Goal: Task Accomplishment & Management: Manage account settings

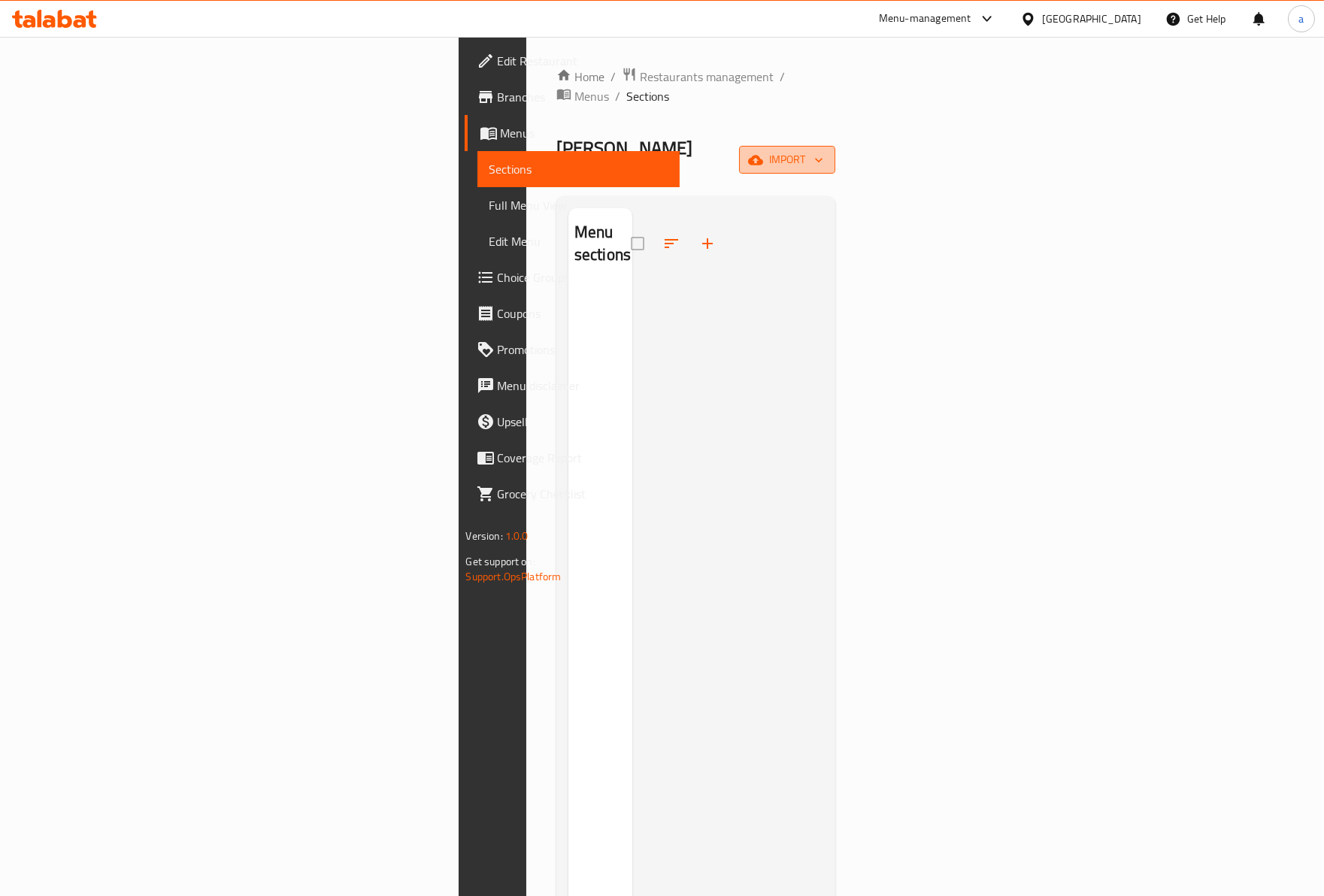
click at [824, 151] on span "import" at bounding box center [786, 160] width 72 height 19
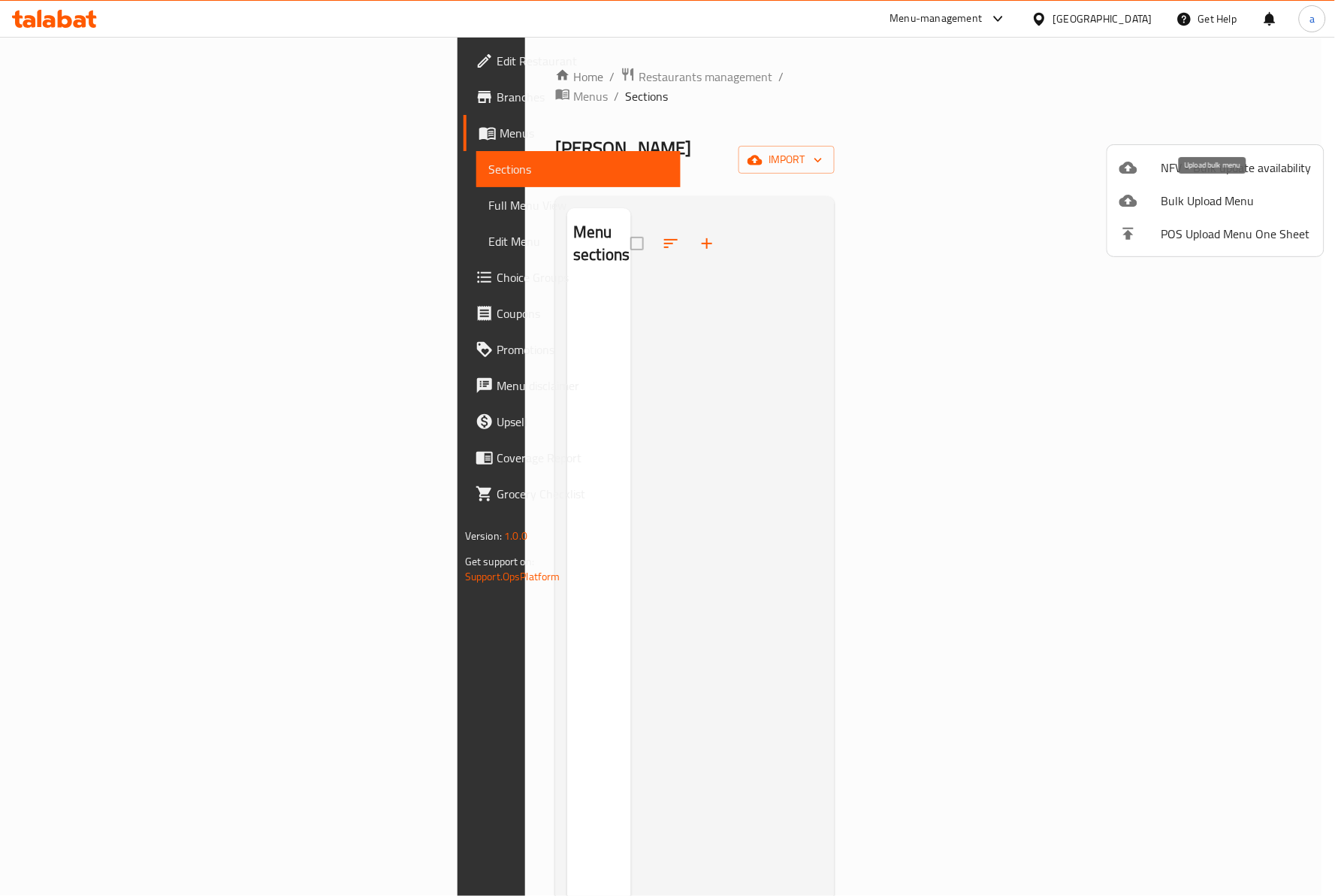
click at [1222, 202] on span "Bulk Upload Menu" at bounding box center [1237, 201] width 151 height 18
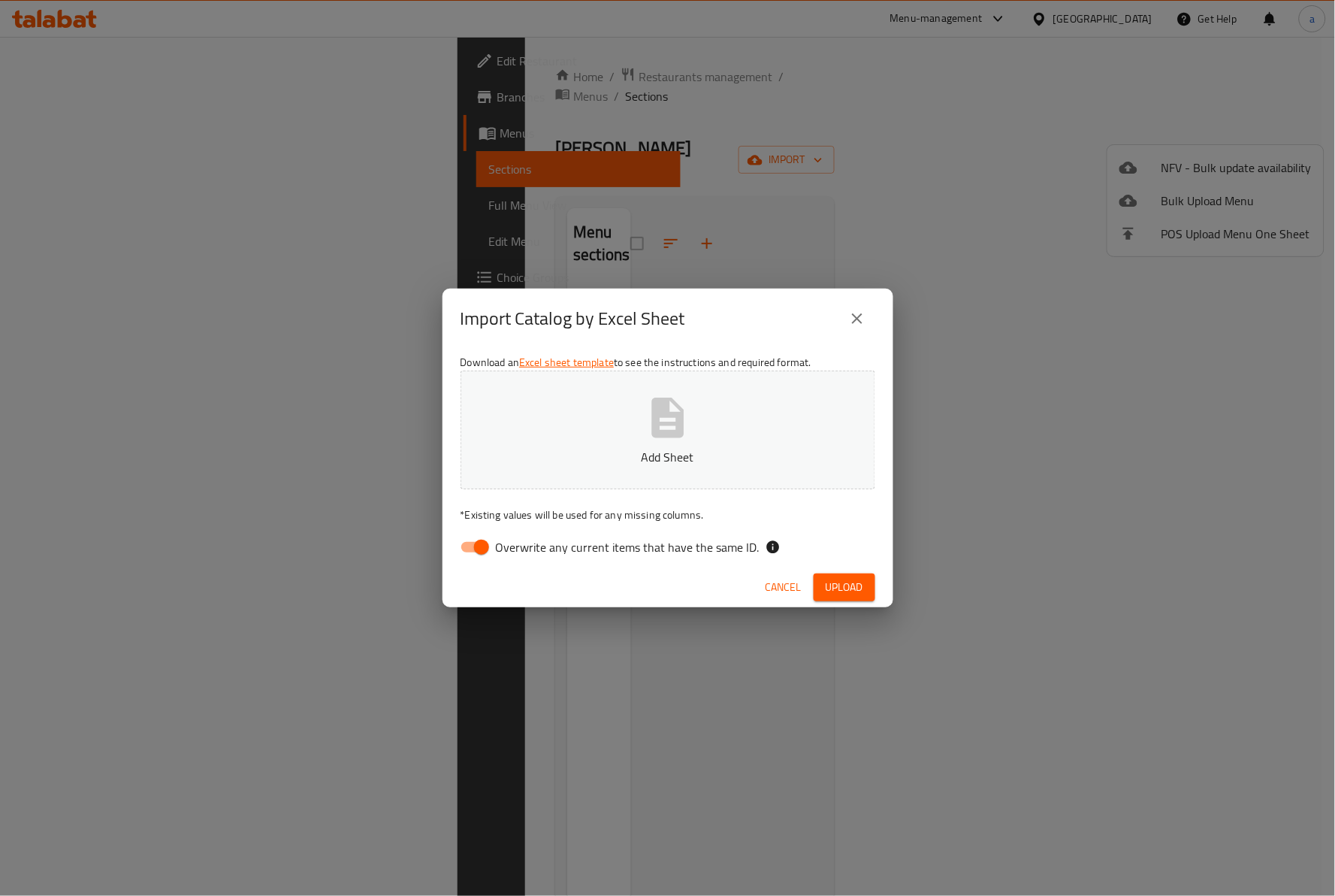
click at [604, 558] on label "Overwrite any current items that have the same ID." at bounding box center [605, 546] width 307 height 29
click at [525, 558] on input "Overwrite any current items that have the same ID." at bounding box center [481, 546] width 86 height 29
checkbox input "false"
click at [820, 603] on div "Cancel Upload" at bounding box center [668, 587] width 451 height 39
click at [835, 591] on span "Upload" at bounding box center [845, 587] width 37 height 19
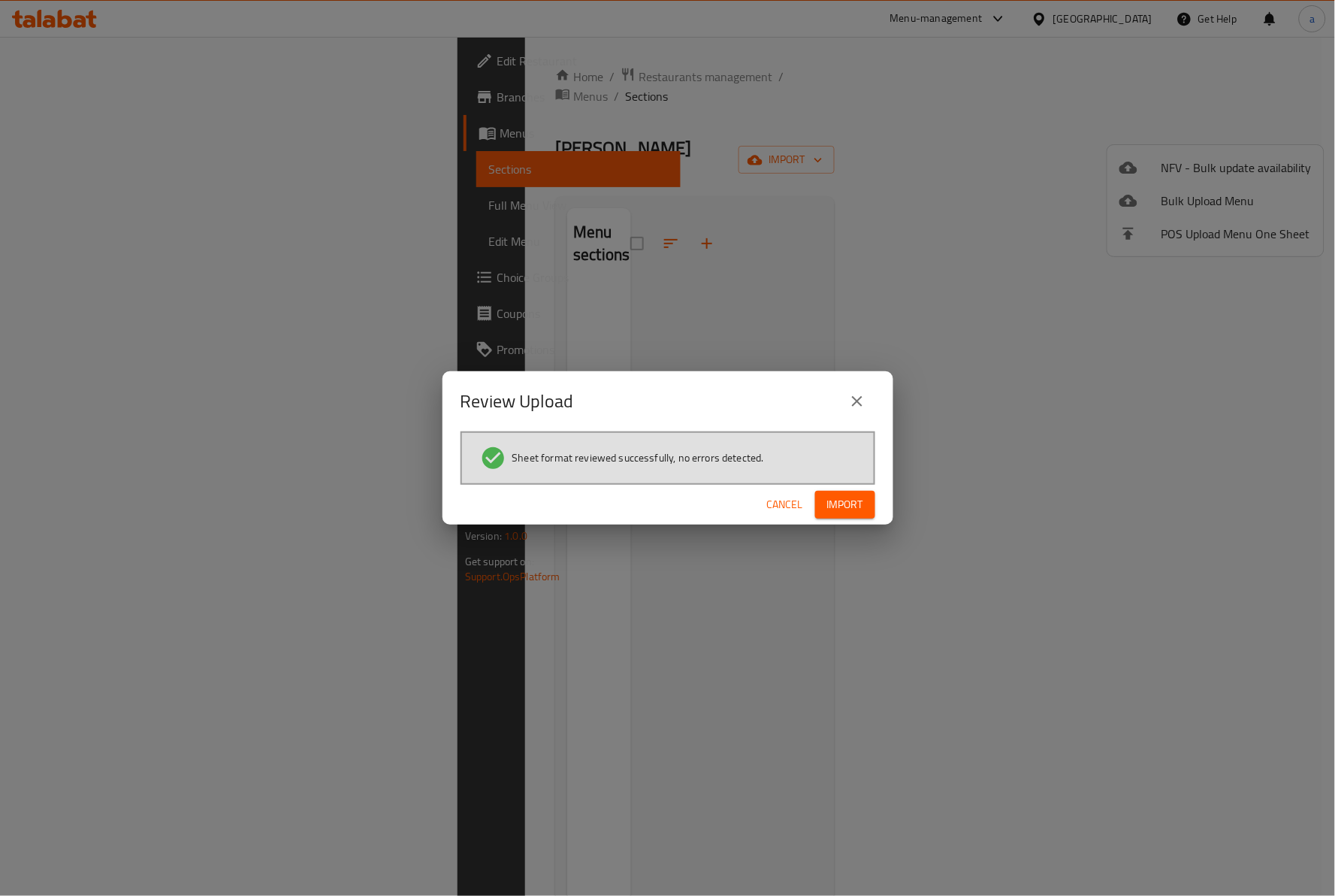
click at [854, 491] on button "Import" at bounding box center [845, 504] width 60 height 28
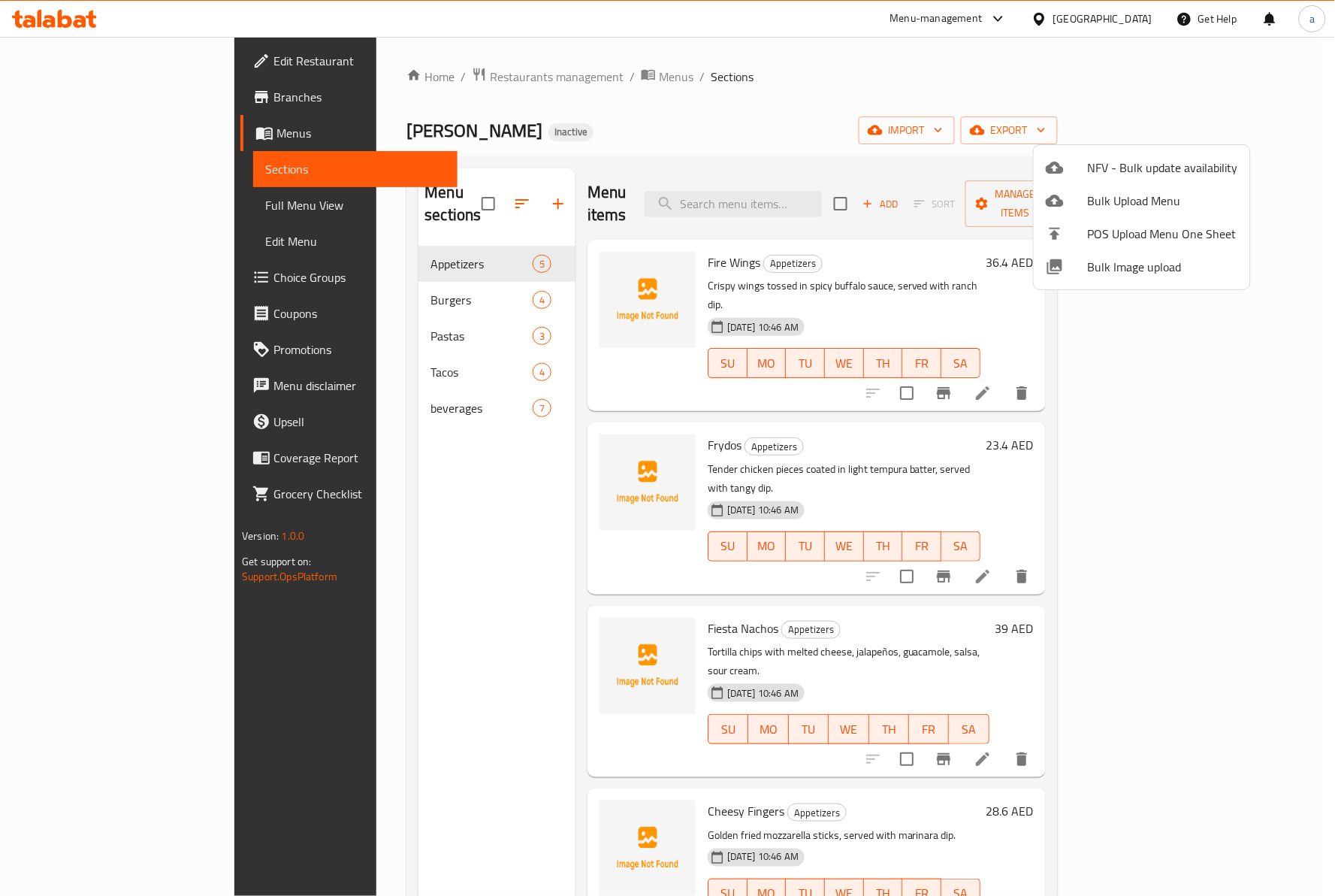
click at [318, 238] on div at bounding box center [668, 448] width 1335 height 896
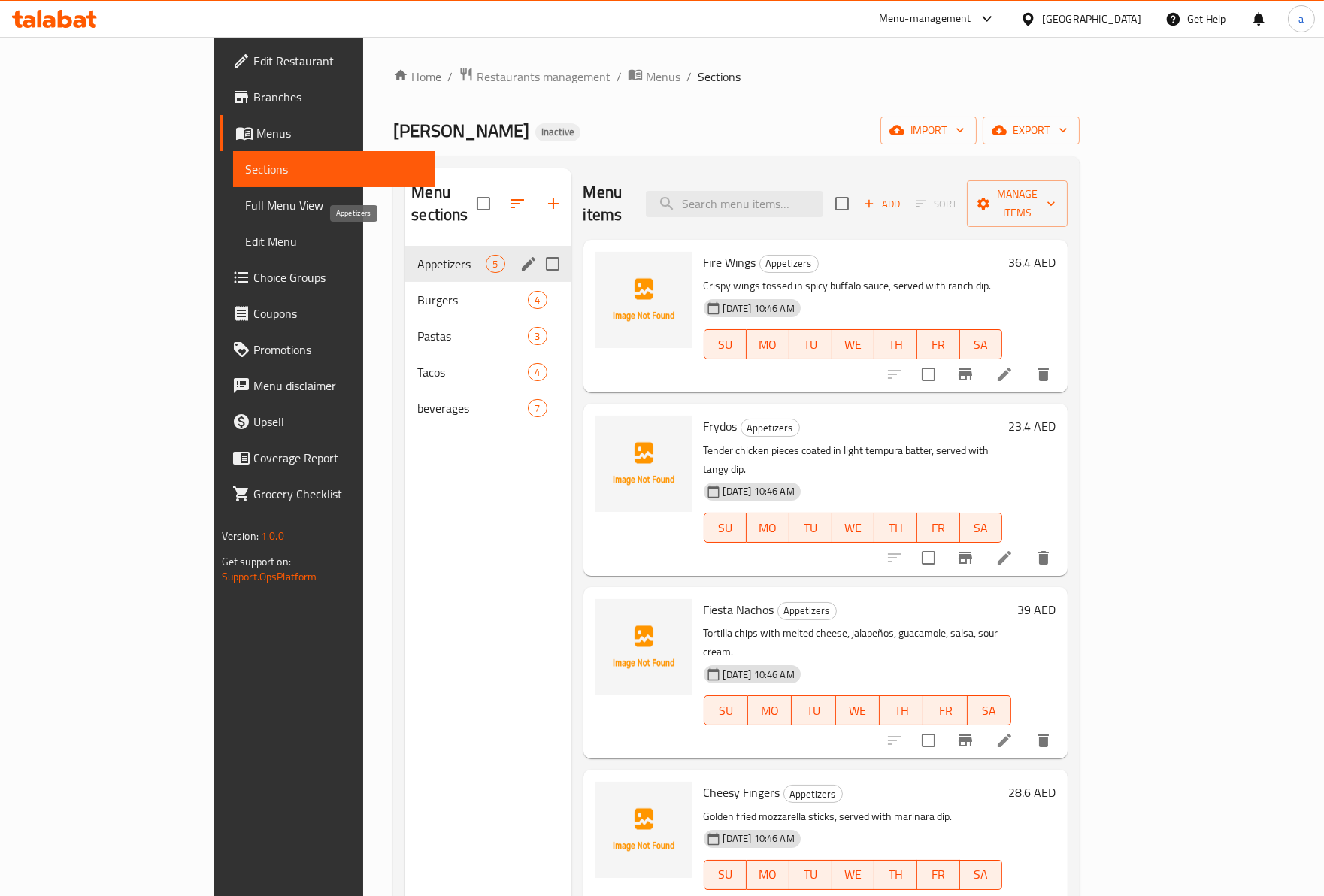
click at [424, 255] on span "Appetizers" at bounding box center [451, 264] width 68 height 18
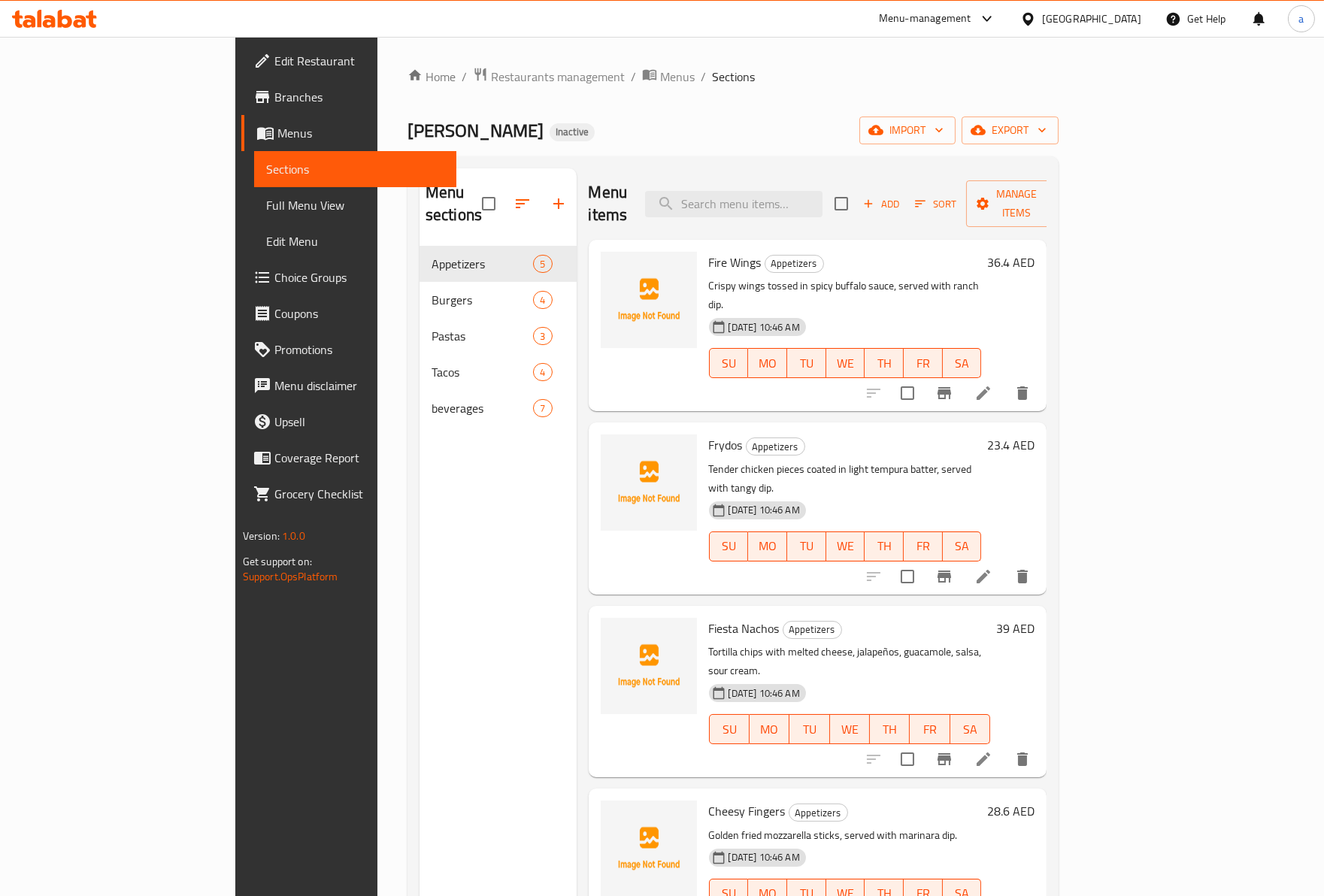
click at [992, 384] on icon at bounding box center [983, 393] width 18 height 18
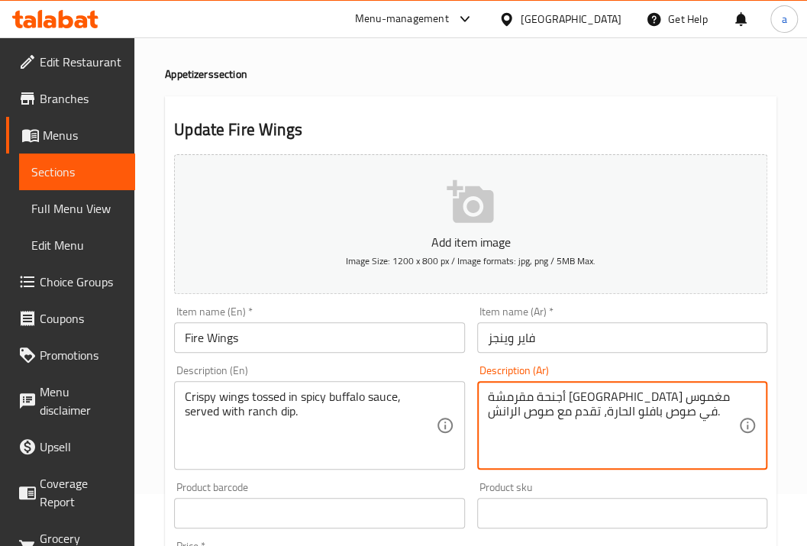
scroll to position [102, 0]
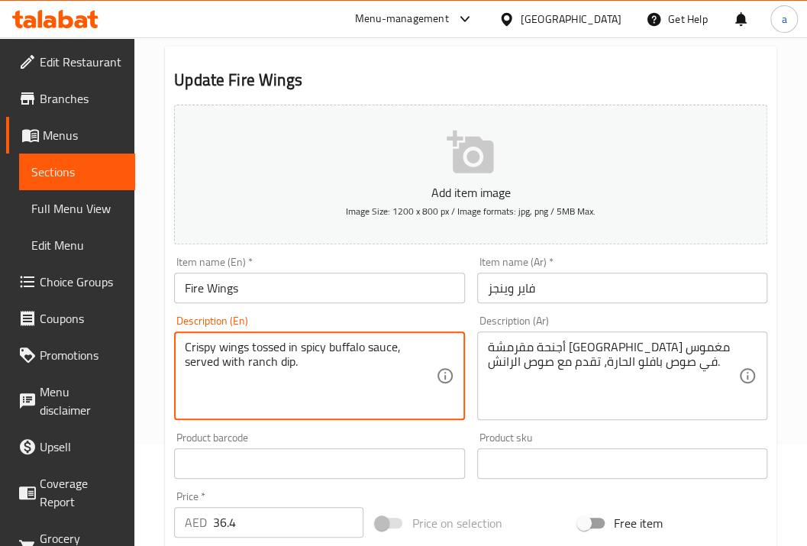
drag, startPoint x: 187, startPoint y: 346, endPoint x: 314, endPoint y: 377, distance: 131.2
click at [400, 377] on textarea "Crispy wings tossed in spicy buffalo sauce, served with ranch dip." at bounding box center [310, 376] width 250 height 73
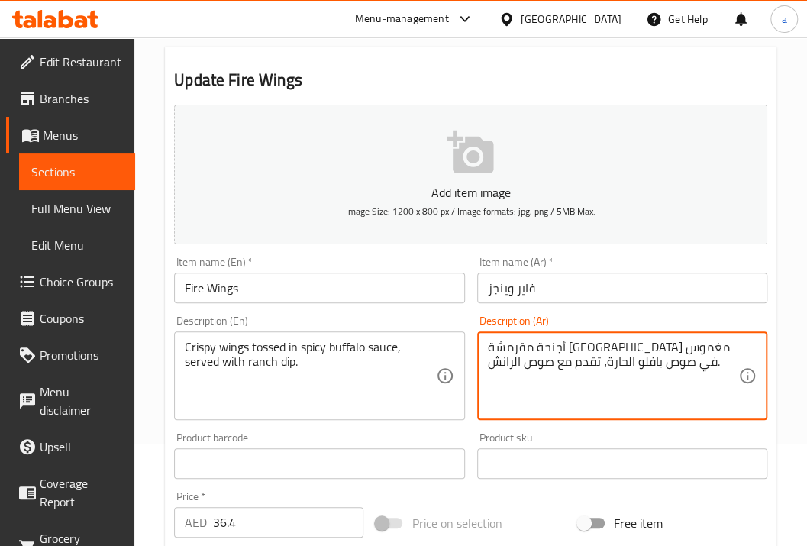
click at [633, 350] on textarea "أجنحة مقرمشة [GEOGRAPHIC_DATA] مغموس في صوص بافلو الحارة، تقدم مع صوص الرانش." at bounding box center [613, 376] width 250 height 73
drag, startPoint x: 735, startPoint y: 345, endPoint x: 753, endPoint y: 343, distance: 17.7
click at [753, 343] on div "أجنحة مقرمشة مغموس في صوص بافلو الحارة، تقدم مع صوص الرانش. Description (Ar)" at bounding box center [622, 375] width 290 height 89
click at [719, 350] on textarea "أجنحة مقرمشة مغموس في صوص بافلو الحارة، تقدم مع صوص الرانش." at bounding box center [613, 376] width 250 height 73
click at [730, 350] on textarea "أجنحة مقرمشة مغموس في صوص بافلو الحارة، تقدم مع صوص الرانش." at bounding box center [613, 376] width 250 height 73
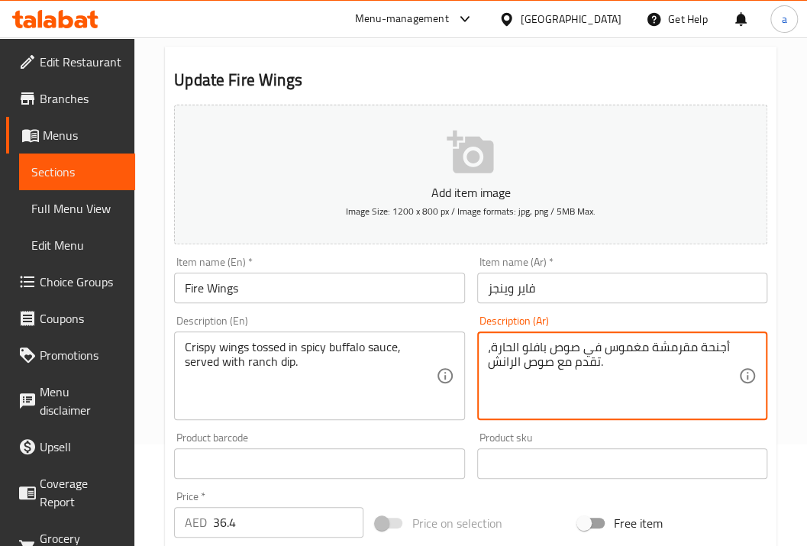
click at [736, 345] on textarea "أجنحة مقرمشة مغموس في صوص بافلو الحارة، تقدم مع صوص الرانش." at bounding box center [613, 376] width 250 height 73
drag, startPoint x: 724, startPoint y: 344, endPoint x: 550, endPoint y: 347, distance: 174.0
click at [550, 347] on textarea "أجنحة مقرمشة مغموس في صوص بافلو الحارة، تقدم مع صوص الرانش." at bounding box center [613, 376] width 250 height 73
type textarea "أجنحة مقرمشة مغموس في صوص بافلو الحارة، تقدم مع صوص الرانش."
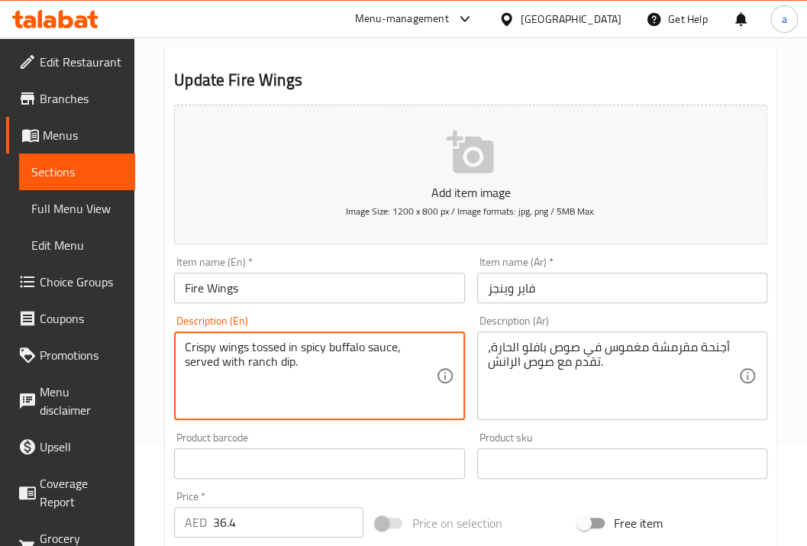
drag, startPoint x: 194, startPoint y: 343, endPoint x: 249, endPoint y: 340, distance: 55.0
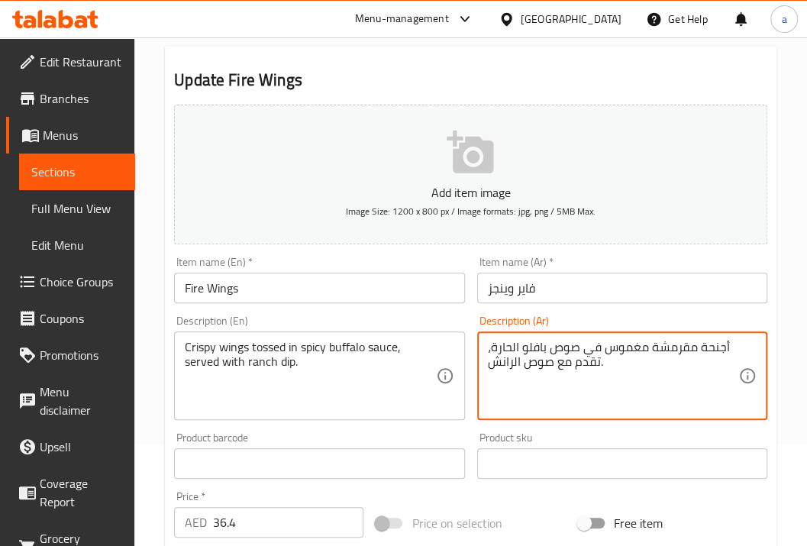
drag, startPoint x: 643, startPoint y: 348, endPoint x: 575, endPoint y: 359, distance: 68.8
click at [612, 348] on textarea "أجنحة مقرمشة مغموس في صوص بافلو الحارة، تقدم مع صوص الرانش." at bounding box center [613, 376] width 250 height 73
drag, startPoint x: 646, startPoint y: 348, endPoint x: 556, endPoint y: 348, distance: 90.1
click at [556, 348] on textarea "أجنحة مقرمشة مغموس في صوص بافلو الحارة، تقدم مع صوص الرانش." at bounding box center [613, 376] width 250 height 73
click at [681, 347] on textarea "أجنحة مقرمشة مغموس في صوص بافلو الحارة، تقدم مع صوص الرانش." at bounding box center [613, 376] width 250 height 73
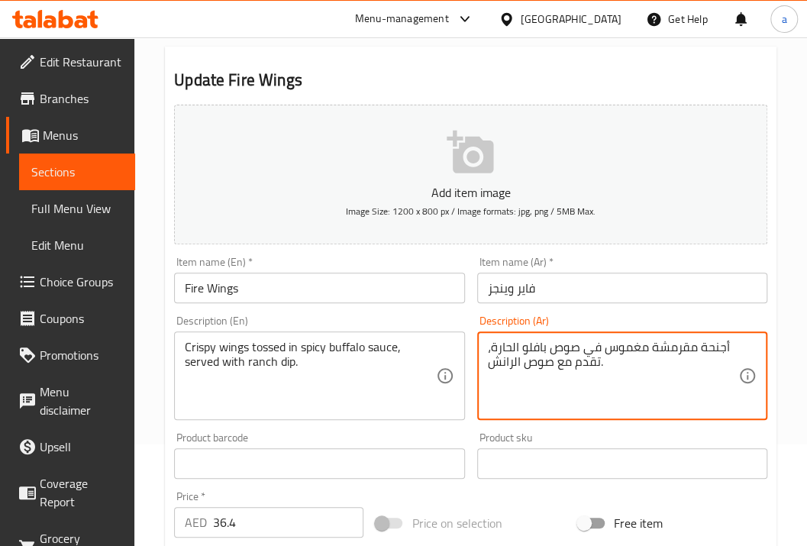
drag, startPoint x: 730, startPoint y: 344, endPoint x: 666, endPoint y: 340, distance: 65.0
click at [664, 342] on textarea "أجنحة مقرمشة مغموس في صوص بافلو الحارة، تقدم مع صوص الرانش." at bounding box center [613, 376] width 250 height 73
click at [721, 344] on textarea "أجنحة مقرمشة مغموس في صوص بافلو الحارة، تقدم مع صوص الرانش." at bounding box center [613, 376] width 250 height 73
drag, startPoint x: 729, startPoint y: 344, endPoint x: 696, endPoint y: 347, distance: 32.9
click at [695, 347] on textarea "أجنحة مقرمشة مغموس في صوص بافلو الحارة، تقدم مع صوص الرانش." at bounding box center [613, 376] width 250 height 73
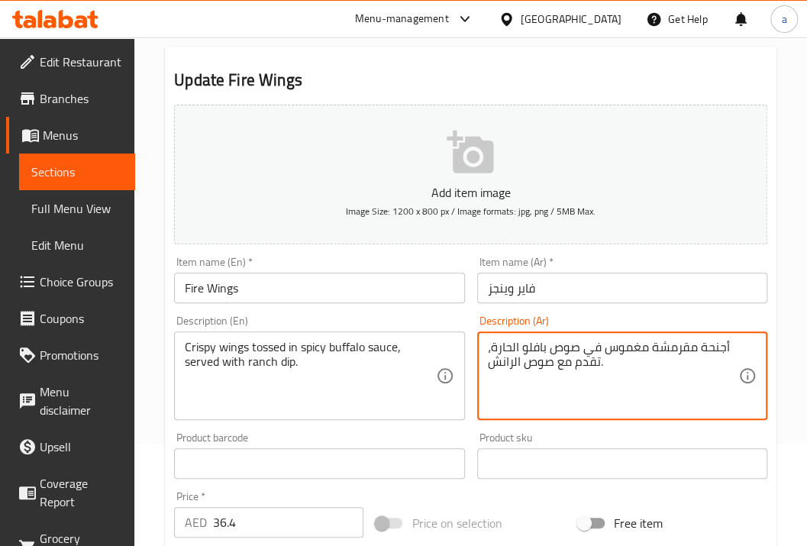
click at [696, 347] on textarea "أجنحة مقرمشة مغموس في صوص بافلو الحارة، تقدم مع صوص الرانش." at bounding box center [613, 376] width 250 height 73
drag, startPoint x: 732, startPoint y: 343, endPoint x: 692, endPoint y: 347, distance: 40.6
click at [691, 347] on textarea "أجنحة مقرمشة مغموس في صوص بافلو الحارة، تقدم مع صوص الرانش." at bounding box center [613, 376] width 250 height 73
click at [692, 347] on textarea "أجنحة مقرمشة مغموس في صوص بافلو الحارة، تقدم مع صوص الرانش." at bounding box center [613, 376] width 250 height 73
drag, startPoint x: 604, startPoint y: 350, endPoint x: 725, endPoint y: 350, distance: 120.6
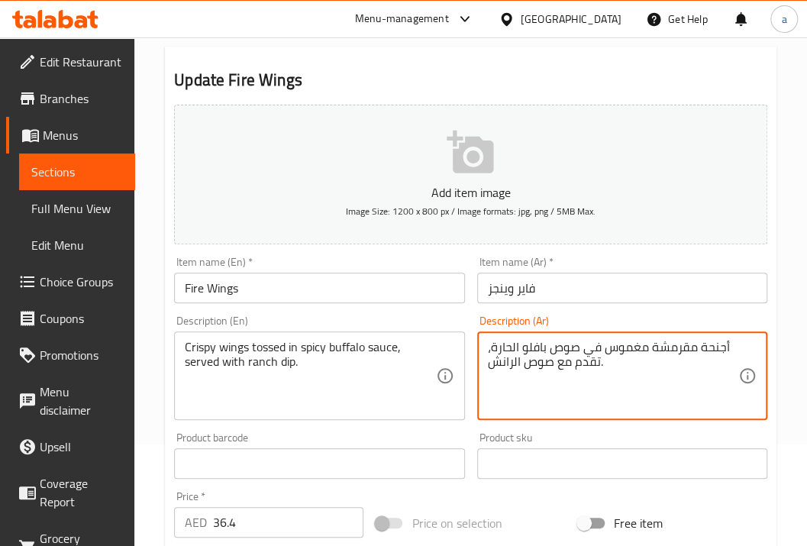
click at [725, 350] on textarea "أجنحة مقرمشة مغموس في صوص بافلو الحارة، تقدم مع صوص الرانش." at bounding box center [613, 376] width 250 height 73
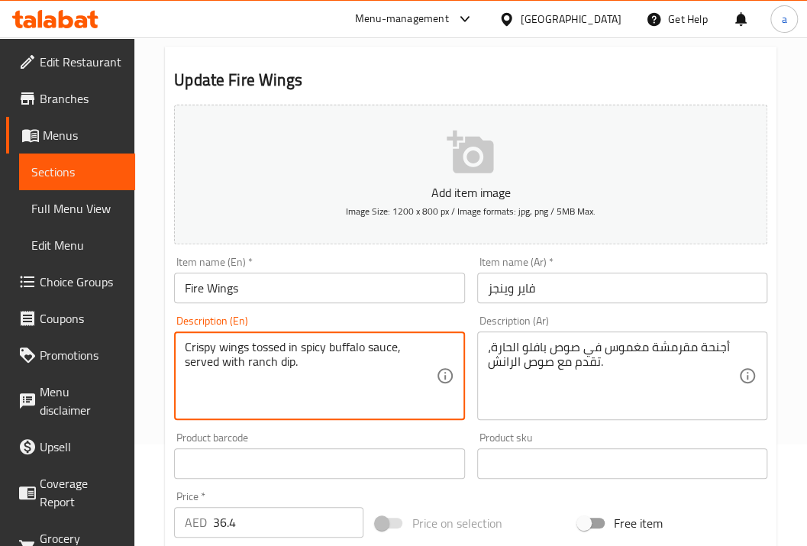
drag, startPoint x: 186, startPoint y: 346, endPoint x: 284, endPoint y: 351, distance: 97.8
drag, startPoint x: 289, startPoint y: 347, endPoint x: 325, endPoint y: 350, distance: 36.1
click at [325, 350] on textarea "Crispy wings tossed in spicy buffalo sauce, served with ranch dip." at bounding box center [310, 376] width 250 height 73
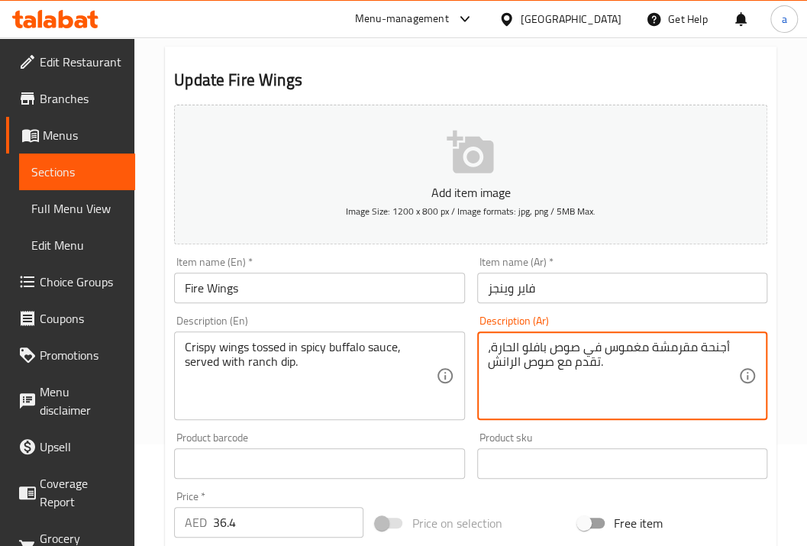
drag, startPoint x: 730, startPoint y: 346, endPoint x: 620, endPoint y: 359, distance: 110.7
click at [619, 359] on textarea "أجنحة مقرمشة مغموس في صوص بافلو الحارة، تقدم مع صوص الرانش." at bounding box center [613, 376] width 250 height 73
click at [653, 350] on textarea "أجنحة مقرمشة مغموس في صوص بافلو الحارة، تقدم مع صوص الرانش." at bounding box center [613, 376] width 250 height 73
drag, startPoint x: 602, startPoint y: 350, endPoint x: 548, endPoint y: 347, distance: 54.3
click at [548, 347] on textarea "أجنحة مقرمشة مغموس في صوص بافلو الحارة، تقدم مع صوص الرانش." at bounding box center [613, 376] width 250 height 73
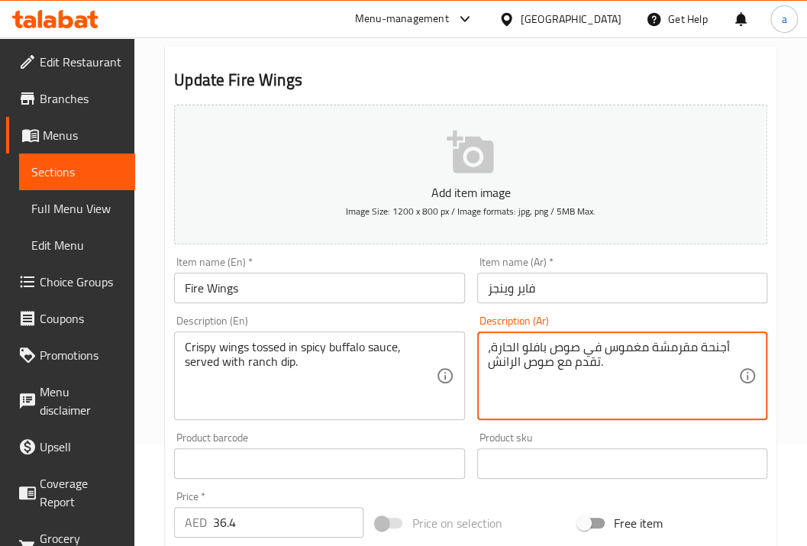
drag, startPoint x: 514, startPoint y: 344, endPoint x: 493, endPoint y: 347, distance: 21.5
click at [493, 347] on textarea "أجنحة مقرمشة مغموس في صوص بافلو الحارة، تقدم مع صوص الرانش." at bounding box center [613, 376] width 250 height 73
click at [592, 359] on textarea "أجنحة مقرمشة مغموس في صوص بافلو الحارة، تقدم مع صوص الرانش." at bounding box center [613, 376] width 250 height 73
drag, startPoint x: 595, startPoint y: 359, endPoint x: 557, endPoint y: 361, distance: 38.2
click at [557, 361] on textarea "أجنحة مقرمشة مغموس في صوص بافلو الحارة، تقدم مع صوص الرانش." at bounding box center [613, 376] width 250 height 73
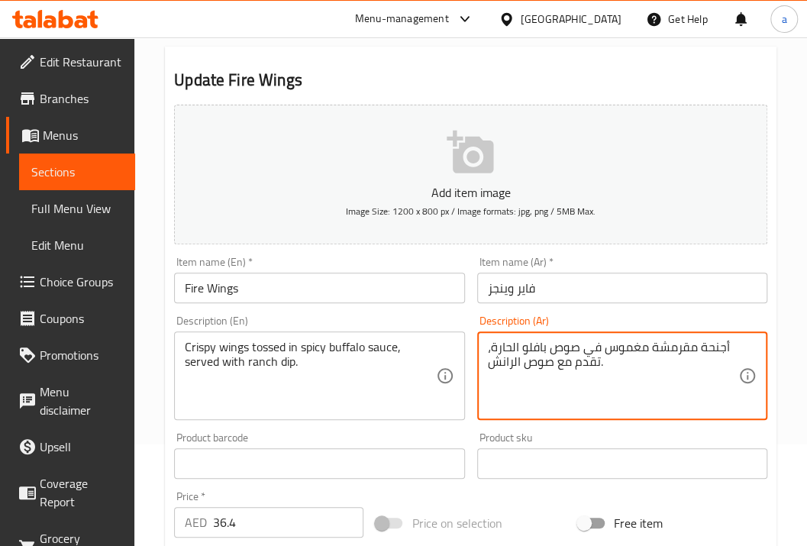
click at [591, 359] on textarea "أجنحة مقرمشة مغموس في صوص بافلو الحارة، تقدم مع صوص الرانش." at bounding box center [613, 376] width 250 height 73
drag, startPoint x: 597, startPoint y: 360, endPoint x: 489, endPoint y: 361, distance: 107.6
click at [489, 361] on textarea "أجنحة مقرمشة مغموس في صوص بافلو الحارة، تقدم مع صوص الرانش." at bounding box center [613, 376] width 250 height 73
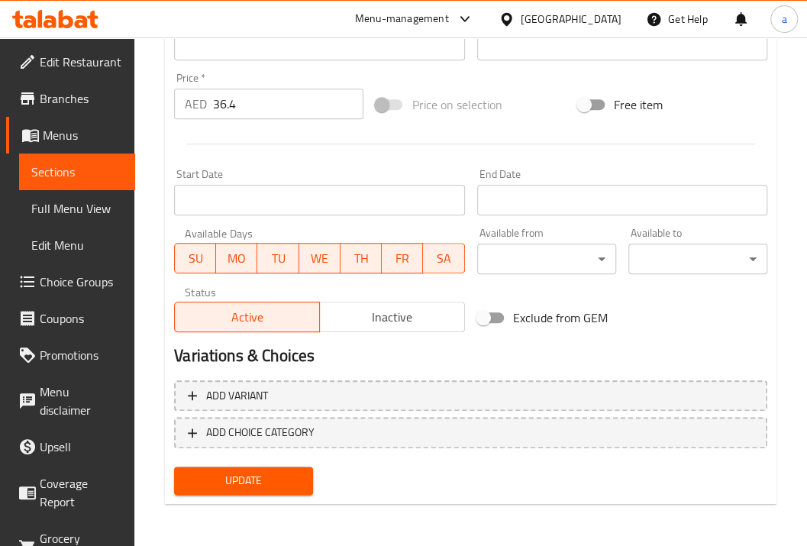
click at [296, 482] on span "Update" at bounding box center [243, 480] width 114 height 19
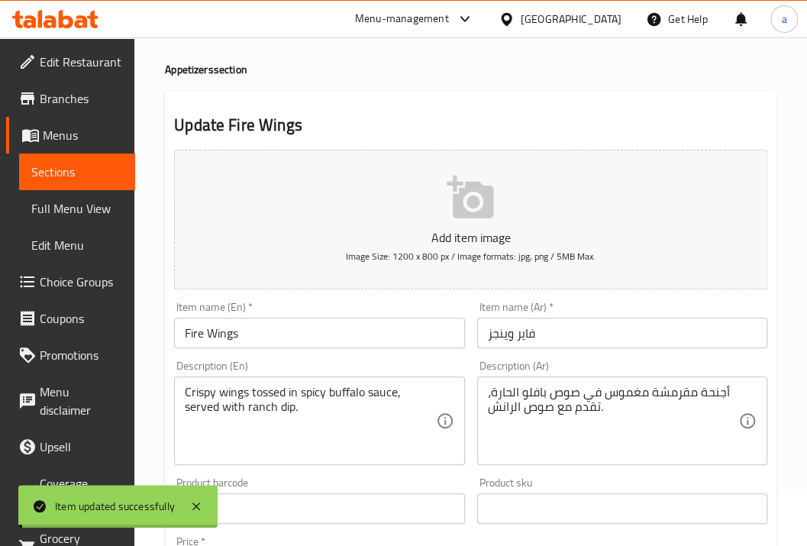
scroll to position [0, 0]
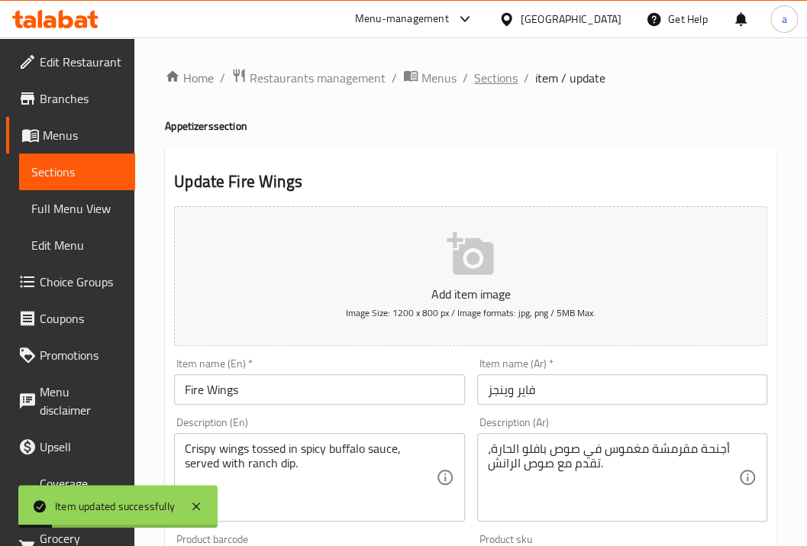
click at [510, 82] on span "Sections" at bounding box center [496, 78] width 44 height 18
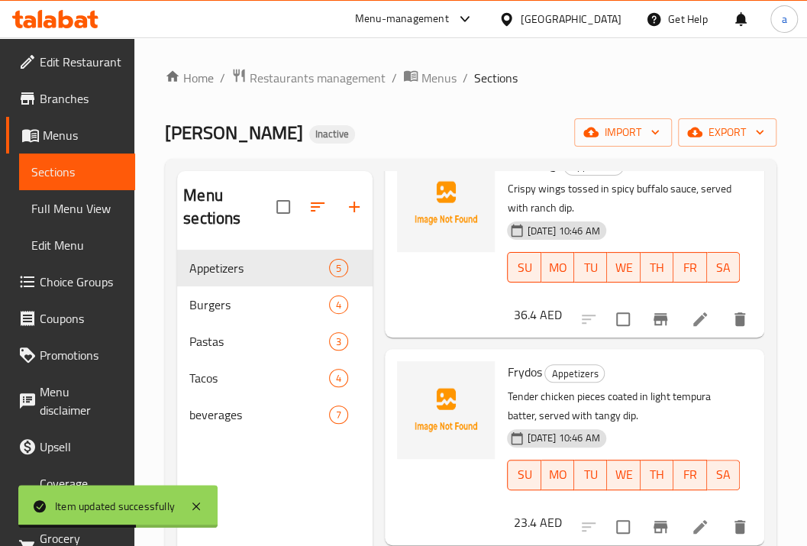
scroll to position [153, 0]
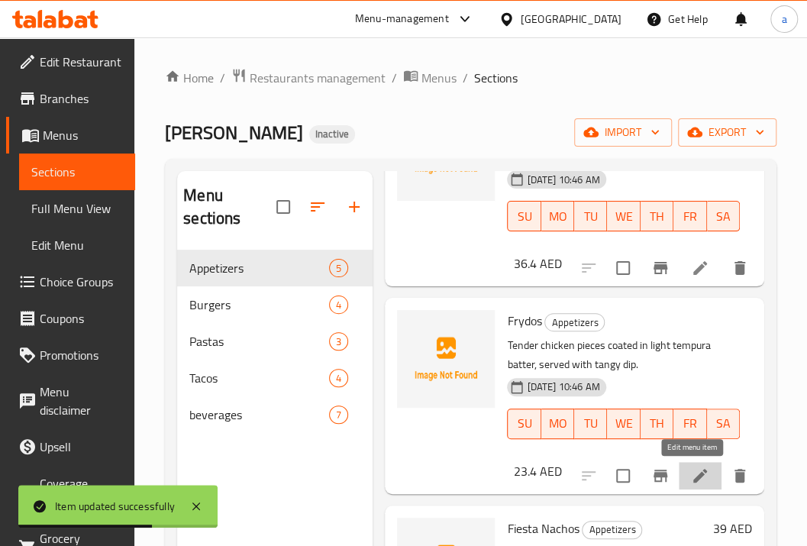
click at [694, 473] on icon at bounding box center [700, 476] width 14 height 14
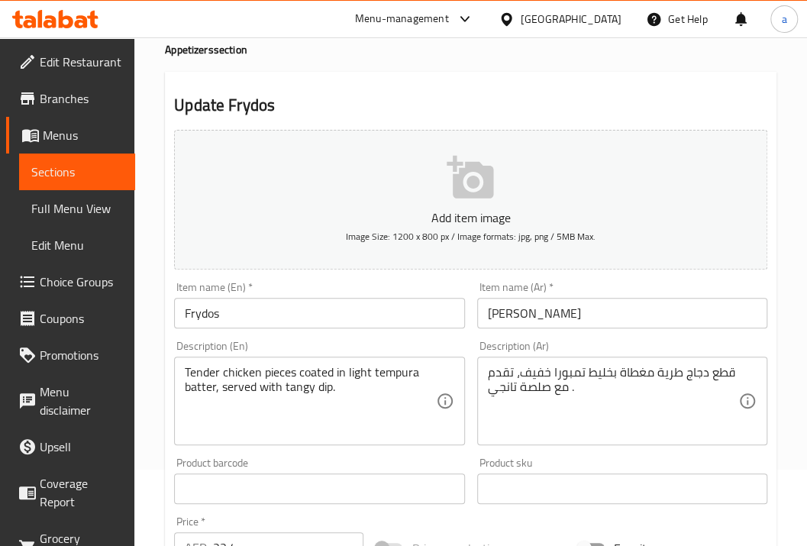
scroll to position [102, 0]
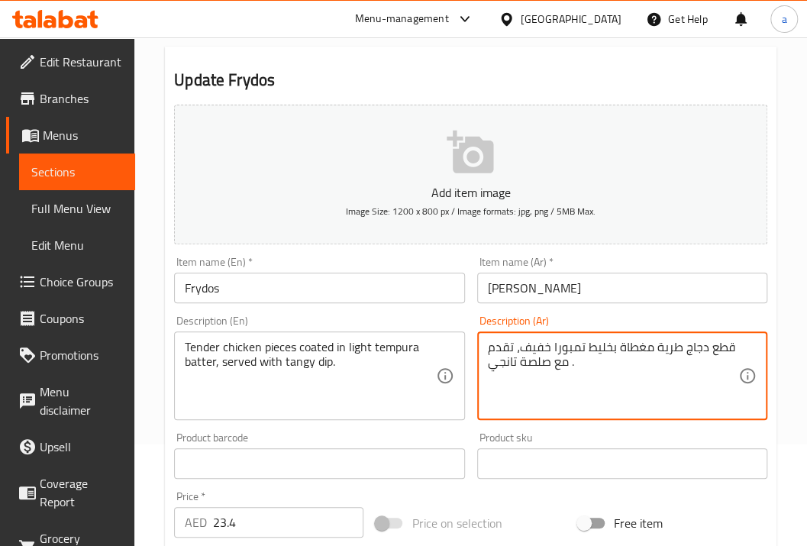
drag, startPoint x: 737, startPoint y: 343, endPoint x: 662, endPoint y: 347, distance: 75.7
click at [662, 347] on div "قطع دجاج طرية مغطاة بخليط تمبورا خفيف، تقدم مع صلصة تانجي . Description (Ar)" at bounding box center [622, 375] width 290 height 89
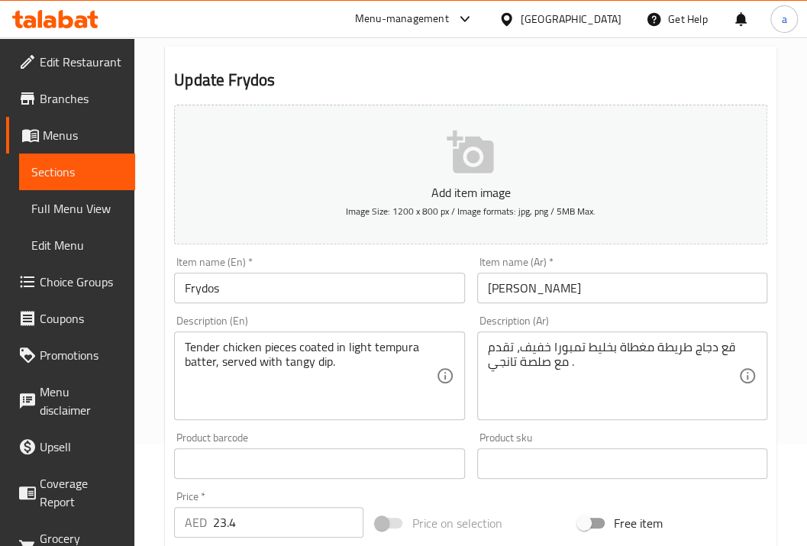
click at [656, 386] on textarea "قع دجاج طريطة مغطاة بخليط تمبورا خفيف، تقدم مع صلصة تانجي ." at bounding box center [613, 376] width 250 height 73
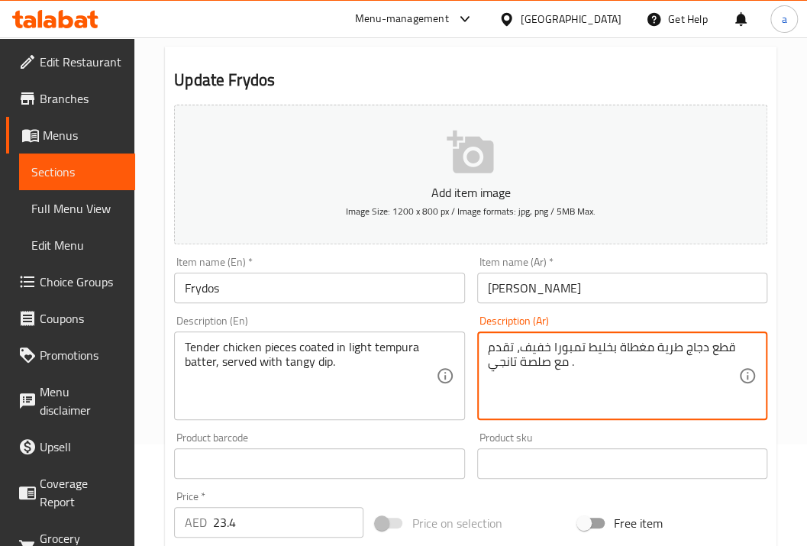
click at [721, 354] on textarea "قطع دجاج طرية مغطاة بخليط تمبورا خفيف، تقدم مع صلصة تانجي ." at bounding box center [613, 376] width 250 height 73
drag, startPoint x: 734, startPoint y: 347, endPoint x: 687, endPoint y: 346, distance: 47.3
click at [687, 346] on textarea "قطع دجاج طرية مغطاة بخليط تمبورا خفيف، تقدم مع صلصة تانجي ." at bounding box center [613, 376] width 250 height 73
drag, startPoint x: 681, startPoint y: 348, endPoint x: 744, endPoint y: 353, distance: 63.5
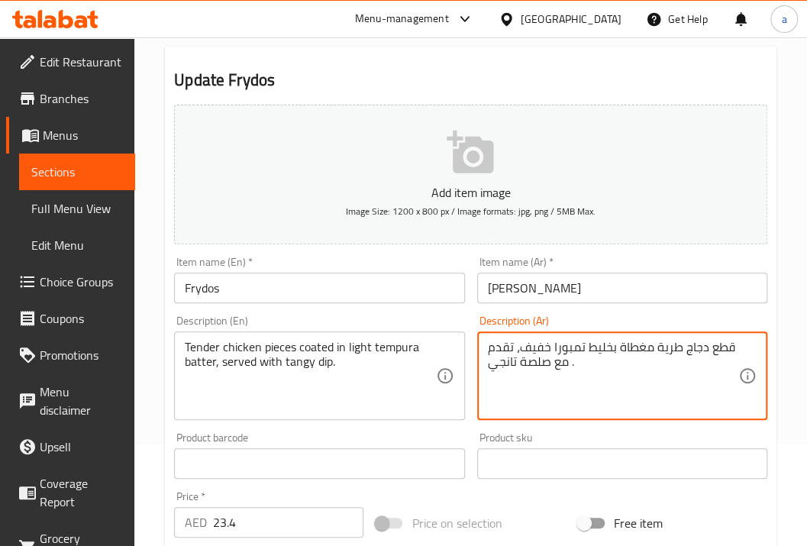
click at [744, 353] on div "قطع دجاج طرية مغطاة بخليط تمبورا خفيف، تقدم مع صلصة تانجي . Description (Ar)" at bounding box center [622, 375] width 290 height 89
click at [730, 353] on textarea "قطع دجاج طرية مغطاة بخليط تمبورا خفيف، تقدم مع صلصة تانجي ." at bounding box center [613, 376] width 250 height 73
type textarea "قطع دجاج طرية مغطاة بخليط تمبورا خفيف، تقدم مع صلصة تانجي ."
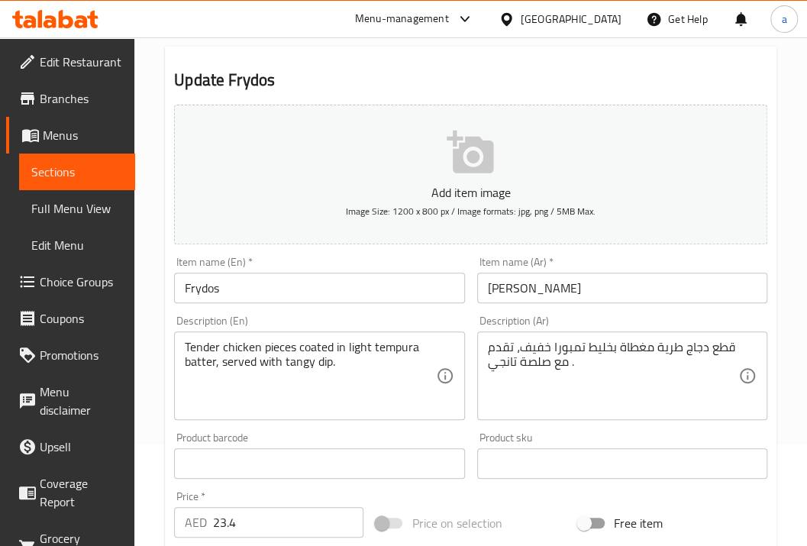
drag, startPoint x: 739, startPoint y: 344, endPoint x: 672, endPoint y: 350, distance: 66.7
click at [672, 350] on div "قطع دجاج طرية مغطاة بخليط تمبورا خفيف، تقدم مع صلصة تانجي . Description (Ar)" at bounding box center [622, 375] width 290 height 89
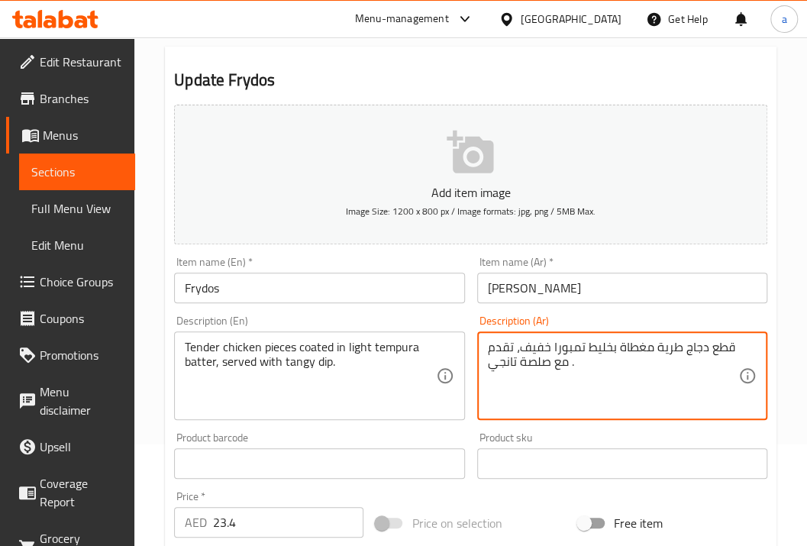
drag, startPoint x: 678, startPoint y: 349, endPoint x: 747, endPoint y: 347, distance: 69.5
click at [747, 347] on div "قطع دجاج طرية مغطاة بخليط تمبورا خفيف، تقدم مع صلصة تانجي . Description (Ar)" at bounding box center [622, 375] width 290 height 89
click at [731, 347] on textarea "قطع دجاج طرية مغطاة بخليط تمبورا خفيف، تقدم مع صلصة تانجي ." at bounding box center [613, 376] width 250 height 73
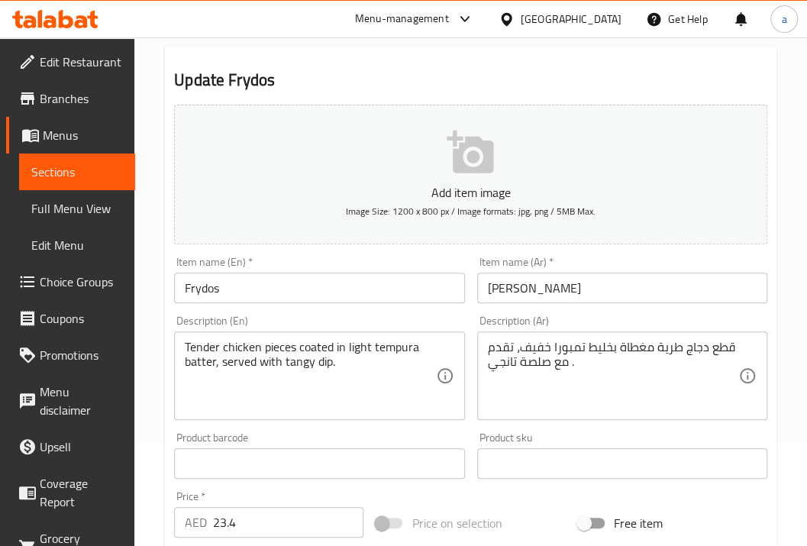
click at [740, 348] on div "قطع دجاج طرية مغطاة بخليط تمبورا خفيف، تقدم مع صلصة تانجي . Description (Ar)" at bounding box center [622, 375] width 290 height 89
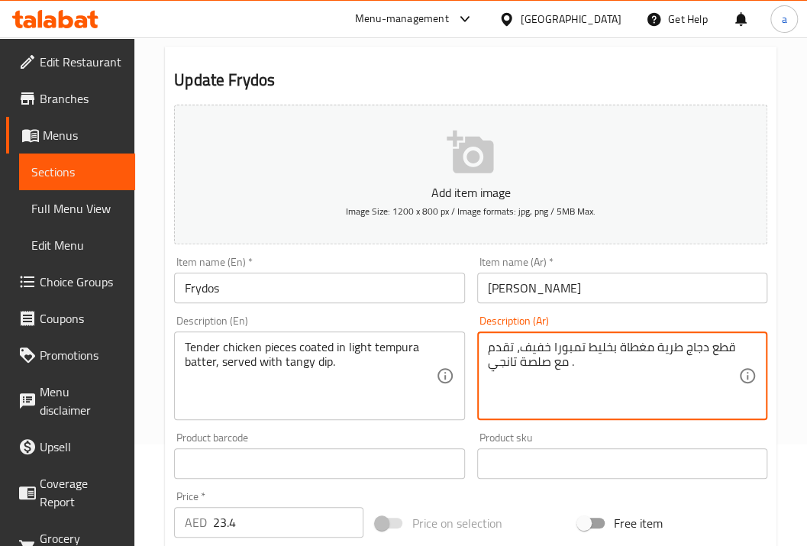
drag, startPoint x: 730, startPoint y: 345, endPoint x: 684, endPoint y: 347, distance: 46.6
click at [684, 347] on textarea "قطع دجاج طرية مغطاة بخليط تمبورا خفيف، تقدم مع صلصة تانجي ." at bounding box center [613, 376] width 250 height 73
click at [576, 363] on textarea "قطع دجاج طرية مغطاة بخليط تمبورا خفيف، تقدم مع صلصة تانجي ." at bounding box center [613, 376] width 250 height 73
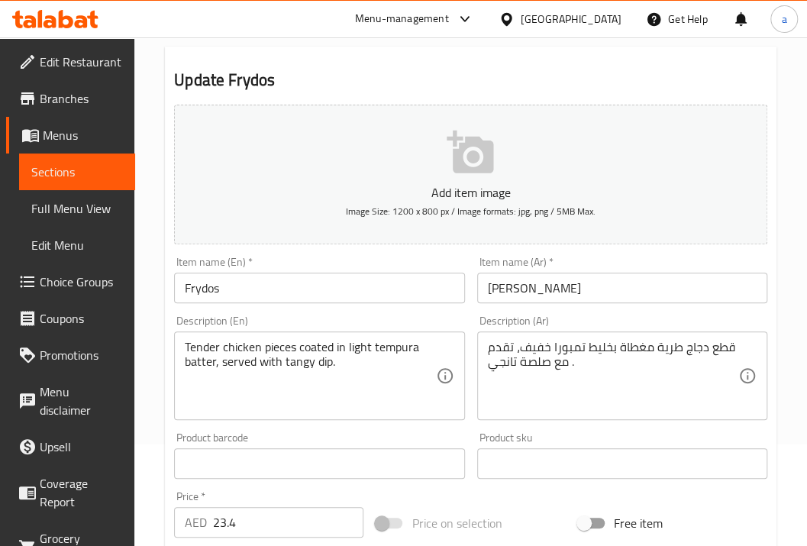
drag, startPoint x: 179, startPoint y: 347, endPoint x: 260, endPoint y: 350, distance: 80.2
click at [260, 350] on div "Tender chicken pieces coated in light tempura batter, served with tangy dip. De…" at bounding box center [319, 375] width 290 height 89
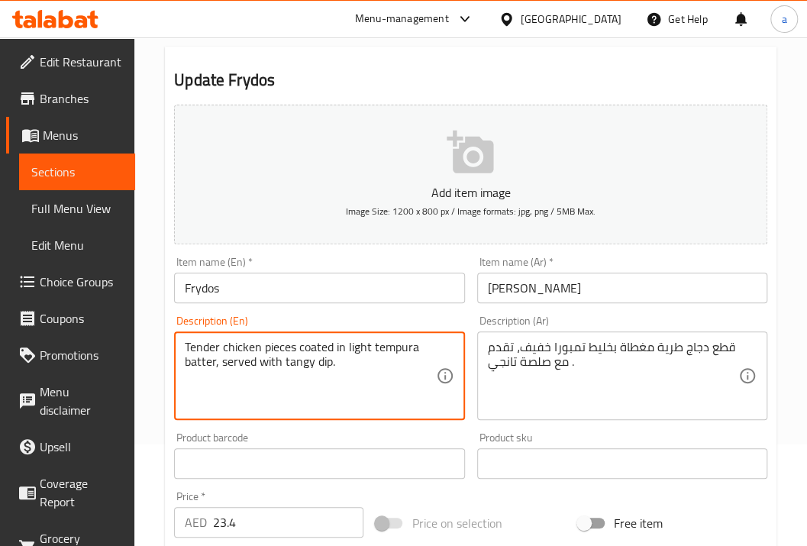
drag, startPoint x: 189, startPoint y: 343, endPoint x: 292, endPoint y: 339, distance: 103.1
click at [292, 340] on textarea "Tender chicken pieces coated in light tempura batter, served with tangy dip." at bounding box center [310, 376] width 250 height 73
drag, startPoint x: 295, startPoint y: 347, endPoint x: 333, endPoint y: 343, distance: 37.6
click at [333, 343] on textarea "Tender chicken pieces coated in light tempura batter, served with tangy dip." at bounding box center [310, 376] width 250 height 73
drag, startPoint x: 339, startPoint y: 346, endPoint x: 374, endPoint y: 341, distance: 35.4
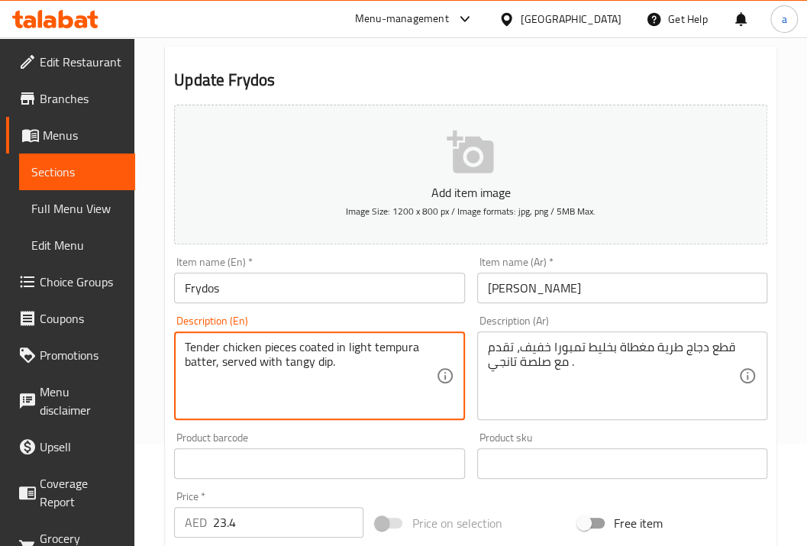
click at [374, 341] on textarea "Tender chicken pieces coated in light tempura batter, served with tangy dip." at bounding box center [310, 376] width 250 height 73
click at [369, 347] on textarea "Tender chicken pieces coated in light tempura batter, served with tangy dip." at bounding box center [310, 376] width 250 height 73
drag, startPoint x: 375, startPoint y: 349, endPoint x: 421, endPoint y: 350, distance: 45.8
click at [421, 350] on textarea "Tender chicken pieces coated in light tempura batter, served with tangy dip." at bounding box center [310, 376] width 250 height 73
click at [392, 353] on textarea "Tender chicken pieces coated in light tempura batter, served with tangy dip." at bounding box center [310, 376] width 250 height 73
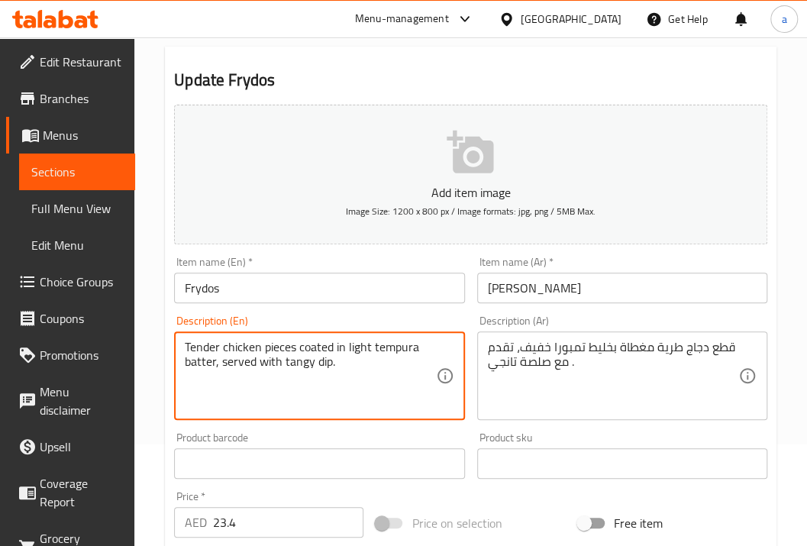
drag, startPoint x: 372, startPoint y: 345, endPoint x: 217, endPoint y: 367, distance: 157.3
click at [217, 367] on textarea "Tender chicken pieces coated in light tempura batter, served with tangy dip." at bounding box center [310, 376] width 250 height 73
drag, startPoint x: 223, startPoint y: 362, endPoint x: 330, endPoint y: 360, distance: 107.6
click at [330, 360] on textarea "Tender chicken pieces coated in light tempura batter, served with tangy dip." at bounding box center [310, 376] width 250 height 73
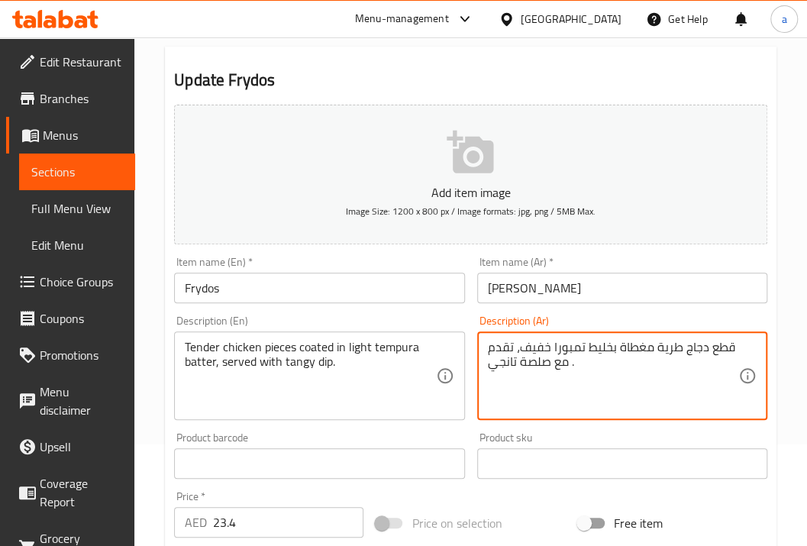
drag, startPoint x: 737, startPoint y: 350, endPoint x: 633, endPoint y: 354, distance: 103.9
click at [633, 354] on textarea "قطع دجاج طرية مغطاة بخليط تمبورا خفيف، تقدم مع صلصة تانجي ." at bounding box center [613, 376] width 250 height 73
drag, startPoint x: 736, startPoint y: 345, endPoint x: 703, endPoint y: 351, distance: 33.4
click at [703, 351] on textarea "قطع دجاج طرية مغطاة بخليط تمبورا خفيف، تقدم مع صلصة تانجي ." at bounding box center [613, 376] width 250 height 73
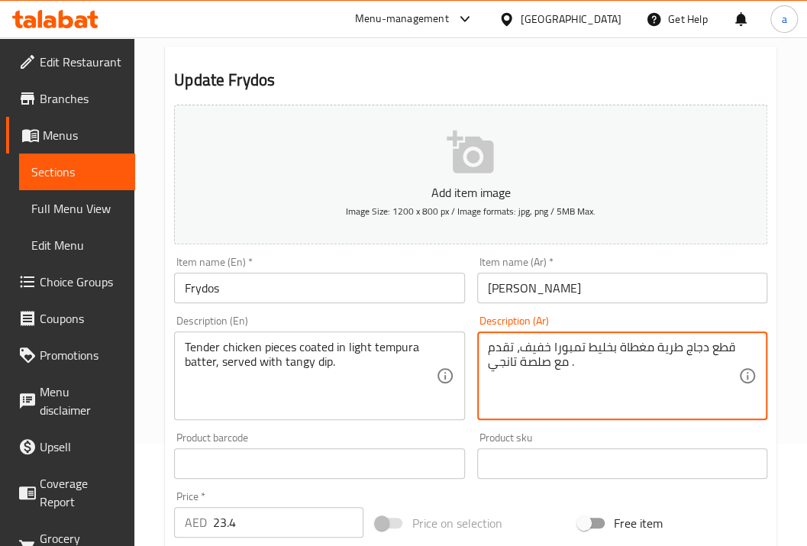
drag, startPoint x: 685, startPoint y: 347, endPoint x: 740, endPoint y: 351, distance: 54.3
click at [740, 351] on div "قطع دجاج طرية مغطاة بخليط تمبورا خفيف، تقدم مع صلصة تانجي . Description (Ar)" at bounding box center [622, 375] width 290 height 89
click at [728, 349] on textarea "قطع دجاج طرية مغطاة بخليط تمبورا خفيف، تقدم مع صلصة تانجي ." at bounding box center [613, 376] width 250 height 73
drag, startPoint x: 733, startPoint y: 347, endPoint x: 688, endPoint y: 342, distance: 44.5
click at [688, 342] on textarea "قطع دجاج طرية مغطاة بخليط تمبورا خفيف، تقدم مع صلصة تانجي ." at bounding box center [613, 376] width 250 height 73
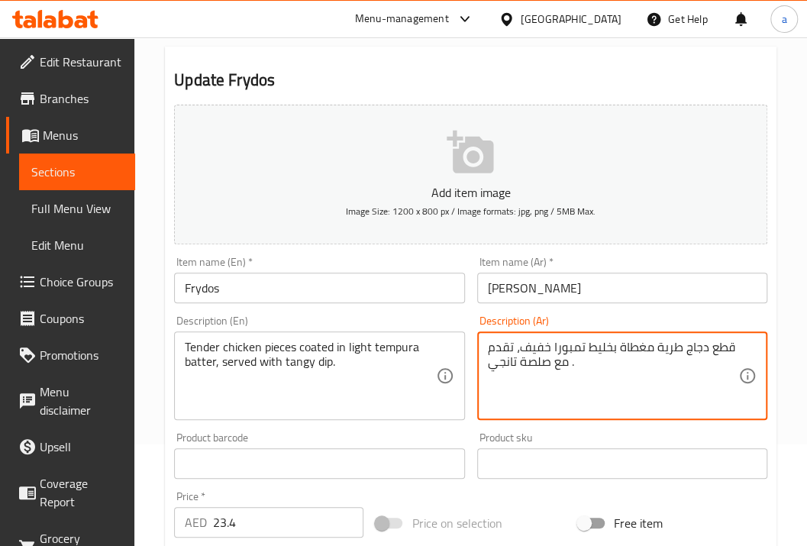
click at [688, 342] on textarea "قطع دجاج طرية مغطاة بخليط تمبورا خفيف، تقدم مع صلصة تانجي ." at bounding box center [613, 376] width 250 height 73
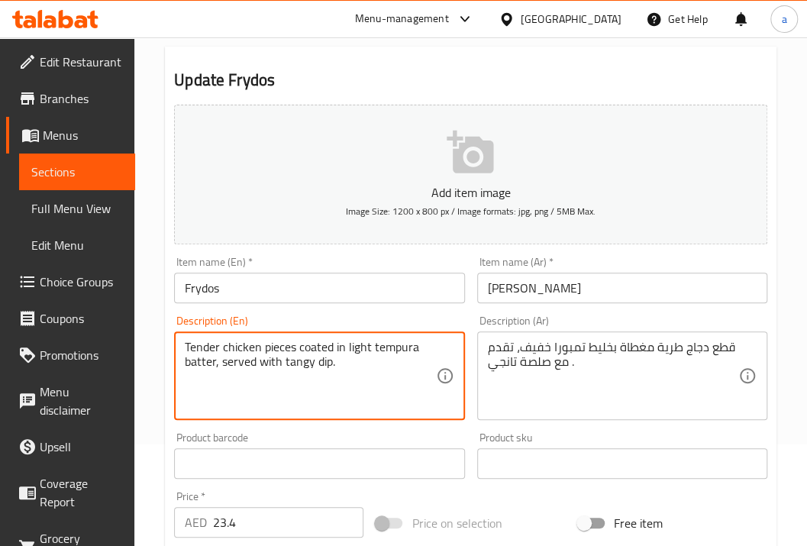
drag, startPoint x: 229, startPoint y: 341, endPoint x: 299, endPoint y: 343, distance: 70.2
drag, startPoint x: 678, startPoint y: 345, endPoint x: 647, endPoint y: 350, distance: 31.0
drag, startPoint x: 188, startPoint y: 345, endPoint x: 223, endPoint y: 346, distance: 35.1
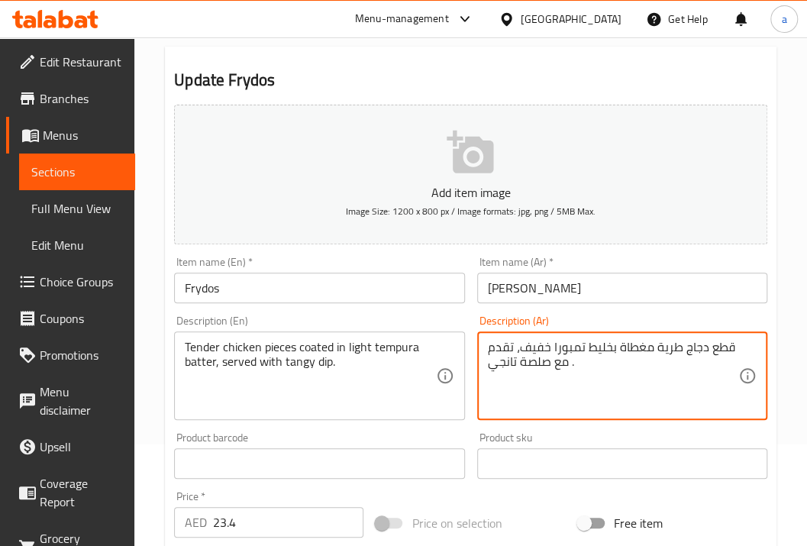
drag, startPoint x: 651, startPoint y: 344, endPoint x: 614, endPoint y: 347, distance: 37.5
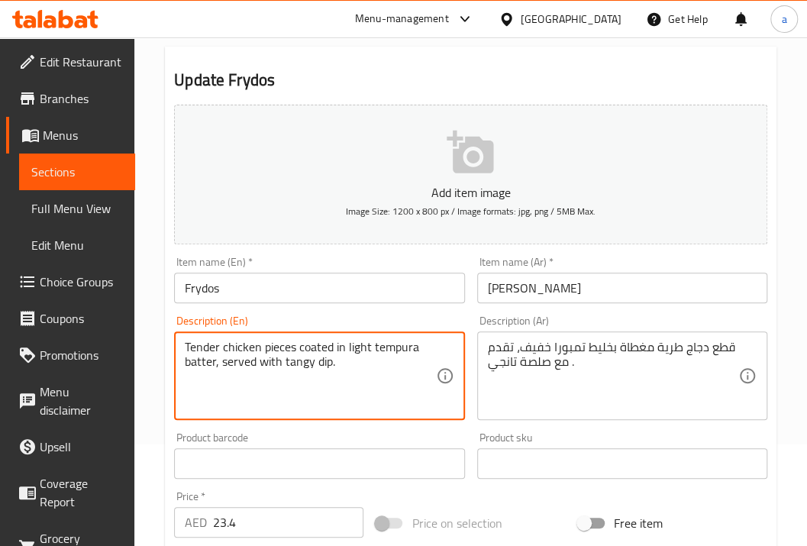
drag, startPoint x: 305, startPoint y: 351, endPoint x: 340, endPoint y: 350, distance: 35.9
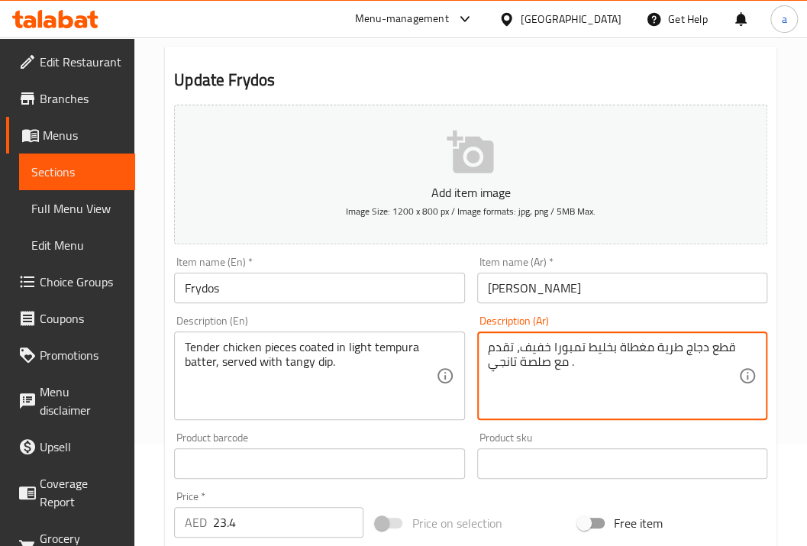
drag, startPoint x: 617, startPoint y: 351, endPoint x: 562, endPoint y: 352, distance: 55.0
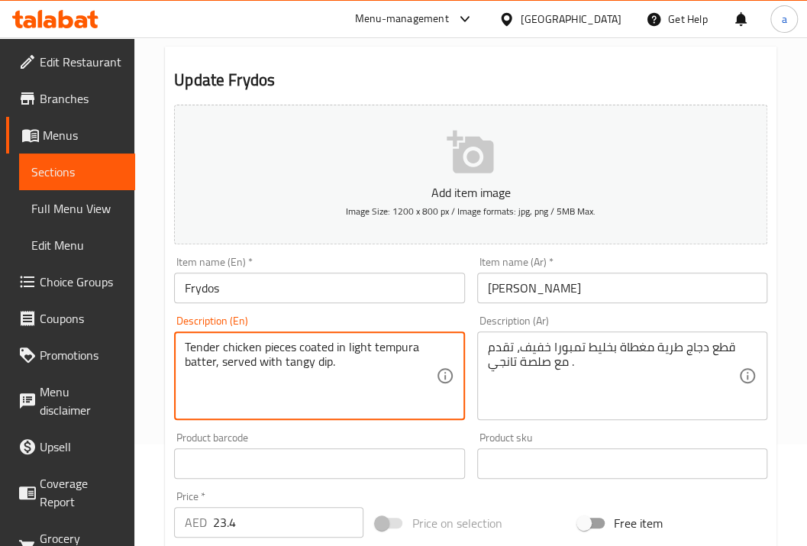
drag, startPoint x: 337, startPoint y: 350, endPoint x: 414, endPoint y: 353, distance: 77.2
click at [381, 357] on textarea "Tender chicken pieces coated in light tempura batter, served with tangy dip." at bounding box center [310, 376] width 250 height 73
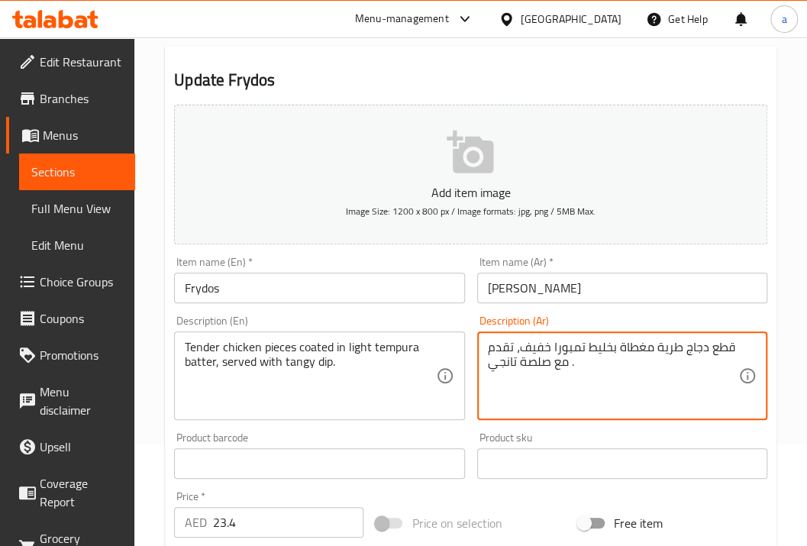
drag, startPoint x: 618, startPoint y: 348, endPoint x: 548, endPoint y: 343, distance: 70.4
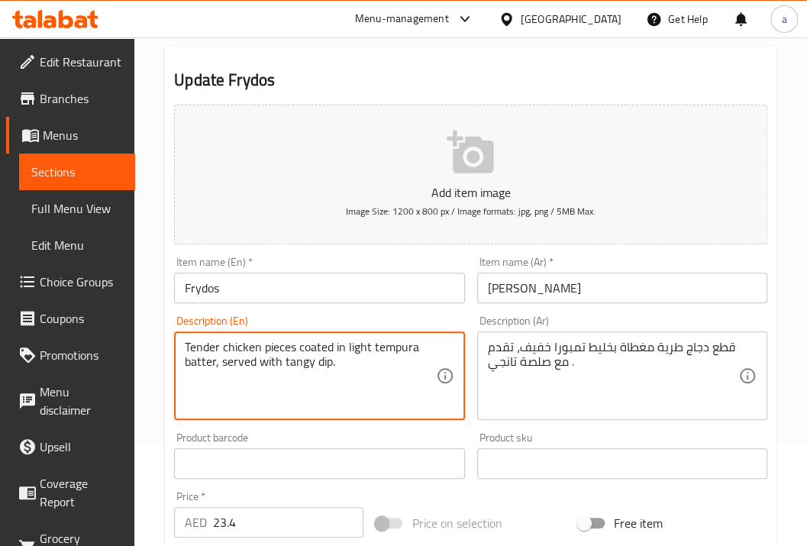
drag, startPoint x: 347, startPoint y: 345, endPoint x: 433, endPoint y: 340, distance: 86.4
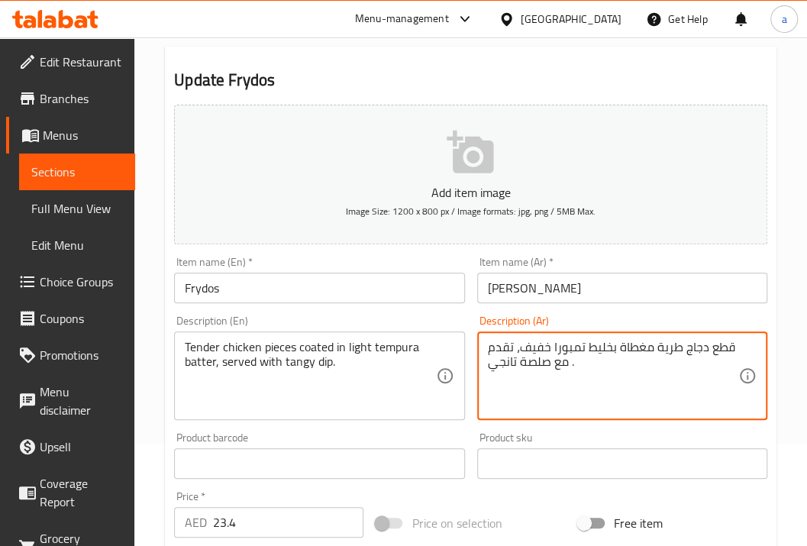
drag, startPoint x: 511, startPoint y: 347, endPoint x: 473, endPoint y: 347, distance: 38.2
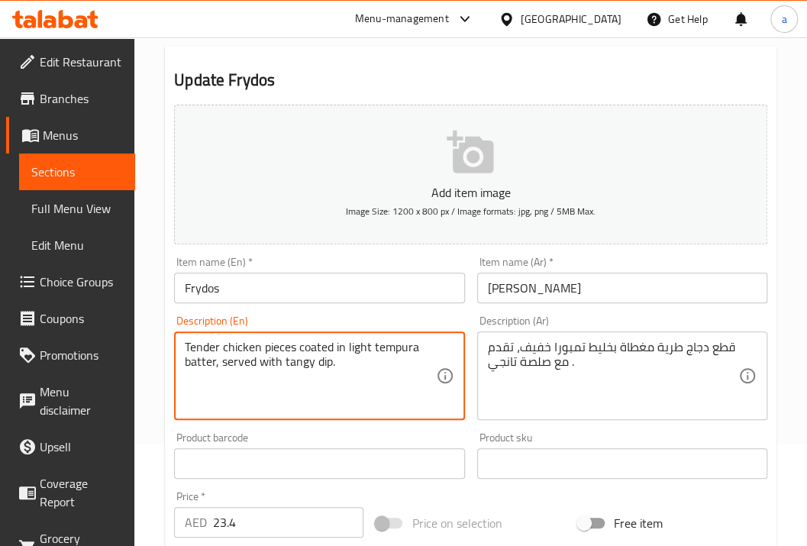
drag, startPoint x: 227, startPoint y: 363, endPoint x: 261, endPoint y: 364, distance: 33.6
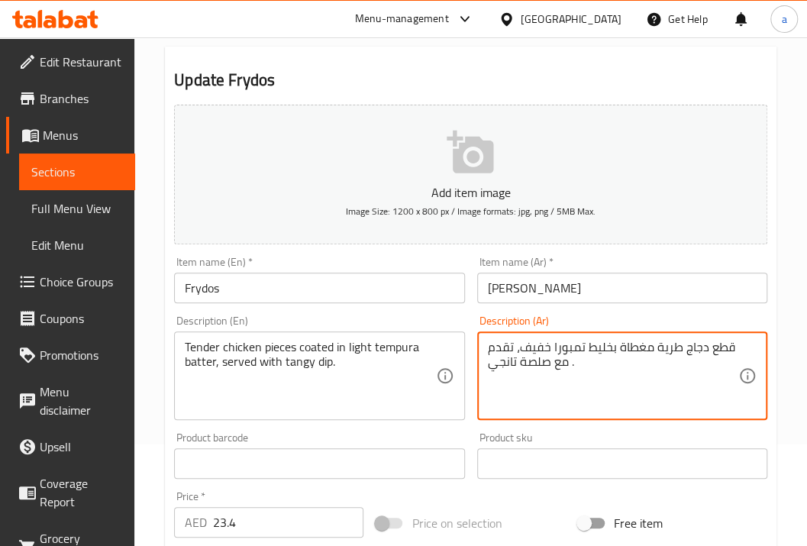
drag, startPoint x: 563, startPoint y: 366, endPoint x: 530, endPoint y: 365, distance: 33.6
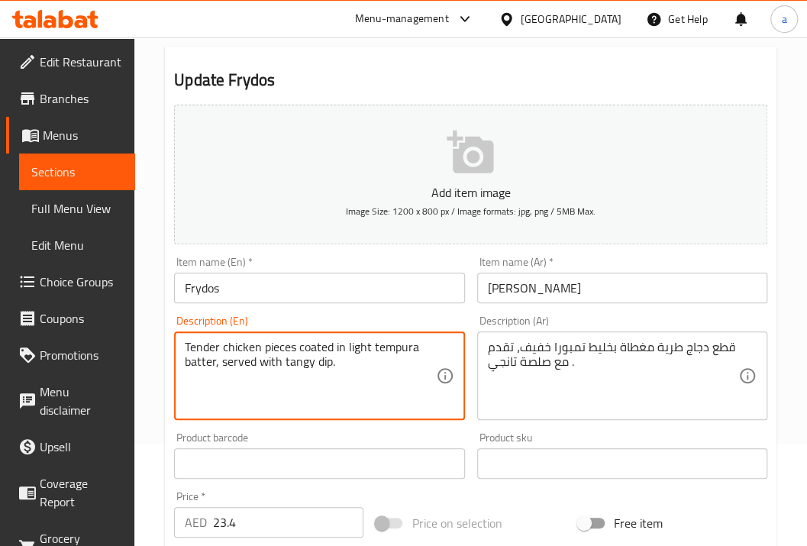
drag, startPoint x: 269, startPoint y: 363, endPoint x: 305, endPoint y: 362, distance: 35.9
click at [295, 358] on textarea "Tender chicken pieces coated in light tempura batter, served with tangy dip." at bounding box center [310, 376] width 250 height 73
drag, startPoint x: 295, startPoint y: 358, endPoint x: 343, endPoint y: 356, distance: 48.9
click at [343, 356] on textarea "Tender chicken pieces coated in light tempura batter, served with tangy dip." at bounding box center [310, 376] width 250 height 73
click at [343, 359] on textarea "Tender chicken pieces coated in light tempura batter, served with tangy dip." at bounding box center [310, 376] width 250 height 73
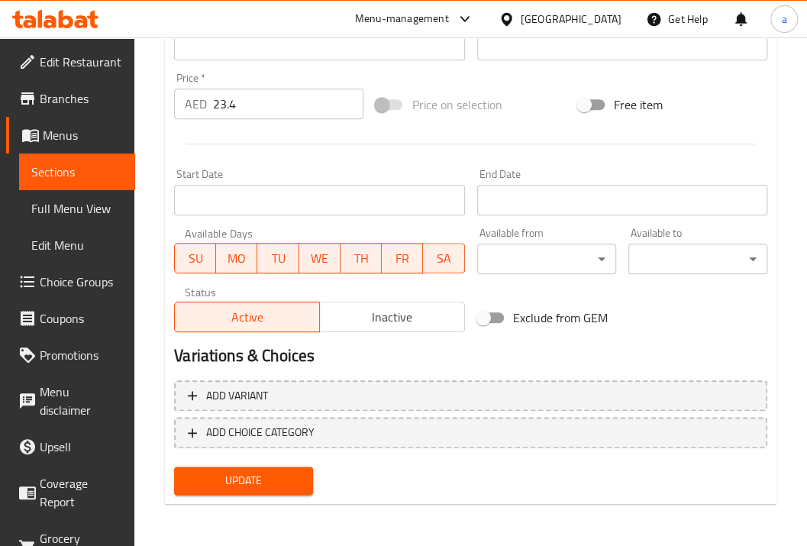
click at [276, 476] on span "Update" at bounding box center [243, 480] width 114 height 19
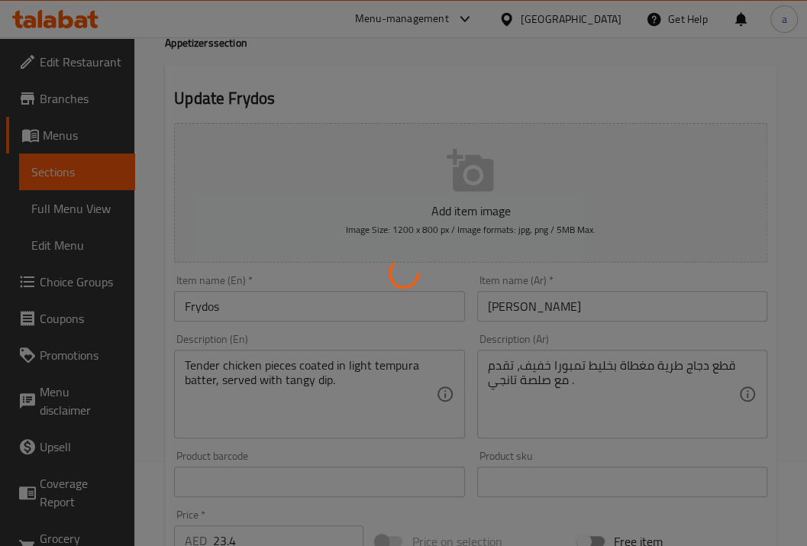
scroll to position [0, 0]
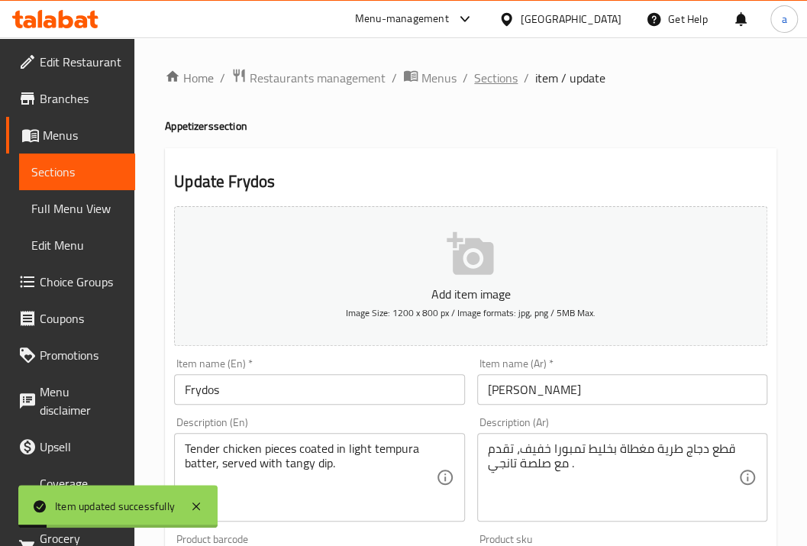
click at [488, 79] on span "Sections" at bounding box center [496, 78] width 44 height 18
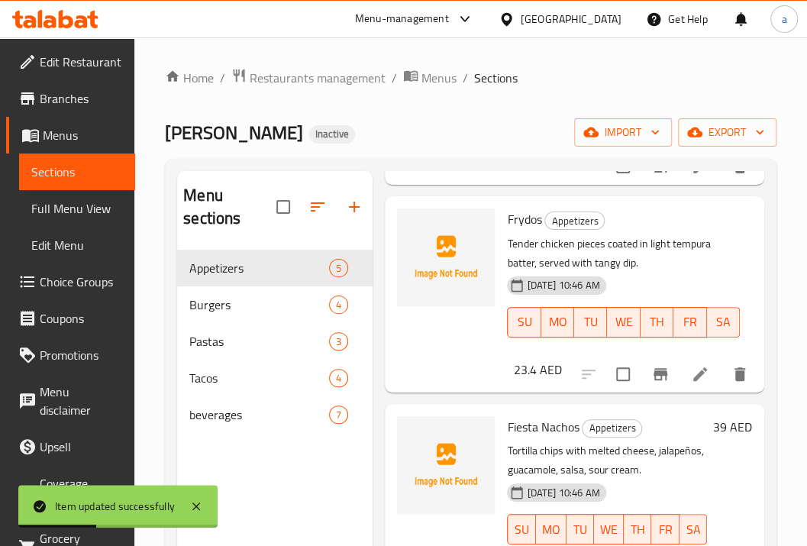
scroll to position [407, 0]
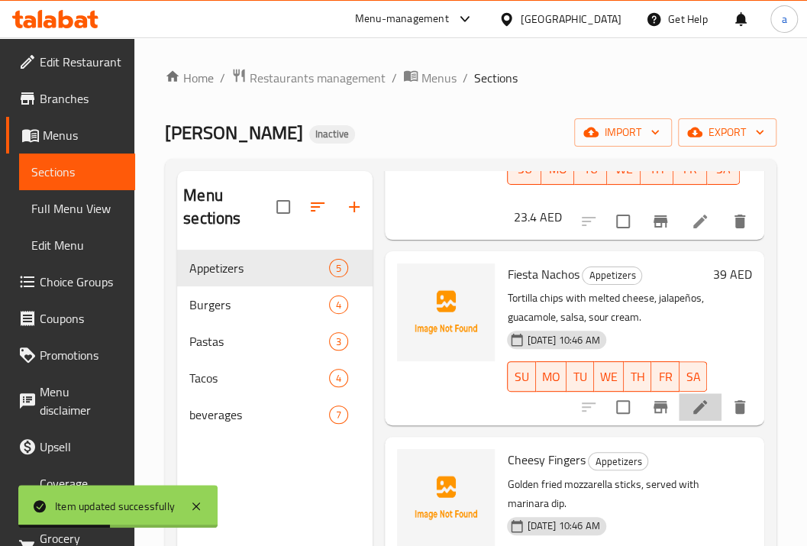
click at [693, 403] on icon at bounding box center [700, 407] width 14 height 14
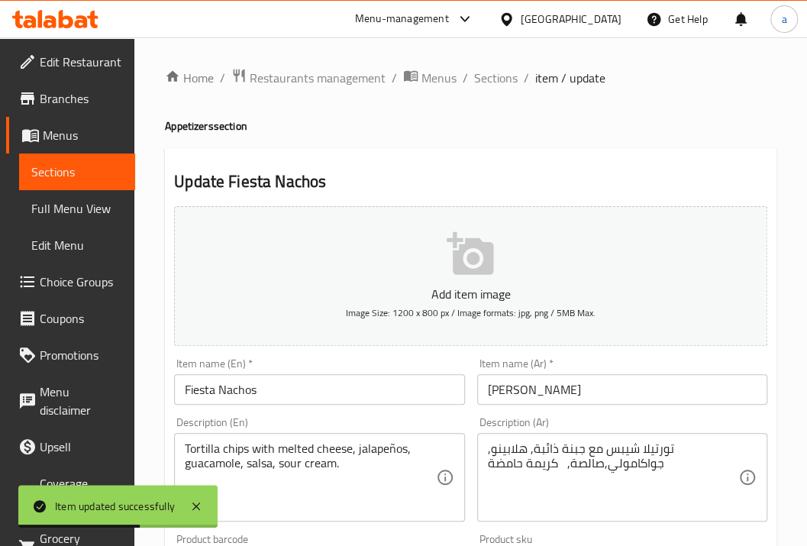
scroll to position [50, 0]
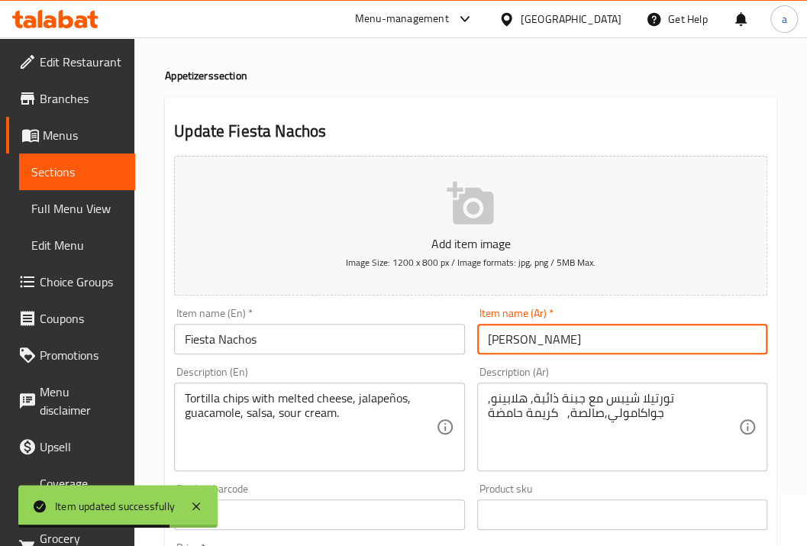
drag, startPoint x: 578, startPoint y: 340, endPoint x: 469, endPoint y: 334, distance: 109.3
click at [469, 334] on div "Add item image Image Size: 1200 x 800 px / Image formats: jpg, png / 5MB Max. I…" at bounding box center [470, 479] width 605 height 658
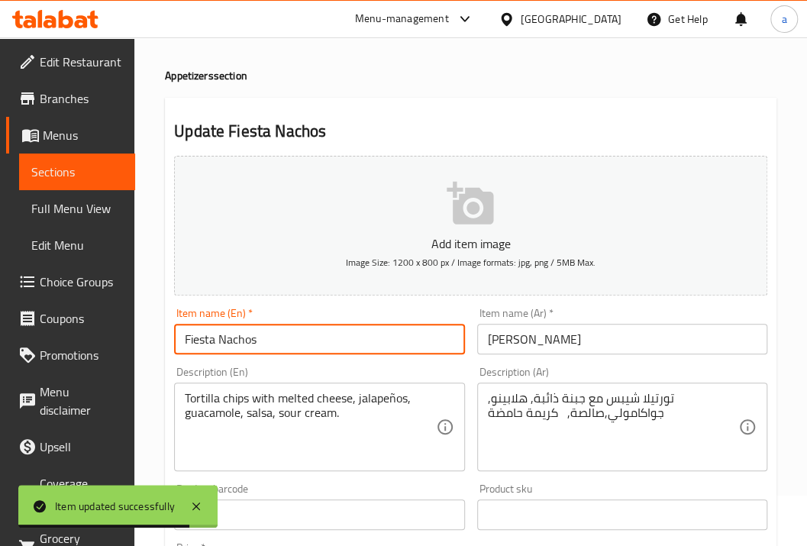
drag, startPoint x: 308, startPoint y: 335, endPoint x: 147, endPoint y: 345, distance: 162.1
click at [147, 345] on div "Home / Restaurants management / Menus / Sections / item / update Appetizers sec…" at bounding box center [470, 501] width 672 height 1029
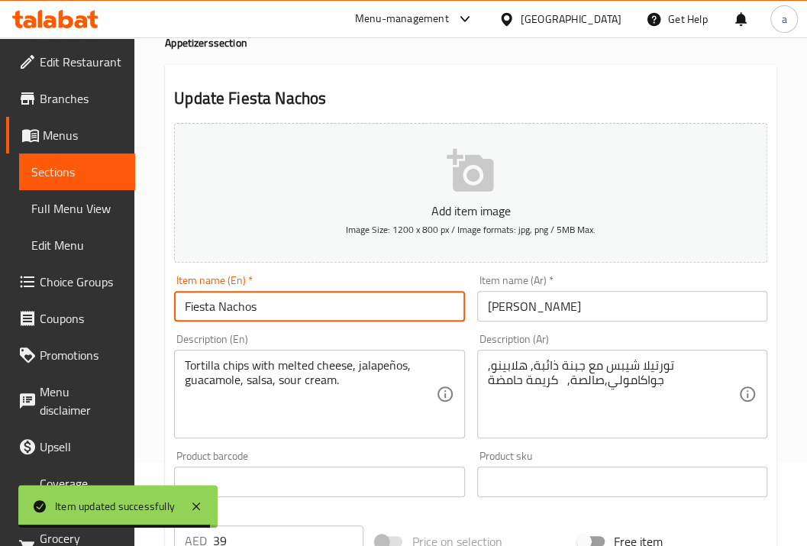
scroll to position [102, 0]
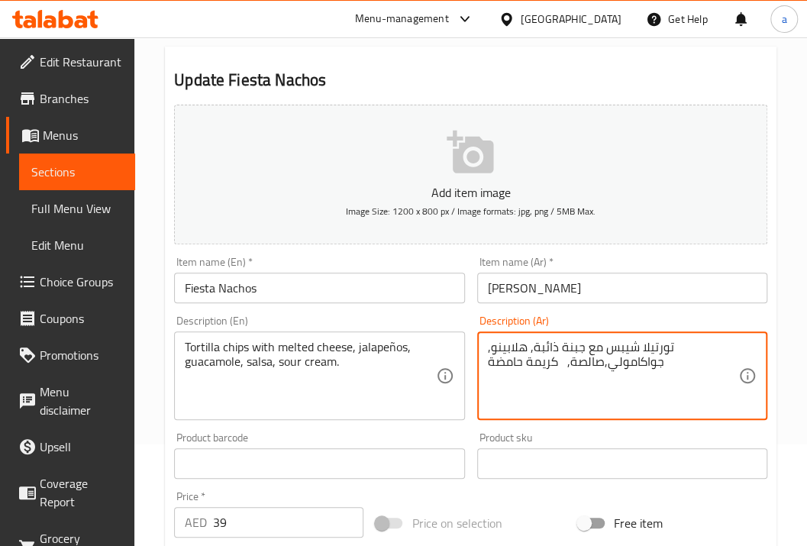
drag, startPoint x: 682, startPoint y: 347, endPoint x: 644, endPoint y: 342, distance: 38.5
click at [684, 342] on textarea "تورتيلا شيبس مع جبنة ذائبة, هلابينو, جواكامولي,صالصة, كريمة حامضة" at bounding box center [613, 376] width 250 height 73
click at [677, 342] on textarea "تورتيلا شيبس مع جبنة ذائبة, هلابينو, جواكامولي,صالصة, كريمة حامضة" at bounding box center [613, 376] width 250 height 73
drag, startPoint x: 673, startPoint y: 343, endPoint x: 616, endPoint y: 340, distance: 57.3
click at [616, 340] on textarea "تورتيلا شيبس مع جبنة ذائبة, هلابينو, جواكامولي,صالصة, كريمة حامضة" at bounding box center [613, 376] width 250 height 73
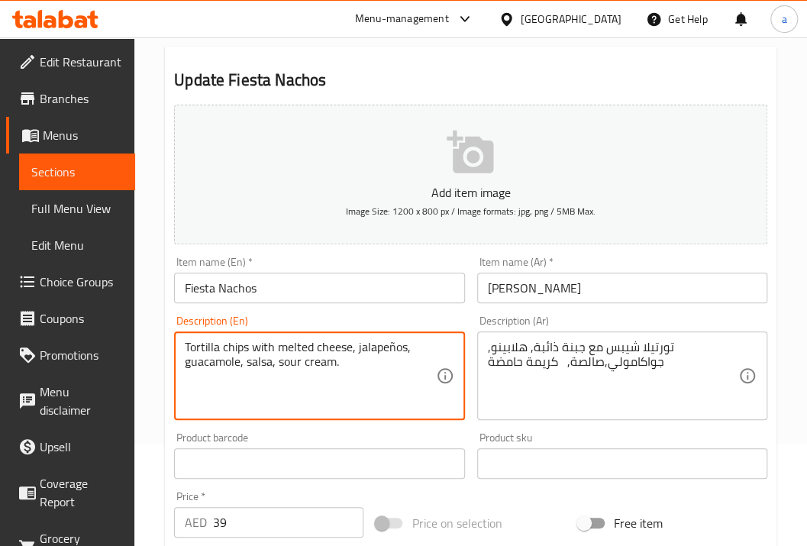
drag, startPoint x: 186, startPoint y: 345, endPoint x: 255, endPoint y: 355, distance: 69.4
click at [266, 350] on textarea "Tortilla chips with melted cheese, jalapeños, guacamole, salsa, sour cream." at bounding box center [310, 376] width 250 height 73
drag, startPoint x: 250, startPoint y: 345, endPoint x: 282, endPoint y: 348, distance: 32.2
click at [282, 348] on textarea "Tortilla chips with melted cheese, jalapeños, guacamole, salsa, sour cream." at bounding box center [310, 376] width 250 height 73
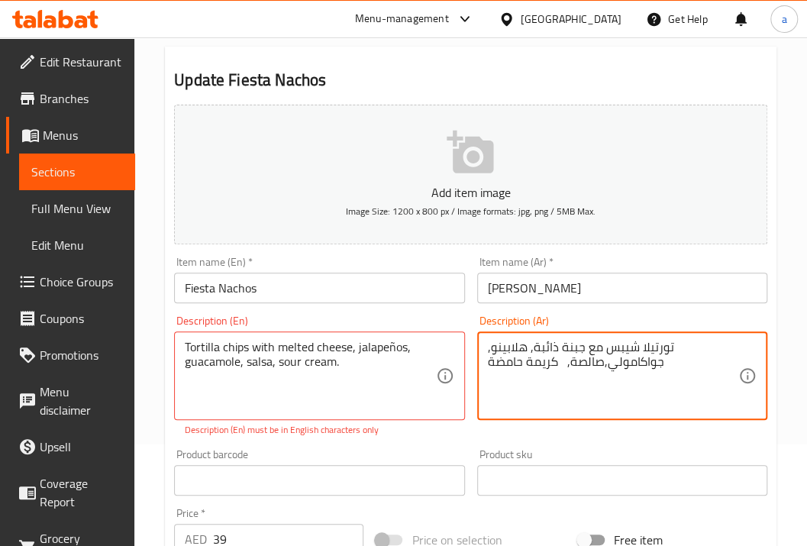
drag, startPoint x: 601, startPoint y: 350, endPoint x: 589, endPoint y: 348, distance: 11.6
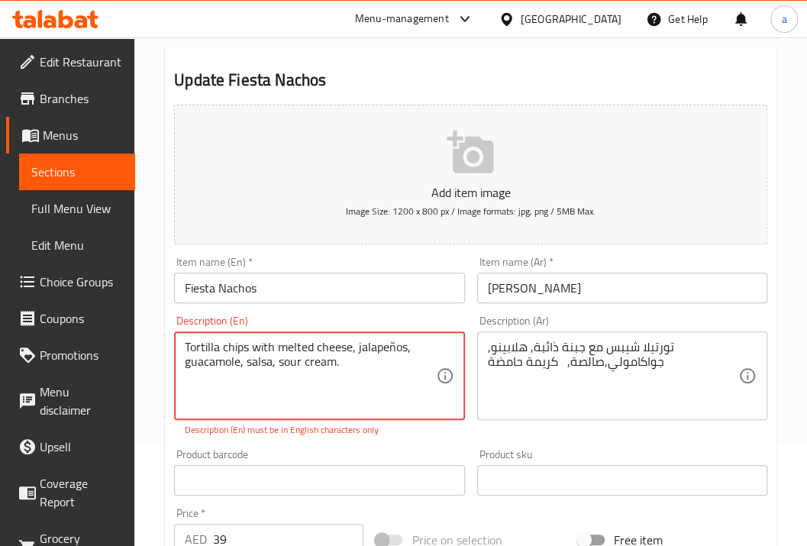
drag, startPoint x: 284, startPoint y: 342, endPoint x: 333, endPoint y: 350, distance: 49.4
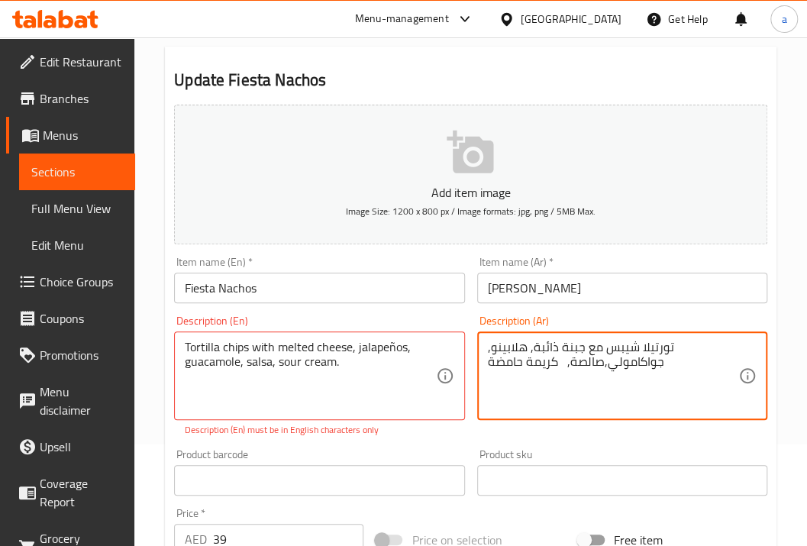
drag, startPoint x: 524, startPoint y: 344, endPoint x: 498, endPoint y: 345, distance: 25.2
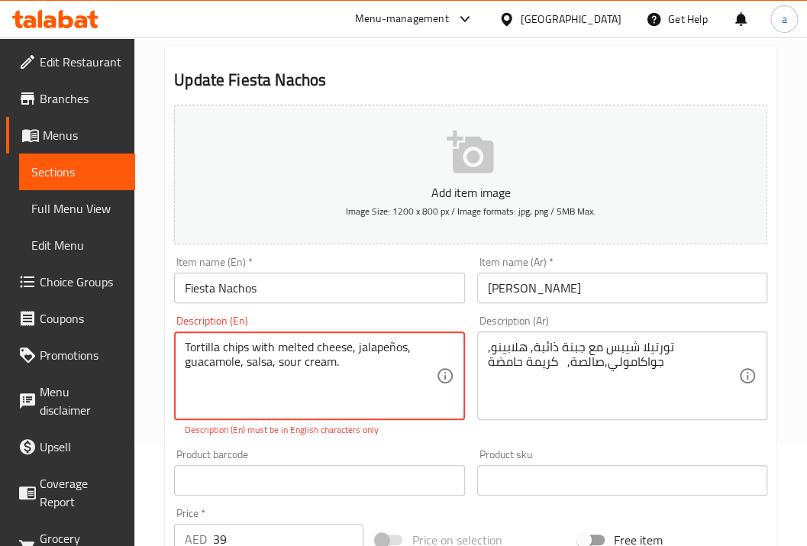
drag, startPoint x: 359, startPoint y: 346, endPoint x: 403, endPoint y: 346, distance: 44.3
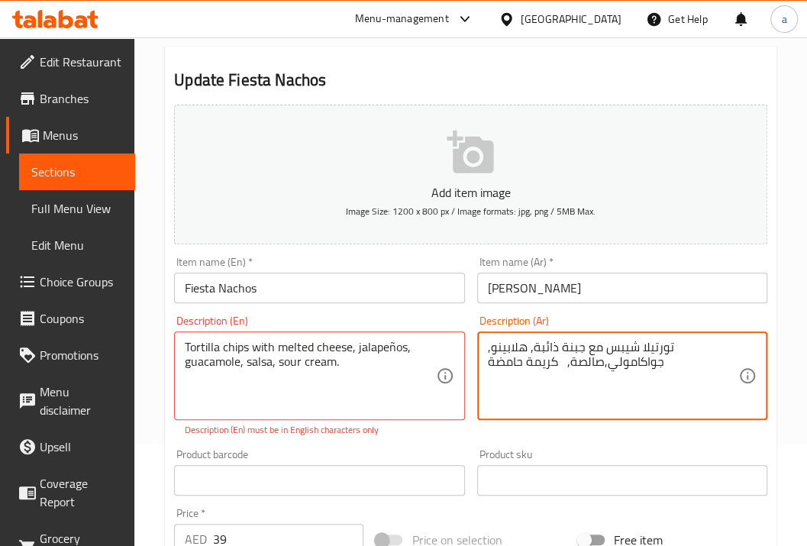
drag, startPoint x: 673, startPoint y: 362, endPoint x: 606, endPoint y: 366, distance: 67.3
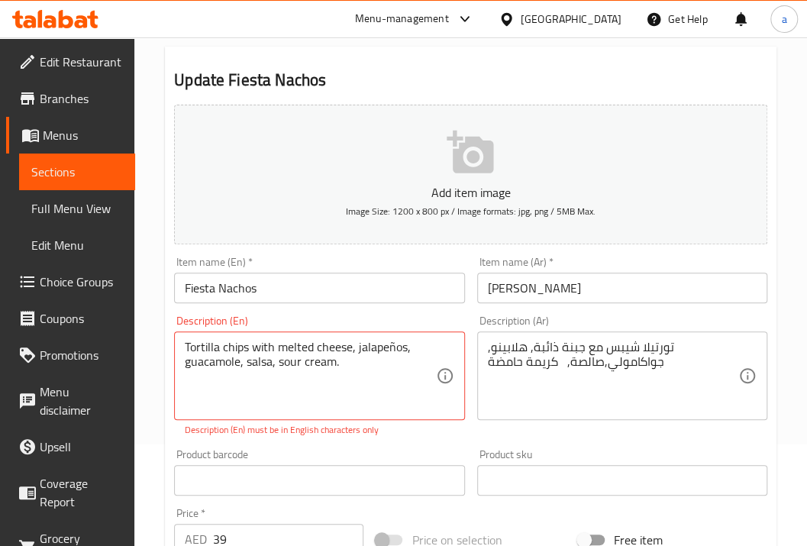
drag, startPoint x: 182, startPoint y: 357, endPoint x: 237, endPoint y: 356, distance: 54.2
click at [237, 356] on div "Tortilla chips with melted cheese, jalapeños, guacamole, salsa, sour cream. Des…" at bounding box center [319, 375] width 290 height 89
click at [188, 366] on textarea "Tortilla chips with melted cheese, jalapeños, guacamole, salsa, sour cream." at bounding box center [310, 376] width 250 height 73
drag, startPoint x: 182, startPoint y: 364, endPoint x: 214, endPoint y: 364, distance: 31.3
click at [214, 364] on div "Tortilla chips with melted cheese, jalapeños, guacamole, salsa, sour cream. Des…" at bounding box center [319, 375] width 290 height 89
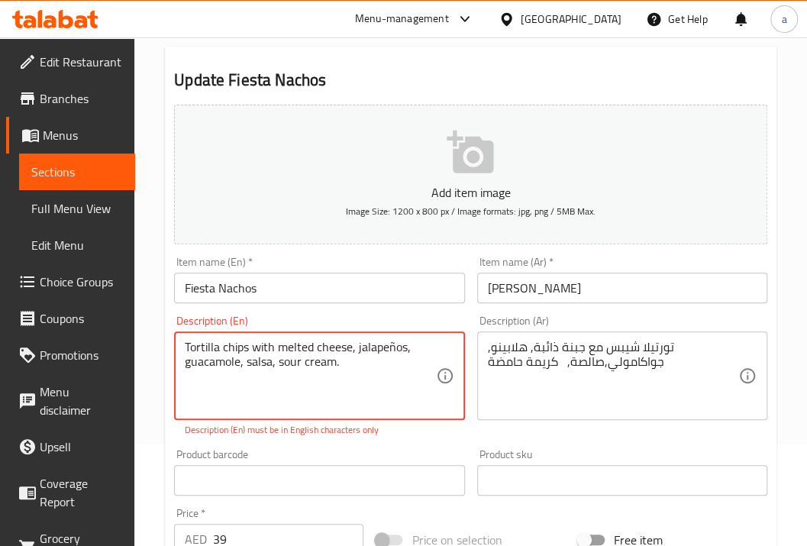
click at [206, 362] on textarea "Tortilla chips with melted cheese, jalapeños, guacamole, salsa, sour cream." at bounding box center [310, 376] width 250 height 73
click at [255, 365] on textarea "Tortilla chips with melted cheese, jalapeños, guacamole, salsa, sour cream." at bounding box center [310, 376] width 250 height 73
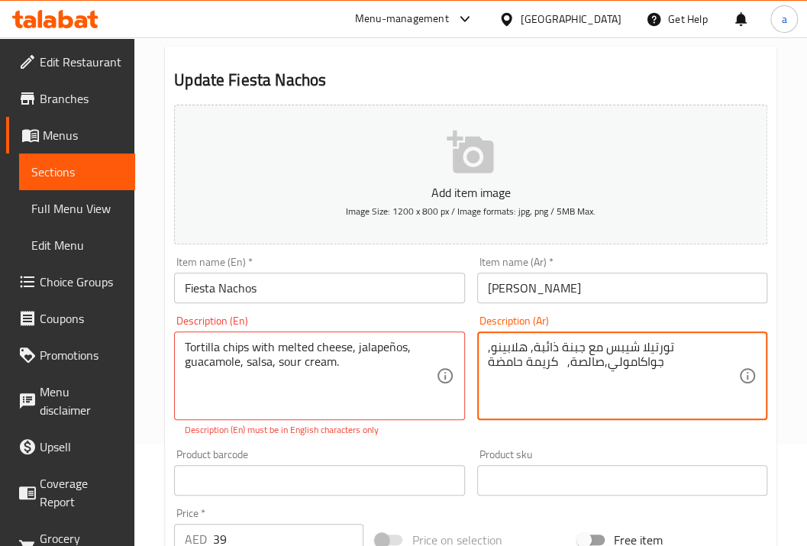
click at [583, 363] on textarea "تورتيلا شيبس مع جبنة ذائبة, هلابينو, جواكامولي,صالصة, كريمة حامضة" at bounding box center [613, 376] width 250 height 73
drag, startPoint x: 557, startPoint y: 360, endPoint x: 475, endPoint y: 359, distance: 82.4
click at [475, 359] on div "Description (Ar) تورتيلا شيبس مع جبنة ذائبة, هلابينو, جواكامولي,صالصة, كريمة حا…" at bounding box center [622, 376] width 302 height 134
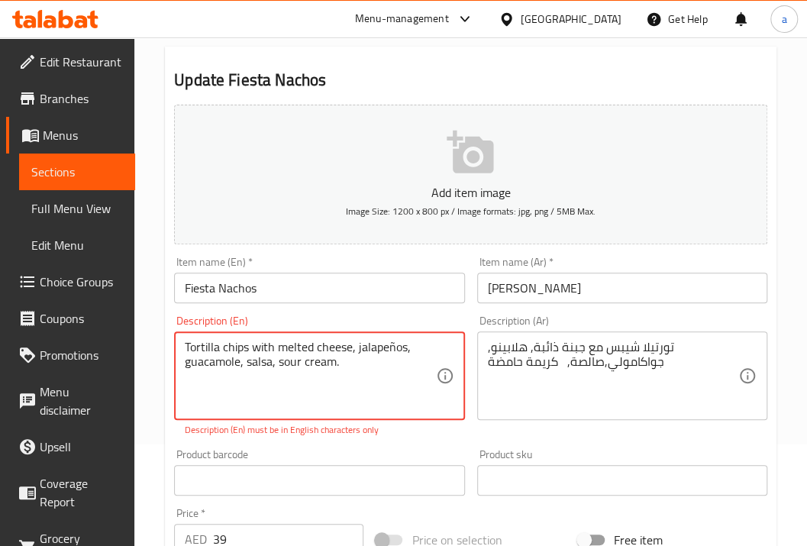
drag, startPoint x: 362, startPoint y: 359, endPoint x: 282, endPoint y: 365, distance: 80.4
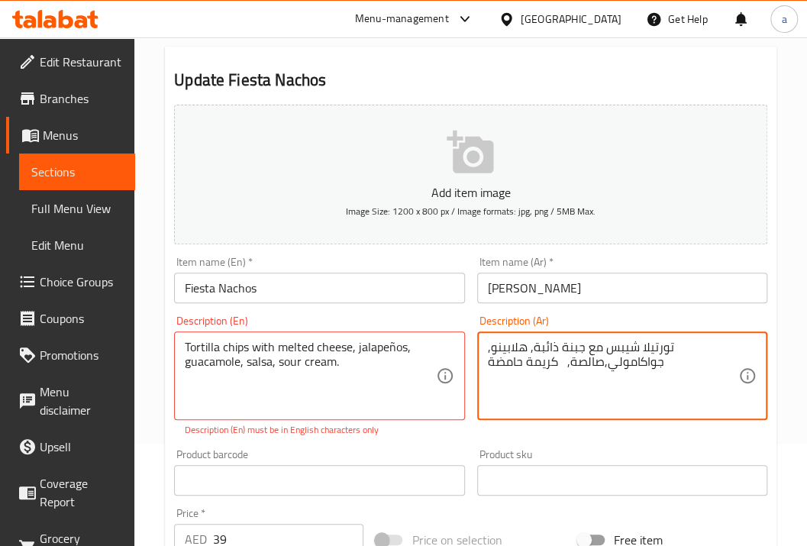
drag, startPoint x: 680, startPoint y: 343, endPoint x: 629, endPoint y: 349, distance: 51.4
click at [629, 349] on textarea "تورتيلا شيبس مع جبنة ذائبة, هلابينو, جواكامولي,صالصة, كريمة حامضة" at bounding box center [613, 376] width 250 height 73
drag, startPoint x: 601, startPoint y: 352, endPoint x: 669, endPoint y: 346, distance: 68.2
click at [669, 346] on textarea "تورتيلا شيبس مع جبنة ذائبة, هلابينو, جواكامولي,صالصة, كريمة حامضة" at bounding box center [613, 376] width 250 height 73
drag, startPoint x: 600, startPoint y: 347, endPoint x: 559, endPoint y: 348, distance: 40.5
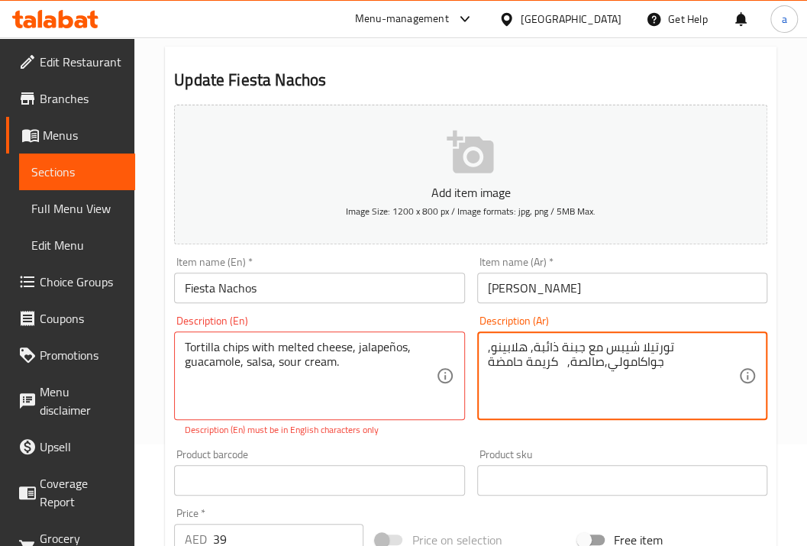
click at [559, 348] on textarea "تورتيلا شيبس مع جبنة ذائبة, هلابينو, جواكامولي,صالصة, كريمة حامضة" at bounding box center [613, 376] width 250 height 73
drag, startPoint x: 555, startPoint y: 343, endPoint x: 531, endPoint y: 344, distance: 23.7
click at [531, 344] on textarea "تورتيلا شيبس مع جبنة ذائبة, هلابينو, جواكامولي,صالصة, كريمة حامضة" at bounding box center [613, 376] width 250 height 73
drag, startPoint x: 526, startPoint y: 347, endPoint x: 490, endPoint y: 348, distance: 35.9
click at [490, 348] on textarea "تورتيلا شيبس مع جبنة ذائبة, هلابينو, جواكامولي,صالصة, كريمة حامضة" at bounding box center [613, 376] width 250 height 73
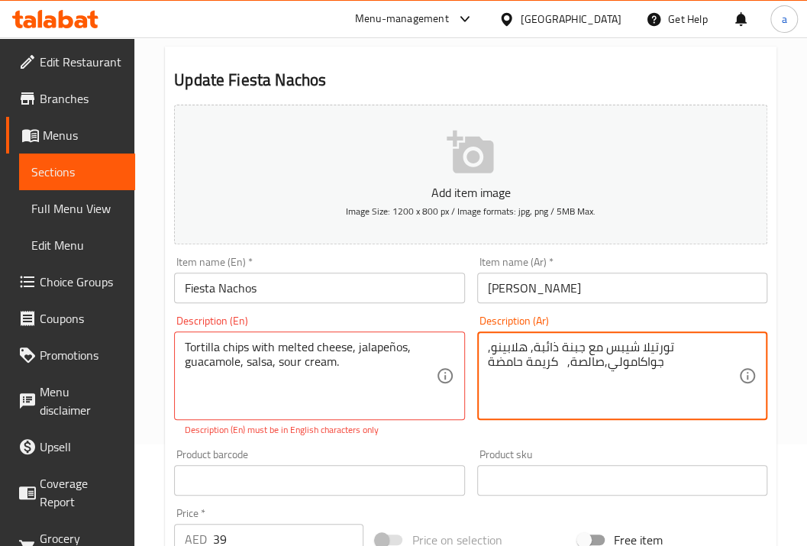
drag, startPoint x: 653, startPoint y: 362, endPoint x: 608, endPoint y: 365, distance: 45.1
click at [608, 365] on textarea "تورتيلا شيبس مع جبنة ذائبة, هلابينو, جواكامولي,صالصة, كريمة حامضة" at bounding box center [613, 376] width 250 height 73
drag, startPoint x: 602, startPoint y: 363, endPoint x: 569, endPoint y: 368, distance: 33.1
click at [569, 368] on textarea "تورتيلا شيبس مع جبنة ذائبة, هلابينو, جواكامولي,صالصة, كريمة حامضة" at bounding box center [613, 376] width 250 height 73
click at [557, 363] on textarea "تورتيلا شيبس مع جبنة ذائبة, هلابينو, جواكامولي,صالصة, كريمة حامضة" at bounding box center [613, 376] width 250 height 73
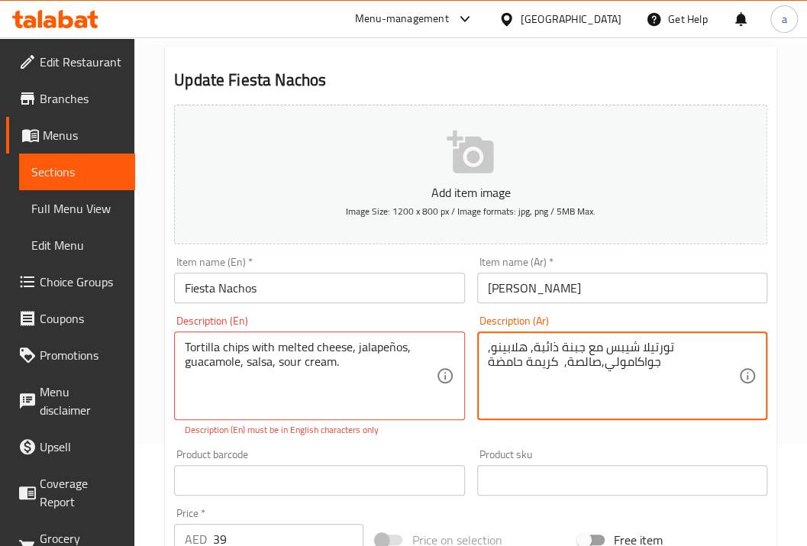
drag, startPoint x: 678, startPoint y: 347, endPoint x: 613, endPoint y: 346, distance: 64.9
click at [613, 346] on textarea "تورتيلا شيبس مع جبنة ذائبة, هلابينو, جواكامولي,صالصة, كريمة حامضة" at bounding box center [613, 376] width 250 height 73
drag, startPoint x: 679, startPoint y: 340, endPoint x: 630, endPoint y: 343, distance: 48.2
click at [624, 343] on textarea "تورتيلا شيبس مع جبنة ذائبة, هلابينو, جواكامولي,صالصة, كريمة حامضة" at bounding box center [613, 376] width 250 height 73
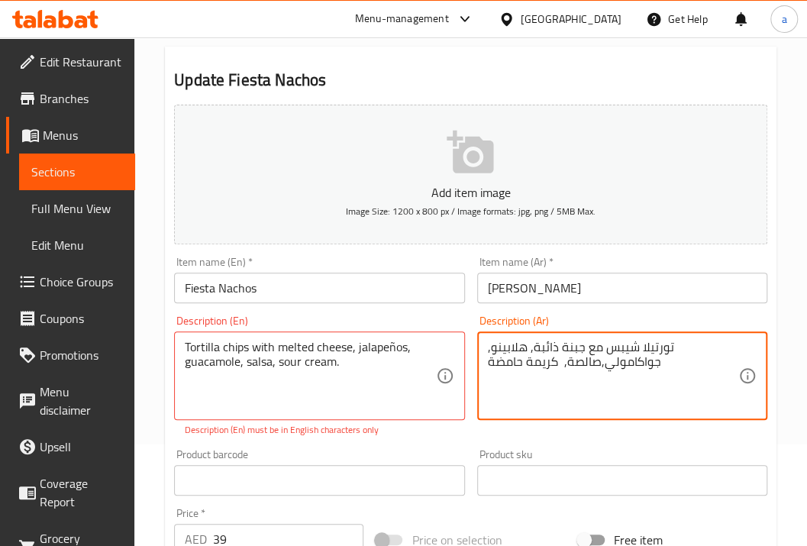
click at [630, 343] on textarea "تورتيلا شيبس مع جبنة ذائبة, هلابينو, جواكامولي,صالصة, كريمة حامضة" at bounding box center [613, 376] width 250 height 73
drag, startPoint x: 606, startPoint y: 349, endPoint x: 675, endPoint y: 350, distance: 69.5
click at [675, 350] on textarea "تورتيلا شيبس مع جبنة ذائبة, هلابينو, جواكامولي,صالصة, كريمة حامضة" at bounding box center [613, 376] width 250 height 73
drag, startPoint x: 650, startPoint y: 356, endPoint x: 624, endPoint y: 356, distance: 26.0
click at [650, 356] on textarea "تورتيلا شيبس مع جبنة ذائبة, هلابينو, جواكامولي,صالصة, كريمة حامضة" at bounding box center [613, 376] width 250 height 73
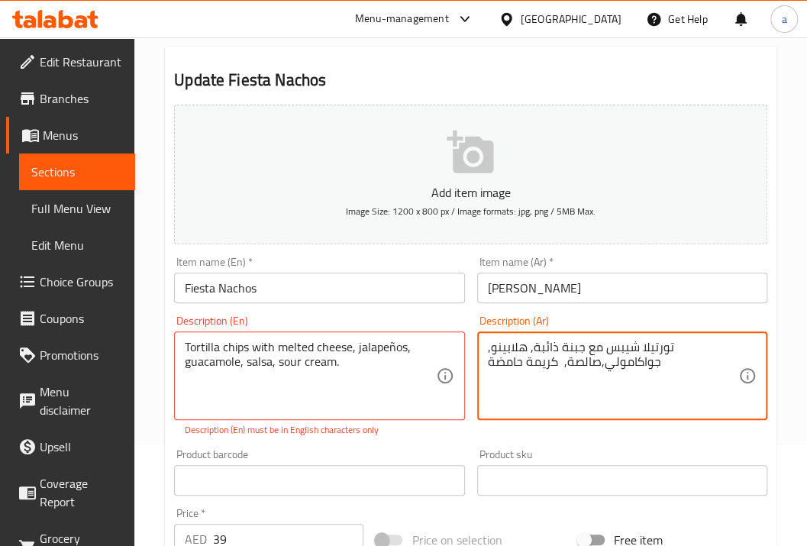
drag, startPoint x: 608, startPoint y: 347, endPoint x: 670, endPoint y: 351, distance: 62.8
click at [670, 351] on textarea "تورتيلا شيبس مع جبنة ذائبة, هلابينو, جواكامولي,صالصة, كريمة حامضة" at bounding box center [613, 376] width 250 height 73
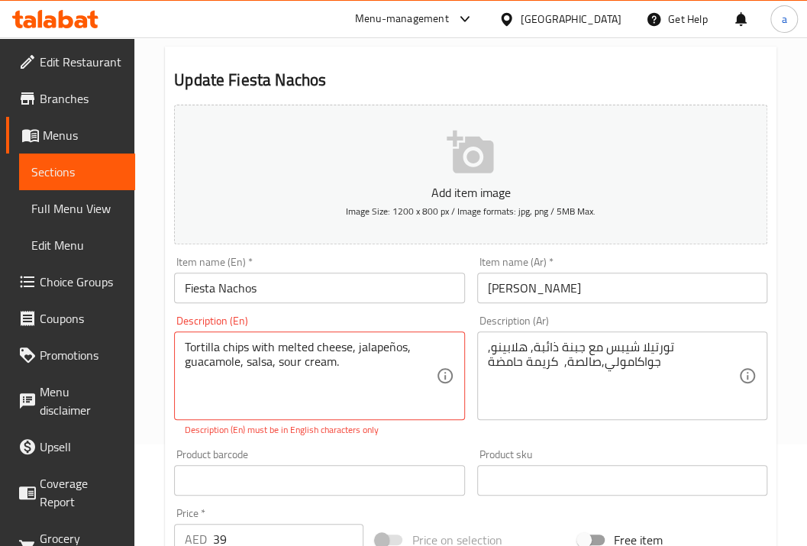
click at [581, 362] on textarea "تورتيلا شيبس مع جبنة ذائبة, هلابينو, جواكامولي,صالصة, كريمة حامضة" at bounding box center [613, 376] width 250 height 73
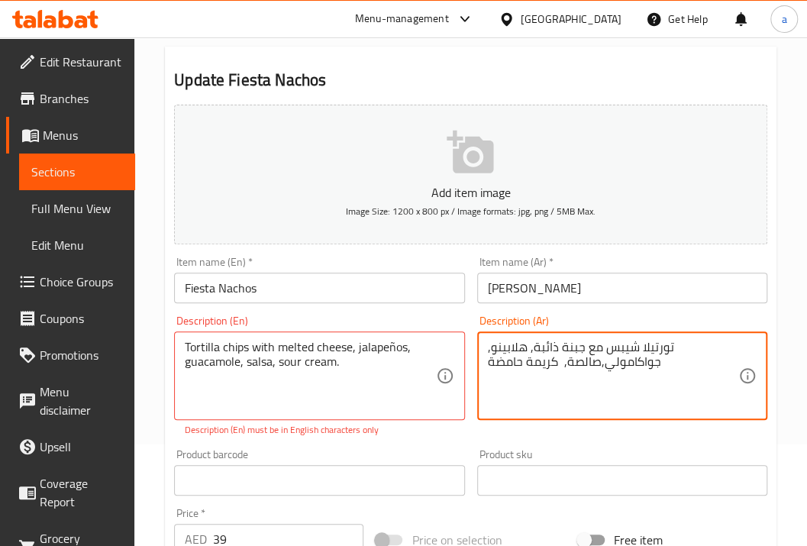
click at [581, 362] on textarea "تورتيلا شيبس مع جبنة ذائبة, هلابينو, جواكامولي,صالصة, كريمة حامضة" at bounding box center [613, 376] width 250 height 73
type textarea "تورتيلا شيبس مع جبنة ذائبة, هلابينو, جواكامولي,صلصة, كريمة حامضة"
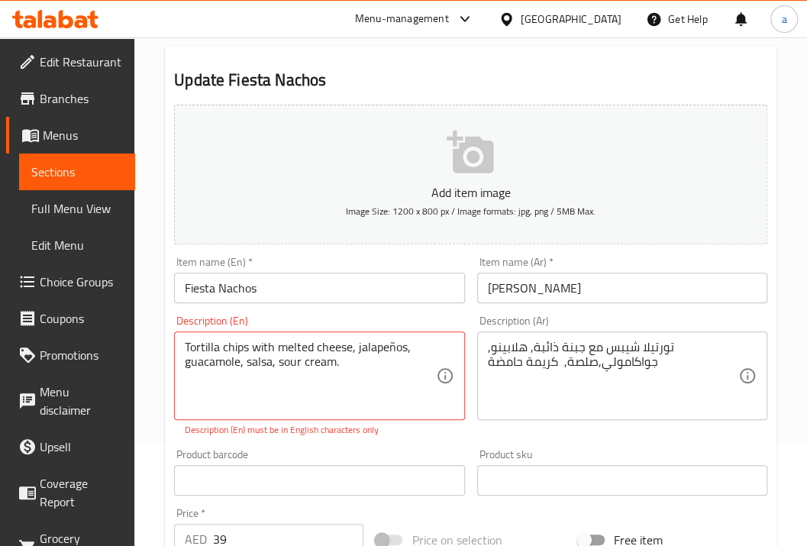
click at [63, 144] on span "Menus" at bounding box center [83, 135] width 80 height 18
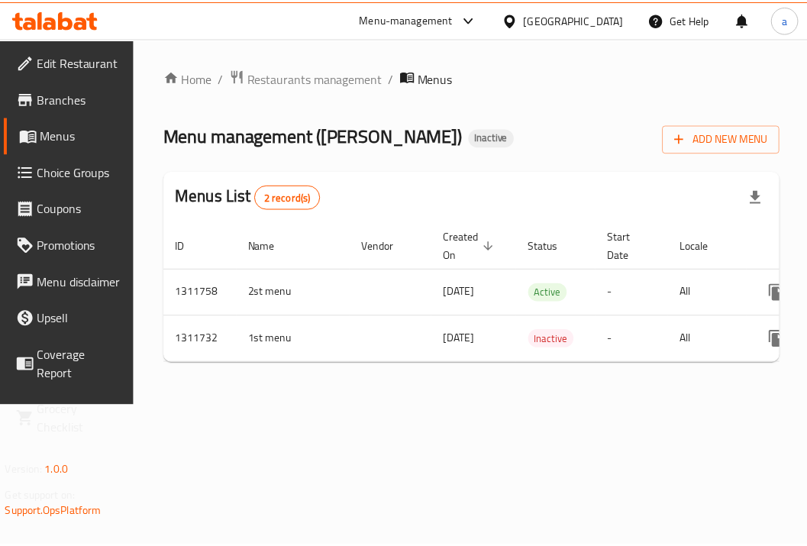
scroll to position [0, 140]
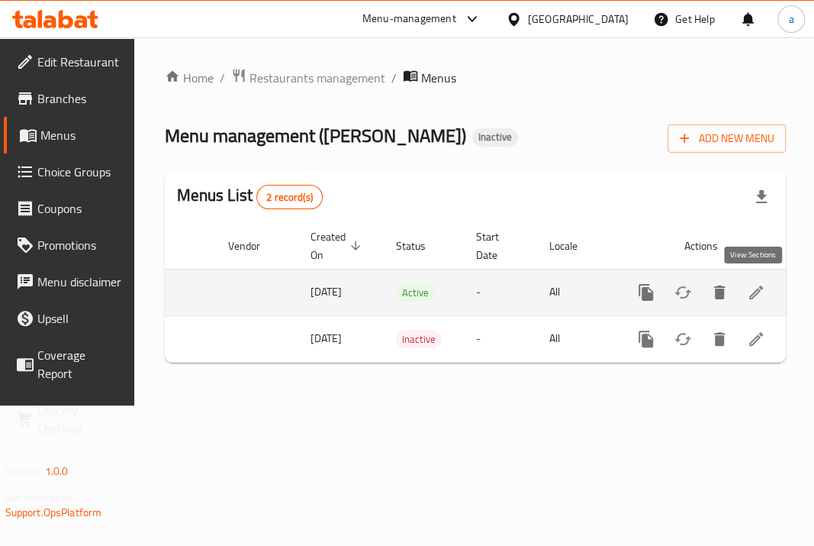
click at [753, 285] on icon "enhanced table" at bounding box center [756, 292] width 18 height 18
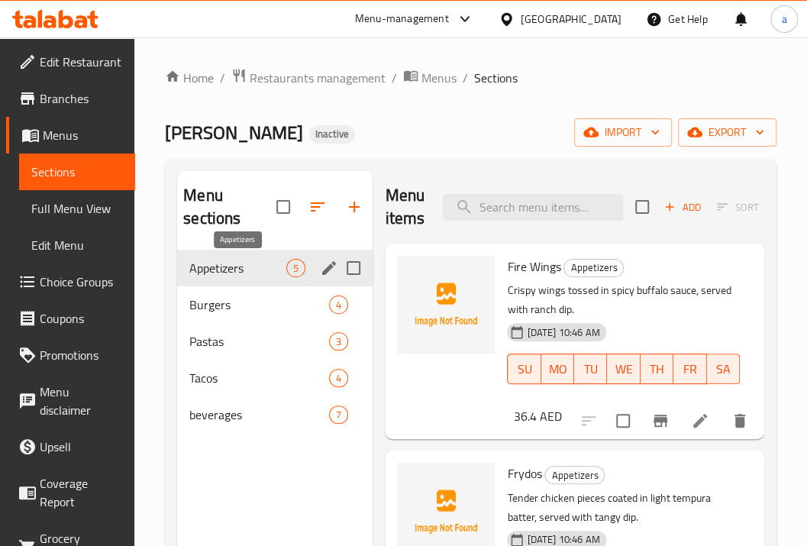
click at [263, 269] on span "Appetizers" at bounding box center [237, 268] width 97 height 18
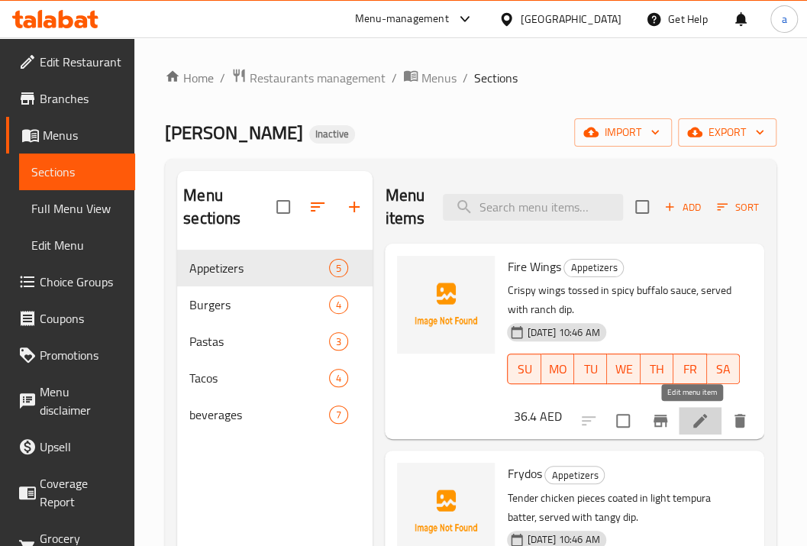
click at [693, 419] on icon at bounding box center [700, 421] width 14 height 14
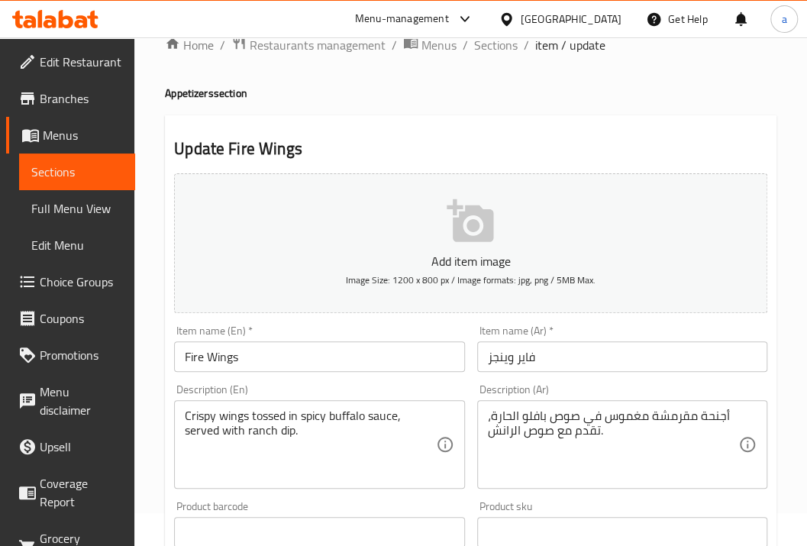
scroll to position [50, 0]
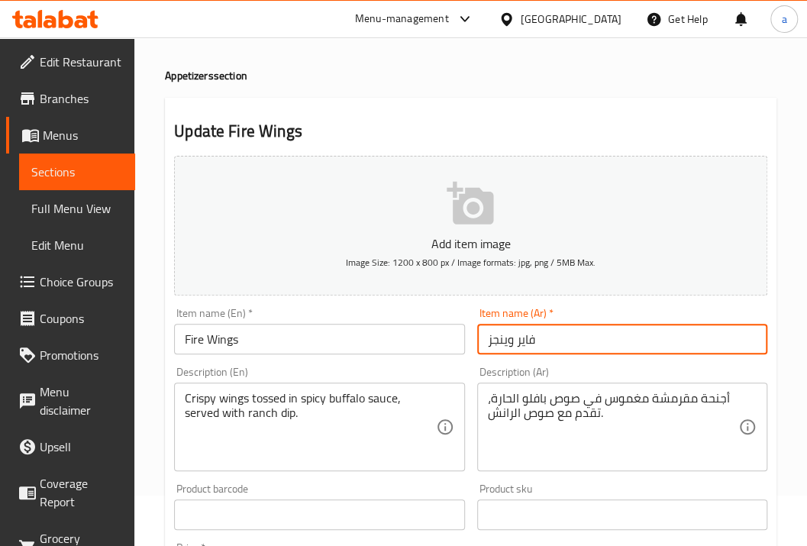
drag, startPoint x: 551, startPoint y: 342, endPoint x: 458, endPoint y: 342, distance: 93.1
click at [458, 342] on div "Add item image Image Size: 1200 x 800 px / Image formats: jpg, png / 5MB Max. I…" at bounding box center [470, 479] width 605 height 658
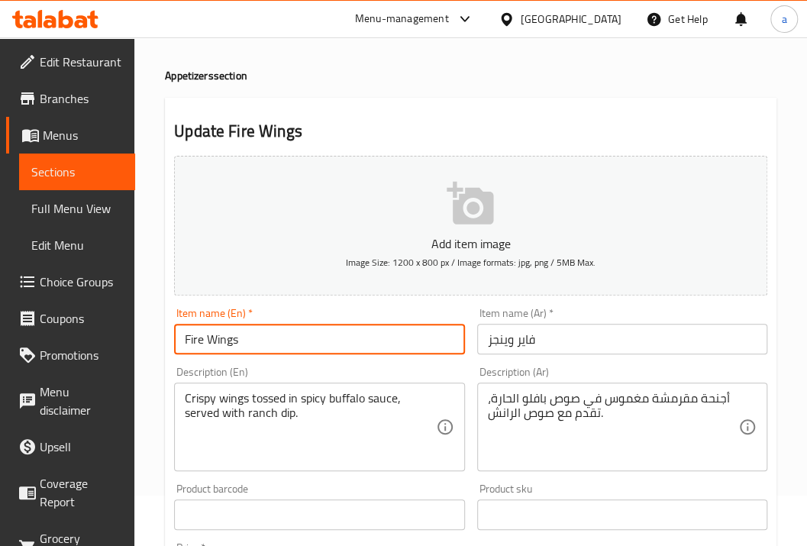
drag, startPoint x: 351, startPoint y: 342, endPoint x: 145, endPoint y: 336, distance: 206.2
click at [145, 336] on div "Home / Restaurants management / Menus / Sections / item / update Appetizers sec…" at bounding box center [470, 501] width 672 height 1029
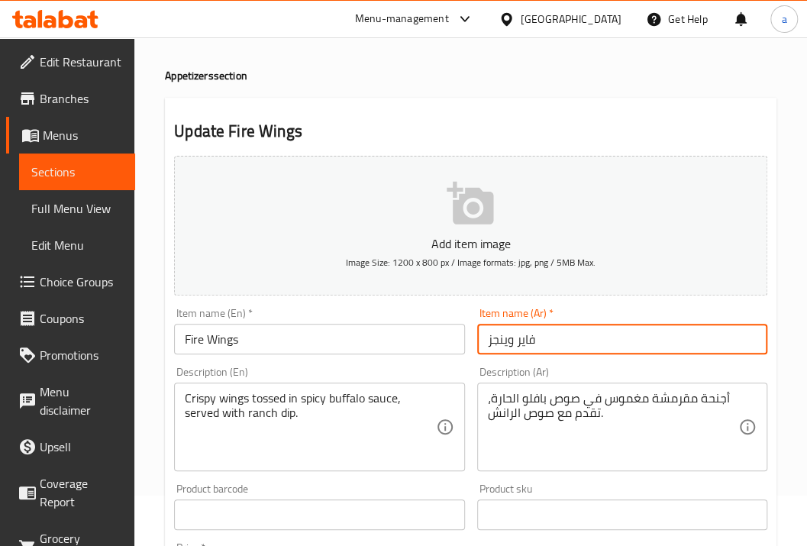
drag, startPoint x: 551, startPoint y: 340, endPoint x: 439, endPoint y: 342, distance: 112.2
click at [439, 342] on div "Add item image Image Size: 1200 x 800 px / Image formats: jpg, png / 5MB Max. I…" at bounding box center [470, 479] width 605 height 658
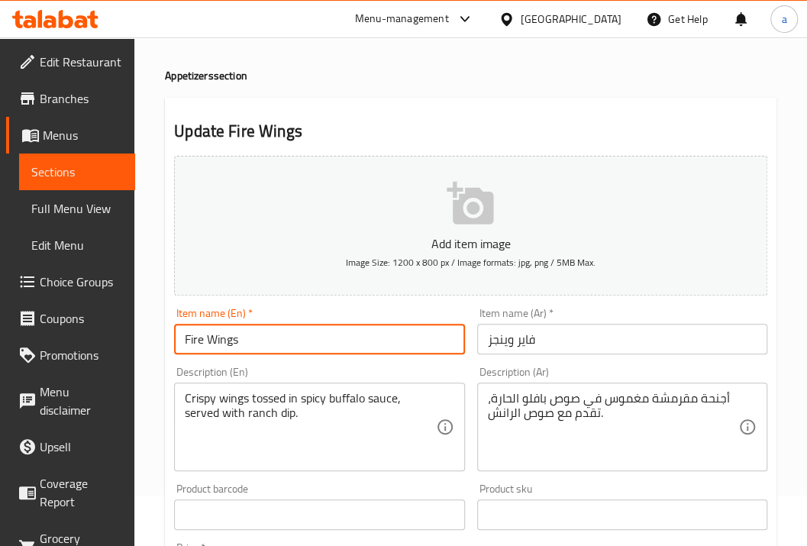
drag, startPoint x: 304, startPoint y: 345, endPoint x: 166, endPoint y: 333, distance: 138.7
click at [166, 333] on div "Update Fire Wings Add item image Image Size: 1200 x 800 px / Image formats: jpg…" at bounding box center [470, 536] width 611 height 876
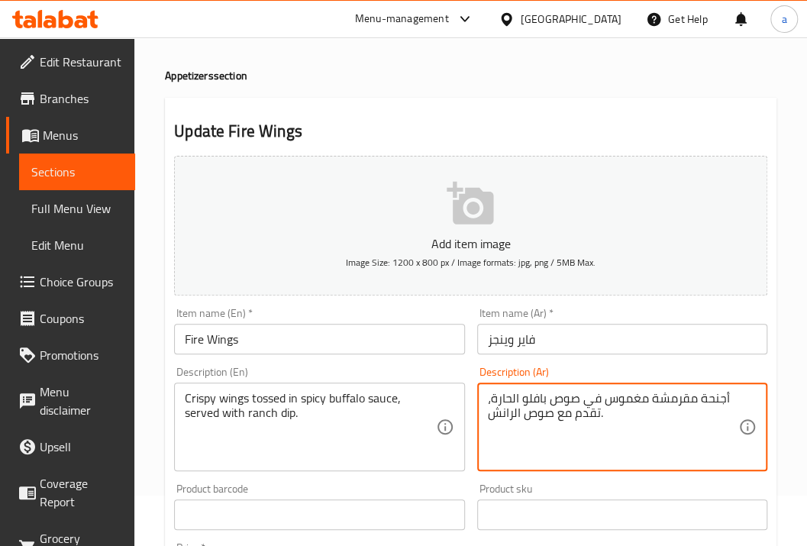
drag, startPoint x: 692, startPoint y: 394, endPoint x: 649, endPoint y: 389, distance: 43.0
click at [692, 397] on textarea "أجنحة مقرمشة مغموس في صوص بافلو الحارة، تقدم مع صوص الرانش." at bounding box center [613, 427] width 250 height 73
drag, startPoint x: 731, startPoint y: 398, endPoint x: 685, endPoint y: 398, distance: 45.8
click at [685, 398] on textarea "أجنحة مقرمشة مغموس في صوص بافلو الحارة، تقدم مع صوص الرانش." at bounding box center [613, 427] width 250 height 73
click at [493, 344] on input "فاير وينجز" at bounding box center [622, 339] width 290 height 31
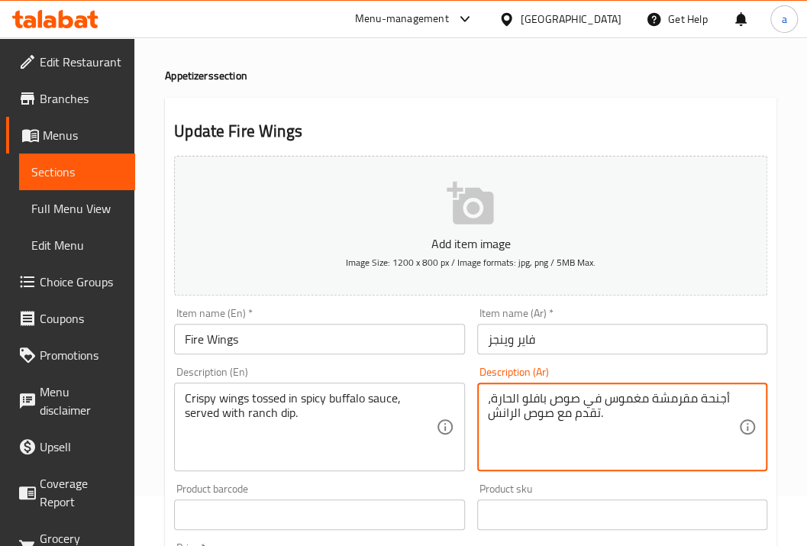
click at [493, 344] on input "فاير وينجز" at bounding box center [622, 339] width 290 height 31
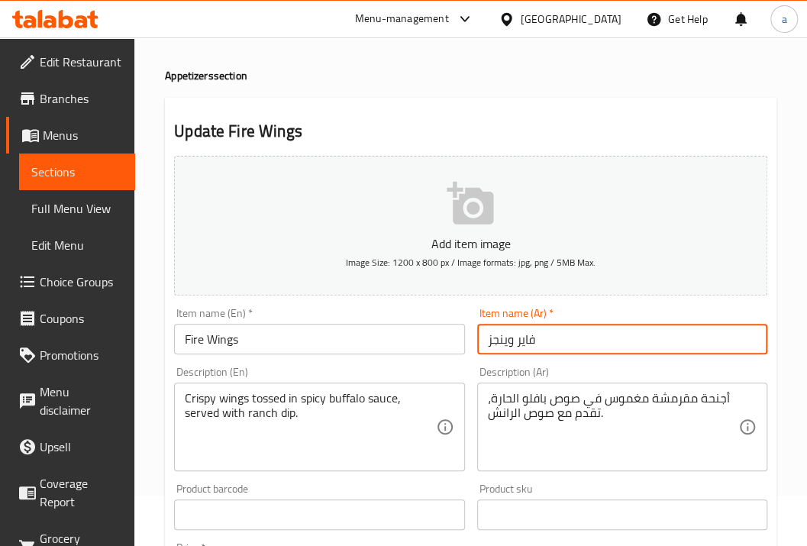
click at [229, 342] on input "Fire Wings" at bounding box center [319, 339] width 290 height 31
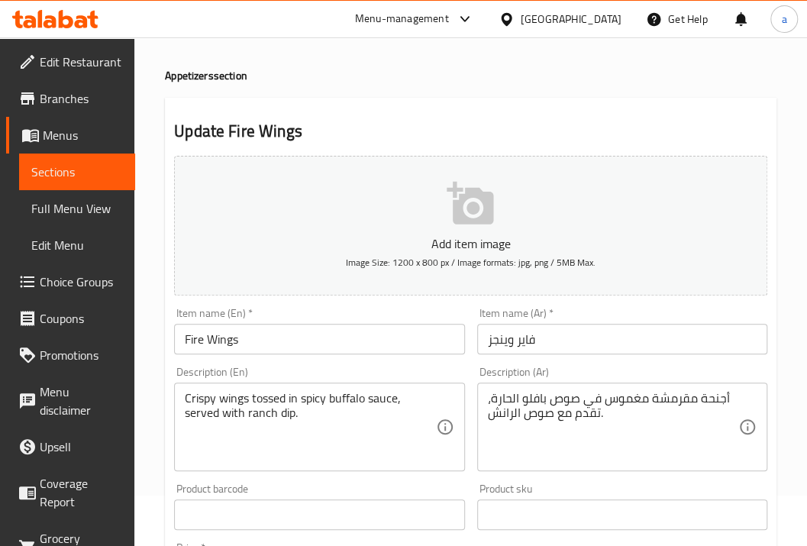
click at [536, 345] on input "فاير وينجز" at bounding box center [622, 339] width 290 height 31
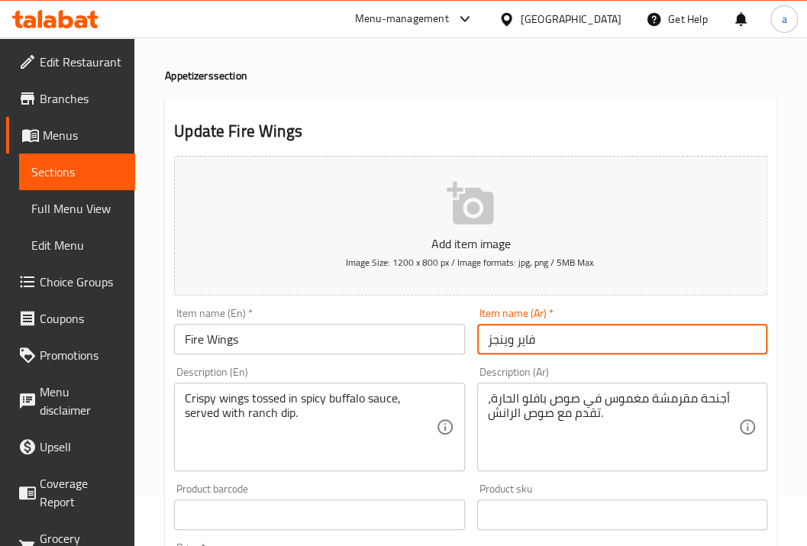
drag, startPoint x: 542, startPoint y: 342, endPoint x: 514, endPoint y: 347, distance: 27.9
click at [514, 347] on input "فاير وينجز" at bounding box center [622, 339] width 290 height 31
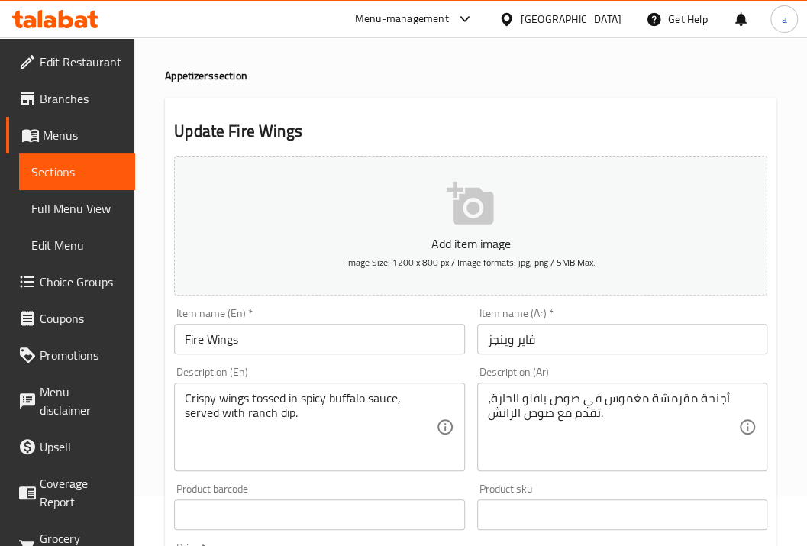
click at [543, 332] on input "فاير وينجز" at bounding box center [622, 339] width 290 height 31
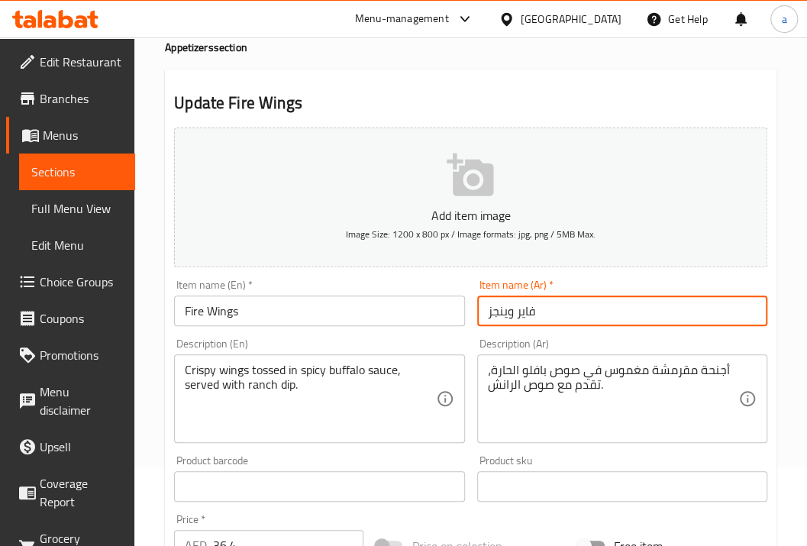
scroll to position [102, 0]
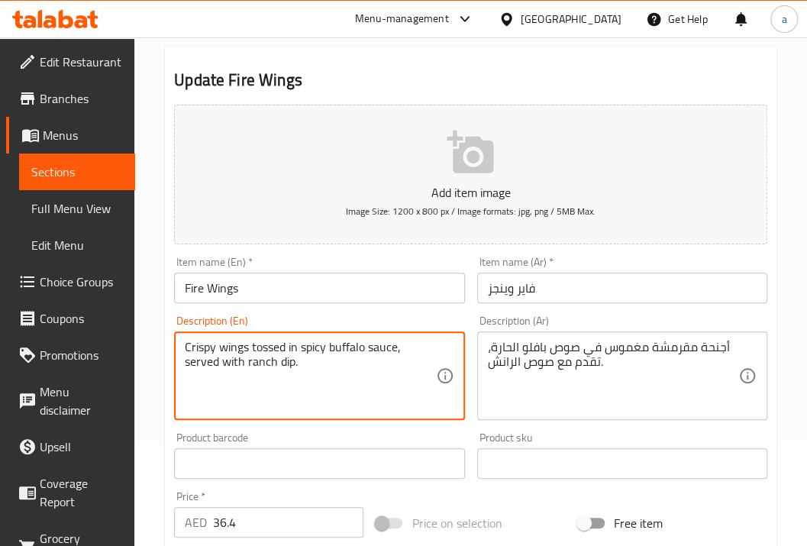
drag, startPoint x: 185, startPoint y: 345, endPoint x: 253, endPoint y: 351, distance: 69.0
click at [263, 354] on textarea "Crispy wings tossed in spicy buffalo sauce, served with ranch dip." at bounding box center [310, 376] width 250 height 73
drag, startPoint x: 253, startPoint y: 352, endPoint x: 330, endPoint y: 353, distance: 76.3
click at [330, 353] on textarea "Crispy wings tossed in spicy buffalo sauce, served with ranch dip." at bounding box center [310, 376] width 250 height 73
drag, startPoint x: 192, startPoint y: 363, endPoint x: 314, endPoint y: 365, distance: 122.9
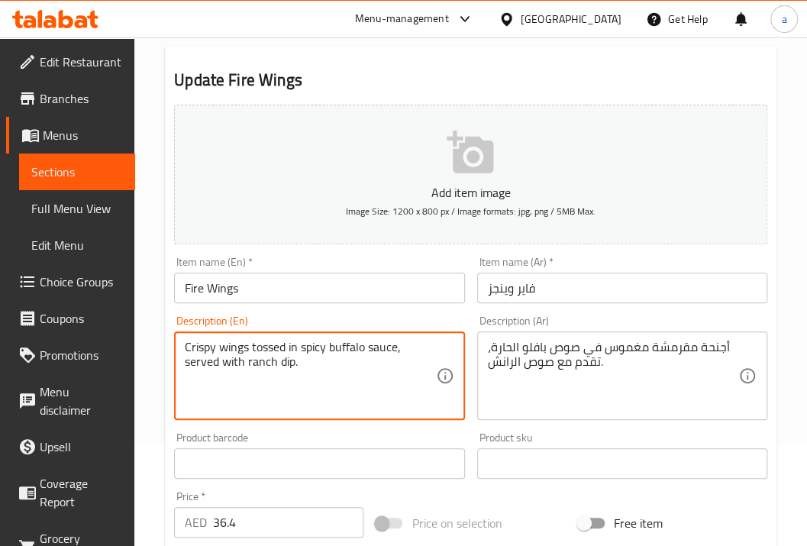
click at [314, 365] on textarea "Crispy wings tossed in spicy buffalo sauce, served with ranch dip." at bounding box center [310, 376] width 250 height 73
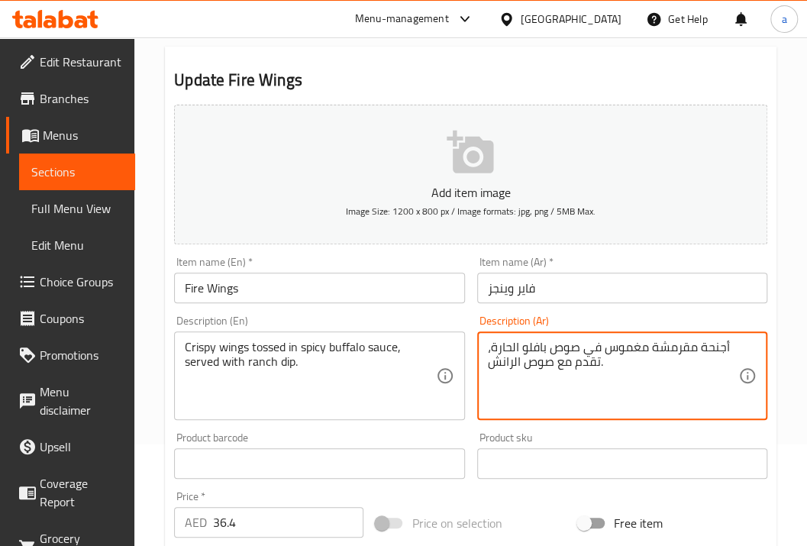
drag, startPoint x: 593, startPoint y: 369, endPoint x: 477, endPoint y: 372, distance: 116.1
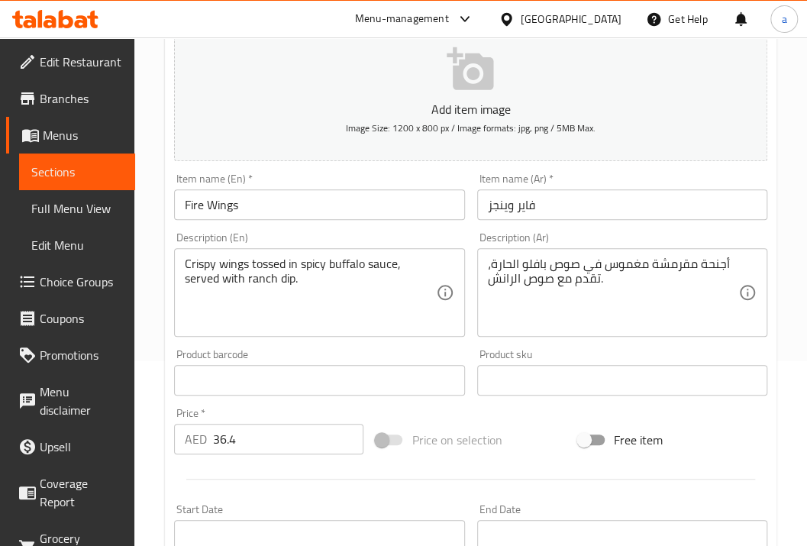
scroll to position [153, 0]
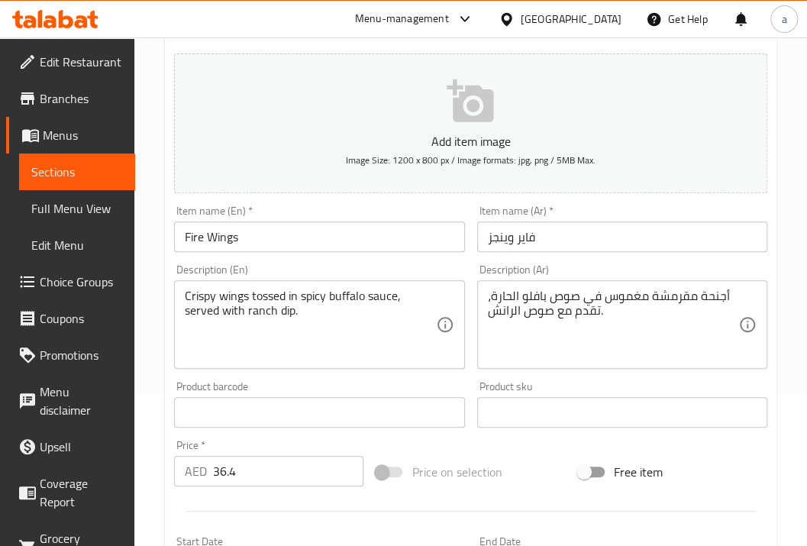
click at [607, 311] on textarea "أجنحة مقرمشة مغموس في صوص بافلو الحارة، تقدم مع صوص الرانش." at bounding box center [613, 325] width 250 height 73
drag, startPoint x: 738, startPoint y: 292, endPoint x: 542, endPoint y: 302, distance: 196.4
click at [542, 302] on div "أجنحة مقرمشة مغموس في صوص بافلو الحارة، تقدم مع صوص الرانش. Description (Ar)" at bounding box center [622, 324] width 290 height 89
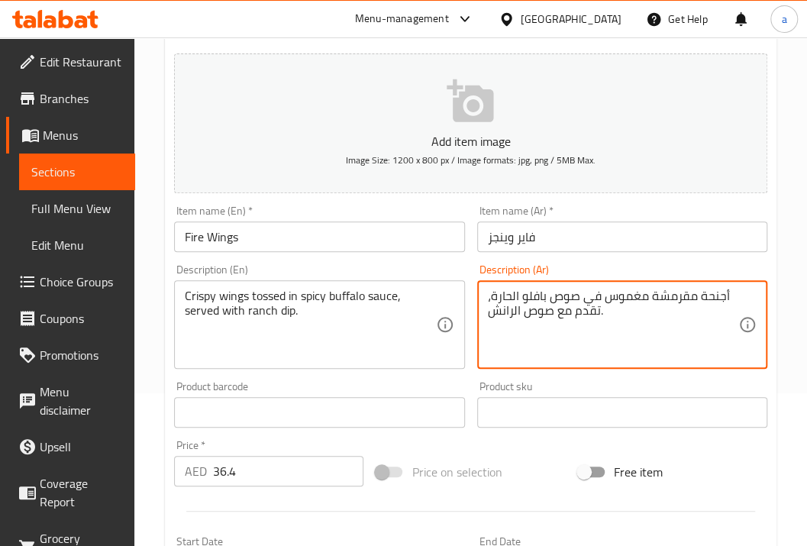
click at [719, 305] on textarea "أجنحة مقرمشة مغموس في صوص بافلو الحارة، تقدم مع صوص الرانش." at bounding box center [613, 325] width 250 height 73
drag, startPoint x: 732, startPoint y: 300, endPoint x: 727, endPoint y: 293, distance: 8.7
click at [730, 289] on textarea "أجنحة مقرمشة مغموس في صوص بافلو الحارة، تقدم مع صوص الرانش." at bounding box center [613, 325] width 250 height 73
click at [727, 293] on textarea "أجنحة مقرمشة مغموس في صوص بافلو الحارة، تقدم مع صوص الرانش." at bounding box center [613, 325] width 250 height 73
drag, startPoint x: 727, startPoint y: 293, endPoint x: 495, endPoint y: 310, distance: 232.6
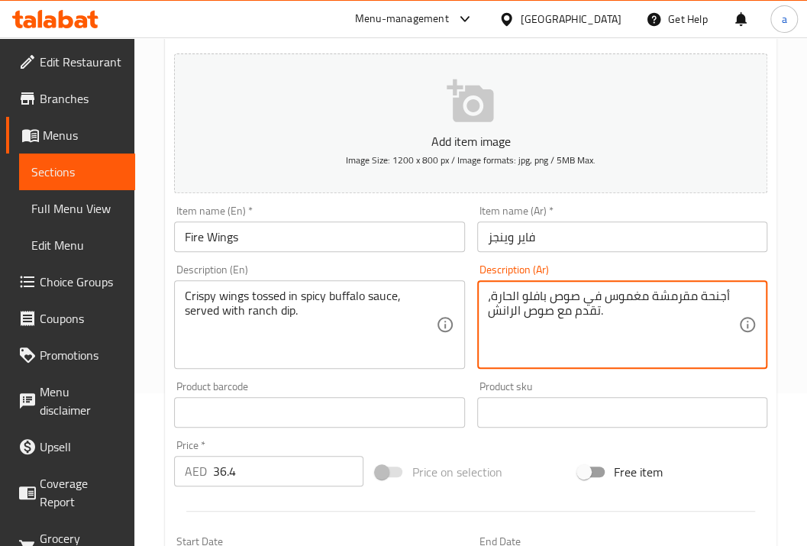
click at [495, 310] on textarea "أجنحة مقرمشة مغموس في صوص بافلو الحارة، تقدم مع صوص الرانش." at bounding box center [613, 325] width 250 height 73
click at [525, 326] on textarea "أجنحة مقرمشة مغموس في صوص بافلو الحارة، تقدم مع صوص الرانش." at bounding box center [613, 325] width 250 height 73
drag, startPoint x: 732, startPoint y: 296, endPoint x: 595, endPoint y: 304, distance: 136.8
click at [595, 304] on textarea "أجنحة مقرمشة مغموس في صوص بافلو الحارة، تقدم مع صوص الرانش." at bounding box center [613, 325] width 250 height 73
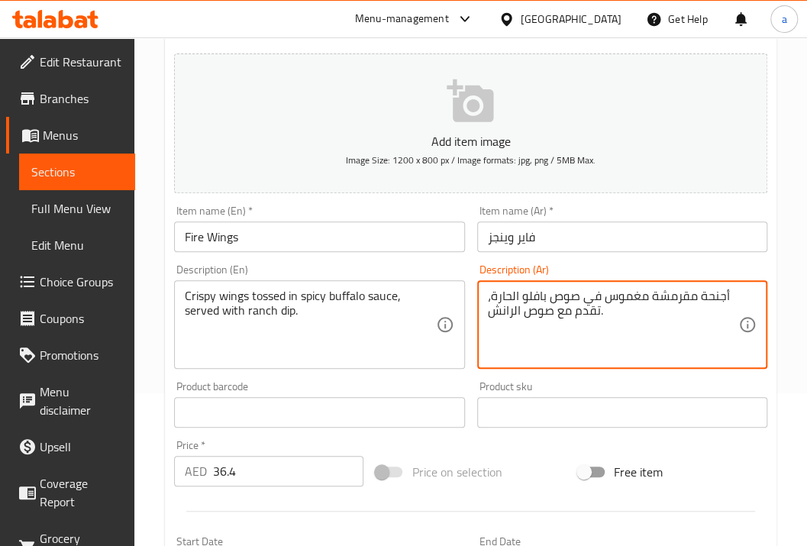
click at [729, 292] on textarea "أجنحة مقرمشة مغموس في صوص بافلو الحارة، تقدم مع صوص الرانش." at bounding box center [613, 325] width 250 height 73
drag, startPoint x: 729, startPoint y: 292, endPoint x: 575, endPoint y: 315, distance: 155.9
click at [575, 315] on textarea "أجنحة مقرمشة مغموس في صوص بافلو الحارة، تقدم مع صوص الرانش." at bounding box center [613, 325] width 250 height 73
click at [572, 322] on textarea "أجنحة مقرمشة مغموس في صوص بافلو الحارة، تقدم مع صوص الرانش." at bounding box center [613, 325] width 250 height 73
drag, startPoint x: 489, startPoint y: 308, endPoint x: 704, endPoint y: 292, distance: 215.9
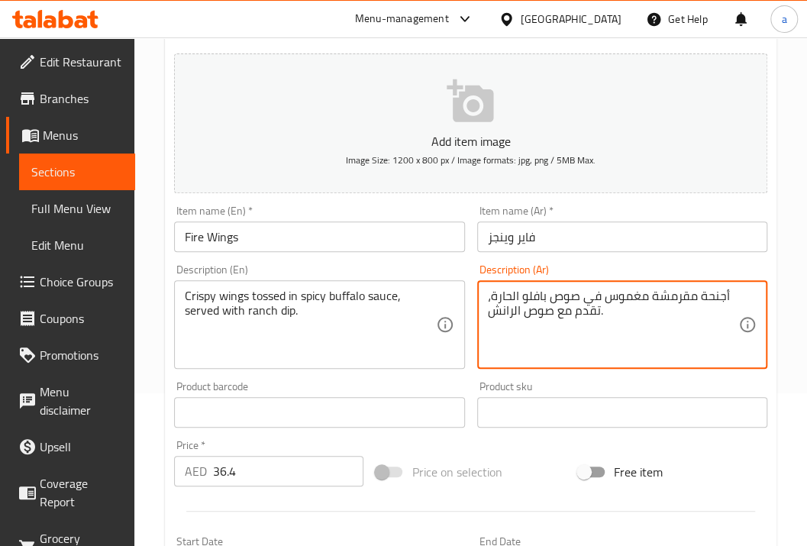
click at [704, 292] on textarea "أجنحة مقرمشة مغموس في صوص بافلو الحارة، تقدم مع صوص الرانش." at bounding box center [613, 325] width 250 height 73
click at [706, 302] on textarea "أجنحة مقرمشة مغموس في صوص بافلو الحارة، تقدم مع صوص الرانش." at bounding box center [613, 325] width 250 height 73
drag, startPoint x: 723, startPoint y: 299, endPoint x: 730, endPoint y: 292, distance: 9.7
click at [730, 292] on textarea "أجنحة مقرمشة مغموس في صوص بافلو الحارة، تقدم مع صوص الرانش." at bounding box center [613, 325] width 250 height 73
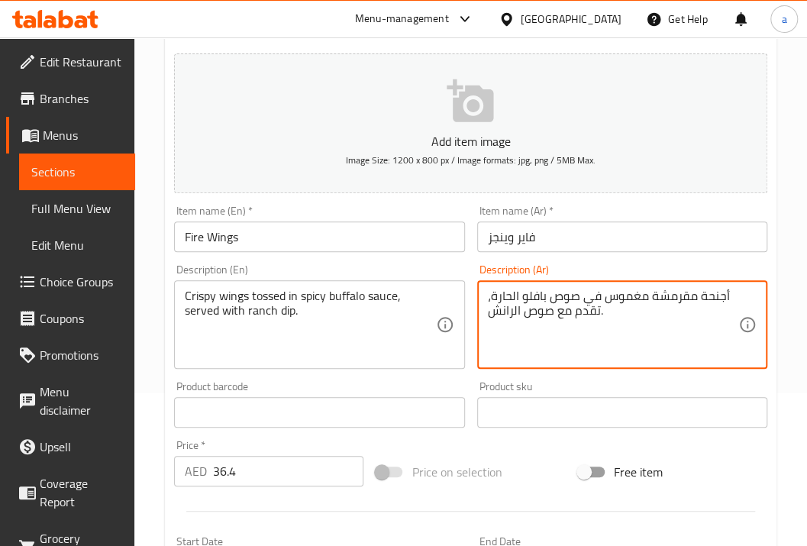
drag, startPoint x: 730, startPoint y: 293, endPoint x: 606, endPoint y: 322, distance: 127.0
click at [606, 322] on textarea "أجنحة مقرمشة مغموس في صوص بافلو الحارة، تقدم مع صوص الرانش." at bounding box center [613, 325] width 250 height 73
drag, startPoint x: 621, startPoint y: 317, endPoint x: 657, endPoint y: 308, distance: 37.8
click at [621, 317] on textarea "أجنحة مقرمشة مغموس في صوص بافلو الحارة، تقدم مع صوص الرانش." at bounding box center [613, 325] width 250 height 73
click at [604, 311] on textarea "أجنحة مقرمشة مغموس في صوص بافلو الحارة، تقدم مع صوص الرانش." at bounding box center [613, 325] width 250 height 73
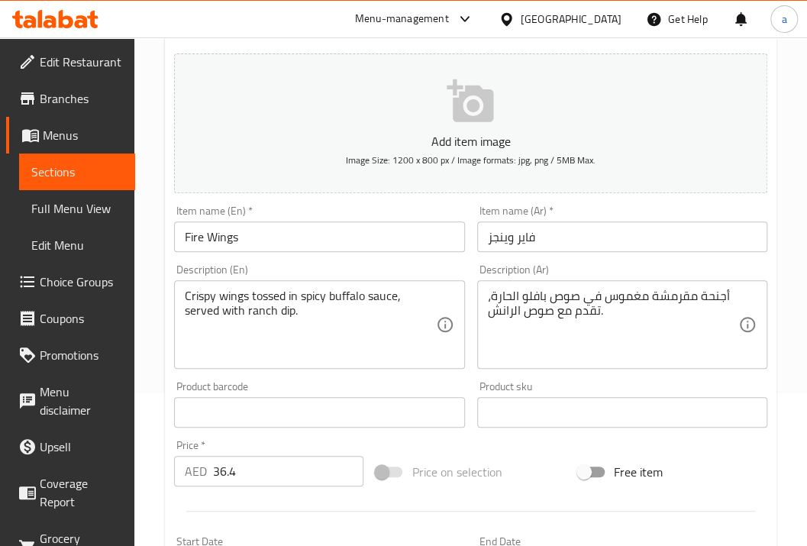
drag, startPoint x: 485, startPoint y: 308, endPoint x: 623, endPoint y: 296, distance: 138.7
click at [623, 296] on div "أجنحة مقرمشة مغموس في صوص بافلو الحارة، تقدم مع صوص الرانش. Description (Ar)" at bounding box center [622, 324] width 290 height 89
drag, startPoint x: 485, startPoint y: 310, endPoint x: 611, endPoint y: 287, distance: 127.2
click at [611, 287] on div "أجنحة مقرمشة مغموس في صوص بافلو الحارة، تقدم مع صوص الرانش. Description (Ar)" at bounding box center [622, 324] width 290 height 89
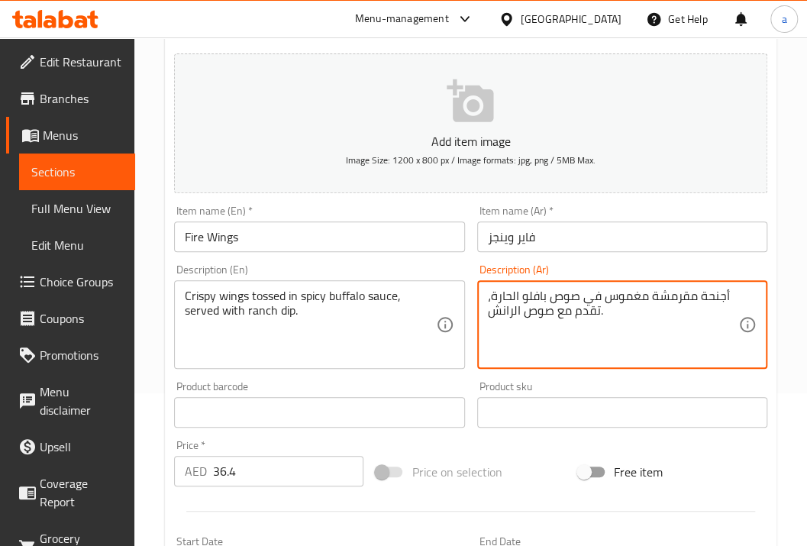
drag, startPoint x: 597, startPoint y: 313, endPoint x: 484, endPoint y: 309, distance: 113.0
click at [484, 309] on div "أجنحة مقرمشة مغموس في صوص بافلو الحارة، تقدم مع صوص الرانش. Description (Ar)" at bounding box center [622, 324] width 290 height 89
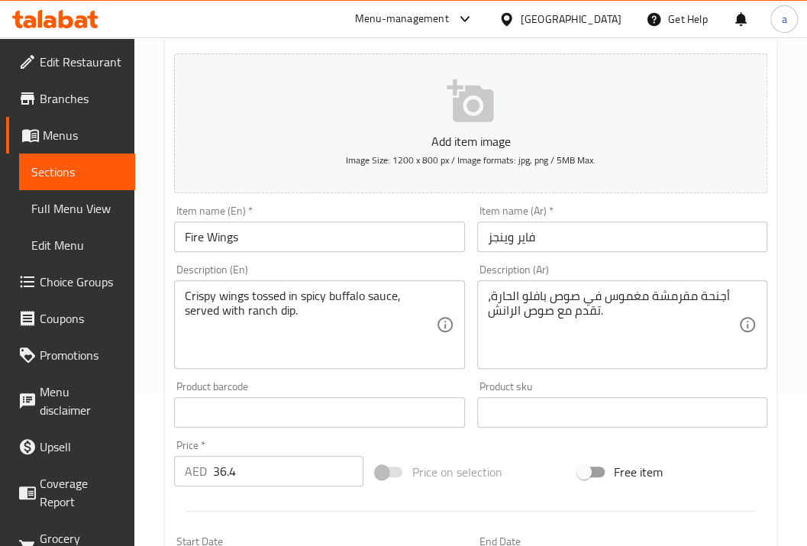
click at [484, 305] on div "أجنحة مقرمشة مغموس في صوص بافلو الحارة، تقدم مع صوص الرانش. Description (Ar)" at bounding box center [622, 324] width 290 height 89
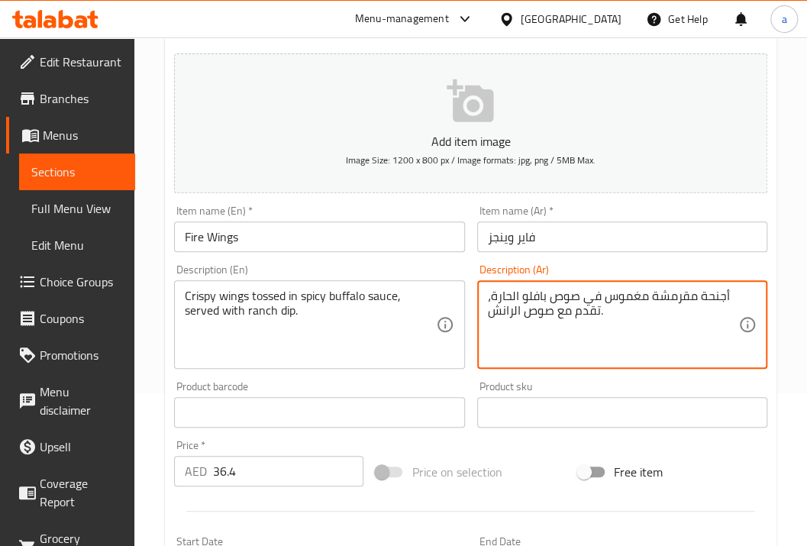
click at [488, 298] on textarea "أجنحة مقرمشة مغموس في صوص بافلو الحارة، تقدم مع صوص الرانش." at bounding box center [613, 325] width 250 height 73
drag, startPoint x: 487, startPoint y: 295, endPoint x: 729, endPoint y: 292, distance: 242.0
click at [729, 292] on textarea "أجنحة مقرمشة مغموس في صوص بافلو الحارة، تقدم مع صوص الرانش." at bounding box center [613, 325] width 250 height 73
drag, startPoint x: 729, startPoint y: 292, endPoint x: 482, endPoint y: 295, distance: 246.6
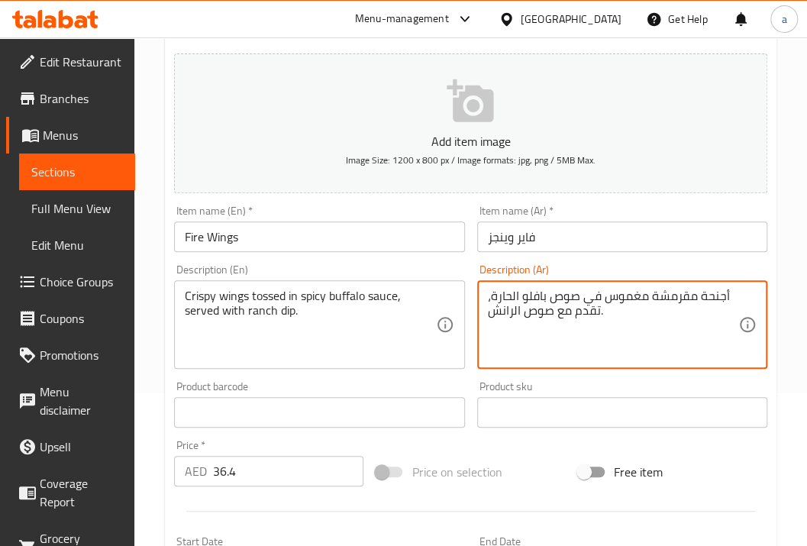
click at [482, 295] on div "أجنحة مقرمشة مغموس في صوص بافلو الحارة، تقدم مع صوص الرانش. Description (Ar)" at bounding box center [622, 324] width 290 height 89
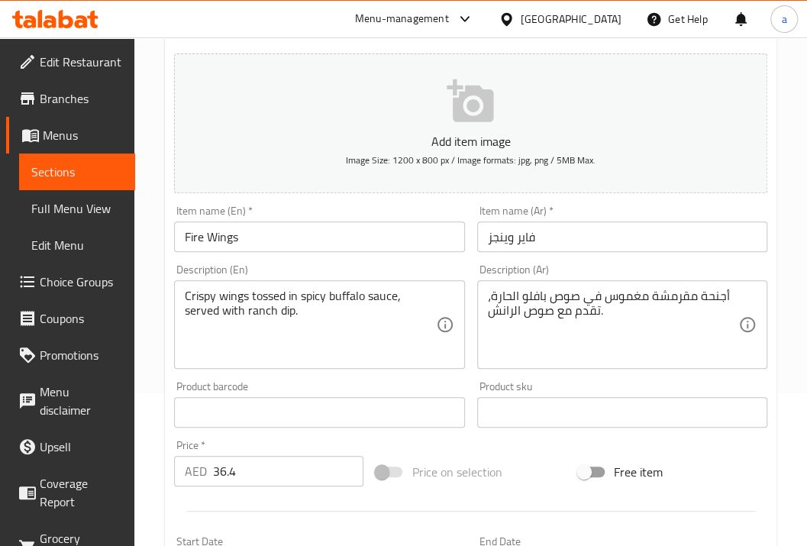
drag, startPoint x: 488, startPoint y: 294, endPoint x: 607, endPoint y: 298, distance: 118.4
click at [607, 298] on div "أجنحة مقرمشة مغموس في صوص بافلو الحارة، تقدم مع صوص الرانش. Description (Ar)" at bounding box center [622, 324] width 290 height 89
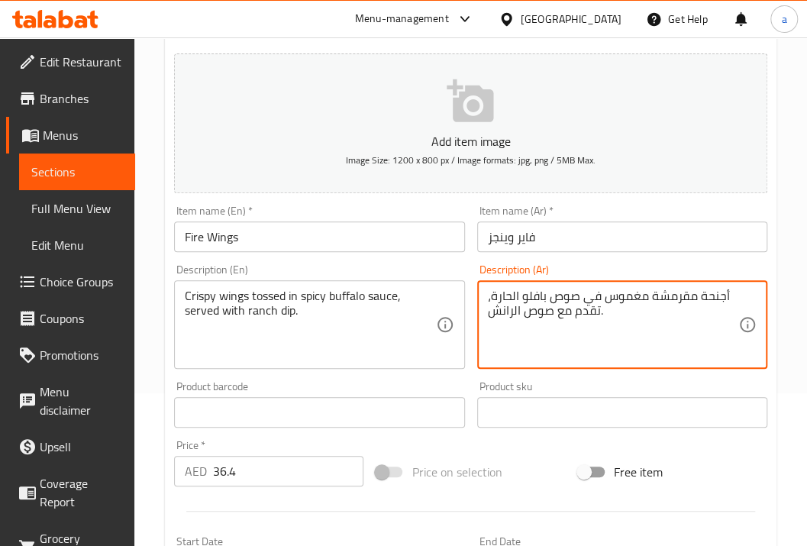
click at [678, 298] on textarea "أجنحة مقرمشة مغموس في صوص بافلو الحارة، تقدم مع صوص الرانش." at bounding box center [613, 325] width 250 height 73
drag, startPoint x: 730, startPoint y: 293, endPoint x: 630, endPoint y: 314, distance: 101.3
click at [630, 314] on textarea "أجنحة مقرمشة مغموس في صوص بافلو الحارة، تقدم مع صوص الرانش." at bounding box center [613, 325] width 250 height 73
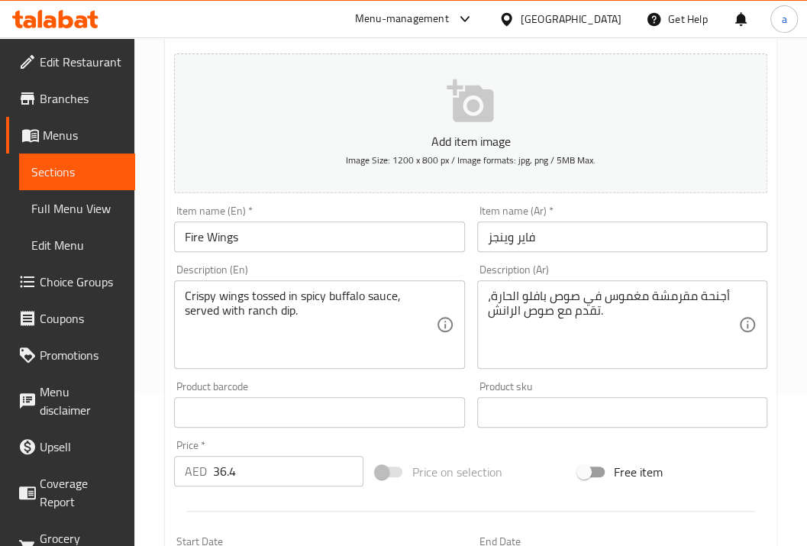
drag, startPoint x: 180, startPoint y: 305, endPoint x: 247, endPoint y: 301, distance: 66.6
click at [247, 301] on div "Crispy wings tossed in spicy buffalo sauce, served with ranch dip. Description …" at bounding box center [319, 324] width 290 height 89
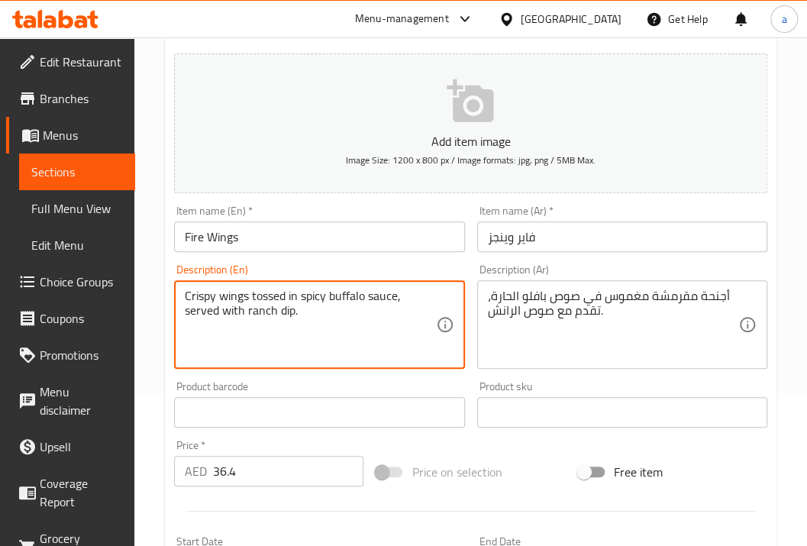
click at [188, 298] on textarea "Crispy wings tossed in spicy buffalo sauce, served with ranch dip." at bounding box center [310, 325] width 250 height 73
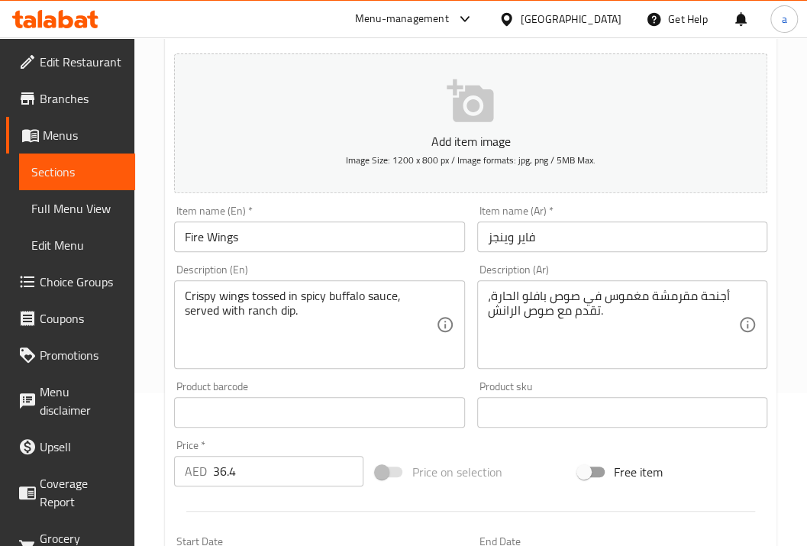
drag, startPoint x: 178, startPoint y: 294, endPoint x: 240, endPoint y: 292, distance: 62.6
click at [240, 292] on div "Crispy wings tossed in spicy buffalo sauce, served with ranch dip. Description …" at bounding box center [319, 324] width 290 height 89
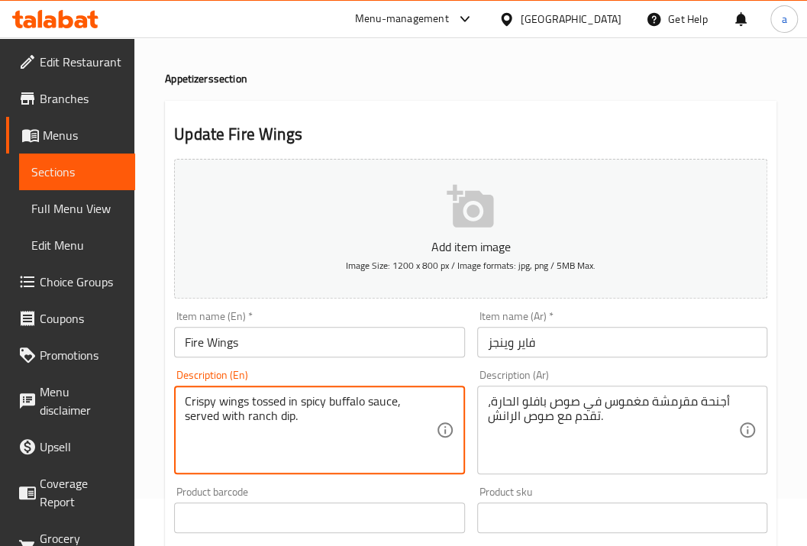
scroll to position [0, 0]
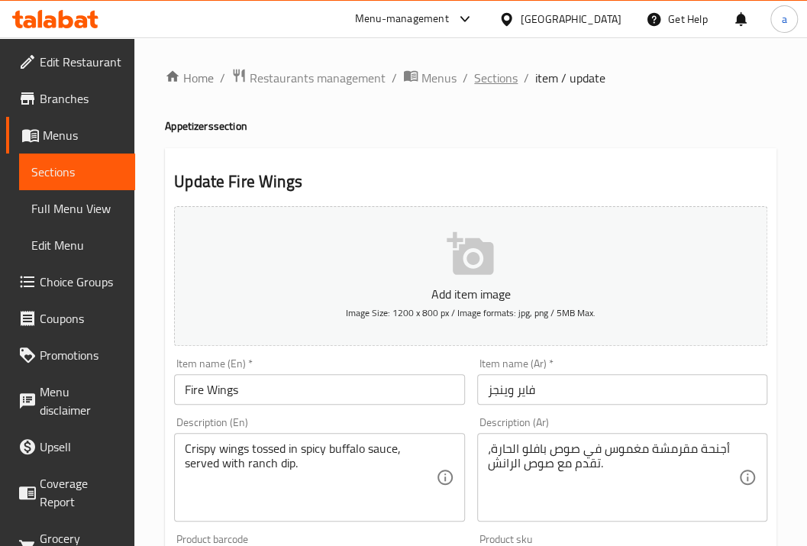
click at [480, 75] on span "Sections" at bounding box center [496, 78] width 44 height 18
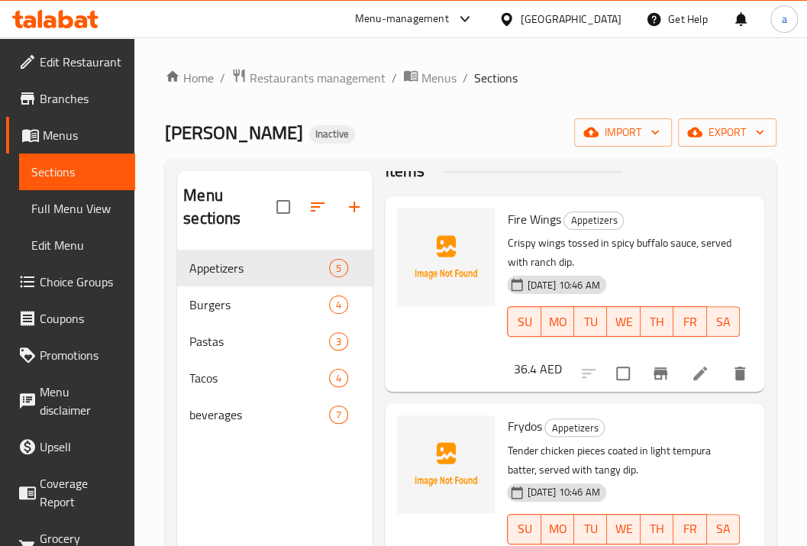
scroll to position [102, 0]
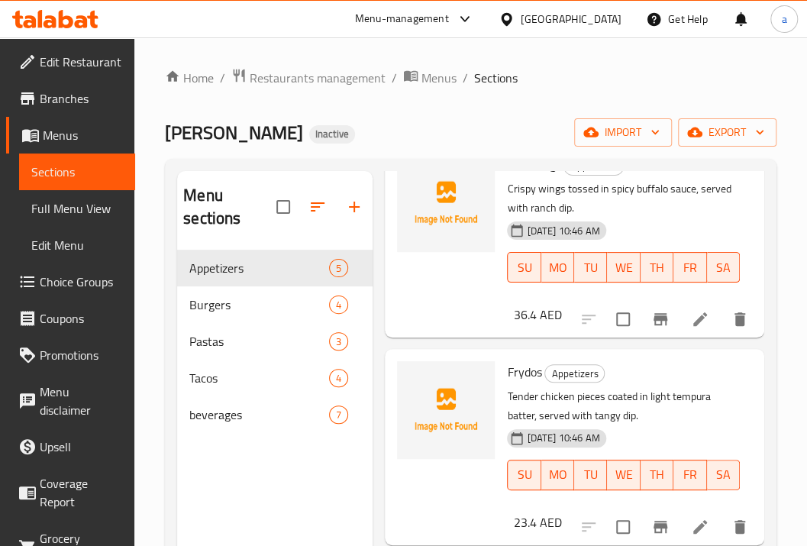
click at [691, 523] on icon at bounding box center [700, 526] width 18 height 18
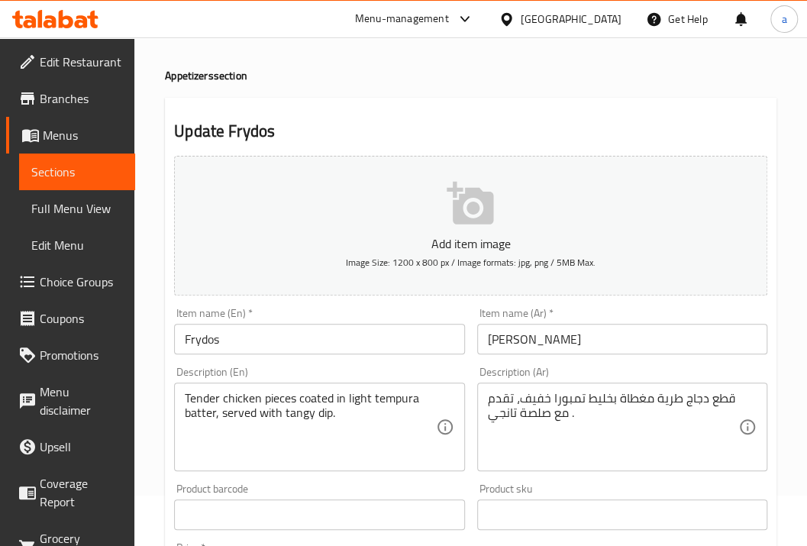
scroll to position [102, 0]
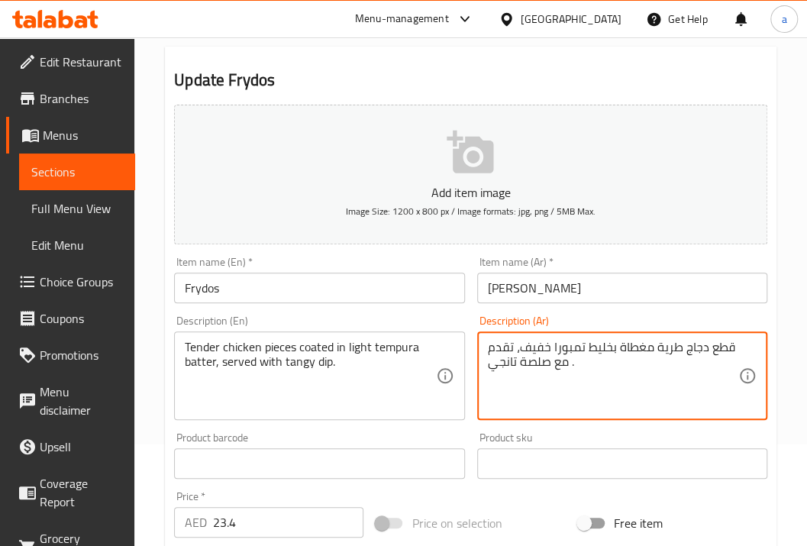
drag, startPoint x: 568, startPoint y: 358, endPoint x: 738, endPoint y: 343, distance: 170.8
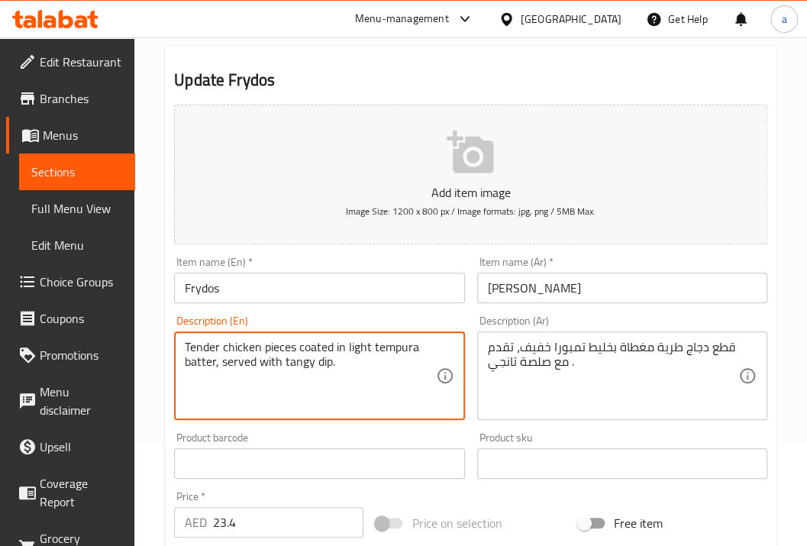
drag, startPoint x: 186, startPoint y: 347, endPoint x: 295, endPoint y: 350, distance: 109.2
drag, startPoint x: 298, startPoint y: 348, endPoint x: 333, endPoint y: 350, distance: 34.4
click at [333, 350] on textarea "Tender chicken pieces coated in light tempura batter, served with tangy dip." at bounding box center [310, 376] width 250 height 73
drag, startPoint x: 351, startPoint y: 345, endPoint x: 452, endPoint y: 350, distance: 100.9
click at [427, 350] on textarea "Tender chicken pieces coated in light tempura batter, served with tangy dip." at bounding box center [310, 376] width 250 height 73
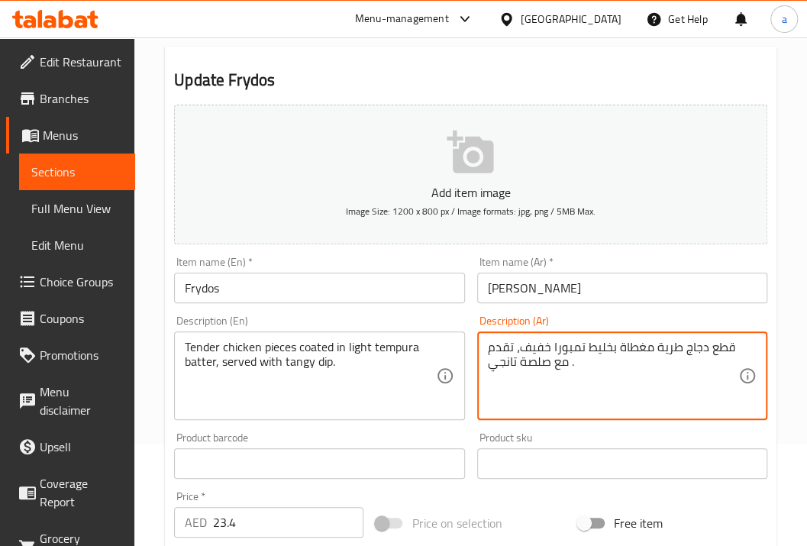
drag, startPoint x: 511, startPoint y: 346, endPoint x: 485, endPoint y: 342, distance: 26.2
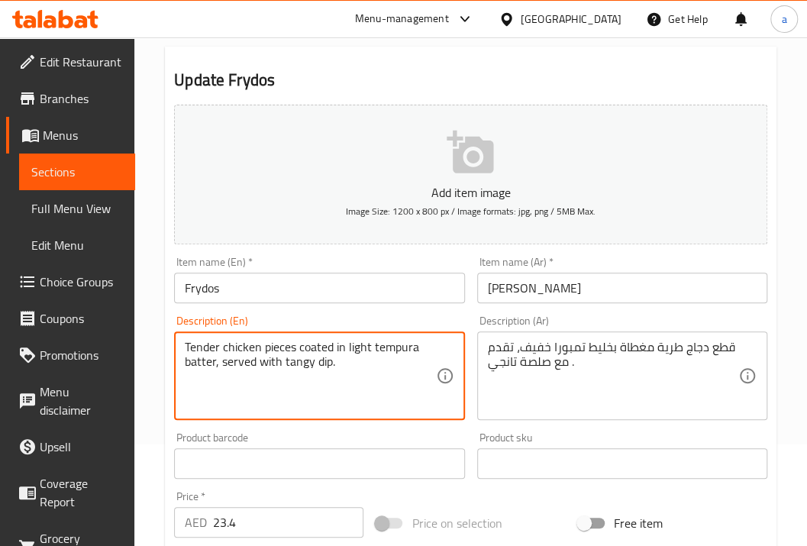
drag, startPoint x: 218, startPoint y: 363, endPoint x: 258, endPoint y: 359, distance: 39.8
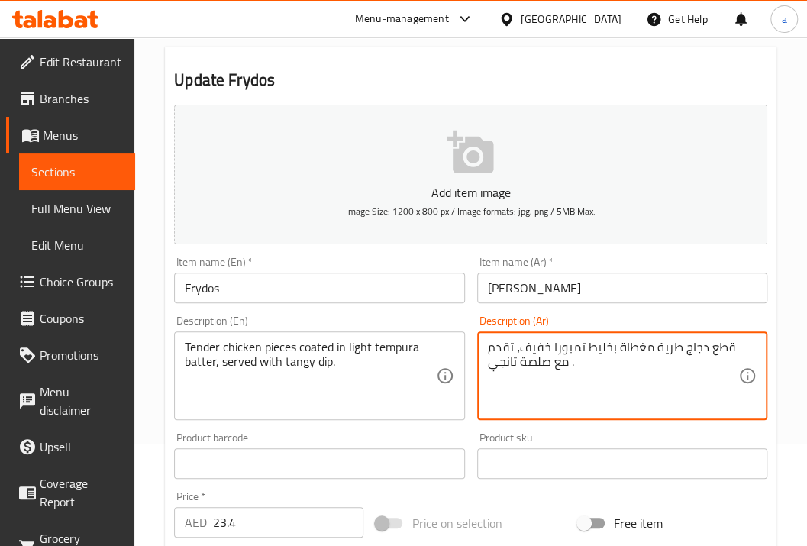
drag, startPoint x: 567, startPoint y: 362, endPoint x: 492, endPoint y: 368, distance: 75.8
click at [526, 376] on textarea "قطع دجاج طرية مغطاة بخليط تمبورا خفيف، تقدم مع صلصة تانجي ." at bounding box center [613, 376] width 250 height 73
drag, startPoint x: 567, startPoint y: 356, endPoint x: 482, endPoint y: 371, distance: 86.0
click at [482, 371] on div "قطع دجاج طرية مغطاة بخليط تمبورا خفيف، تقدم مع صلصة تانجي . Description (Ar)" at bounding box center [622, 375] width 290 height 89
click at [501, 384] on textarea "قطع دجاج طرية مغطاة بخليط تمبورا خفيف، تقدم مع صلصة تانجي ." at bounding box center [613, 376] width 250 height 73
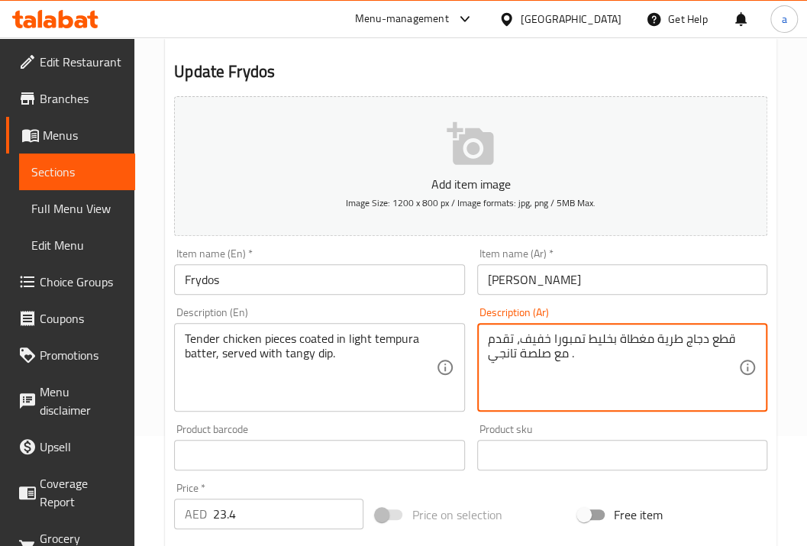
scroll to position [0, 0]
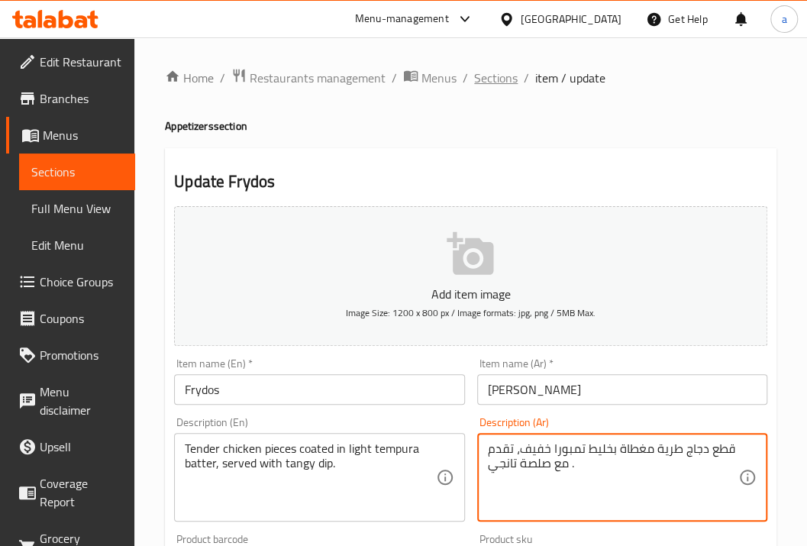
click at [479, 81] on span "Sections" at bounding box center [496, 78] width 44 height 18
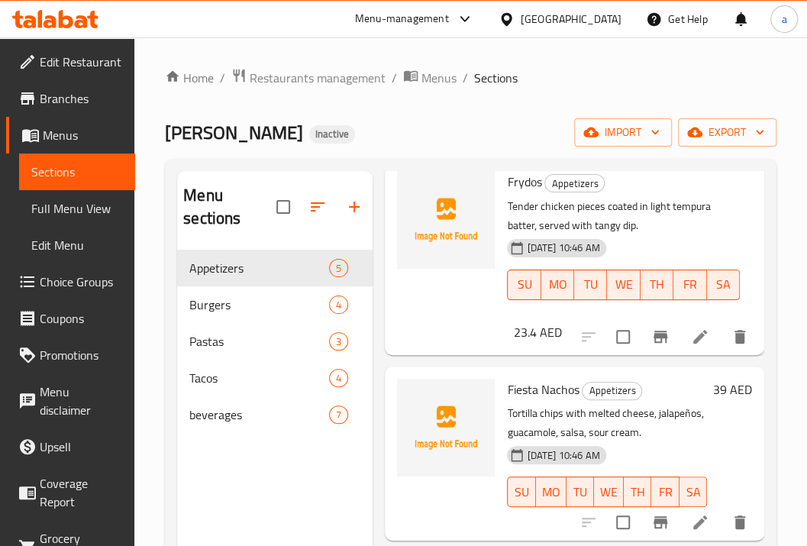
scroll to position [356, 0]
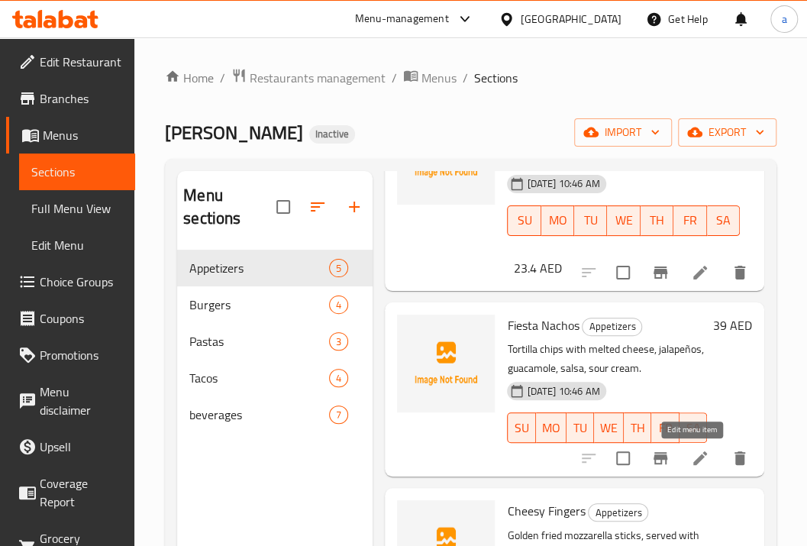
click at [696, 459] on icon at bounding box center [700, 458] width 18 height 18
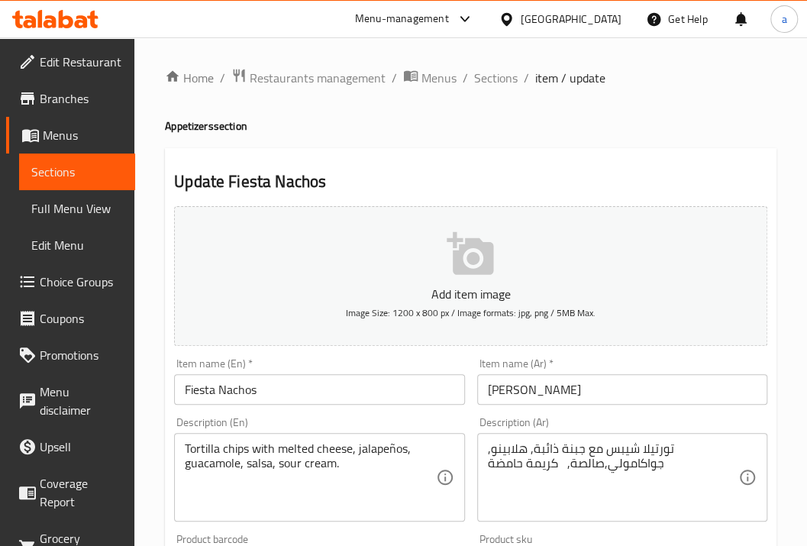
scroll to position [102, 0]
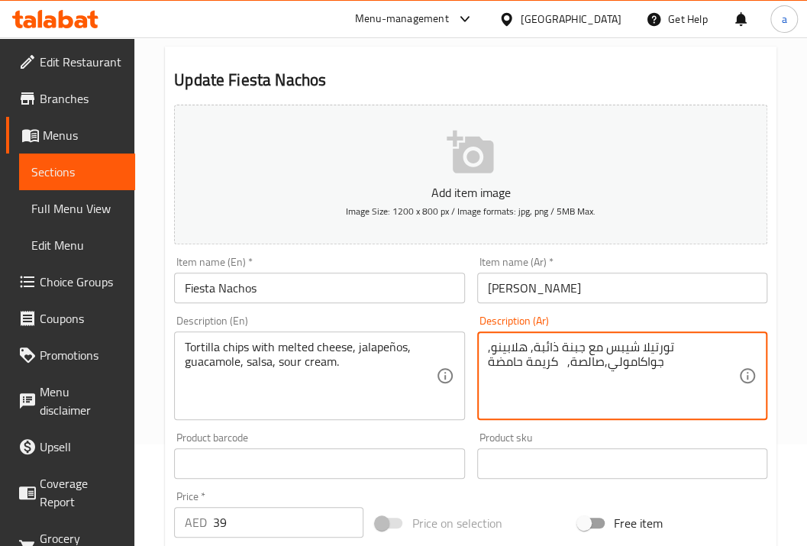
drag, startPoint x: 680, startPoint y: 348, endPoint x: 620, endPoint y: 348, distance: 60.3
click at [620, 348] on textarea "تورتيلا شيبس مع جبنة ذائبة, هلابينو, جواكامولي,صالصة, كريمة حامضة" at bounding box center [613, 376] width 250 height 73
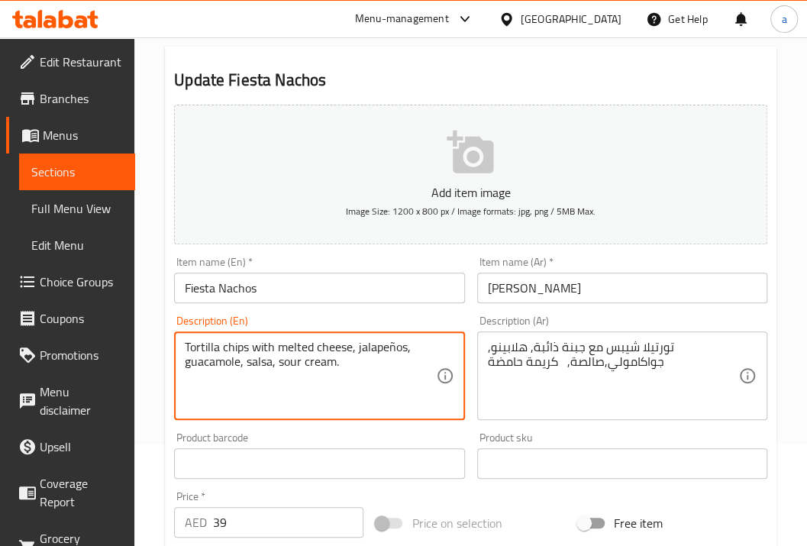
drag, startPoint x: 187, startPoint y: 350, endPoint x: 240, endPoint y: 347, distance: 52.8
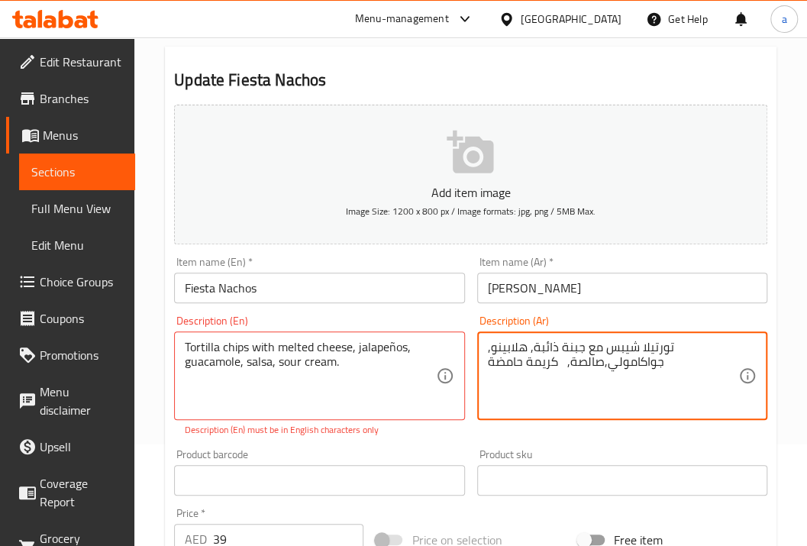
drag, startPoint x: 603, startPoint y: 349, endPoint x: 538, endPoint y: 343, distance: 65.2
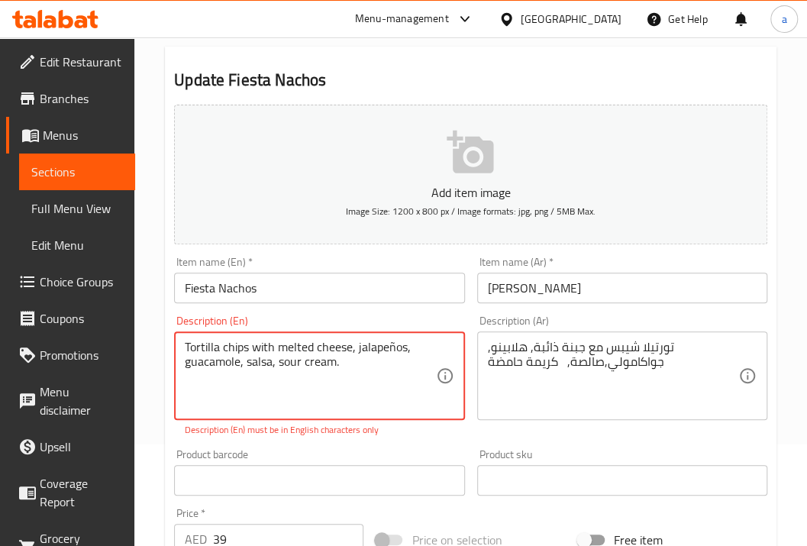
drag, startPoint x: 272, startPoint y: 349, endPoint x: 350, endPoint y: 342, distance: 78.2
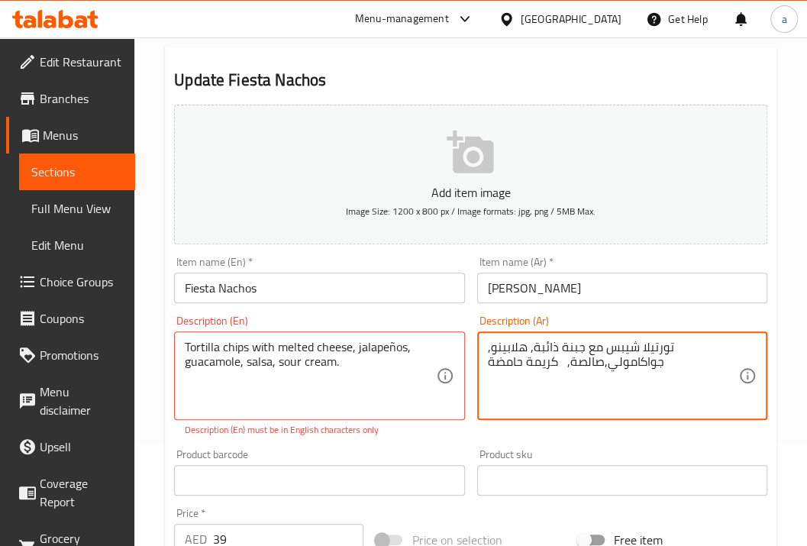
drag, startPoint x: 527, startPoint y: 347, endPoint x: 488, endPoint y: 350, distance: 38.4
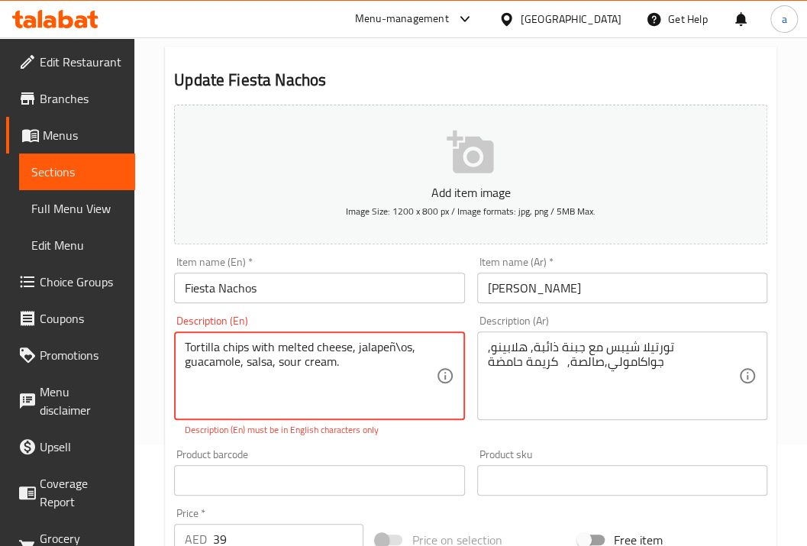
type textarea "Tortilla chips with melted cheese, jalapeños, guacamole, salsa, sour cream."
click at [414, 349] on textarea "Tortilla chips with melted cheese, jalapeños, guacamole, salsa, sour cream." at bounding box center [310, 376] width 250 height 73
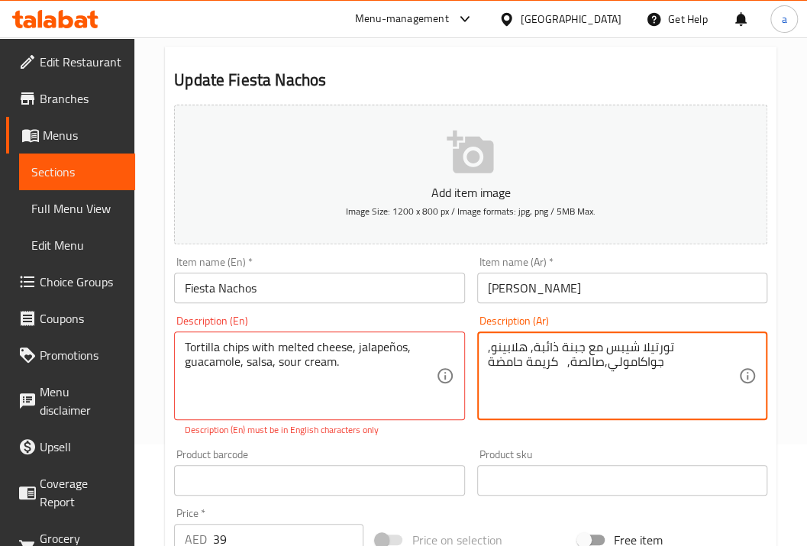
drag, startPoint x: 667, startPoint y: 360, endPoint x: 603, endPoint y: 361, distance: 64.1
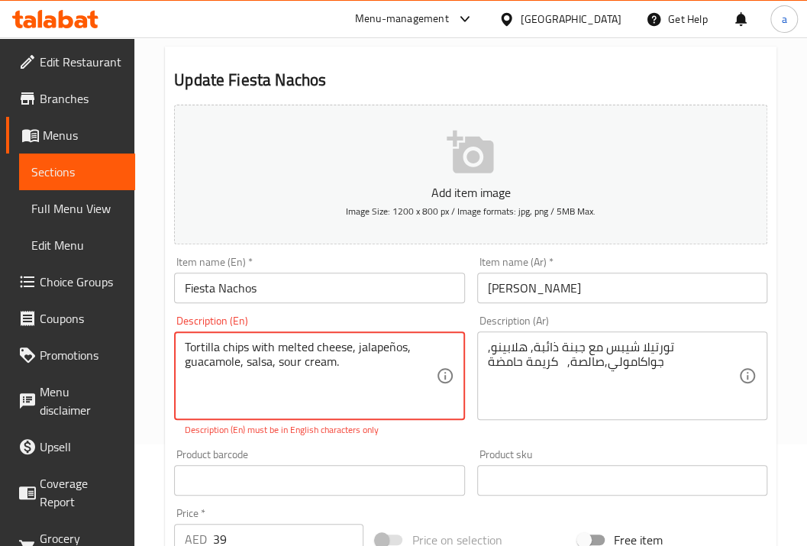
click at [205, 364] on textarea "Tortilla chips with melted cheese, jalapeños, guacamole, salsa, sour cream." at bounding box center [310, 376] width 250 height 73
click at [585, 364] on textarea "تورتيلا شيبس مع جبنة ذائبة, هلابينو, جواكامولي,صالصة, كريمة حامضة" at bounding box center [613, 376] width 250 height 73
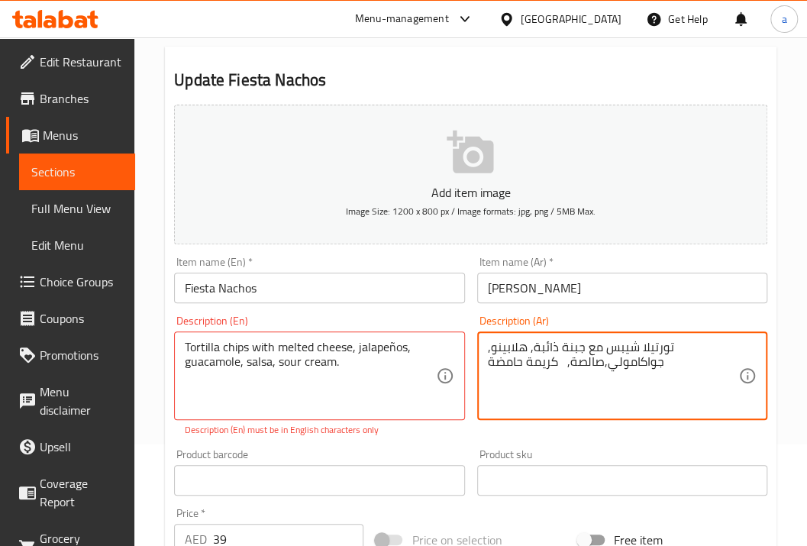
click at [580, 361] on textarea "تورتيلا شيبس مع جبنة ذائبة, هلابينو, جواكامولي,صالصة, كريمة حامضة" at bounding box center [613, 376] width 250 height 73
click at [588, 366] on textarea "تورتيلا شيبس مع جبنة ذائبة, هلابينو, جواكامولي,صالصة, كريمة حامضة" at bounding box center [613, 376] width 250 height 73
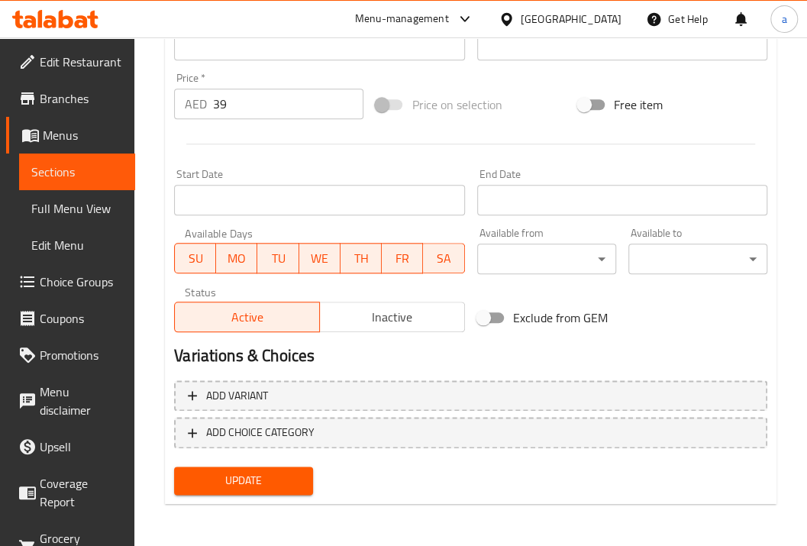
type textarea "تورتيلا شيبس مع جبنة ذائبة, هلابينو, جواكامولي,صلصة, كريمة حامضة"
click at [252, 494] on div "Update" at bounding box center [243, 480] width 151 height 40
click at [285, 478] on span "Update" at bounding box center [243, 480] width 114 height 19
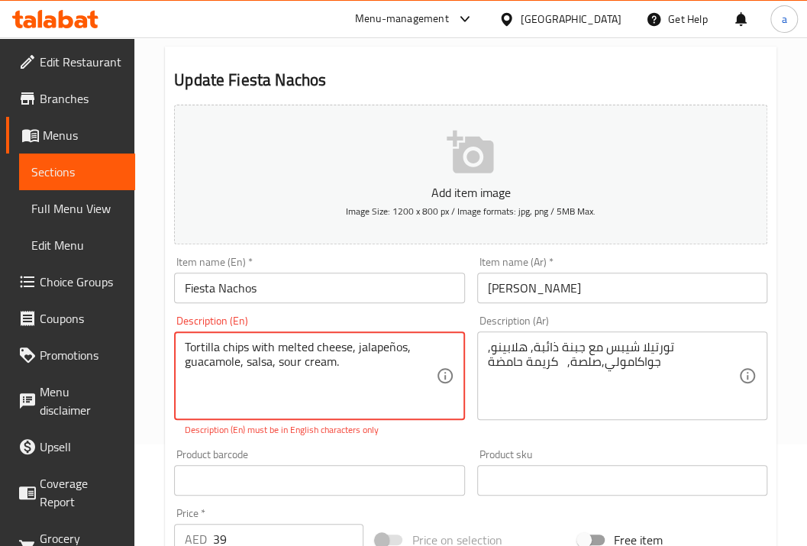
click at [390, 351] on textarea "Tortilla chips with melted cheese, jalapeños, guacamole, salsa, sour cream." at bounding box center [310, 376] width 250 height 73
click at [391, 350] on textarea "Tortilla chips with melted cheese, jalapeños, guacamole, salsa, sour cream." at bounding box center [310, 376] width 250 height 73
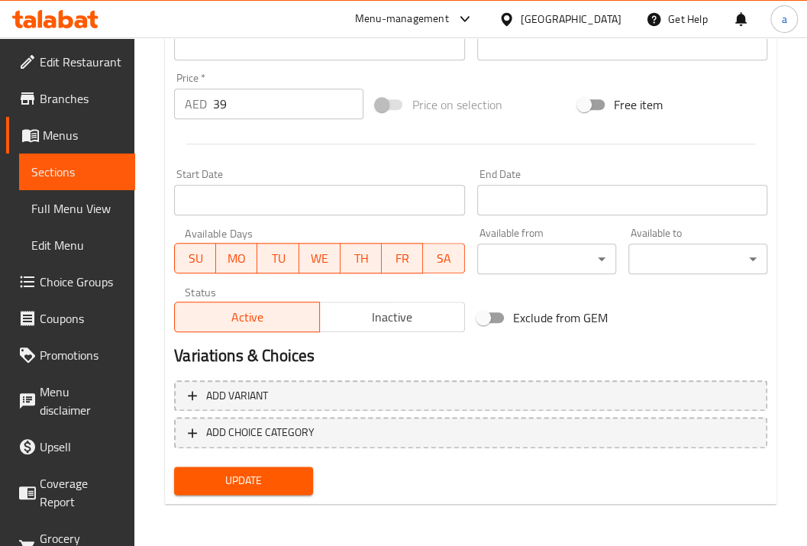
type textarea "Tortilla chips with melted cheese, jalapenos, guacamole, salsa, sour cream."
click at [288, 486] on span "Update" at bounding box center [243, 480] width 114 height 19
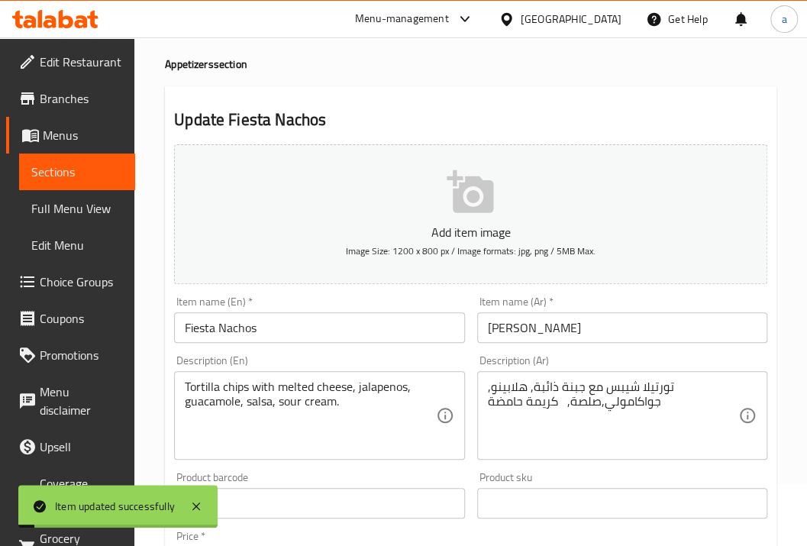
scroll to position [0, 0]
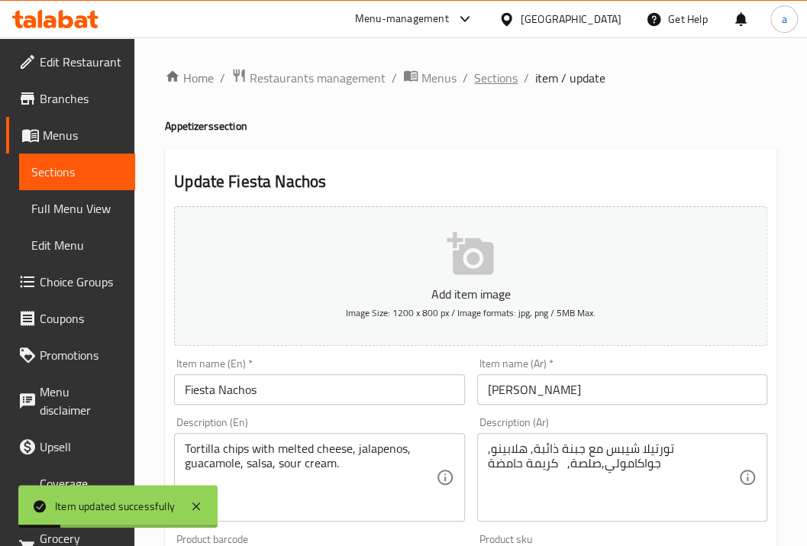
click at [514, 81] on span "Sections" at bounding box center [496, 78] width 44 height 18
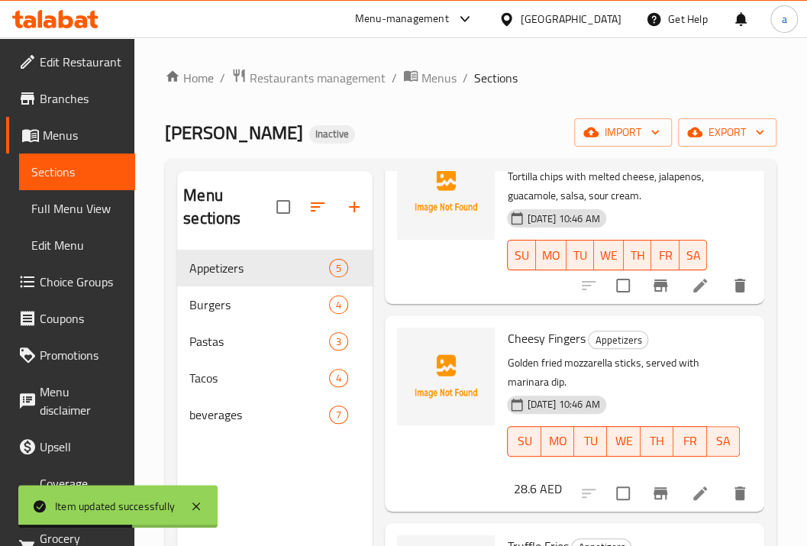
scroll to position [537, 0]
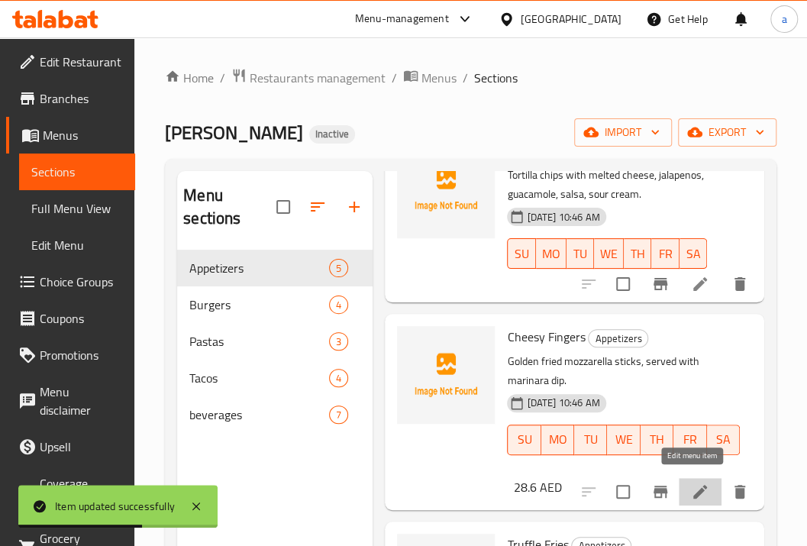
click at [693, 482] on icon at bounding box center [700, 491] width 18 height 18
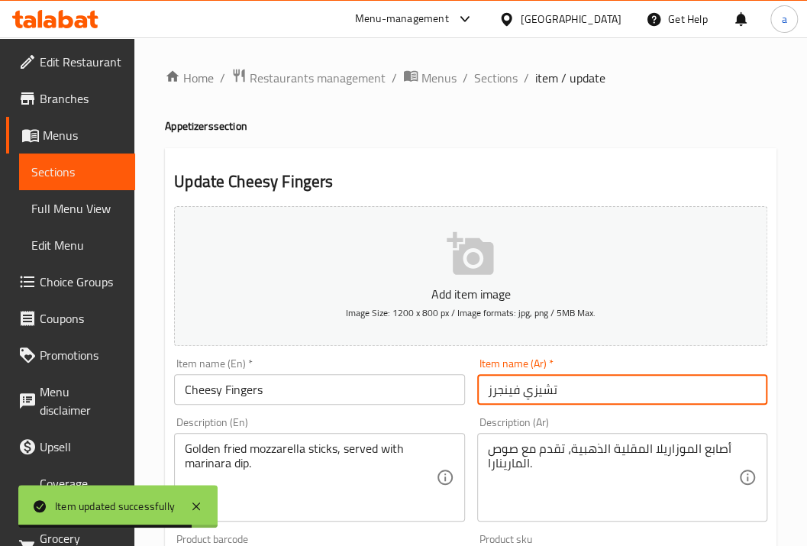
drag, startPoint x: 569, startPoint y: 392, endPoint x: 484, endPoint y: 388, distance: 85.5
click at [484, 388] on input "تشيزي فينجرز" at bounding box center [622, 389] width 290 height 31
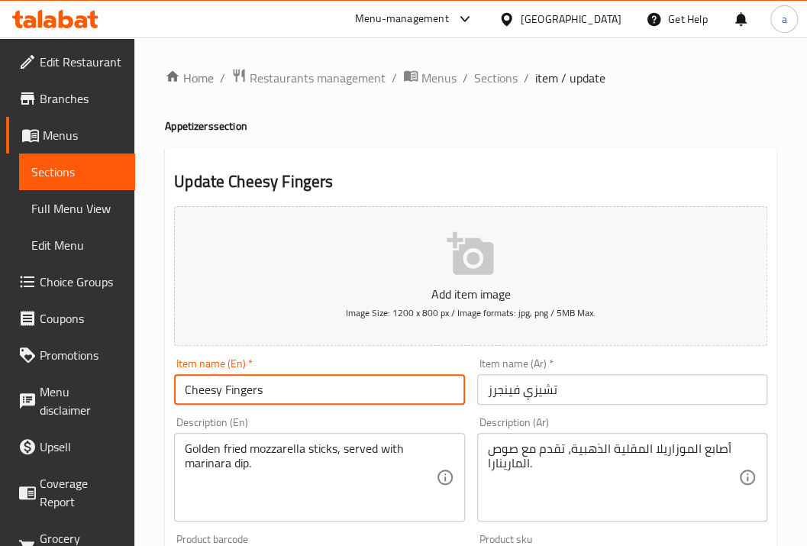
drag, startPoint x: 377, startPoint y: 388, endPoint x: 182, endPoint y: 398, distance: 195.6
click at [182, 398] on input "Cheesy Fingers" at bounding box center [319, 389] width 290 height 31
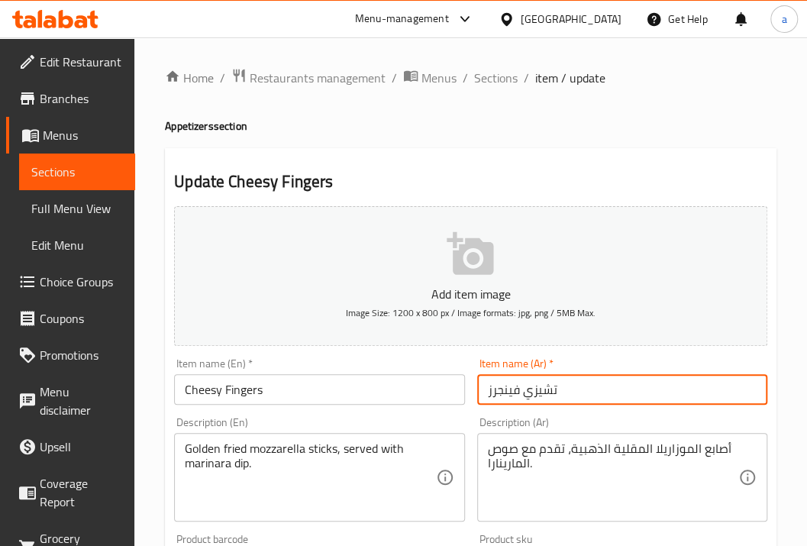
drag, startPoint x: 572, startPoint y: 388, endPoint x: 464, endPoint y: 394, distance: 107.8
click at [464, 394] on div "Add item image Image Size: 1200 x 800 px / Image formats: jpg, png / 5MB Max. I…" at bounding box center [470, 529] width 605 height 658
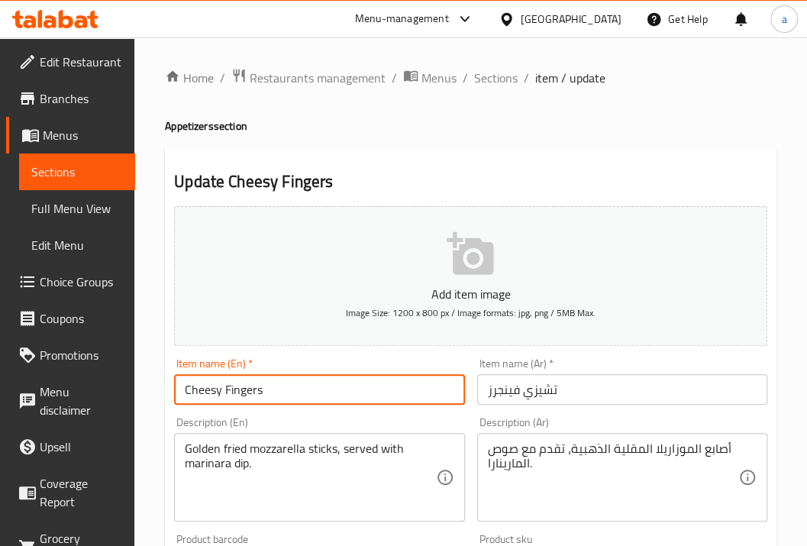
drag, startPoint x: 290, startPoint y: 391, endPoint x: 153, endPoint y: 382, distance: 137.7
click at [153, 382] on div "Home / Restaurants management / Menus / Sections / item / update Appetizers sec…" at bounding box center [470, 551] width 672 height 1029
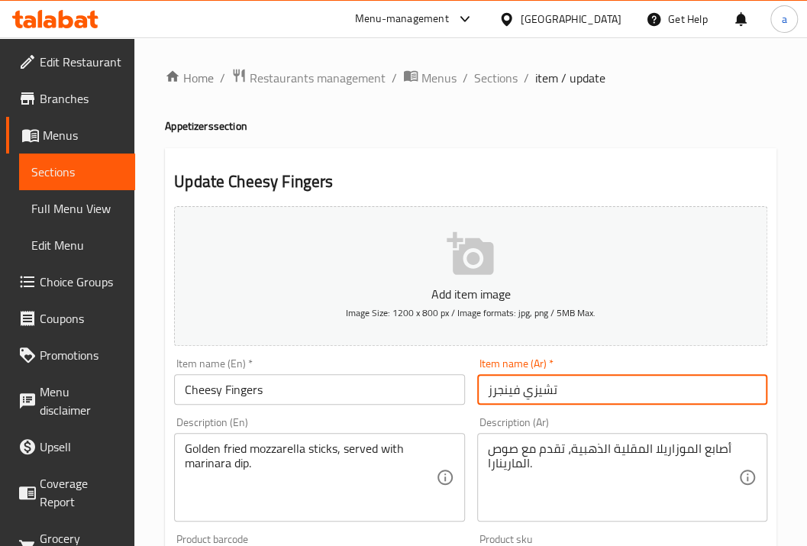
drag, startPoint x: 623, startPoint y: 388, endPoint x: 522, endPoint y: 402, distance: 101.7
click at [522, 402] on input "تشيزي فينجرز" at bounding box center [622, 389] width 290 height 31
click at [234, 388] on input "Cheesy Fingers" at bounding box center [319, 389] width 290 height 31
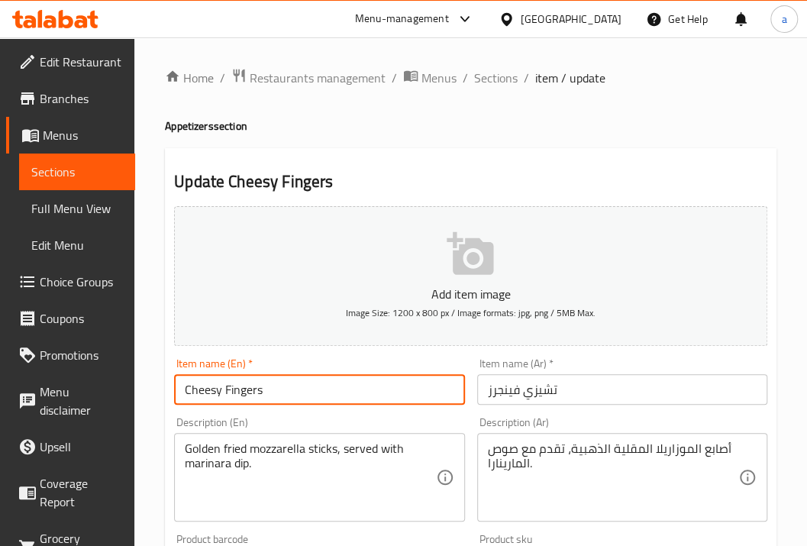
click at [234, 388] on input "Cheesy Fingers" at bounding box center [319, 389] width 290 height 31
click at [246, 382] on input "Cheesy Fingers" at bounding box center [319, 389] width 290 height 31
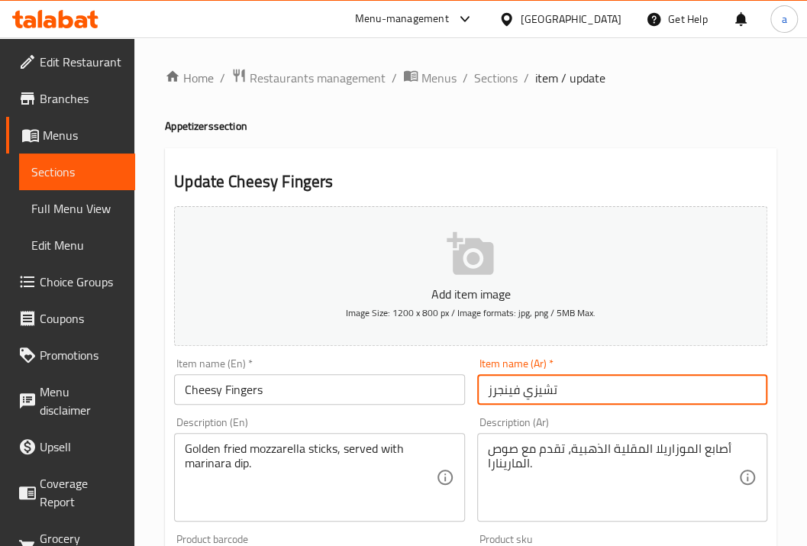
drag, startPoint x: 569, startPoint y: 389, endPoint x: 473, endPoint y: 394, distance: 95.5
click at [473, 394] on div "Item name (Ar)   * [PERSON_NAME] Item name (Ar) *" at bounding box center [622, 381] width 302 height 59
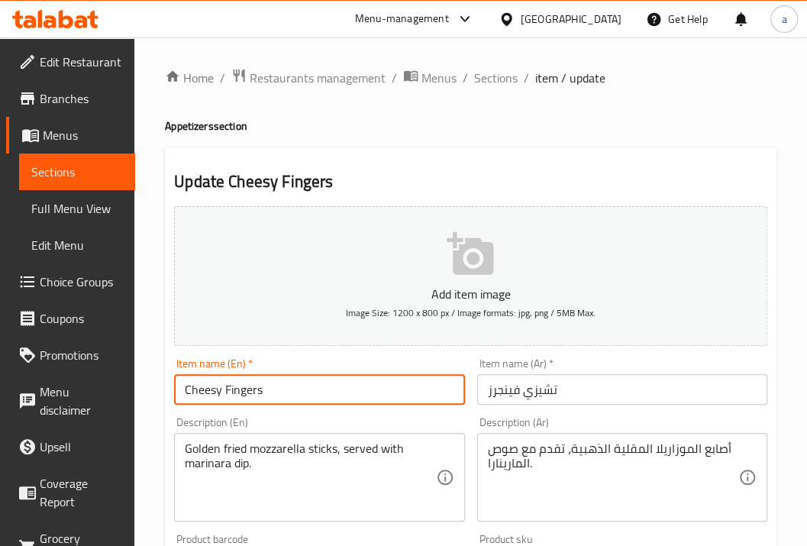
drag, startPoint x: 315, startPoint y: 397, endPoint x: 87, endPoint y: 386, distance: 228.5
click at [87, 386] on div "Edit Restaurant Branches Menus Sections Full Menu View Edit Menu Choice Groups …" at bounding box center [403, 551] width 807 height 1029
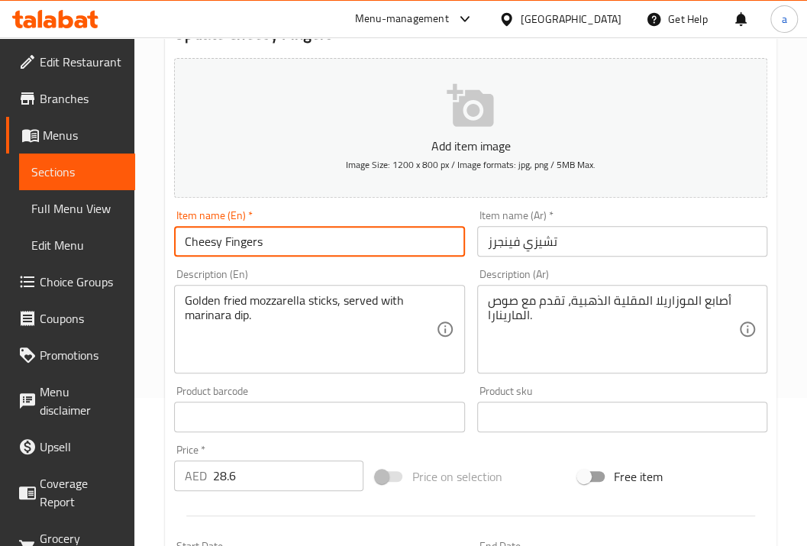
scroll to position [153, 0]
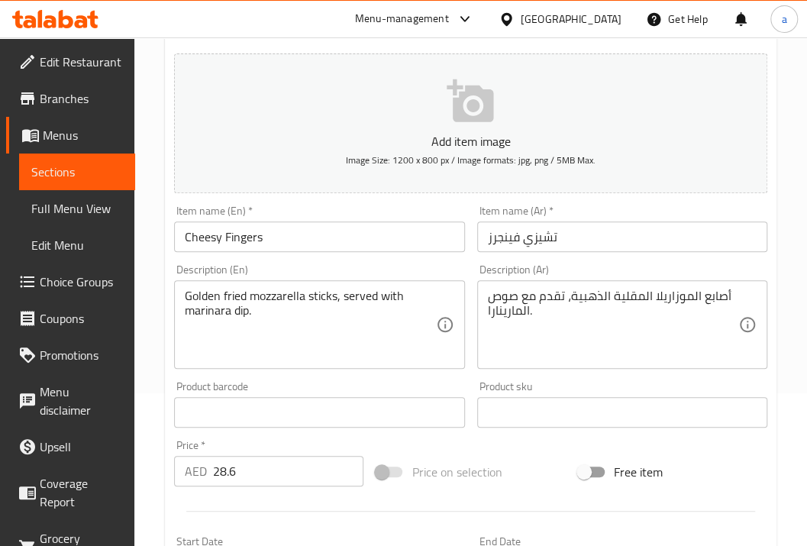
drag, startPoint x: 188, startPoint y: 298, endPoint x: 214, endPoint y: 297, distance: 26.7
click at [214, 297] on div "Golden fried mozzarella sticks, served with marinara dip. Description (En)" at bounding box center [319, 324] width 290 height 89
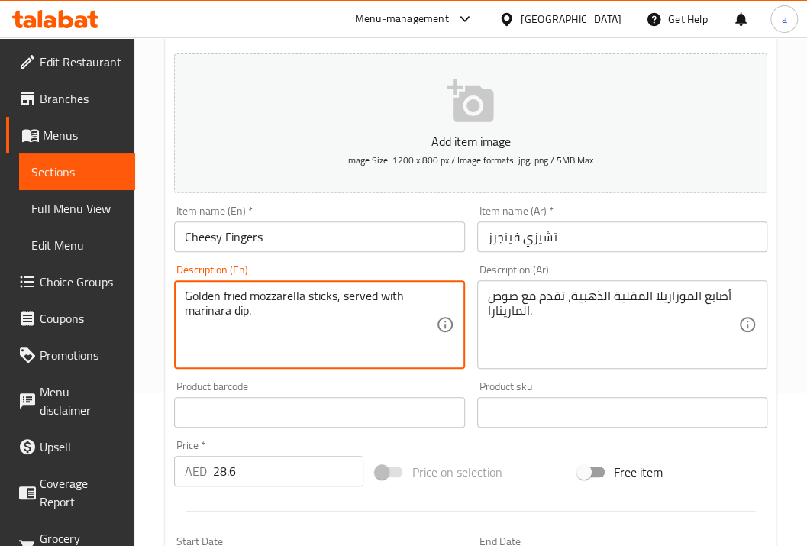
click at [326, 289] on textarea "Golden fried mozzarella sticks, served with marinara dip." at bounding box center [310, 325] width 250 height 73
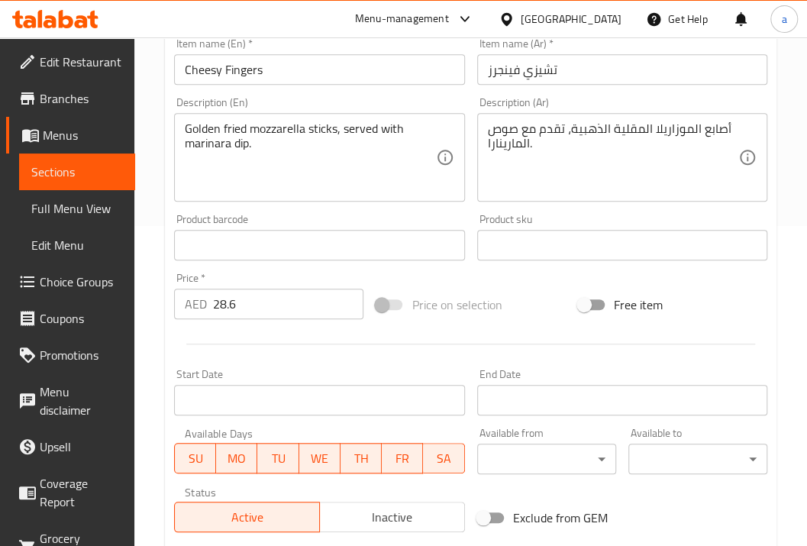
scroll to position [316, 0]
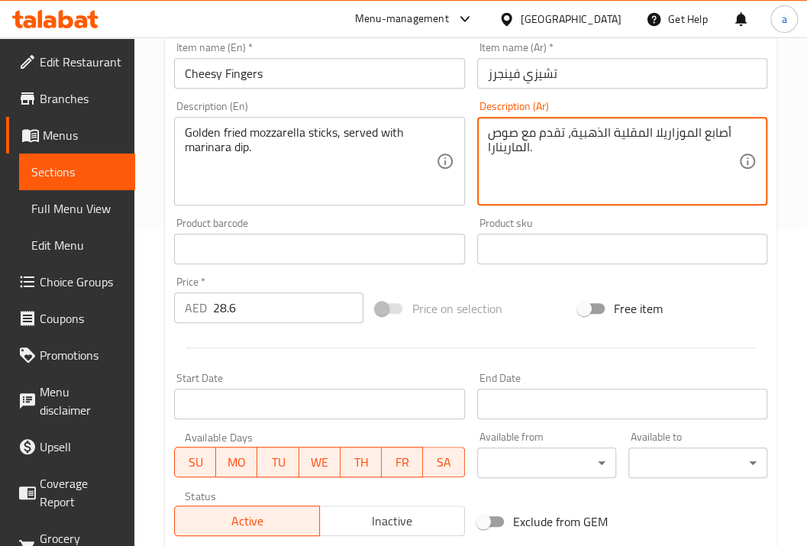
drag, startPoint x: 733, startPoint y: 127, endPoint x: 548, endPoint y: 157, distance: 187.2
click at [548, 157] on textarea "أصابع الموزاريلا المقلية الذهبية، تقدم مع صوص المارينارا." at bounding box center [613, 161] width 250 height 73
drag, startPoint x: 548, startPoint y: 157, endPoint x: 723, endPoint y: 121, distance: 178.4
click at [723, 121] on div "أصابع الموزاريلا المقلية الذهبية، تقدم مع صوص المارينارا. Description (Ar)" at bounding box center [622, 161] width 290 height 89
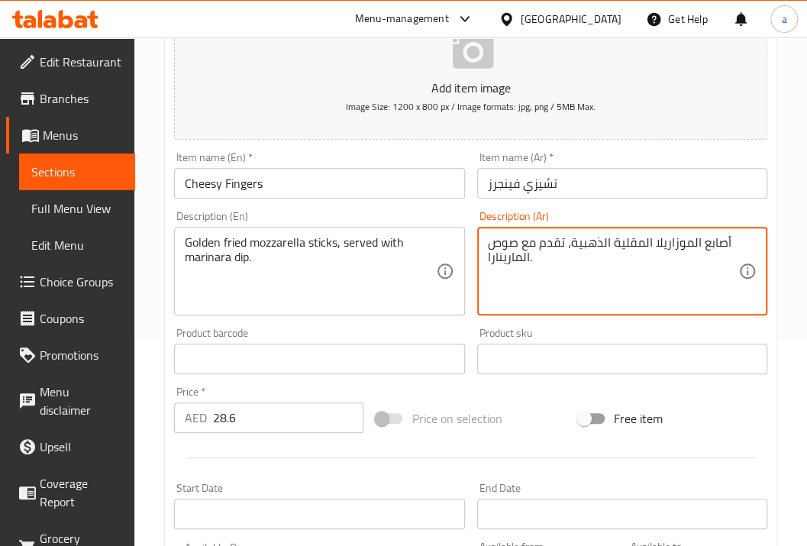
scroll to position [214, 0]
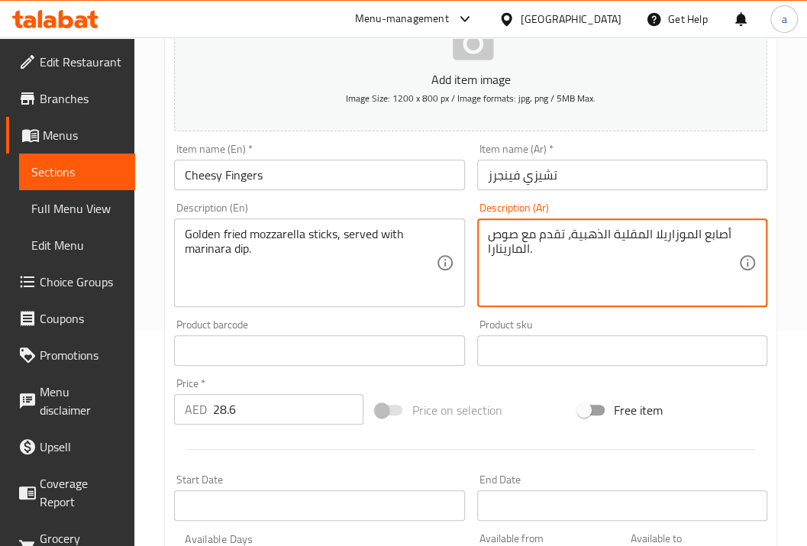
click at [636, 263] on textarea "أصابع الموزاريلا المقلية الذهبية، تقدم مع صوص المارينارا." at bounding box center [613, 263] width 250 height 73
click at [737, 247] on textarea "أصابع الموزاريلا المقلية الذهبية، تقدم مع صوص المارينارا." at bounding box center [613, 263] width 250 height 73
drag, startPoint x: 734, startPoint y: 238, endPoint x: 611, endPoint y: 243, distance: 123.7
click at [611, 243] on textarea "أصابع الموزاريلا المقلية الذهبية، تقدم مع صوص المارينارا." at bounding box center [613, 263] width 250 height 73
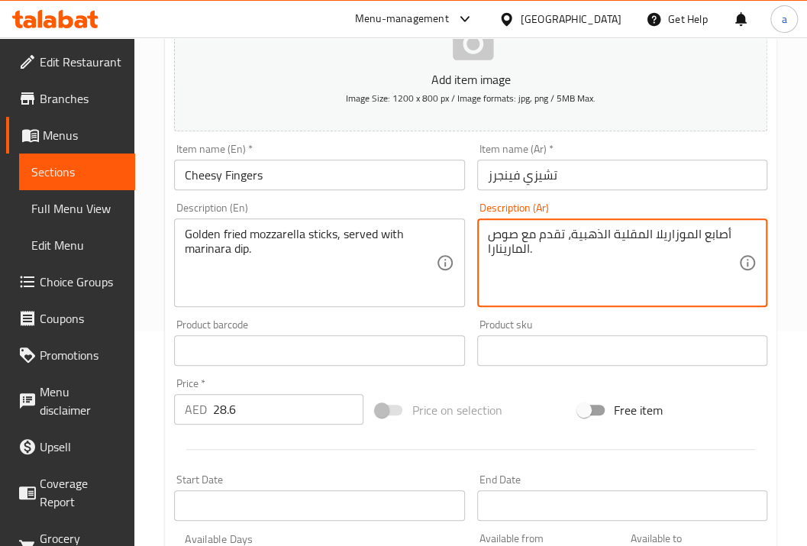
drag, startPoint x: 554, startPoint y: 249, endPoint x: 534, endPoint y: 247, distance: 19.9
click at [550, 249] on textarea "أصابع الموزاريلا المقلية الذهبية، تقدم مع صوص المارينارا." at bounding box center [613, 263] width 250 height 73
drag, startPoint x: 485, startPoint y: 244, endPoint x: 740, endPoint y: 234, distance: 254.4
click at [740, 234] on div "أصابع الموزاريلا المقلية الذهبية، تقدم مع صوص المارينارا. Description (Ar)" at bounding box center [622, 262] width 290 height 89
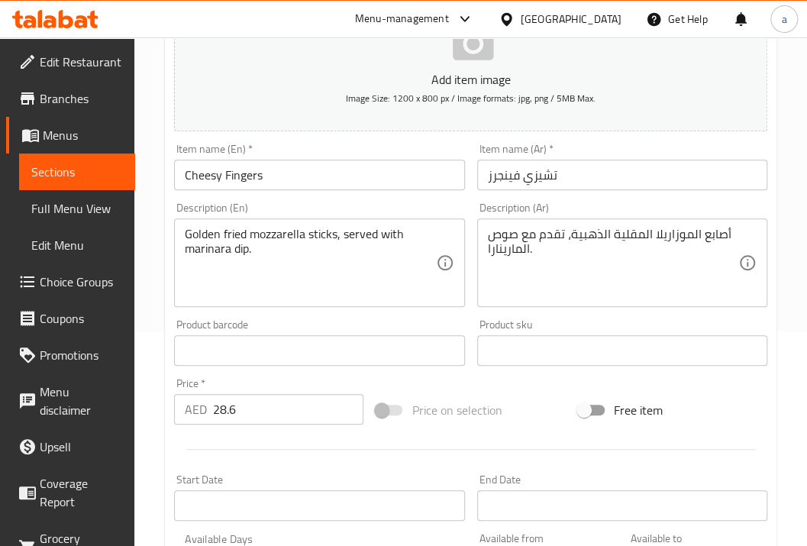
click at [740, 234] on div "أصابع الموزاريلا المقلية الذهبية، تقدم مع صوص المارينارا. Description (Ar)" at bounding box center [622, 262] width 290 height 89
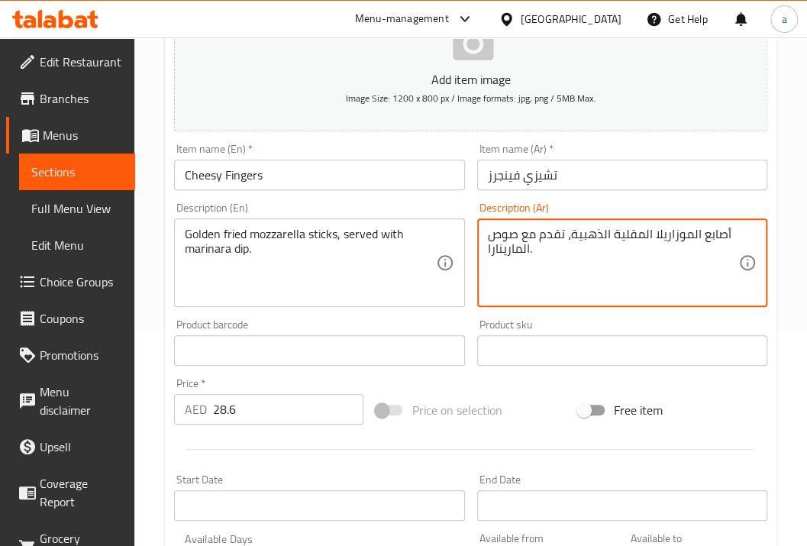
click at [505, 253] on textarea "أصابع الموزاريلا المقلية الذهبية، تقدم مع صوص المارينارا." at bounding box center [613, 263] width 250 height 73
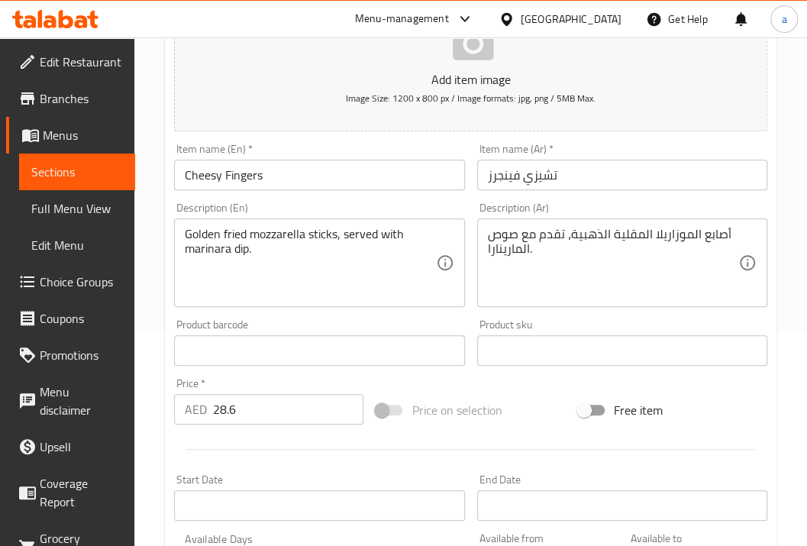
drag, startPoint x: 483, startPoint y: 247, endPoint x: 598, endPoint y: 246, distance: 114.5
click at [598, 246] on div "أصابع الموزاريلا المقلية الذهبية، تقدم مع صوص المارينارا. Description (Ar)" at bounding box center [622, 262] width 290 height 89
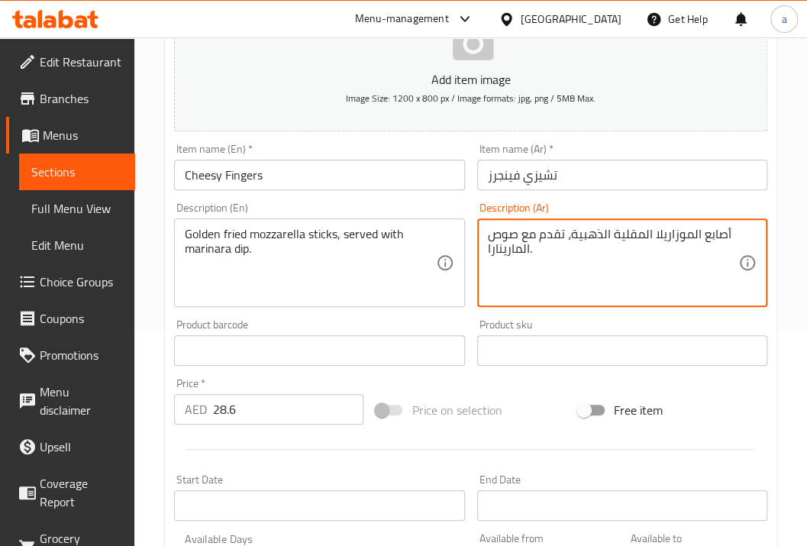
drag, startPoint x: 541, startPoint y: 253, endPoint x: 725, endPoint y: 231, distance: 185.4
click at [725, 231] on textarea "أصابع الموزاريلا المقلية الذهبية، تقدم مع صوص المارينارا." at bounding box center [613, 263] width 250 height 73
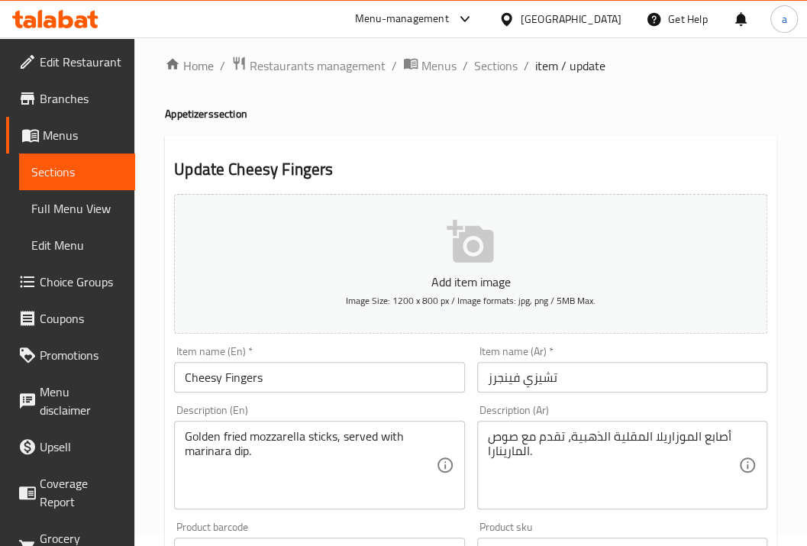
scroll to position [11, 0]
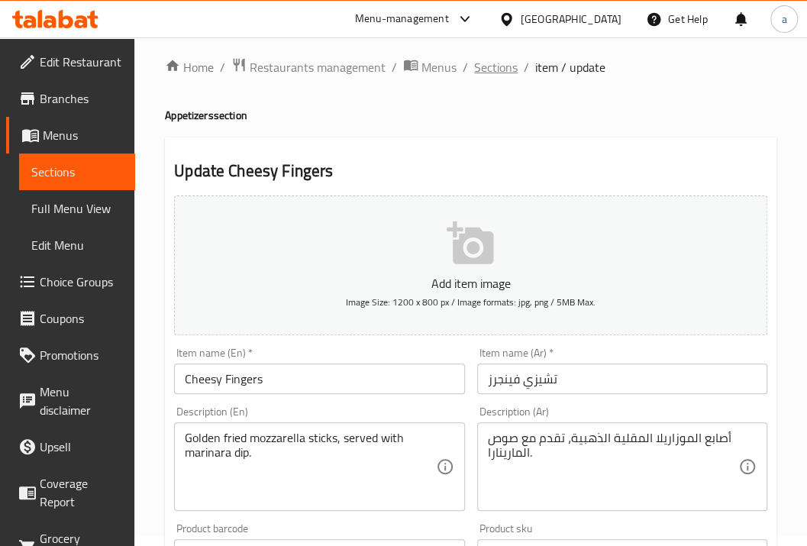
drag, startPoint x: 487, startPoint y: 50, endPoint x: 485, endPoint y: 58, distance: 7.8
click at [487, 50] on div "Home / Restaurants management / Menus / Sections / item / update Appetizers sec…" at bounding box center [470, 541] width 672 height 1029
click at [488, 69] on span "Sections" at bounding box center [496, 67] width 44 height 18
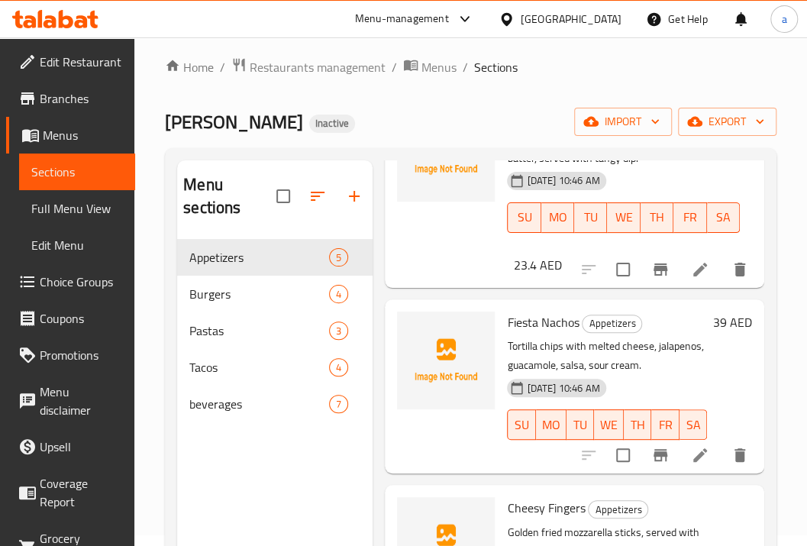
scroll to position [407, 0]
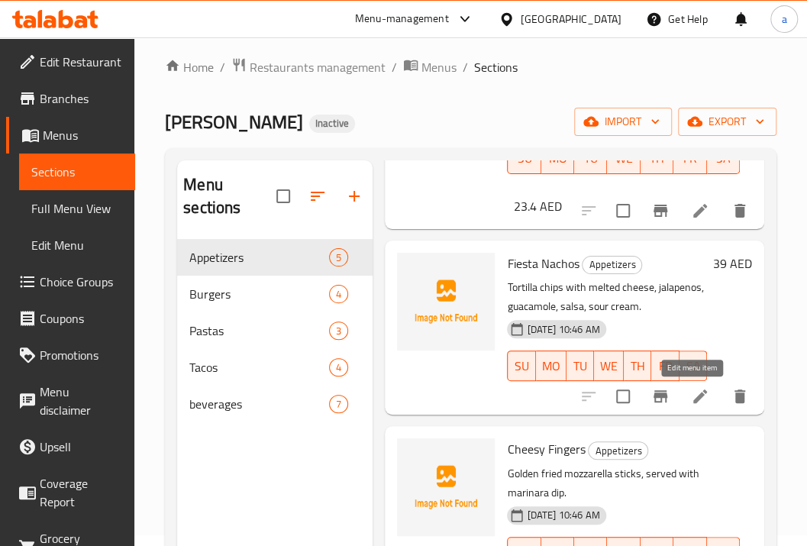
click at [693, 395] on icon at bounding box center [700, 396] width 14 height 14
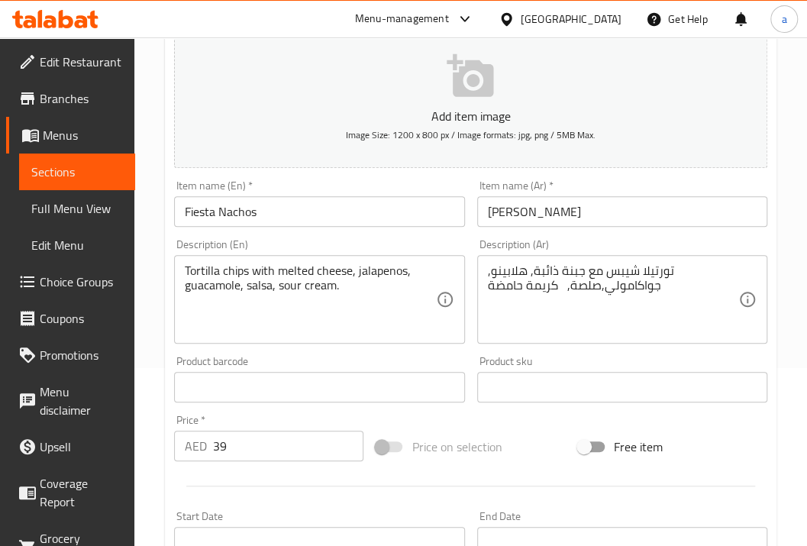
scroll to position [153, 0]
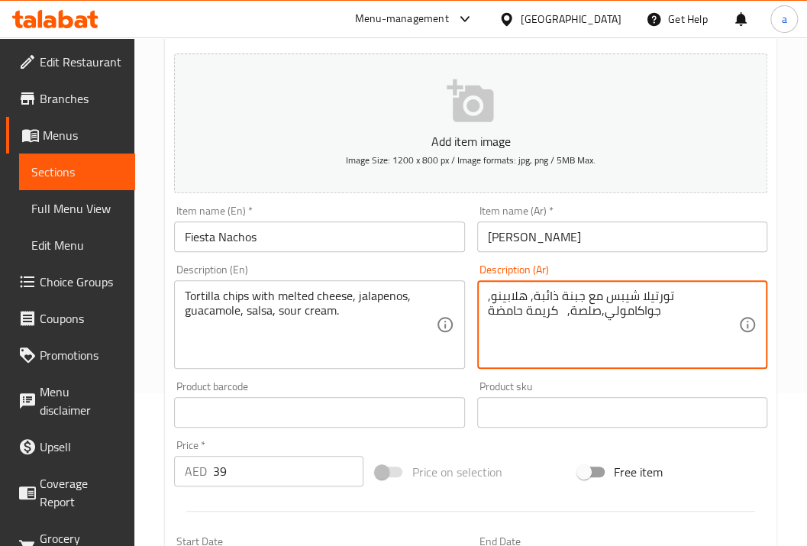
drag, startPoint x: 679, startPoint y: 295, endPoint x: 625, endPoint y: 296, distance: 54.2
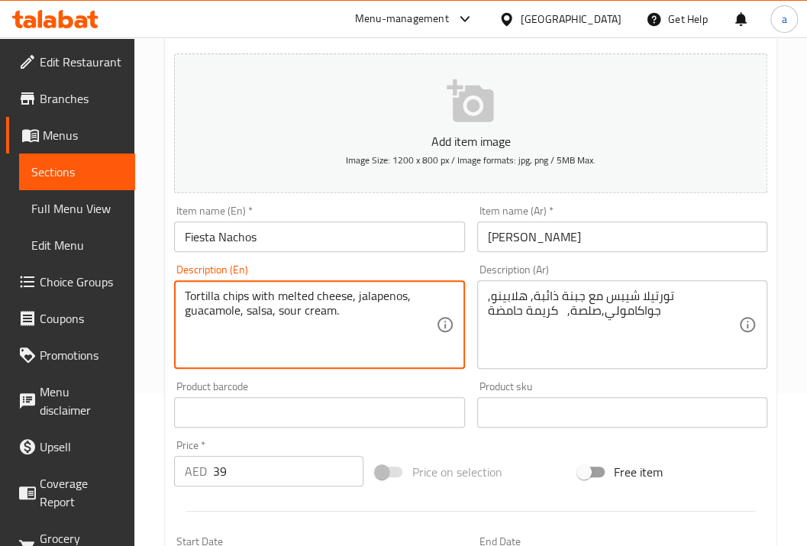
drag, startPoint x: 191, startPoint y: 295, endPoint x: 289, endPoint y: 303, distance: 98.0
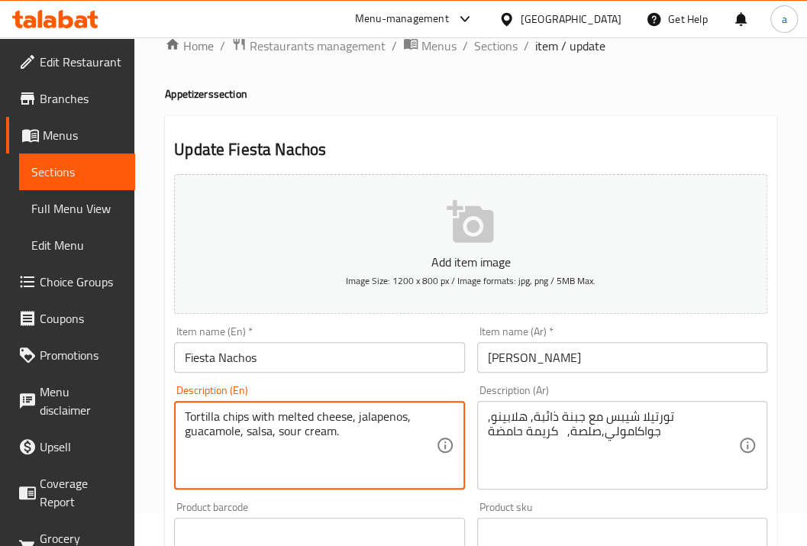
scroll to position [0, 0]
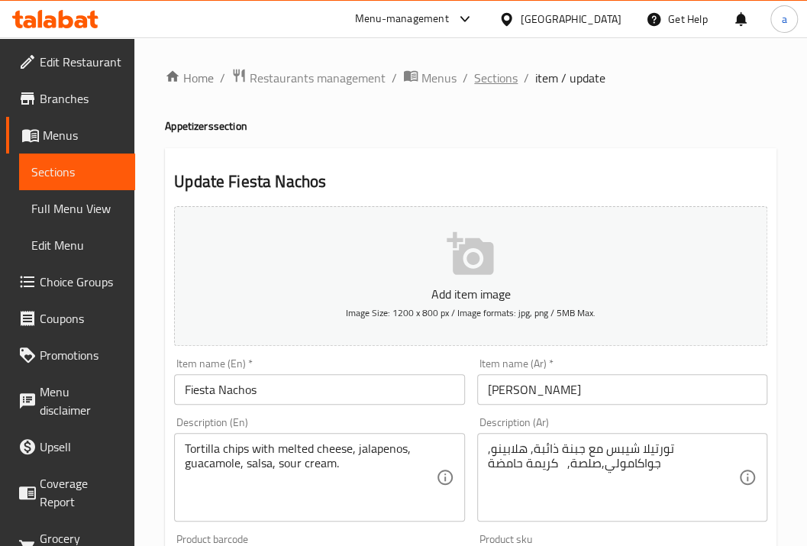
click at [502, 79] on span "Sections" at bounding box center [496, 78] width 44 height 18
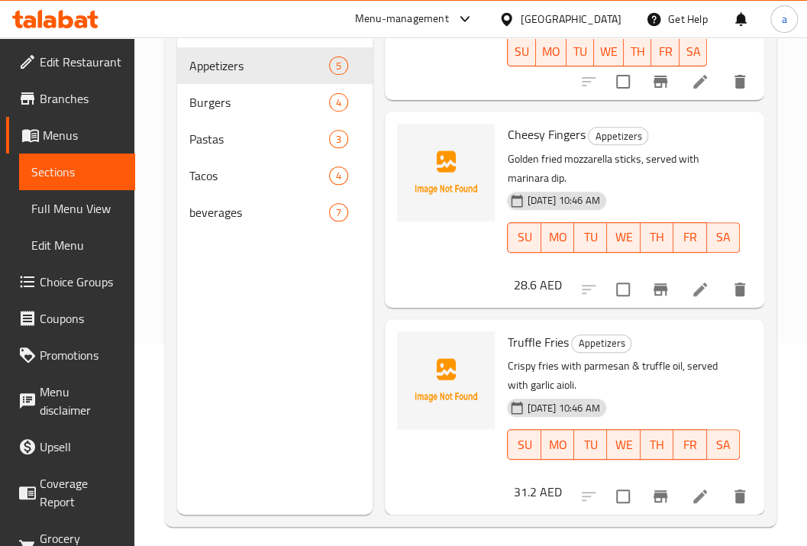
scroll to position [203, 0]
click at [691, 488] on icon at bounding box center [700, 495] width 18 height 18
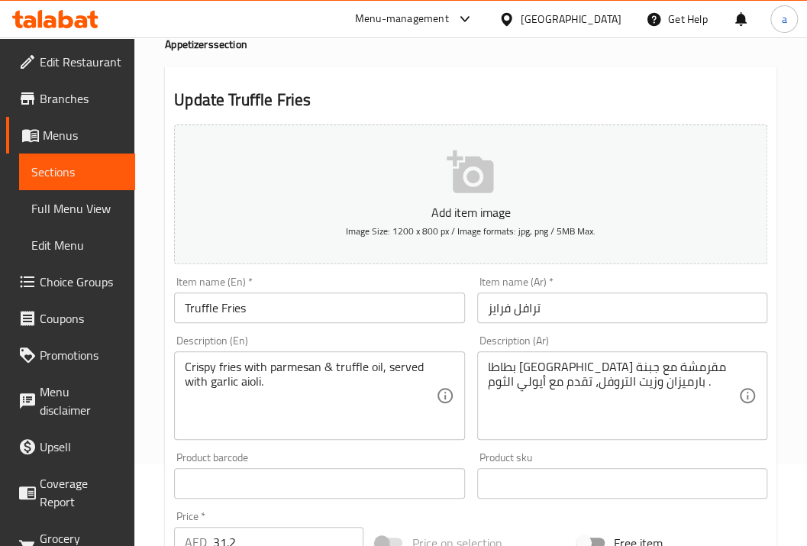
scroll to position [102, 0]
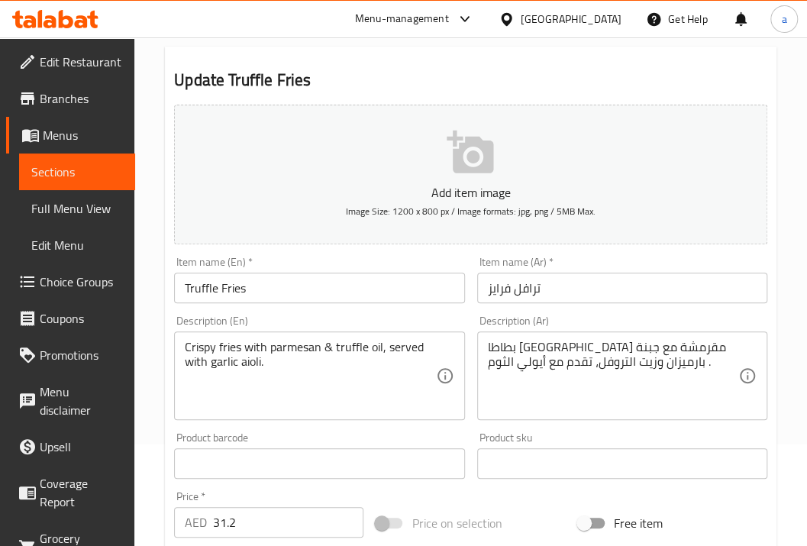
click at [206, 238] on button "Add item image Image Size: 1200 x 800 px / Image formats: jpg, png / 5MB Max." at bounding box center [470, 175] width 593 height 140
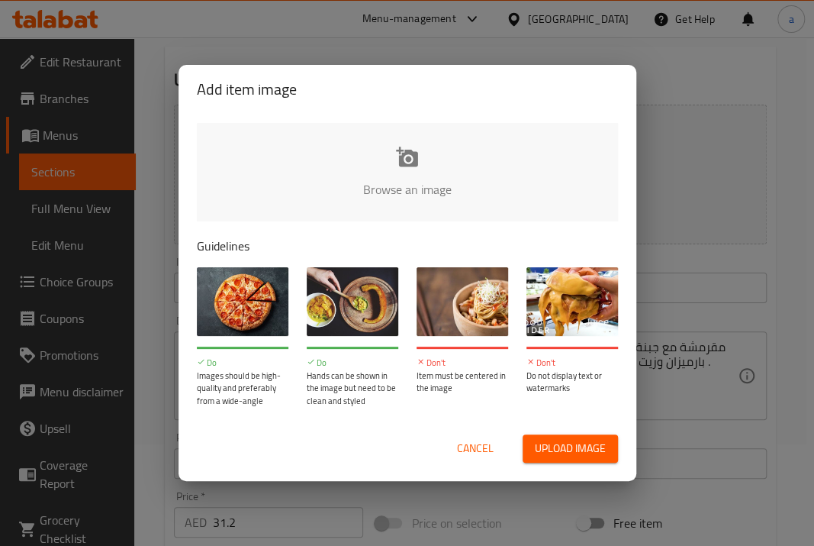
click at [482, 446] on span "Cancel" at bounding box center [475, 448] width 37 height 19
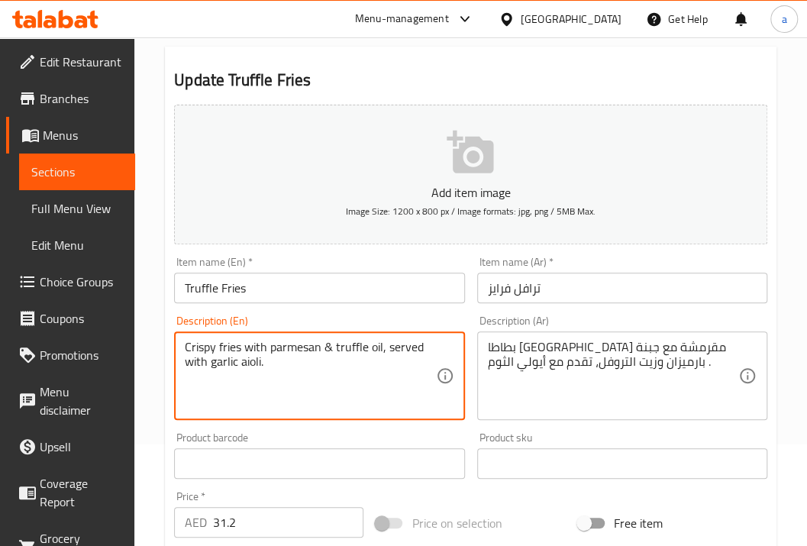
click at [232, 345] on textarea "Crispy fries with parmesan & truffle oil, served with garlic aioli." at bounding box center [310, 376] width 250 height 73
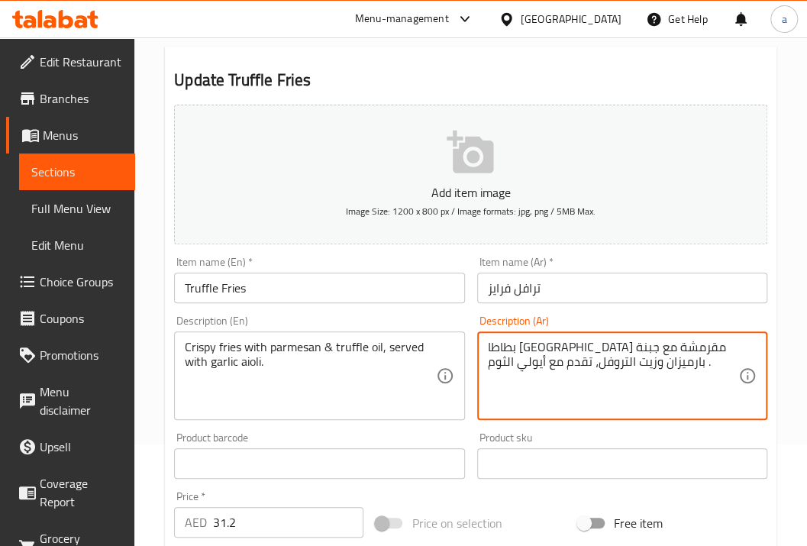
click at [562, 343] on textarea "بطاطا [GEOGRAPHIC_DATA] مقرمشة مع جبنة بارميزان وزيت التروفل، تقدم مع أيولي الث…" at bounding box center [613, 376] width 250 height 73
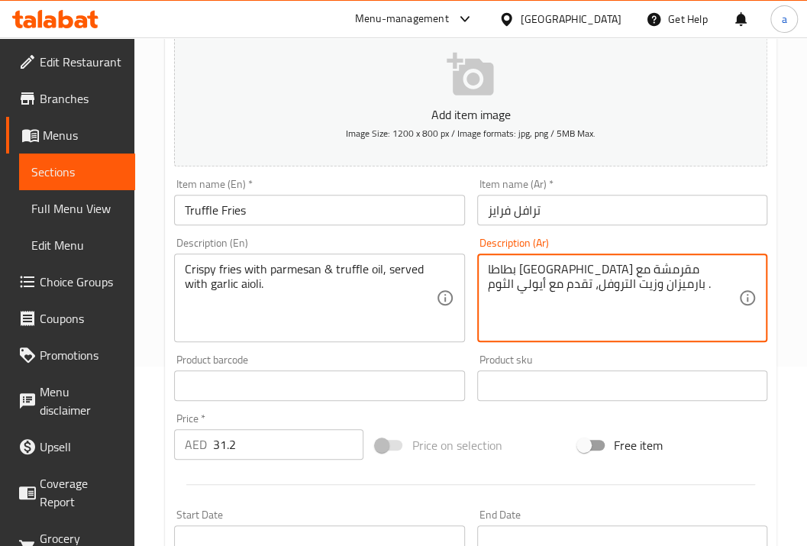
scroll to position [203, 0]
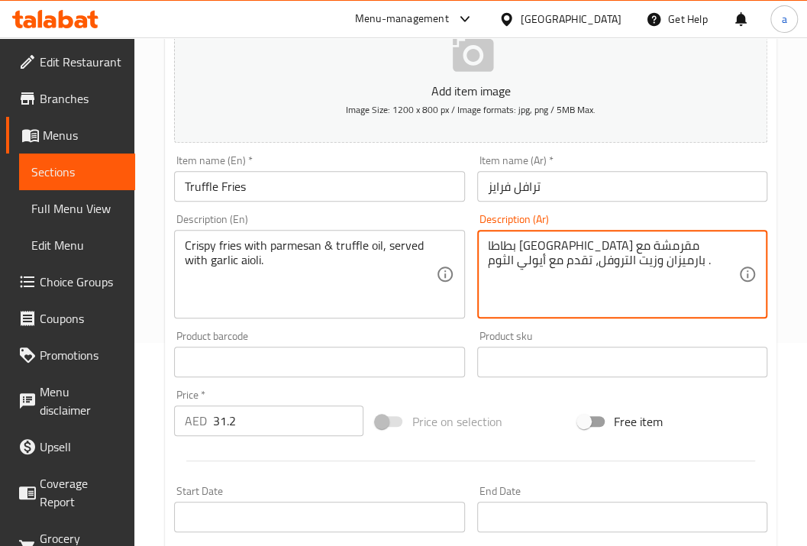
type textarea "بطاطا [GEOGRAPHIC_DATA] مقرمشة مع بارميزان وزيت التروفل، تقدم مع أيولي الثوم ."
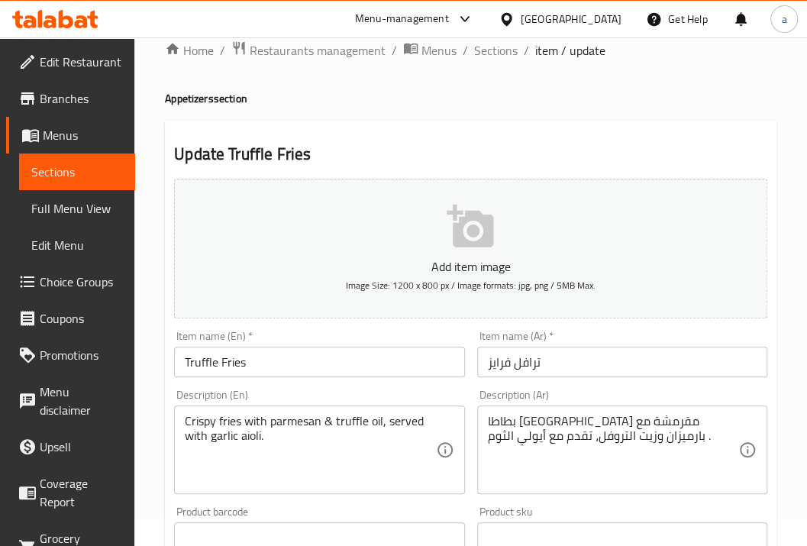
scroll to position [0, 0]
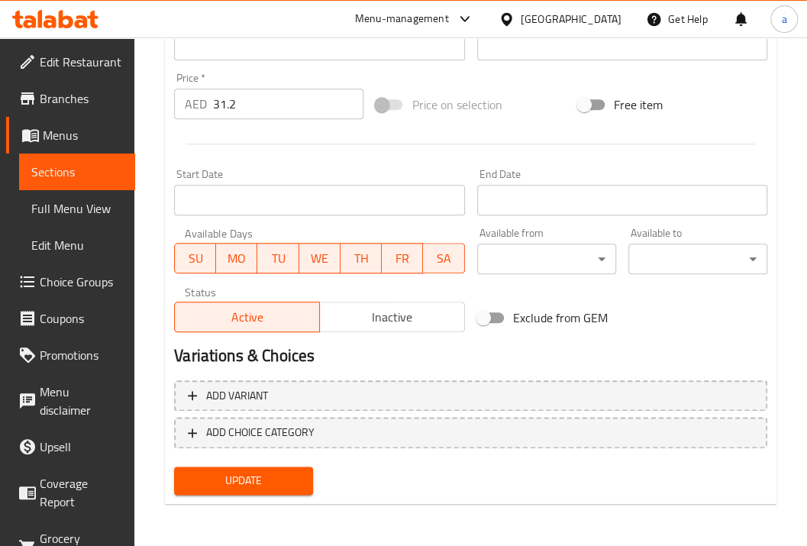
click at [285, 482] on span "Update" at bounding box center [243, 480] width 114 height 19
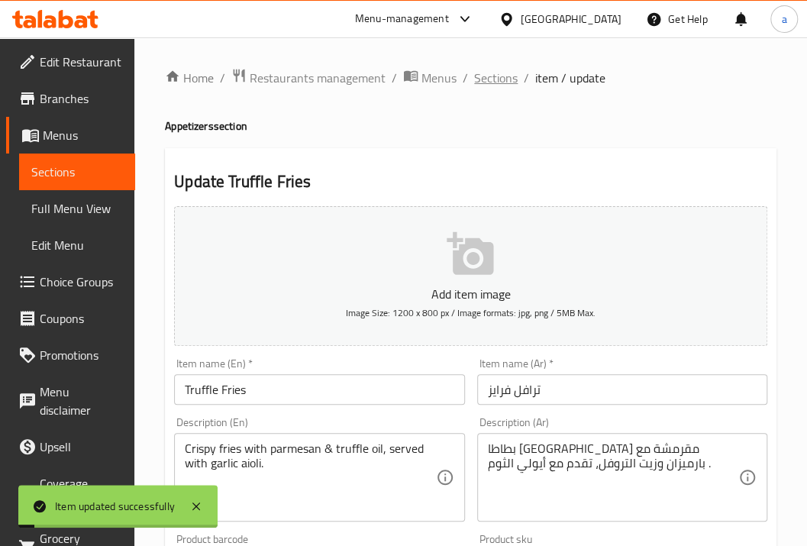
click at [498, 78] on span "Sections" at bounding box center [496, 78] width 44 height 18
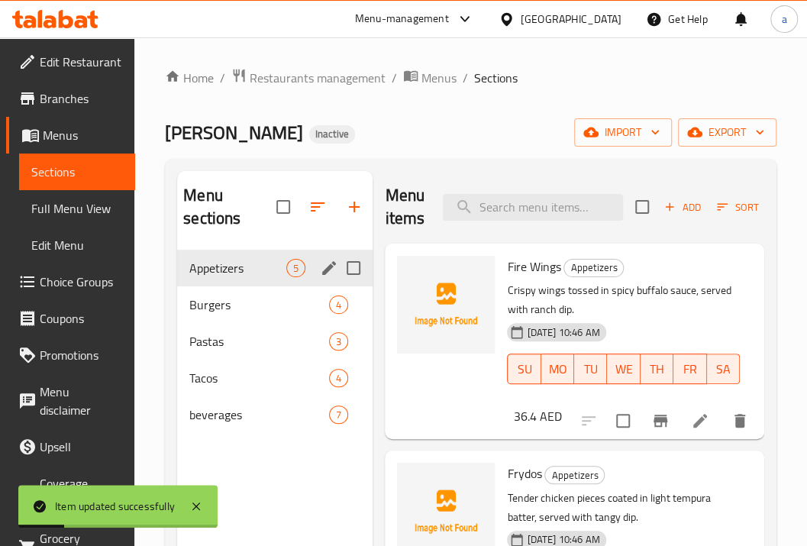
click at [275, 279] on div "Appetizers 5" at bounding box center [274, 268] width 195 height 37
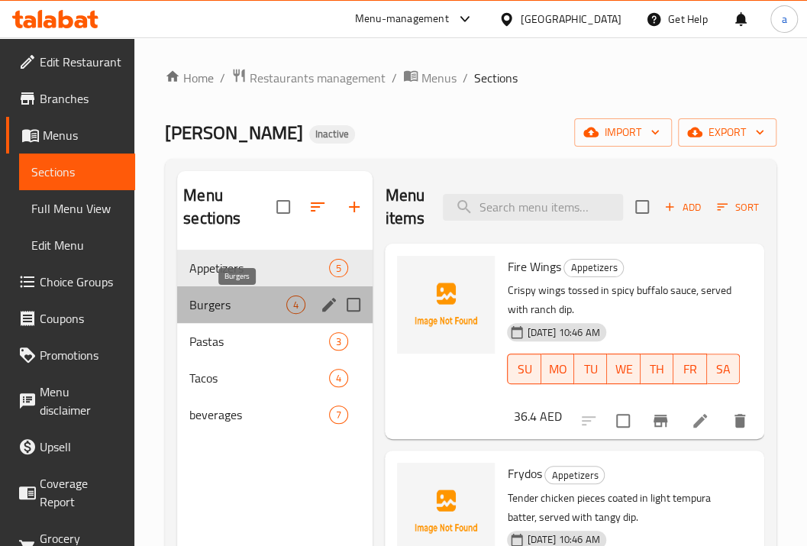
click at [253, 304] on span "Burgers" at bounding box center [237, 304] width 97 height 18
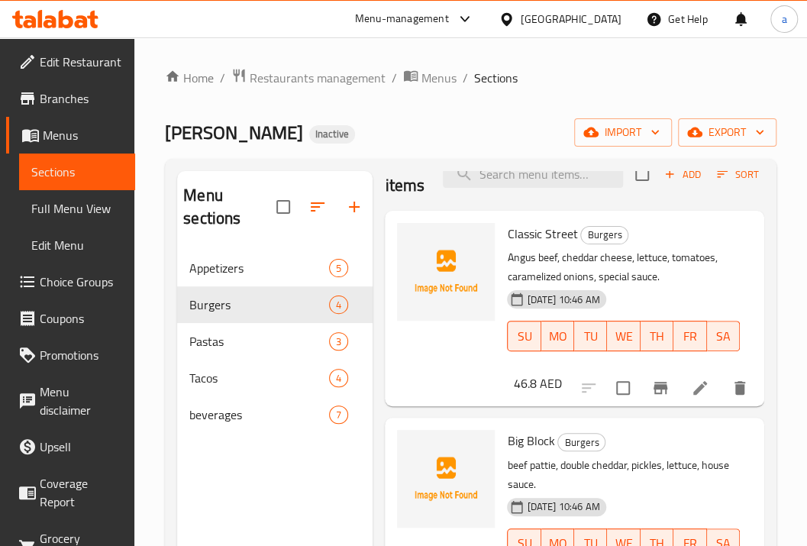
scroll to position [50, 0]
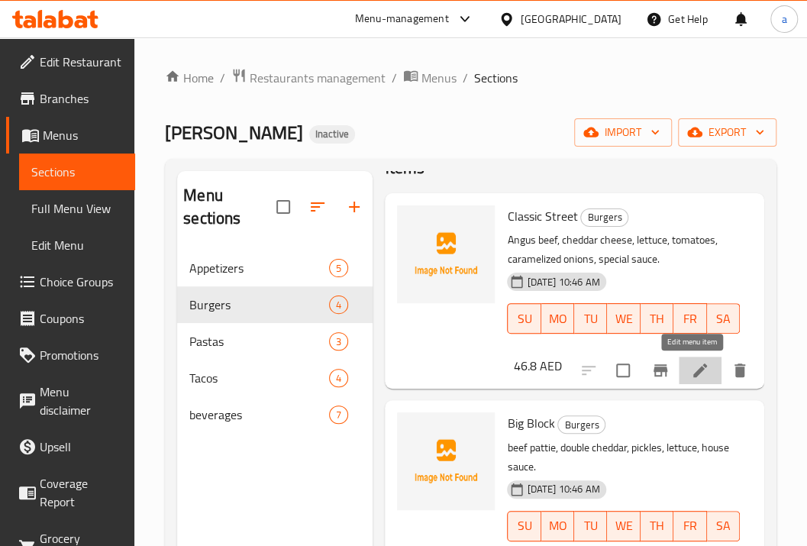
click at [691, 377] on icon at bounding box center [700, 370] width 18 height 18
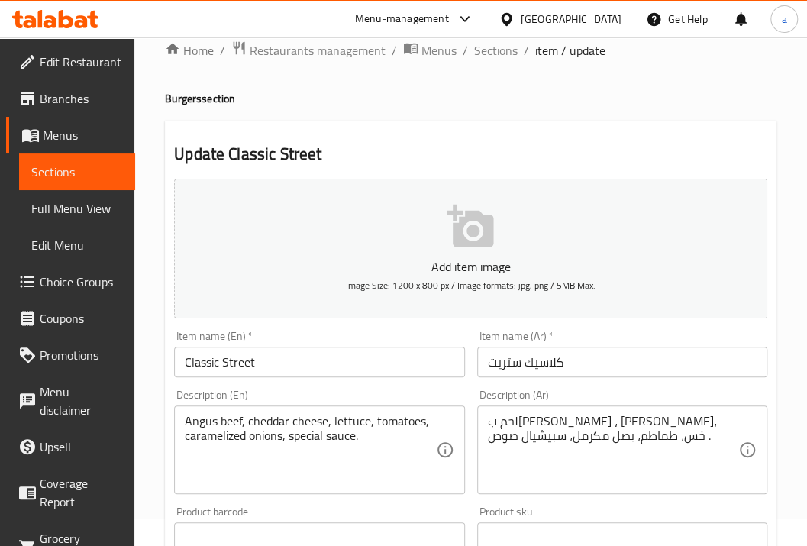
scroll to position [102, 0]
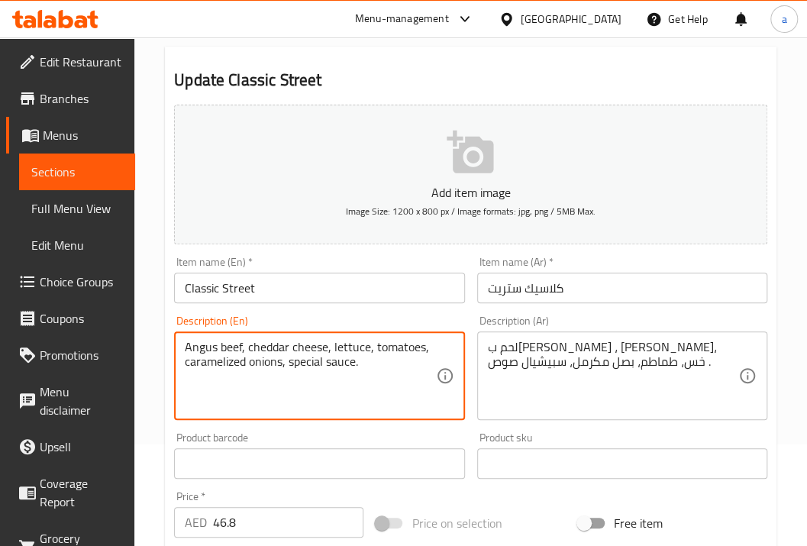
drag, startPoint x: 185, startPoint y: 348, endPoint x: 244, endPoint y: 345, distance: 58.8
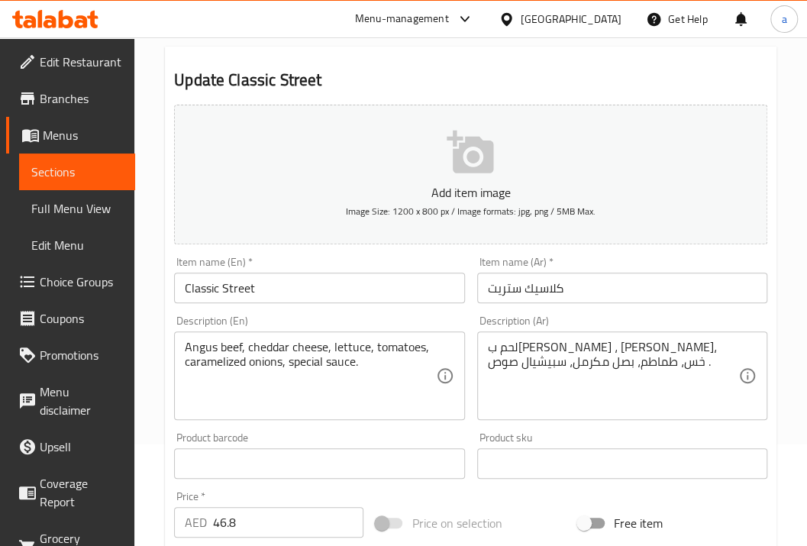
drag, startPoint x: 731, startPoint y: 340, endPoint x: 643, endPoint y: 348, distance: 88.9
click at [643, 348] on div "لحم ب[PERSON_NAME] ، [PERSON_NAME]، خس، طماطم، بصل مكرمل، سبيشيال صوص . Descrip…" at bounding box center [622, 375] width 290 height 89
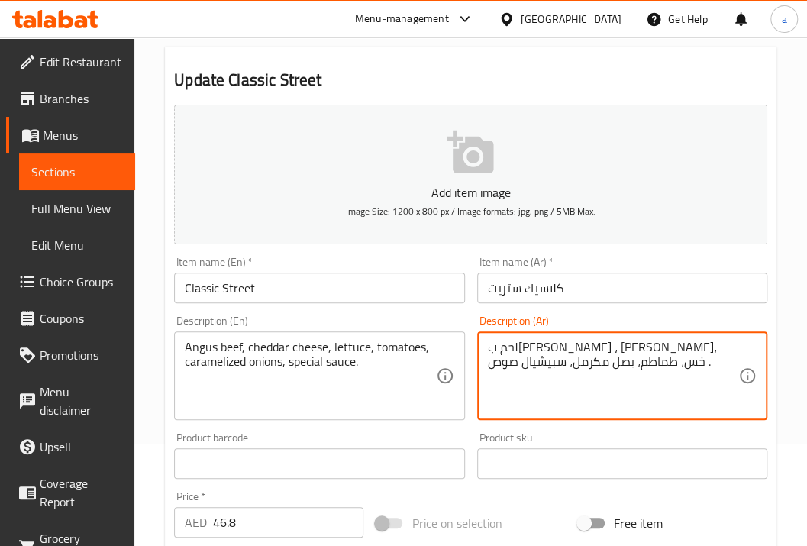
drag, startPoint x: 633, startPoint y: 347, endPoint x: 596, endPoint y: 350, distance: 37.6
click at [596, 350] on textarea "لحم ب[PERSON_NAME] ، [PERSON_NAME]، خس، طماطم، بصل مكرمل، سبيشيال صوص ." at bounding box center [613, 376] width 250 height 73
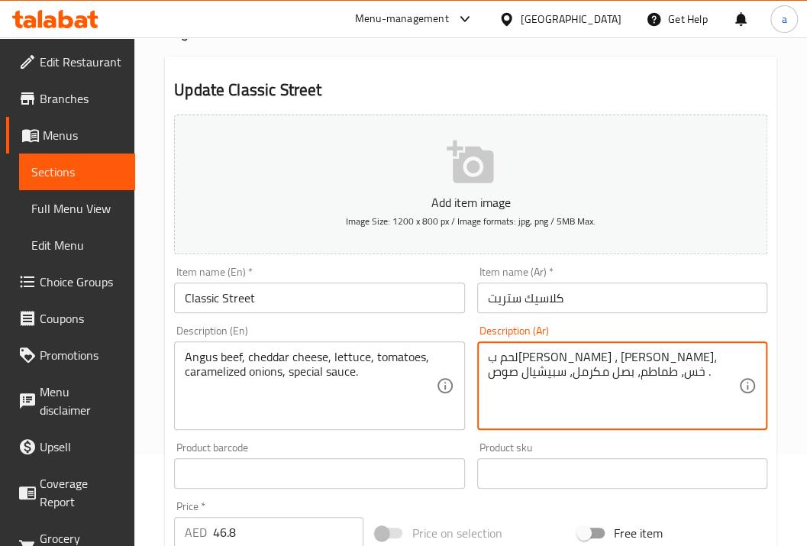
scroll to position [0, 0]
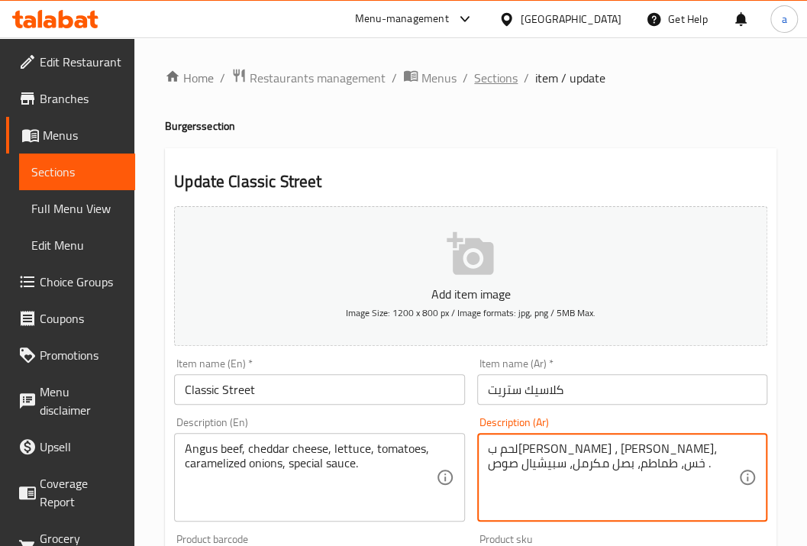
click at [508, 78] on span "Sections" at bounding box center [496, 78] width 44 height 18
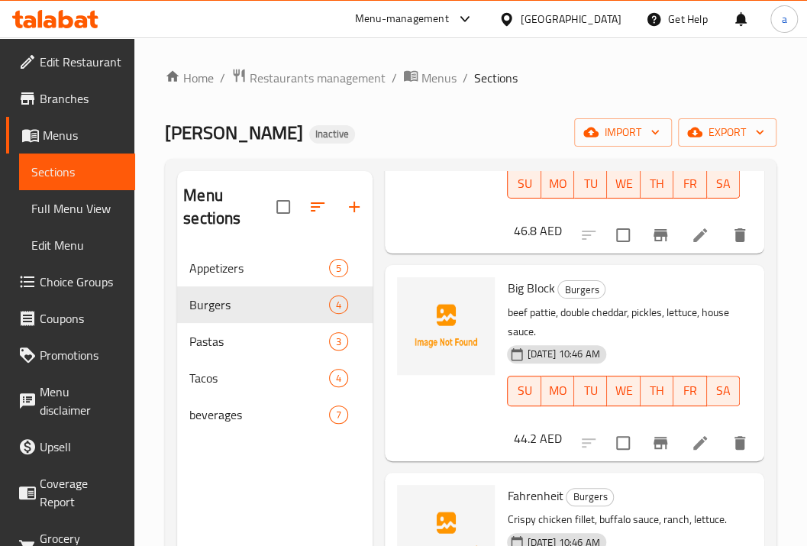
scroll to position [203, 0]
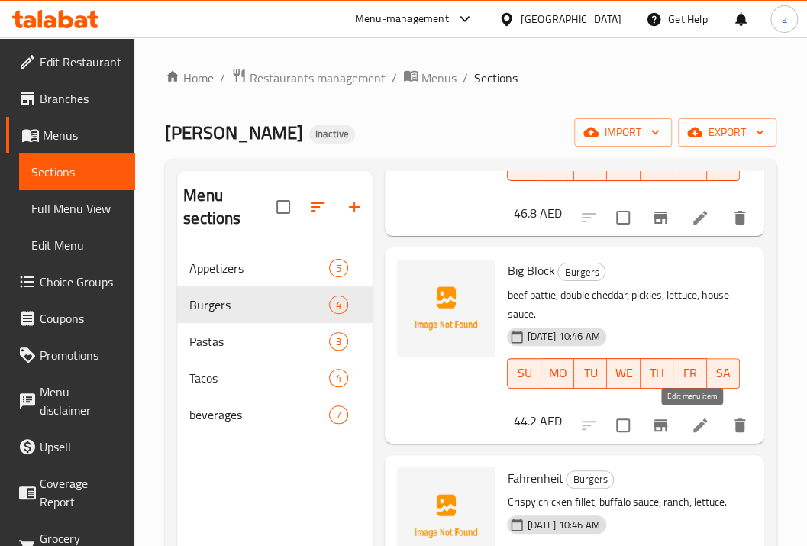
click at [691, 426] on icon at bounding box center [700, 425] width 18 height 18
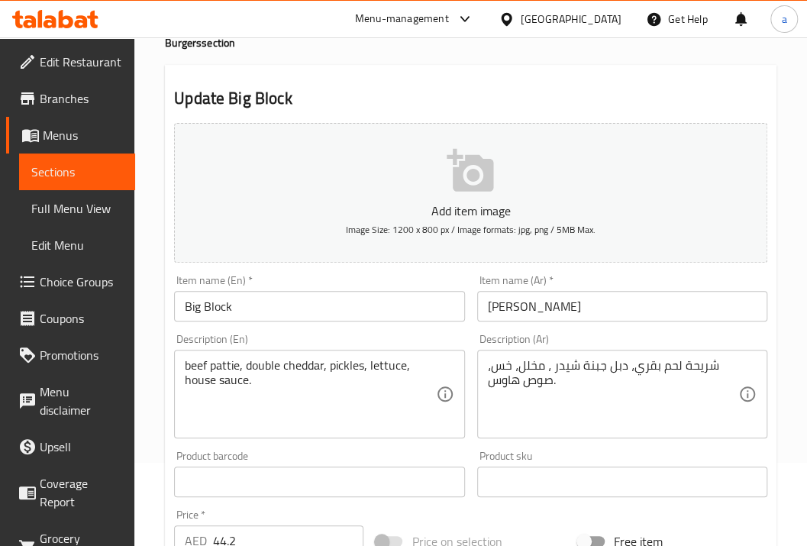
scroll to position [102, 0]
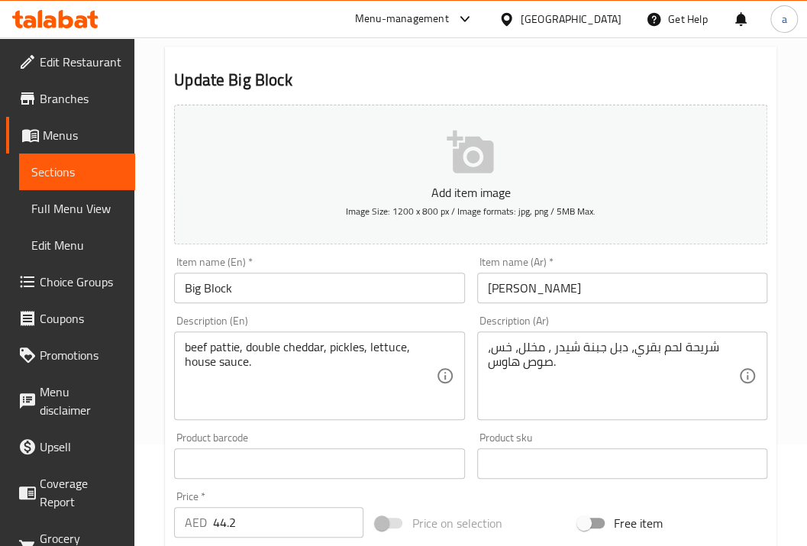
click at [517, 287] on input "[PERSON_NAME]" at bounding box center [622, 287] width 290 height 31
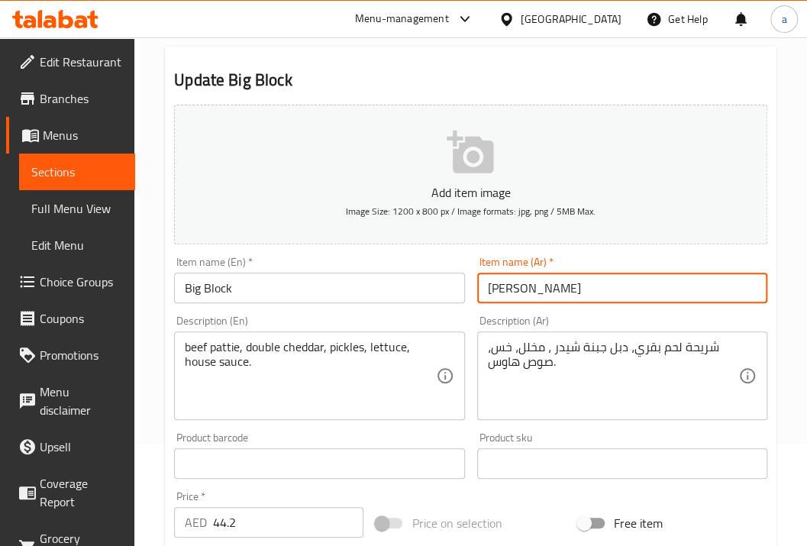
click at [513, 293] on input "[PERSON_NAME]" at bounding box center [622, 287] width 290 height 31
type input "بيج بلوك"
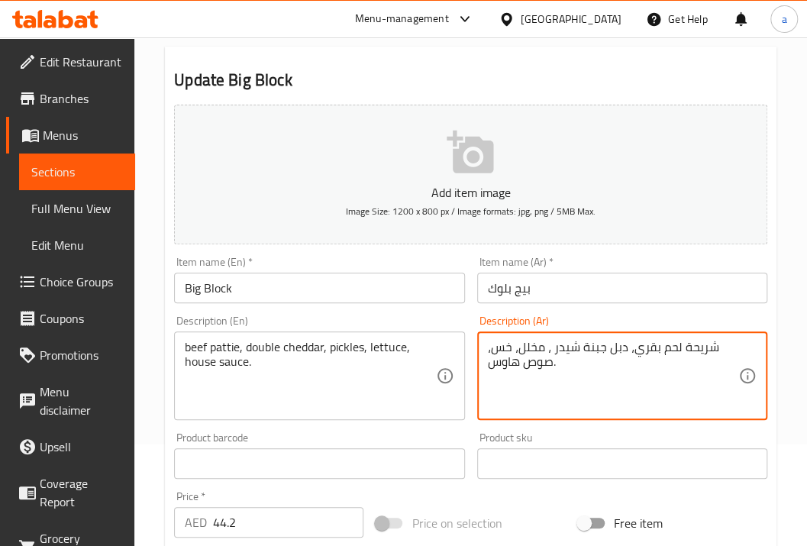
click at [592, 345] on textarea "شريحة لحم بقري، دبل جبنة شيدر ، مخلل، خس، صوص هاوس." at bounding box center [613, 376] width 250 height 73
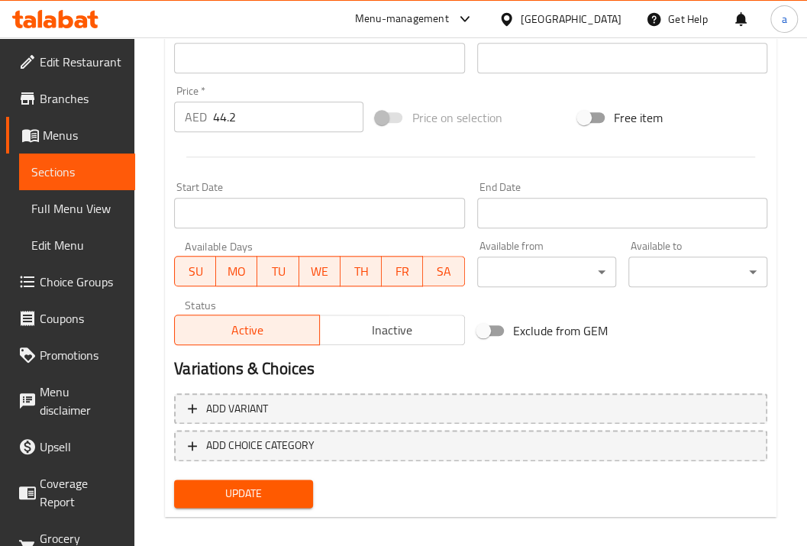
scroll to position [520, 0]
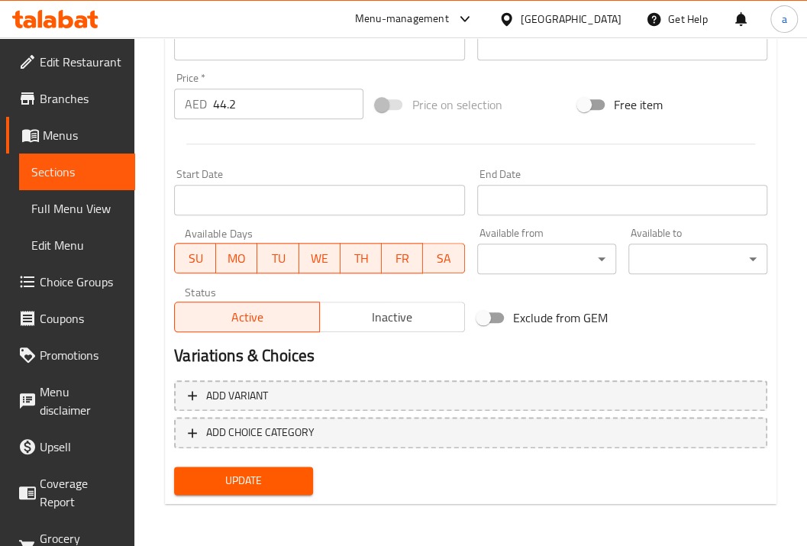
type textarea "شريحة لحم بقري، دبل شيدر ، مخلل، خس، صوص هاوس."
click at [290, 488] on span "Update" at bounding box center [243, 480] width 114 height 19
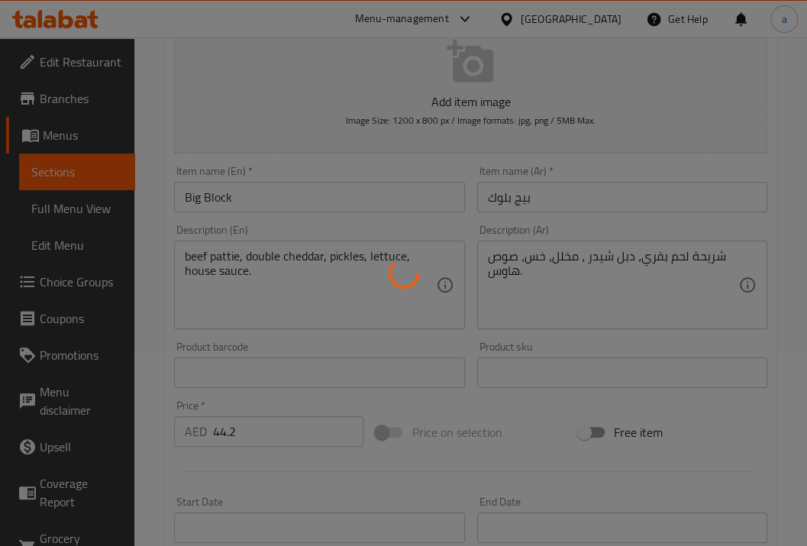
scroll to position [0, 0]
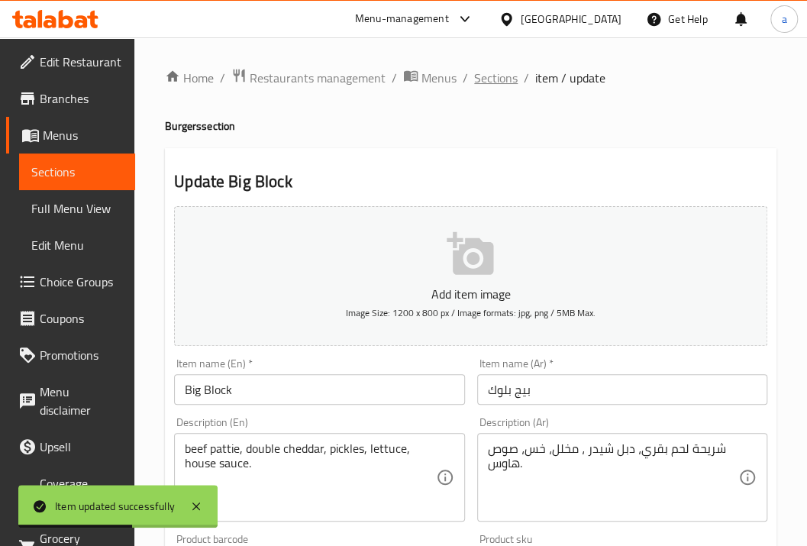
click at [499, 79] on span "Sections" at bounding box center [496, 78] width 44 height 18
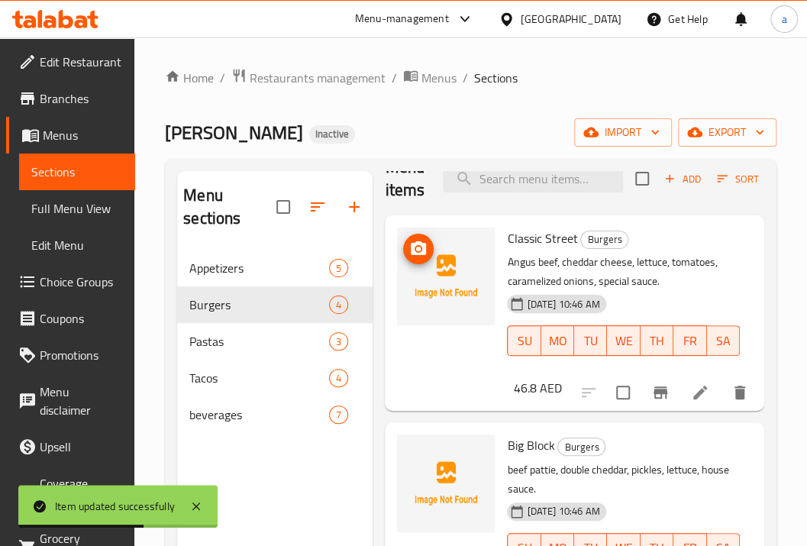
scroll to position [50, 0]
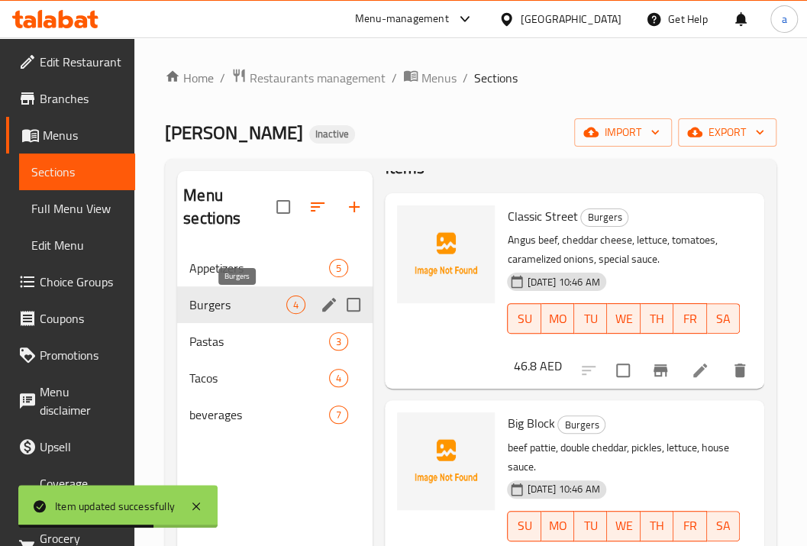
click at [249, 307] on span "Burgers" at bounding box center [237, 304] width 97 height 18
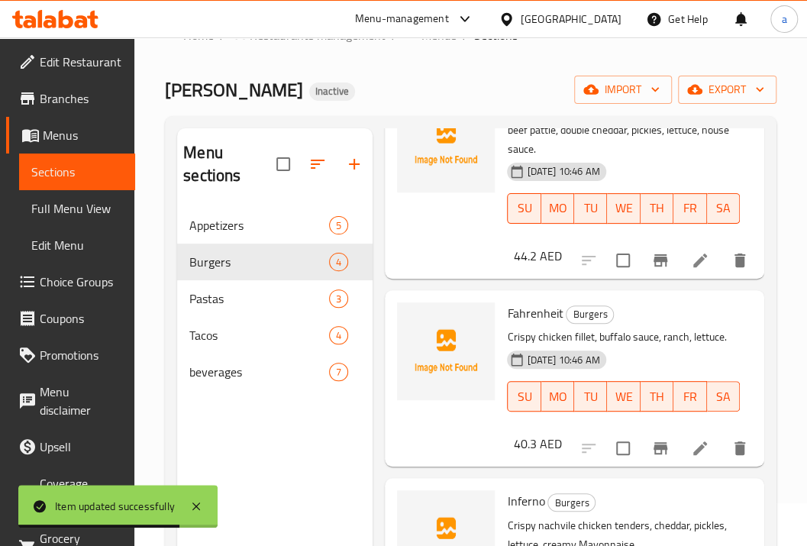
scroll to position [102, 0]
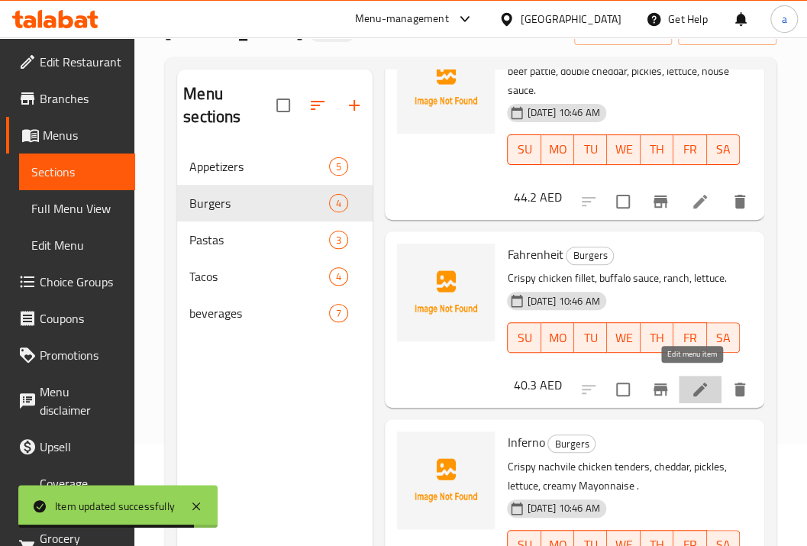
click at [697, 380] on icon at bounding box center [700, 389] width 18 height 18
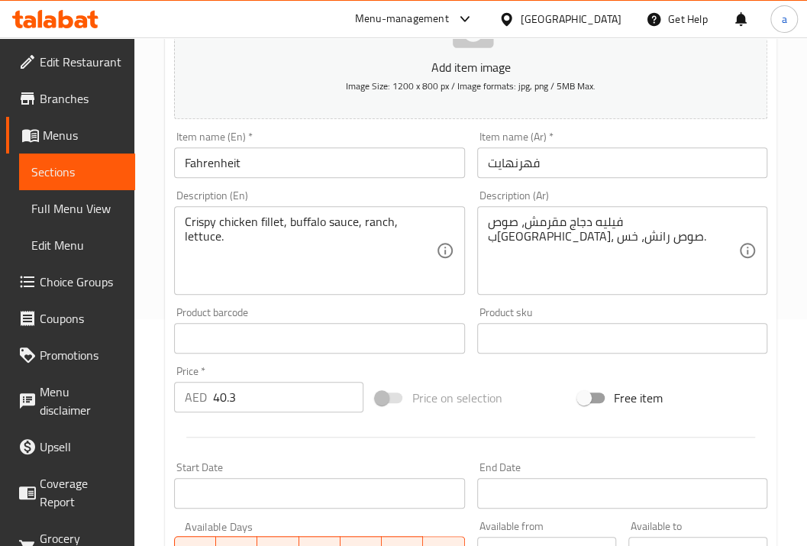
scroll to position [203, 0]
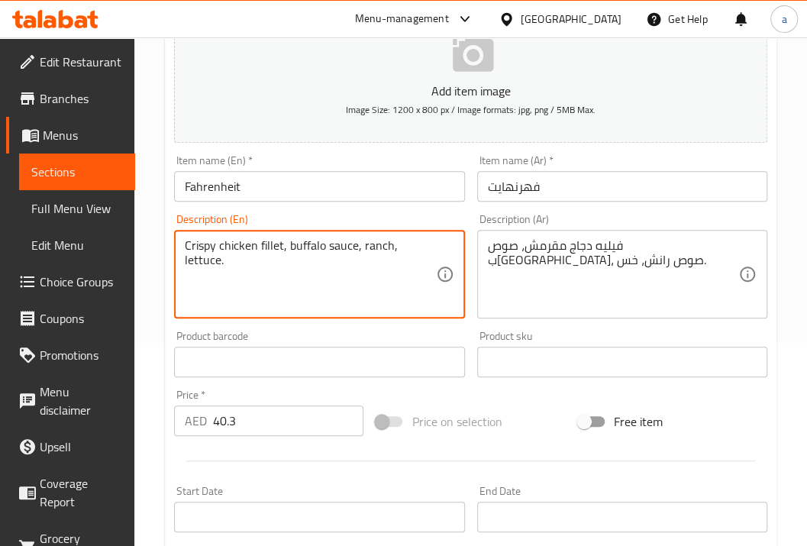
drag, startPoint x: 191, startPoint y: 250, endPoint x: 262, endPoint y: 255, distance: 71.1
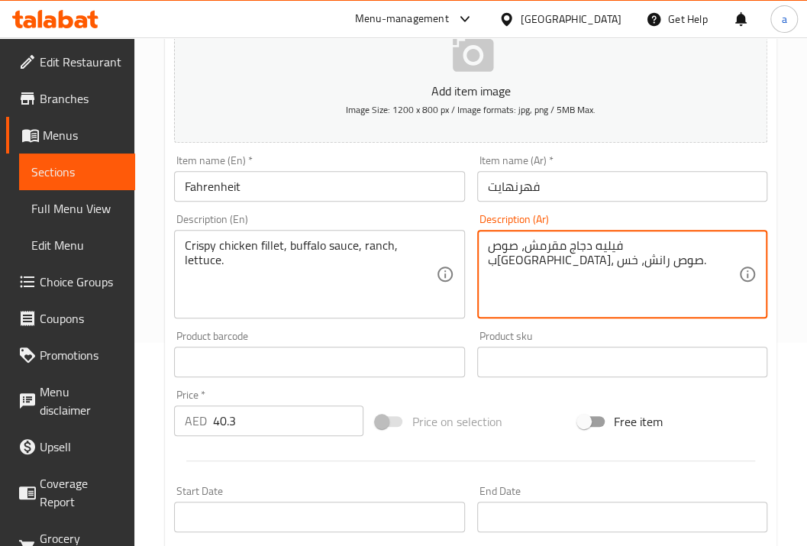
drag, startPoint x: 721, startPoint y: 238, endPoint x: 677, endPoint y: 236, distance: 44.3
click at [674, 238] on textarea "فيليه دجاج مقرمش، صوص ب[GEOGRAPHIC_DATA]، صوص رانش، خس." at bounding box center [613, 274] width 250 height 73
drag, startPoint x: 722, startPoint y: 246, endPoint x: 688, endPoint y: 242, distance: 34.6
click at [688, 242] on textarea "فيليه دجاج مقرمش، صوص ب[GEOGRAPHIC_DATA]، صوص رانش، خس." at bounding box center [613, 274] width 250 height 73
drag, startPoint x: 692, startPoint y: 242, endPoint x: 702, endPoint y: 241, distance: 10.7
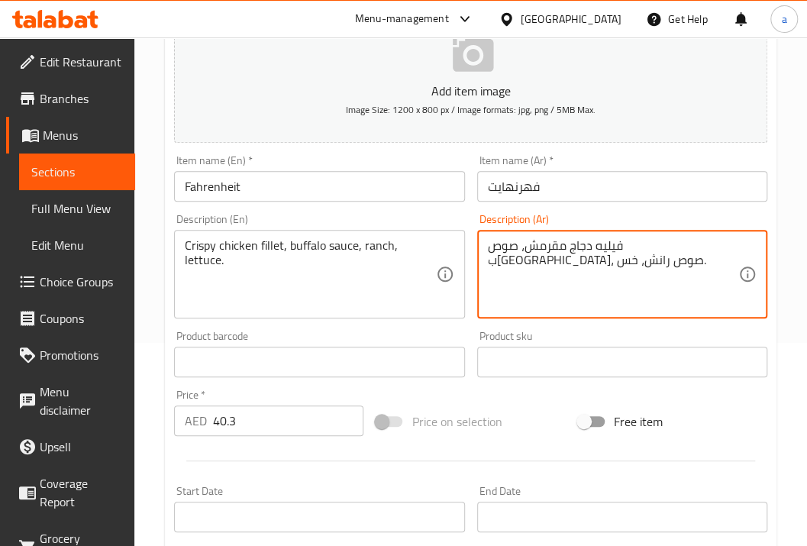
click at [693, 241] on textarea "فيليه دجاج مقرمش، صوص ب[GEOGRAPHIC_DATA]، صوص رانش، خس." at bounding box center [613, 274] width 250 height 73
drag, startPoint x: 730, startPoint y: 241, endPoint x: 658, endPoint y: 240, distance: 71.8
click at [658, 240] on textarea "فيليه دجاج مقرمش، صوص ب[GEOGRAPHIC_DATA]، صوص رانش، خس." at bounding box center [613, 274] width 250 height 73
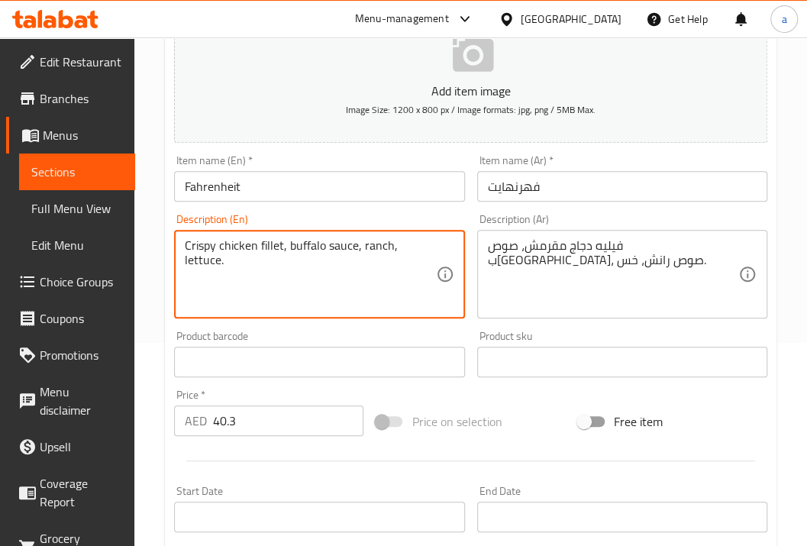
drag, startPoint x: 191, startPoint y: 251, endPoint x: 302, endPoint y: 250, distance: 111.4
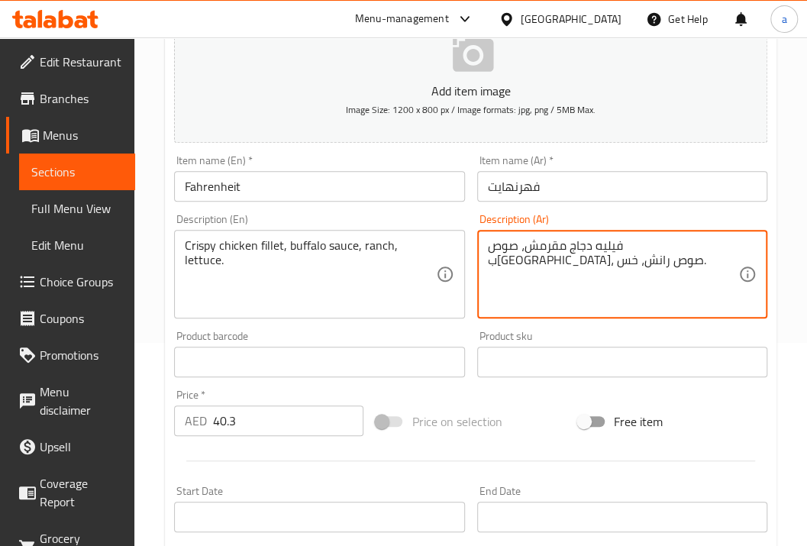
drag, startPoint x: 611, startPoint y: 243, endPoint x: 569, endPoint y: 243, distance: 41.2
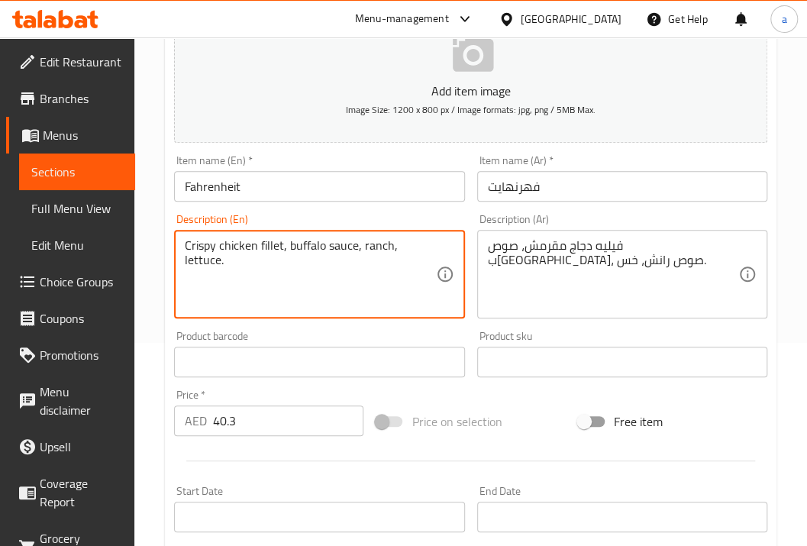
drag, startPoint x: 295, startPoint y: 243, endPoint x: 345, endPoint y: 246, distance: 50.4
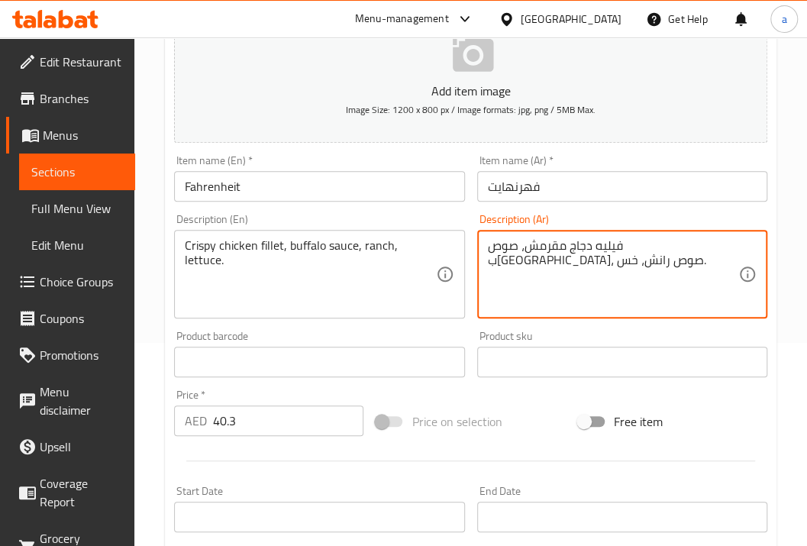
drag, startPoint x: 538, startPoint y: 244, endPoint x: 496, endPoint y: 247, distance: 42.1
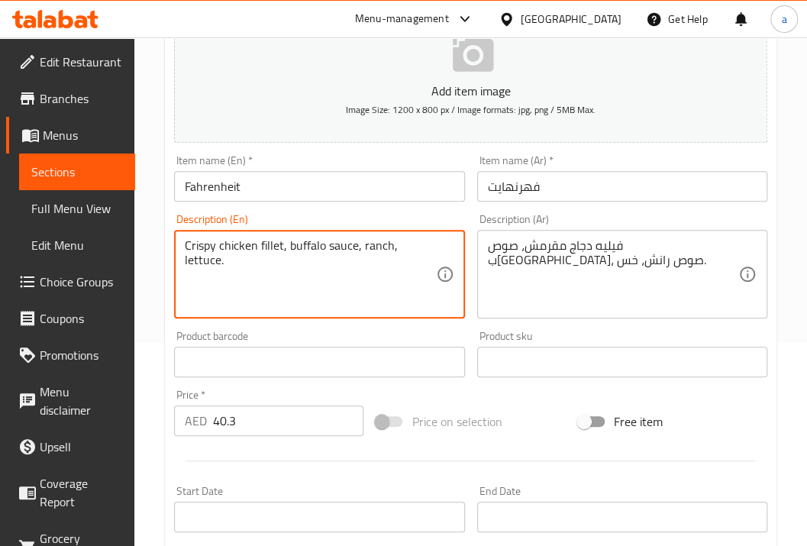
drag, startPoint x: 337, startPoint y: 242, endPoint x: 382, endPoint y: 243, distance: 44.3
click at [356, 241] on textarea "Crispy chicken fillet, buffalo sauce, ranch, lettuce." at bounding box center [310, 274] width 250 height 73
drag, startPoint x: 364, startPoint y: 249, endPoint x: 406, endPoint y: 247, distance: 42.0
click at [389, 247] on textarea "Crispy chicken fillet, buffalo sauce, ranch, lettuce." at bounding box center [310, 274] width 250 height 73
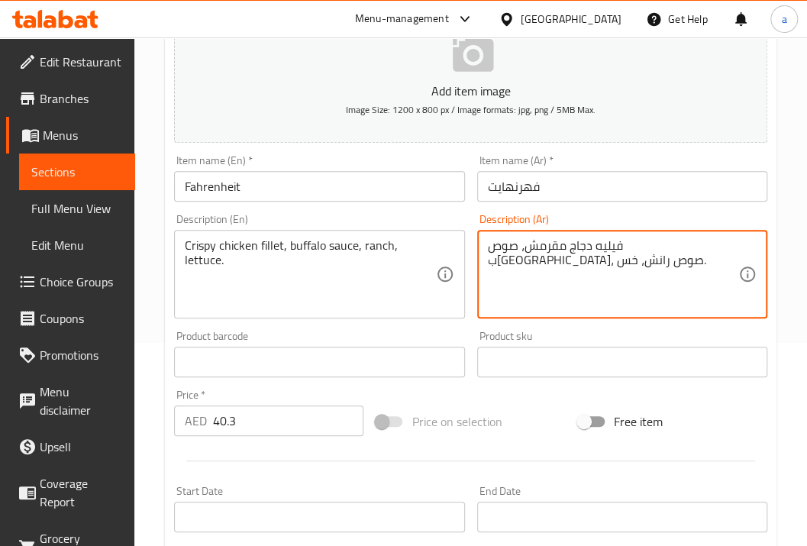
click at [530, 249] on textarea "فيليه دجاج مقرمش، صوص ب[GEOGRAPHIC_DATA]، صوص رانش، خس." at bounding box center [613, 274] width 250 height 73
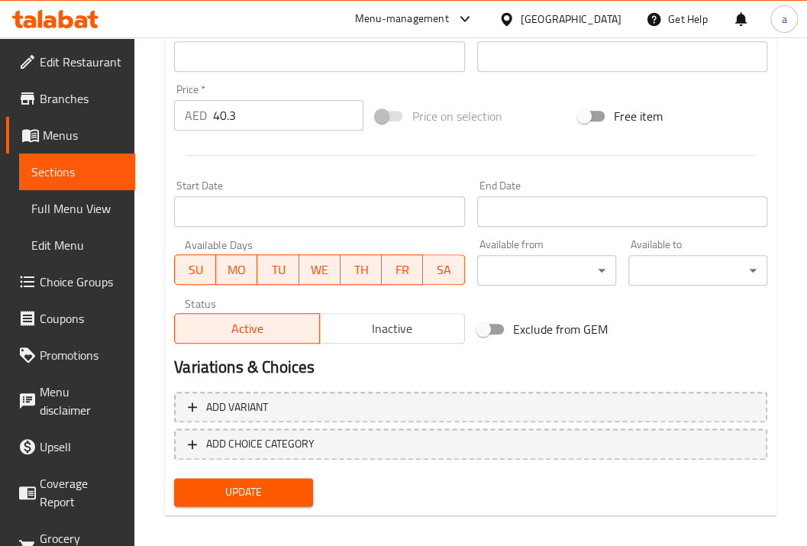
type textarea "فيليه دجاج مقرمش، صوص ب[GEOGRAPHIC_DATA]، [GEOGRAPHIC_DATA]، خس."
click at [289, 485] on span "Update" at bounding box center [243, 491] width 114 height 19
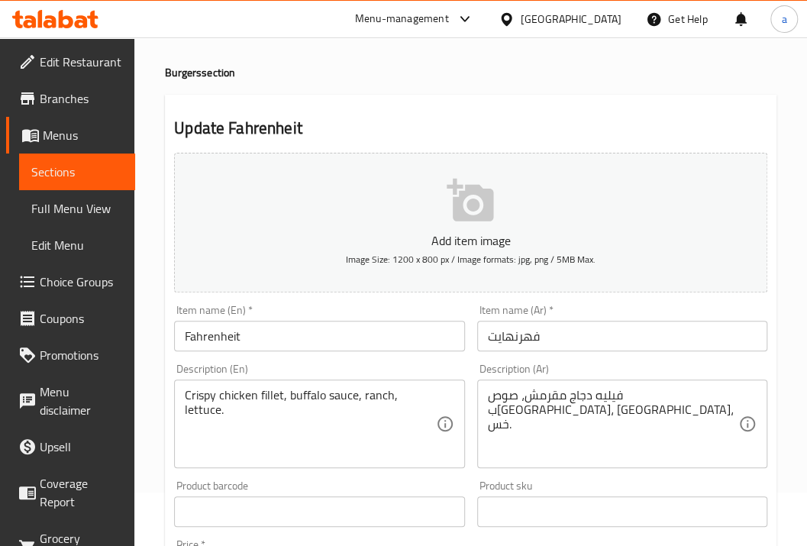
scroll to position [0, 0]
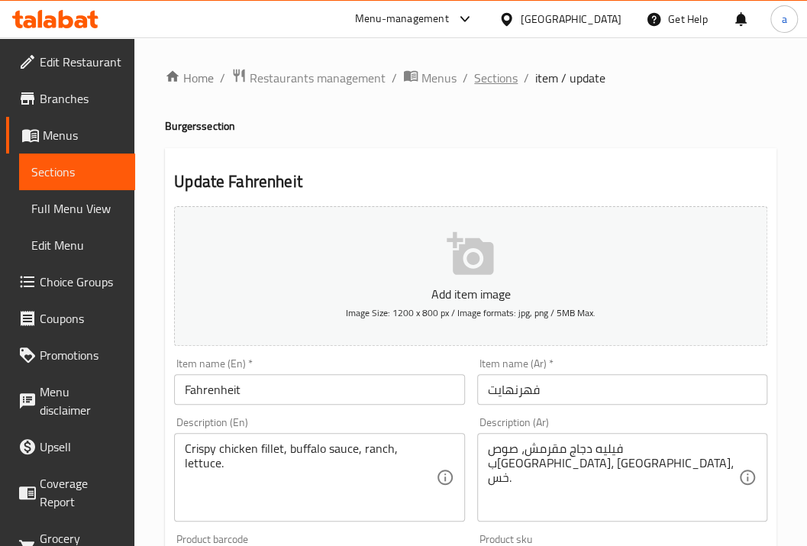
click at [495, 82] on span "Sections" at bounding box center [496, 78] width 44 height 18
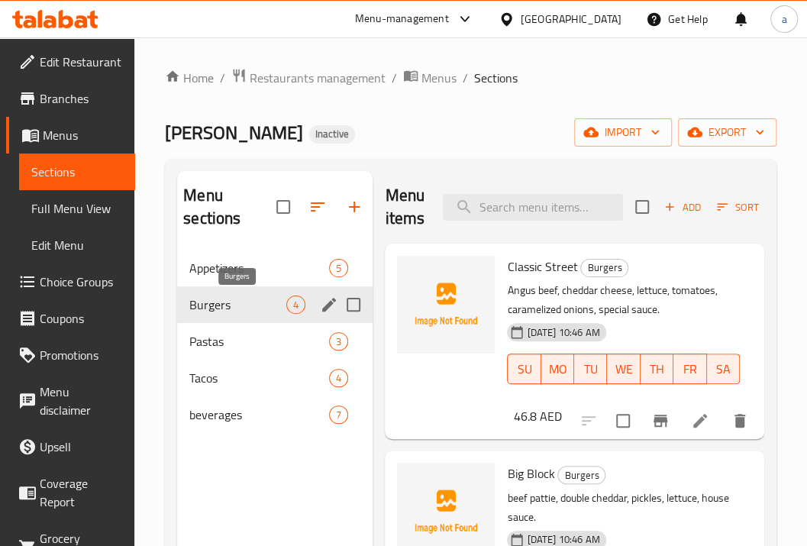
click at [247, 310] on span "Burgers" at bounding box center [237, 304] width 97 height 18
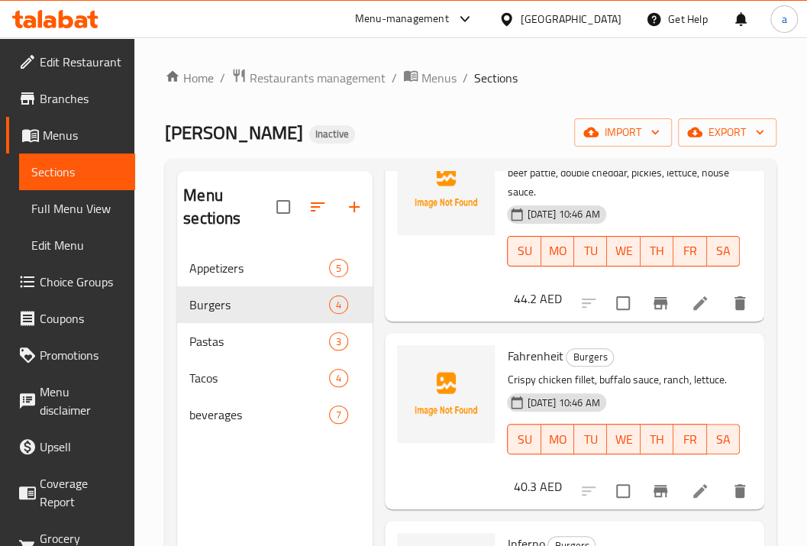
scroll to position [214, 0]
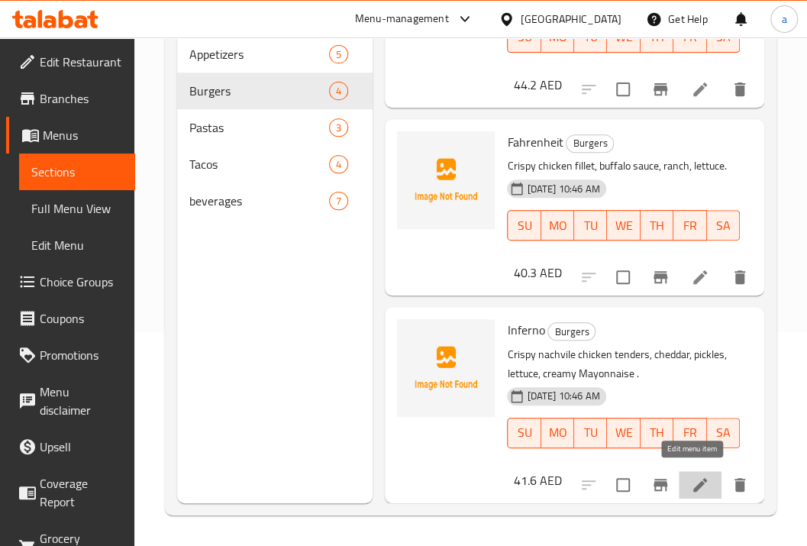
click at [695, 478] on icon at bounding box center [700, 485] width 14 height 14
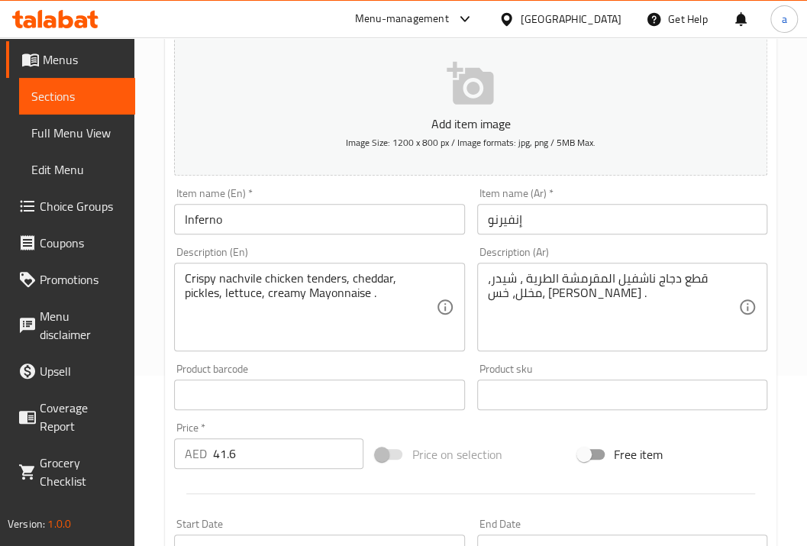
scroll to position [153, 0]
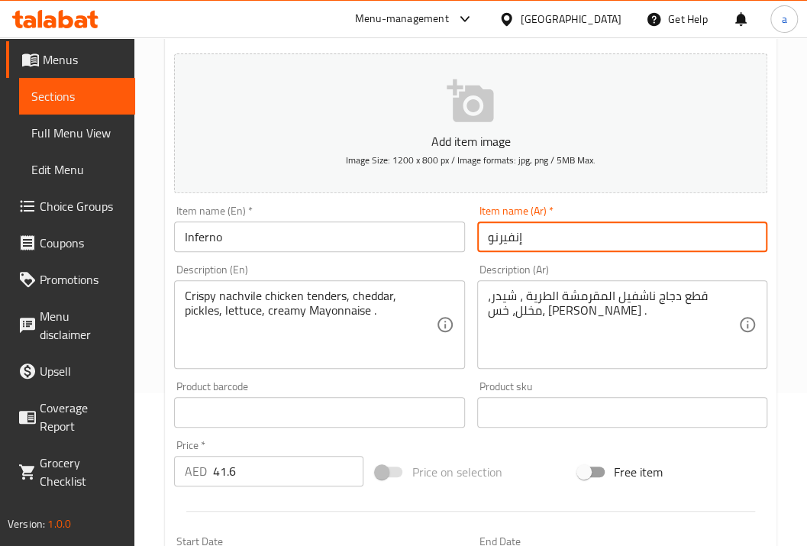
drag, startPoint x: 527, startPoint y: 243, endPoint x: 485, endPoint y: 240, distance: 41.3
click at [485, 240] on input "إنفيرنو" at bounding box center [622, 236] width 290 height 31
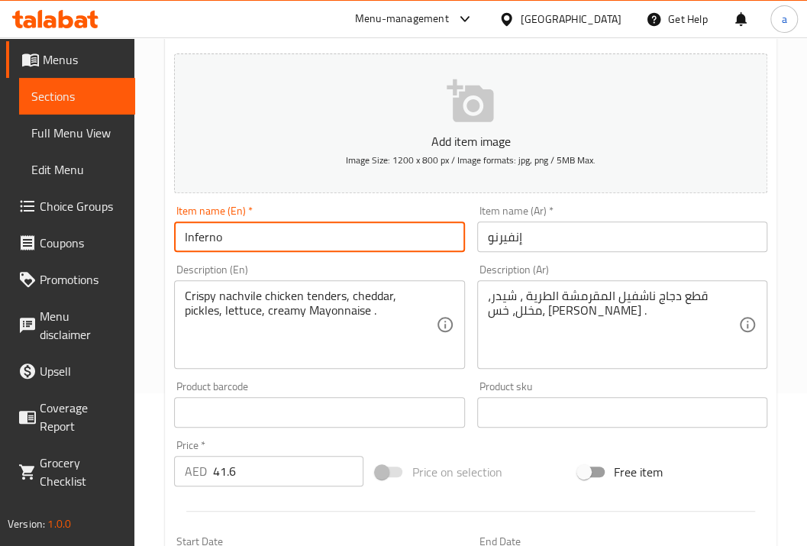
drag, startPoint x: 310, startPoint y: 234, endPoint x: 44, endPoint y: 231, distance: 265.6
click at [44, 231] on div "Edit Restaurant Branches Menus Sections Full Menu View Edit Menu Choice Groups …" at bounding box center [403, 399] width 807 height 1029
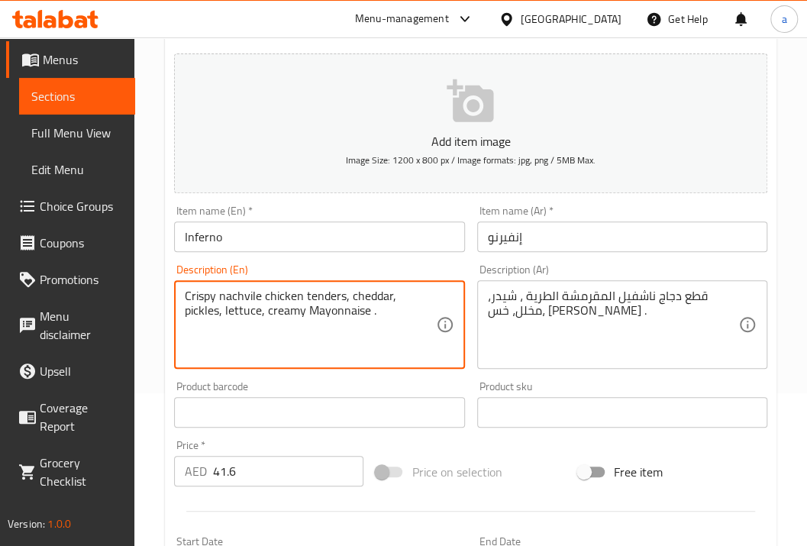
drag, startPoint x: 379, startPoint y: 315, endPoint x: 178, endPoint y: 285, distance: 203.8
click at [335, 328] on textarea "Crispy nachvile chicken tenders, cheddar, pickles, lettuce, creamy Mayonnaise ." at bounding box center [310, 325] width 250 height 73
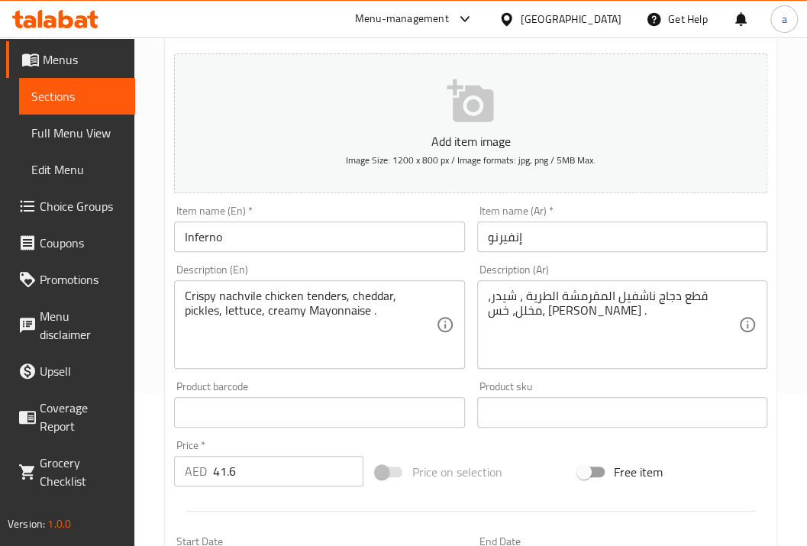
drag, startPoint x: 740, startPoint y: 295, endPoint x: 557, endPoint y: 311, distance: 183.8
click at [557, 311] on div "قطع دجاج ناشفيل المقرمشة الطرية ، شيدر، مخلل، خس، [PERSON_NAME] . Description (…" at bounding box center [622, 324] width 290 height 89
drag, startPoint x: 485, startPoint y: 314, endPoint x: 746, endPoint y: 292, distance: 262.0
click at [746, 292] on div "قطع دجاج ناشفيل المقرمشة الطرية ، شيدر، مخلل، خس، [PERSON_NAME] . Description (…" at bounding box center [622, 324] width 290 height 89
drag, startPoint x: 485, startPoint y: 310, endPoint x: 748, endPoint y: 287, distance: 264.3
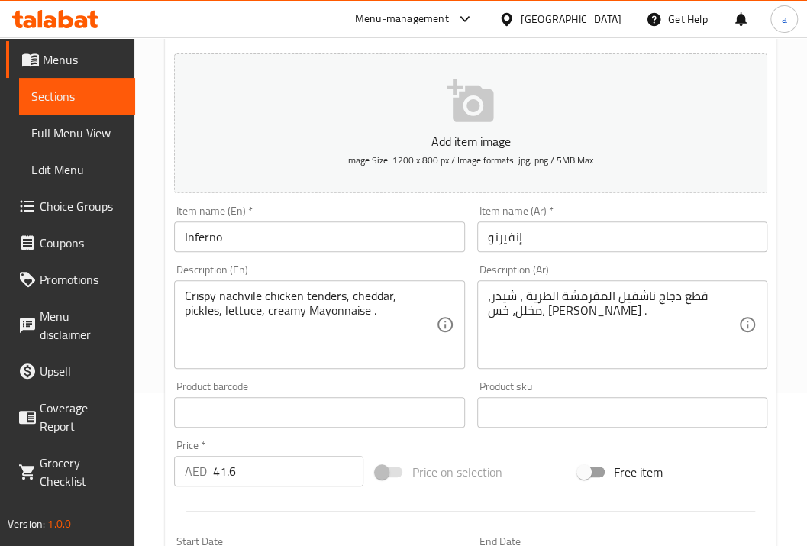
click at [748, 287] on div "قطع دجاج ناشفيل المقرمشة الطرية ، شيدر، مخلل، خس، [PERSON_NAME] . Description (…" at bounding box center [622, 324] width 290 height 89
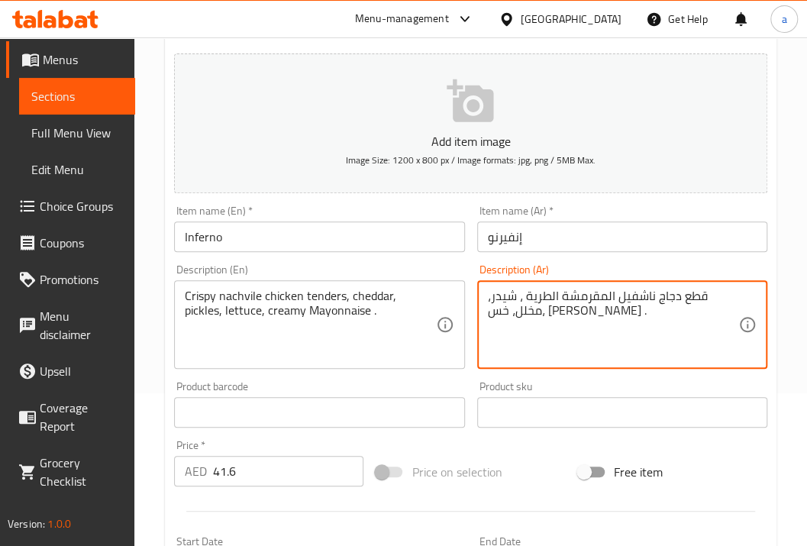
drag, startPoint x: 733, startPoint y: 295, endPoint x: 644, endPoint y: 302, distance: 88.8
click at [644, 302] on textarea "قطع دجاج ناشفيل المقرمشة الطرية ، شيدر، مخلل، خس، [PERSON_NAME] ." at bounding box center [613, 325] width 250 height 73
click at [699, 294] on textarea "قطع دجاج ناشفيل المقرمشة الطرية ، شيدر، مخلل، خس، [PERSON_NAME] ." at bounding box center [613, 325] width 250 height 73
click at [732, 298] on textarea "قطع دجاج ناشفيل المقرمشة الطرية ، شيدر، مخلل، خس، [PERSON_NAME] ." at bounding box center [613, 325] width 250 height 73
click at [738, 296] on div "قطع دجاج ناشفيل المقرمشة الطرية ، شيدر، مخلل، خس، [PERSON_NAME] . Description (…" at bounding box center [622, 324] width 290 height 89
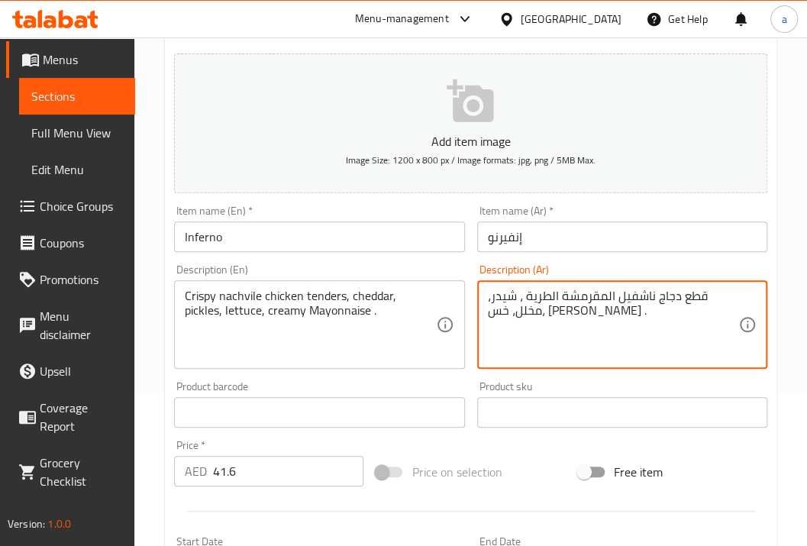
click at [577, 336] on textarea "قطع دجاج ناشفيل المقرمشة الطرية ، شيدر، مخلل، خس، [PERSON_NAME] ." at bounding box center [613, 325] width 250 height 73
click at [724, 310] on textarea "قطع دجاج ناشفيل المقرمشة الطرية ، شيدر، مخلل، خس، [PERSON_NAME] ." at bounding box center [613, 325] width 250 height 73
drag, startPoint x: 741, startPoint y: 299, endPoint x: 682, endPoint y: 292, distance: 60.0
click at [682, 292] on div "قطع دجاج ناشفيل المقرمشة الطرية ، شيدر، مخلل، خس، [PERSON_NAME] . Description (…" at bounding box center [622, 324] width 290 height 89
click at [682, 292] on textarea "قطع دجاج ناشفيل المقرمشة الطرية ، شيدر، مخلل، خس، [PERSON_NAME] ." at bounding box center [613, 325] width 250 height 73
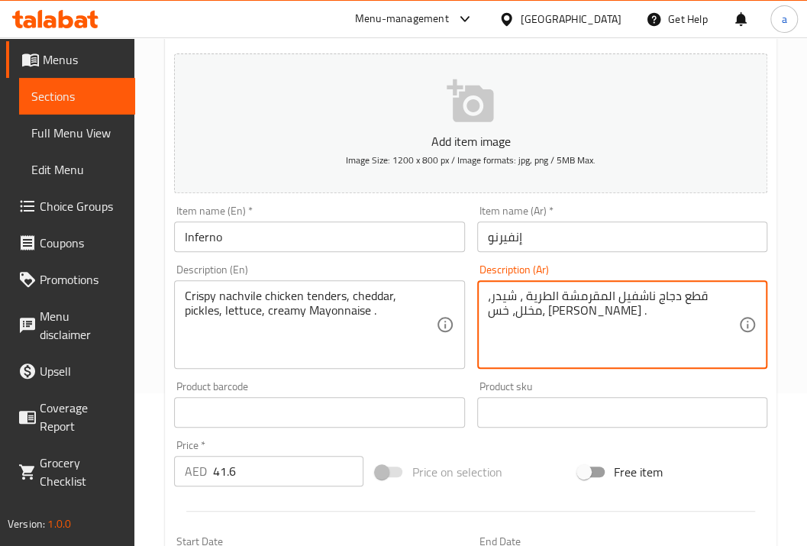
drag, startPoint x: 740, startPoint y: 295, endPoint x: 575, endPoint y: 298, distance: 164.1
click at [698, 296] on div "قطع دجاج ناشفيل المقرمشة الطرية ، شيدر، مخلل، خس، [PERSON_NAME] . Description (…" at bounding box center [622, 324] width 290 height 89
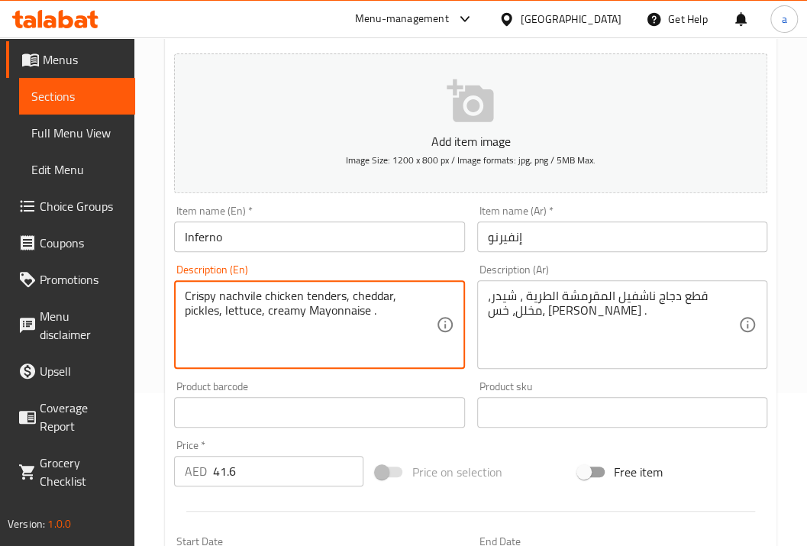
drag, startPoint x: 185, startPoint y: 294, endPoint x: 206, endPoint y: 298, distance: 21.7
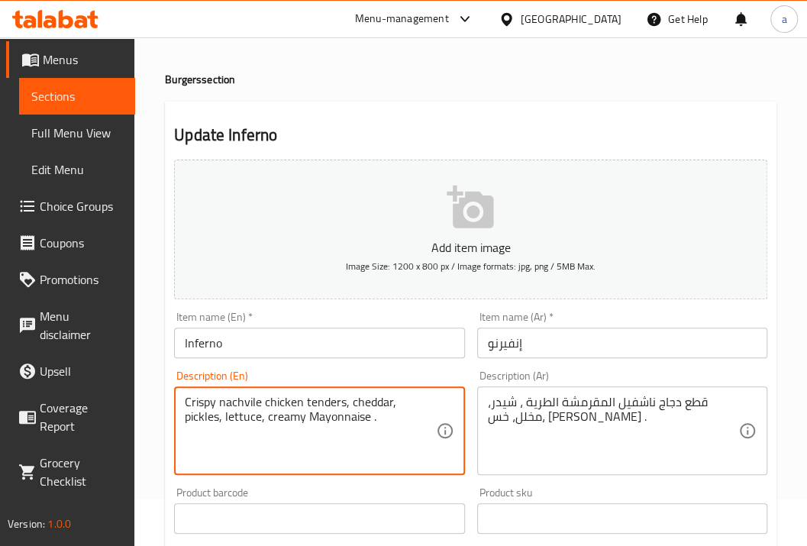
scroll to position [0, 0]
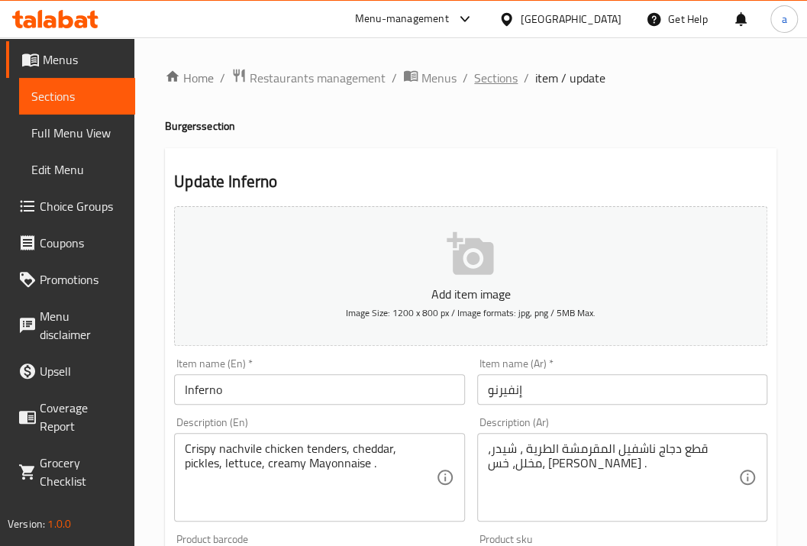
click at [511, 70] on span "Sections" at bounding box center [496, 78] width 44 height 18
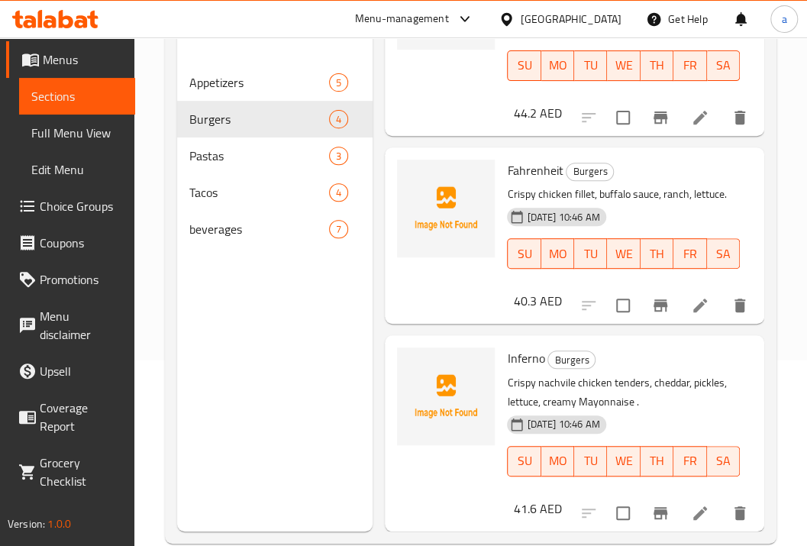
scroll to position [214, 0]
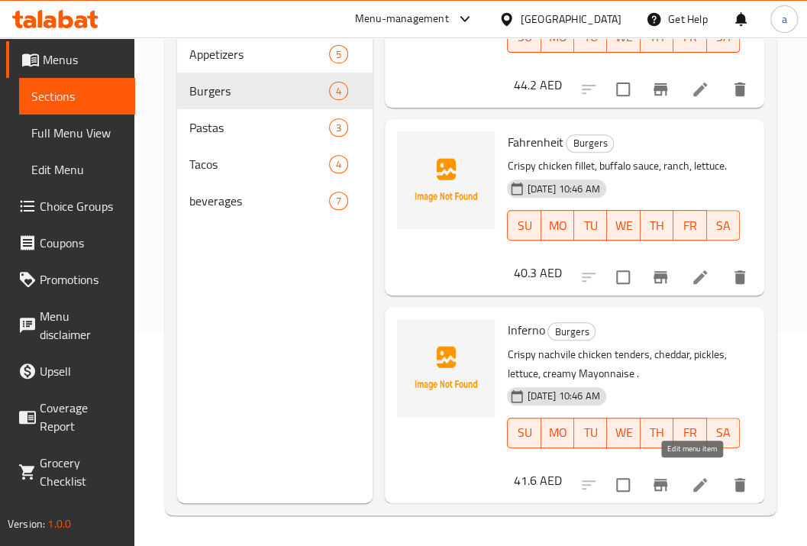
click at [694, 479] on icon at bounding box center [700, 485] width 18 height 18
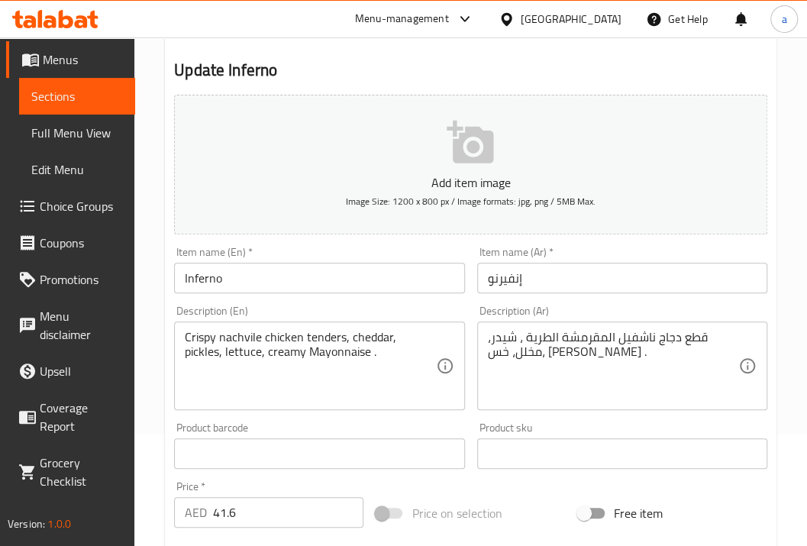
scroll to position [153, 0]
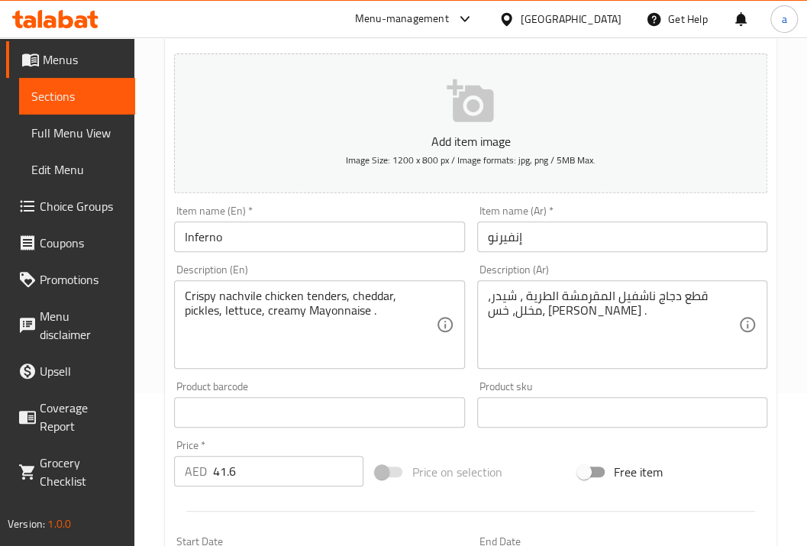
drag, startPoint x: 739, startPoint y: 296, endPoint x: 633, endPoint y: 301, distance: 105.4
click at [633, 301] on div "قطع دجاج ناشفيل المقرمشة الطرية ، شيدر، مخلل، خس، [PERSON_NAME] . Description (…" at bounding box center [622, 324] width 290 height 89
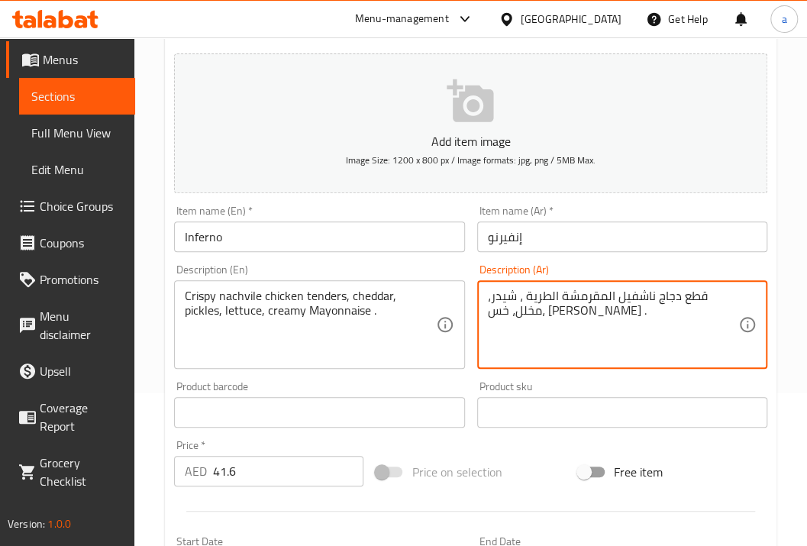
drag, startPoint x: 745, startPoint y: 296, endPoint x: 685, endPoint y: 301, distance: 59.7
click at [685, 301] on div "قطع دجاج ناشفيل المقرمشة الطرية ، شيدر، مخلل، خس، [PERSON_NAME] . Description (…" at bounding box center [622, 324] width 290 height 89
click at [696, 298] on textarea "قطع دجاج ناشفيل المقرمشة الطرية ، شيدر، مخلل، خس، [PERSON_NAME] ." at bounding box center [613, 325] width 250 height 73
drag, startPoint x: 736, startPoint y: 298, endPoint x: 620, endPoint y: 298, distance: 116.0
click at [645, 295] on textarea "قطع دجاج ناشفيل المقرمشة الطرية ، شيدر، مخلل، خس، [PERSON_NAME] ." at bounding box center [613, 325] width 250 height 73
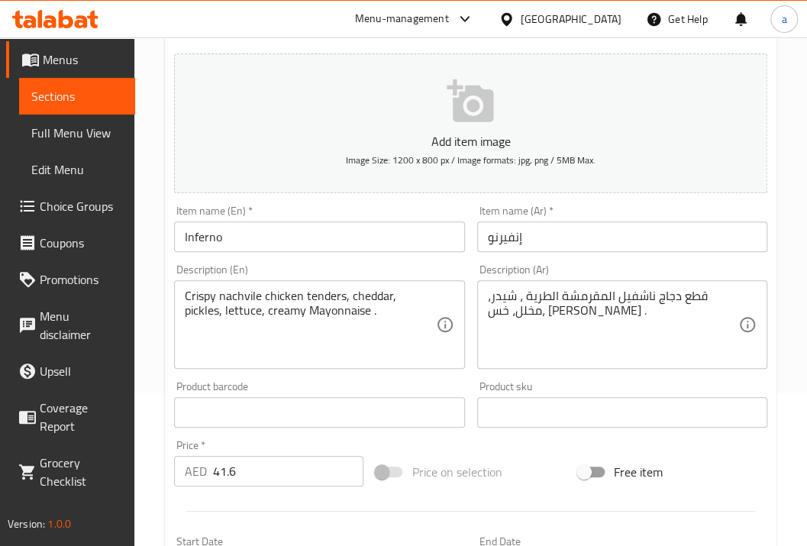
drag, startPoint x: 183, startPoint y: 297, endPoint x: 243, endPoint y: 301, distance: 60.4
click at [243, 301] on div "Crispy nachvile chicken tenders, cheddar, pickles, lettuce, creamy Mayonnaise .…" at bounding box center [319, 324] width 290 height 89
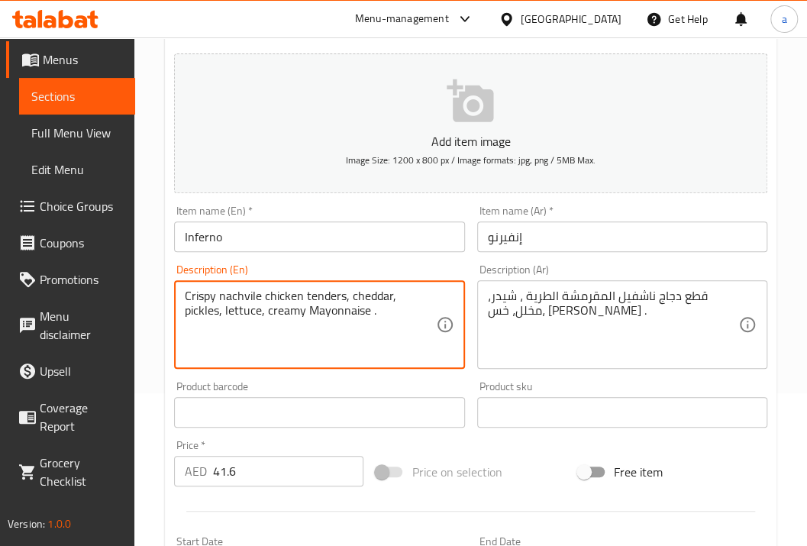
drag, startPoint x: 195, startPoint y: 295, endPoint x: 242, endPoint y: 299, distance: 47.5
click at [242, 299] on textarea "Crispy nachvile chicken tenders, cheddar, pickles, lettuce, creamy Mayonnaise ." at bounding box center [310, 325] width 250 height 73
click at [198, 293] on textarea "Crispy nachvile chicken tenders, cheddar, pickles, lettuce, creamy Mayonnaise ." at bounding box center [310, 325] width 250 height 73
drag, startPoint x: 189, startPoint y: 293, endPoint x: 221, endPoint y: 298, distance: 33.1
click at [221, 298] on textarea "Crispy nachvile chicken tenders, cheddar, pickles, lettuce, creamy Mayonnaise ." at bounding box center [310, 325] width 250 height 73
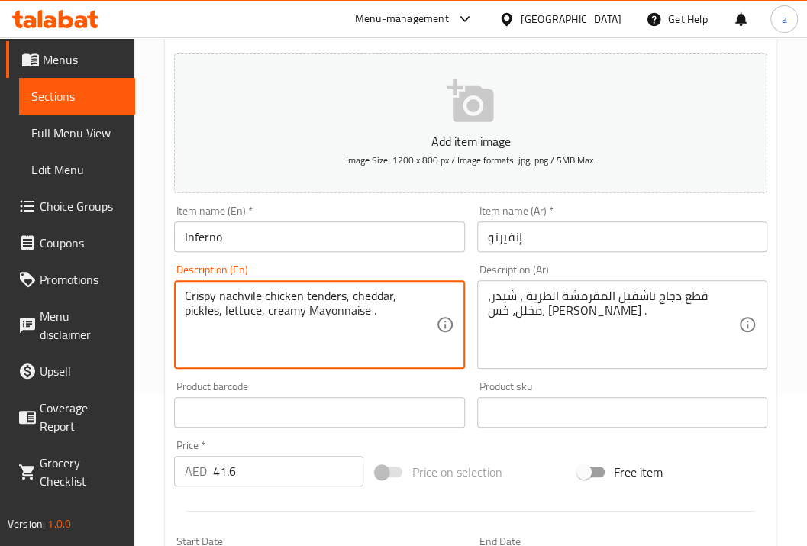
click at [198, 298] on textarea "Crispy nachvile chicken tenders, cheddar, pickles, lettuce, creamy Mayonnaise ." at bounding box center [310, 325] width 250 height 73
drag, startPoint x: 189, startPoint y: 297, endPoint x: 208, endPoint y: 297, distance: 18.3
click at [208, 297] on textarea "Crispy nachvile chicken tenders, cheddar, pickles, lettuce, creamy Mayonnaise ." at bounding box center [310, 325] width 250 height 73
click at [201, 297] on textarea "Crispy nachvile chicken tenders, cheddar, pickles, lettuce, creamy Mayonnaise ." at bounding box center [310, 325] width 250 height 73
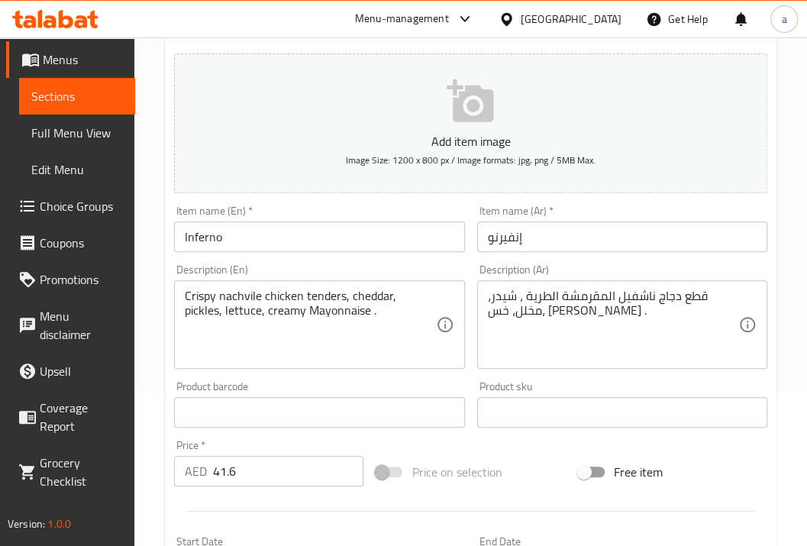
drag, startPoint x: 203, startPoint y: 296, endPoint x: 231, endPoint y: 301, distance: 28.7
click at [231, 301] on div "Crispy nachvile chicken tenders, cheddar, pickles, lettuce, creamy Mayonnaise .…" at bounding box center [319, 324] width 290 height 89
drag, startPoint x: 184, startPoint y: 291, endPoint x: 246, endPoint y: 299, distance: 62.4
click at [246, 299] on div "Crispy nachvile chicken tenders, cheddar, pickles, lettuce, creamy Mayonnaise .…" at bounding box center [319, 324] width 290 height 89
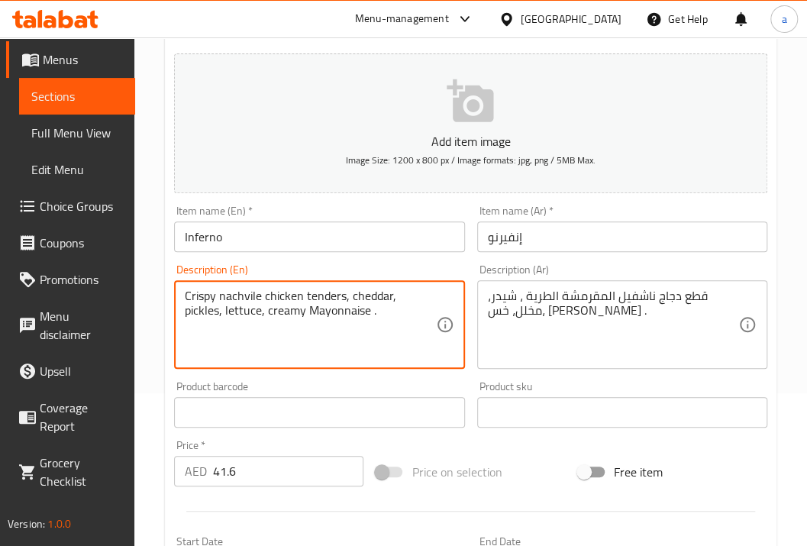
click at [203, 297] on textarea "Crispy nachvile chicken tenders, cheddar, pickles, lettuce, creamy Mayonnaise ." at bounding box center [310, 325] width 250 height 73
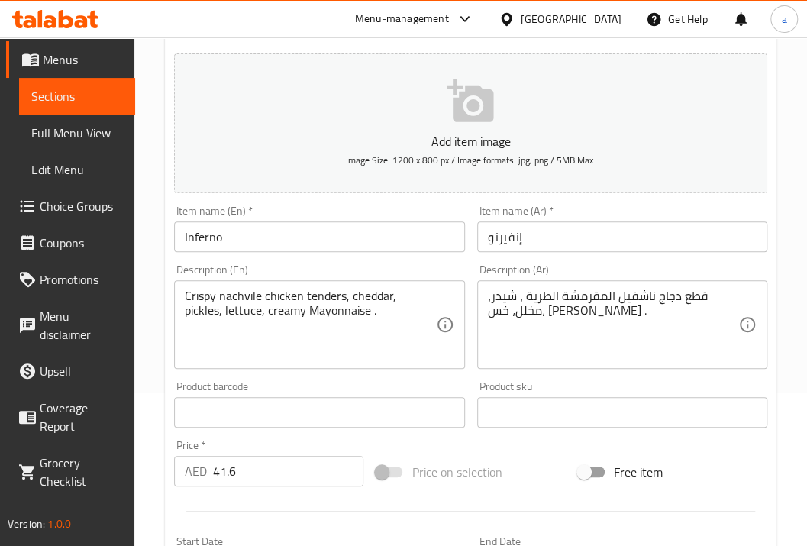
drag, startPoint x: 176, startPoint y: 297, endPoint x: 192, endPoint y: 297, distance: 16.0
click at [192, 297] on div "Crispy nachvile chicken tenders, cheddar, pickles, lettuce, creamy Mayonnaise .…" at bounding box center [319, 324] width 290 height 89
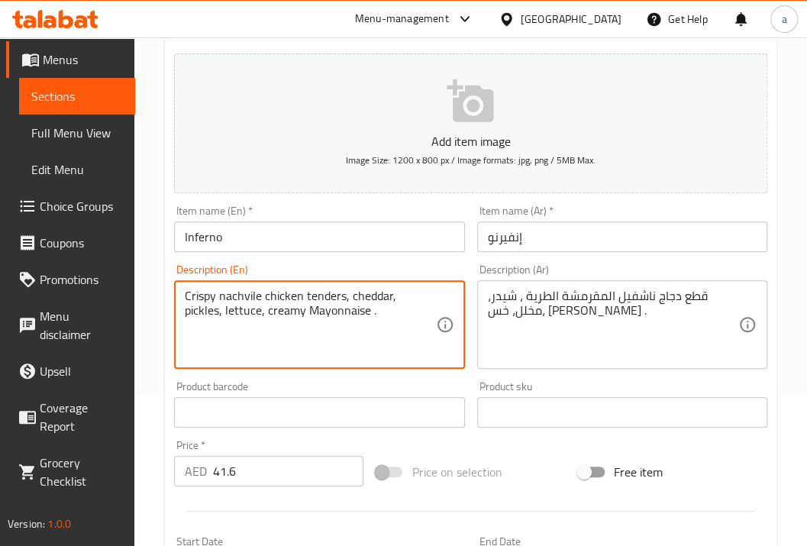
click at [189, 295] on textarea "Crispy nachvile chicken tenders, cheddar, pickles, lettuce, creamy Mayonnaise ." at bounding box center [310, 325] width 250 height 73
click at [316, 337] on textarea "Crispy nachvile chicken tenders, cheddar, pickles, lettuce, creamy Mayonnaise ." at bounding box center [310, 325] width 250 height 73
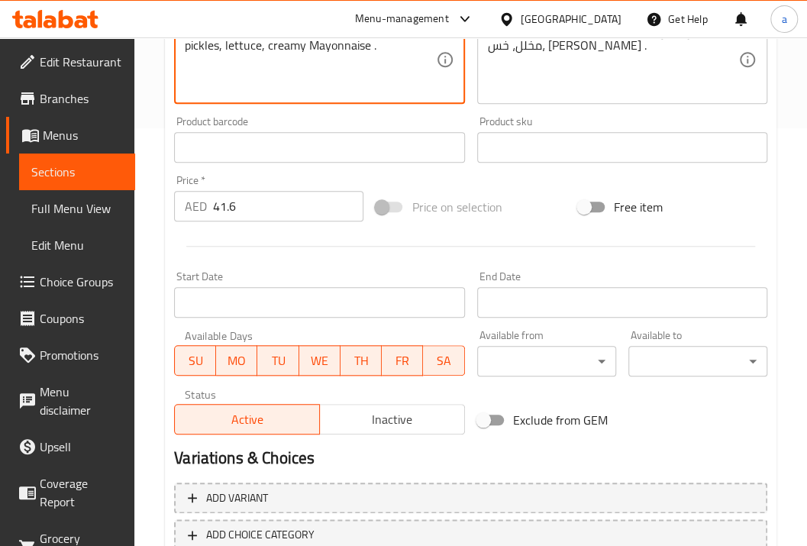
scroll to position [163, 0]
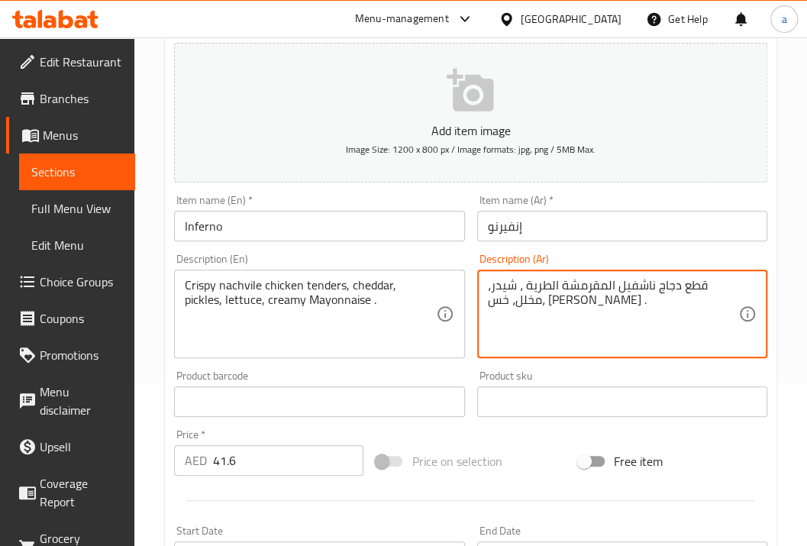
drag, startPoint x: 488, startPoint y: 299, endPoint x: 750, endPoint y: 289, distance: 262.0
click at [733, 290] on textarea "قطع دجاج ناشفيل المقرمشة الطرية ، شيدر، مخلل، خس، [PERSON_NAME] ." at bounding box center [613, 314] width 250 height 73
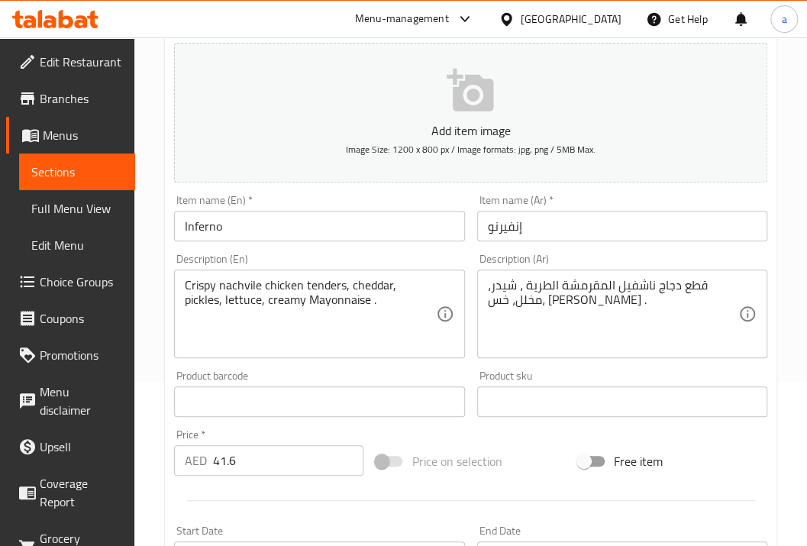
drag, startPoint x: 739, startPoint y: 284, endPoint x: 508, endPoint y: 308, distance: 231.8
click at [508, 308] on div "قطع دجاج ناشفيل المقرمشة الطرية ، شيدر، مخلل، خس، [PERSON_NAME] . Description (…" at bounding box center [622, 313] width 290 height 89
drag, startPoint x: 485, startPoint y: 301, endPoint x: 640, endPoint y: 295, distance: 155.8
click at [640, 295] on div "قطع دجاج ناشفيل المقرمشة الطرية ، شيدر، مخلل، خس، [PERSON_NAME] . Description (…" at bounding box center [622, 313] width 290 height 89
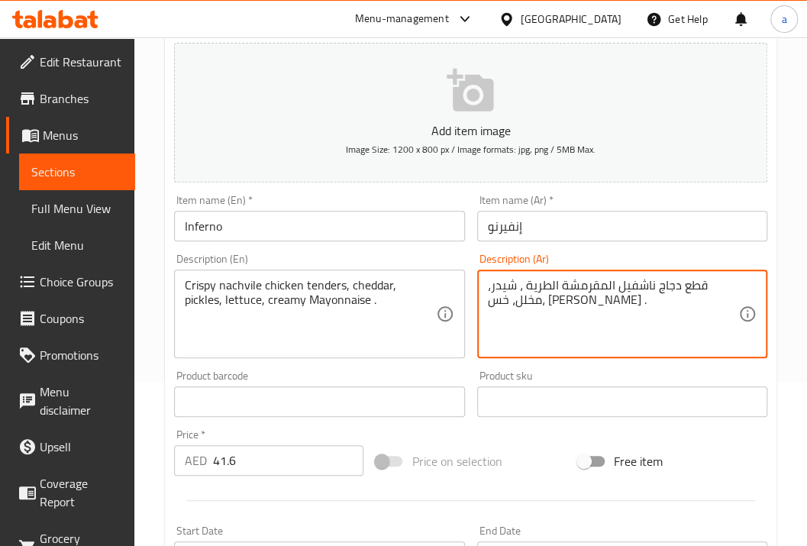
click at [501, 299] on textarea "قطع دجاج ناشفيل المقرمشة الطرية ، شيدر، مخلل، خس، [PERSON_NAME] ." at bounding box center [613, 314] width 250 height 73
drag, startPoint x: 488, startPoint y: 301, endPoint x: 740, endPoint y: 284, distance: 252.5
click at [740, 284] on div "قطع دجاج ناشفيل المقرمشة الطرية ، شيدر، مخلل، خس، [PERSON_NAME] . Description (…" at bounding box center [622, 313] width 290 height 89
drag, startPoint x: 643, startPoint y: 305, endPoint x: 579, endPoint y: 311, distance: 64.5
click at [641, 306] on textarea "قطع دجاج ناشفيل المقرمشة الطرية ، شيدر، مخلل، خس، [PERSON_NAME] ." at bounding box center [613, 314] width 250 height 73
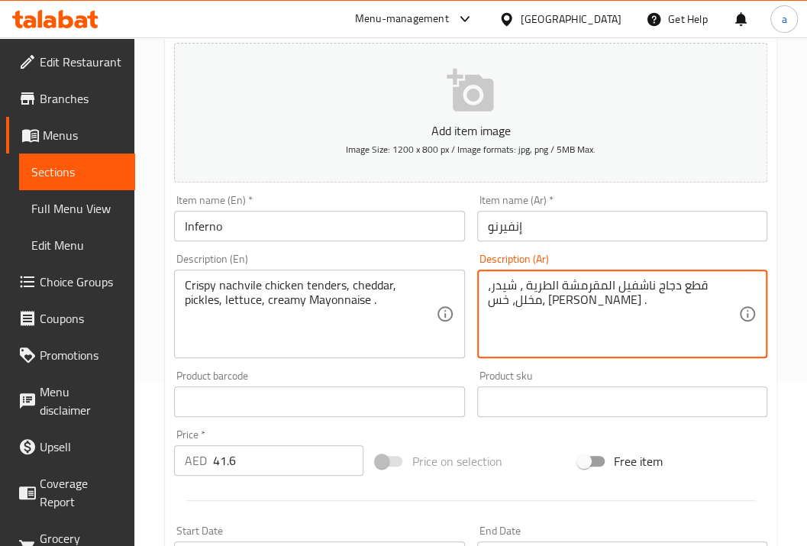
drag, startPoint x: 595, startPoint y: 304, endPoint x: 743, endPoint y: 276, distance: 151.3
click at [743, 276] on div "قطع دجاج ناشفيل المقرمشة الطرية ، شيدر، مخلل، خس، [PERSON_NAME] . Description (…" at bounding box center [622, 313] width 290 height 89
click at [670, 307] on textarea "قطع دجاج ناشفيل المقرمشة الطرية ، شيدر، مخلل، خس، [PERSON_NAME] ." at bounding box center [613, 314] width 250 height 73
drag, startPoint x: 488, startPoint y: 299, endPoint x: 740, endPoint y: 279, distance: 253.5
click at [740, 279] on div "قطع دجاج ناشفيل المقرمشة الطرية ، شيدر، مخلل، خس، [PERSON_NAME] . Description (…" at bounding box center [622, 313] width 290 height 89
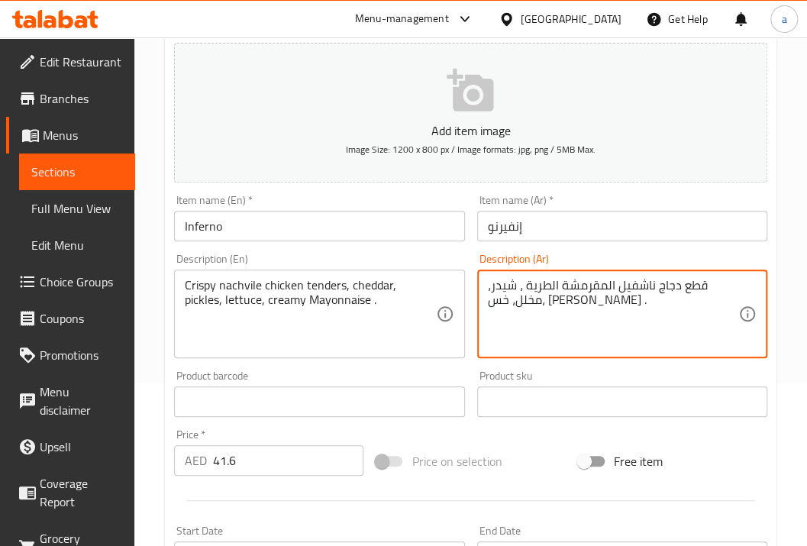
drag, startPoint x: 737, startPoint y: 285, endPoint x: 644, endPoint y: 292, distance: 93.4
click at [644, 292] on div "قطع دجاج ناشفيل المقرمشة الطرية ، شيدر، مخلل، خس، [PERSON_NAME] . Description (…" at bounding box center [622, 313] width 290 height 89
drag, startPoint x: 745, startPoint y: 282, endPoint x: 637, endPoint y: 278, distance: 107.7
click at [637, 278] on div "قطع دجاج ناشفيل المقرمشة الطرية ، شيدر، مخلل، خس، [PERSON_NAME] . Description (…" at bounding box center [622, 313] width 290 height 89
click at [703, 292] on textarea "قطع دجاج ناشفيل المقرمشة الطرية ، شيدر، مخلل، خس، [PERSON_NAME] ." at bounding box center [613, 314] width 250 height 73
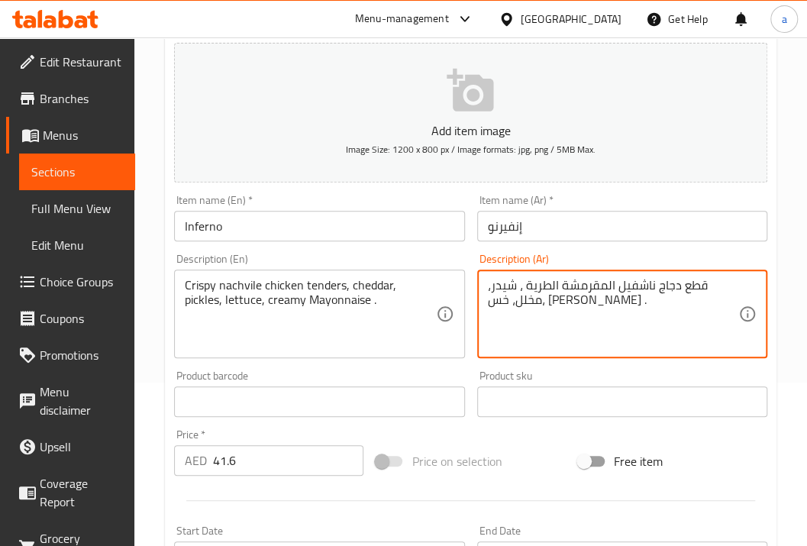
click at [740, 285] on div "قطع دجاج ناشفيل المقرمشة الطرية ، شيدر، مخلل، خس، [PERSON_NAME] . Description (…" at bounding box center [622, 313] width 290 height 89
click at [737, 285] on div "قطع دجاج ناشفيل المقرمشة الطرية ، شيدر، مخلل، خس، [PERSON_NAME] . Description (…" at bounding box center [622, 313] width 290 height 89
click at [736, 282] on textarea "قطع دجاج ناشفيل المقرمشة الطرية ، شيدر، مخلل، خس، [PERSON_NAME] ." at bounding box center [613, 314] width 250 height 73
drag, startPoint x: 735, startPoint y: 283, endPoint x: 643, endPoint y: 285, distance: 92.4
click at [643, 285] on textarea "قطع دجاج ناشفيل المقرمشة الطرية ، شيدر، مخلل، خس، [PERSON_NAME] ." at bounding box center [613, 314] width 250 height 73
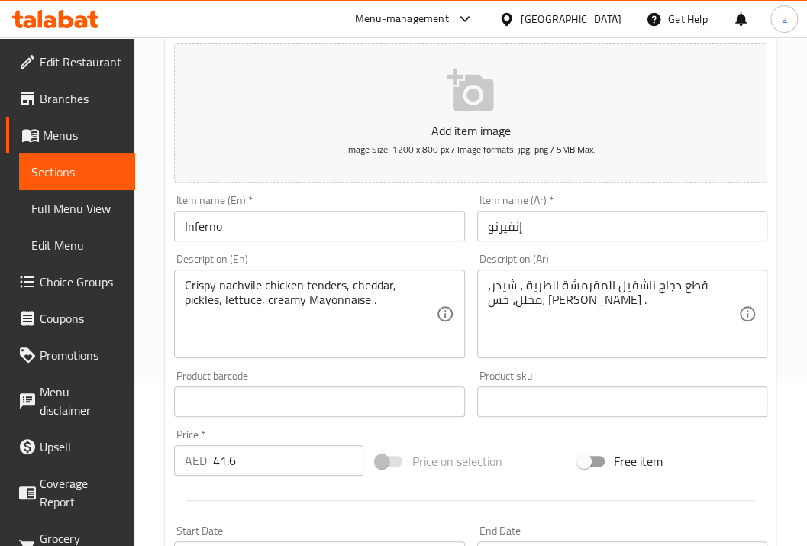
click at [579, 288] on textarea "قطع دجاج ناشفيل المقرمشة الطرية ، شيدر، مخلل، خس، [PERSON_NAME] ." at bounding box center [613, 314] width 250 height 73
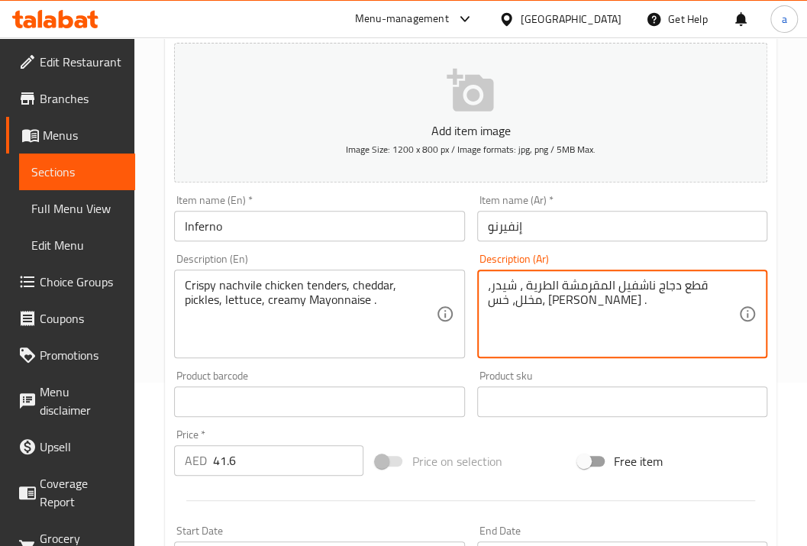
click at [579, 288] on textarea "قطع دجاج ناشفيل المقرمشة الطرية ، شيدر، مخلل، خس، [PERSON_NAME] ." at bounding box center [613, 314] width 250 height 73
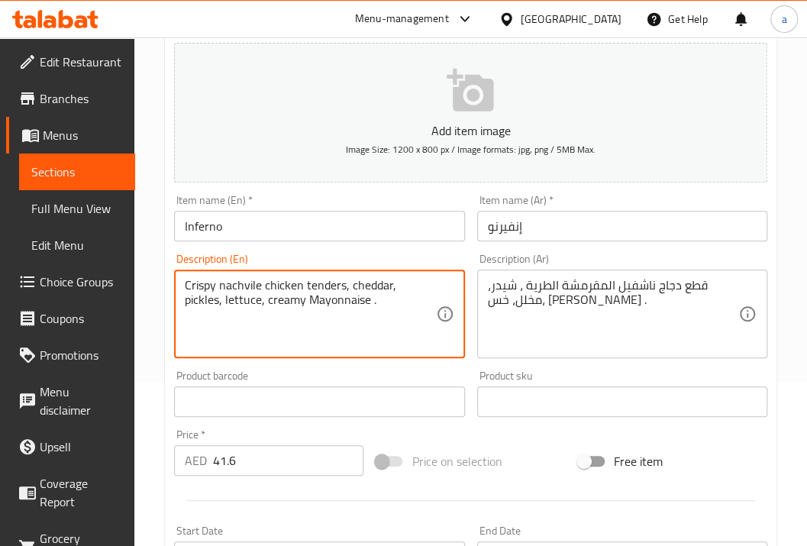
drag, startPoint x: 190, startPoint y: 284, endPoint x: 343, endPoint y: 285, distance: 153.4
click at [198, 284] on textarea "Crispy nachvile chicken tenders, cheddar, pickles, lettuce, creamy Mayonnaise ." at bounding box center [310, 314] width 250 height 73
drag, startPoint x: 189, startPoint y: 287, endPoint x: 229, endPoint y: 285, distance: 39.8
click at [237, 285] on textarea "Crispy nachvile chicken tenders, cheddar, pickles, lettuce, creamy Mayonnaise ." at bounding box center [310, 314] width 250 height 73
click at [222, 284] on textarea "Crispy nachvile chicken tenders, cheddar, pickles, lettuce, creamy Mayonnaise ." at bounding box center [310, 314] width 250 height 73
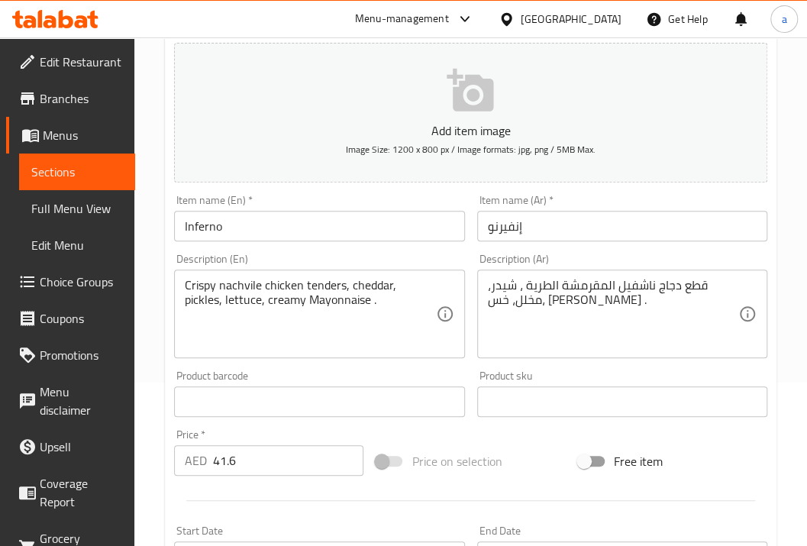
drag, startPoint x: 486, startPoint y: 301, endPoint x: 730, endPoint y: 276, distance: 244.8
click at [730, 276] on div "قطع دجاج ناشفيل المقرمشة الطرية ، شيدر، مخلل، خس، [PERSON_NAME] . Description (…" at bounding box center [622, 313] width 290 height 89
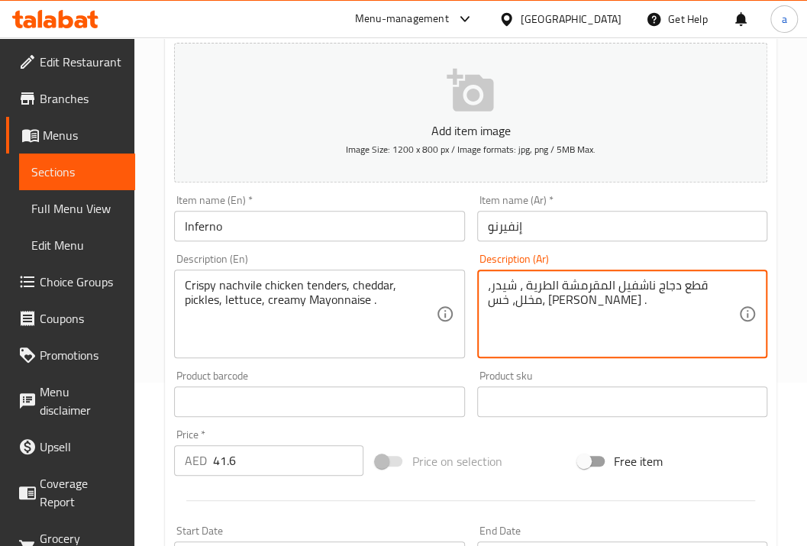
drag, startPoint x: 737, startPoint y: 280, endPoint x: 655, endPoint y: 276, distance: 82.5
click at [655, 276] on div "قطع دجاج ناشفيل المقرمشة الطرية ، شيدر، مخلل، خس، [PERSON_NAME] . Description (…" at bounding box center [622, 313] width 290 height 89
drag, startPoint x: 641, startPoint y: 281, endPoint x: 546, endPoint y: 282, distance: 95.4
click at [546, 282] on textarea "قطع دجاج ناشفيل المقرمشة الطرية ، شيدر، مخلل، خس، [PERSON_NAME] ." at bounding box center [613, 314] width 250 height 73
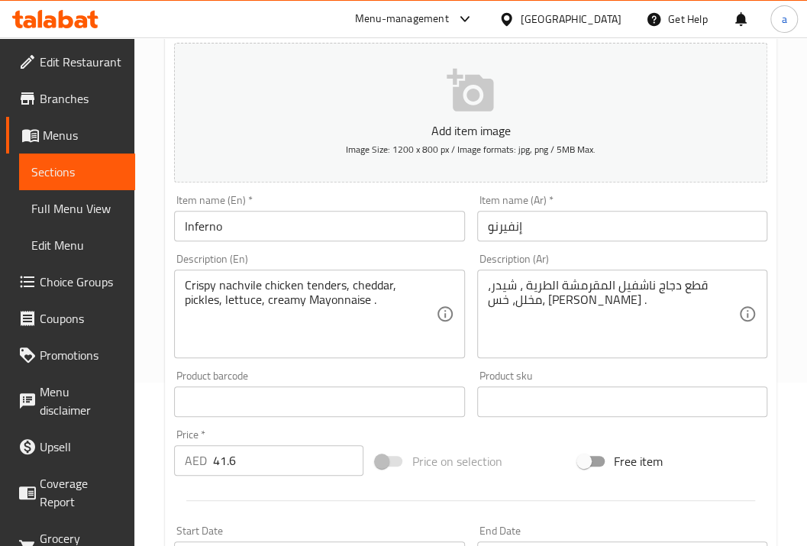
drag, startPoint x: 181, startPoint y: 279, endPoint x: 327, endPoint y: 275, distance: 146.6
click at [327, 275] on div "Crispy nachvile chicken tenders, cheddar, pickles, lettuce, creamy Mayonnaise .…" at bounding box center [319, 313] width 290 height 89
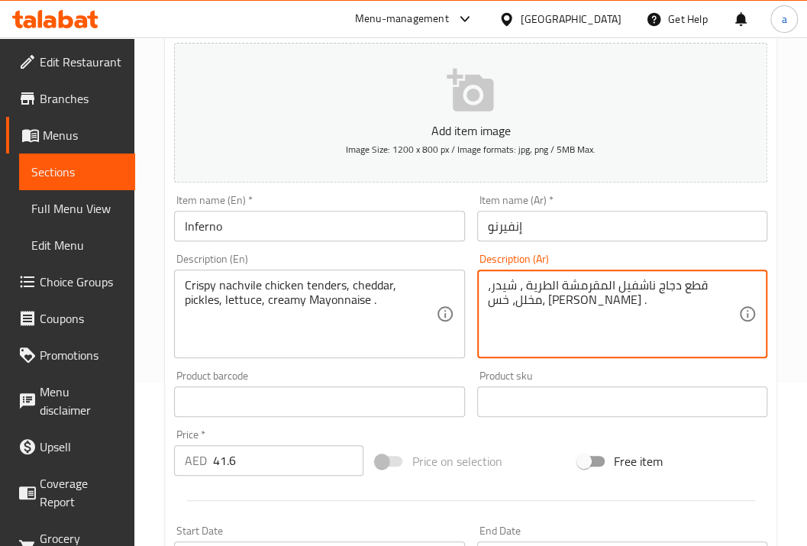
drag, startPoint x: 550, startPoint y: 284, endPoint x: 521, endPoint y: 282, distance: 29.0
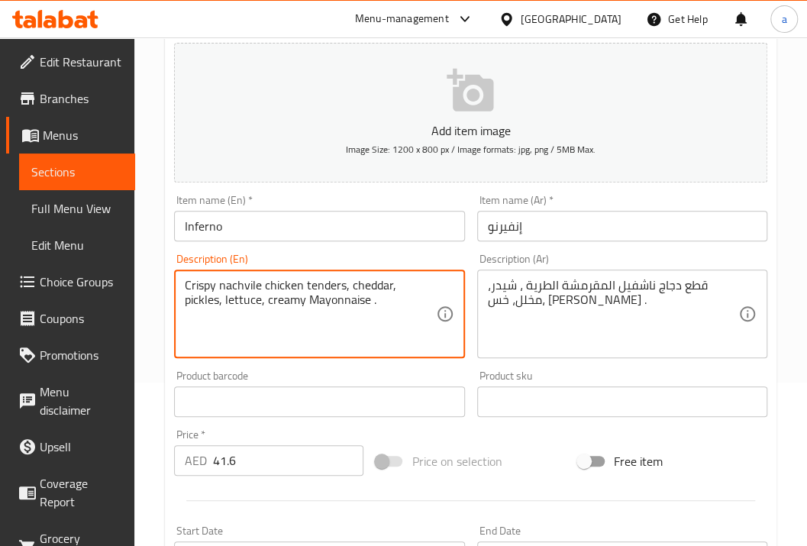
drag, startPoint x: 350, startPoint y: 290, endPoint x: 387, endPoint y: 289, distance: 37.4
click at [198, 304] on textarea "Crispy nachvile chicken tenders, cheddar, pickles, lettuce, creamy Mayonnaise ." at bounding box center [310, 314] width 250 height 73
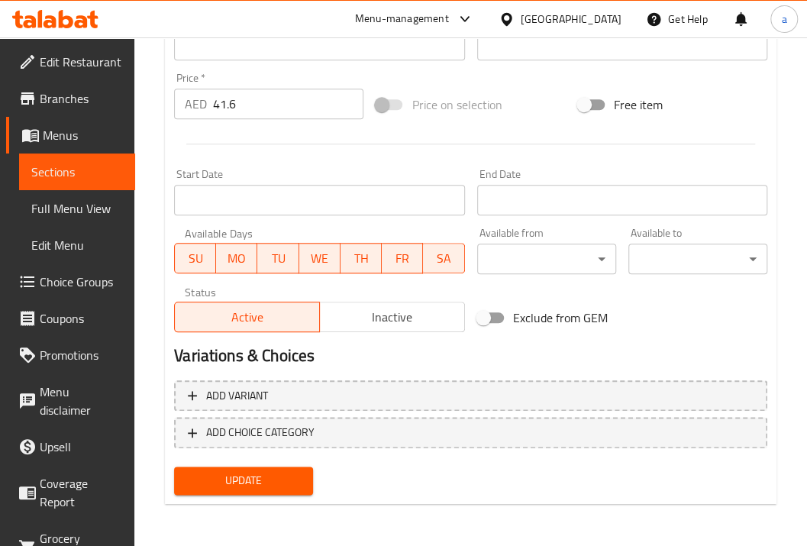
click at [211, 487] on span "Update" at bounding box center [243, 480] width 114 height 19
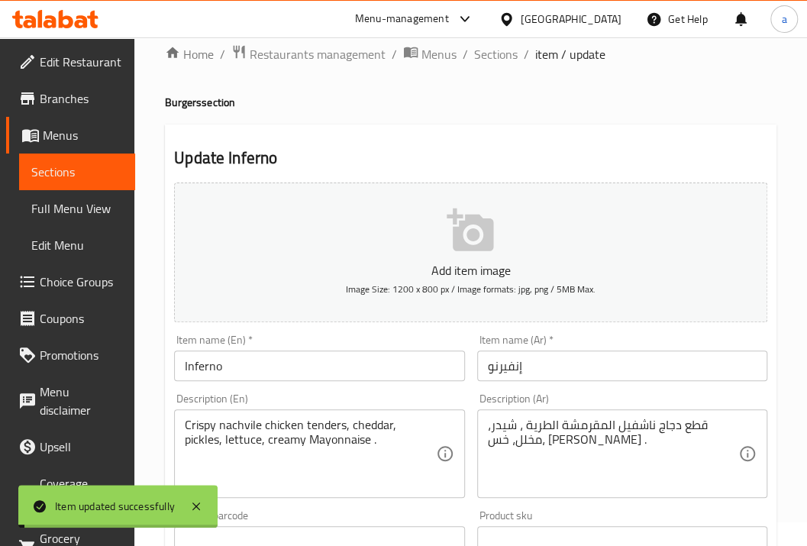
scroll to position [0, 0]
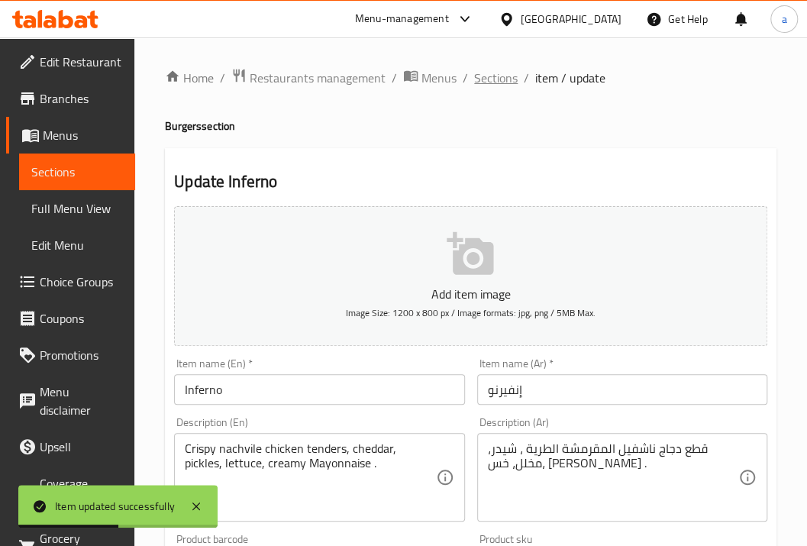
click at [503, 85] on span "Sections" at bounding box center [496, 78] width 44 height 18
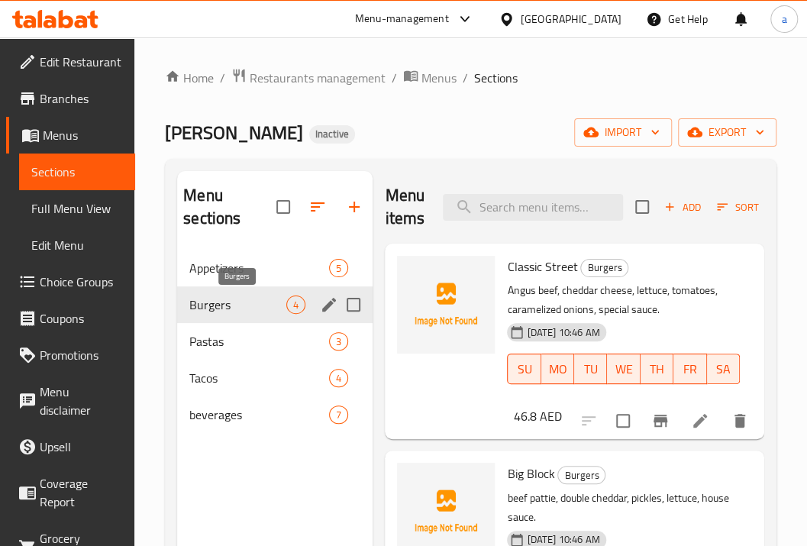
click at [234, 307] on span "Burgers" at bounding box center [237, 304] width 97 height 18
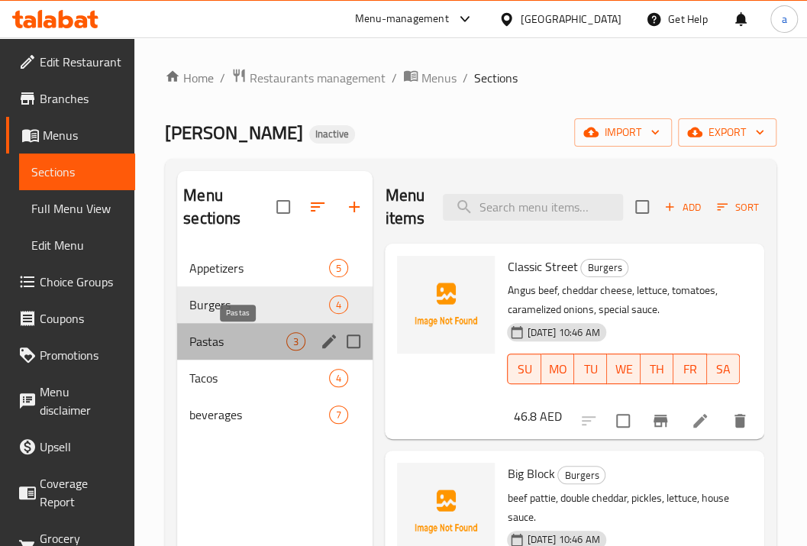
click at [259, 339] on span "Pastas" at bounding box center [237, 341] width 97 height 18
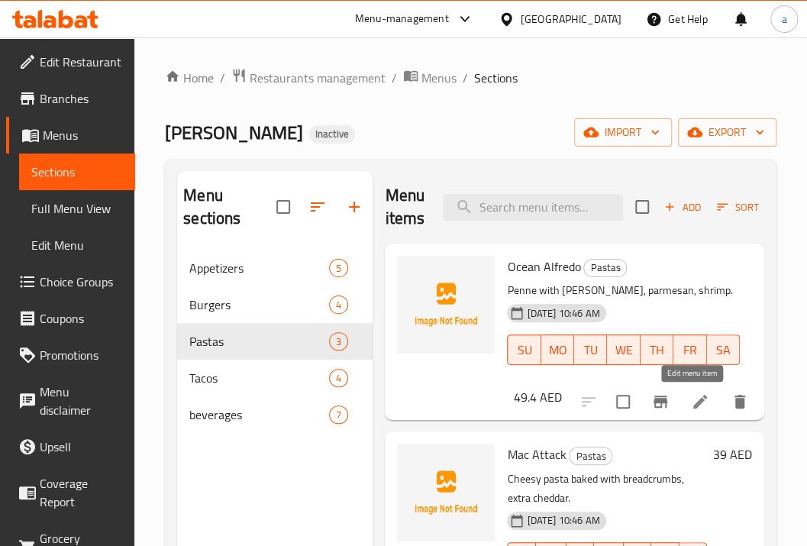
click at [693, 408] on icon at bounding box center [700, 401] width 18 height 18
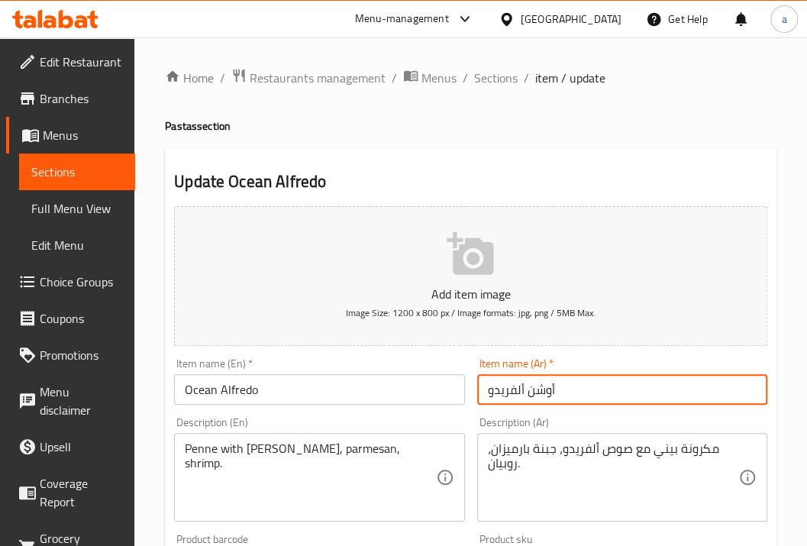
drag, startPoint x: 604, startPoint y: 387, endPoint x: 472, endPoint y: 383, distance: 132.1
click at [472, 383] on div "Item name (Ar)   * [PERSON_NAME] name (Ar) *" at bounding box center [622, 381] width 302 height 59
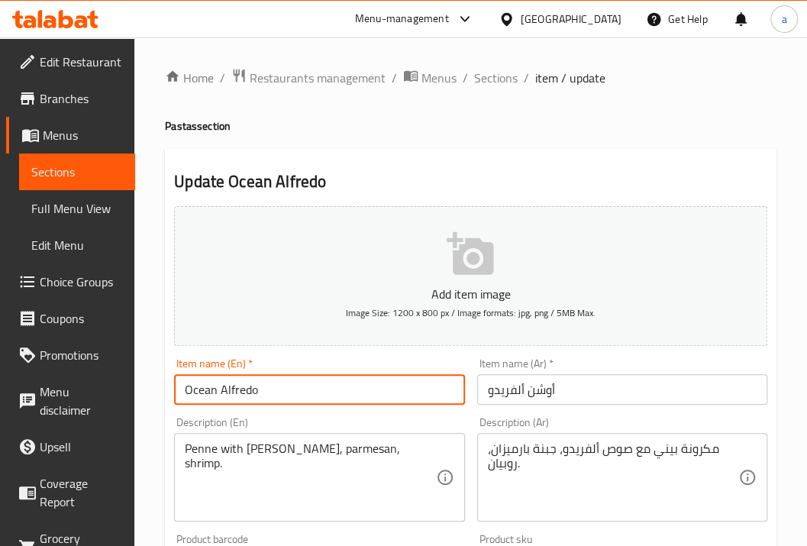
drag, startPoint x: 282, startPoint y: 391, endPoint x: 147, endPoint y: 392, distance: 135.1
click at [147, 392] on div "Home / Restaurants management / Menus / Sections / item / update Pastas section…" at bounding box center [470, 551] width 672 height 1029
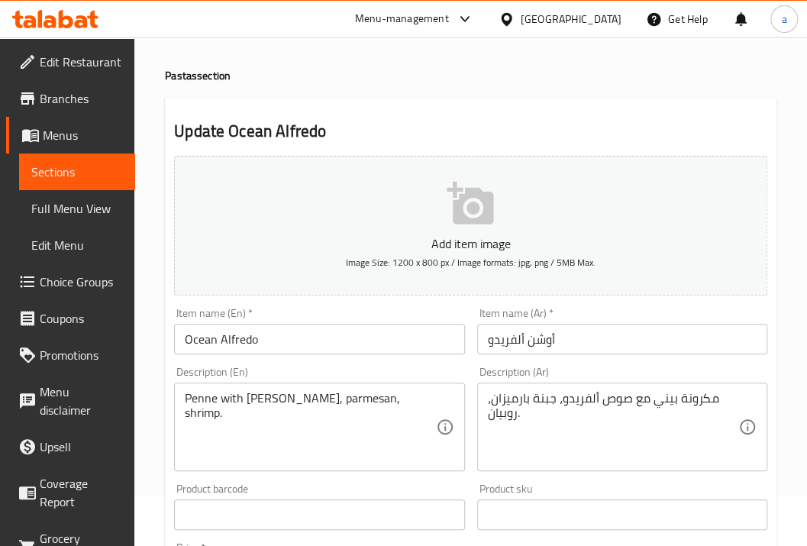
drag, startPoint x: 177, startPoint y: 394, endPoint x: 229, endPoint y: 406, distance: 53.3
click at [229, 406] on div "Penne with [PERSON_NAME], parmesan, shrimp. Description (En)" at bounding box center [319, 426] width 290 height 89
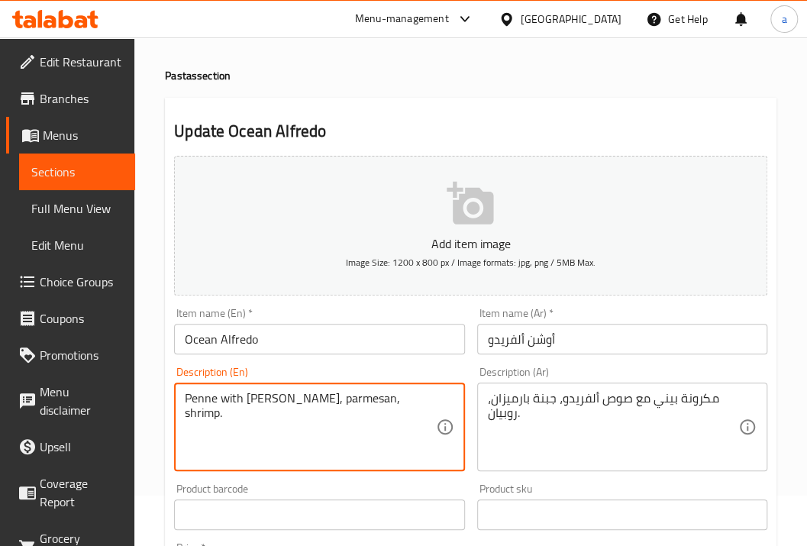
drag, startPoint x: 186, startPoint y: 399, endPoint x: 284, endPoint y: 409, distance: 98.2
click at [284, 409] on textarea "Penne with [PERSON_NAME], parmesan, shrimp." at bounding box center [310, 427] width 250 height 73
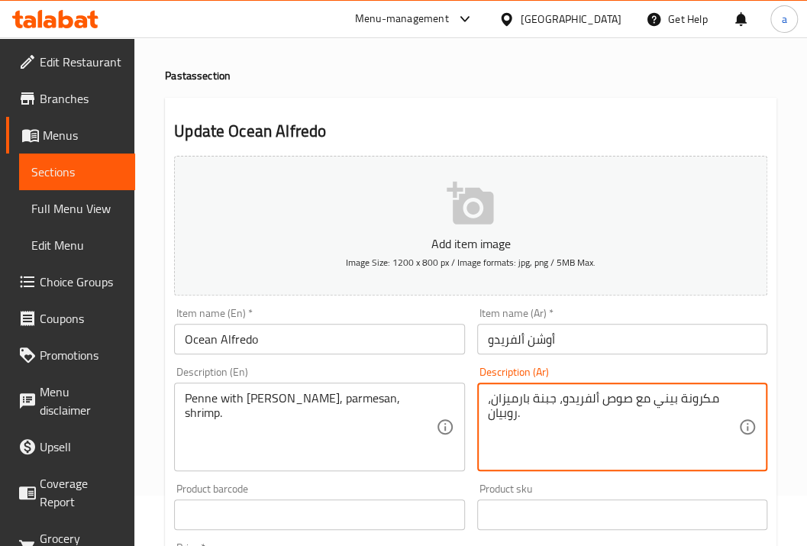
drag, startPoint x: 712, startPoint y: 399, endPoint x: 646, endPoint y: 405, distance: 66.7
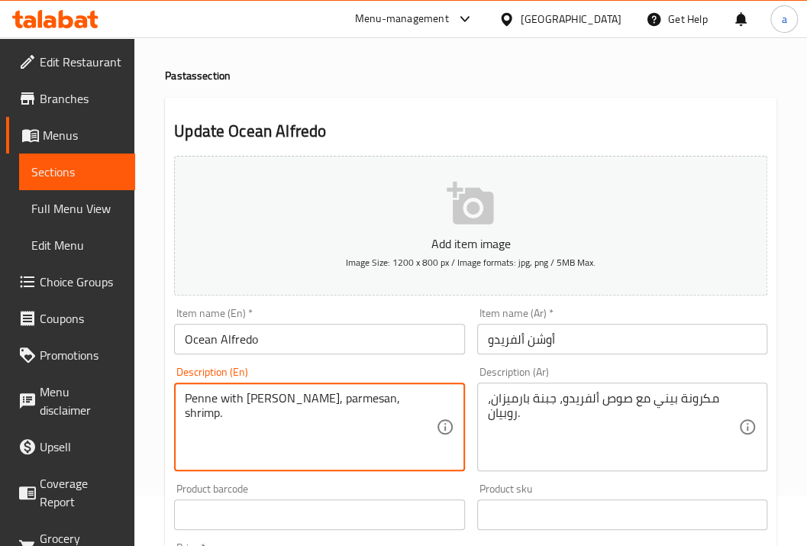
drag, startPoint x: 226, startPoint y: 397, endPoint x: 361, endPoint y: 405, distance: 135.4
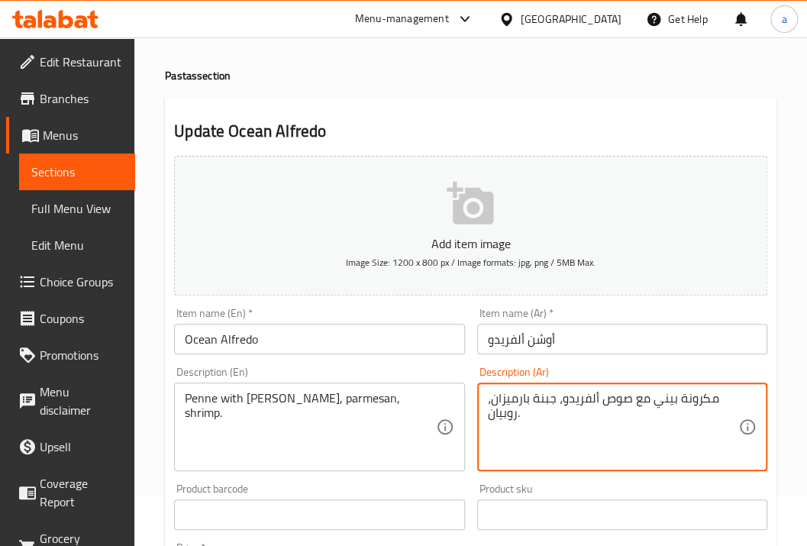
click at [548, 401] on textarea "مكرونة بيني مع صوص ألفريدو، جبنة بارميزان، روبيان." at bounding box center [613, 427] width 250 height 73
type textarea "مكرونة بيني مع صوص ألفريدو، بارميزان، روبيان."
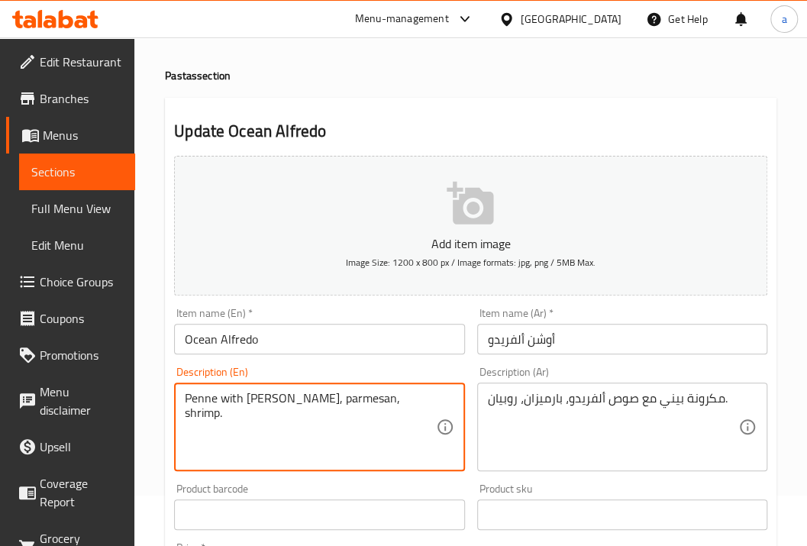
drag, startPoint x: 189, startPoint y: 405, endPoint x: 202, endPoint y: 398, distance: 15.1
click at [279, 400] on textarea "Penne with [PERSON_NAME], parmesan, shrimp." at bounding box center [310, 427] width 250 height 73
click at [348, 398] on textarea "Penne with [PERSON_NAME], parmesan, shrimp." at bounding box center [310, 427] width 250 height 73
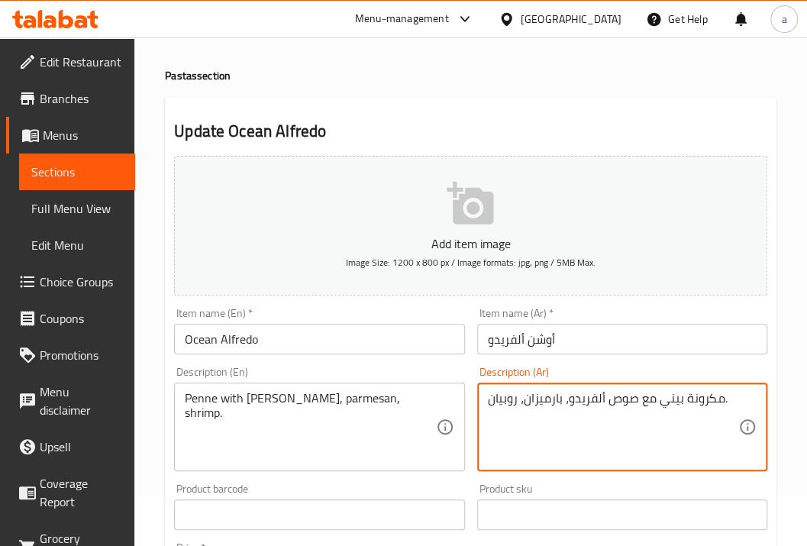
click at [511, 398] on textarea "مكرونة بيني مع صوص ألفريدو، بارميزان، روبيان." at bounding box center [613, 427] width 250 height 73
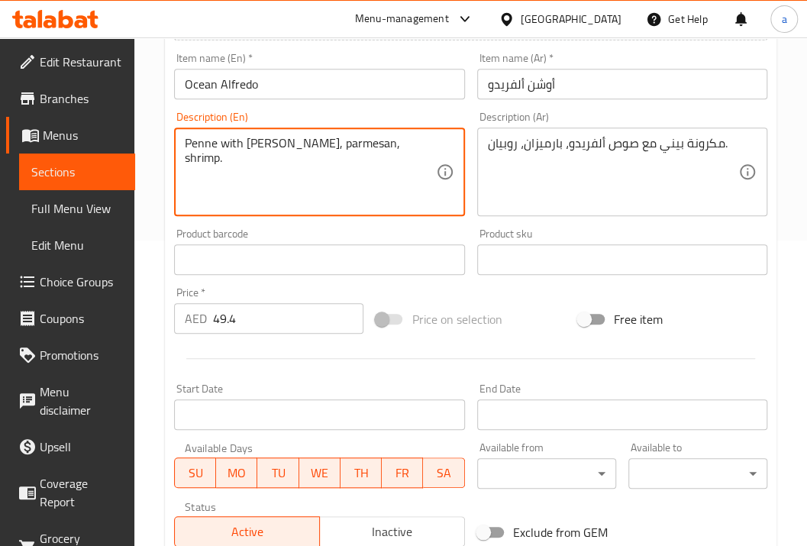
scroll to position [520, 0]
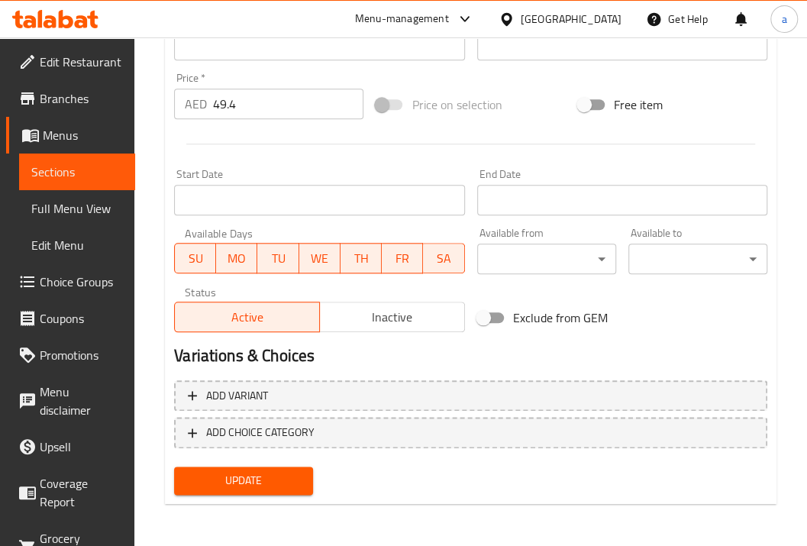
click at [293, 472] on span "Update" at bounding box center [243, 480] width 114 height 19
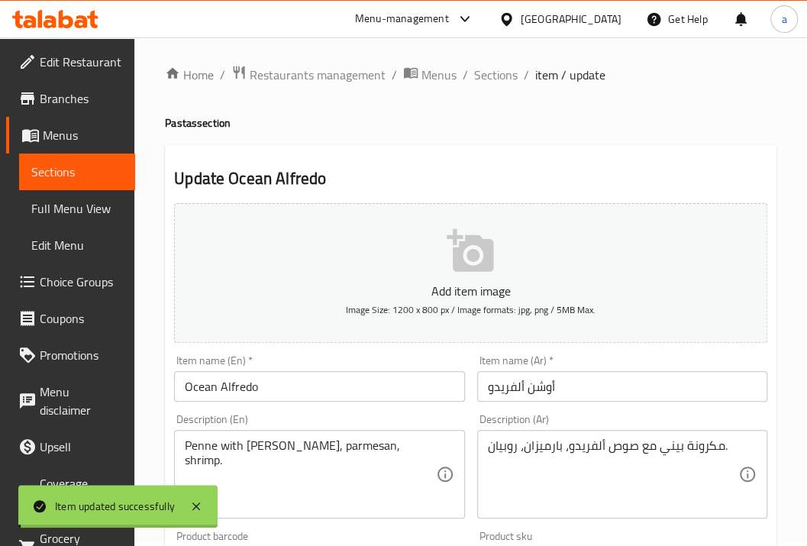
scroll to position [0, 0]
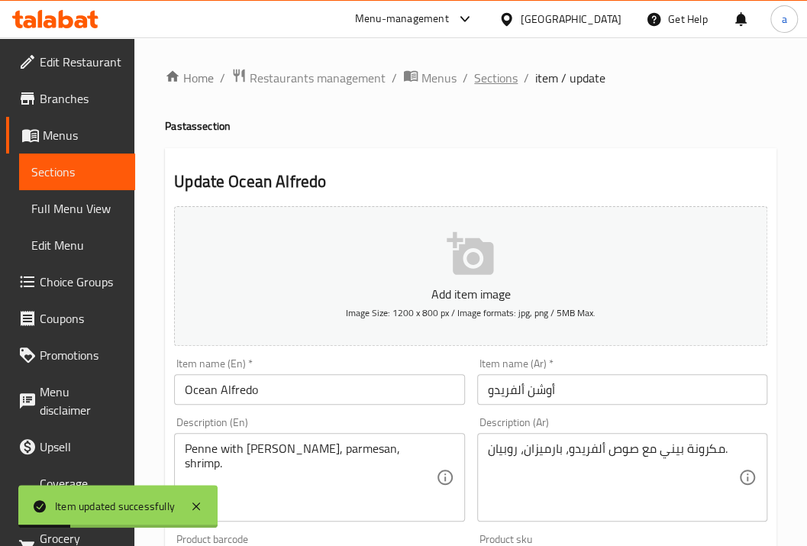
click at [485, 78] on span "Sections" at bounding box center [496, 78] width 44 height 18
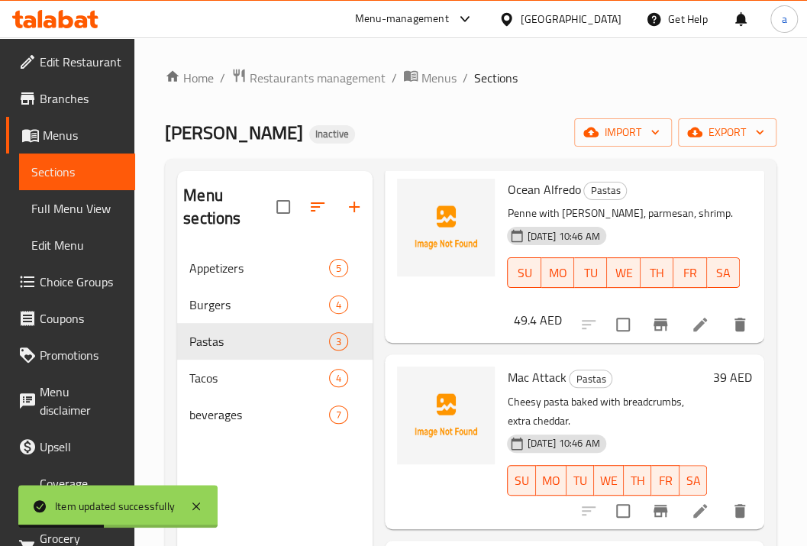
scroll to position [84, 0]
click at [693, 504] on icon at bounding box center [700, 511] width 14 height 14
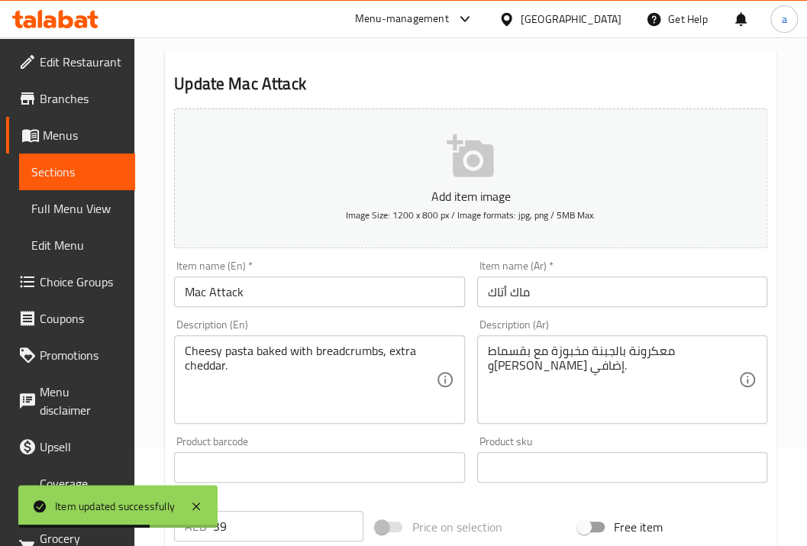
scroll to position [102, 0]
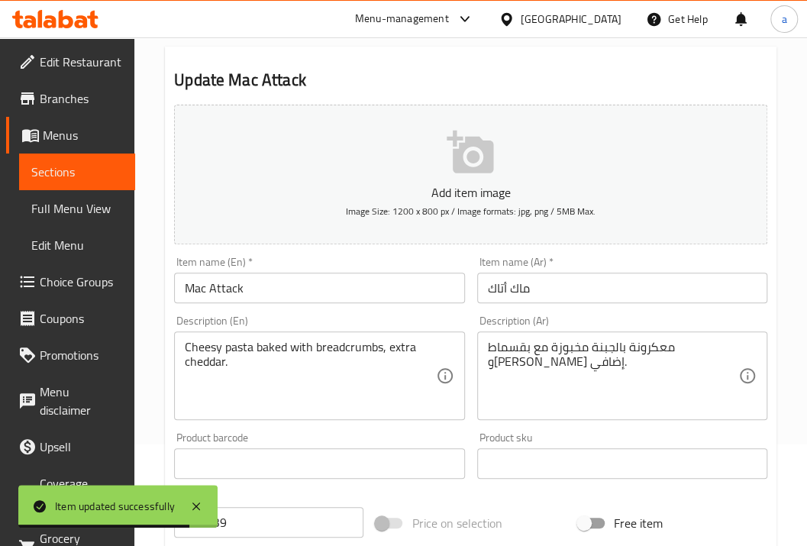
drag, startPoint x: 739, startPoint y: 348, endPoint x: 649, endPoint y: 348, distance: 90.1
click at [624, 350] on div "معكرونة بالجبنة مخبوزة مع بقسماط و[PERSON_NAME] إضافي. Description (Ar)" at bounding box center [622, 375] width 290 height 89
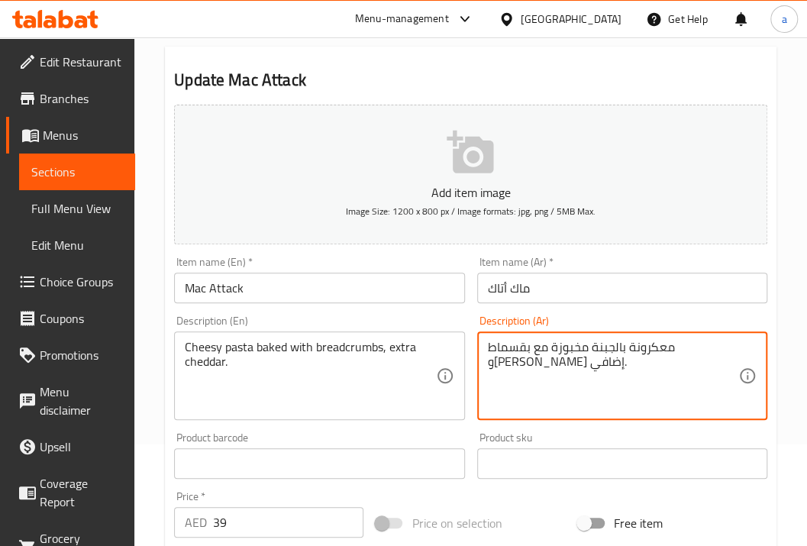
drag, startPoint x: 726, startPoint y: 351, endPoint x: 648, endPoint y: 343, distance: 78.2
click at [648, 343] on textarea "معكرونة بالجبنة مخبوزة مع بقسماط و[PERSON_NAME] إضافي." at bounding box center [613, 376] width 250 height 73
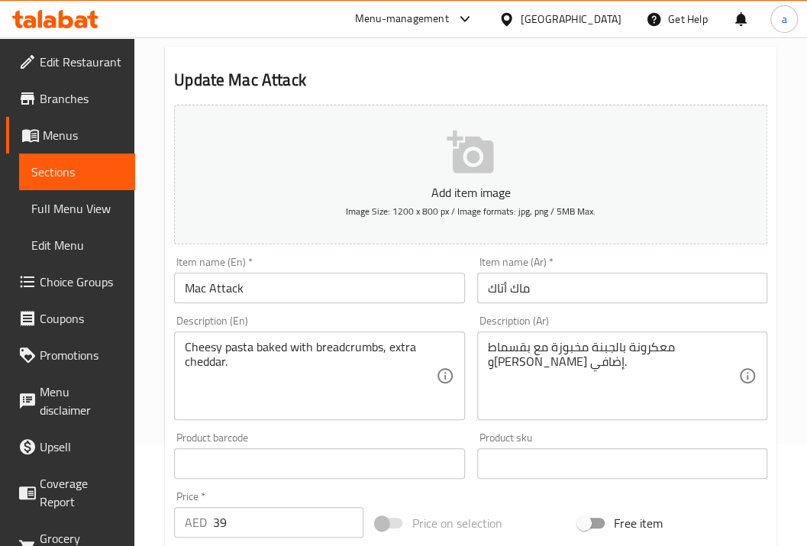
drag, startPoint x: 182, startPoint y: 343, endPoint x: 185, endPoint y: 350, distance: 8.0
click at [205, 350] on div "Cheesy pasta baked with breadcrumbs, extra cheddar. Description (En)" at bounding box center [319, 375] width 290 height 89
drag, startPoint x: 179, startPoint y: 350, endPoint x: 198, endPoint y: 347, distance: 20.1
click at [198, 347] on div "Cheesy pasta baked with breadcrumbs, extra cheddar. Description (En)" at bounding box center [319, 375] width 290 height 89
drag, startPoint x: 183, startPoint y: 345, endPoint x: 217, endPoint y: 344, distance: 33.6
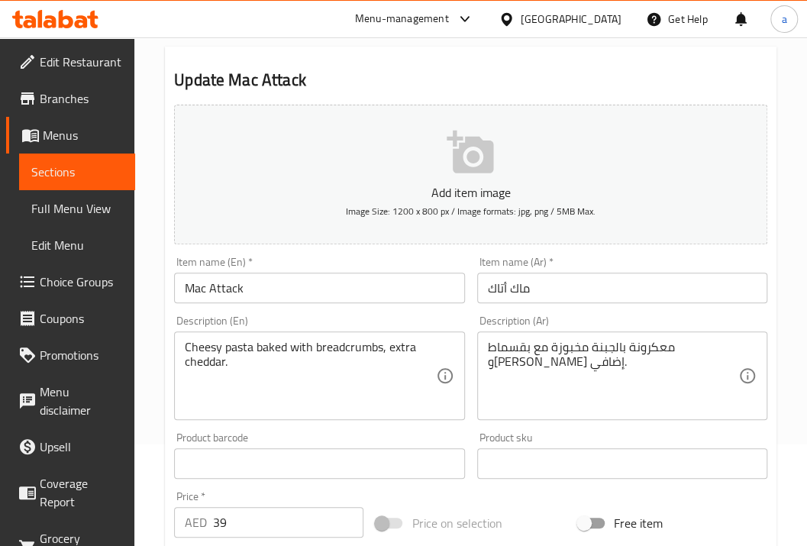
click at [217, 344] on div "Cheesy pasta baked with breadcrumbs, extra cheddar. Description (En)" at bounding box center [319, 375] width 290 height 89
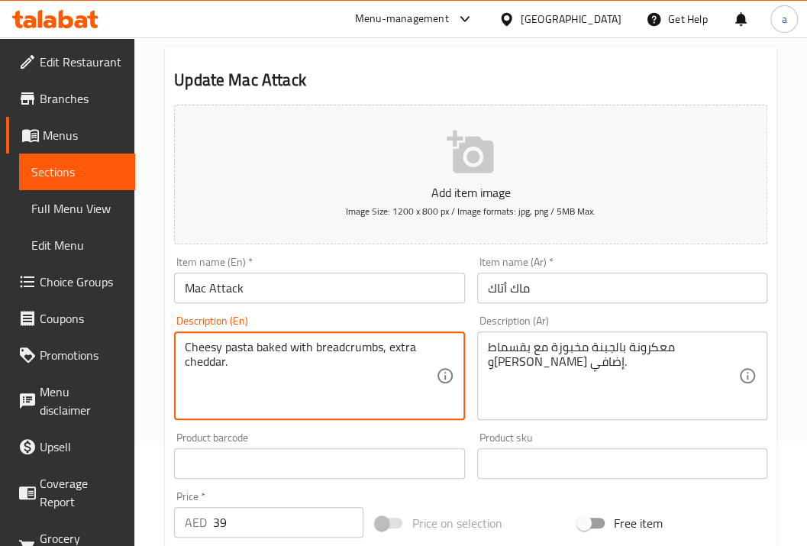
drag, startPoint x: 250, startPoint y: 347, endPoint x: 173, endPoint y: 339, distance: 77.5
click at [173, 339] on div "Description (En) Cheesy pasta baked with breadcrumbs, extra cheddar. Descriptio…" at bounding box center [319, 367] width 302 height 117
drag, startPoint x: 260, startPoint y: 347, endPoint x: 289, endPoint y: 347, distance: 29.0
click at [289, 347] on textarea "Cheesy pasta baked with breadcrumbs, extra cheddar." at bounding box center [310, 376] width 250 height 73
click at [272, 340] on textarea "Cheesy pasta baked with breadcrumbs, extra cheddar." at bounding box center [310, 376] width 250 height 73
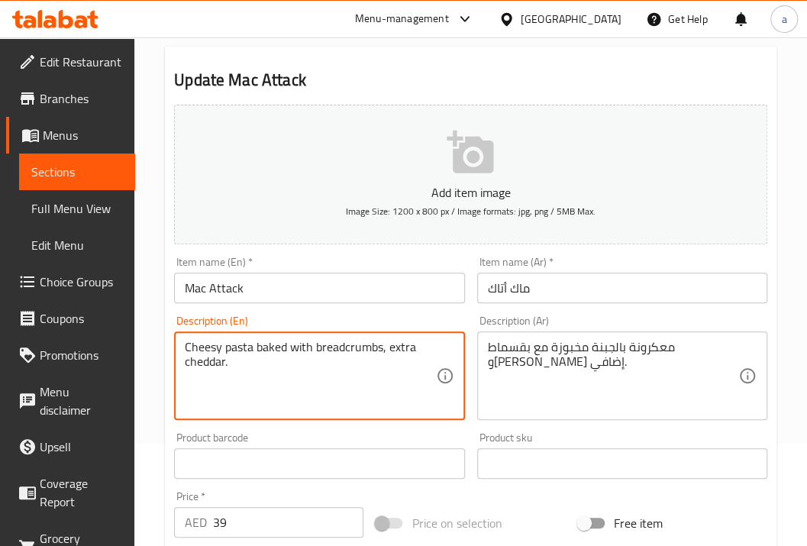
click at [272, 340] on textarea "Cheesy pasta baked with breadcrumbs, extra cheddar." at bounding box center [310, 376] width 250 height 73
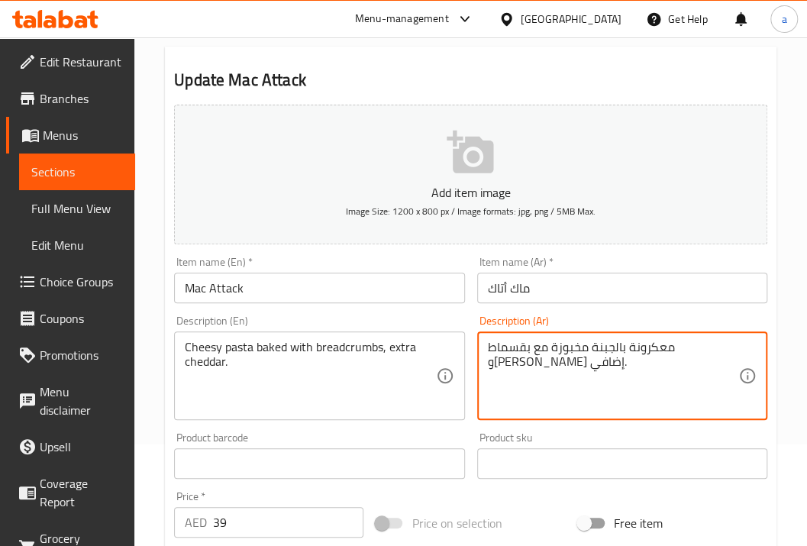
click at [617, 353] on textarea "معكرونة بالجبنة مخبوزة مع بقسماط و[PERSON_NAME] إضافي." at bounding box center [613, 376] width 250 height 73
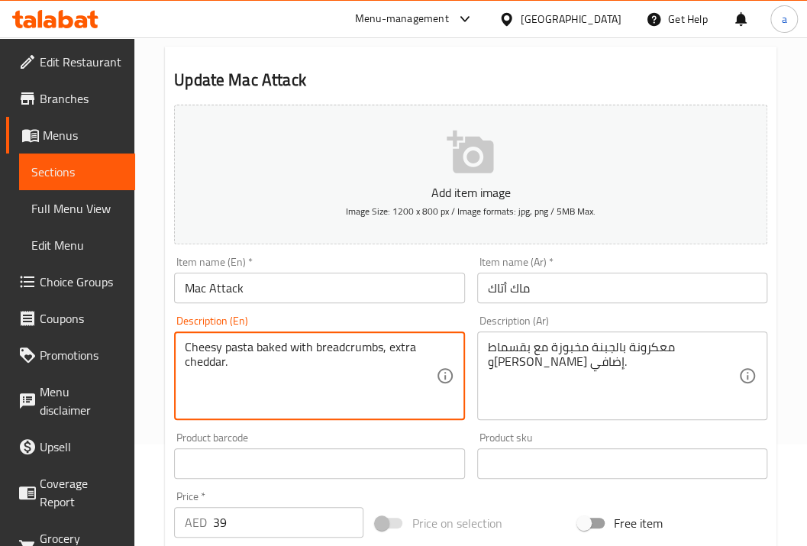
click at [343, 350] on textarea "Cheesy pasta baked with breadcrumbs, extra cheddar." at bounding box center [310, 376] width 250 height 73
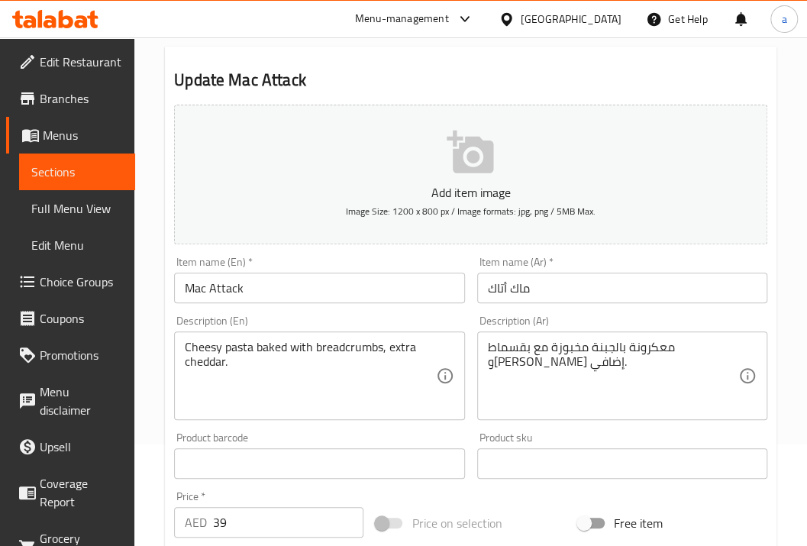
click at [568, 350] on textarea "معكرونة بالجبنة مخبوزة مع بقسماط و[PERSON_NAME] إضافي." at bounding box center [613, 376] width 250 height 73
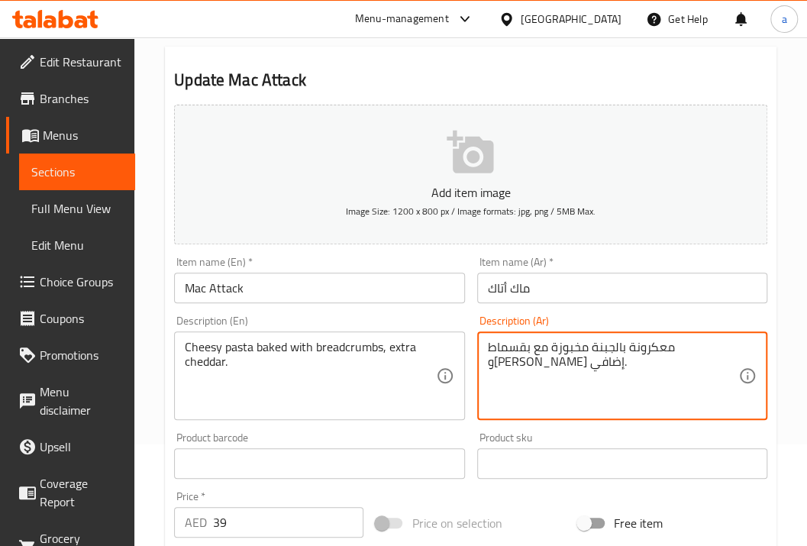
paste textarea "طحون"
click at [578, 363] on textarea "معكرونة بالجبنة مخبوزة مع بقسماط مطحون و[PERSON_NAME] إضافي." at bounding box center [613, 376] width 250 height 73
type textarea "معكرونة بالجبنة مخبوزة مع بقسماط مطحون ,[PERSON_NAME] إضافي."
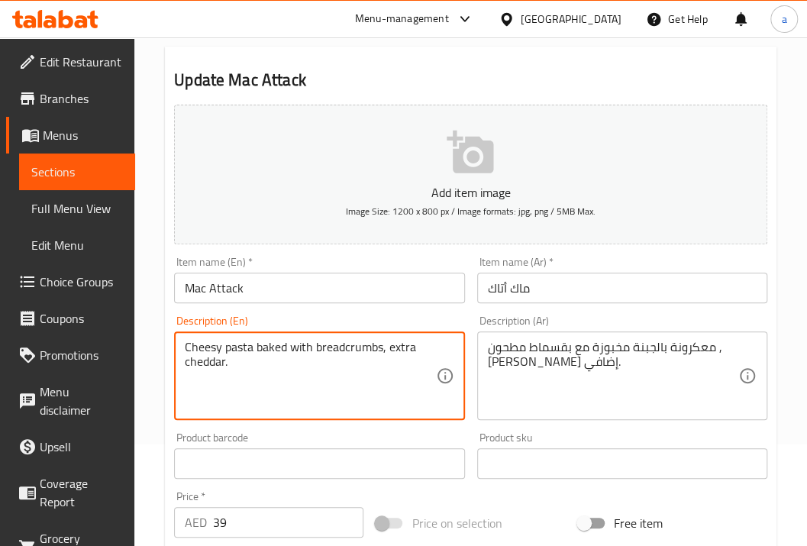
drag, startPoint x: 270, startPoint y: 359, endPoint x: 177, endPoint y: 349, distance: 93.6
click at [170, 338] on div "Description (En) Cheesy pasta baked with breadcrumbs, extra cheddar. Descriptio…" at bounding box center [319, 367] width 302 height 117
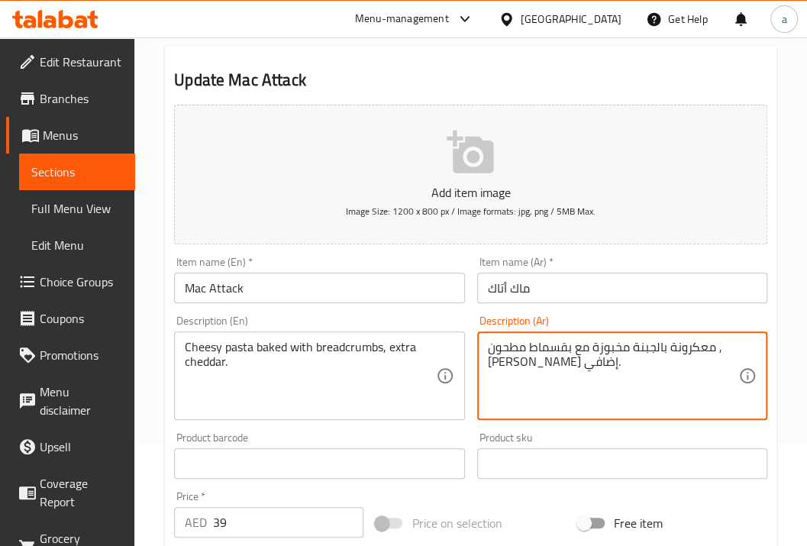
drag, startPoint x: 733, startPoint y: 338, endPoint x: 571, endPoint y: 363, distance: 164.5
click at [571, 363] on textarea "معكرونة بالجبنة مخبوزة مع بقسماط مطحون ,[PERSON_NAME] إضافي." at bounding box center [613, 376] width 250 height 73
drag, startPoint x: 577, startPoint y: 372, endPoint x: 553, endPoint y: 371, distance: 23.7
click at [577, 372] on textarea "معكرونة بالجبنة مخبوزة مع بقسماط مطحون ,[PERSON_NAME] إضافي." at bounding box center [613, 376] width 250 height 73
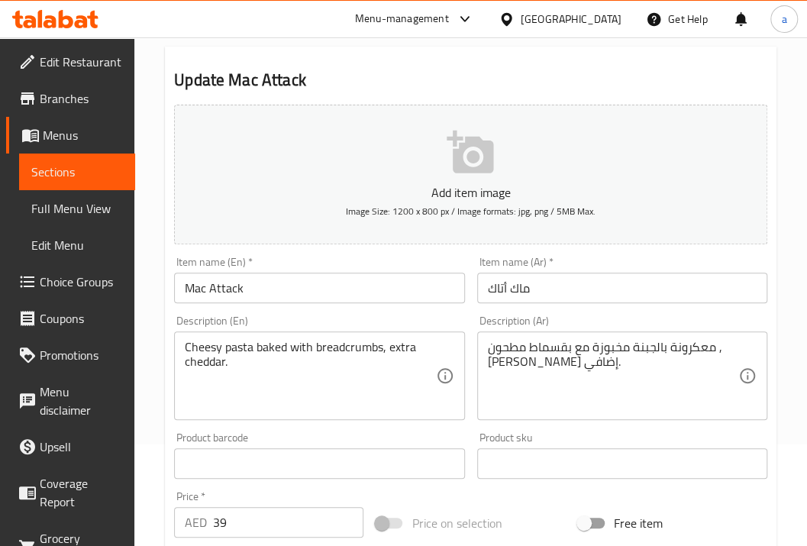
drag, startPoint x: 493, startPoint y: 366, endPoint x: 505, endPoint y: 367, distance: 11.5
click at [505, 367] on div "معكرونة بالجبنة مخبوزة مع بقسماط مطحون ,[PERSON_NAME] إضافي. Description (Ar)" at bounding box center [622, 375] width 290 height 89
drag, startPoint x: 484, startPoint y: 366, endPoint x: 601, endPoint y: 359, distance: 117.7
click at [601, 359] on div "معكرونة بالجبنة مخبوزة مع بقسماط مطحون ,[PERSON_NAME] إضافي. Description (Ar)" at bounding box center [622, 375] width 290 height 89
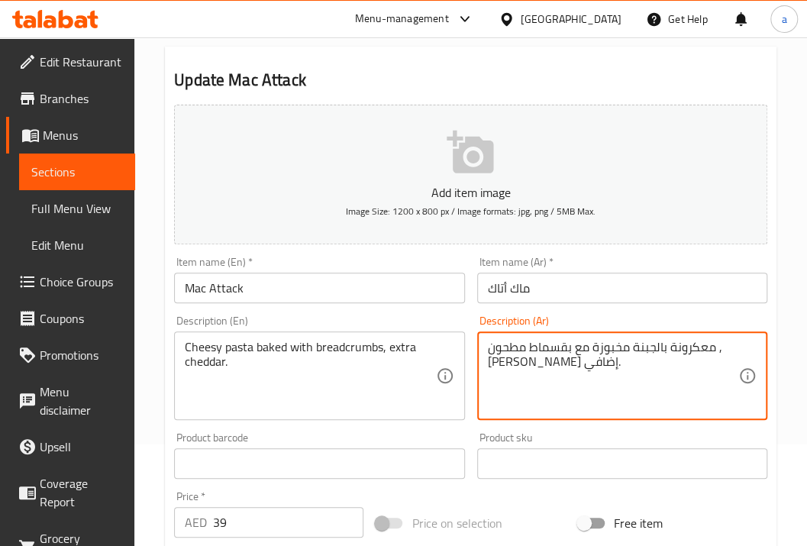
drag, startPoint x: 592, startPoint y: 360, endPoint x: 485, endPoint y: 382, distance: 109.0
click at [486, 380] on div "معكرونة بالجبنة مخبوزة مع بقسماط مطحون ,[PERSON_NAME] إضافي. Description (Ar)" at bounding box center [622, 375] width 290 height 89
click at [485, 382] on div "معكرونة بالجبنة مخبوزة مع بقسماط مطحون ,[PERSON_NAME] إضافي. Description (Ar)" at bounding box center [622, 375] width 290 height 89
click at [508, 388] on textarea "معكرونة بالجبنة مخبوزة مع بقسماط مطحون ,[PERSON_NAME] إضافي." at bounding box center [613, 376] width 250 height 73
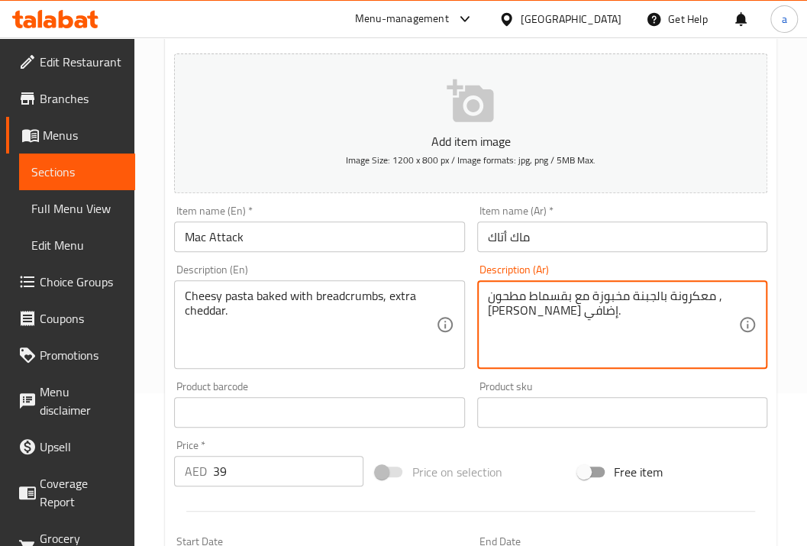
scroll to position [520, 0]
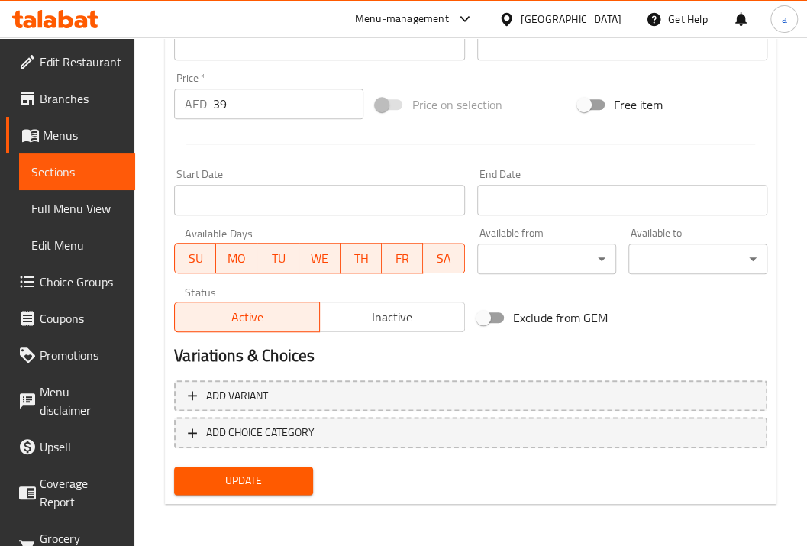
click at [221, 492] on button "Update" at bounding box center [243, 480] width 139 height 28
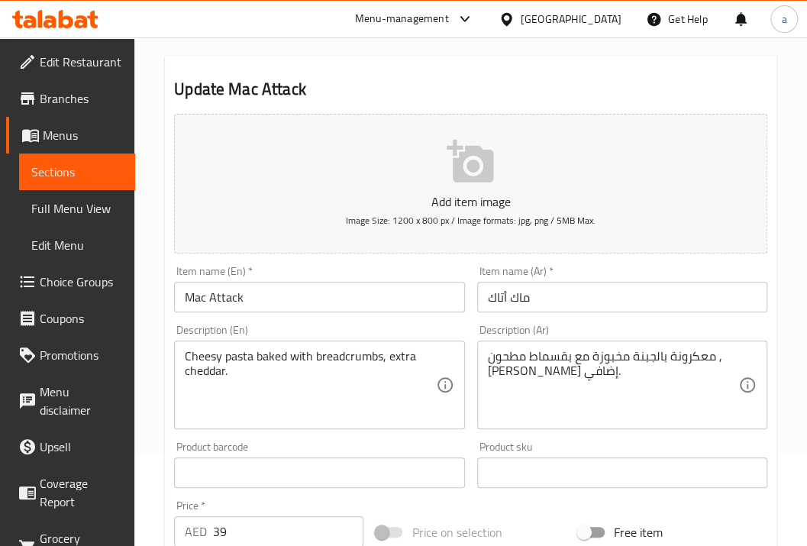
scroll to position [0, 0]
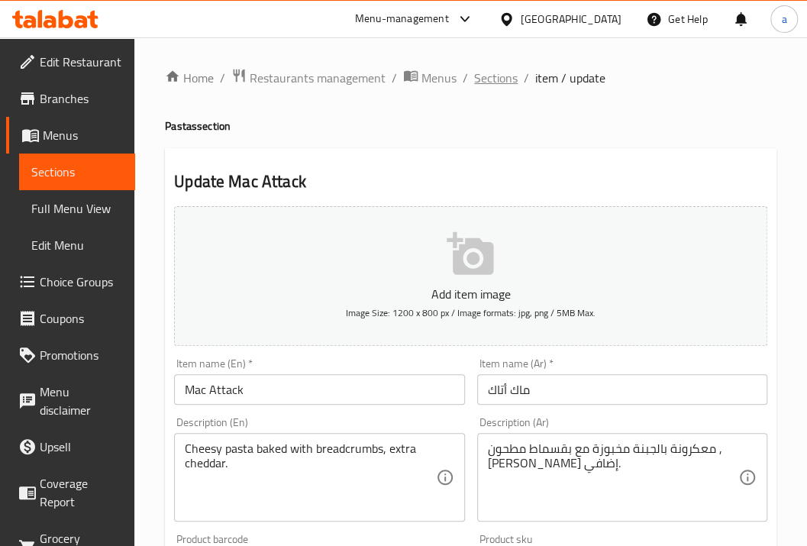
click at [496, 76] on span "Sections" at bounding box center [496, 78] width 44 height 18
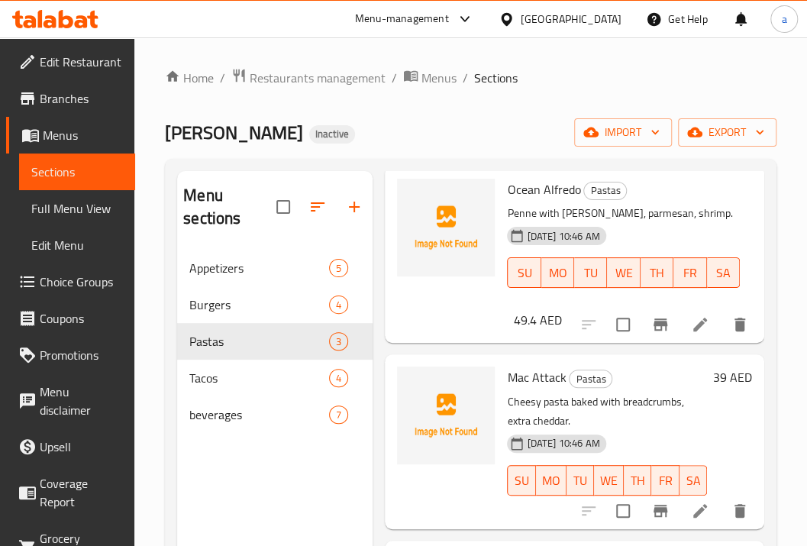
scroll to position [84, 0]
click at [241, 377] on span "Tacos" at bounding box center [237, 378] width 97 height 18
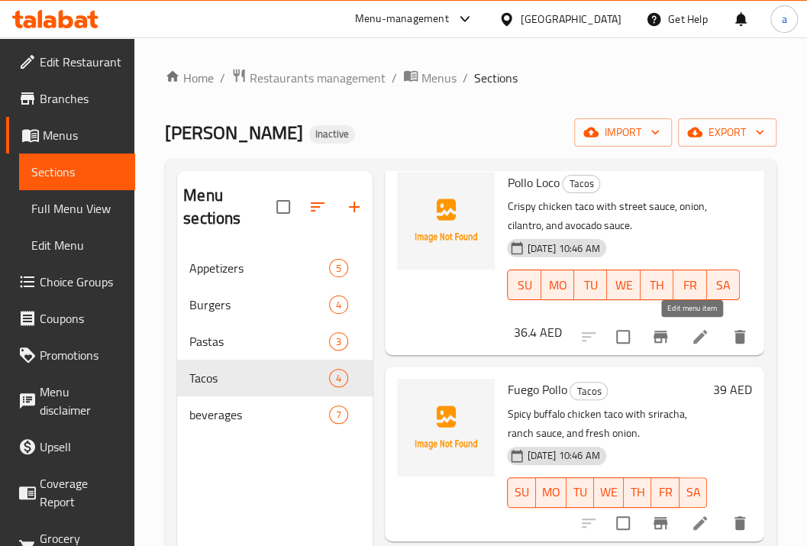
click at [699, 342] on icon at bounding box center [700, 336] width 18 height 18
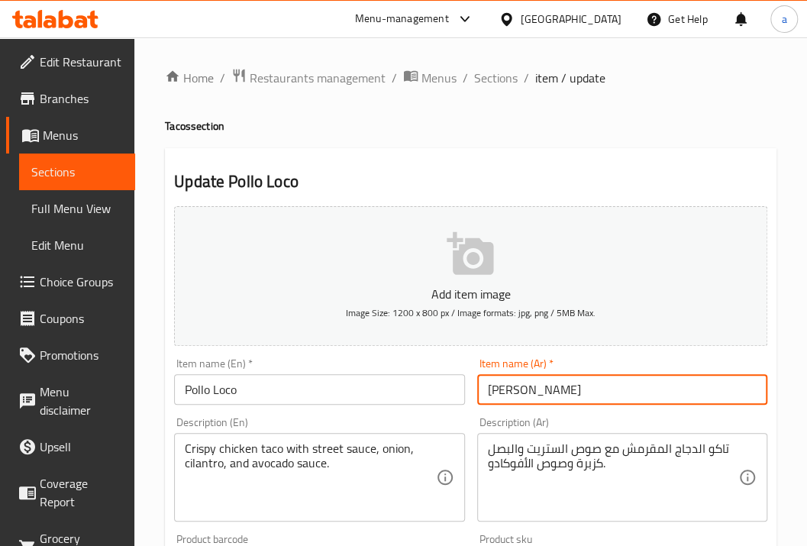
drag, startPoint x: 536, startPoint y: 392, endPoint x: 476, endPoint y: 398, distance: 59.8
click at [482, 398] on input "[PERSON_NAME]" at bounding box center [622, 389] width 290 height 31
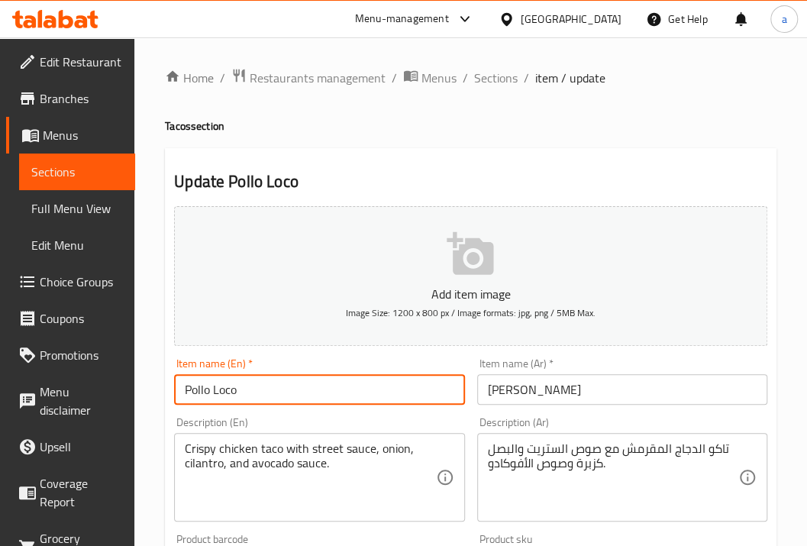
drag, startPoint x: 294, startPoint y: 392, endPoint x: 162, endPoint y: 399, distance: 132.3
click at [162, 399] on div "Home / Restaurants management / Menus / Sections / item / update Tacos section …" at bounding box center [470, 551] width 672 height 1029
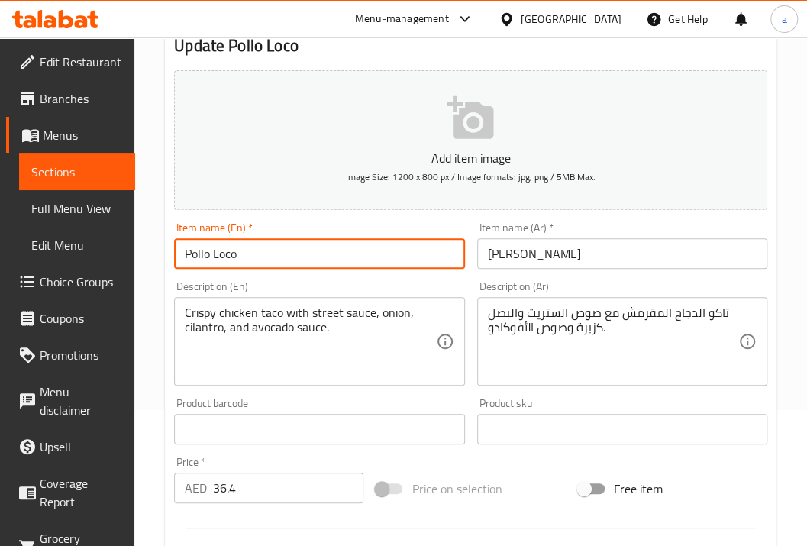
scroll to position [153, 0]
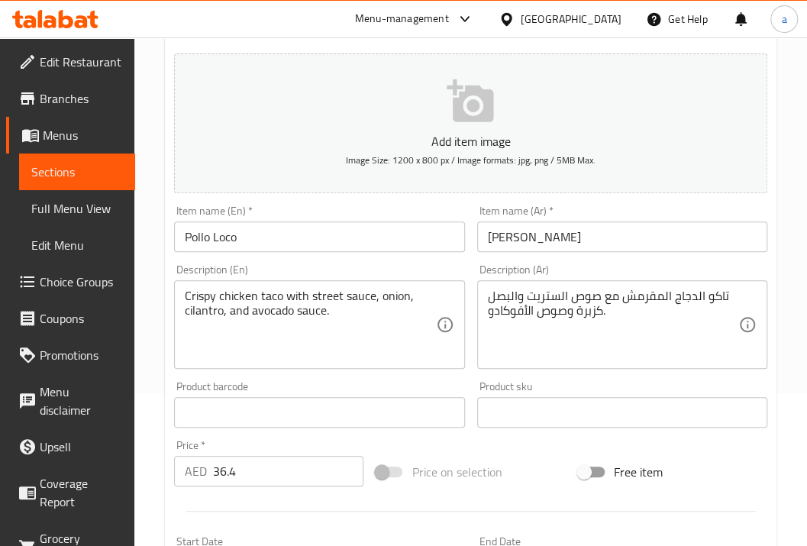
drag, startPoint x: 177, startPoint y: 298, endPoint x: 263, endPoint y: 299, distance: 85.5
click at [263, 299] on div "Crispy chicken taco with street sauce, onion, cilantro, and avocado sauce. Desc…" at bounding box center [319, 324] width 290 height 89
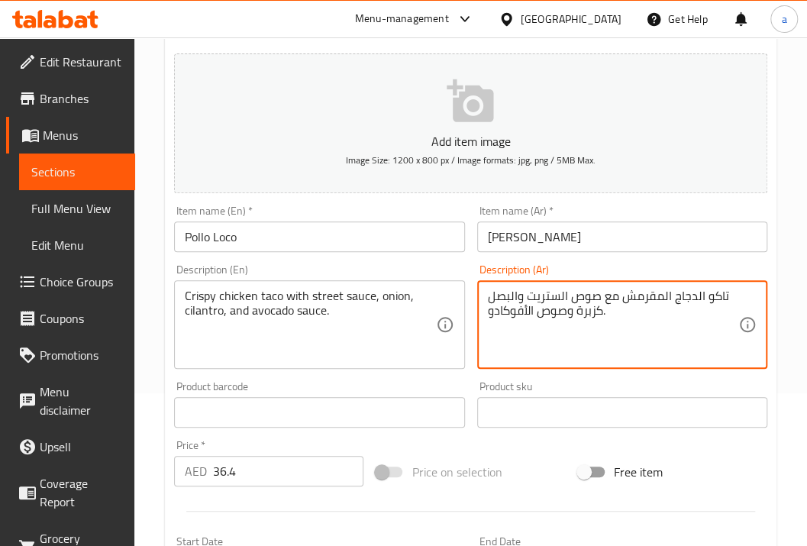
drag, startPoint x: 721, startPoint y: 298, endPoint x: 621, endPoint y: 308, distance: 99.8
drag, startPoint x: 618, startPoint y: 299, endPoint x: 537, endPoint y: 304, distance: 81.8
click at [537, 304] on textarea "تاكو الدجاج المقرمش مع صوص الستريت والبصل كزبرة وصوص الأفوكادو." at bounding box center [613, 325] width 250 height 73
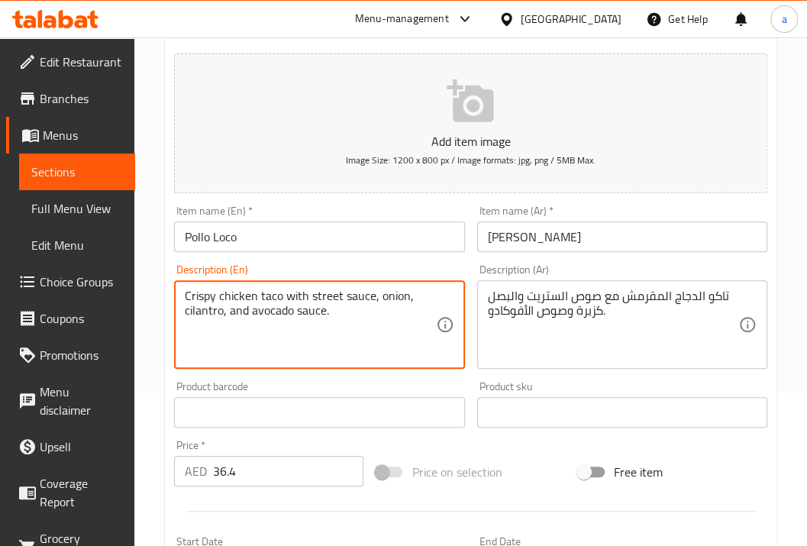
drag, startPoint x: 263, startPoint y: 296, endPoint x: 379, endPoint y: 300, distance: 116.1
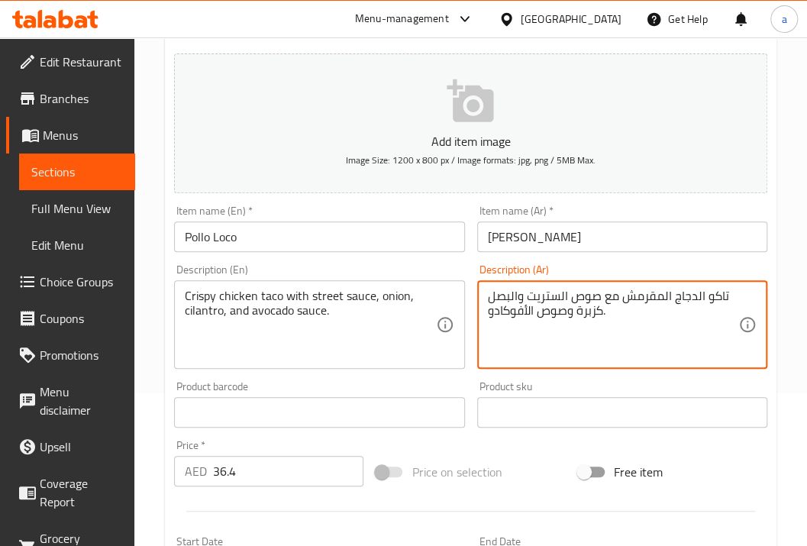
drag, startPoint x: 522, startPoint y: 295, endPoint x: 489, endPoint y: 290, distance: 33.3
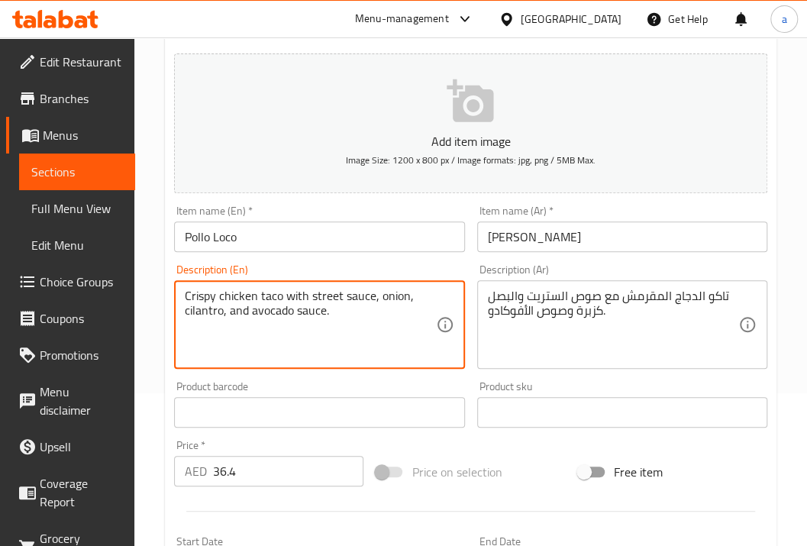
drag, startPoint x: 405, startPoint y: 299, endPoint x: 378, endPoint y: 296, distance: 27.6
drag, startPoint x: 185, startPoint y: 314, endPoint x: 229, endPoint y: 311, distance: 44.4
click at [229, 311] on textarea "Crispy chicken taco with street sauce, onion, cilantro, and avocado sauce." at bounding box center [310, 325] width 250 height 73
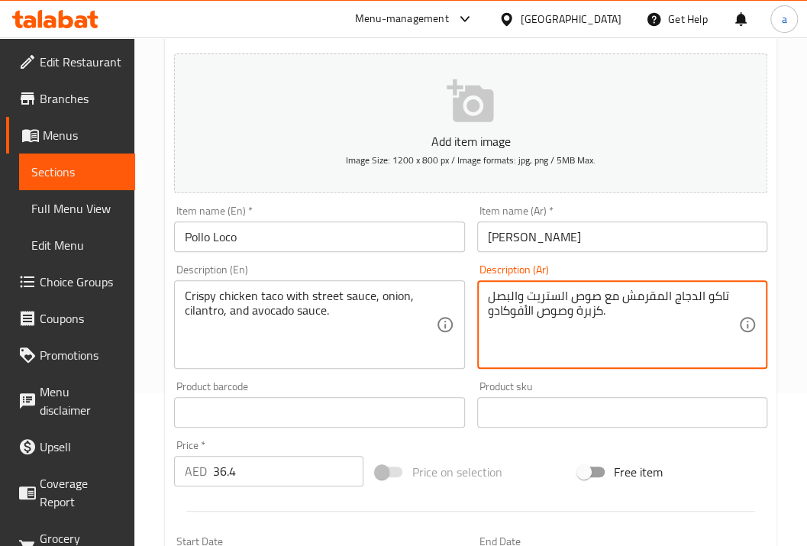
drag, startPoint x: 601, startPoint y: 308, endPoint x: 583, endPoint y: 309, distance: 18.3
drag, startPoint x: 572, startPoint y: 308, endPoint x: 482, endPoint y: 313, distance: 89.4
click at [482, 313] on div "تاكو الدجاج المقرمش مع صوص الستريت والبصل كزبرة وصوص الأفوكادو. Description (Ar)" at bounding box center [622, 324] width 290 height 89
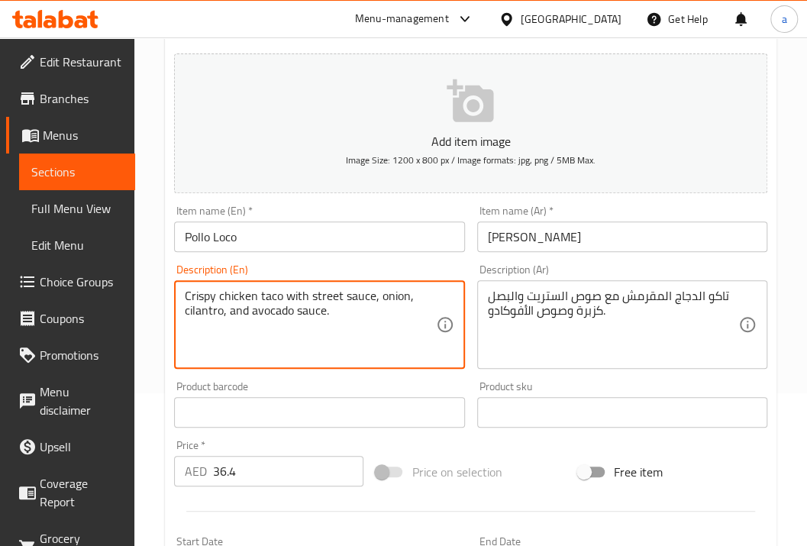
drag, startPoint x: 232, startPoint y: 314, endPoint x: 321, endPoint y: 311, distance: 89.4
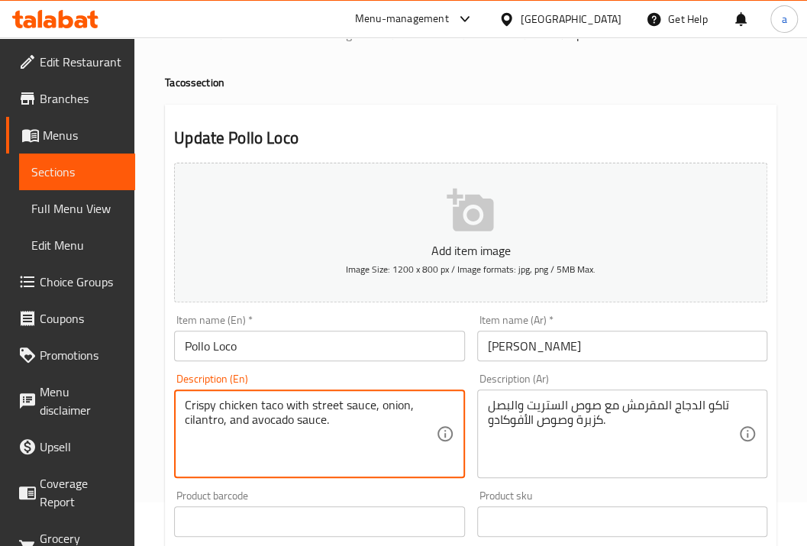
scroll to position [0, 0]
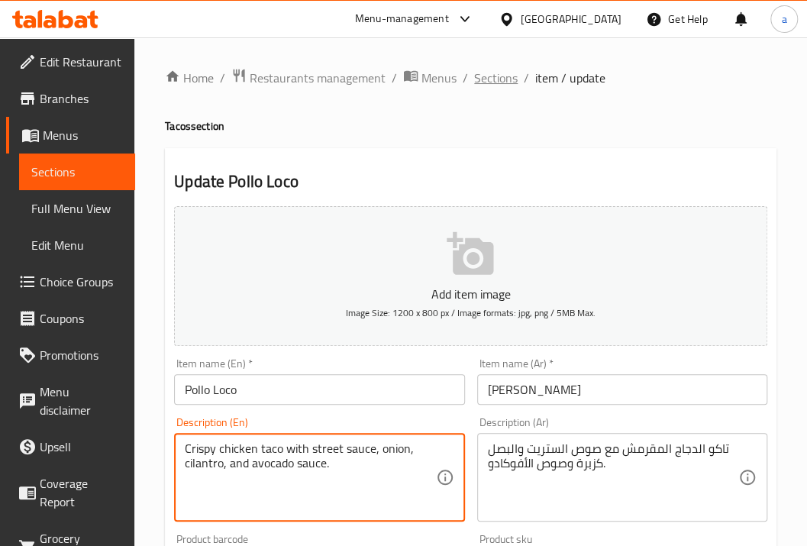
click at [509, 76] on span "Sections" at bounding box center [496, 78] width 44 height 18
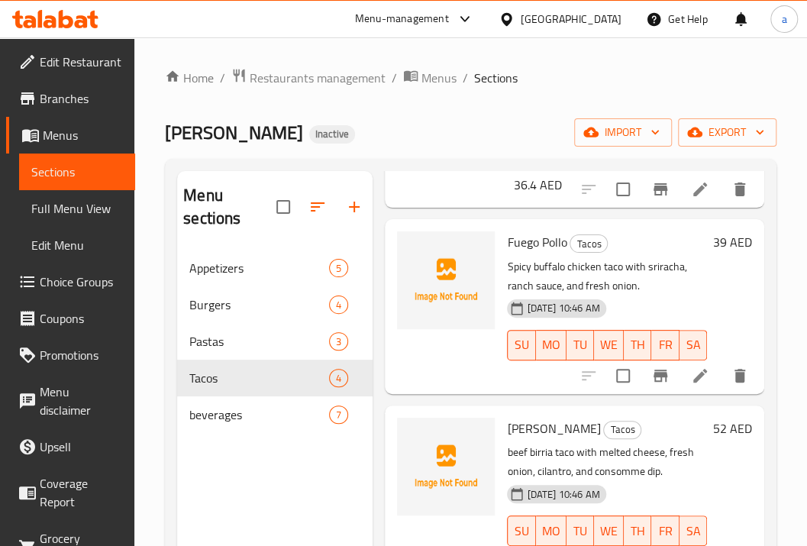
scroll to position [254, 0]
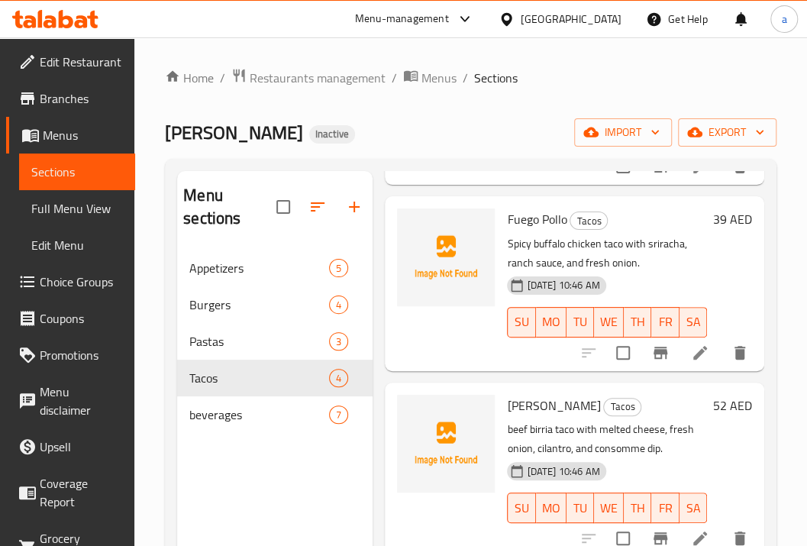
click at [693, 352] on icon at bounding box center [700, 353] width 14 height 14
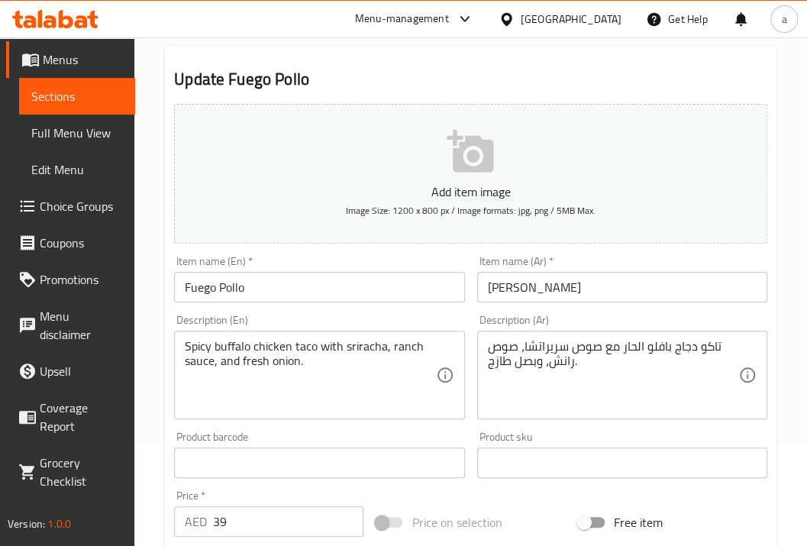
scroll to position [102, 0]
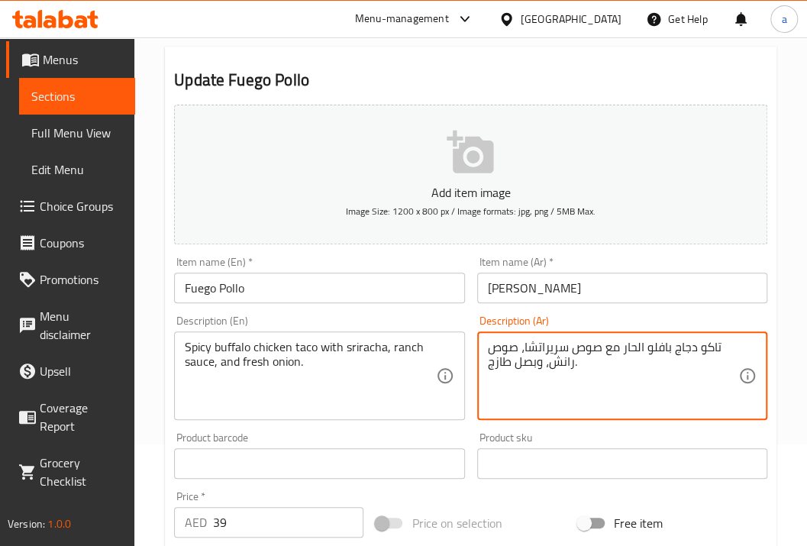
drag, startPoint x: 724, startPoint y: 348, endPoint x: 685, endPoint y: 356, distance: 38.9
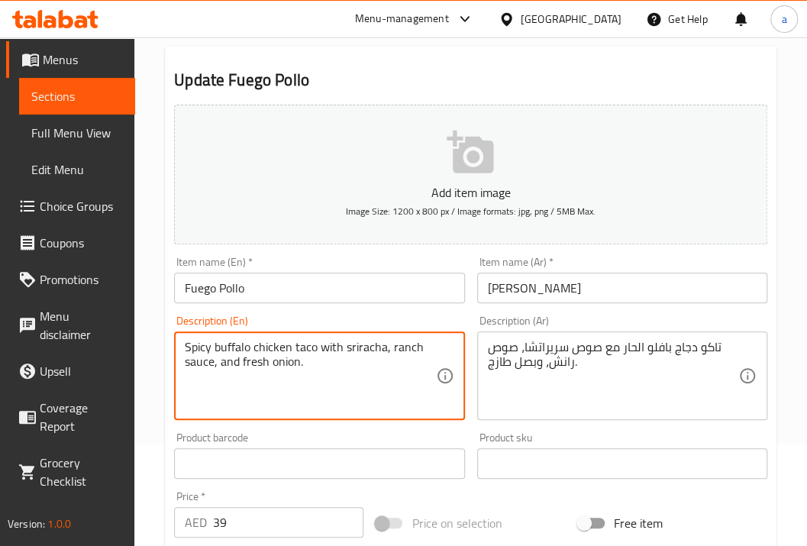
drag, startPoint x: 186, startPoint y: 341, endPoint x: 292, endPoint y: 347, distance: 105.5
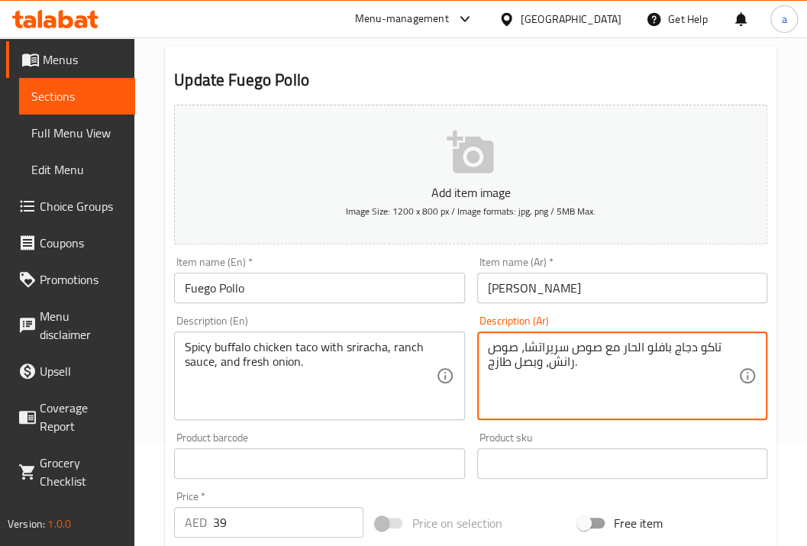
drag, startPoint x: 719, startPoint y: 342, endPoint x: 676, endPoint y: 343, distance: 42.7
click at [676, 343] on textarea "تاكو دجاج بافلو الحار مع صوص سريراتشا، صوص رانش، وبصل طازج." at bounding box center [613, 376] width 250 height 73
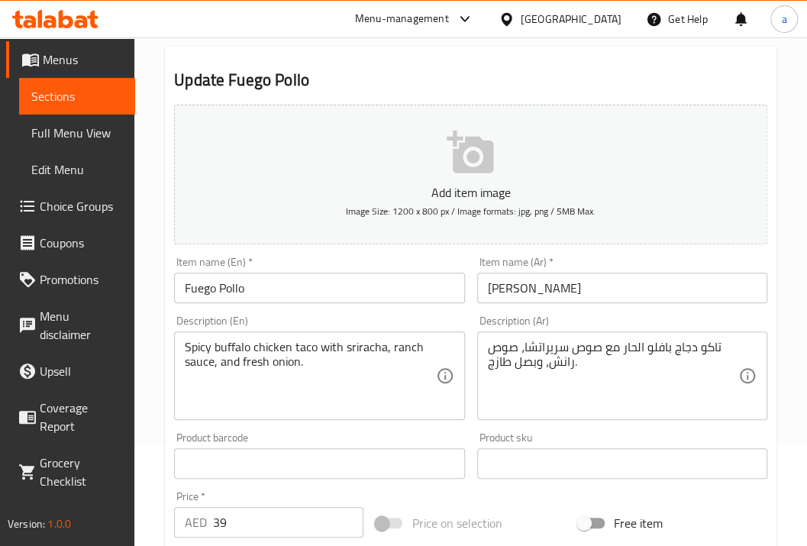
drag, startPoint x: 483, startPoint y: 365, endPoint x: 579, endPoint y: 365, distance: 95.4
click at [579, 365] on div "تاكو دجاج بافلو الحار مع صوص سريراتشا، صوص رانش، وبصل طازج. Description (Ar)" at bounding box center [622, 375] width 290 height 89
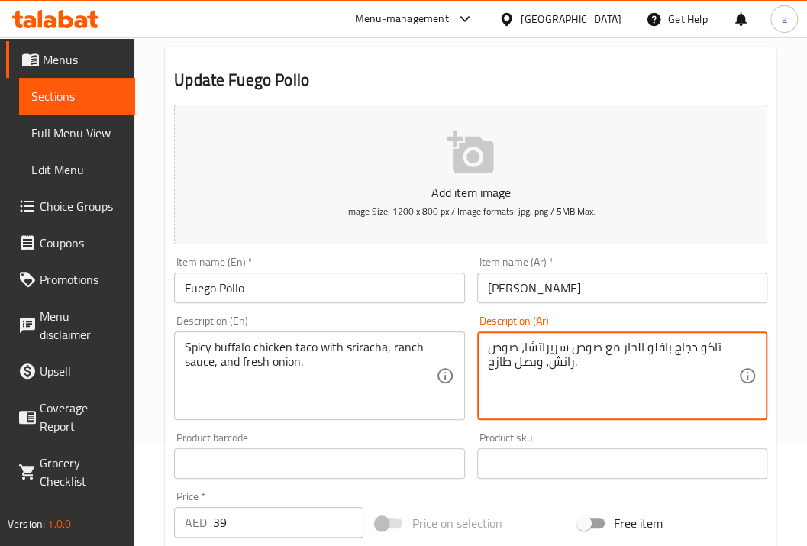
drag, startPoint x: 579, startPoint y: 363, endPoint x: 480, endPoint y: 364, distance: 98.5
click at [480, 364] on div "تاكو دجاج بافلو الحار مع صوص سريراتشا، صوص رانش، وبصل طازج. Description (Ar)" at bounding box center [622, 375] width 290 height 89
drag, startPoint x: 718, startPoint y: 347, endPoint x: 646, endPoint y: 350, distance: 71.8
click at [646, 350] on textarea "تاكو دجاج بافلو الحار مع صوص سريراتشا، صوص رانش، وبصل طازج." at bounding box center [613, 376] width 250 height 73
click at [706, 357] on textarea "تاكو دجاج بافلو الحار مع صوص سريراتشا، صوص رانش، وبصل طازج." at bounding box center [613, 376] width 250 height 73
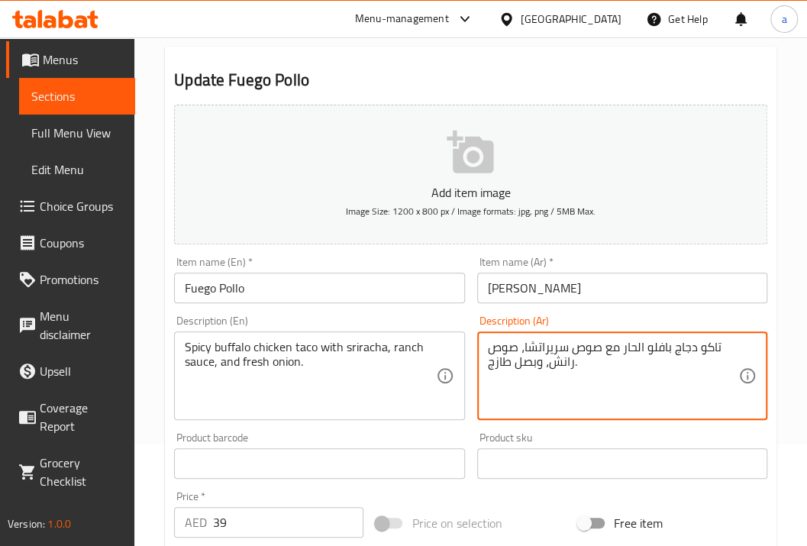
click at [724, 347] on textarea "تاكو دجاج بافلو الحار مع صوص سريراتشا، صوص رانش، وبصل طازج." at bounding box center [613, 376] width 250 height 73
drag, startPoint x: 724, startPoint y: 347, endPoint x: 710, endPoint y: 343, distance: 14.8
click at [710, 343] on textarea "تاكو دجاج بافلو الحار مع صوص سريراتشا، صوص رانش، وبصل طازج." at bounding box center [613, 376] width 250 height 73
click at [579, 356] on textarea "تاكو دجاج بافلو الحار مع صوص سريراتشا، صوص رانش، وبصل طازج." at bounding box center [613, 376] width 250 height 73
drag, startPoint x: 614, startPoint y: 348, endPoint x: 524, endPoint y: 347, distance: 90.1
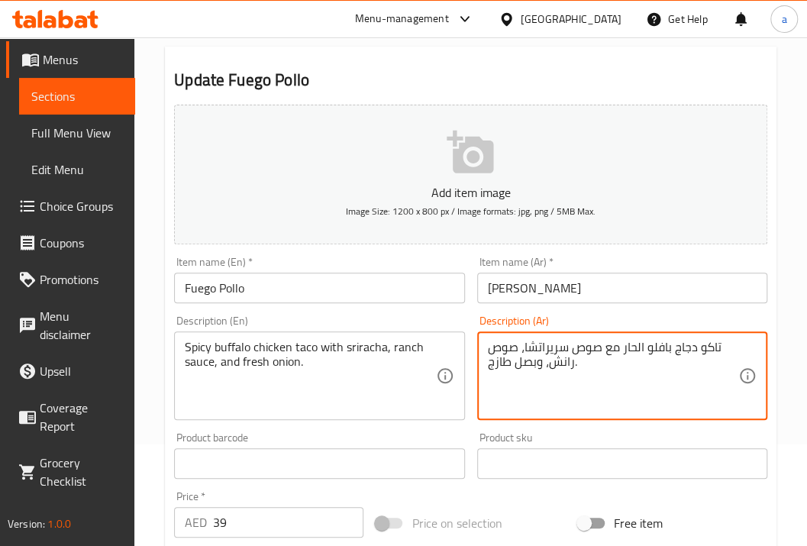
click at [524, 347] on textarea "تاكو دجاج بافلو الحار مع صوص سريراتشا، صوص رانش، وبصل طازج." at bounding box center [613, 376] width 250 height 73
click at [579, 345] on textarea "تاكو دجاج بافلو الحار مع صوص سريراتشا، صوص رانش، وبصل طازج." at bounding box center [613, 376] width 250 height 73
type textarea "تاكو دجاج بافلو الحار مع سريراتشا، صوص رانش، وبصل طازج."
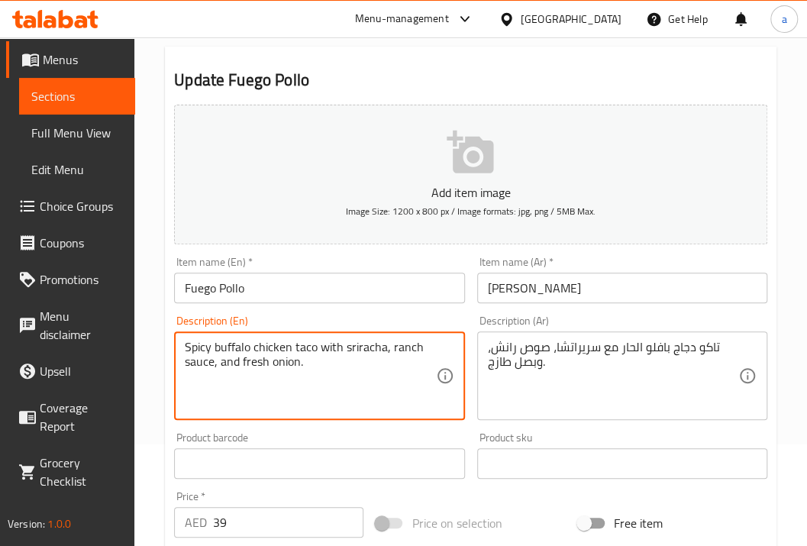
click at [354, 353] on textarea "Spicy buffalo chicken taco with sriracha, ranch sauce, and fresh onion." at bounding box center [310, 376] width 250 height 73
click at [385, 356] on textarea "Spicy buffalo chicken taco with sriracha, ranch sauce, and fresh onion." at bounding box center [310, 376] width 250 height 73
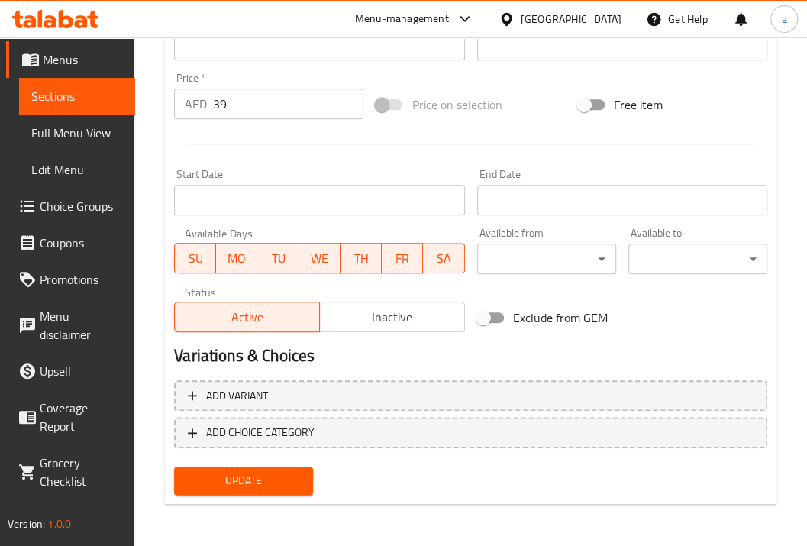
click at [243, 482] on span "Update" at bounding box center [243, 480] width 114 height 19
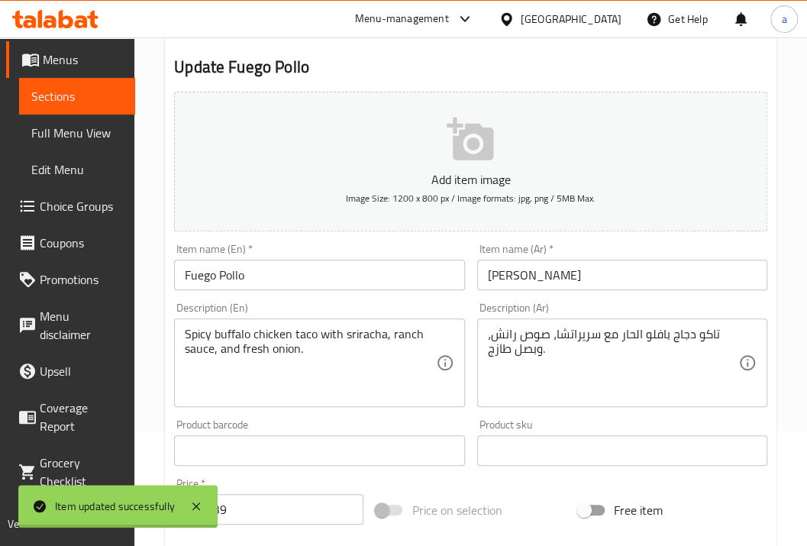
scroll to position [0, 0]
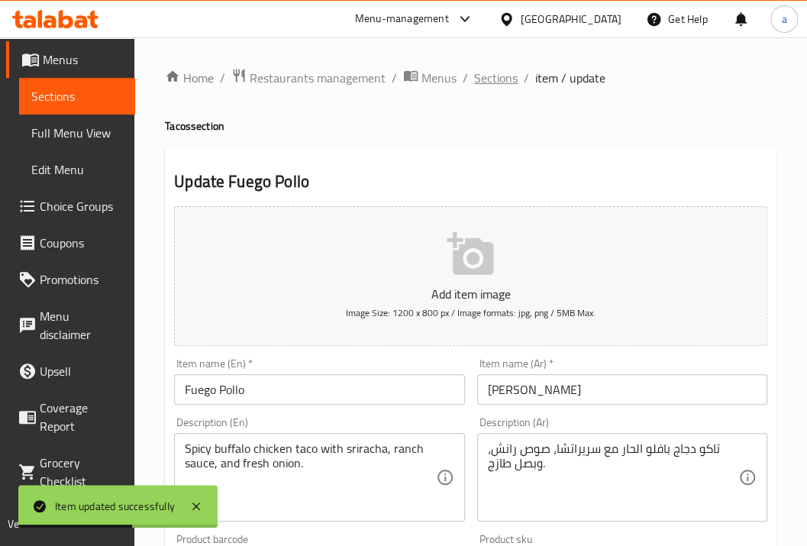
click at [496, 76] on span "Sections" at bounding box center [496, 78] width 44 height 18
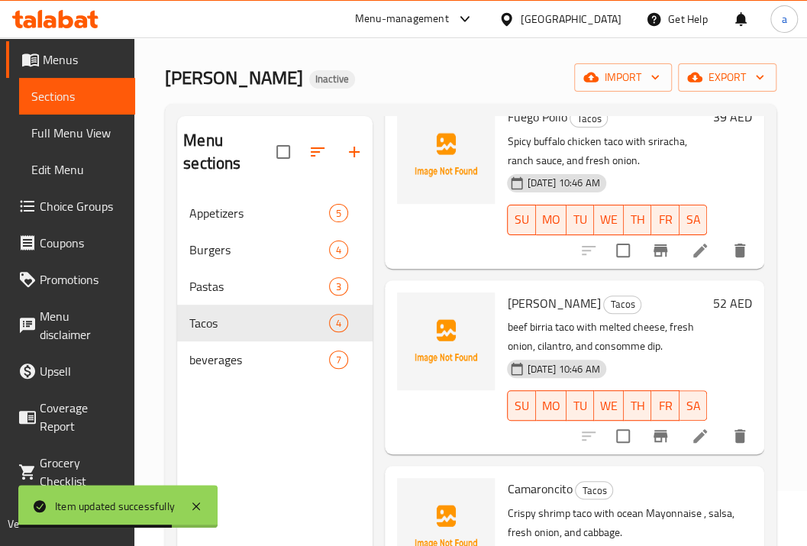
scroll to position [102, 0]
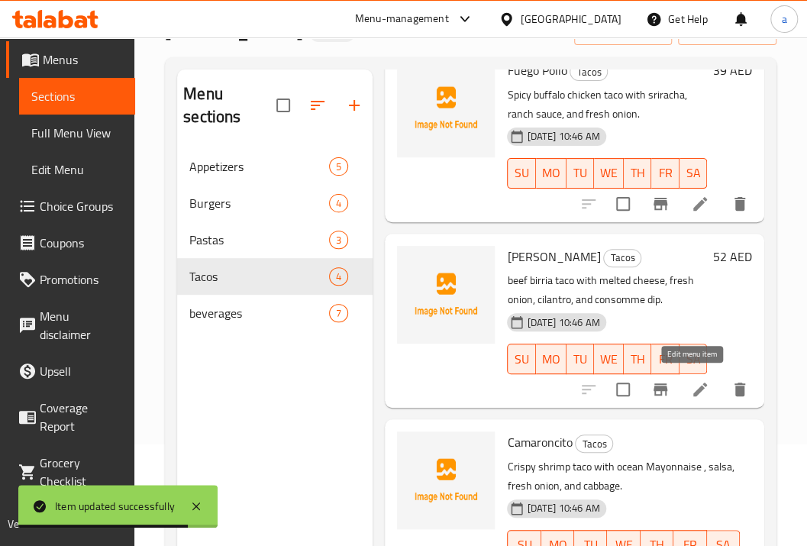
click at [691, 380] on icon at bounding box center [700, 389] width 18 height 18
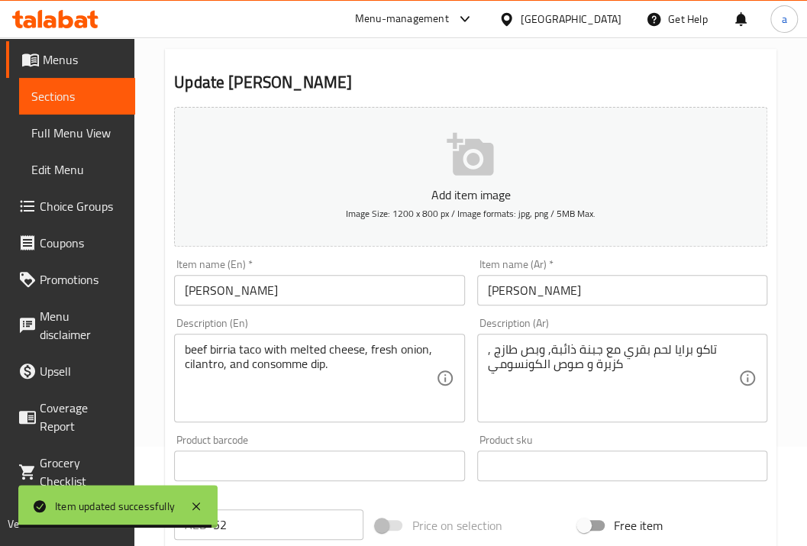
scroll to position [102, 0]
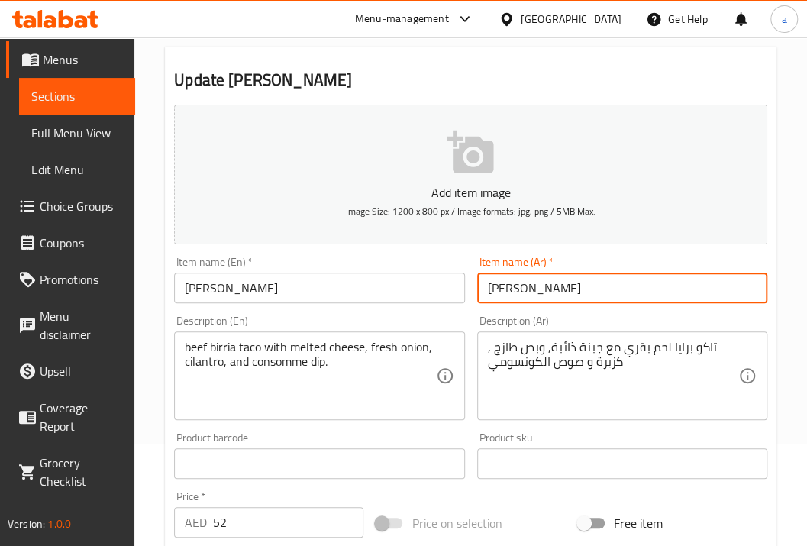
drag, startPoint x: 554, startPoint y: 282, endPoint x: 356, endPoint y: 301, distance: 198.6
click at [453, 288] on div "Add item image Image Size: 1200 x 800 px / Image formats: jpg, png / 5MB Max. I…" at bounding box center [470, 427] width 605 height 658
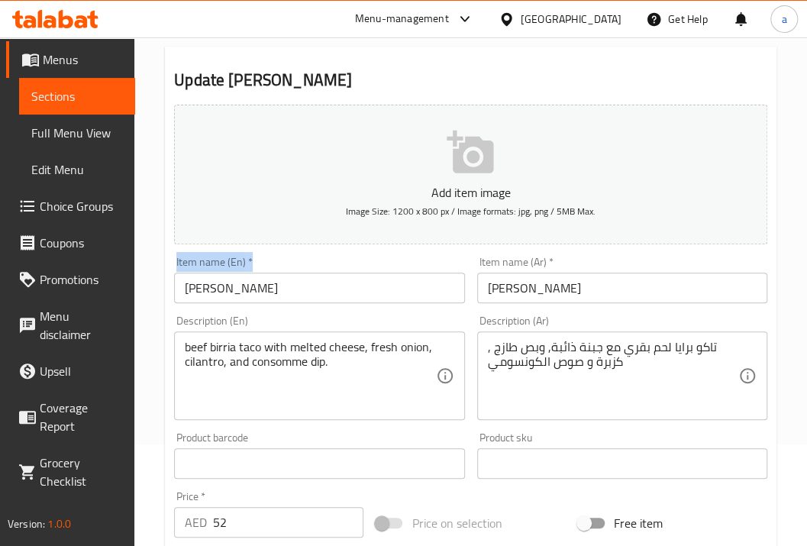
drag, startPoint x: 313, startPoint y: 304, endPoint x: 151, endPoint y: 291, distance: 162.3
click at [140, 292] on div "Home / Restaurants management / Menus / Sections / item / update Tacos section …" at bounding box center [470, 450] width 672 height 1029
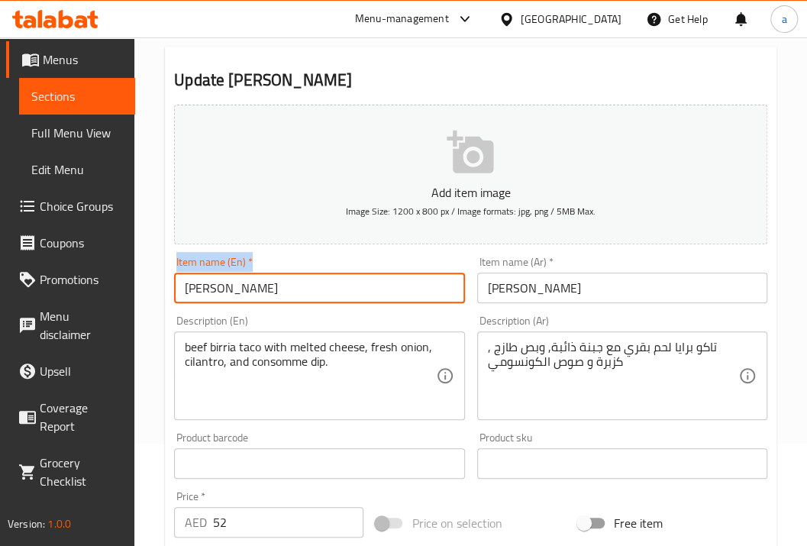
click at [409, 300] on input "[PERSON_NAME]" at bounding box center [319, 287] width 290 height 31
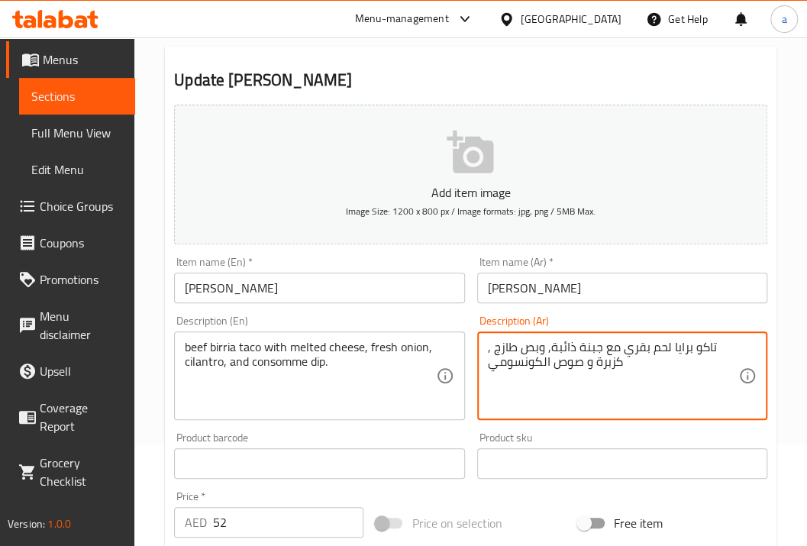
drag, startPoint x: 721, startPoint y: 349, endPoint x: 684, endPoint y: 350, distance: 37.4
click at [684, 350] on textarea "تاكو برايا لحم بقري مع جبنة ذائبة, وبص طازج , كزبرة و صوص الكونسومي" at bounding box center [613, 376] width 250 height 73
drag, startPoint x: 717, startPoint y: 343, endPoint x: 670, endPoint y: 344, distance: 47.3
click at [670, 344] on textarea "تاكو برايا لحم بقري مع جبنة ذائبة, وبص طازج , كزبرة و صوص الكونسومي" at bounding box center [613, 376] width 250 height 73
click at [670, 345] on textarea "تاكو برايا لحم بقري مع جبنة ذائبة, وبص طازج , كزبرة و صوص الكونسومي" at bounding box center [613, 376] width 250 height 73
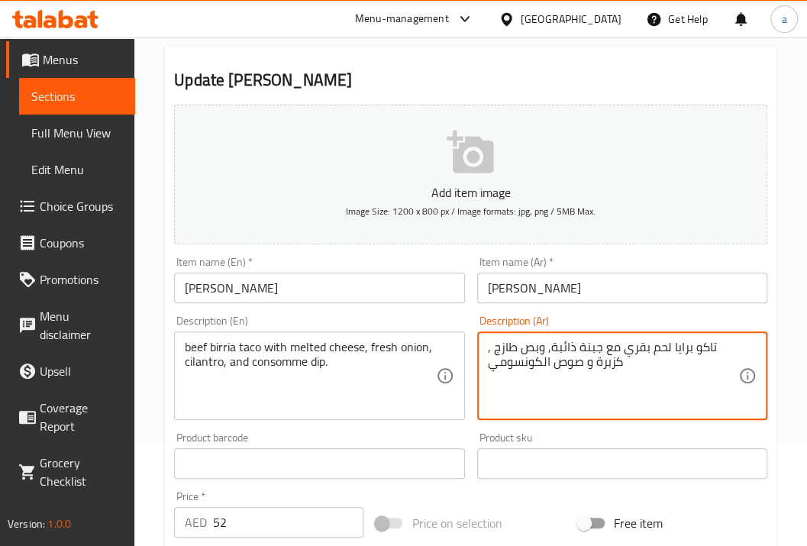
drag, startPoint x: 488, startPoint y: 362, endPoint x: 707, endPoint y: 346, distance: 218.9
click at [707, 346] on textarea "تاكو برايا لحم بقري مع جبنة ذائبة, وبص طازج , كزبرة و صوص الكونسومي" at bounding box center [613, 376] width 250 height 73
click at [692, 347] on textarea "تاكو برايا لحم بقري مع جبنة ذائبة, وبص طازج , كزبرة و صوص الكونسومي" at bounding box center [613, 376] width 250 height 73
drag, startPoint x: 713, startPoint y: 348, endPoint x: 479, endPoint y: 370, distance: 234.6
click at [479, 370] on div "تاكو برايا لحم بقري مع جبنة ذائبة, وبص طازج , كزبرة و صوص الكونسومي Description…" at bounding box center [622, 375] width 290 height 89
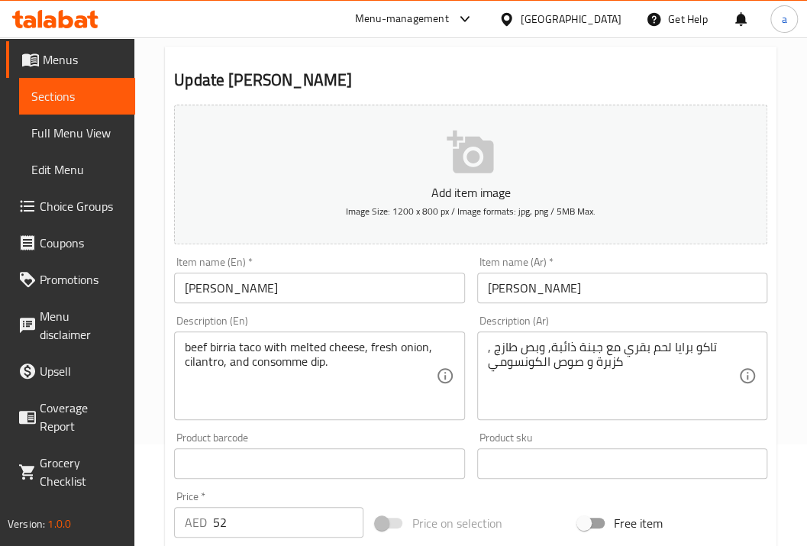
drag, startPoint x: 485, startPoint y: 363, endPoint x: 682, endPoint y: 360, distance: 196.9
click at [682, 360] on div "تاكو برايا لحم بقري مع جبنة ذائبة, وبص طازج , كزبرة و صوص الكونسومي Description…" at bounding box center [622, 375] width 290 height 89
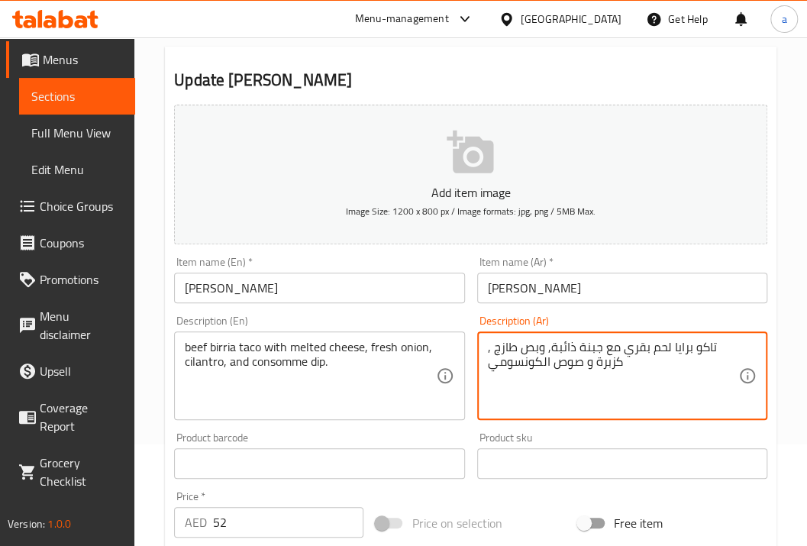
drag, startPoint x: 710, startPoint y: 350, endPoint x: 673, endPoint y: 349, distance: 36.6
click at [673, 349] on textarea "تاكو برايا لحم بقري مع جبنة ذائبة, وبص طازج , كزبرة و صوص الكونسومي" at bounding box center [613, 376] width 250 height 73
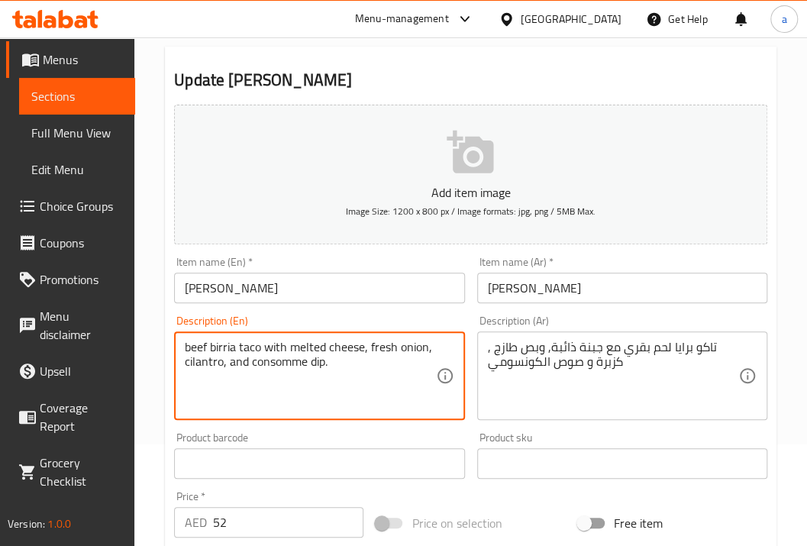
drag, startPoint x: 193, startPoint y: 347, endPoint x: 318, endPoint y: 348, distance: 125.2
click at [281, 347] on textarea "beef birria taco with melted cheese, fresh onion, cilantro, and consomme dip." at bounding box center [310, 376] width 250 height 73
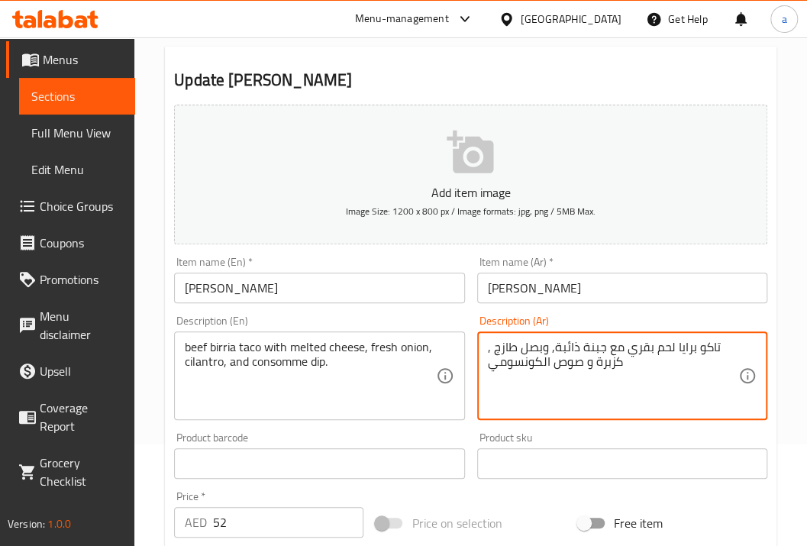
click at [613, 359] on textarea "تاكو برايا لحم بقري مع جبنة ذائبة, وبصل طازج , كزبرة و صوص الكونسومي" at bounding box center [613, 376] width 250 height 73
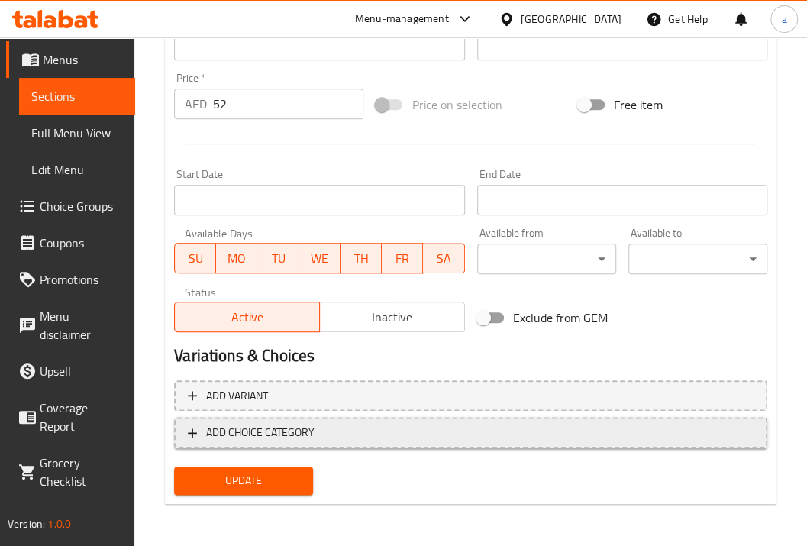
type textarea "تاكو برايا لحم بقري مع جبنة ذائبة, وبصل طازج , كزبرة و صوص الكونسومي"
click at [284, 478] on span "Update" at bounding box center [243, 480] width 114 height 19
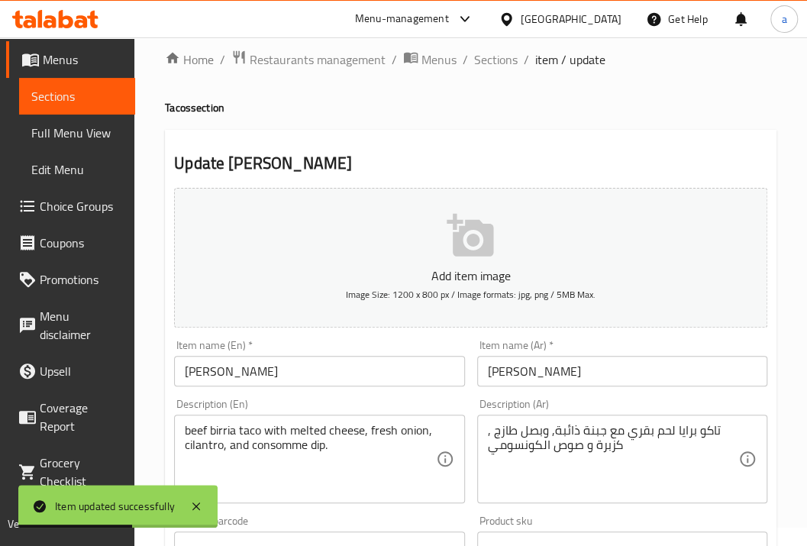
scroll to position [0, 0]
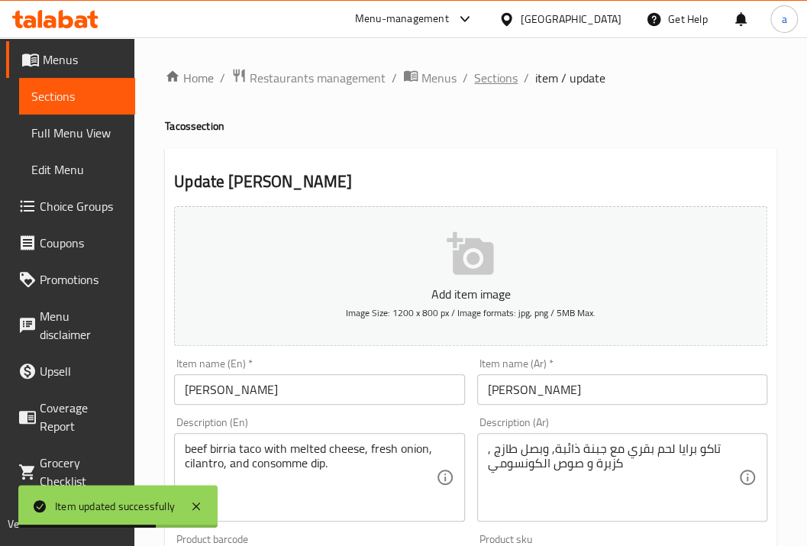
click at [479, 73] on span "Sections" at bounding box center [496, 78] width 44 height 18
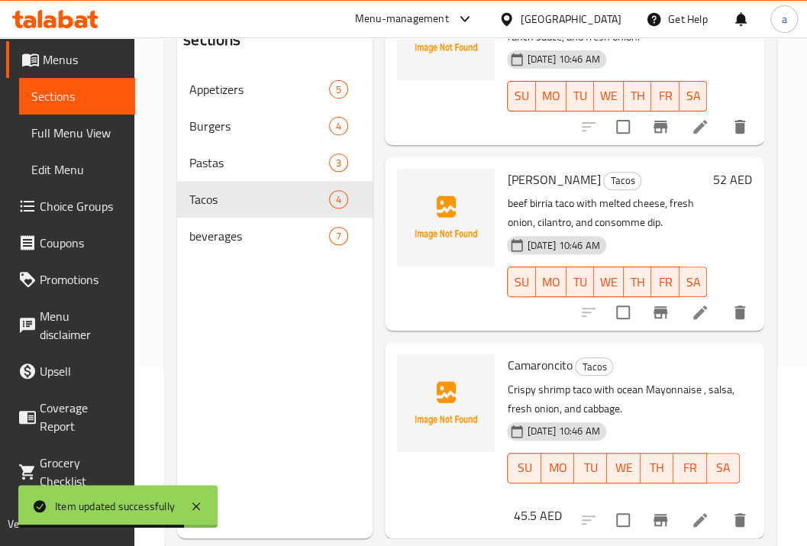
scroll to position [214, 0]
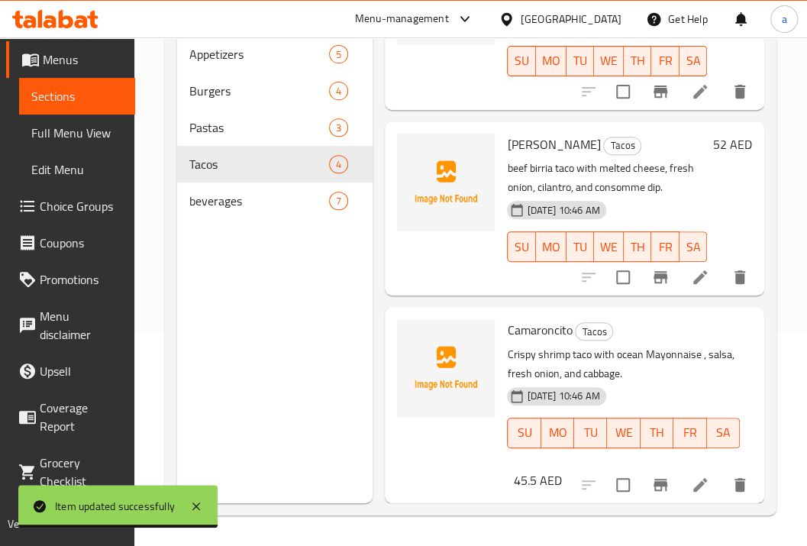
click at [691, 476] on icon at bounding box center [700, 485] width 18 height 18
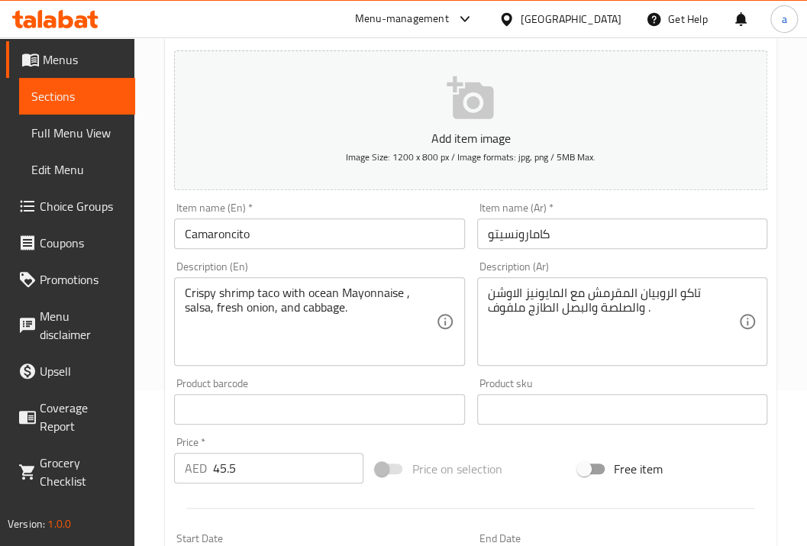
scroll to position [153, 0]
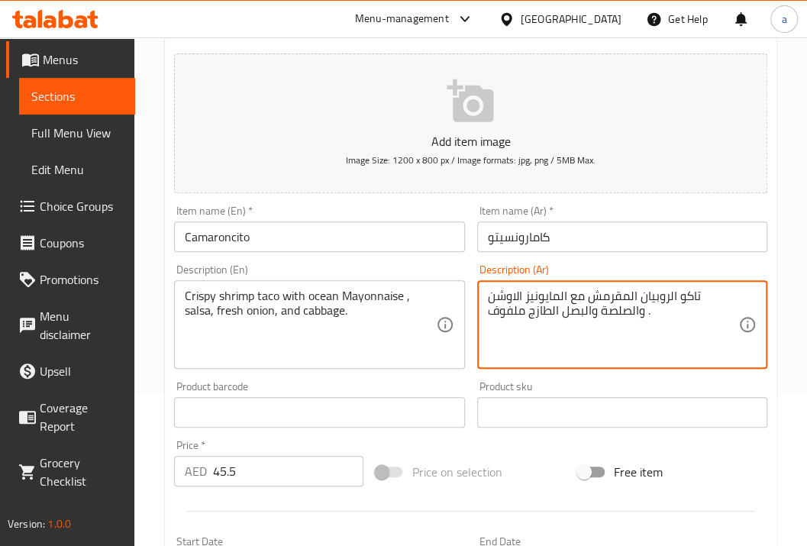
drag, startPoint x: 708, startPoint y: 294, endPoint x: 656, endPoint y: 289, distance: 51.3
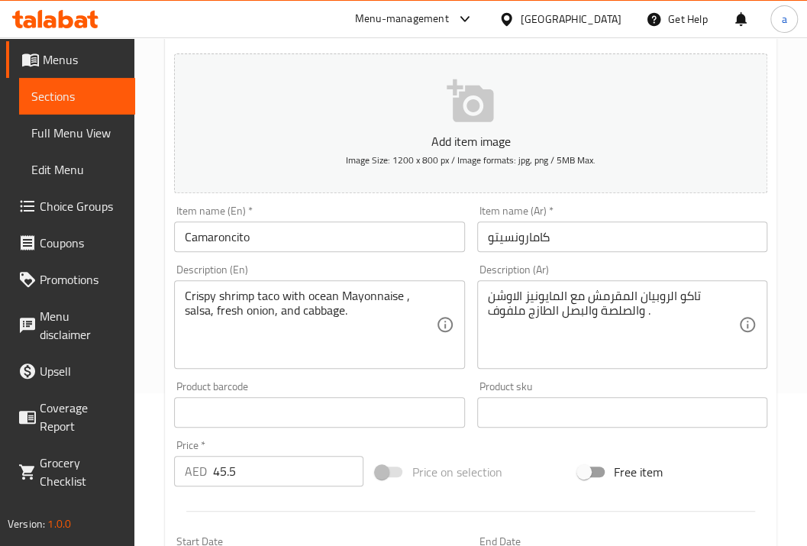
drag, startPoint x: 182, startPoint y: 299, endPoint x: 214, endPoint y: 298, distance: 31.3
click at [214, 298] on div "Crispy shrimp taco with ocean Mayonnaise , salsa, fresh onion, and cabbage. Des…" at bounding box center [319, 324] width 290 height 89
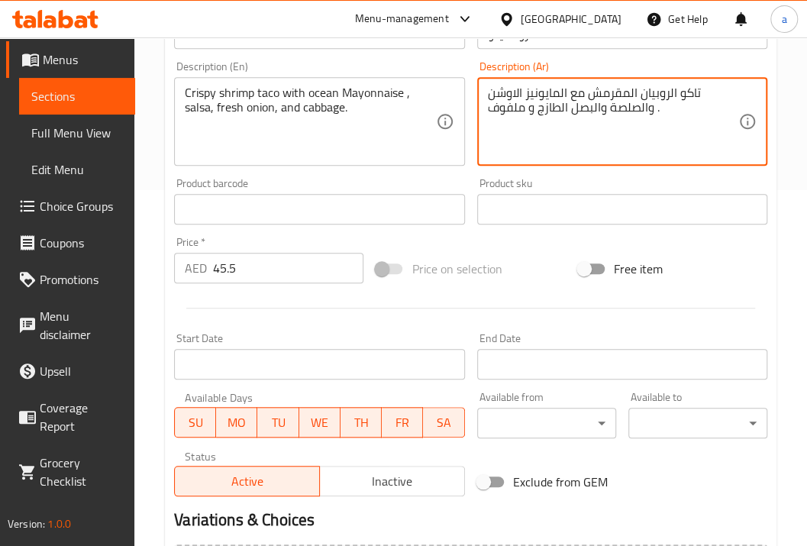
scroll to position [520, 0]
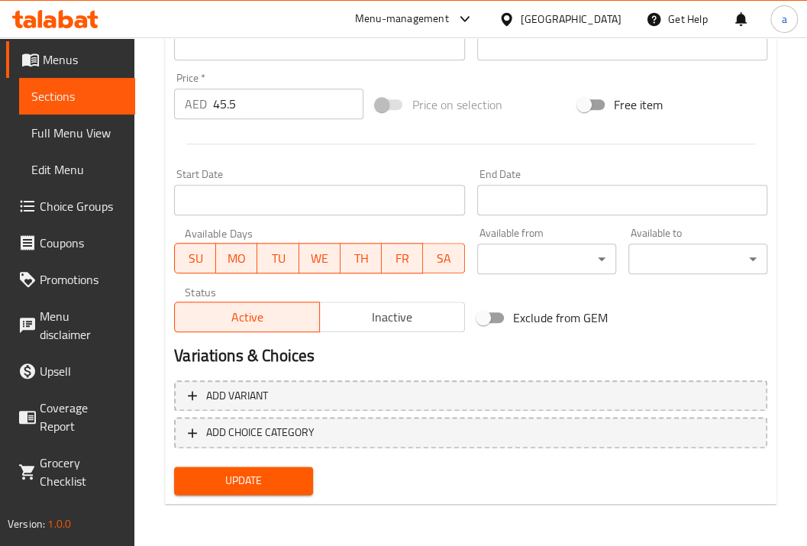
type textarea "تاكو الروبيان المقرمش مع المايونيز الاوشن والصلصة والبصل الطازج و ملفوف ."
click at [257, 472] on span "Update" at bounding box center [243, 480] width 114 height 19
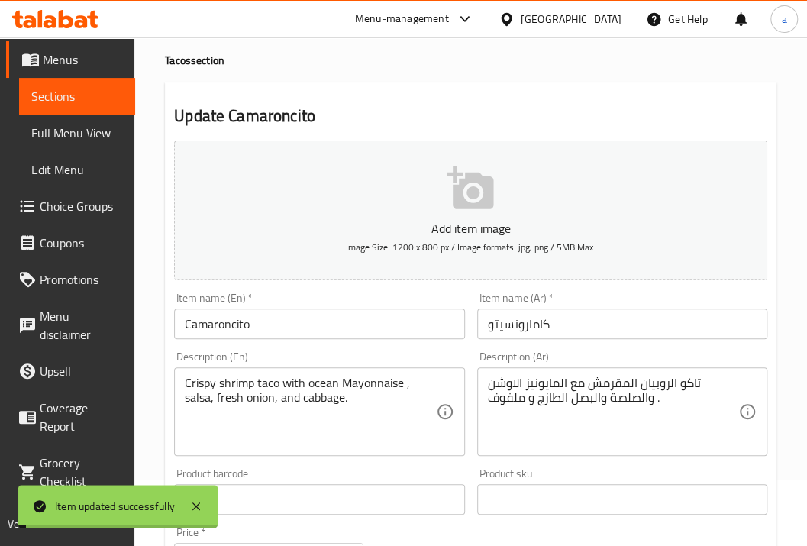
scroll to position [0, 0]
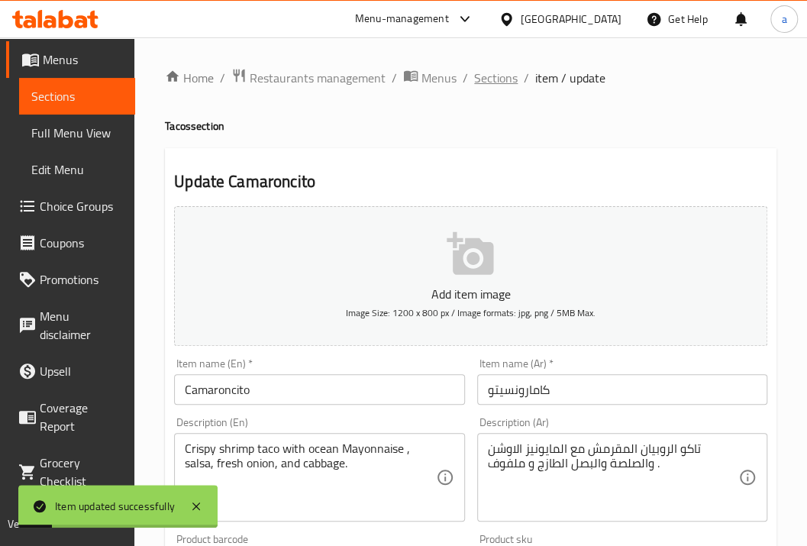
click at [501, 69] on span "Sections" at bounding box center [496, 78] width 44 height 18
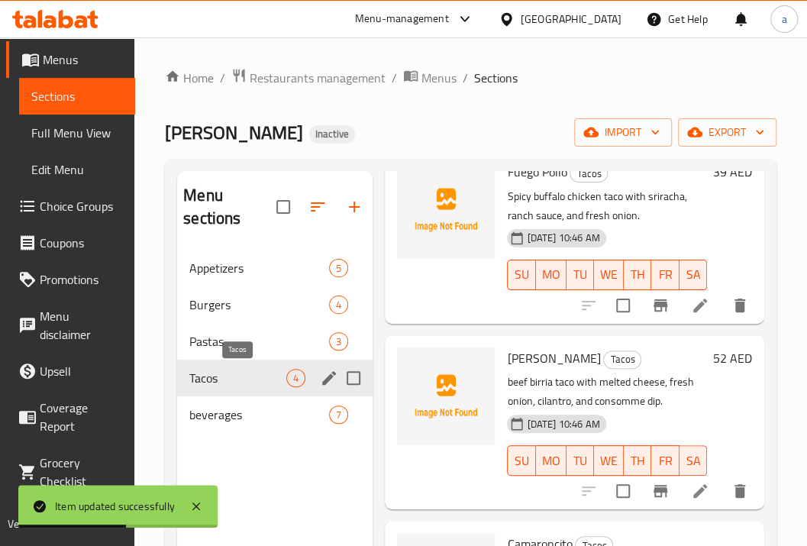
click at [237, 383] on span "Tacos" at bounding box center [237, 378] width 97 height 18
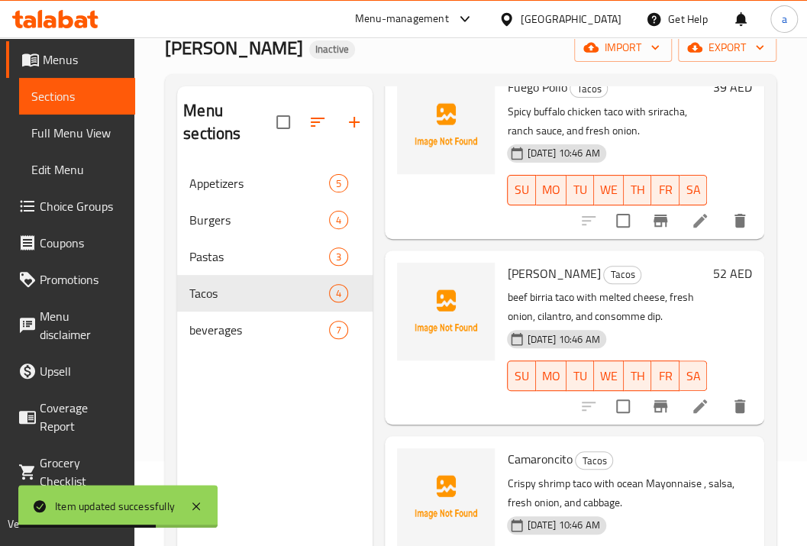
scroll to position [214, 0]
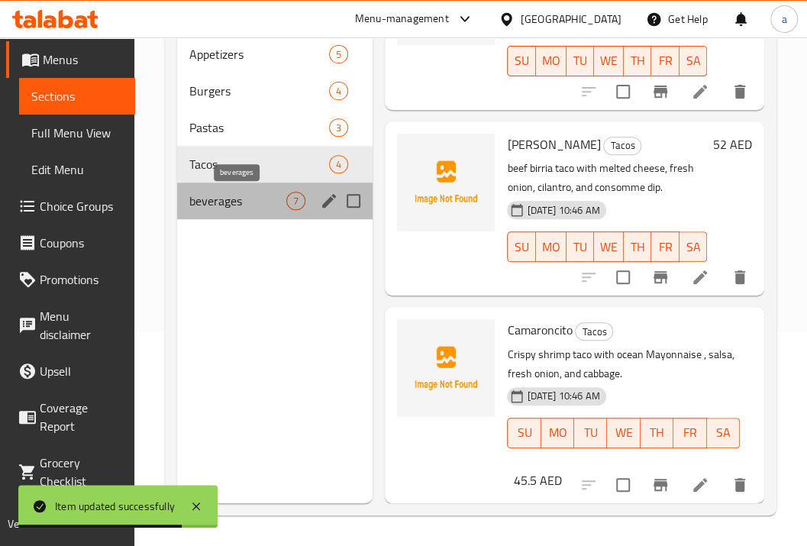
click at [255, 208] on span "beverages" at bounding box center [237, 201] width 97 height 18
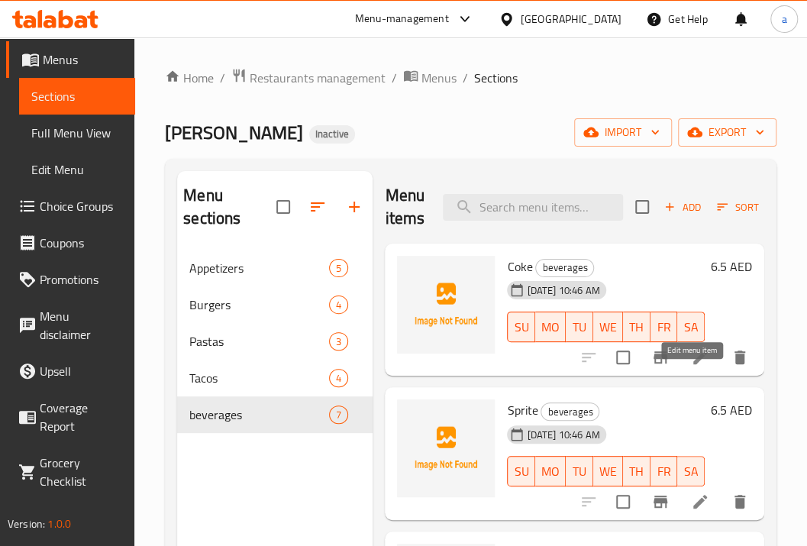
click at [692, 366] on icon at bounding box center [700, 357] width 18 height 18
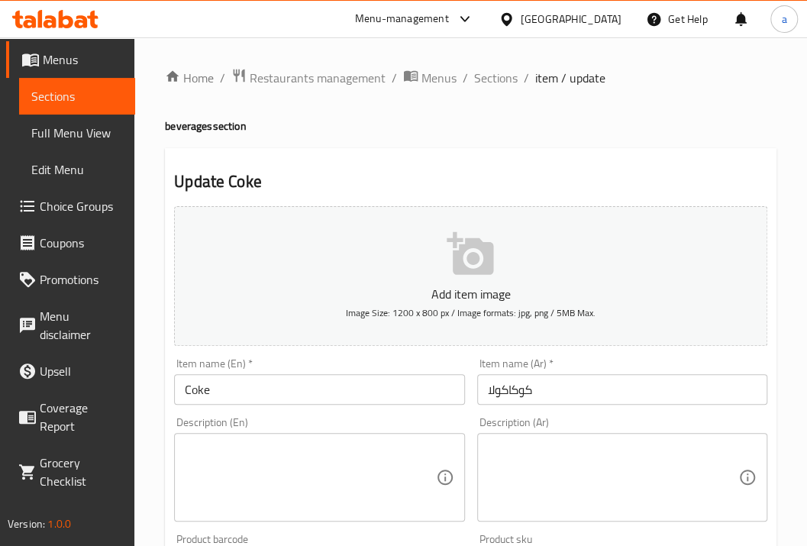
click at [189, 395] on input "Coke" at bounding box center [319, 389] width 290 height 31
click at [483, 72] on span "Sections" at bounding box center [496, 78] width 44 height 18
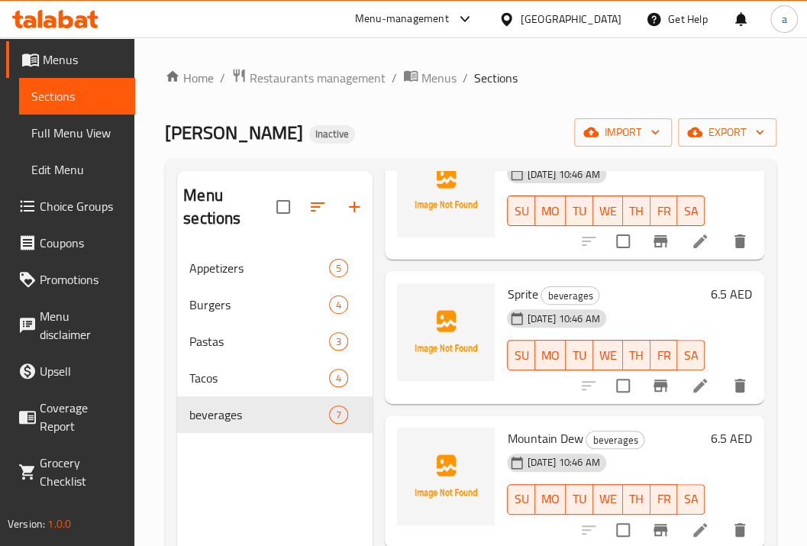
scroll to position [153, 0]
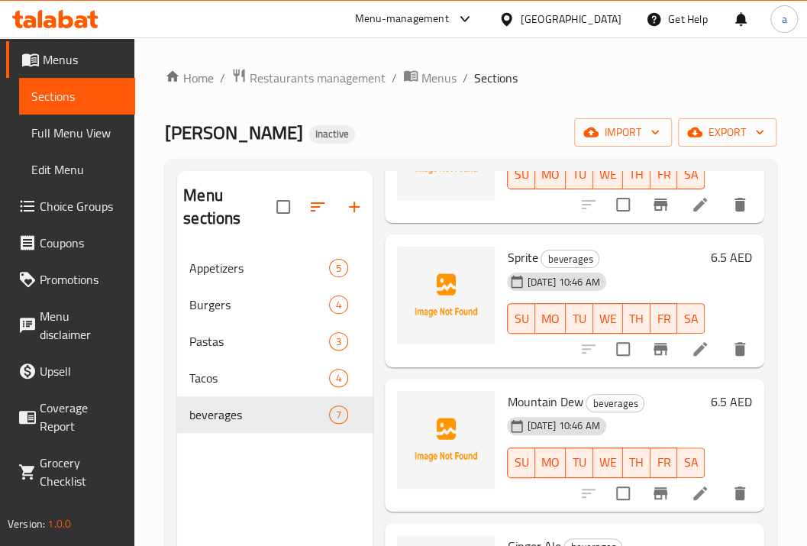
click at [691, 358] on icon at bounding box center [700, 349] width 18 height 18
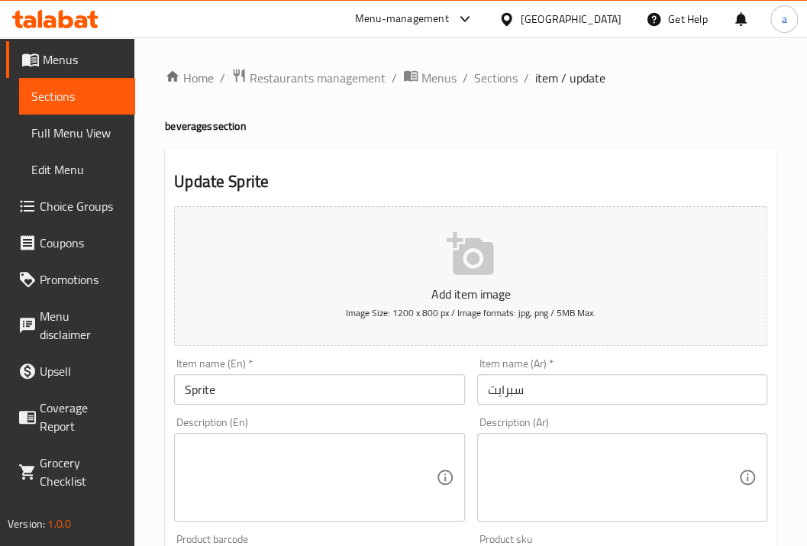
click at [198, 393] on input "Sprite" at bounding box center [319, 389] width 290 height 31
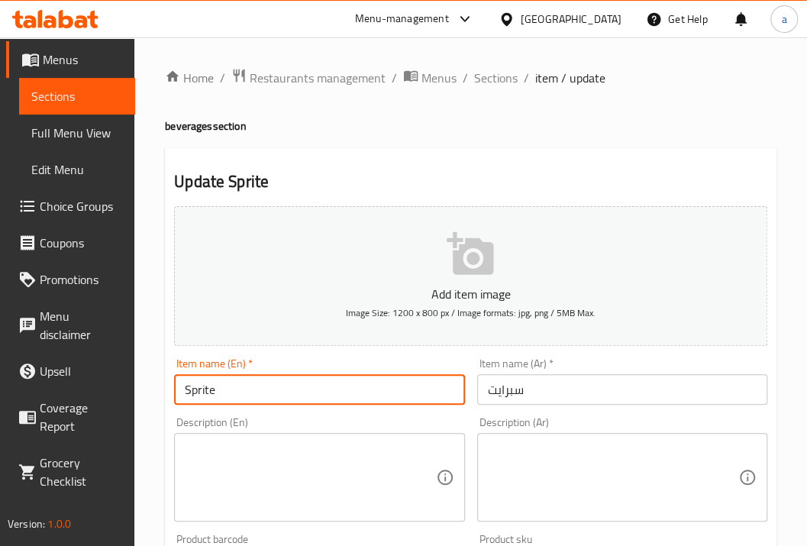
click at [198, 393] on input "Sprite" at bounding box center [319, 389] width 290 height 31
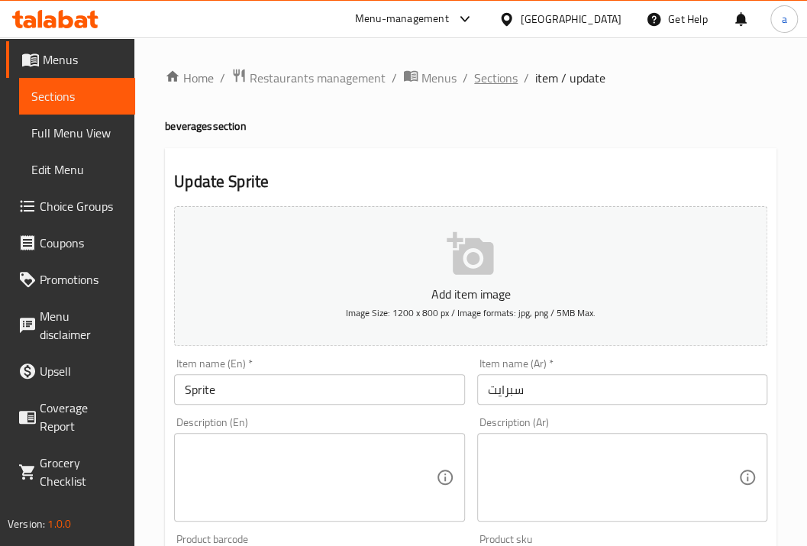
click at [488, 73] on span "Sections" at bounding box center [496, 78] width 44 height 18
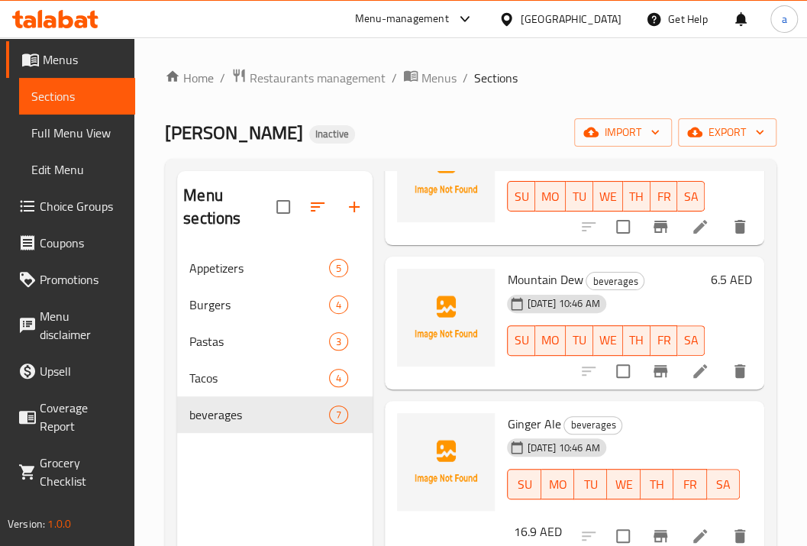
scroll to position [305, 0]
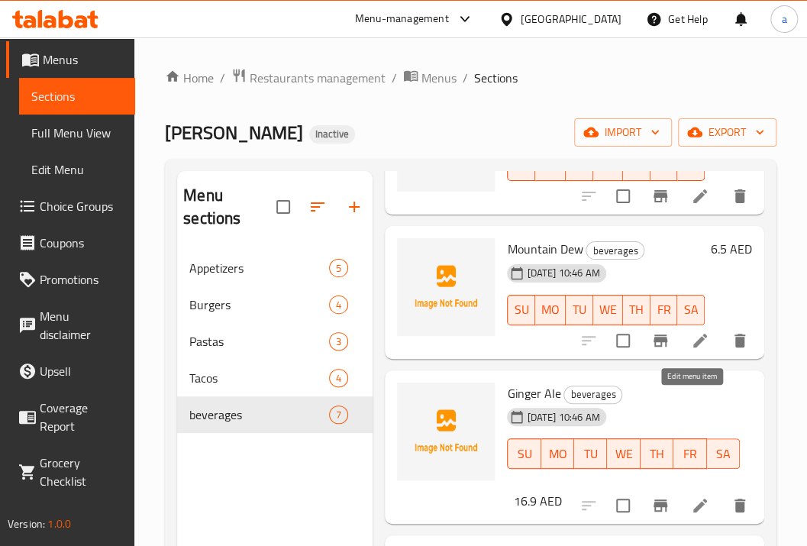
click at [698, 350] on icon at bounding box center [700, 340] width 18 height 18
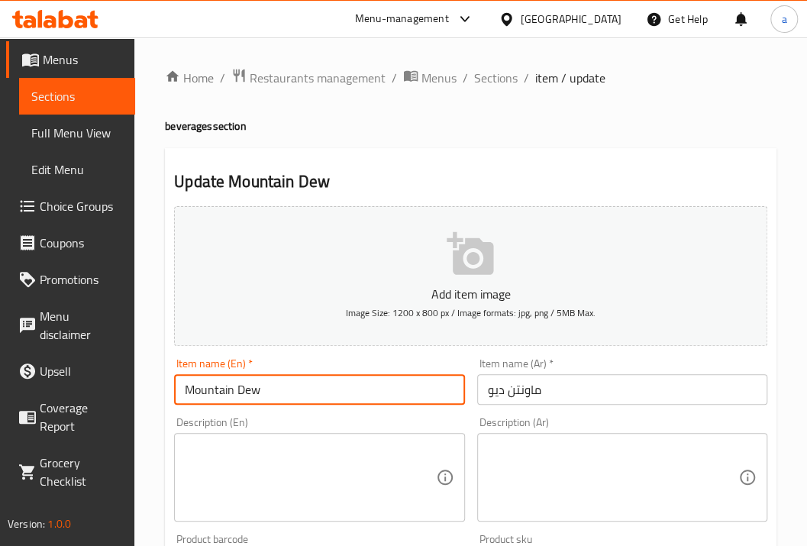
click at [246, 391] on input "Mountain Dew" at bounding box center [319, 389] width 290 height 31
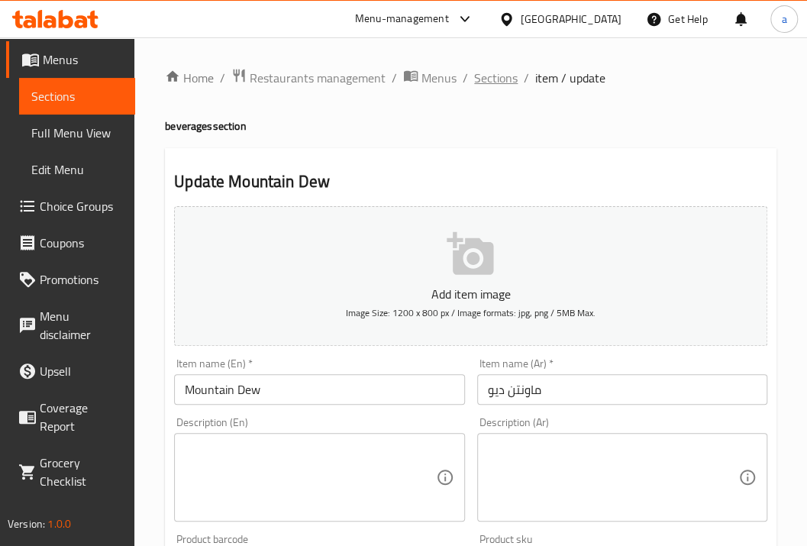
click at [500, 78] on span "Sections" at bounding box center [496, 78] width 44 height 18
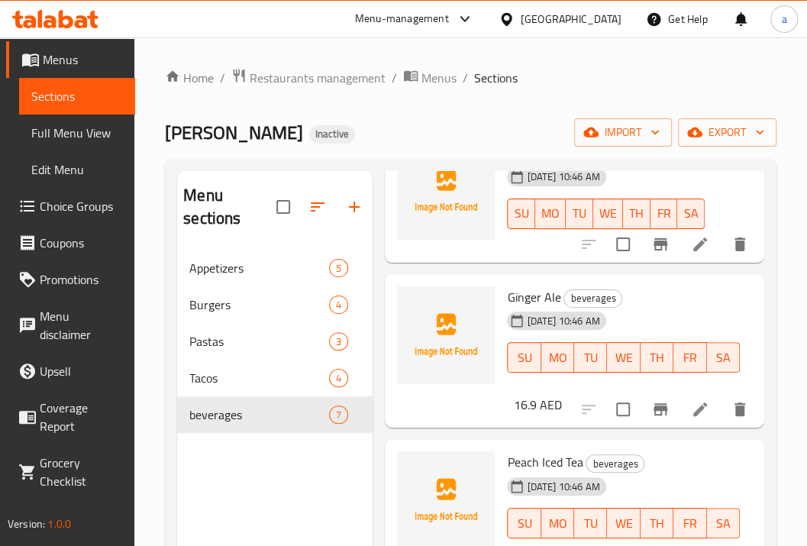
scroll to position [407, 0]
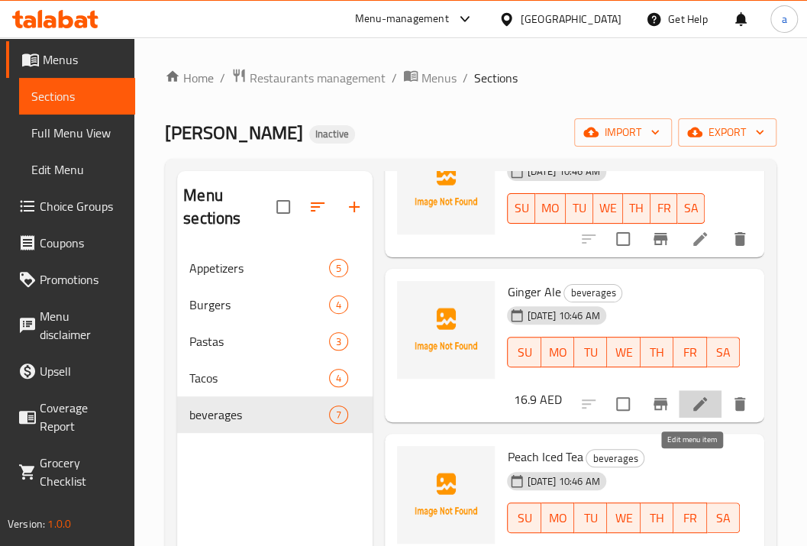
click at [691, 413] on icon at bounding box center [700, 404] width 18 height 18
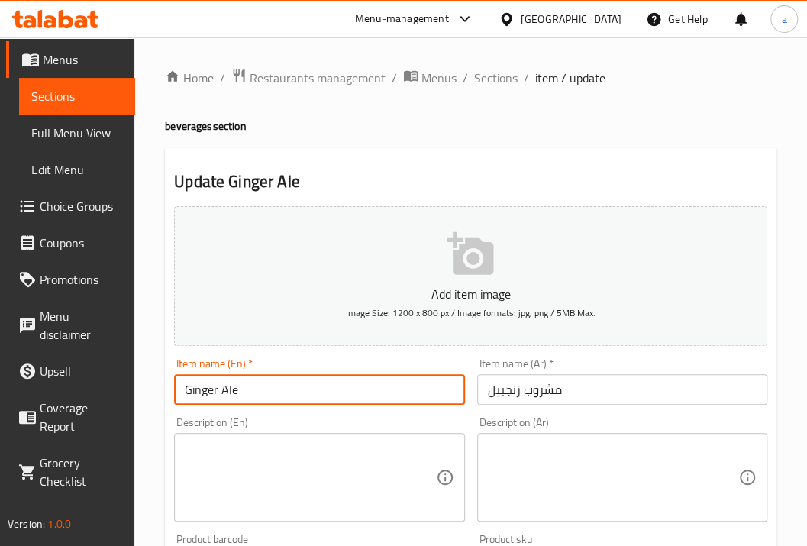
drag, startPoint x: 263, startPoint y: 382, endPoint x: 120, endPoint y: 377, distance: 142.8
click at [124, 377] on div "Edit Restaurant Branches Menus Sections Full Menu View Edit Menu Choice Groups …" at bounding box center [403, 551] width 807 height 1029
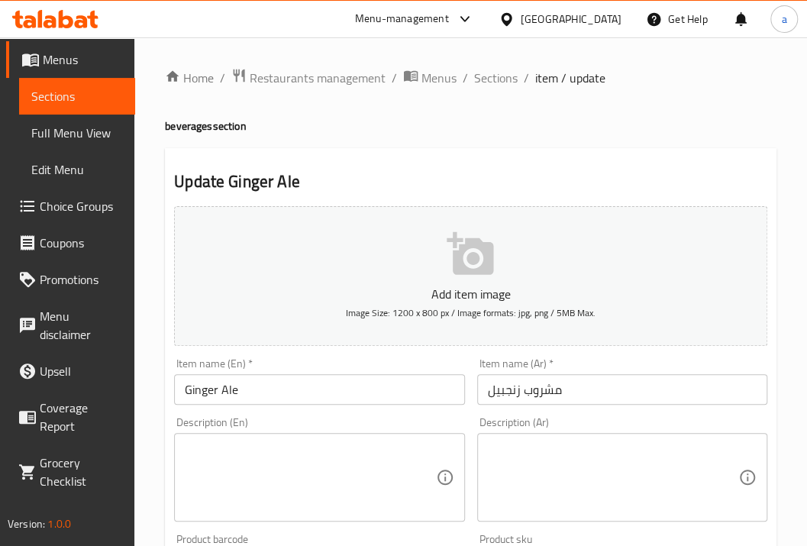
drag, startPoint x: 482, startPoint y: 79, endPoint x: 502, endPoint y: 101, distance: 29.2
click at [482, 79] on span "Sections" at bounding box center [496, 78] width 44 height 18
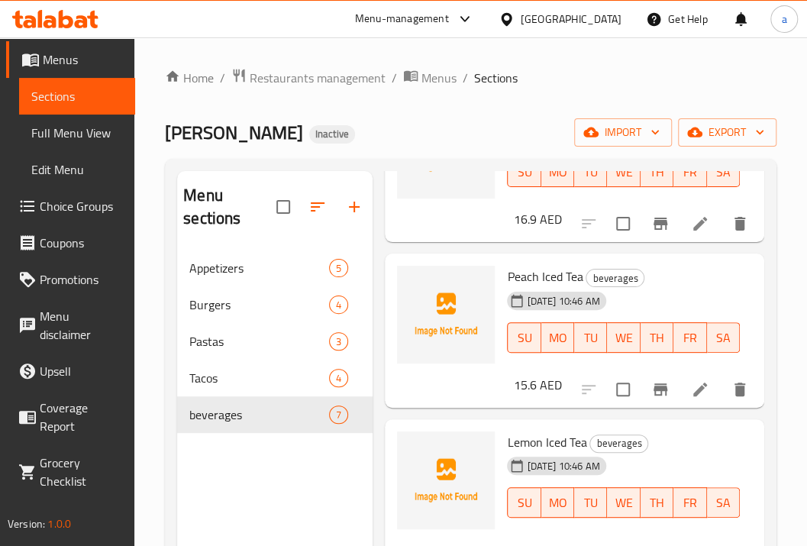
scroll to position [661, 0]
click at [696, 383] on icon at bounding box center [700, 389] width 18 height 18
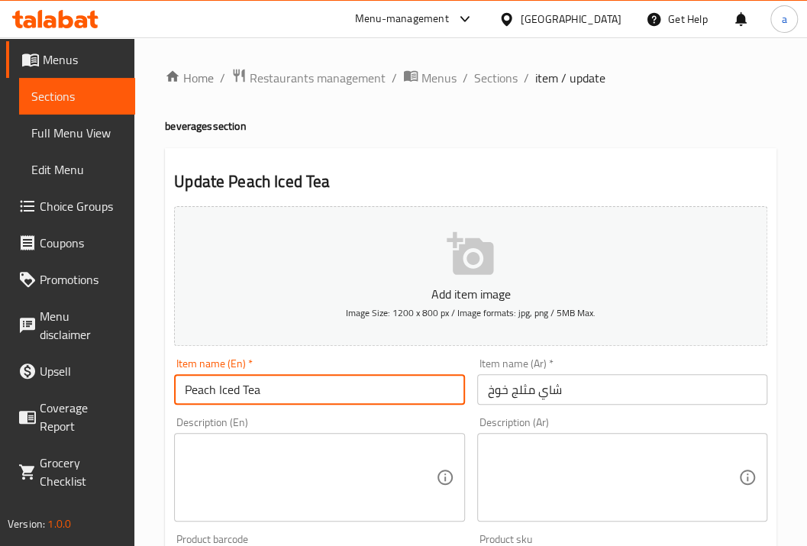
drag, startPoint x: 273, startPoint y: 388, endPoint x: 159, endPoint y: 388, distance: 114.5
click at [159, 388] on div "Home / Restaurants management / Menus / Sections / item / update beverages sect…" at bounding box center [470, 551] width 672 height 1029
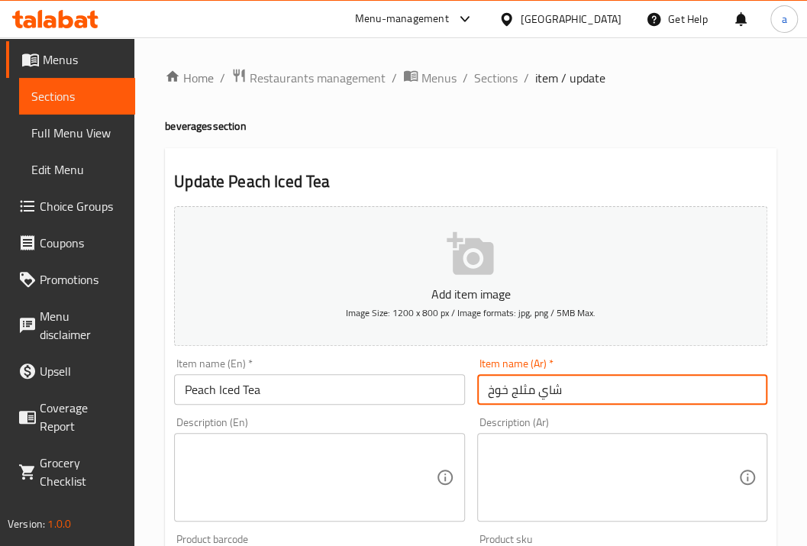
drag, startPoint x: 528, startPoint y: 386, endPoint x: 517, endPoint y: 389, distance: 11.8
click at [517, 389] on input "شاي مثلج خوخ" at bounding box center [622, 389] width 290 height 31
click at [507, 78] on span "Sections" at bounding box center [496, 78] width 44 height 18
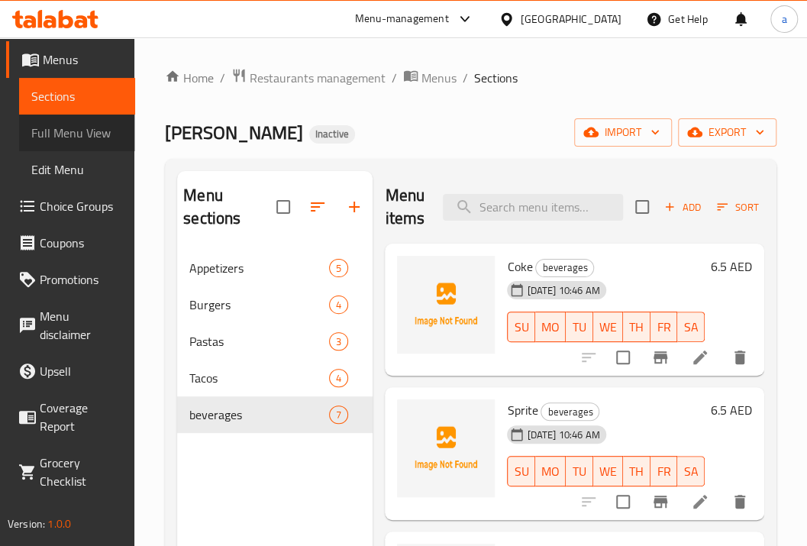
click at [84, 124] on span "Full Menu View" at bounding box center [77, 133] width 92 height 18
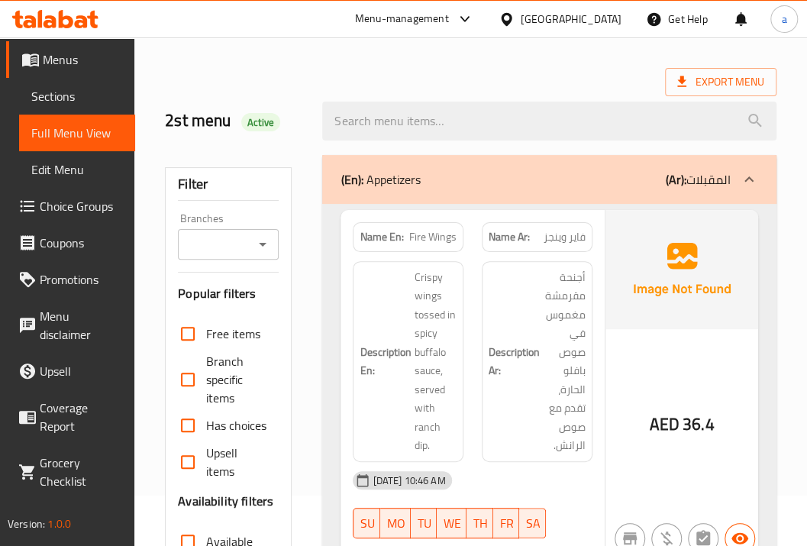
scroll to position [102, 0]
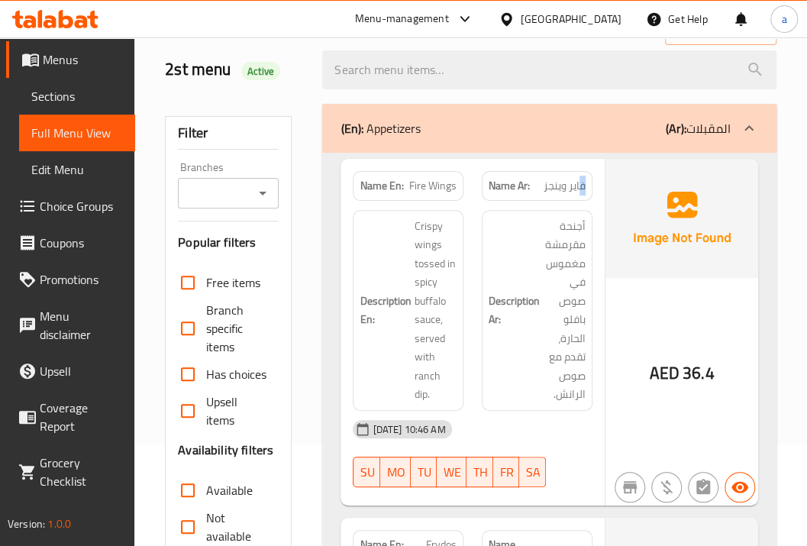
drag, startPoint x: 582, startPoint y: 177, endPoint x: 534, endPoint y: 179, distance: 47.3
click at [534, 179] on p "Name Ar: [PERSON_NAME] وينجز" at bounding box center [536, 186] width 97 height 16
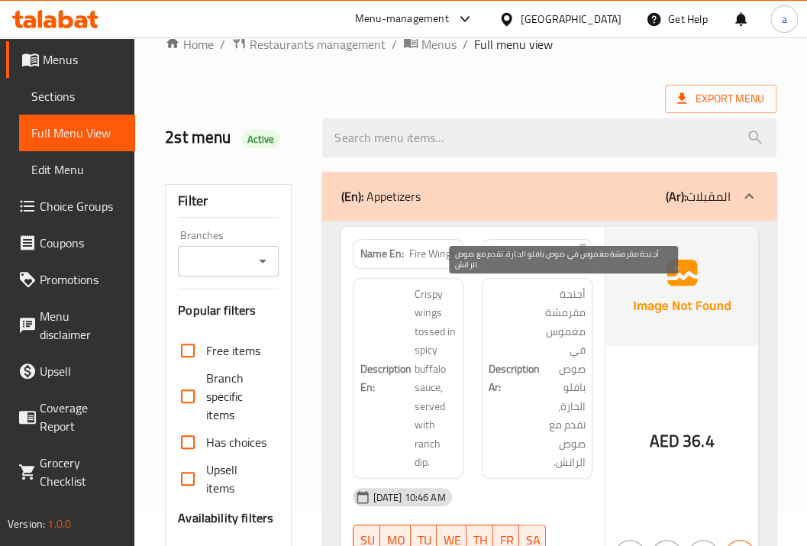
scroll to position [50, 0]
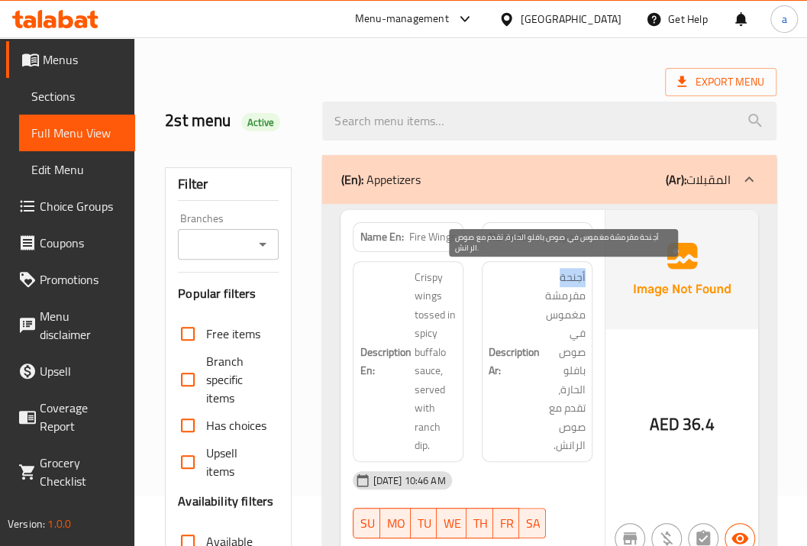
drag, startPoint x: 558, startPoint y: 270, endPoint x: 588, endPoint y: 273, distance: 29.9
click at [588, 273] on div "Description Ar: أجنحة مقرمشة مغموس في صوص بافلو الحارة، تقدم مع صوص الرانش." at bounding box center [537, 361] width 111 height 201
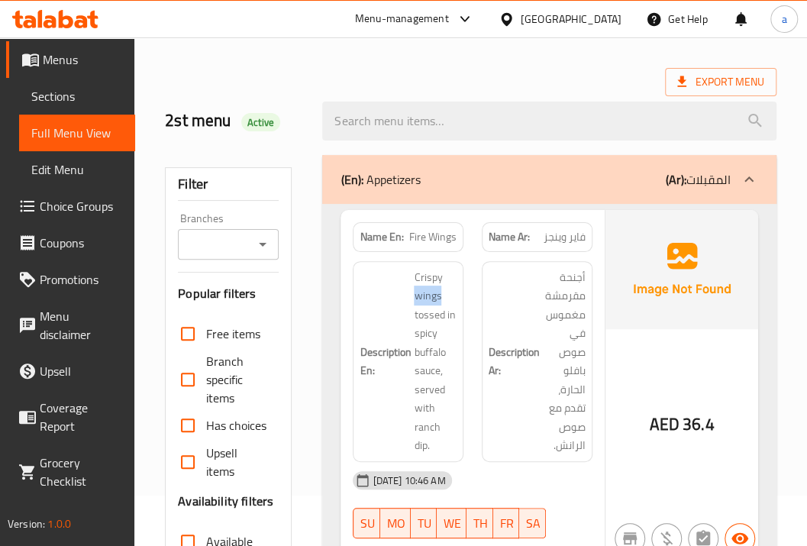
drag, startPoint x: 454, startPoint y: 291, endPoint x: 411, endPoint y: 292, distance: 43.5
click at [411, 292] on h6 "Description En: Crispy wings tossed in spicy buffalo sauce, served with ranch d…" at bounding box center [407, 361] width 97 height 187
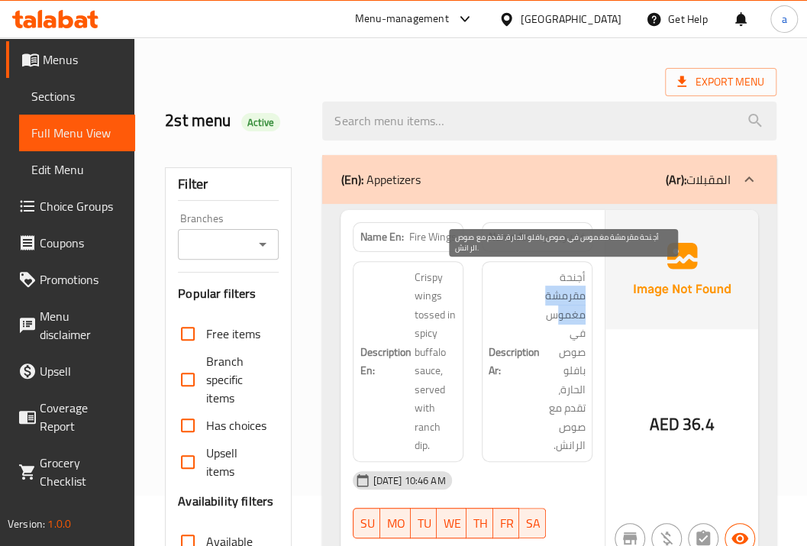
drag, startPoint x: 555, startPoint y: 305, endPoint x: 585, endPoint y: 302, distance: 29.9
click at [585, 302] on span "أجنحة مقرمشة مغموس في صوص بافلو الحارة، تقدم مع صوص الرانش." at bounding box center [564, 361] width 43 height 187
click at [555, 297] on span "أجنحة مقرمشة مغموس في صوص بافلو الحارة، تقدم مع صوص الرانش." at bounding box center [564, 361] width 43 height 187
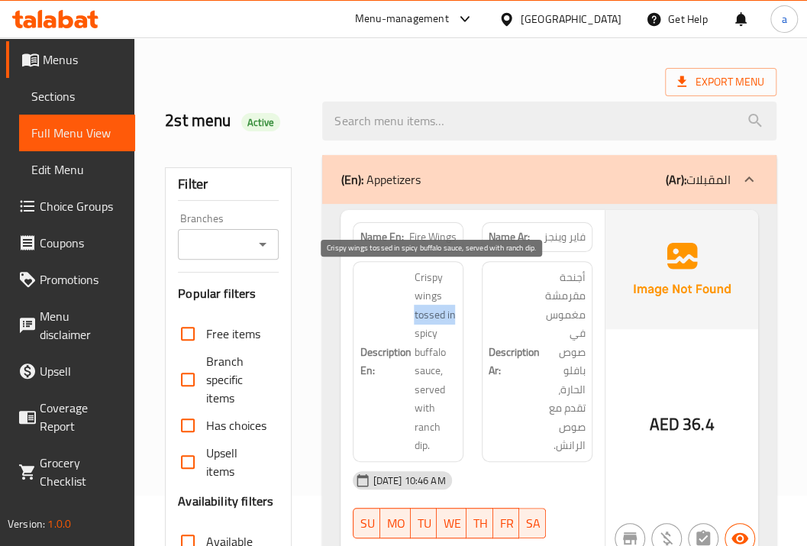
drag, startPoint x: 415, startPoint y: 314, endPoint x: 487, endPoint y: 312, distance: 71.8
click at [471, 313] on div "Description En: Crispy wings tossed in spicy buffalo sauce, served with ranch d…" at bounding box center [407, 361] width 129 height 219
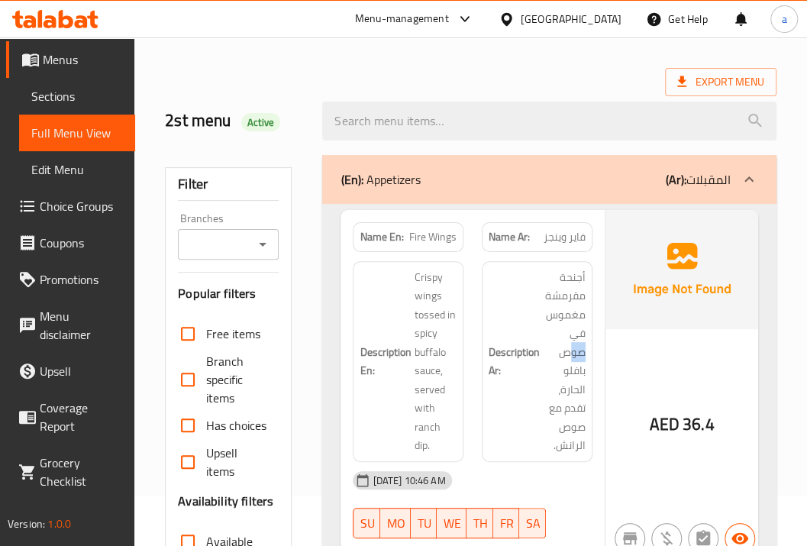
drag, startPoint x: 569, startPoint y: 350, endPoint x: 595, endPoint y: 351, distance: 26.0
click at [595, 351] on div "Description Ar: أجنحة مقرمشة مغموس في صوص بافلو الحارة، تقدم مع صوص الرانش." at bounding box center [536, 361] width 129 height 219
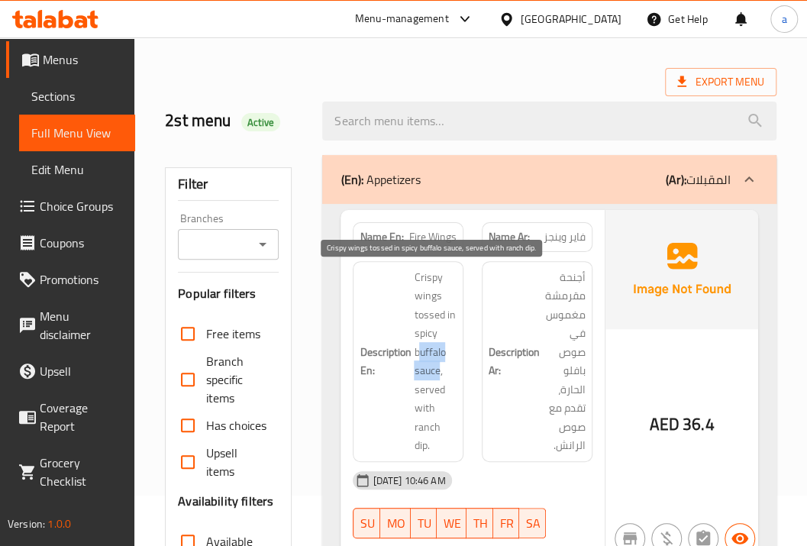
drag, startPoint x: 439, startPoint y: 371, endPoint x: 421, endPoint y: 352, distance: 25.9
click at [421, 352] on span "Crispy wings tossed in spicy buffalo sauce, served with ranch dip." at bounding box center [435, 361] width 43 height 187
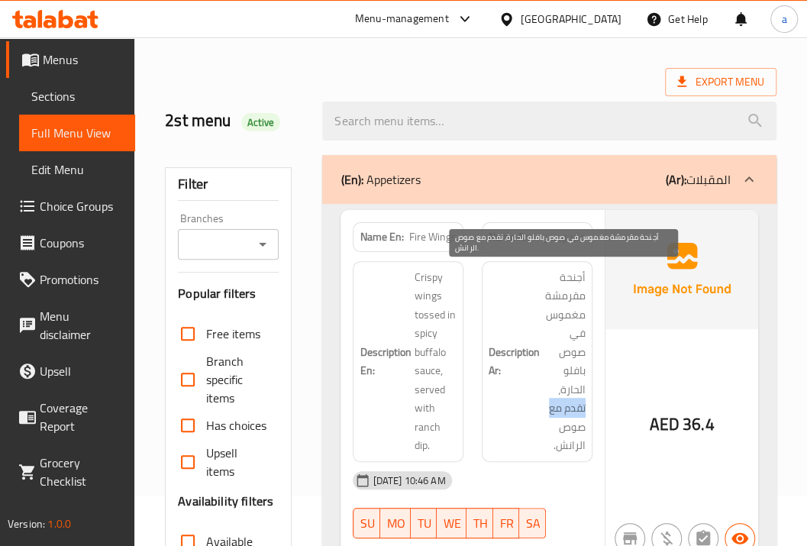
drag, startPoint x: 546, startPoint y: 405, endPoint x: 585, endPoint y: 405, distance: 38.2
click at [585, 405] on span "أجنحة مقرمشة مغموس في صوص بافلو الحارة، تقدم مع صوص الرانش." at bounding box center [564, 361] width 43 height 187
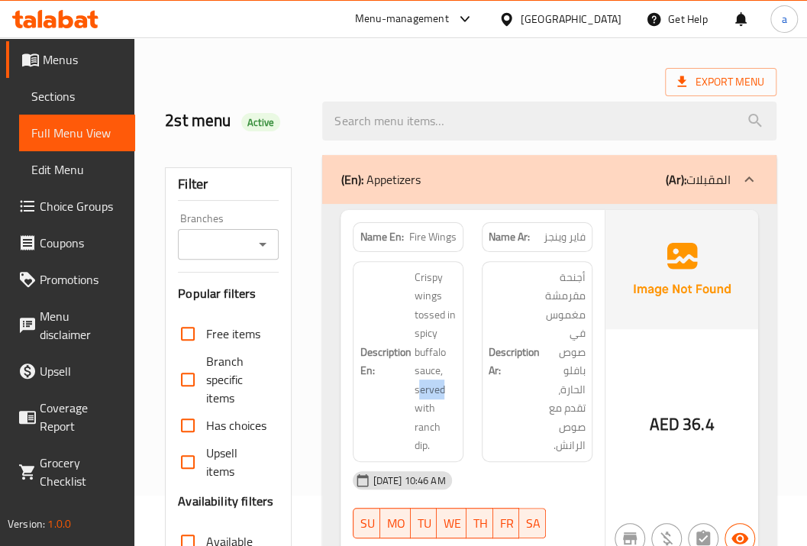
drag, startPoint x: 414, startPoint y: 395, endPoint x: 412, endPoint y: 414, distance: 19.2
click at [412, 414] on h6 "Description En: Crispy wings tossed in spicy buffalo sauce, served with ranch d…" at bounding box center [407, 361] width 97 height 187
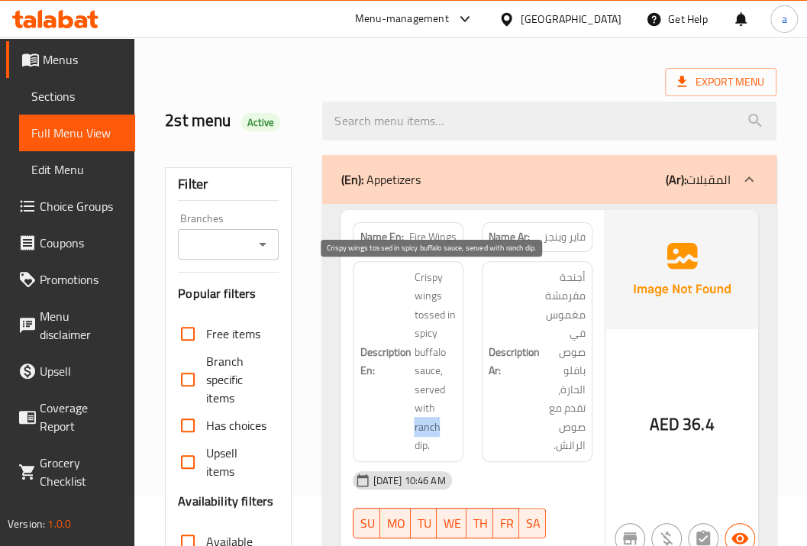
drag, startPoint x: 446, startPoint y: 424, endPoint x: 394, endPoint y: 421, distance: 52.0
click at [394, 421] on h6 "Description En: Crispy wings tossed in spicy buffalo sauce, served with ranch d…" at bounding box center [407, 361] width 97 height 187
click at [416, 435] on span "Crispy wings tossed in spicy buffalo sauce, served with ranch dip." at bounding box center [435, 361] width 43 height 187
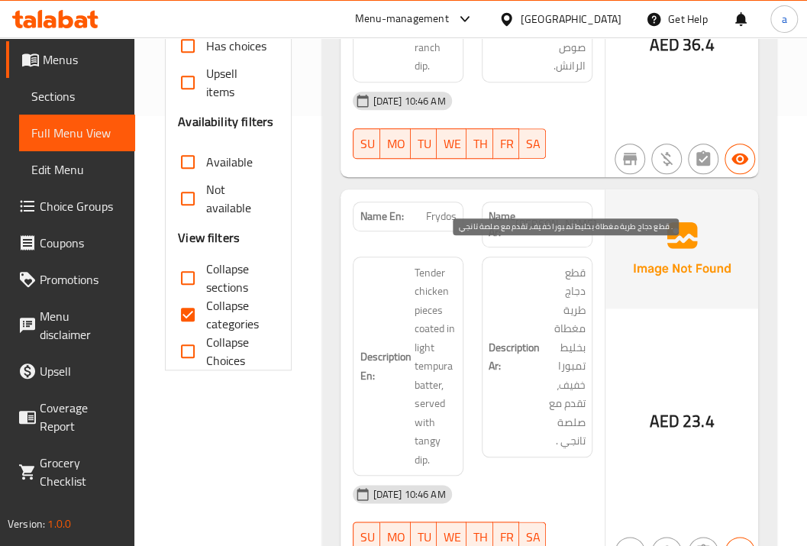
scroll to position [407, 0]
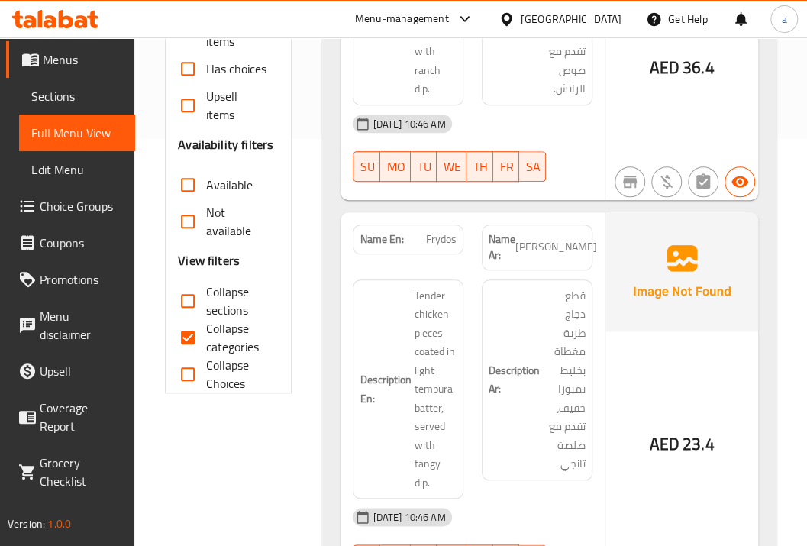
drag, startPoint x: 543, startPoint y: 272, endPoint x: 585, endPoint y: 293, distance: 47.5
click at [585, 293] on div "Description Ar: قطع دجاج طرية مغطاة بخليط تمبورا خفيف، تقدم مع صلصة تانجي ." at bounding box center [537, 379] width 111 height 201
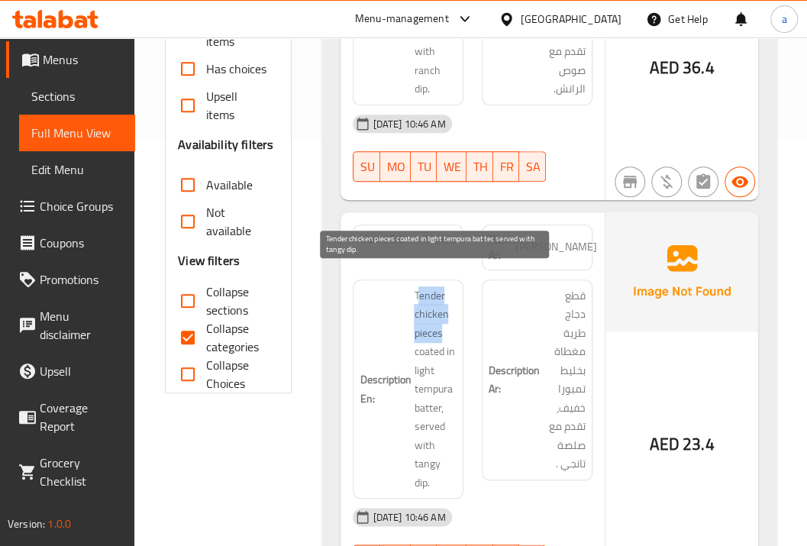
drag, startPoint x: 446, startPoint y: 311, endPoint x: 417, endPoint y: 281, distance: 42.1
click at [417, 286] on span "Tender chicken pieces coated in light tempura batter, served with tangy dip." at bounding box center [435, 389] width 43 height 206
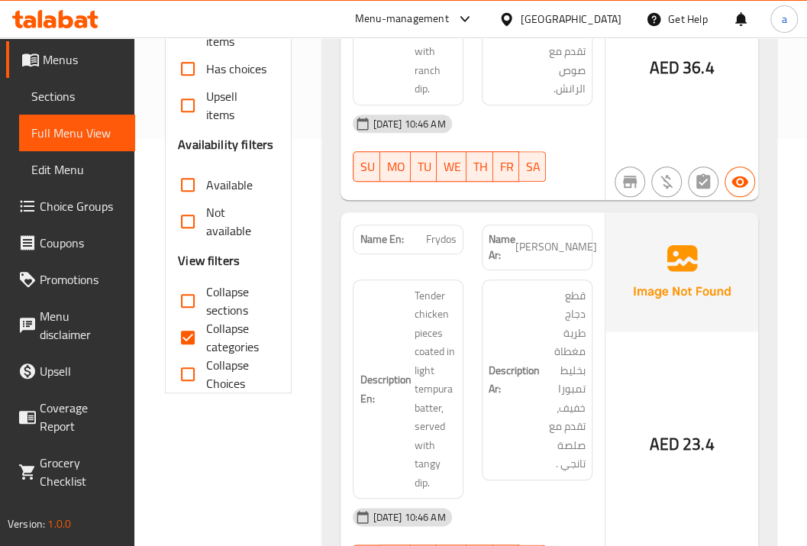
click at [443, 237] on span "Frydos" at bounding box center [441, 239] width 31 height 16
copy span "Frydos"
click at [70, 105] on span "Sections" at bounding box center [77, 96] width 92 height 18
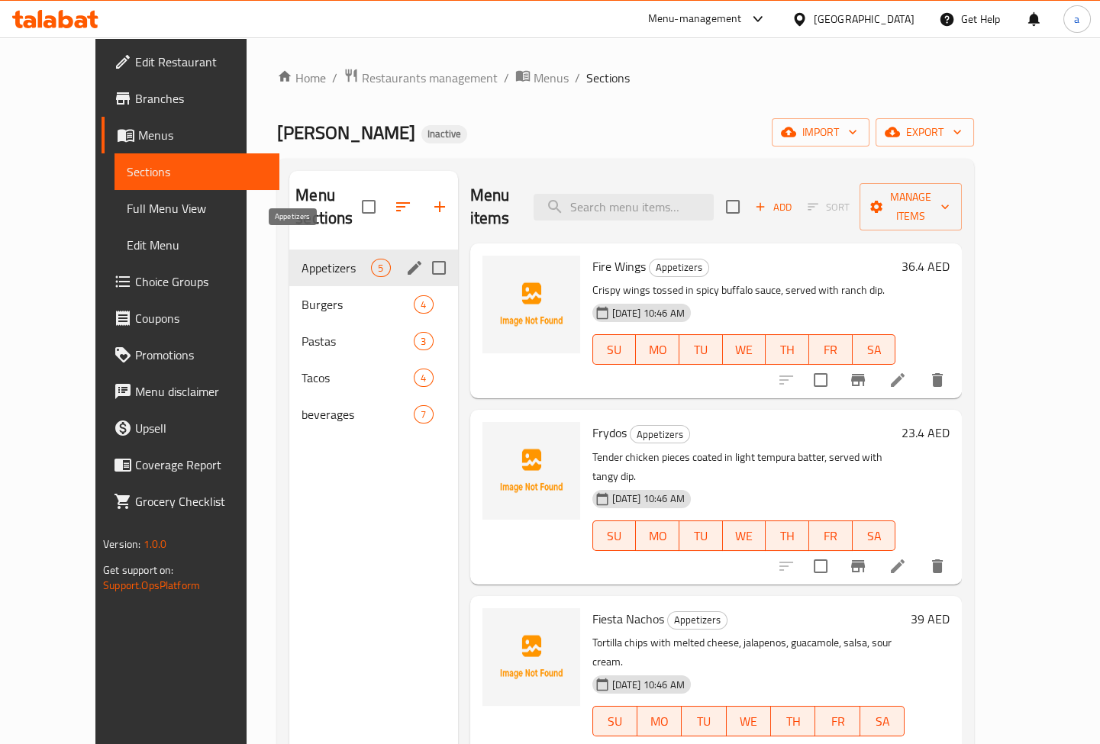
click at [314, 259] on span "Appetizers" at bounding box center [335, 268] width 69 height 18
click at [336, 259] on span "Appetizers" at bounding box center [335, 268] width 69 height 18
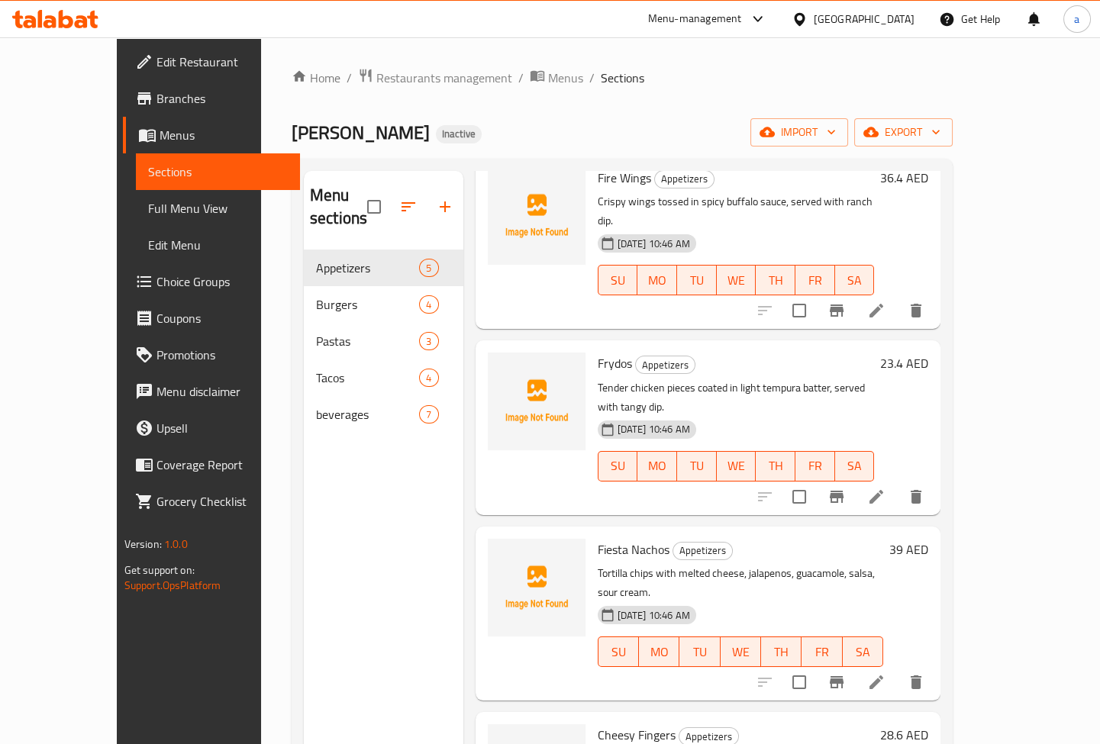
scroll to position [127, 0]
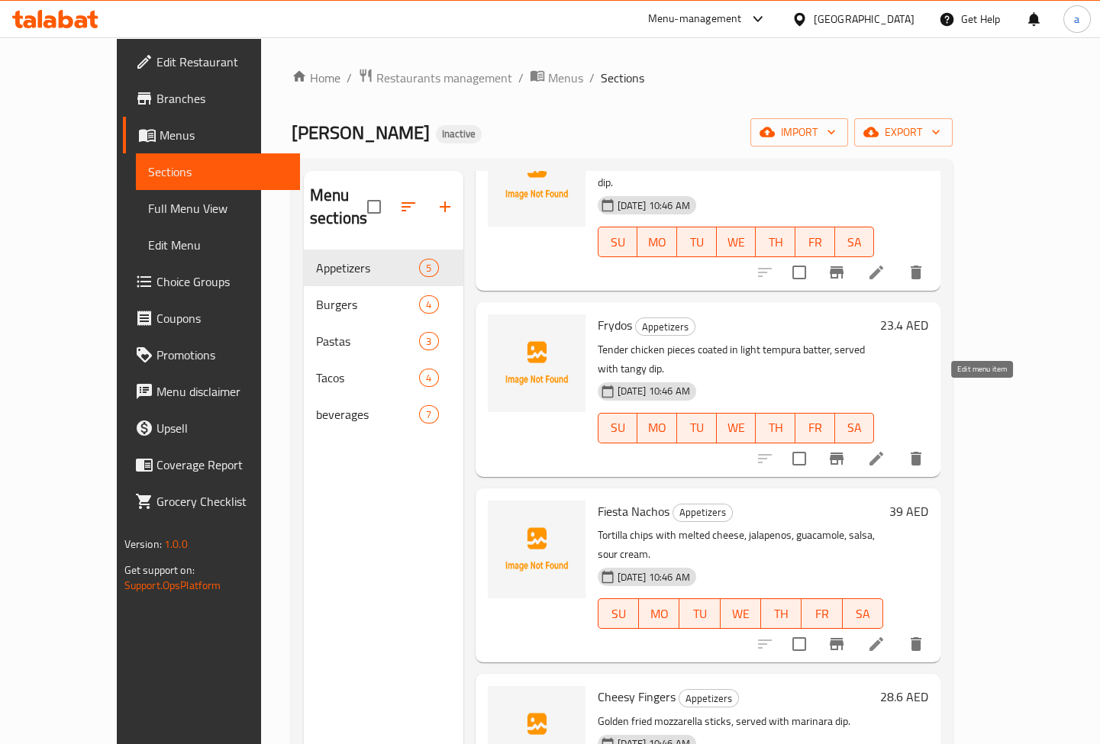
click at [885, 450] on icon at bounding box center [876, 459] width 18 height 18
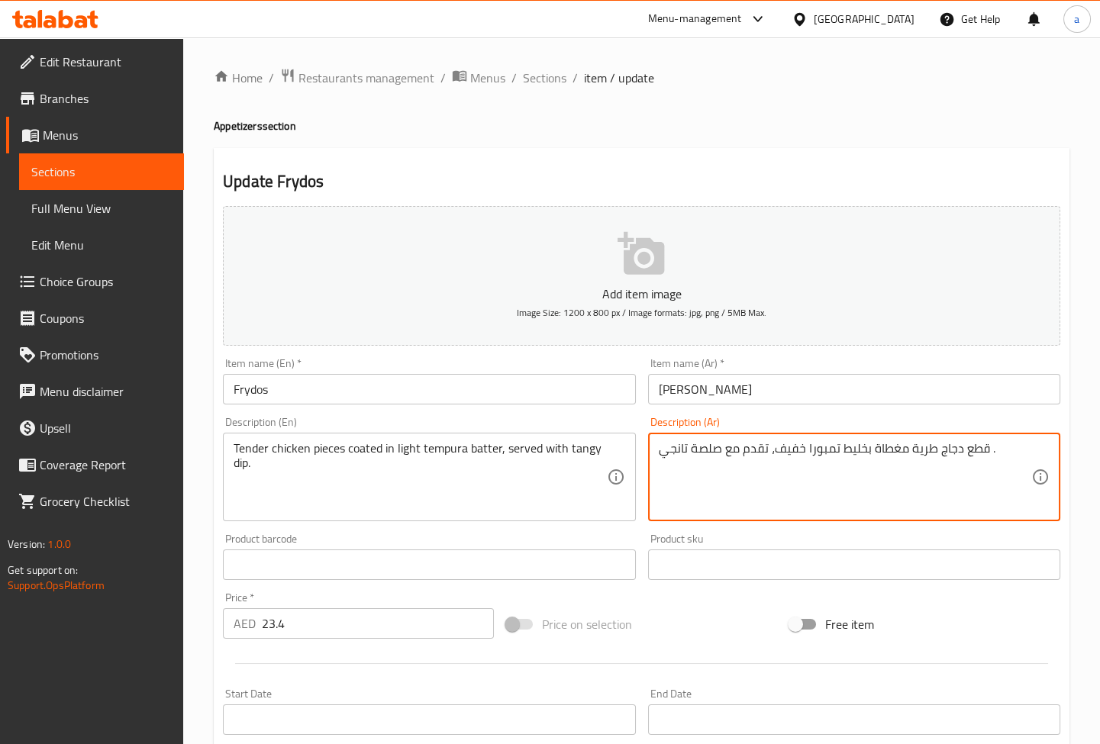
click at [710, 450] on textarea "قطع دجاج طرية مغطاة بخليط تمبورا خفيف، تقدم مع صلصة تانجي ." at bounding box center [845, 477] width 372 height 73
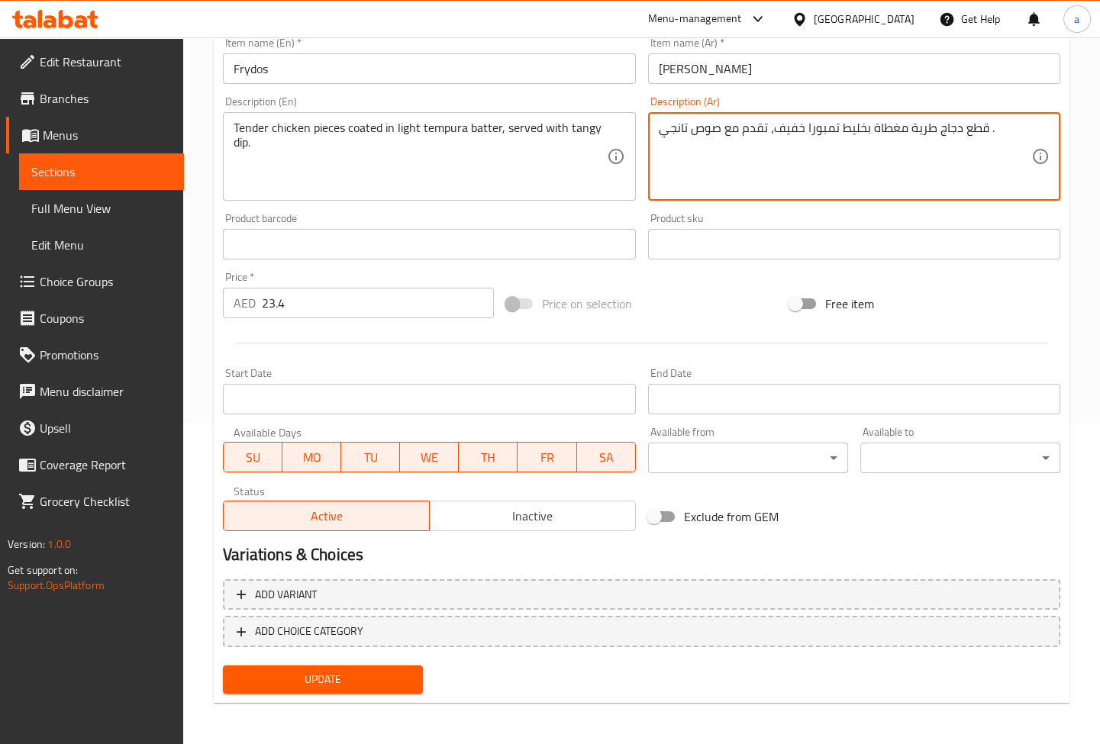
type textarea "قطع دجاج طرية مغطاة بخليط تمبورا خفيف، تقدم مع صوص تانجي ."
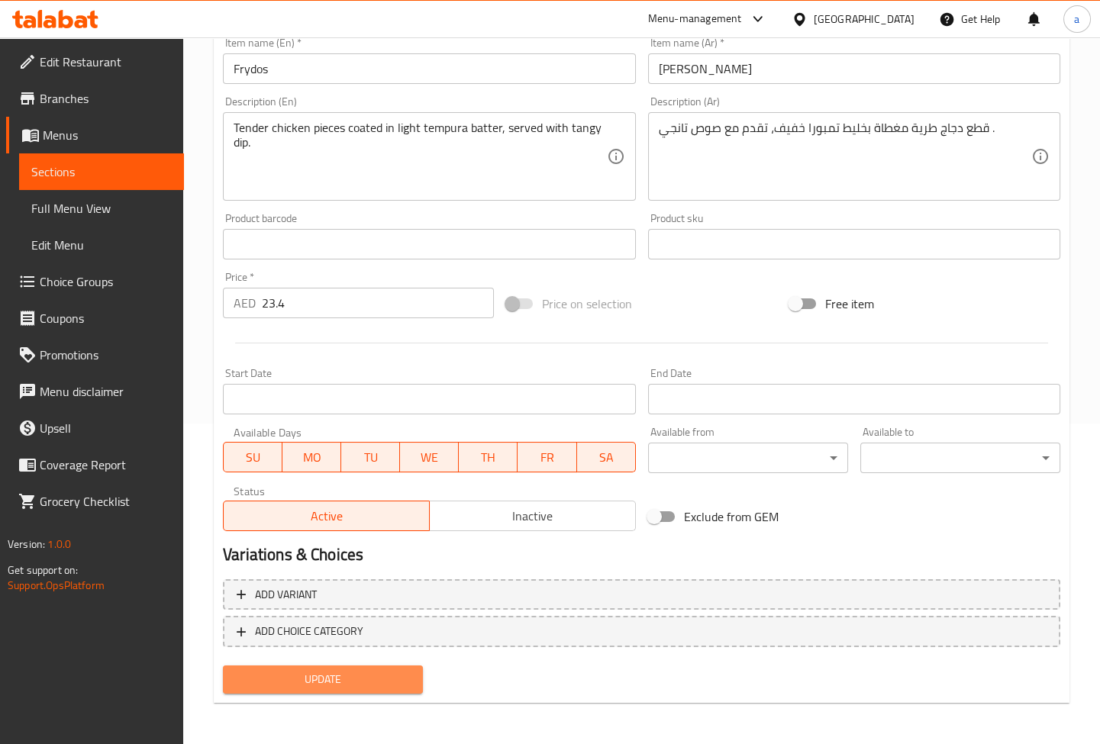
click at [395, 673] on span "Update" at bounding box center [323, 679] width 176 height 19
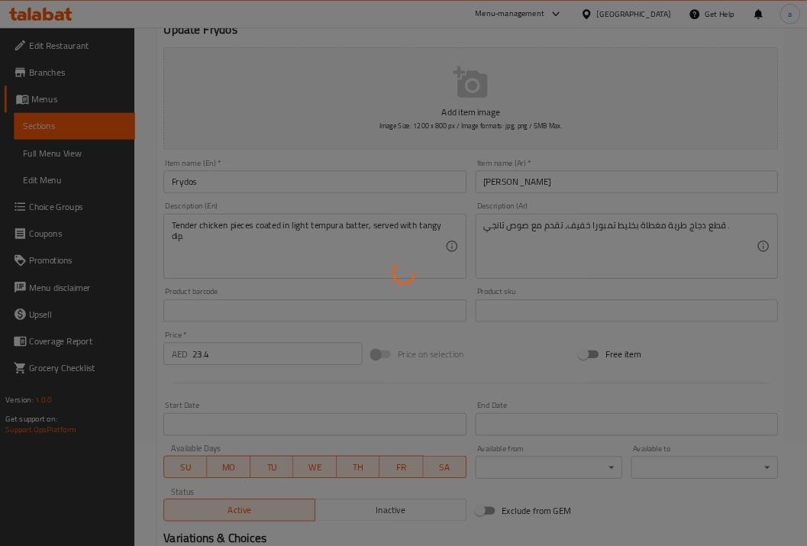
scroll to position [0, 0]
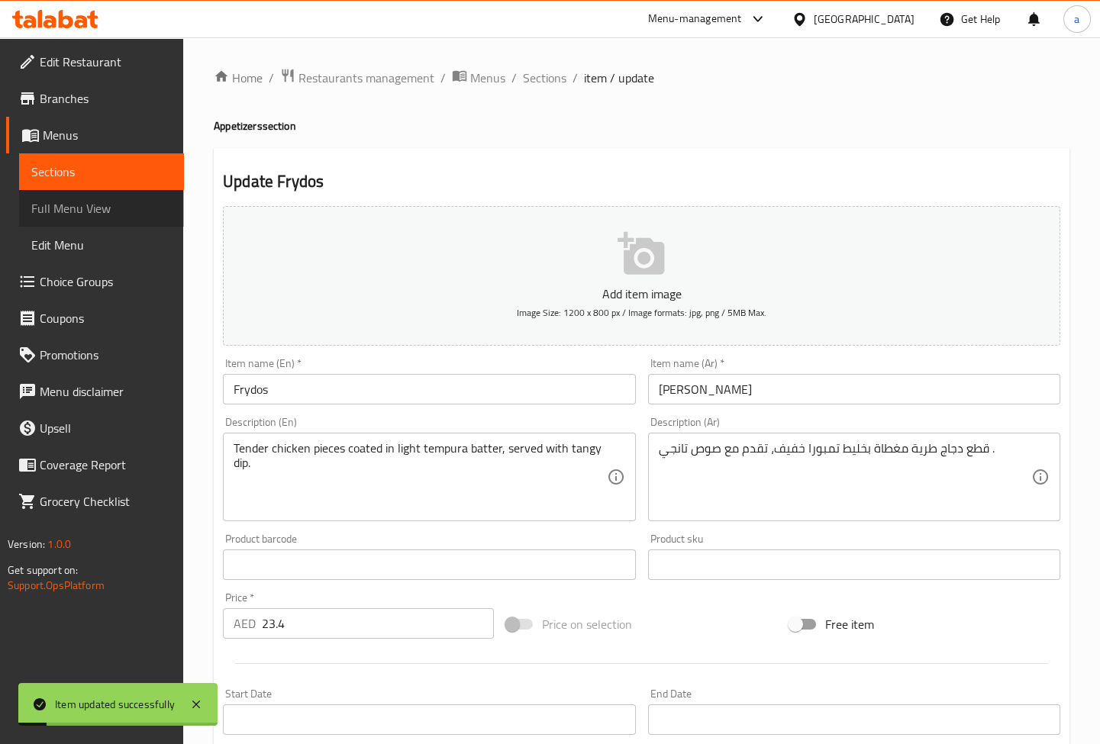
click at [148, 212] on span "Full Menu View" at bounding box center [101, 208] width 140 height 18
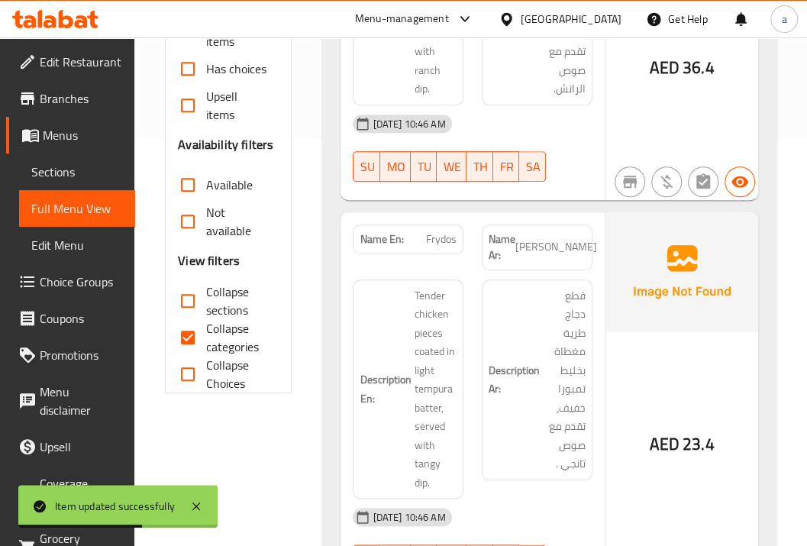
scroll to position [458, 0]
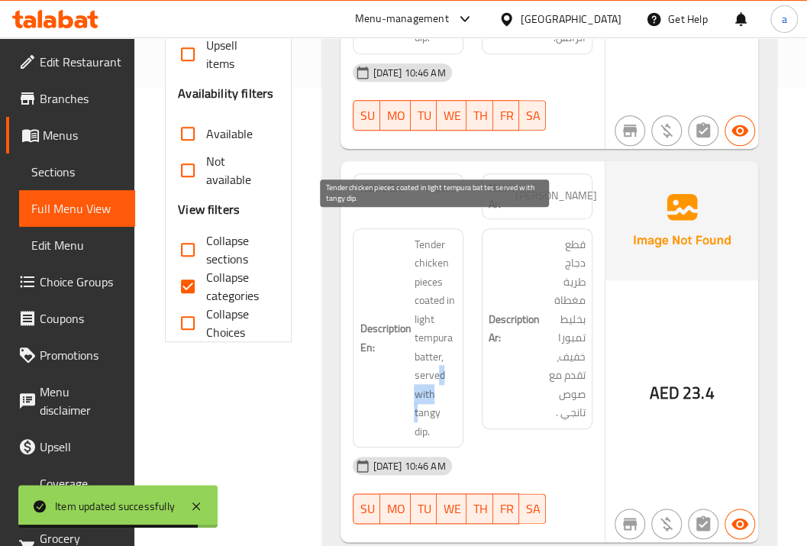
drag, startPoint x: 440, startPoint y: 356, endPoint x: 418, endPoint y: 402, distance: 51.2
click at [418, 402] on span "Tender chicken pieces coated in light tempura batter, served with tangy dip." at bounding box center [435, 338] width 43 height 206
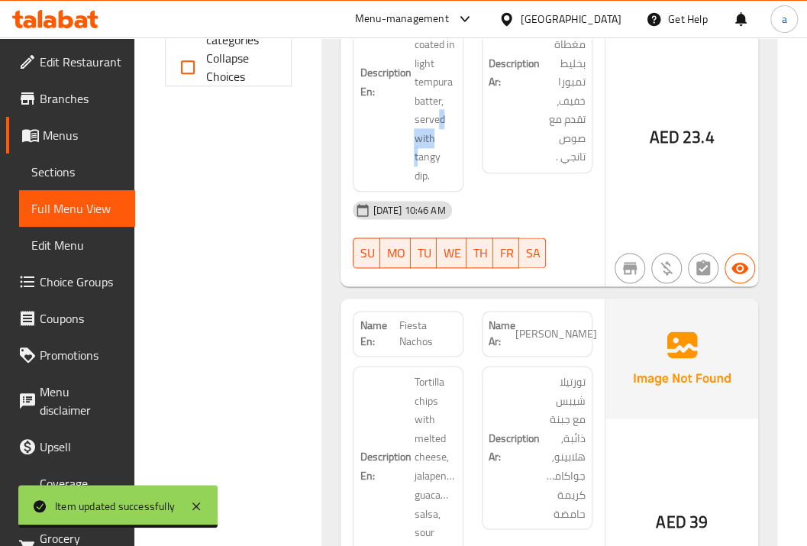
scroll to position [763, 0]
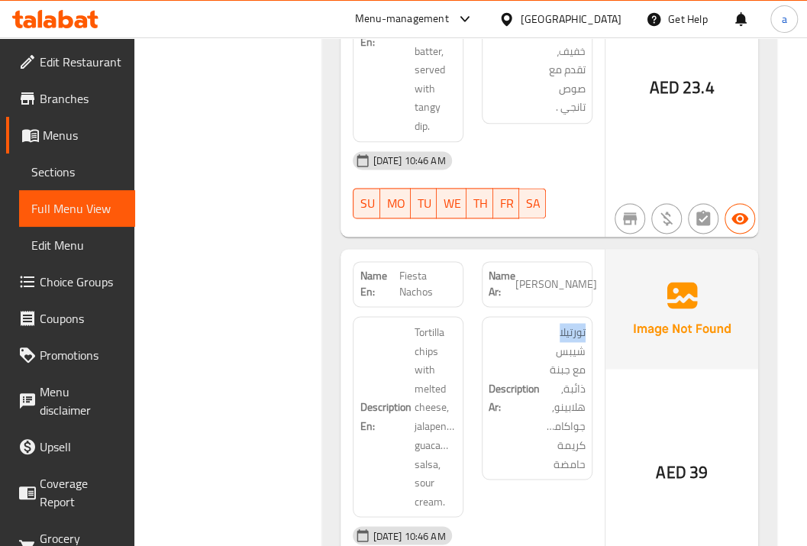
drag, startPoint x: 559, startPoint y: 316, endPoint x: 593, endPoint y: 313, distance: 33.7
click at [593, 313] on div "Description Ar: تورتيلا شيبس مع جبنة ذائبة, هلابينو, جواكامولي,صلصة, كريمة حامضة" at bounding box center [536, 416] width 129 height 219
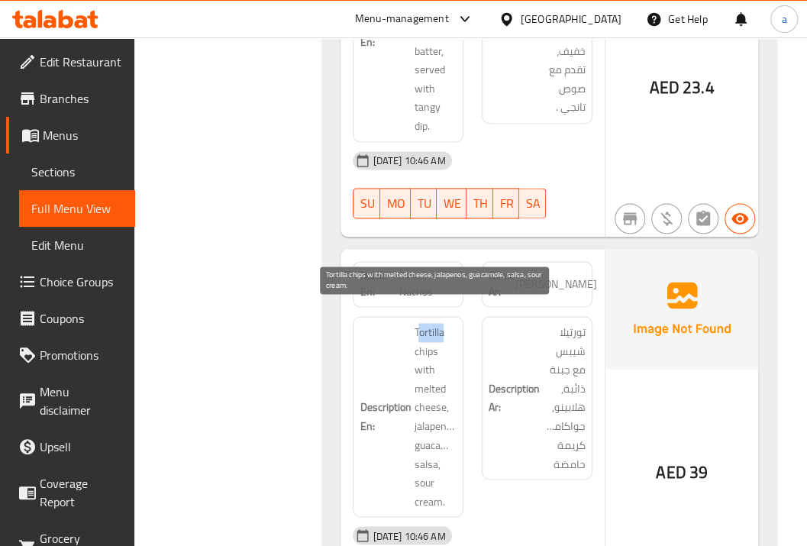
drag, startPoint x: 455, startPoint y: 322, endPoint x: 421, endPoint y: 316, distance: 34.9
click at [421, 323] on span "Tortilla chips with melted cheese, jalapenos, guacamole, salsa, sour cream." at bounding box center [435, 416] width 43 height 187
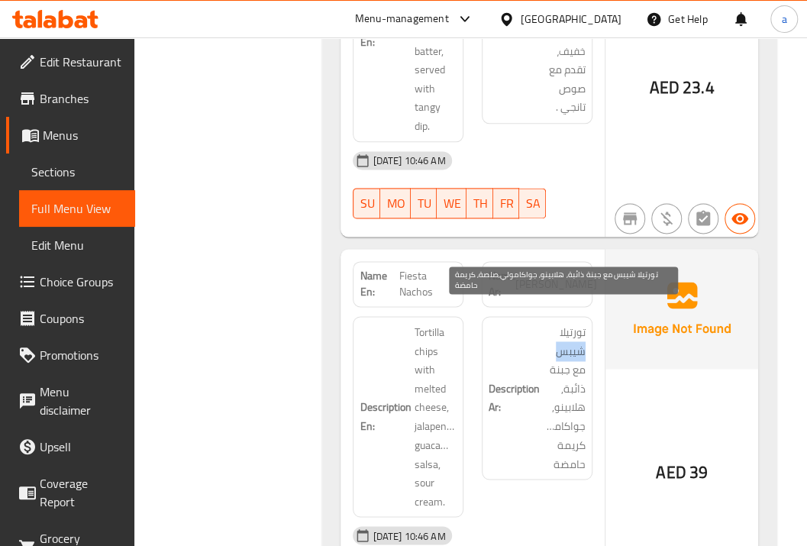
drag, startPoint x: 559, startPoint y: 340, endPoint x: 569, endPoint y: 336, distance: 10.9
click at [586, 336] on div "Description Ar: تورتيلا شيبس مع جبنة ذائبة, هلابينو, جواكامولي,صلصة, كريمة حامضة" at bounding box center [537, 397] width 111 height 163
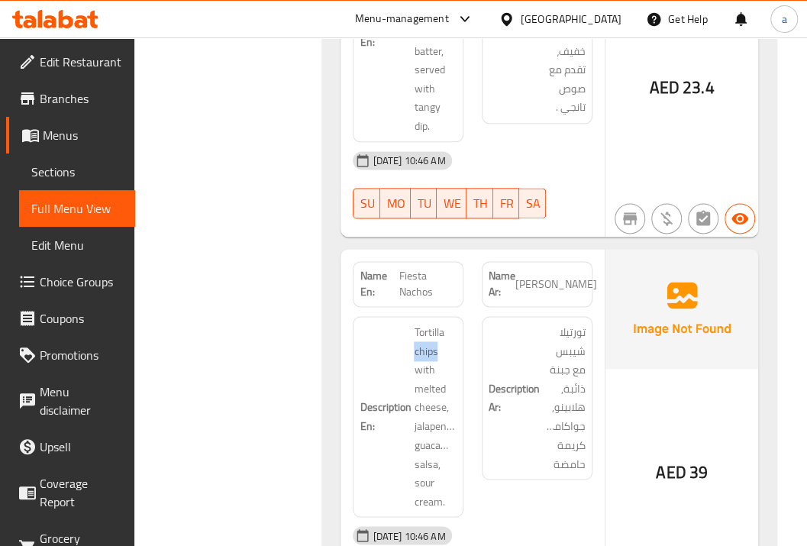
drag, startPoint x: 443, startPoint y: 340, endPoint x: 411, endPoint y: 338, distance: 32.1
click at [411, 338] on h6 "Description En: Tortilla chips with melted cheese, jalapenos, guacamole, salsa,…" at bounding box center [407, 416] width 97 height 187
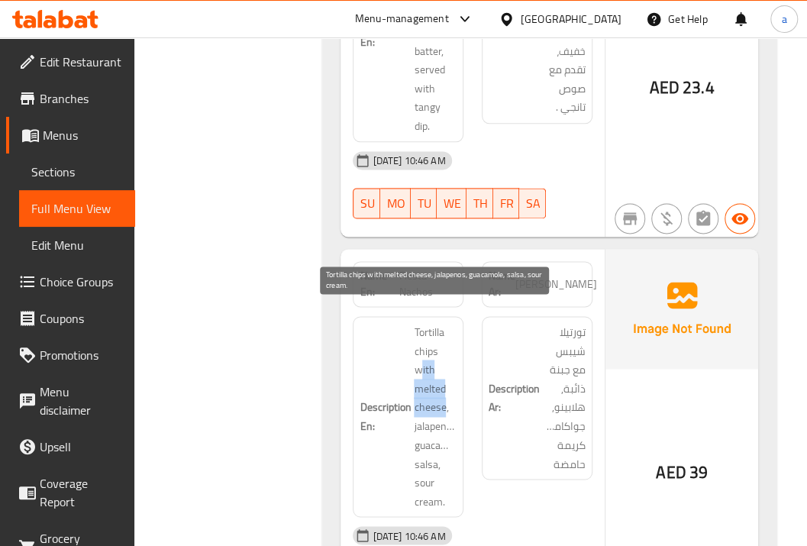
drag, startPoint x: 420, startPoint y: 348, endPoint x: 446, endPoint y: 391, distance: 50.0
click at [446, 391] on span "Tortilla chips with melted cheese, jalapenos, guacamole, salsa, sour cream." at bounding box center [435, 416] width 43 height 187
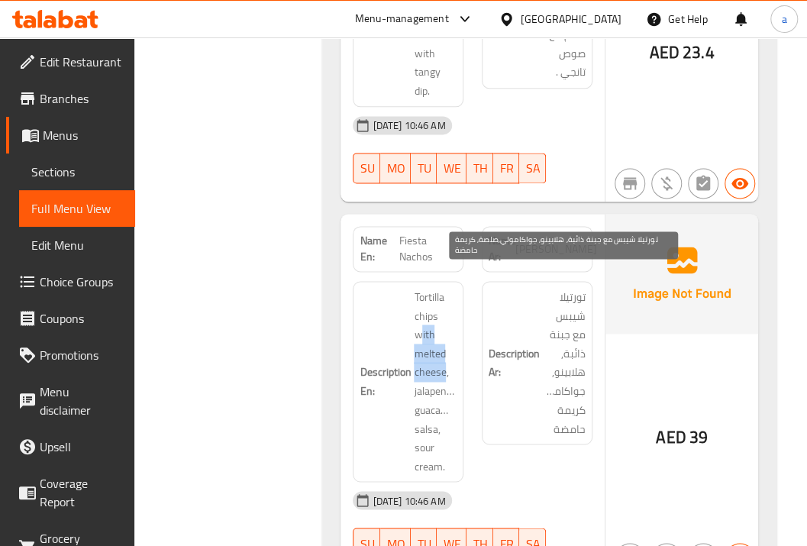
scroll to position [814, 0]
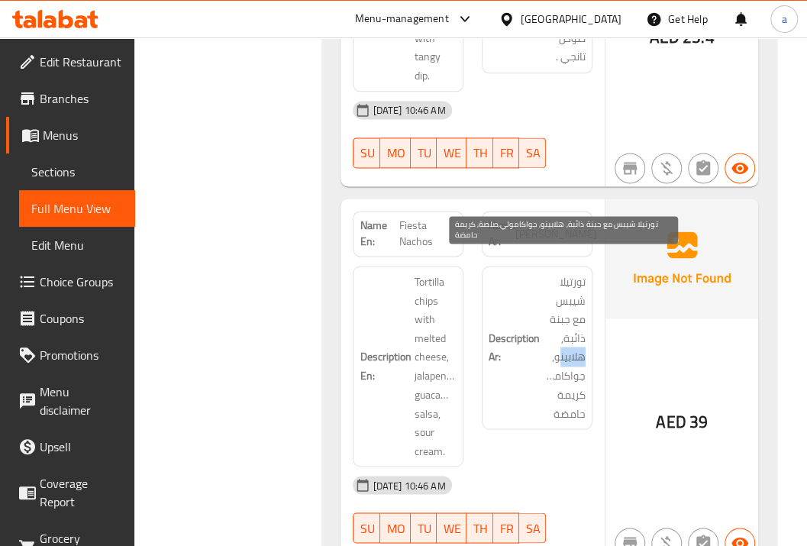
drag, startPoint x: 558, startPoint y: 340, endPoint x: 588, endPoint y: 337, distance: 29.9
click at [588, 337] on div "Description Ar: تورتيلا شيبس مع جبنة ذائبة, هلابينو, جواكامولي,صلصة, كريمة حامضة" at bounding box center [537, 347] width 111 height 163
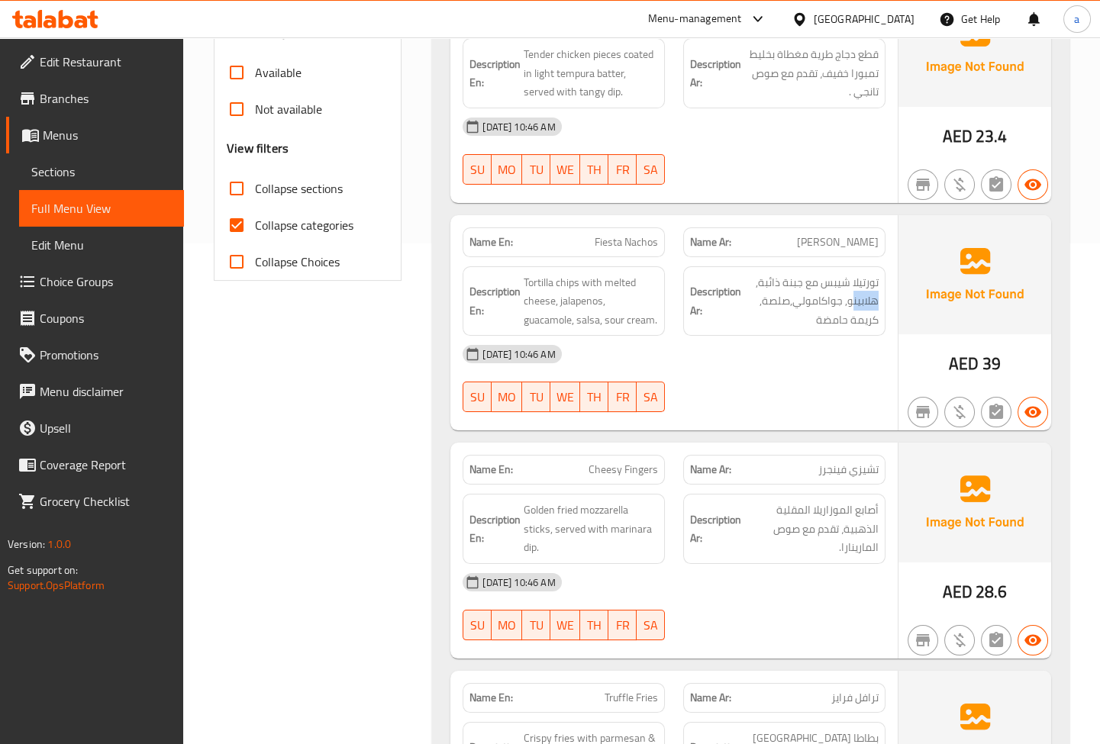
scroll to position [466, 0]
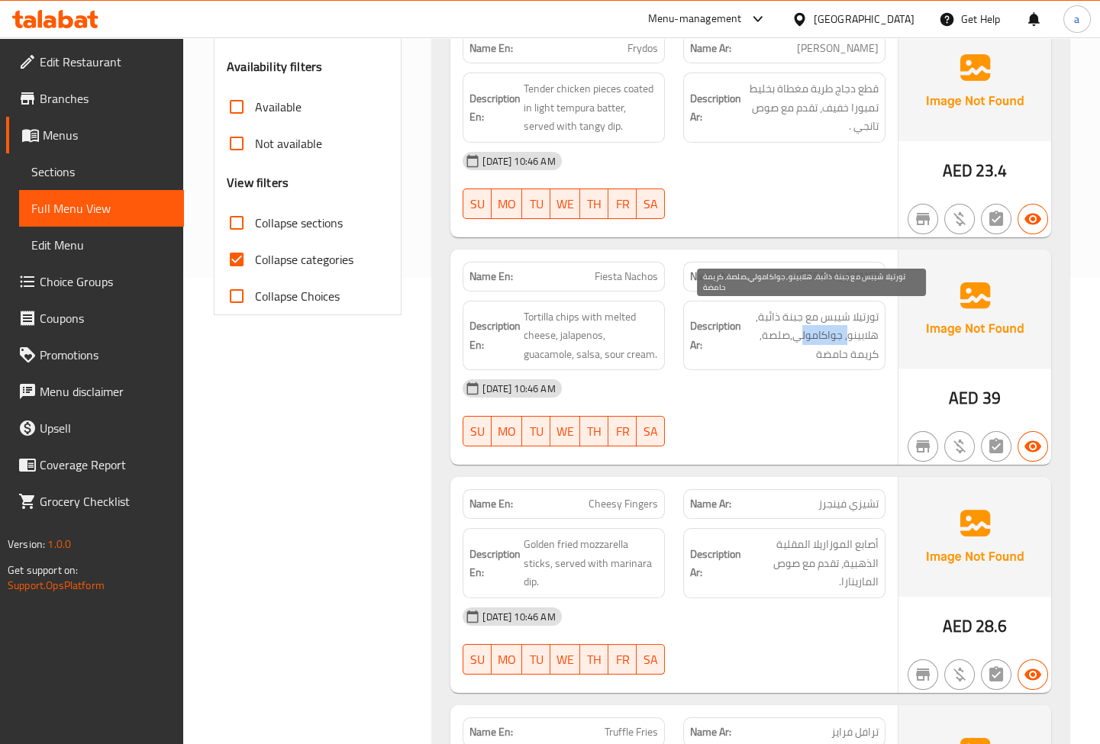
drag, startPoint x: 847, startPoint y: 332, endPoint x: 746, endPoint y: 343, distance: 101.3
click at [796, 333] on span "تورتيلا شيبس مع جبنة ذائبة, هلابينو, جواكامولي,صلصة, كريمة حامضة" at bounding box center [811, 336] width 134 height 56
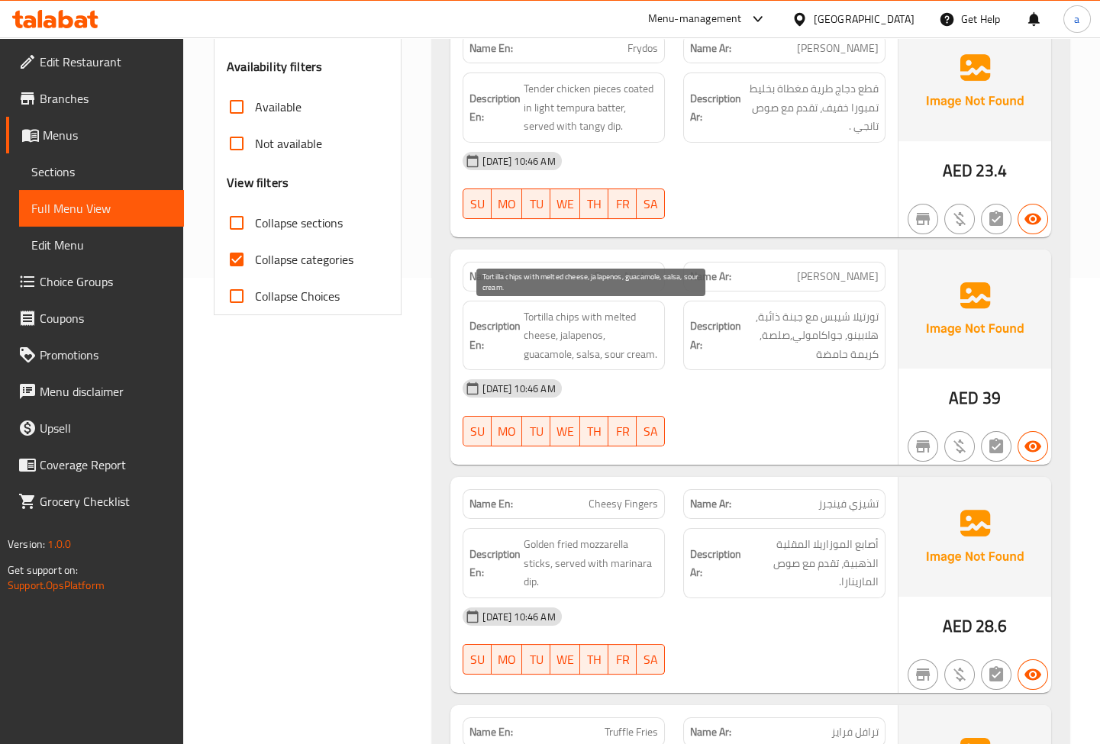
drag, startPoint x: 559, startPoint y: 337, endPoint x: 546, endPoint y: 346, distance: 15.9
click at [560, 336] on span "Tortilla chips with melted cheese, jalapenos, guacamole, salsa, sour cream." at bounding box center [591, 336] width 134 height 56
drag, startPoint x: 527, startPoint y: 363, endPoint x: 588, endPoint y: 358, distance: 61.3
click at [579, 358] on div "Description En: Tortilla chips with melted cheese, jalapenos, guacamole, salsa,…" at bounding box center [564, 336] width 202 height 70
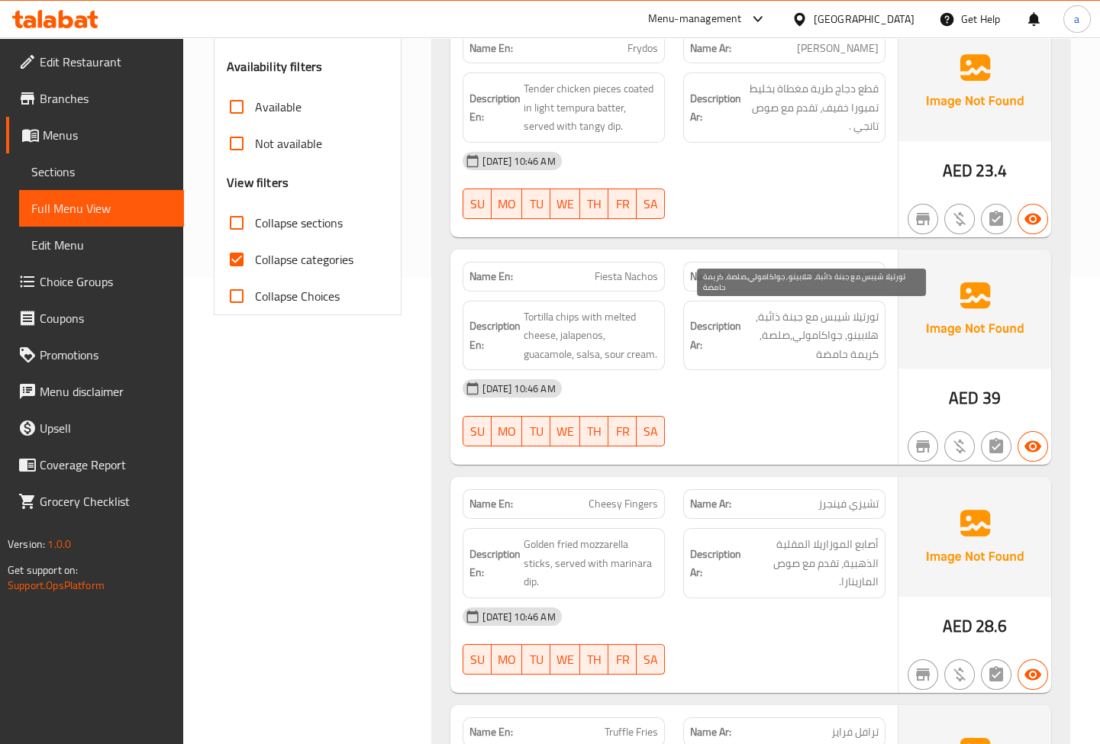
click at [782, 341] on span "تورتيلا شيبس مع جبنة ذائبة, هلابينو, جواكامولي,صلصة, كريمة حامضة" at bounding box center [811, 336] width 134 height 56
drag, startPoint x: 788, startPoint y: 335, endPoint x: 768, endPoint y: 335, distance: 19.8
click at [768, 335] on span "تورتيلا شيبس مع جبنة ذائبة, هلابينو, جواكامولي,صلصة, كريمة حامضة" at bounding box center [811, 336] width 134 height 56
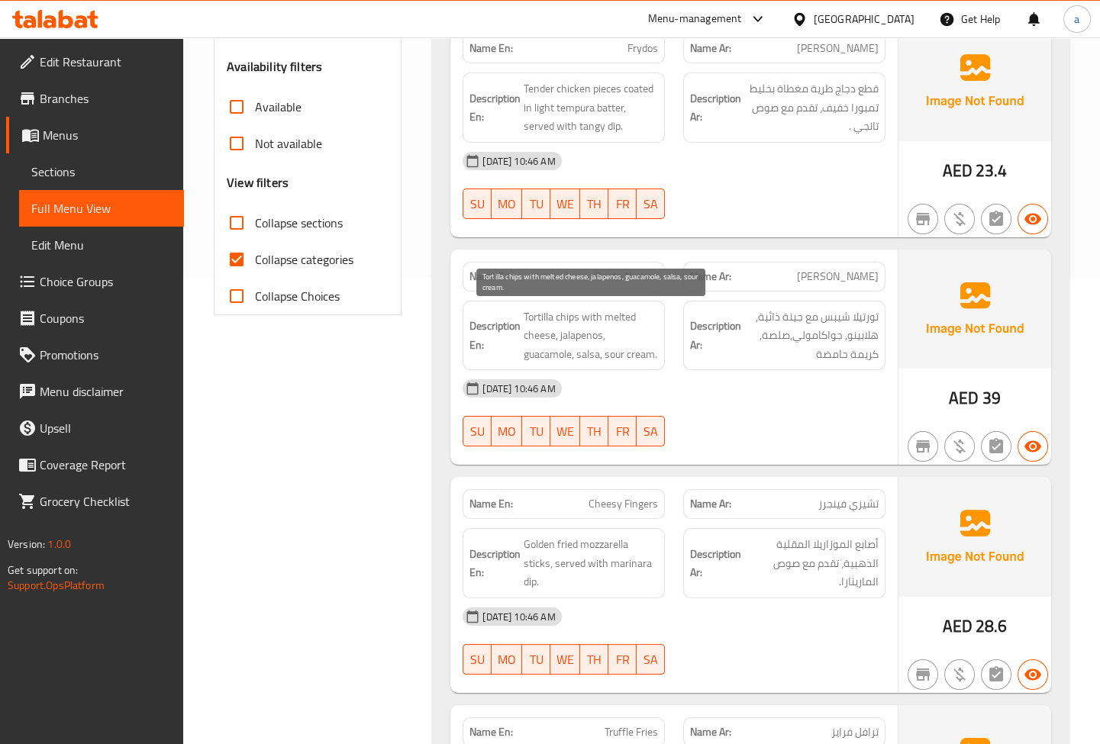
click at [596, 356] on span "Tortilla chips with melted cheese, jalapenos, guacamole, salsa, sour cream." at bounding box center [591, 336] width 134 height 56
drag, startPoint x: 621, startPoint y: 353, endPoint x: 662, endPoint y: 357, distance: 41.4
click at [662, 357] on div "Description En: Tortilla chips with melted cheese, jalapenos, guacamole, salsa,…" at bounding box center [564, 336] width 202 height 70
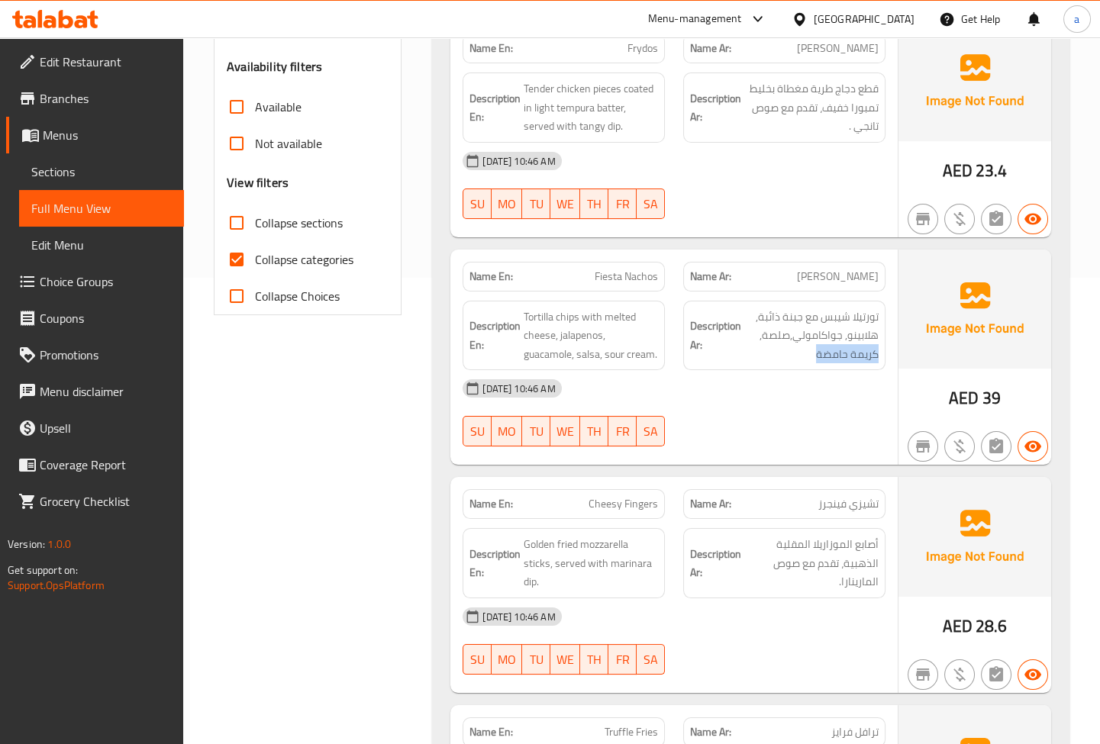
drag, startPoint x: 806, startPoint y: 352, endPoint x: 854, endPoint y: 359, distance: 48.6
click at [891, 349] on div "Description Ar: تورتيلا شيبس مع جبنة ذائبة, هلابينو, جواكامولي,صلصة, كريمة حامضة" at bounding box center [784, 336] width 221 height 89
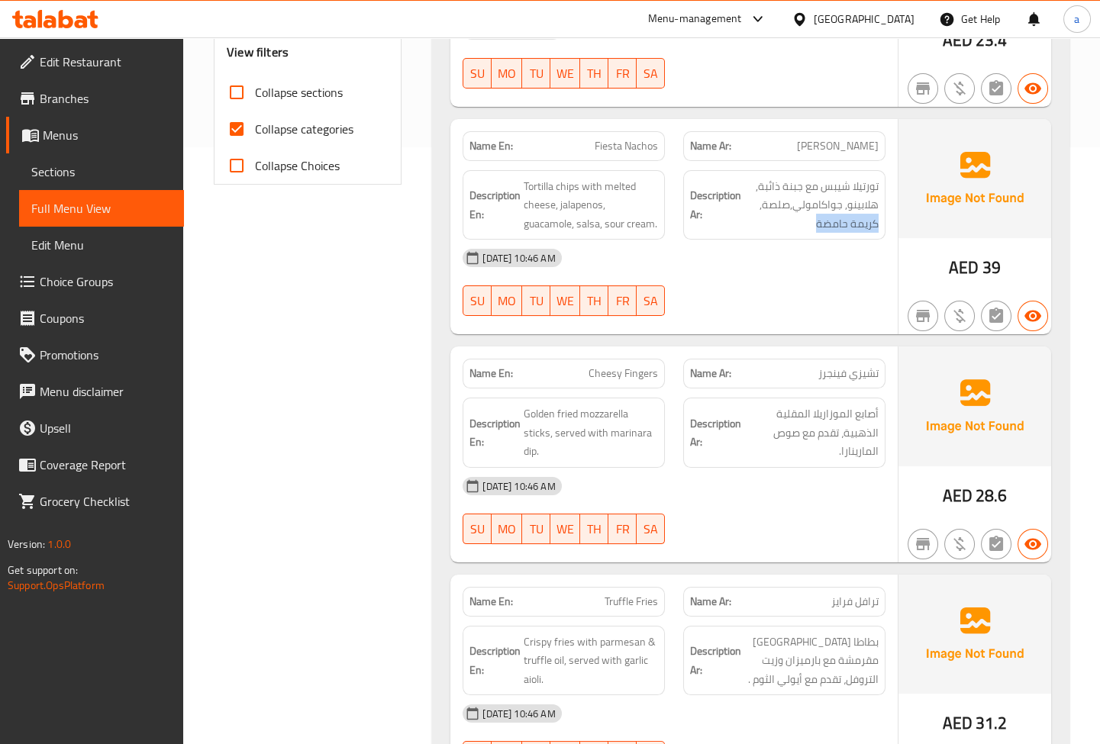
scroll to position [605, 0]
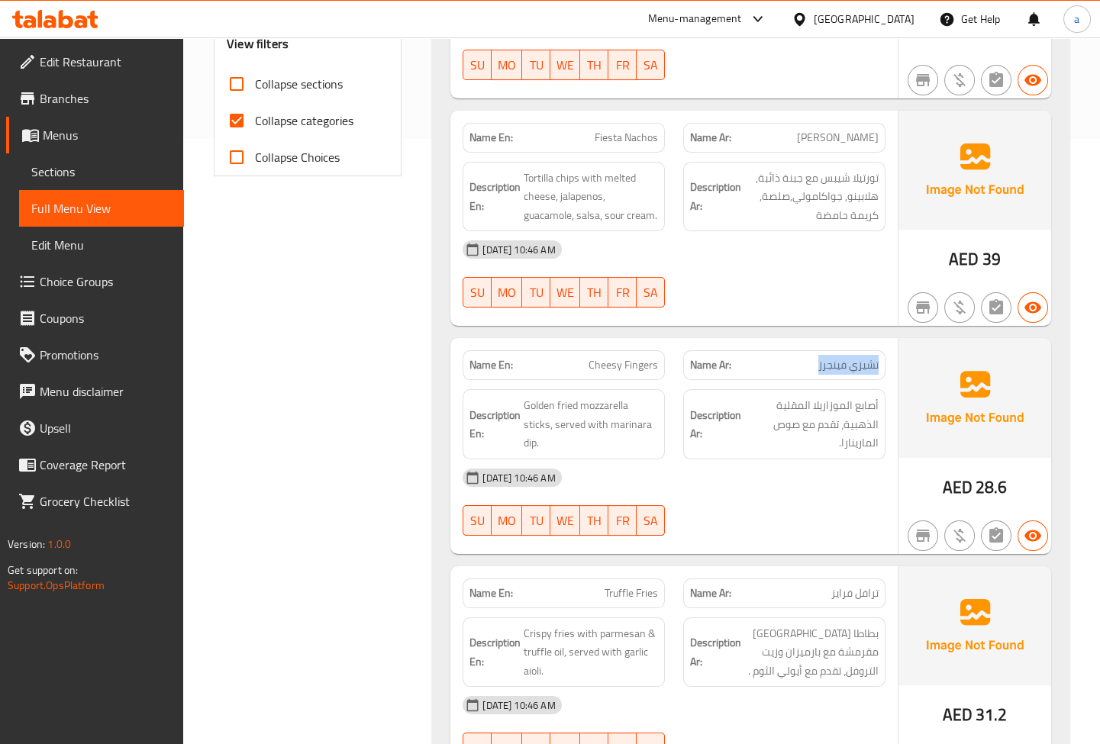
drag, startPoint x: 878, startPoint y: 362, endPoint x: 818, endPoint y: 359, distance: 59.6
click at [818, 359] on span "تشيزي فينجرز" at bounding box center [848, 365] width 60 height 16
drag, startPoint x: 591, startPoint y: 368, endPoint x: 660, endPoint y: 370, distance: 69.5
click at [660, 370] on div "Name En: Cheesy Fingers" at bounding box center [564, 365] width 202 height 30
drag, startPoint x: 878, startPoint y: 399, endPoint x: 770, endPoint y: 393, distance: 107.8
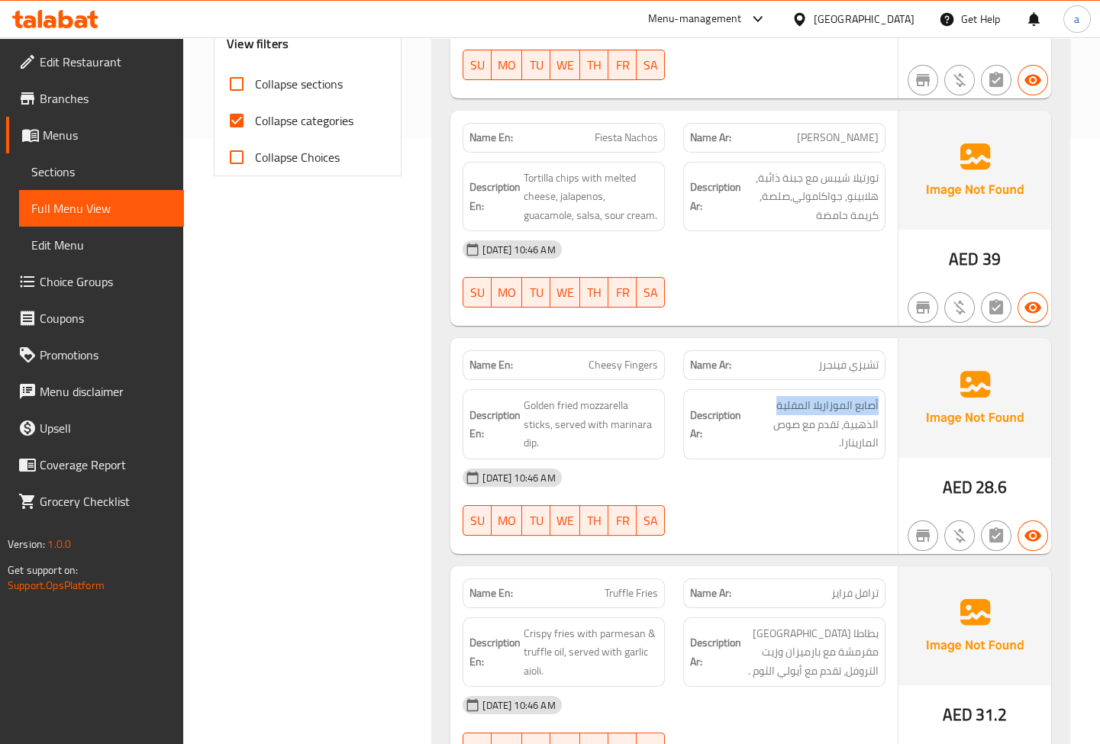
click at [770, 393] on div "Description Ar: أصابع الموزاريلا المقلية الذهبية، تقدم مع صوص المارينارا." at bounding box center [784, 424] width 202 height 70
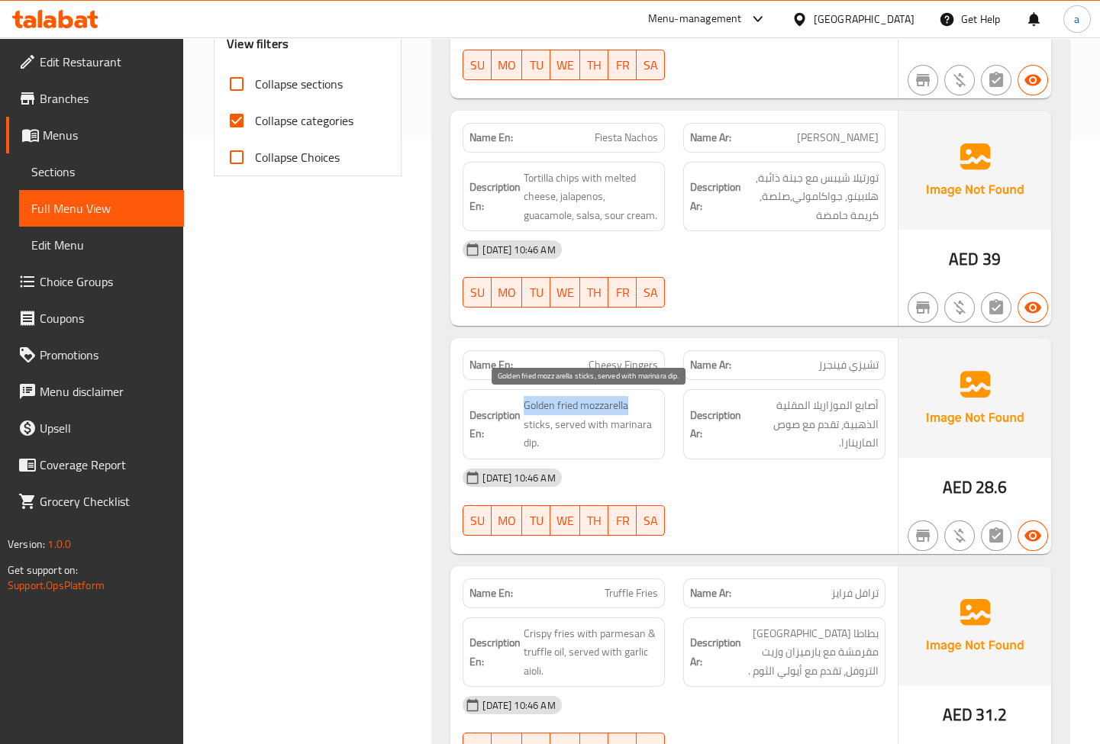
drag, startPoint x: 521, startPoint y: 404, endPoint x: 635, endPoint y: 405, distance: 113.7
click at [635, 405] on h6 "Description En: Golden fried mozzarella sticks, served with marinara dip." at bounding box center [563, 424] width 189 height 56
click at [529, 424] on span "Golden fried mozzarella sticks, served with marinara dip." at bounding box center [591, 424] width 134 height 56
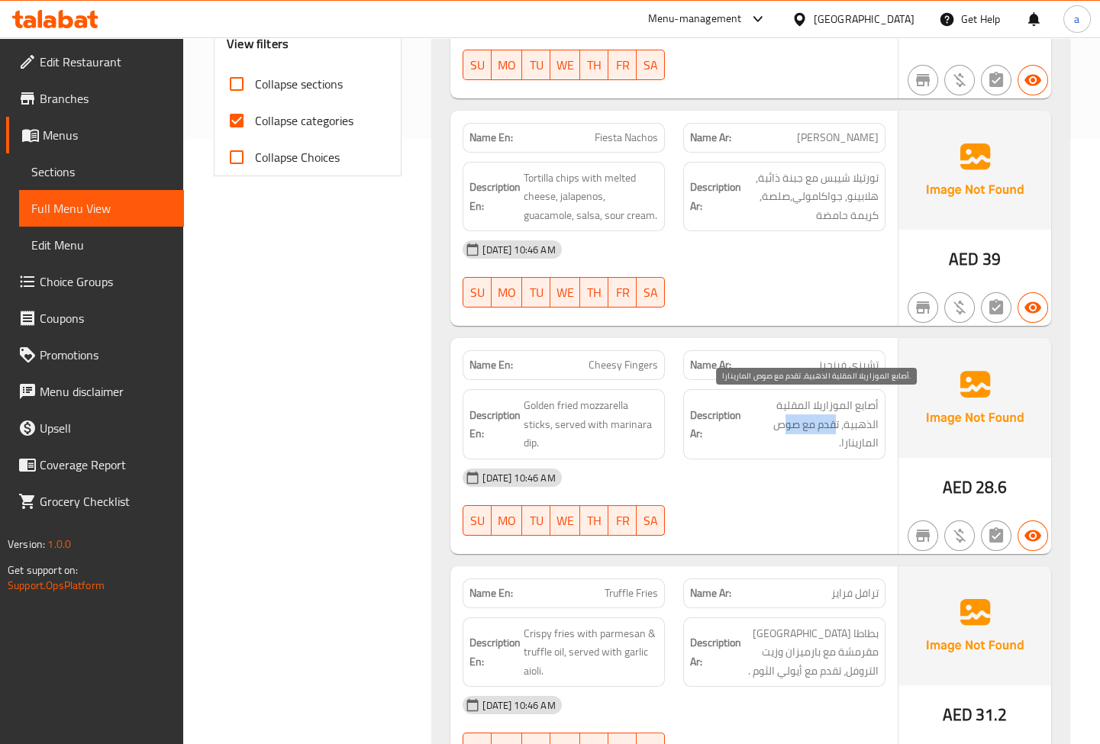
drag, startPoint x: 837, startPoint y: 420, endPoint x: 779, endPoint y: 422, distance: 57.3
click at [779, 422] on span "أصابع الموزاريلا المقلية الذهبية، تقدم مع صوص المارينارا." at bounding box center [811, 424] width 134 height 56
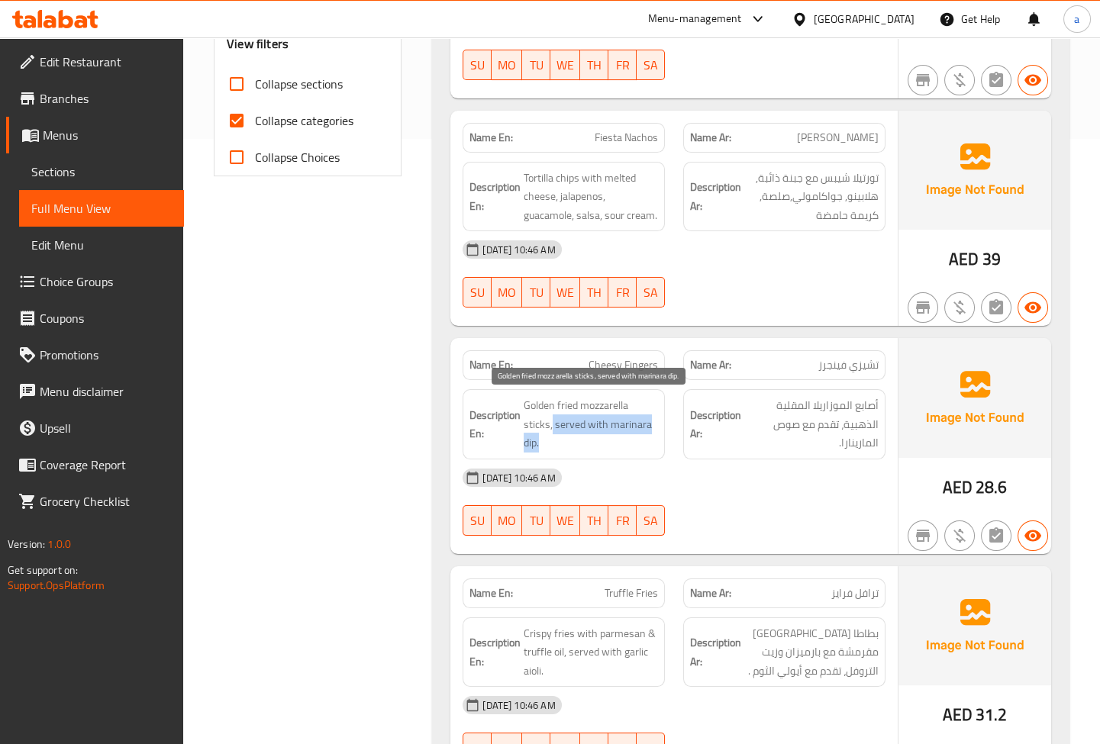
drag, startPoint x: 552, startPoint y: 429, endPoint x: 640, endPoint y: 434, distance: 87.9
click at [640, 434] on span "Golden fried mozzarella sticks, served with marinara dip." at bounding box center [591, 424] width 134 height 56
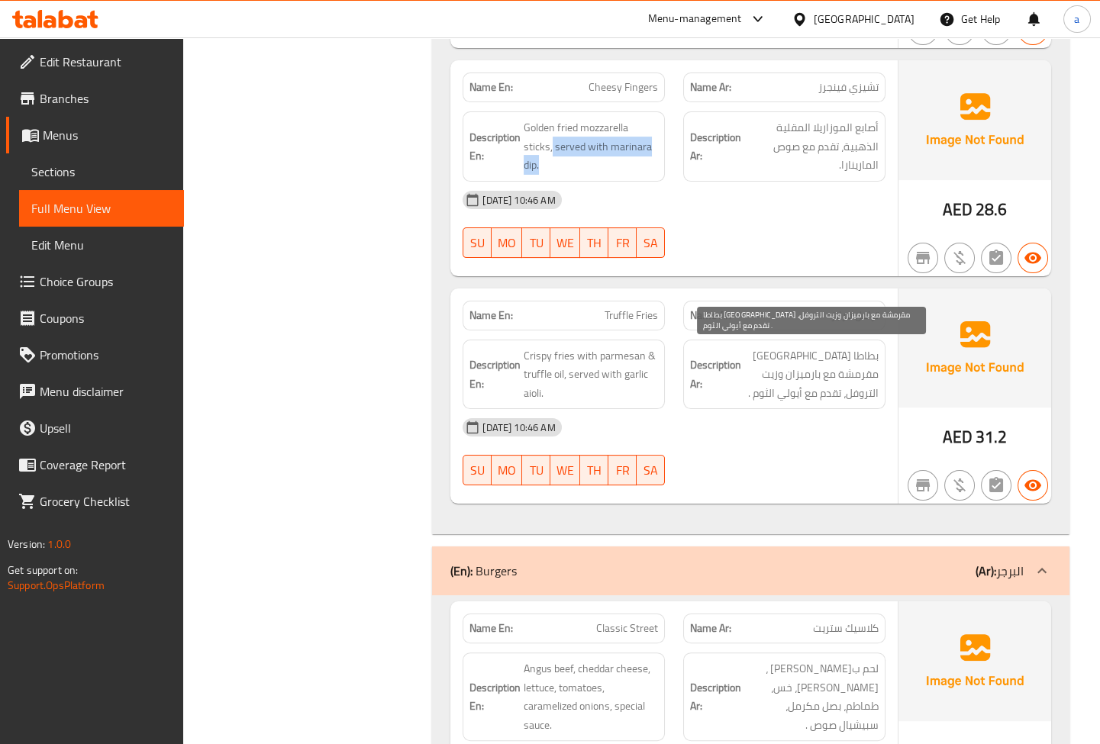
scroll to position [814, 0]
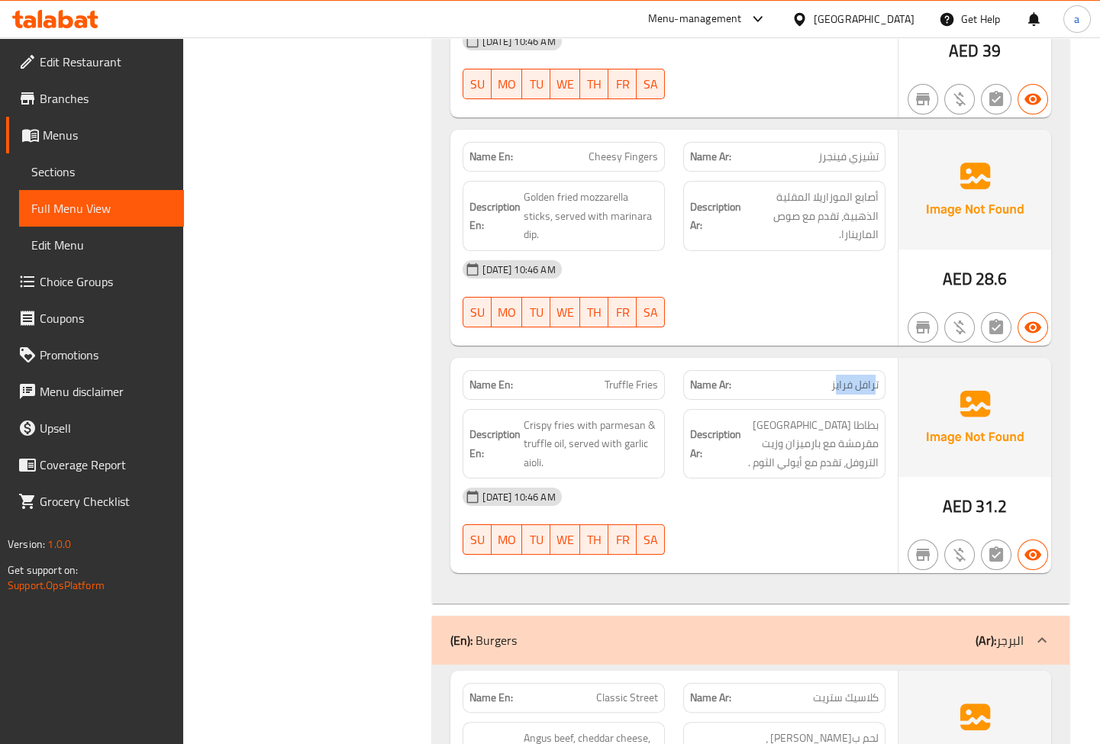
drag, startPoint x: 875, startPoint y: 388, endPoint x: 724, endPoint y: 408, distance: 152.4
click at [817, 390] on p "Name Ar: [PERSON_NAME]" at bounding box center [784, 385] width 189 height 16
drag, startPoint x: 608, startPoint y: 382, endPoint x: 659, endPoint y: 385, distance: 50.5
click at [656, 385] on span "Truffle Fries" at bounding box center [630, 385] width 53 height 16
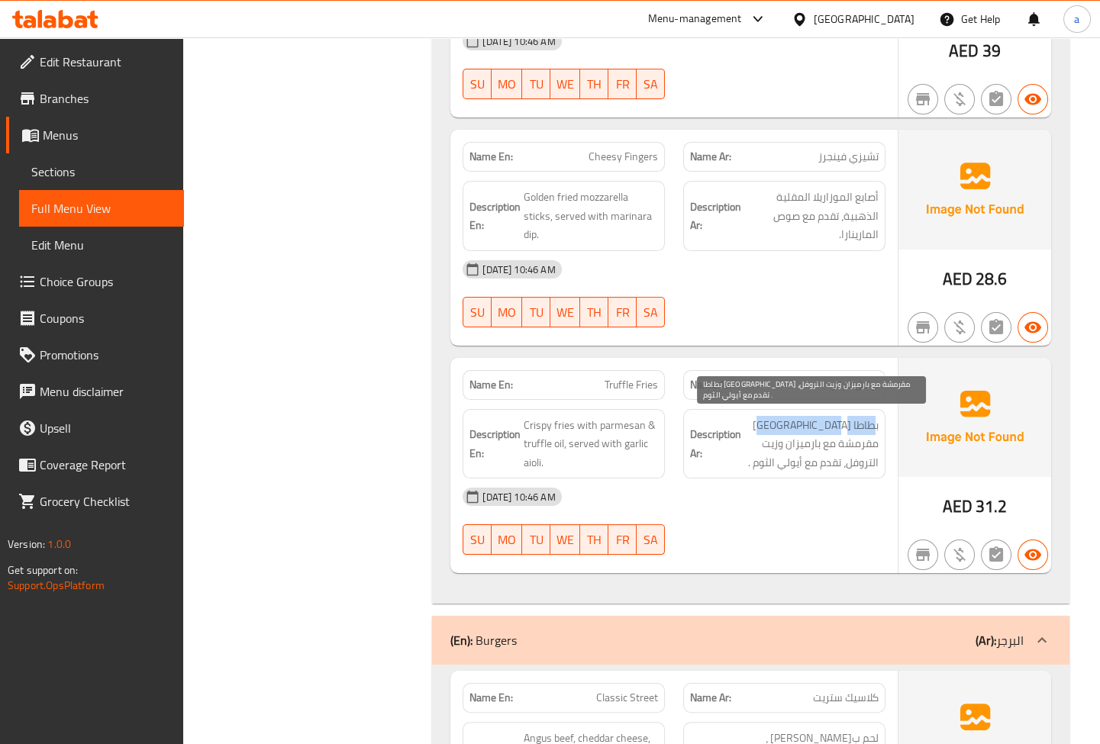
drag, startPoint x: 875, startPoint y: 421, endPoint x: 766, endPoint y: 418, distance: 108.4
click at [766, 418] on span "بطاطا [GEOGRAPHIC_DATA] مقرمشة مع بارميزان وزيت التروفل، تقدم مع أيولي الثوم ." at bounding box center [811, 444] width 134 height 56
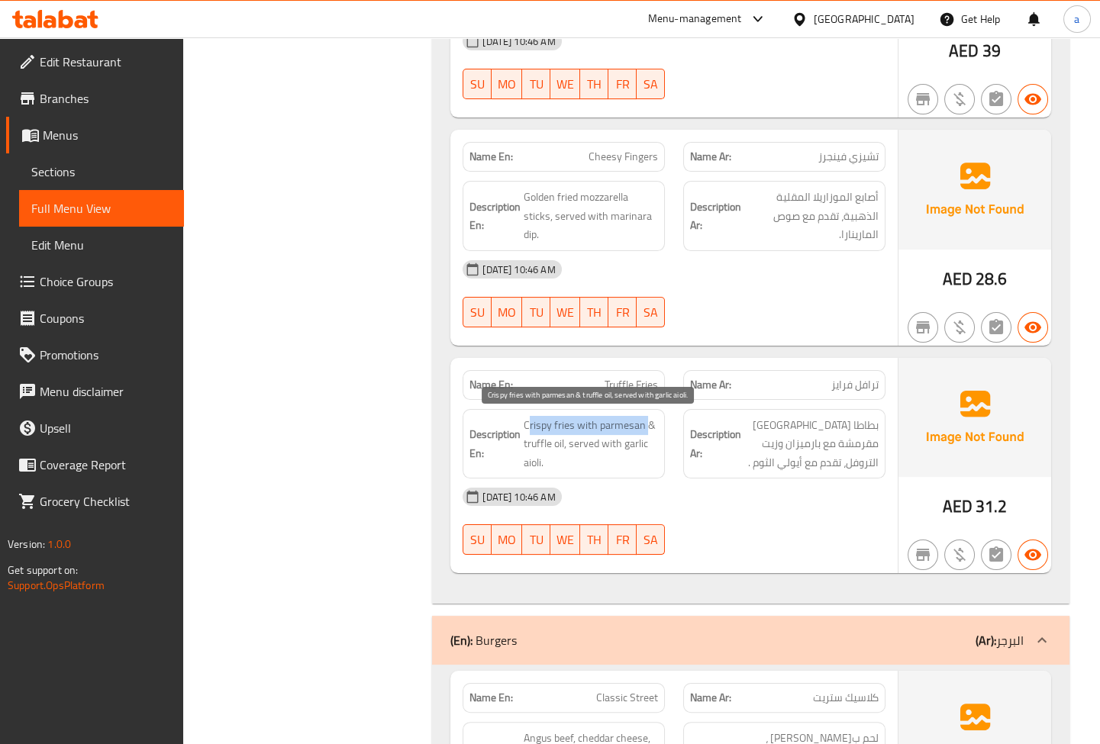
drag, startPoint x: 529, startPoint y: 430, endPoint x: 648, endPoint y: 425, distance: 119.2
click at [648, 425] on span "Crispy fries with parmesan & truffle oil, served with garlic aioli." at bounding box center [591, 444] width 134 height 56
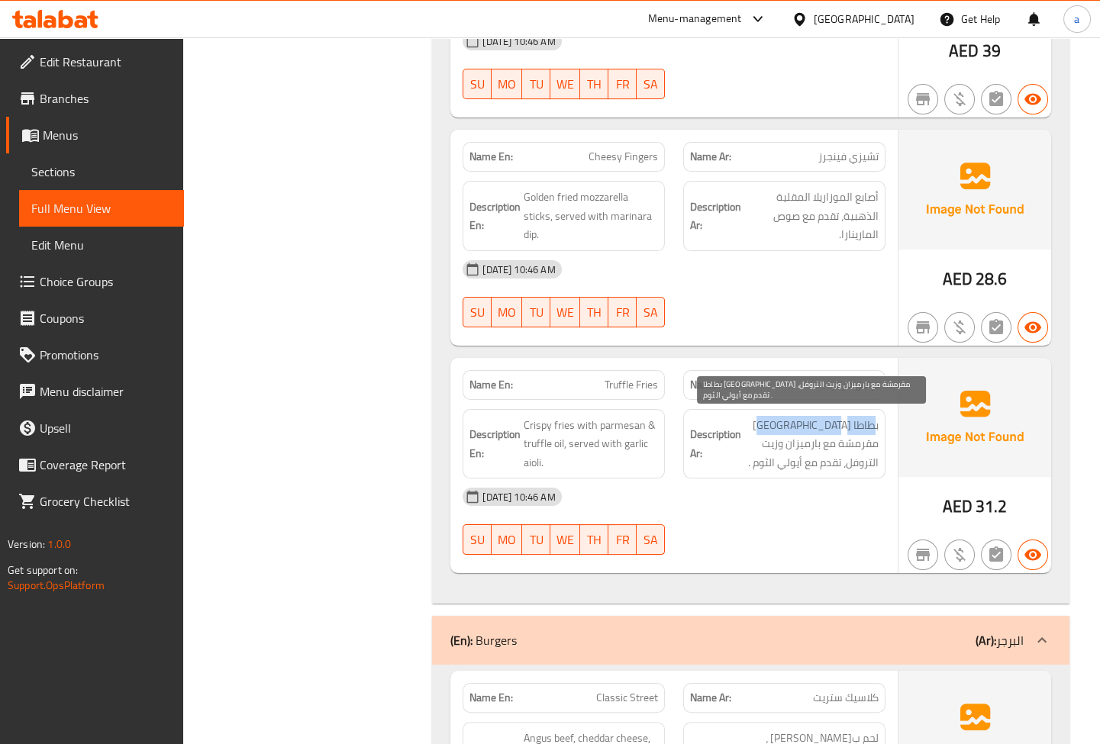
drag, startPoint x: 875, startPoint y: 425, endPoint x: 764, endPoint y: 427, distance: 111.5
click at [764, 427] on span "بطاطا [GEOGRAPHIC_DATA] مقرمشة مع بارميزان وزيت التروفل، تقدم مع أيولي الثوم ." at bounding box center [811, 444] width 134 height 56
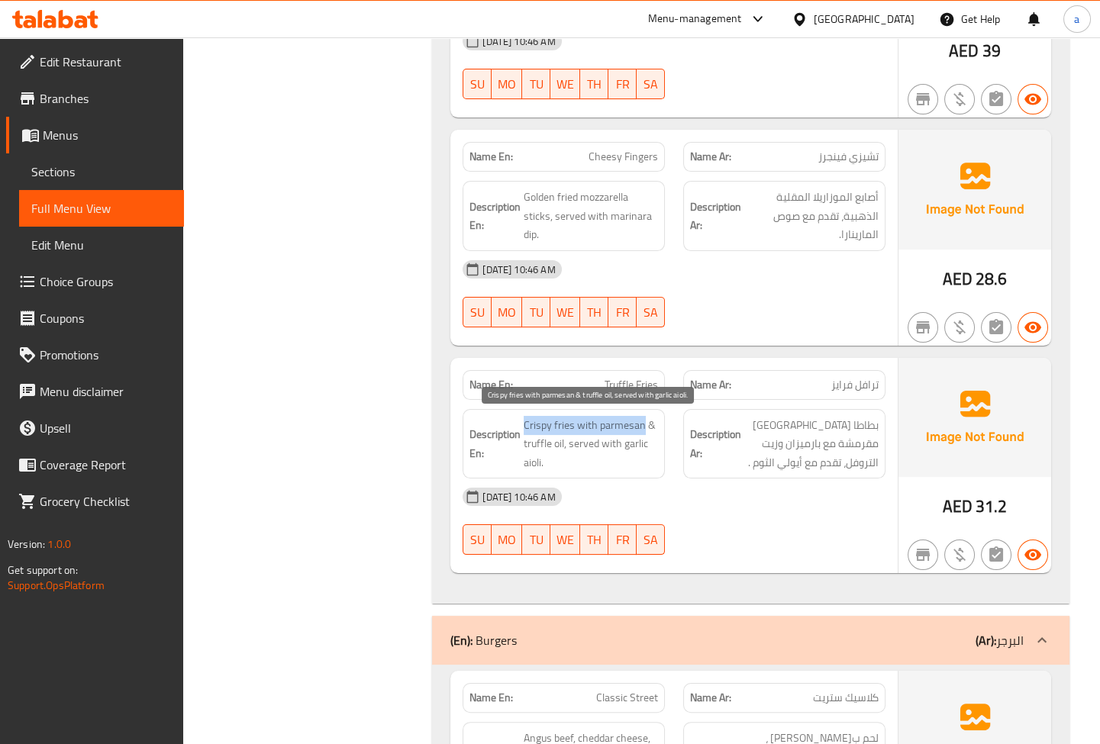
drag, startPoint x: 524, startPoint y: 426, endPoint x: 641, endPoint y: 418, distance: 117.0
click at [641, 418] on span "Crispy fries with parmesan & truffle oil, served with garlic aioli." at bounding box center [591, 444] width 134 height 56
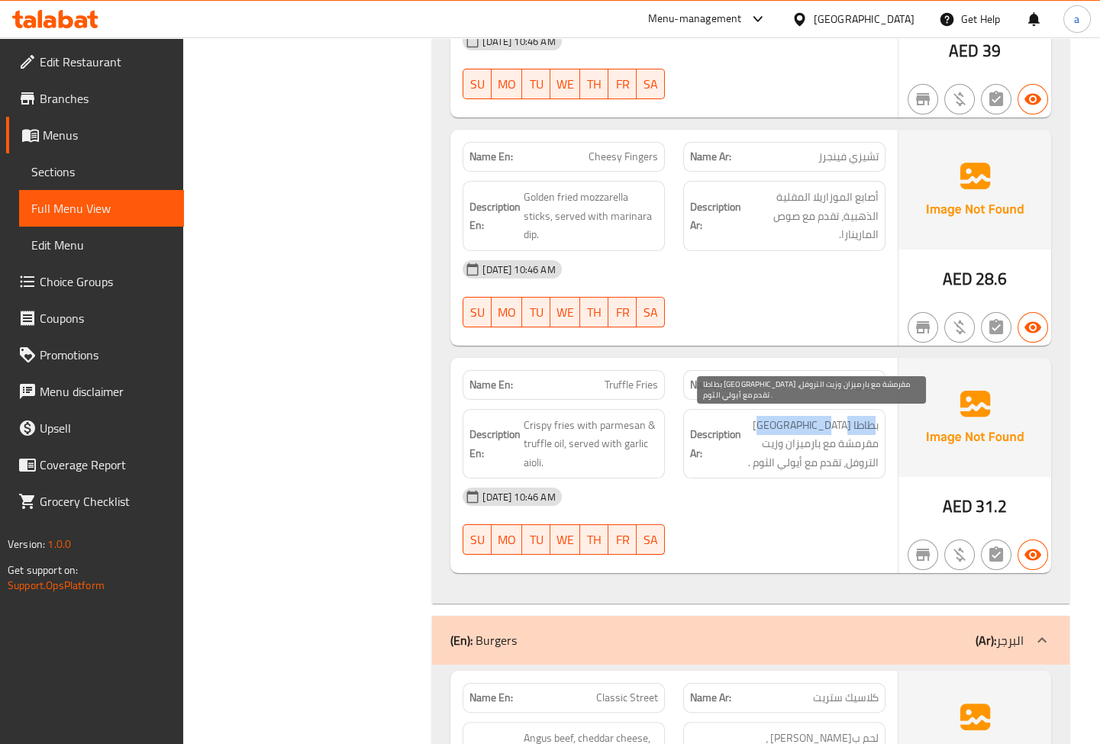
drag, startPoint x: 874, startPoint y: 422, endPoint x: 778, endPoint y: 424, distance: 96.2
click at [778, 424] on span "بطاطا [GEOGRAPHIC_DATA] مقرمشة مع بارميزان وزيت التروفل، تقدم مع أيولي الثوم ." at bounding box center [811, 444] width 134 height 56
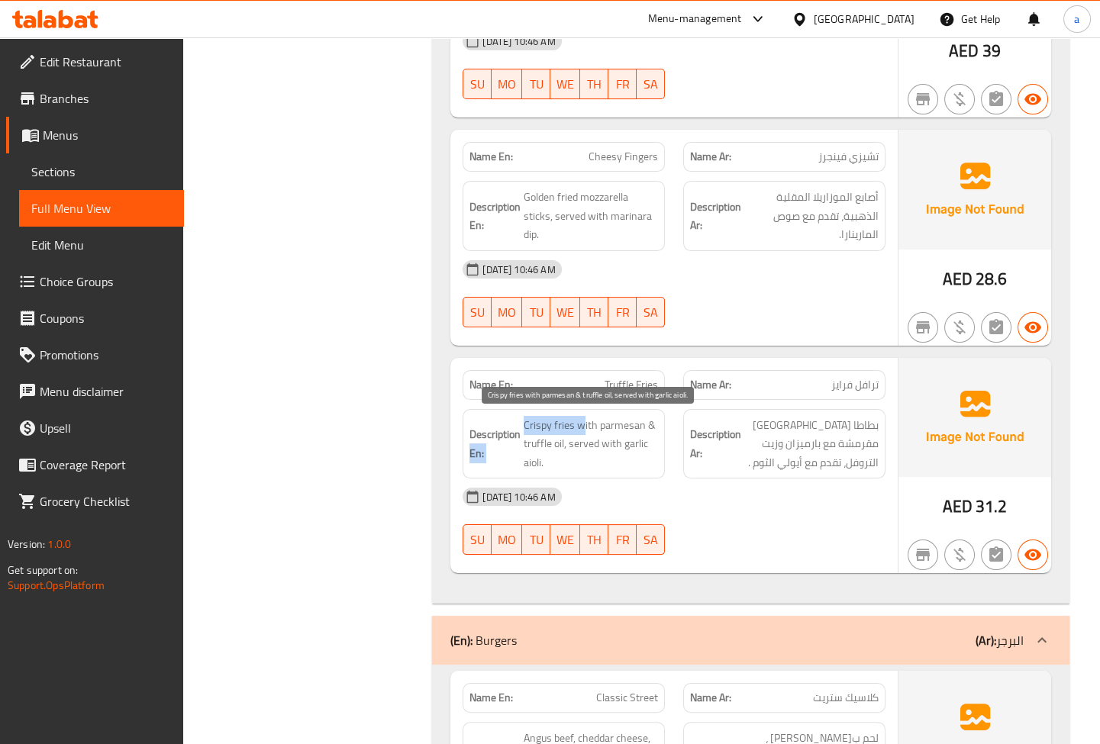
drag, startPoint x: 518, startPoint y: 422, endPoint x: 581, endPoint y: 422, distance: 62.6
click at [581, 422] on h6 "Description En: Crispy fries with parmesan & truffle oil, served with garlic ai…" at bounding box center [563, 444] width 189 height 56
click at [575, 426] on span "Crispy fries with parmesan & truffle oil, served with garlic aioli." at bounding box center [591, 444] width 134 height 56
drag, startPoint x: 581, startPoint y: 425, endPoint x: 640, endPoint y: 424, distance: 58.8
click at [640, 424] on span "Crispy fries with parmesan & truffle oil, served with garlic aioli." at bounding box center [591, 444] width 134 height 56
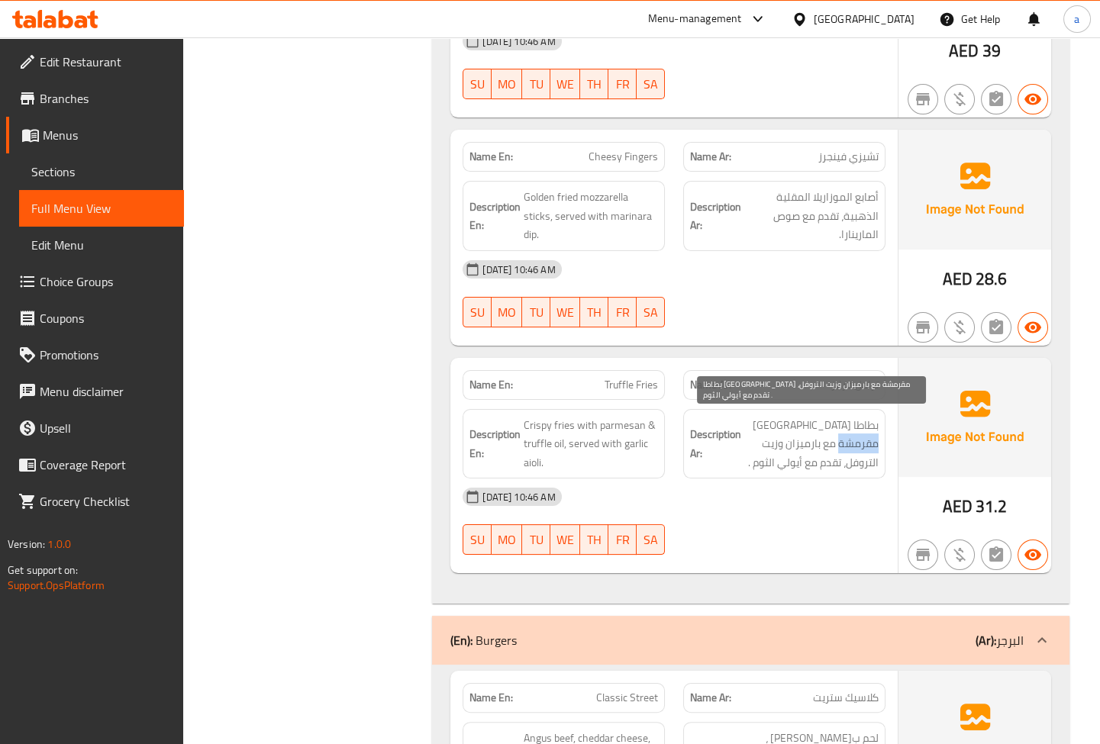
drag, startPoint x: 872, startPoint y: 442, endPoint x: 843, endPoint y: 440, distance: 29.9
click at [843, 440] on span "بطاطا [GEOGRAPHIC_DATA] مقرمشة مع بارميزان وزيت التروفل، تقدم مع أيولي الثوم ." at bounding box center [811, 444] width 134 height 56
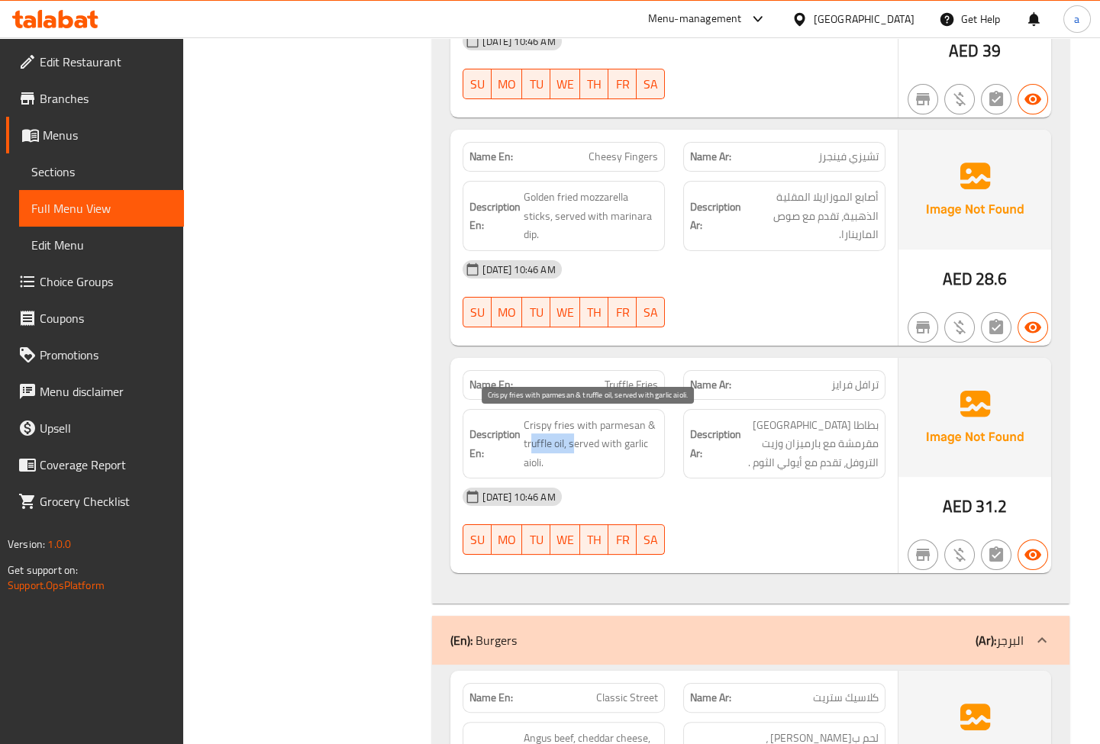
drag, startPoint x: 530, startPoint y: 443, endPoint x: 572, endPoint y: 442, distance: 42.0
click at [572, 442] on span "Crispy fries with parmesan & truffle oil, served with garlic aioli." at bounding box center [591, 444] width 134 height 56
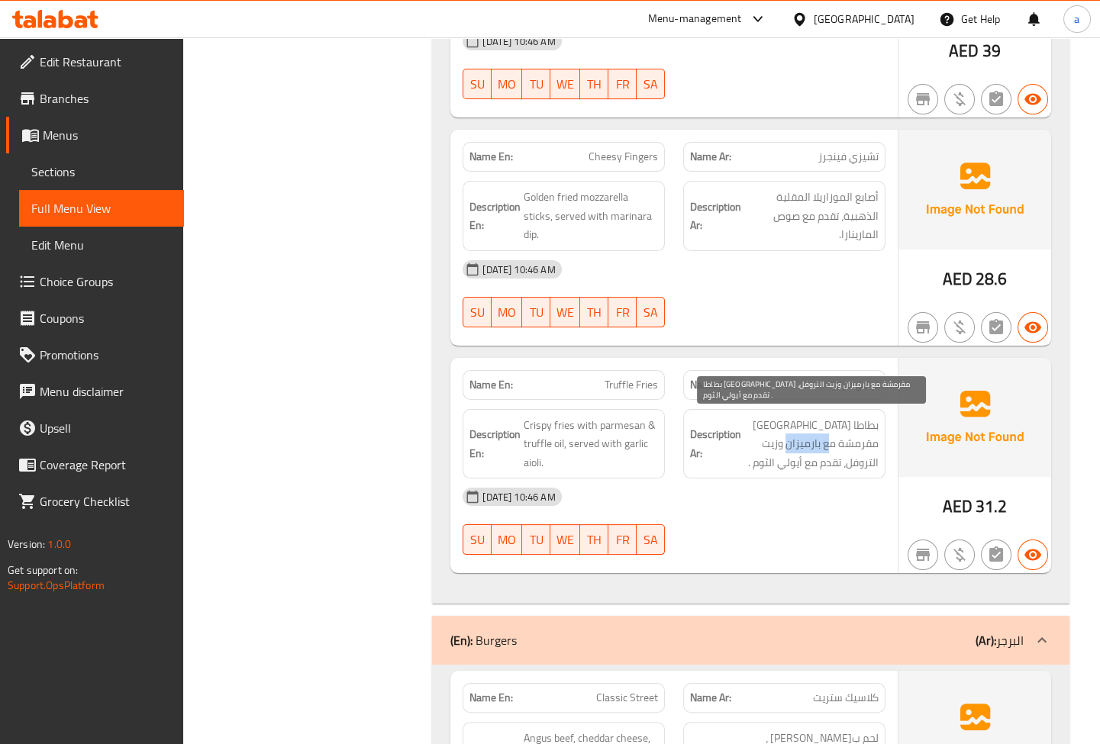
drag, startPoint x: 836, startPoint y: 443, endPoint x: 788, endPoint y: 440, distance: 48.2
click at [794, 438] on span "بطاطا [GEOGRAPHIC_DATA] مقرمشة مع بارميزان وزيت التروفل، تقدم مع أيولي الثوم ." at bounding box center [811, 444] width 134 height 56
drag, startPoint x: 777, startPoint y: 442, endPoint x: 760, endPoint y: 442, distance: 16.8
click at [760, 442] on span "بطاطا [GEOGRAPHIC_DATA] مقرمشة مع بارميزان وزيت التروفل، تقدم مع أيولي الثوم ." at bounding box center [811, 444] width 134 height 56
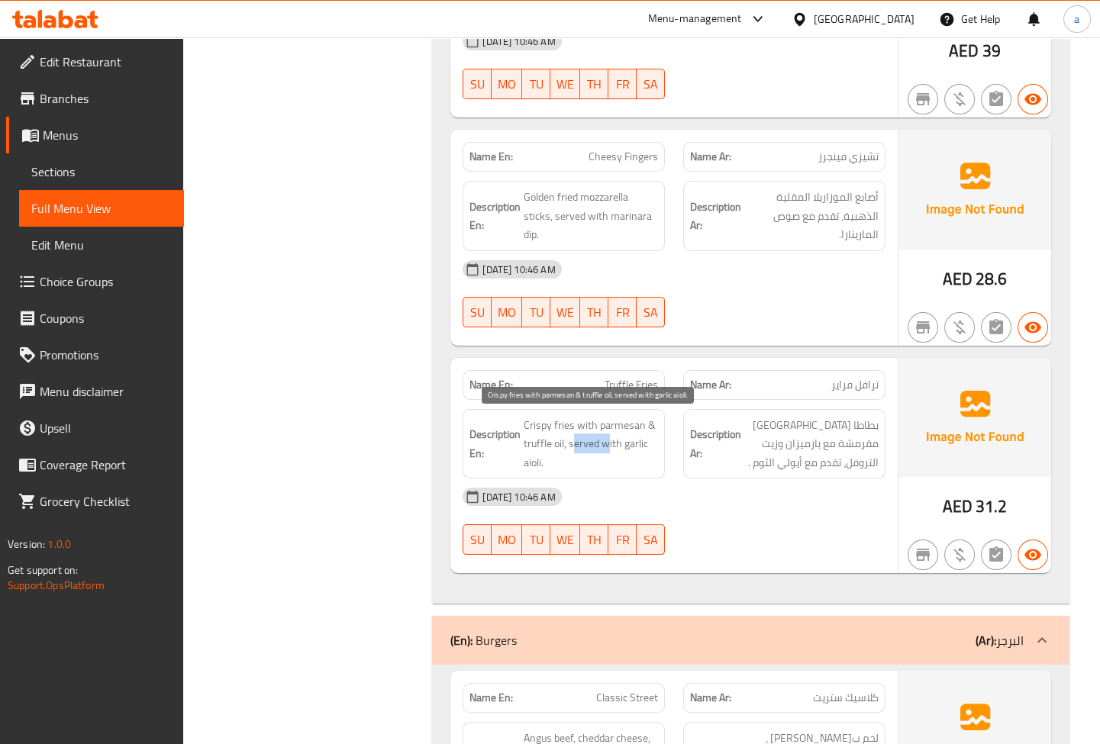
drag, startPoint x: 575, startPoint y: 444, endPoint x: 608, endPoint y: 444, distance: 33.6
click at [608, 444] on span "Crispy fries with parmesan & truffle oil, served with garlic aioli." at bounding box center [591, 444] width 134 height 56
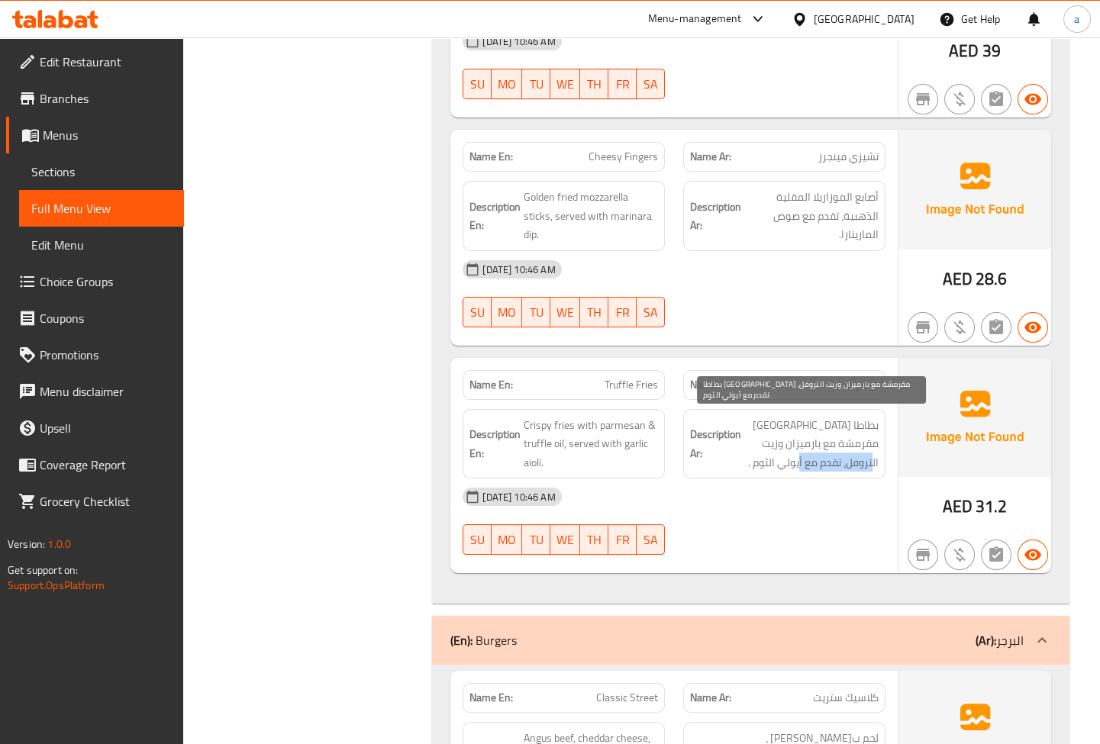
drag, startPoint x: 879, startPoint y: 464, endPoint x: 802, endPoint y: 458, distance: 77.3
click at [802, 458] on div "Description Ar: بطاطا [GEOGRAPHIC_DATA] مقرمشة مع بارميزان وزيت التروفل، تقدم م…" at bounding box center [784, 444] width 202 height 70
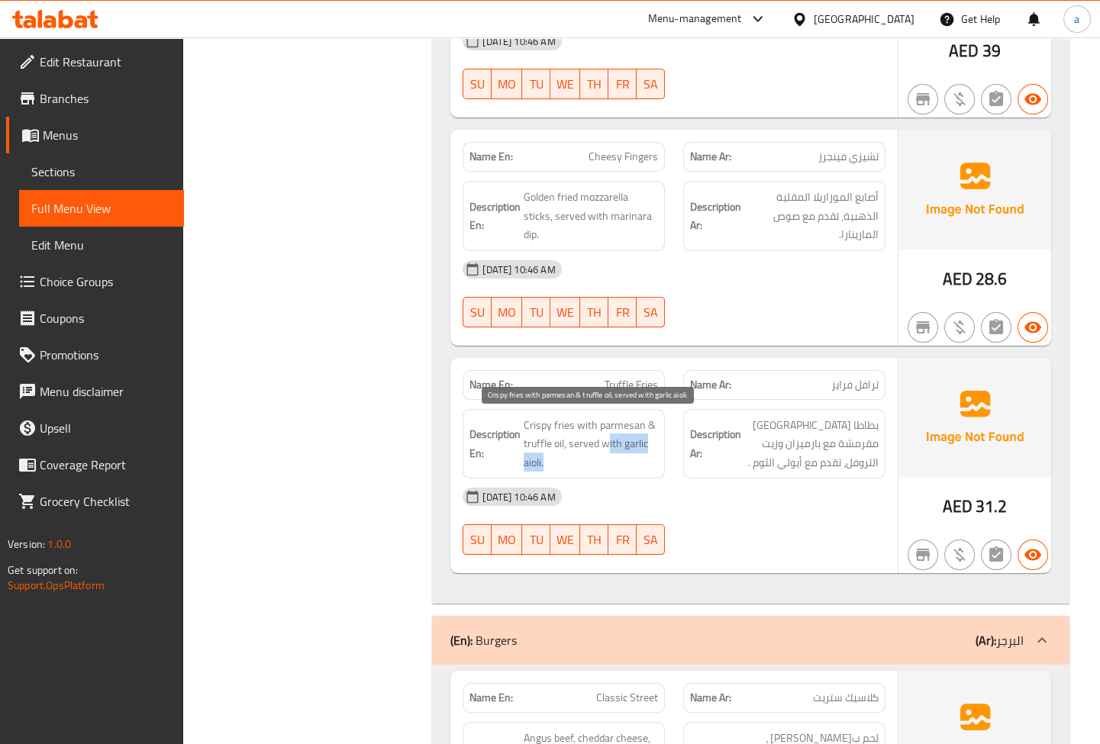
drag, startPoint x: 627, startPoint y: 446, endPoint x: 633, endPoint y: 455, distance: 10.4
click at [633, 455] on span "Crispy fries with parmesan & truffle oil, served with garlic aioli." at bounding box center [591, 444] width 134 height 56
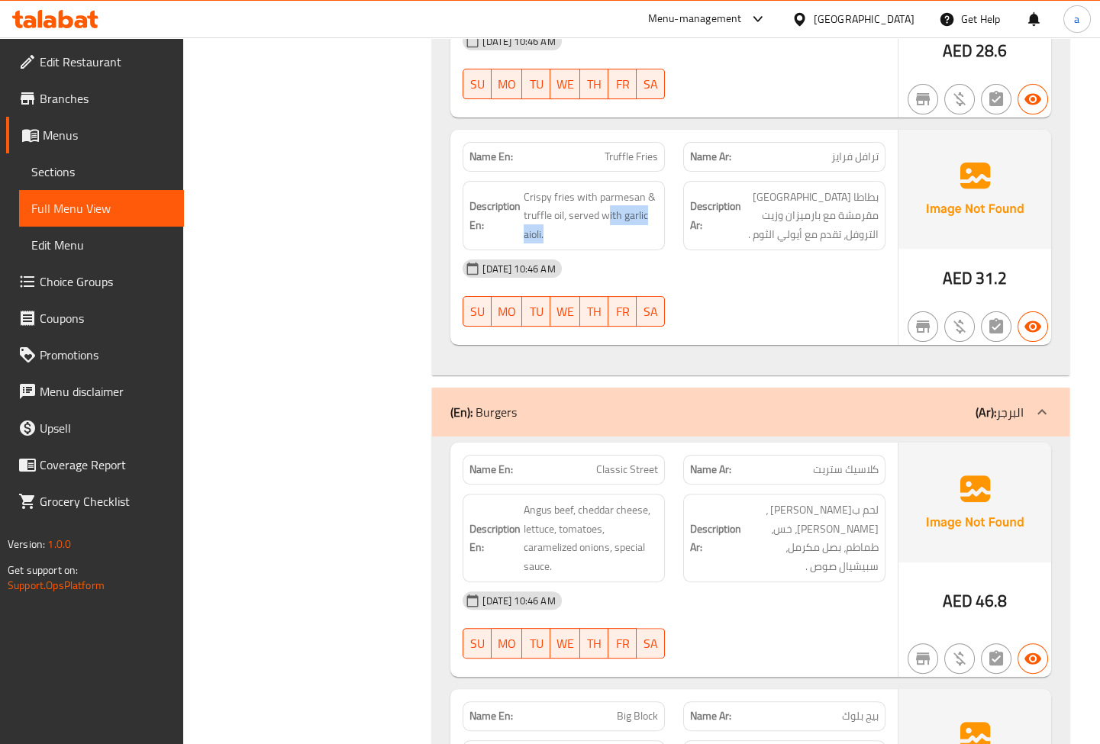
scroll to position [1091, 0]
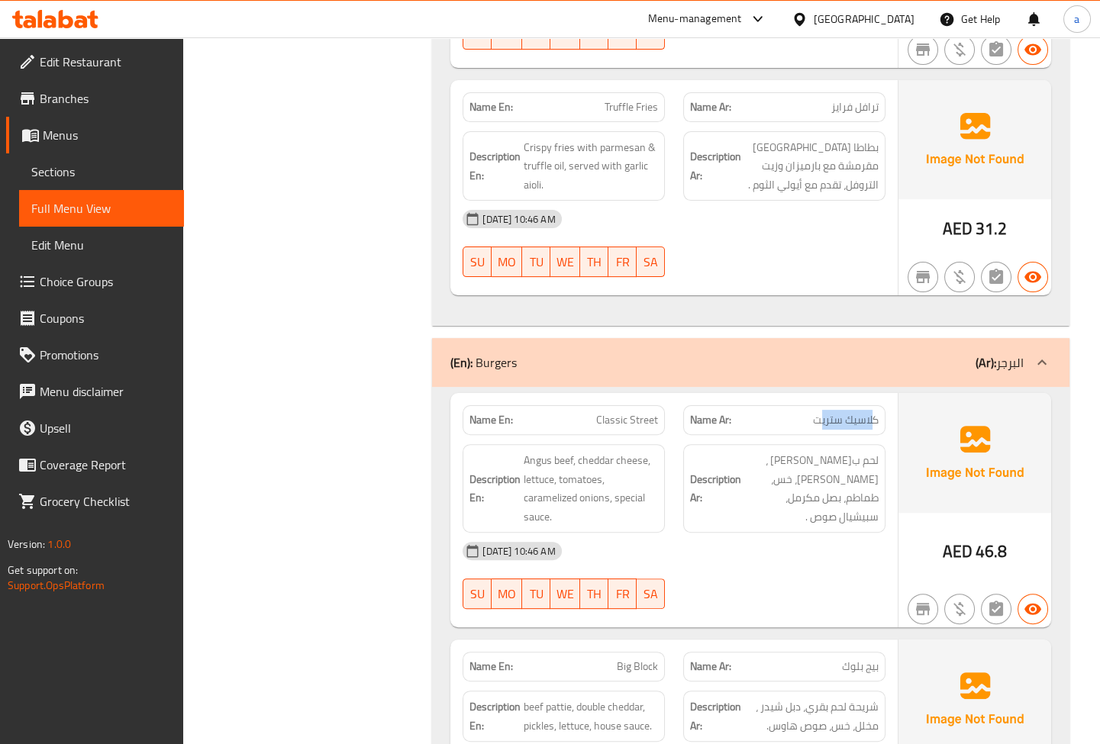
drag, startPoint x: 872, startPoint y: 420, endPoint x: 822, endPoint y: 422, distance: 49.7
click at [822, 422] on span "كلاسيك ستريت" at bounding box center [846, 420] width 66 height 16
drag, startPoint x: 605, startPoint y: 422, endPoint x: 679, endPoint y: 423, distance: 73.3
click at [666, 420] on div "Name En: Classic Street" at bounding box center [563, 420] width 221 height 48
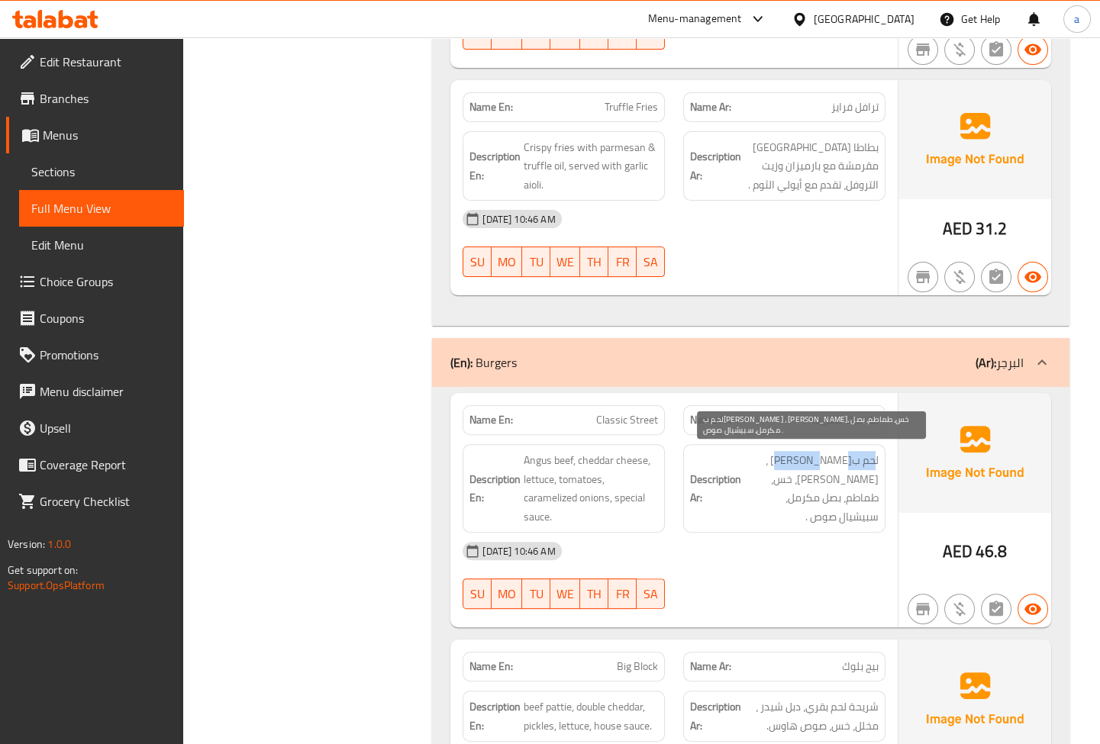
drag, startPoint x: 876, startPoint y: 461, endPoint x: 810, endPoint y: 462, distance: 66.4
click at [810, 462] on span "لحم ب[PERSON_NAME] ، [PERSON_NAME]، خس، طماطم، بصل مكرمل، سبيشيال صوص ." at bounding box center [811, 488] width 134 height 75
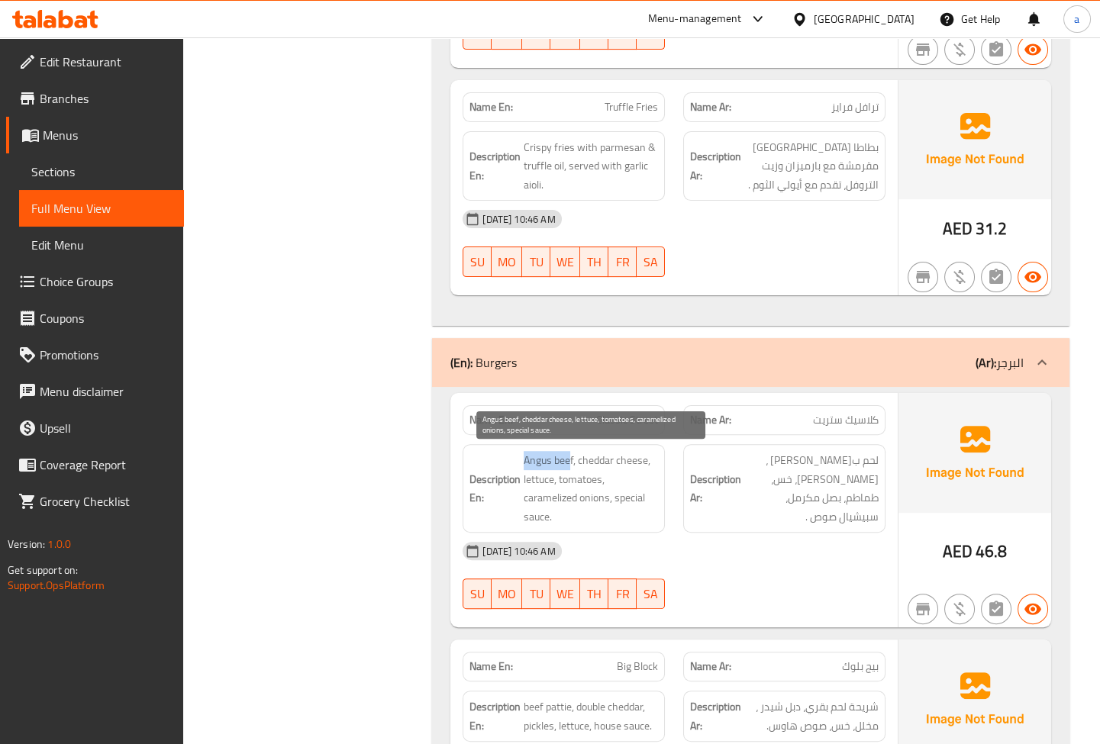
drag, startPoint x: 524, startPoint y: 456, endPoint x: 569, endPoint y: 460, distance: 46.0
click at [569, 460] on h6 "Description En: Angus beef, cheddar cheese, lettuce, tomatoes, caramelized onio…" at bounding box center [563, 488] width 189 height 75
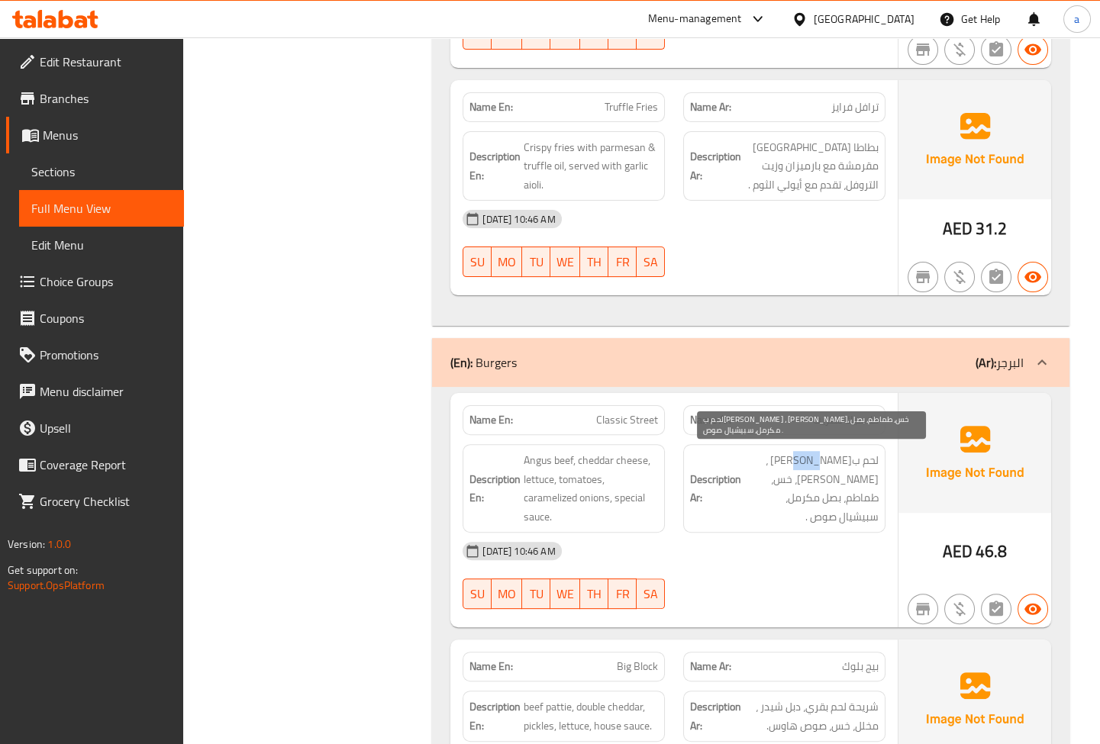
drag, startPoint x: 834, startPoint y: 456, endPoint x: 815, endPoint y: 461, distance: 19.8
click at [816, 461] on span "لحم ب[PERSON_NAME] ، [PERSON_NAME]، خس، طماطم، بصل مكرمل، سبيشيال صوص ." at bounding box center [811, 488] width 134 height 75
click at [793, 462] on span "لحم ب[PERSON_NAME] ، [PERSON_NAME]، خس، طماطم، بصل مكرمل، سبيشيال صوص ." at bounding box center [811, 488] width 134 height 75
click at [791, 465] on span "لحم ب[PERSON_NAME] ، [PERSON_NAME]، خس، طماطم، بصل مكرمل، سبيشيال صوص ." at bounding box center [811, 488] width 134 height 75
click at [885, 485] on div "Description Ar: لحم ب[PERSON_NAME] ، [PERSON_NAME]، خس، طماطم، بصل مكرمل، سبيشي…" at bounding box center [784, 488] width 221 height 107
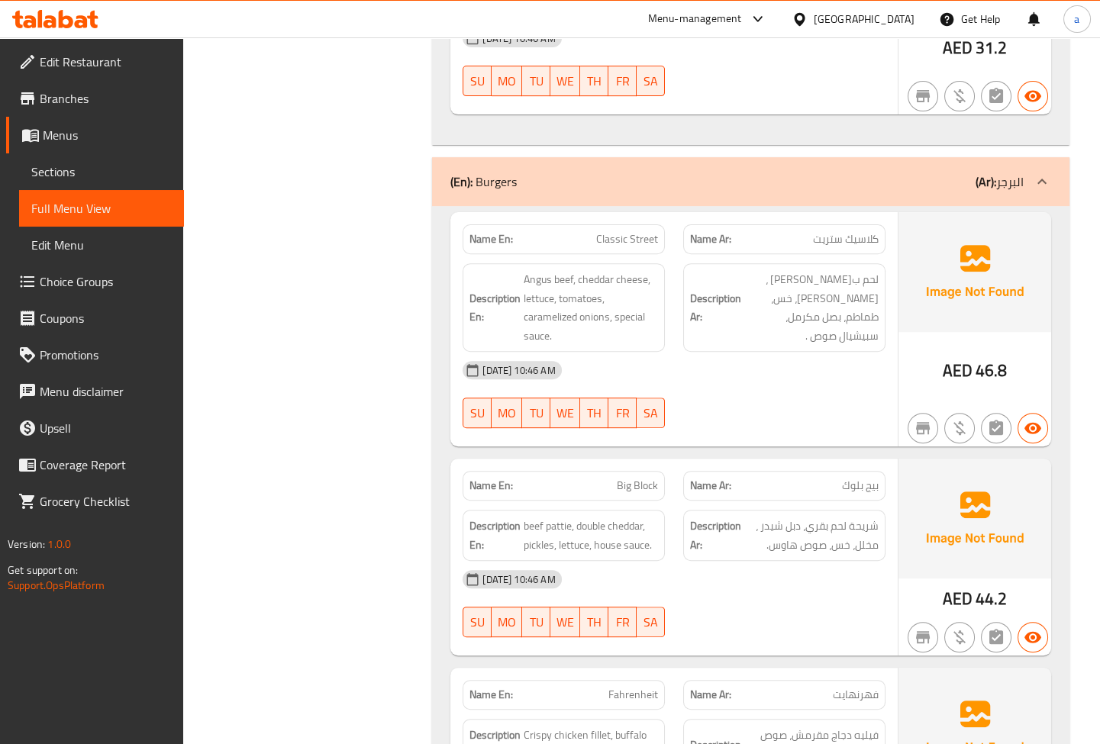
scroll to position [1299, 0]
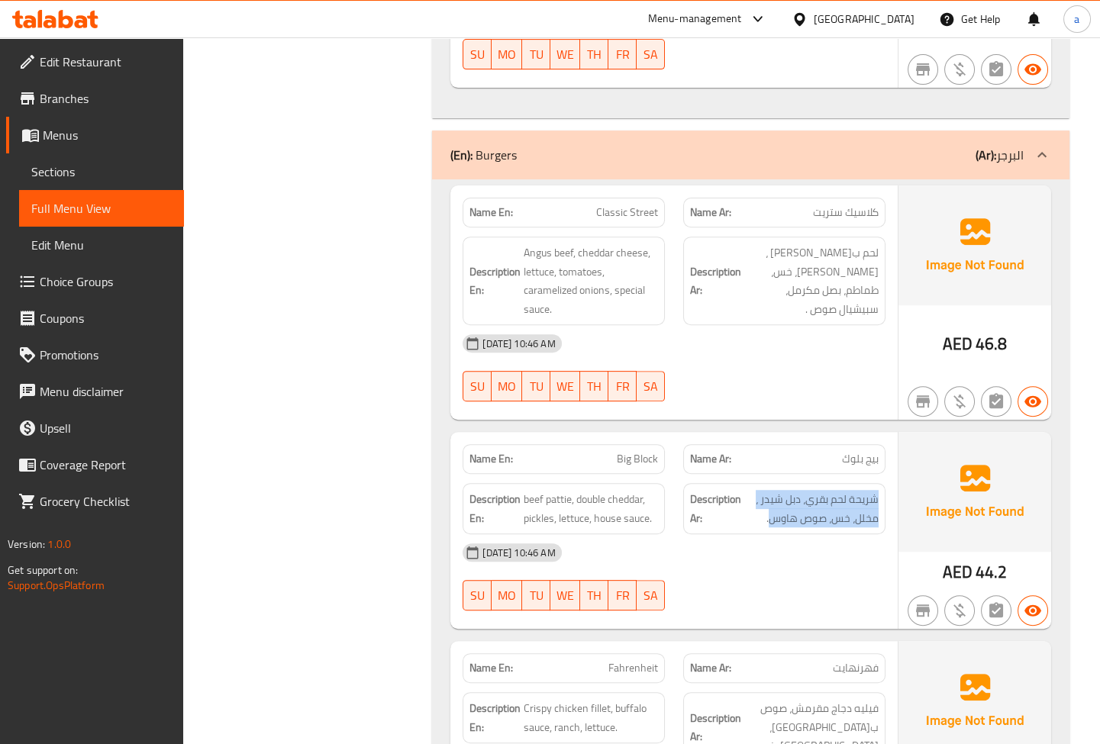
drag, startPoint x: 770, startPoint y: 514, endPoint x: 885, endPoint y: 494, distance: 116.9
click at [885, 494] on div "Description Ar: شريحة لحم بقري، دبل شيدر ، مخلل، خس، صوص هاوس." at bounding box center [784, 508] width 221 height 69
click at [534, 493] on span "beef pattie, double cheddar, pickles, lettuce, house sauce." at bounding box center [591, 508] width 134 height 37
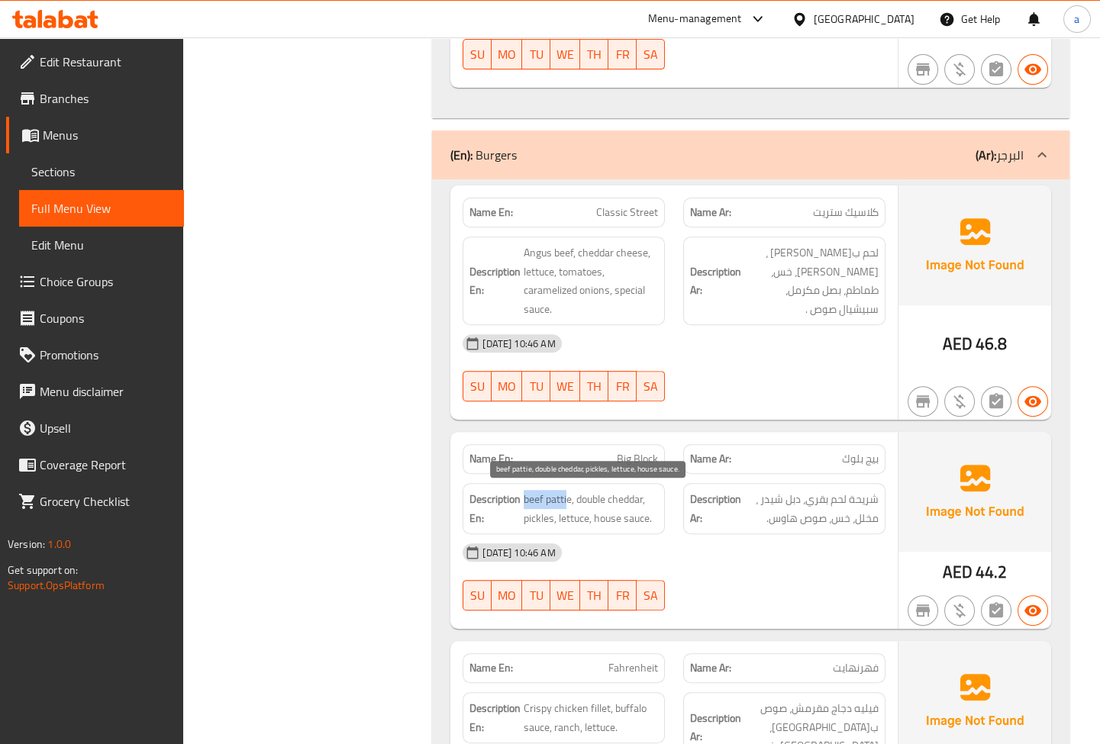
drag, startPoint x: 522, startPoint y: 501, endPoint x: 568, endPoint y: 500, distance: 45.8
click at [568, 500] on h6 "Description En: beef pattie, double cheddar, pickles, lettuce, house sauce." at bounding box center [563, 508] width 189 height 37
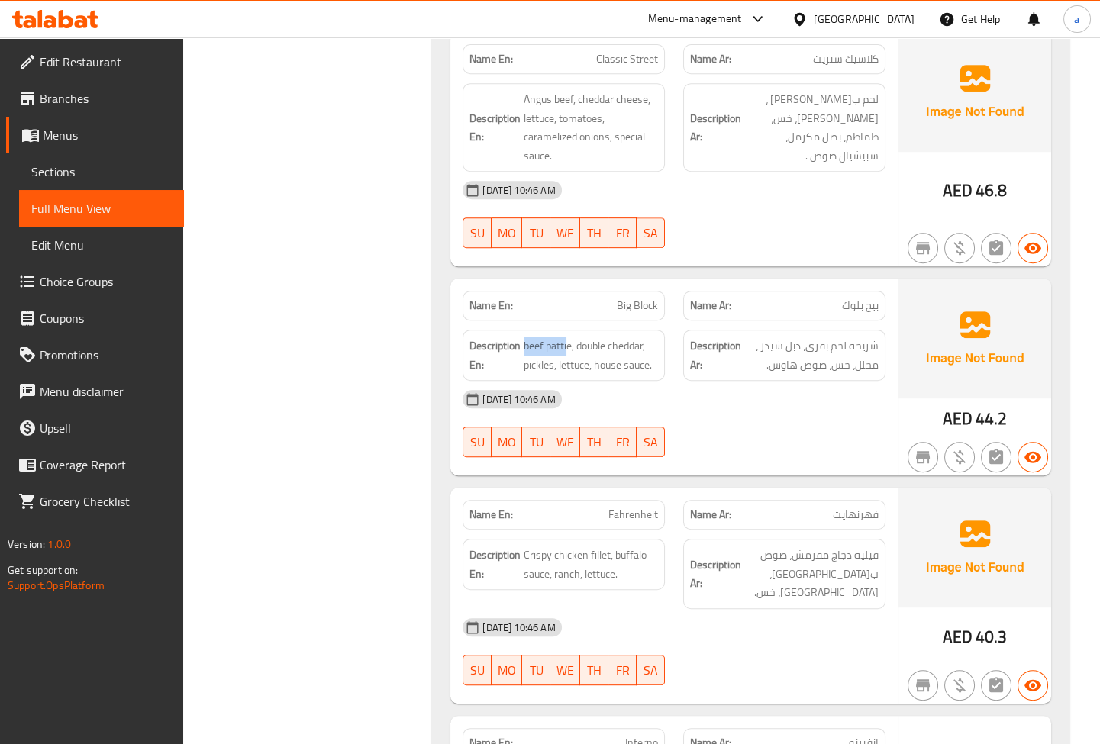
scroll to position [1507, 0]
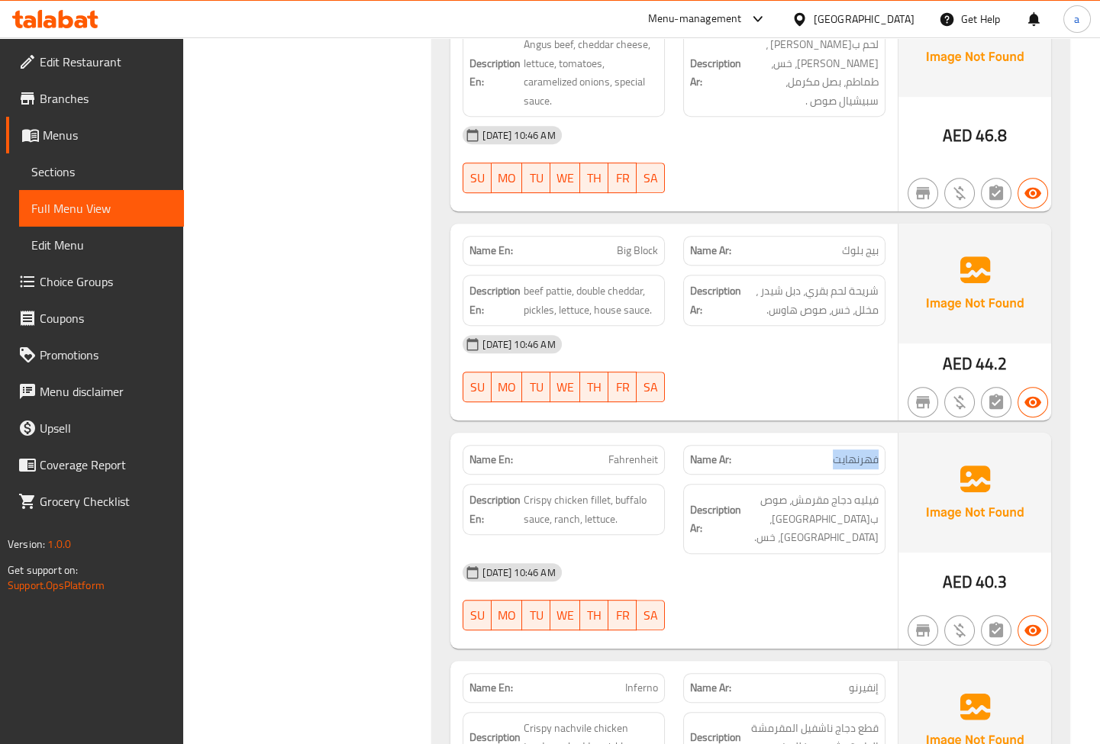
drag, startPoint x: 883, startPoint y: 456, endPoint x: 817, endPoint y: 464, distance: 66.8
click at [817, 464] on div "Name Ar: فهرنهايت" at bounding box center [784, 460] width 202 height 30
drag, startPoint x: 595, startPoint y: 457, endPoint x: 666, endPoint y: 452, distance: 71.2
click at [666, 452] on div "Name En: Fahrenheit" at bounding box center [563, 460] width 221 height 48
drag, startPoint x: 877, startPoint y: 493, endPoint x: 833, endPoint y: 492, distance: 43.5
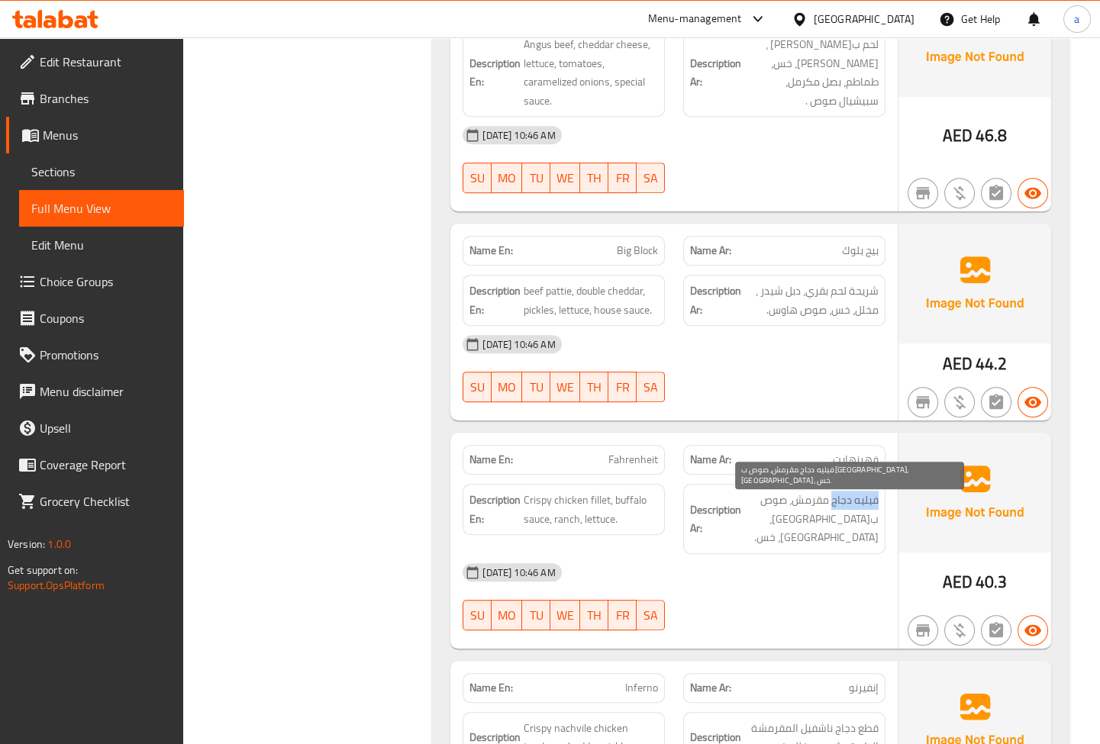
click at [833, 492] on span "فيليه دجاج مقرمش، صوص ب[GEOGRAPHIC_DATA]، [GEOGRAPHIC_DATA]، خس." at bounding box center [811, 519] width 134 height 56
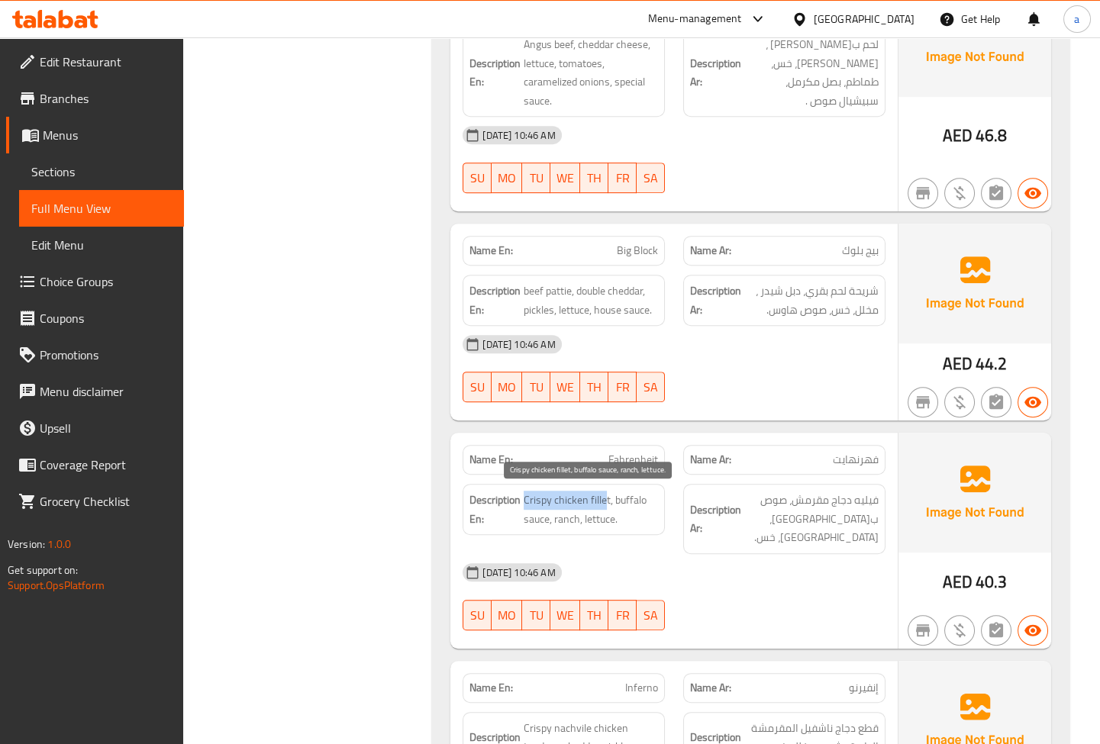
drag, startPoint x: 525, startPoint y: 501, endPoint x: 604, endPoint y: 497, distance: 79.5
click at [604, 497] on span "Crispy chicken fillet, buffalo sauce, ranch, lettuce." at bounding box center [591, 509] width 134 height 37
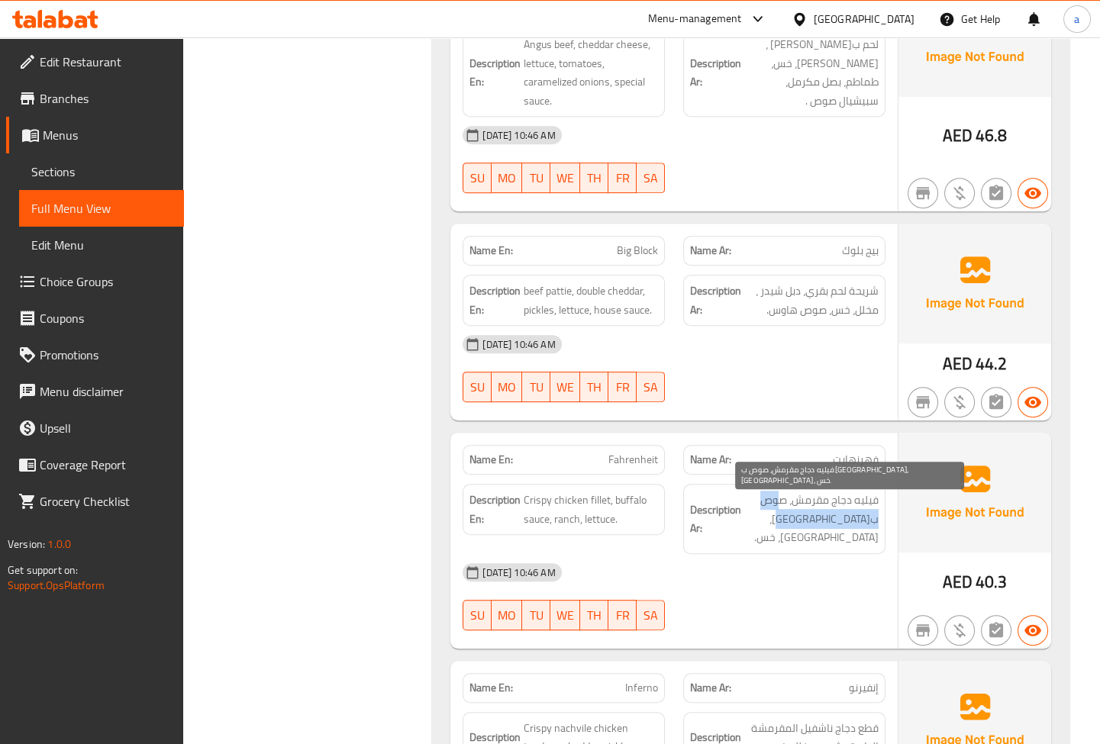
drag, startPoint x: 783, startPoint y: 496, endPoint x: 765, endPoint y: 508, distance: 22.0
click at [765, 508] on span "فيليه دجاج مقرمش، صوص ب[GEOGRAPHIC_DATA]، [GEOGRAPHIC_DATA]، خس." at bounding box center [811, 519] width 134 height 56
click at [836, 529] on div "Description Ar: فيليه دجاج مقرمش، صوص ب[GEOGRAPHIC_DATA]، [GEOGRAPHIC_DATA]، خس." at bounding box center [784, 519] width 202 height 70
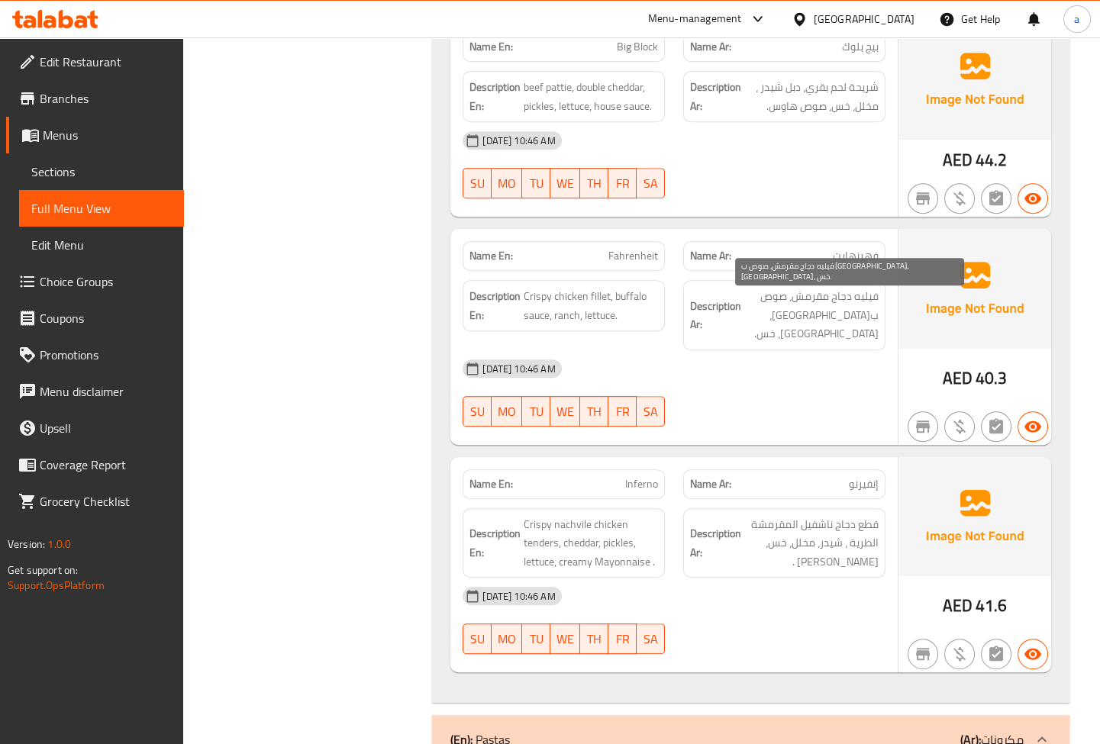
scroll to position [1716, 0]
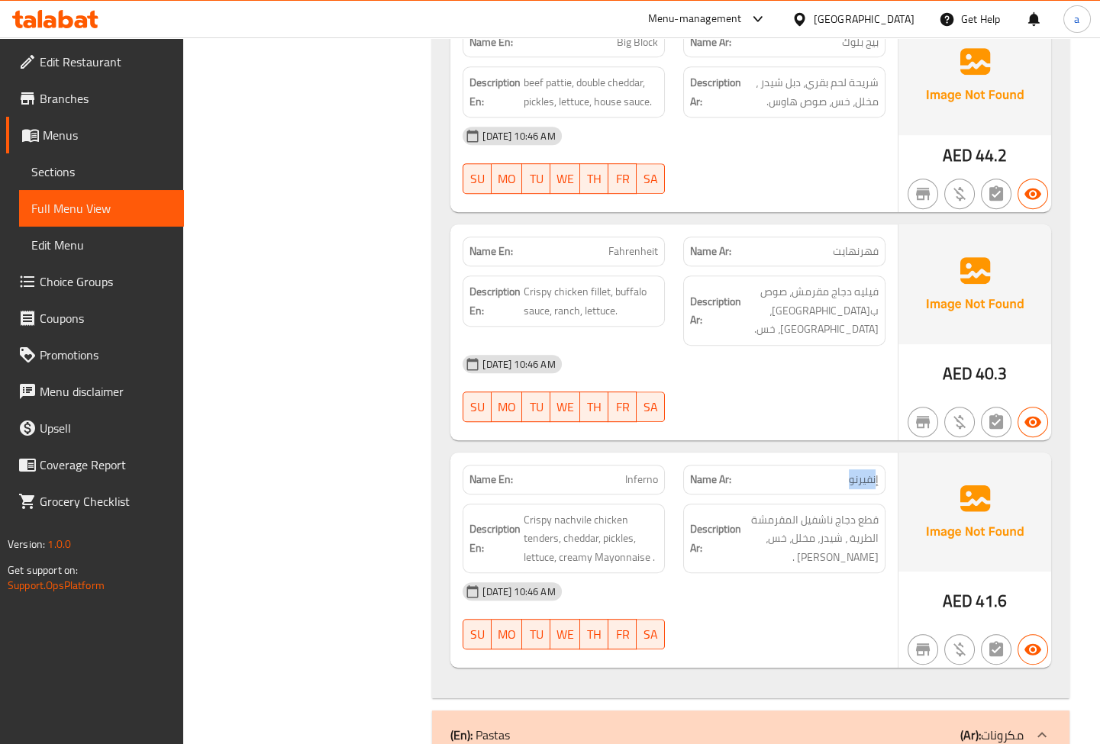
drag, startPoint x: 877, startPoint y: 459, endPoint x: 820, endPoint y: 466, distance: 57.7
click at [843, 472] on p "Name Ar: إنفيرنو" at bounding box center [784, 480] width 189 height 16
drag, startPoint x: 622, startPoint y: 463, endPoint x: 656, endPoint y: 465, distance: 34.4
click at [656, 472] on p "Name En: Inferno" at bounding box center [563, 480] width 189 height 16
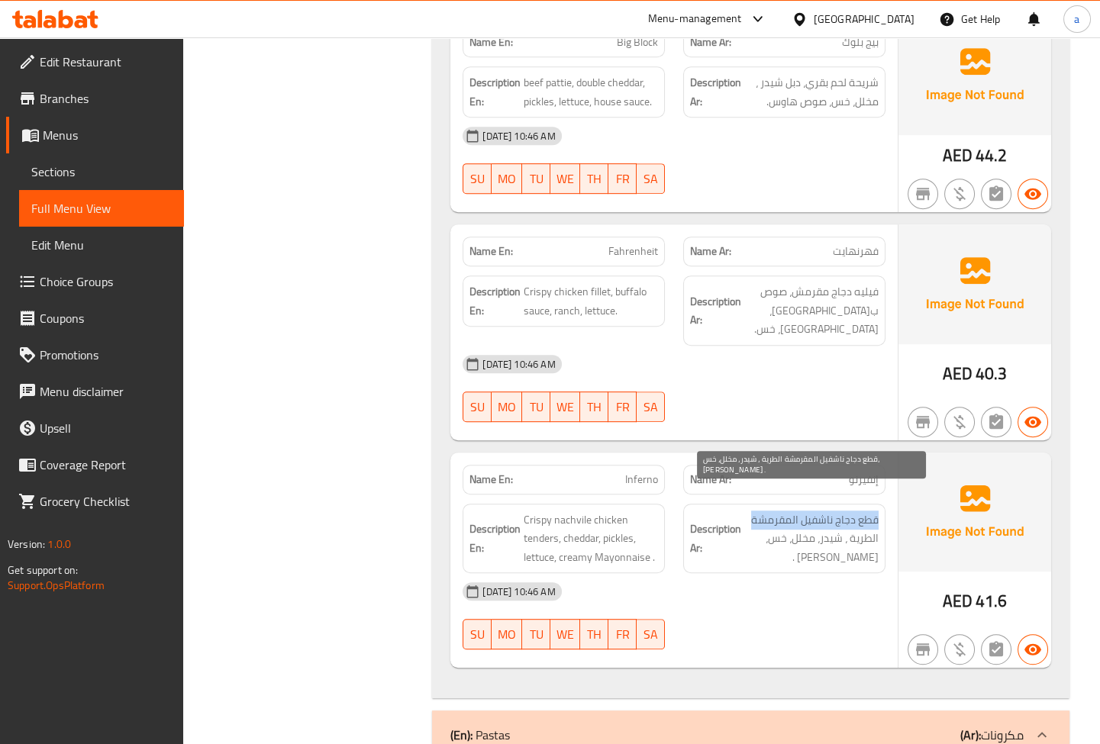
drag, startPoint x: 879, startPoint y: 498, endPoint x: 743, endPoint y: 502, distance: 135.9
click at [743, 504] on div "Description Ar: قطع دجاج ناشفيل المقرمشة الطرية ، شيدر، مخلل، خس، [PERSON_NAME]…" at bounding box center [784, 539] width 202 height 70
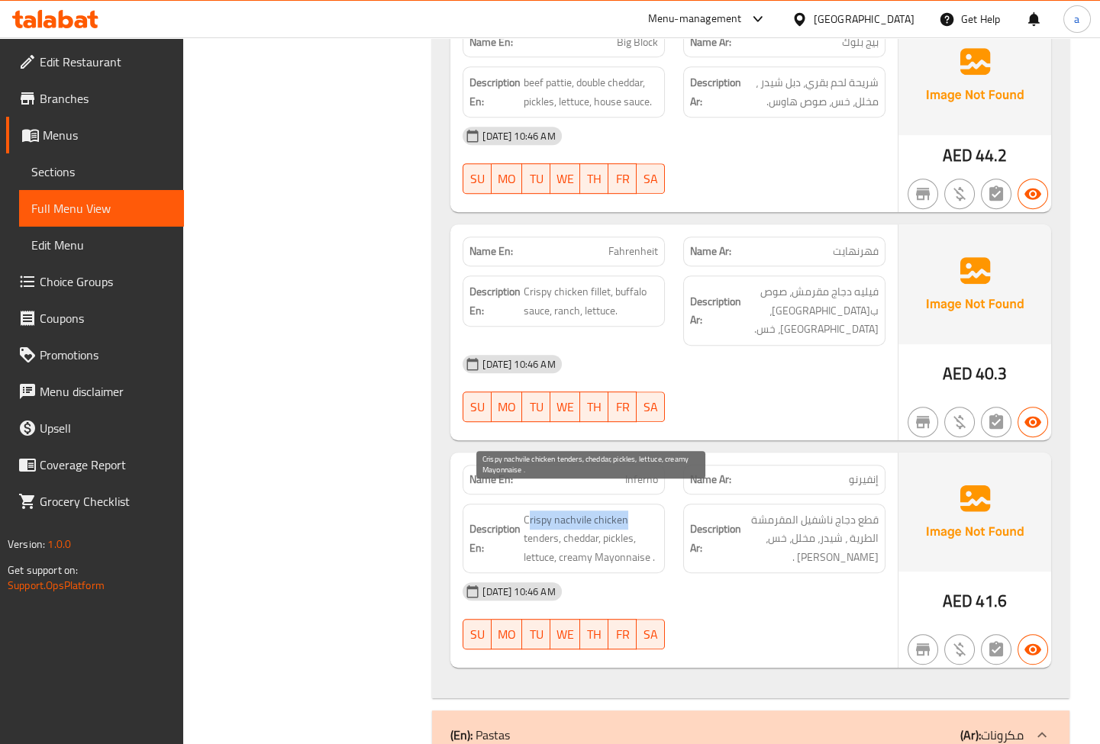
drag, startPoint x: 527, startPoint y: 499, endPoint x: 630, endPoint y: 503, distance: 103.1
click at [630, 511] on span "Crispy nachvile chicken tenders, cheddar, pickles, lettuce, creamy Mayonnaise ." at bounding box center [591, 539] width 134 height 56
click at [565, 511] on span "Crispy nachvile chicken tenders, cheddar, pickles, lettuce, creamy Mayonnaise ." at bounding box center [591, 539] width 134 height 56
drag, startPoint x: 514, startPoint y: 499, endPoint x: 601, endPoint y: 501, distance: 86.3
click at [601, 511] on h6 "Description En: Crispy nachvile chicken tenders, cheddar, pickles, lettuce, cre…" at bounding box center [563, 539] width 189 height 56
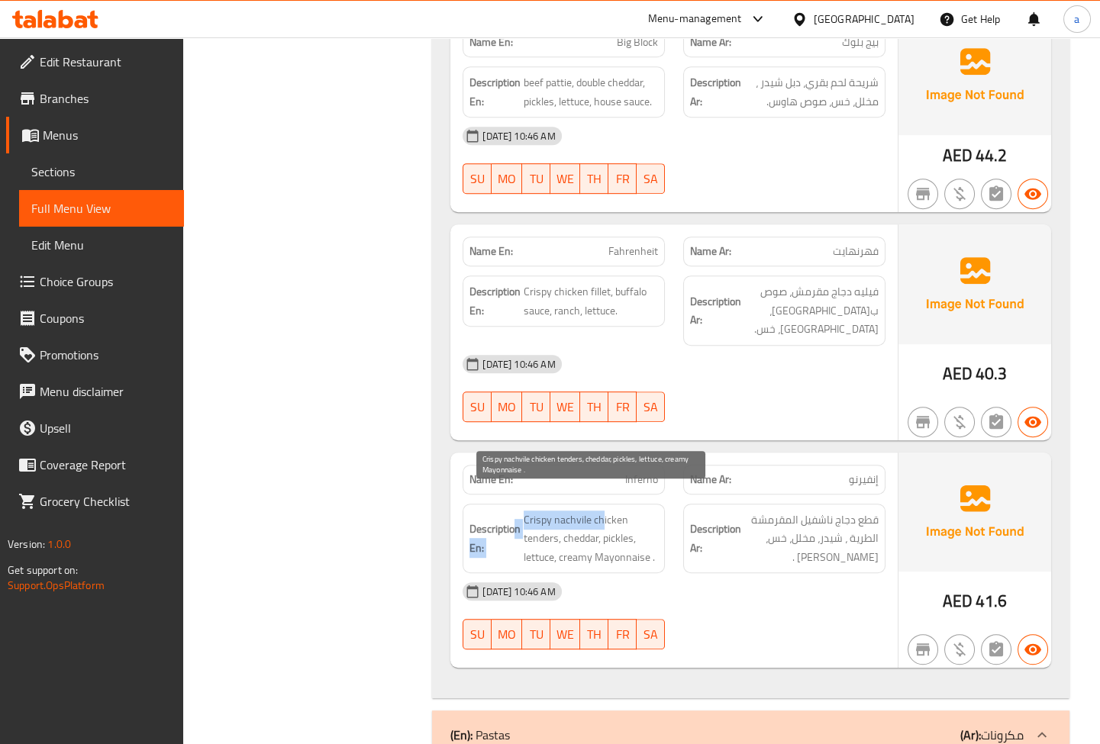
drag, startPoint x: 589, startPoint y: 501, endPoint x: 572, endPoint y: 501, distance: 16.8
click at [588, 511] on span "Crispy nachvile chicken tenders, cheddar, pickles, lettuce, creamy Mayonnaise ." at bounding box center [591, 539] width 134 height 56
click at [521, 511] on h6 "Description En: Crispy nachvile chicken tenders, cheddar, pickles, lettuce, cre…" at bounding box center [563, 539] width 189 height 56
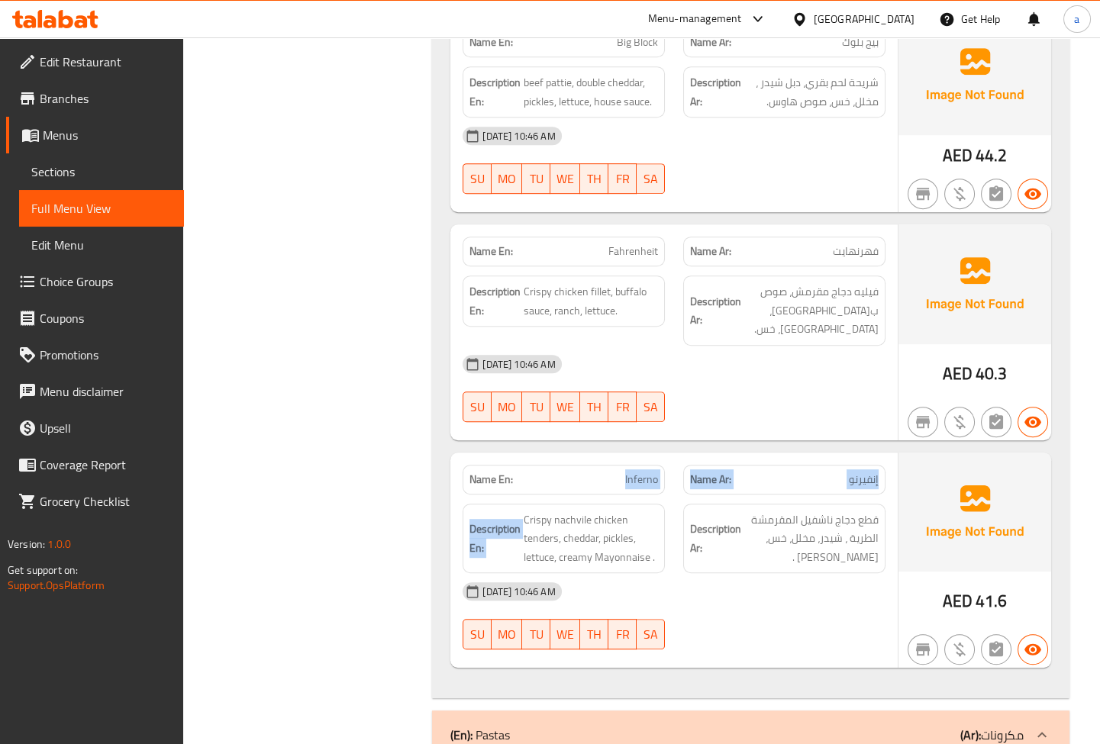
drag, startPoint x: 527, startPoint y: 477, endPoint x: 557, endPoint y: 456, distance: 36.6
click at [557, 456] on div "Name En: Inferno Name Ar: إنفيرنو Description En: Crispy nachvile chicken tende…" at bounding box center [673, 561] width 447 height 216
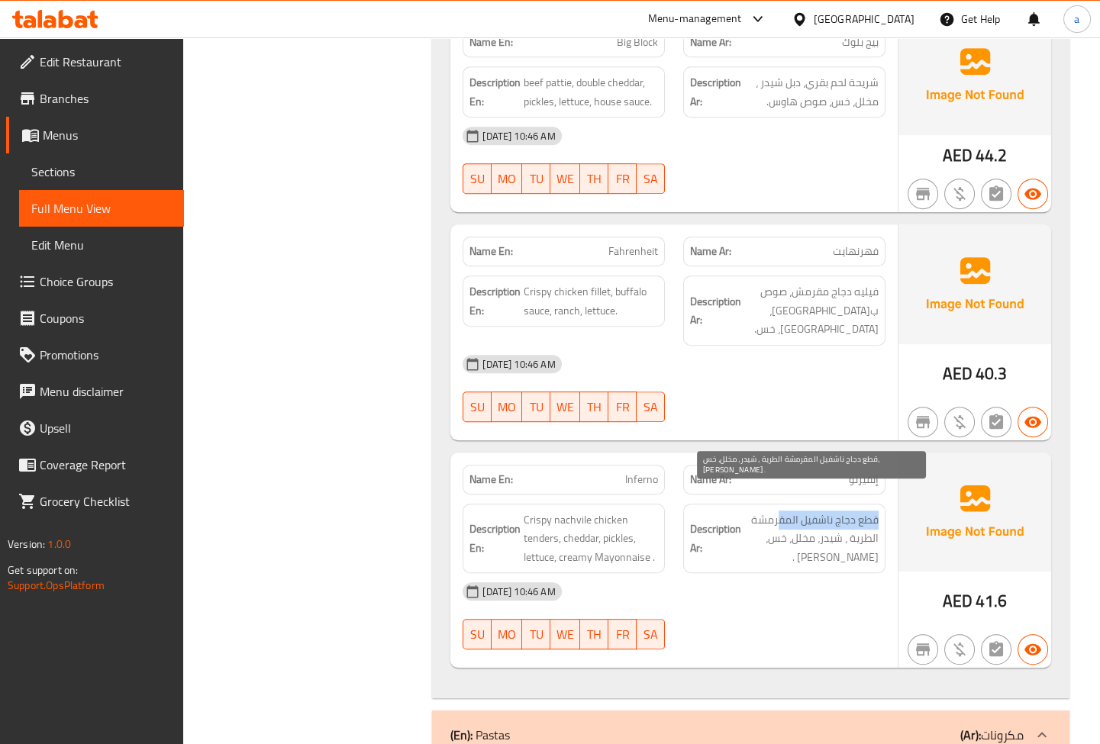
drag, startPoint x: 877, startPoint y: 497, endPoint x: 780, endPoint y: 504, distance: 97.2
click at [780, 511] on span "قطع دجاج ناشفيل المقرمشة الطرية ، شيدر، مخلل، خس، [PERSON_NAME] ." at bounding box center [811, 539] width 134 height 56
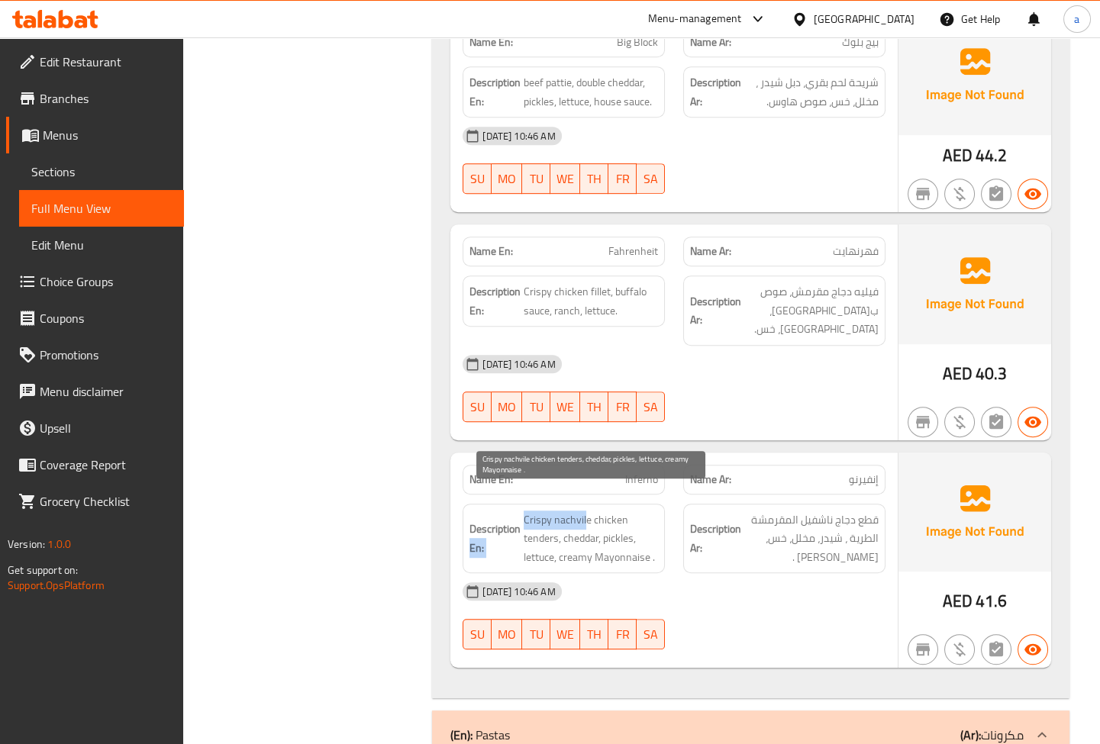
drag, startPoint x: 519, startPoint y: 500, endPoint x: 586, endPoint y: 506, distance: 67.4
click at [586, 511] on h6 "Description En: Crispy nachvile chicken tenders, cheddar, pickles, lettuce, cre…" at bounding box center [563, 539] width 189 height 56
click at [586, 511] on span "Crispy nachvile chicken tenders, cheddar, pickles, lettuce, creamy Mayonnaise ." at bounding box center [591, 539] width 134 height 56
drag, startPoint x: 523, startPoint y: 497, endPoint x: 629, endPoint y: 505, distance: 106.4
click at [629, 511] on span "Crispy nachvile chicken tenders, cheddar, pickles, lettuce, creamy Mayonnaise ." at bounding box center [591, 539] width 134 height 56
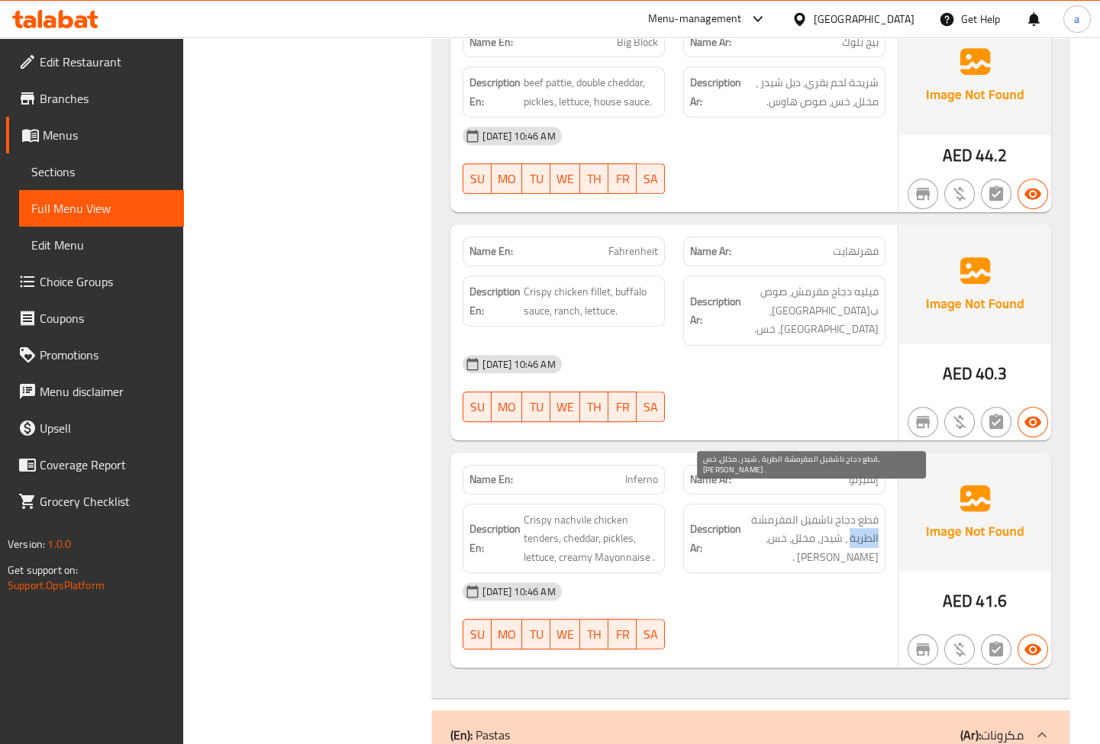
drag, startPoint x: 878, startPoint y: 514, endPoint x: 849, endPoint y: 515, distance: 29.0
click at [849, 515] on span "قطع دجاج ناشفيل المقرمشة الطرية ، شيدر، مخلل، خس، [PERSON_NAME] ." at bounding box center [811, 539] width 134 height 56
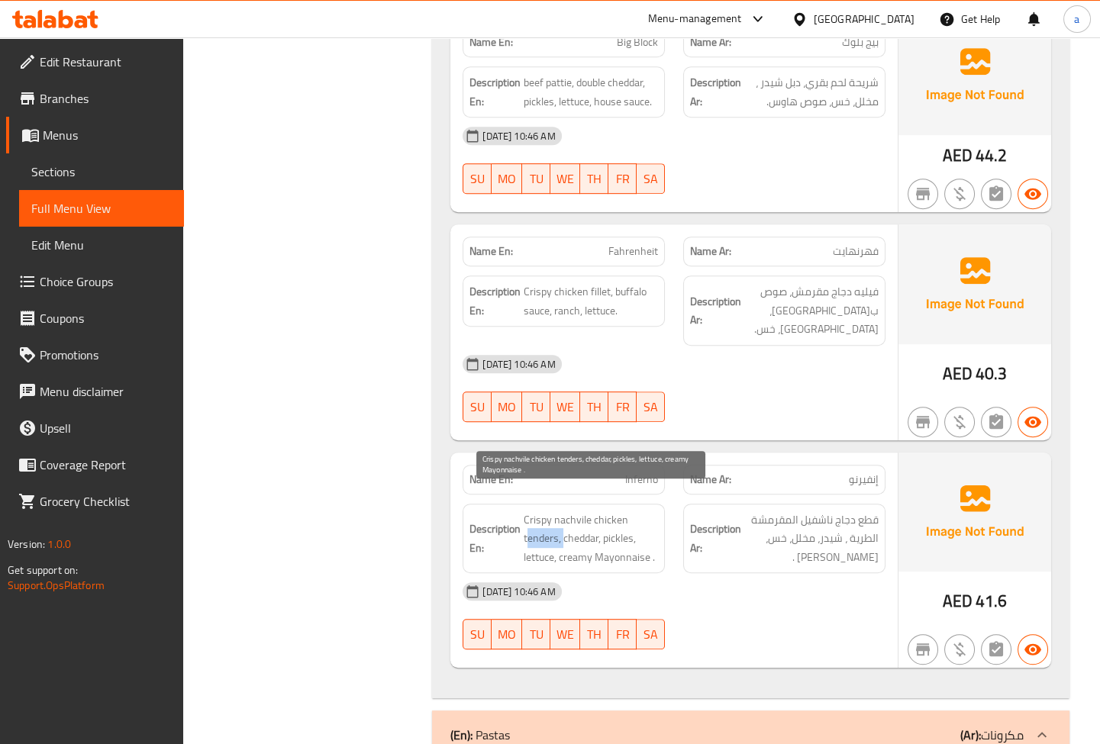
drag, startPoint x: 527, startPoint y: 517, endPoint x: 564, endPoint y: 519, distance: 36.7
click at [564, 519] on span "Crispy nachvile chicken tenders, cheddar, pickles, lettuce, creamy Mayonnaise ." at bounding box center [591, 539] width 134 height 56
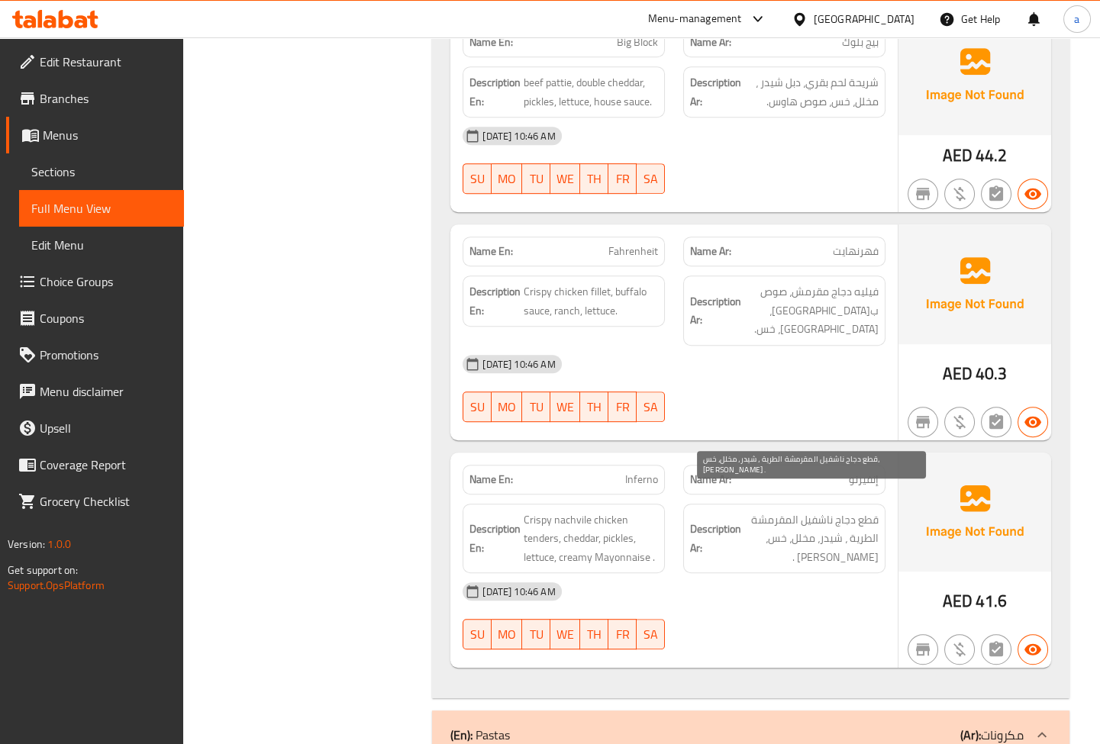
click at [831, 512] on span "قطع دجاج ناشفيل المقرمشة الطرية ، شيدر، مخلل، خس، [PERSON_NAME] ." at bounding box center [811, 539] width 134 height 56
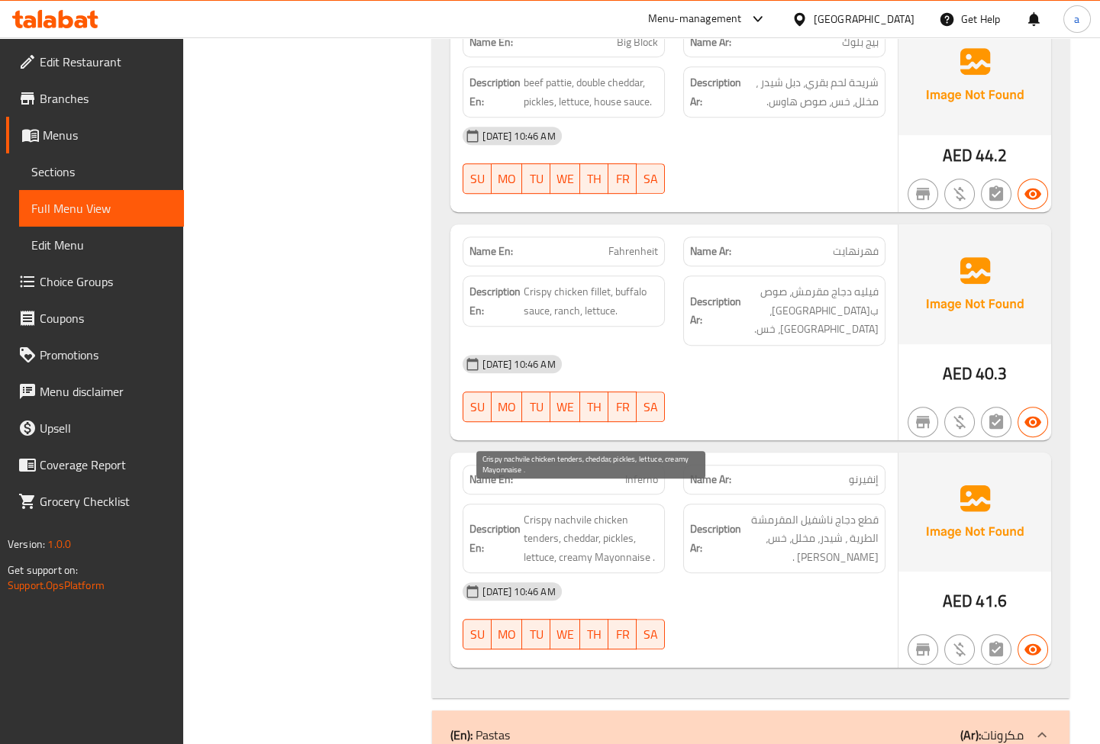
click at [588, 517] on span "Crispy nachvile chicken tenders, cheddar, pickles, lettuce, creamy Mayonnaise ." at bounding box center [591, 539] width 134 height 56
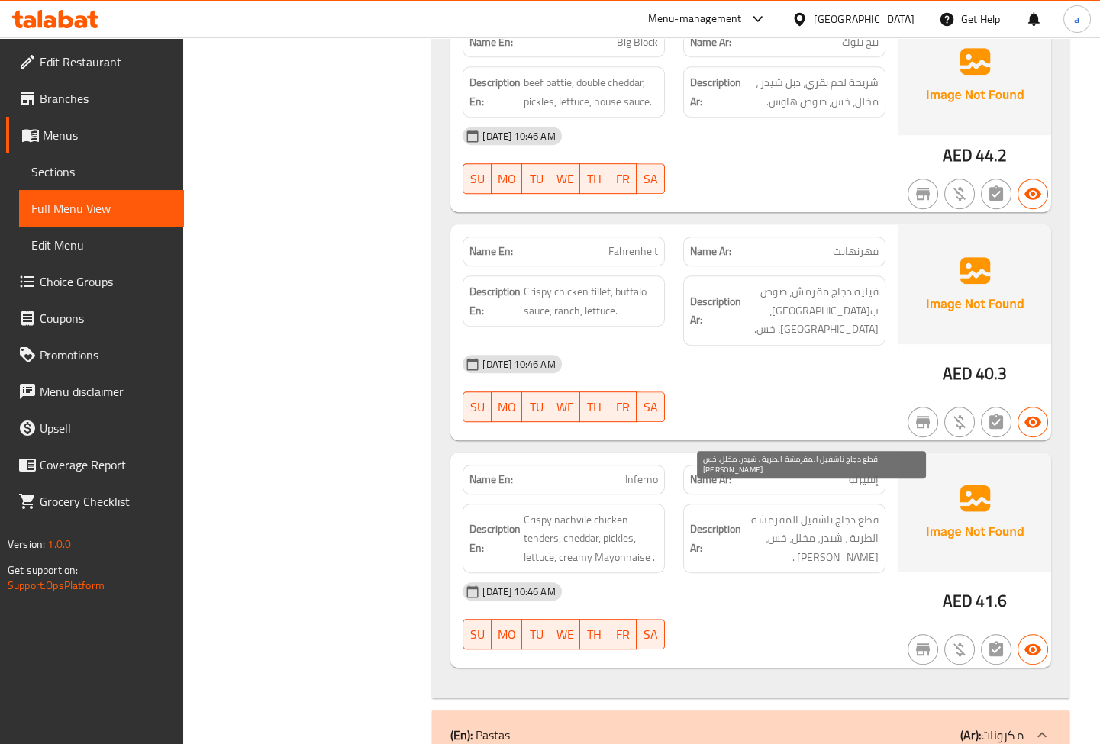
click at [795, 514] on span "قطع دجاج ناشفيل المقرمشة الطرية ، شيدر، مخلل، خس، [PERSON_NAME] ." at bounding box center [811, 539] width 134 height 56
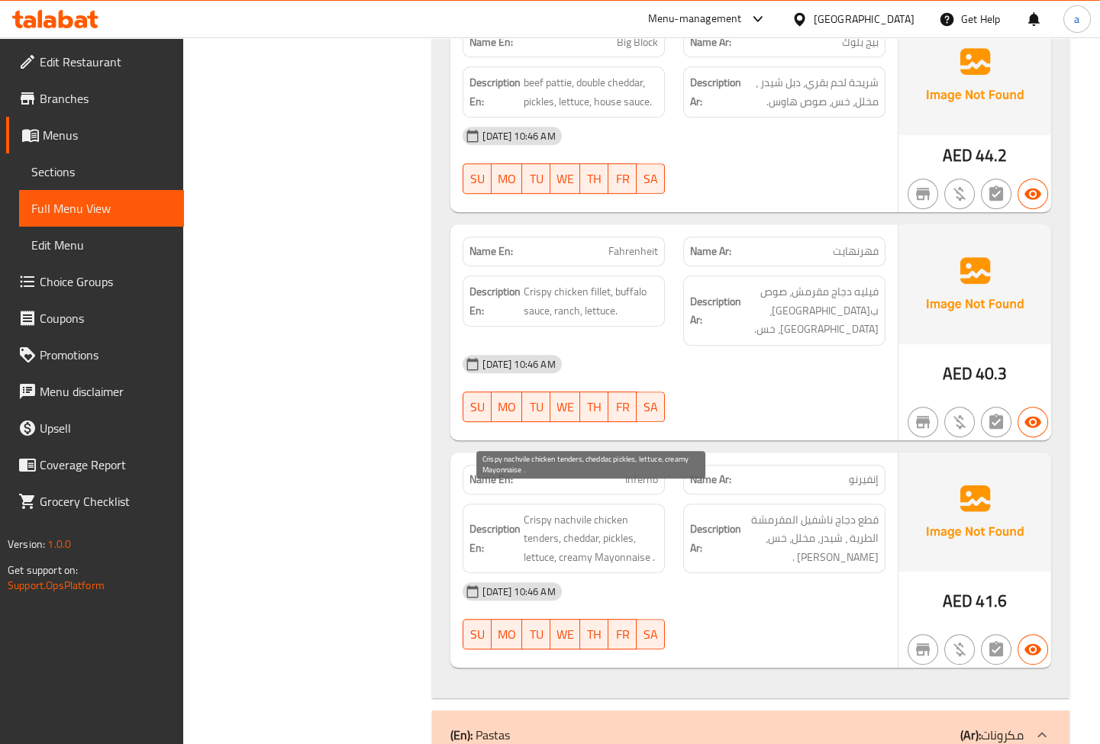
click at [621, 518] on span "Crispy nachvile chicken tenders, cheddar, pickles, lettuce, creamy Mayonnaise ." at bounding box center [591, 539] width 134 height 56
click at [543, 542] on span "Crispy nachvile chicken tenders, cheddar, pickles, lettuce, creamy Mayonnaise ." at bounding box center [591, 539] width 134 height 56
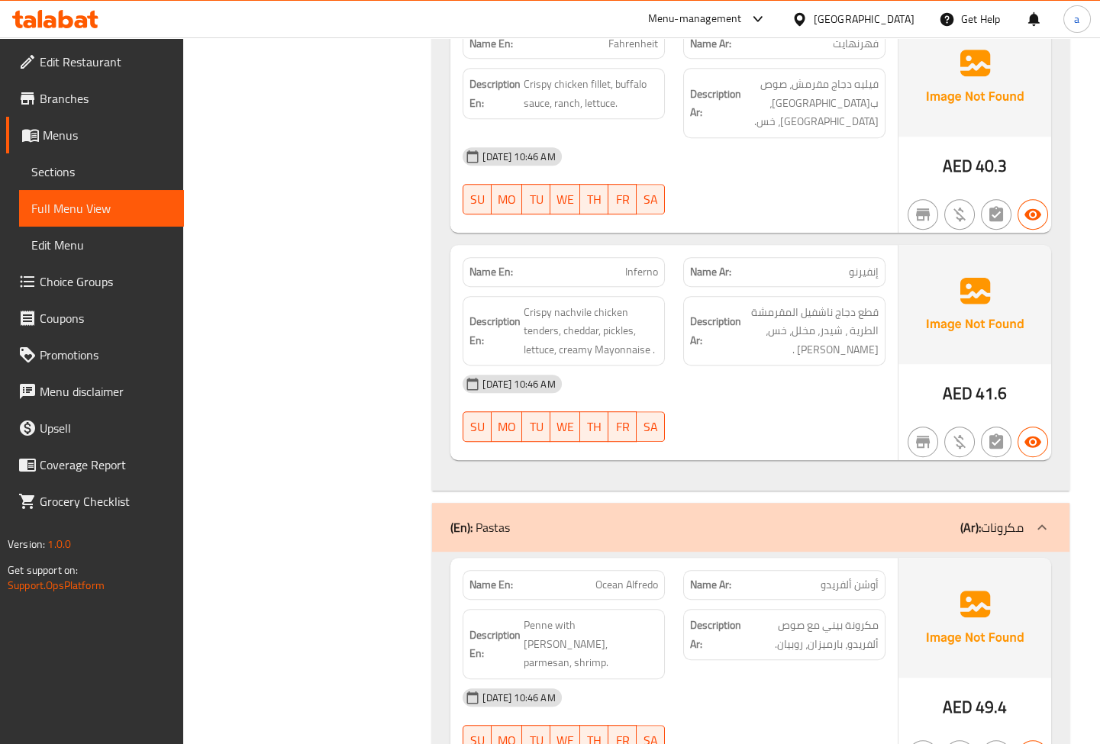
scroll to position [2062, 0]
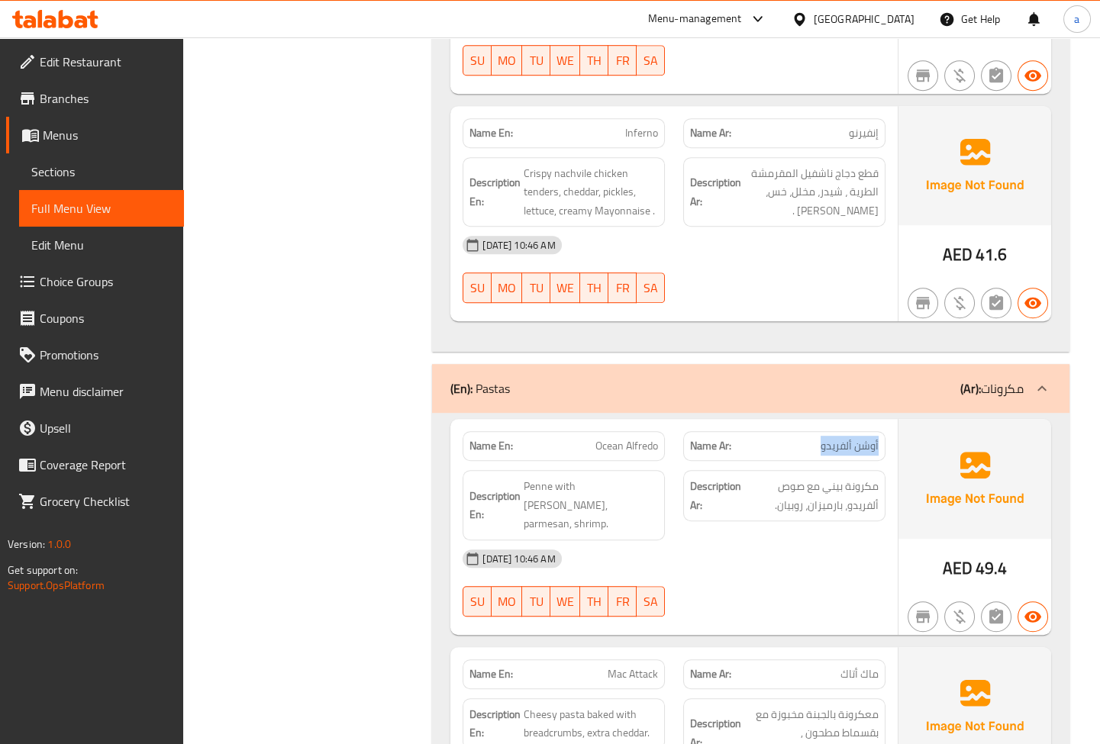
drag, startPoint x: 811, startPoint y: 419, endPoint x: 883, endPoint y: 422, distance: 71.8
click at [883, 431] on div "Name Ar: [PERSON_NAME]" at bounding box center [784, 446] width 202 height 30
drag, startPoint x: 585, startPoint y: 426, endPoint x: 670, endPoint y: 428, distance: 84.8
click at [670, 428] on div "Name En: Ocean Alfredo" at bounding box center [563, 446] width 221 height 48
click at [864, 477] on span "مكرونة بيني مع صوص ألفريدو، بارميزان، روبيان." at bounding box center [811, 495] width 134 height 37
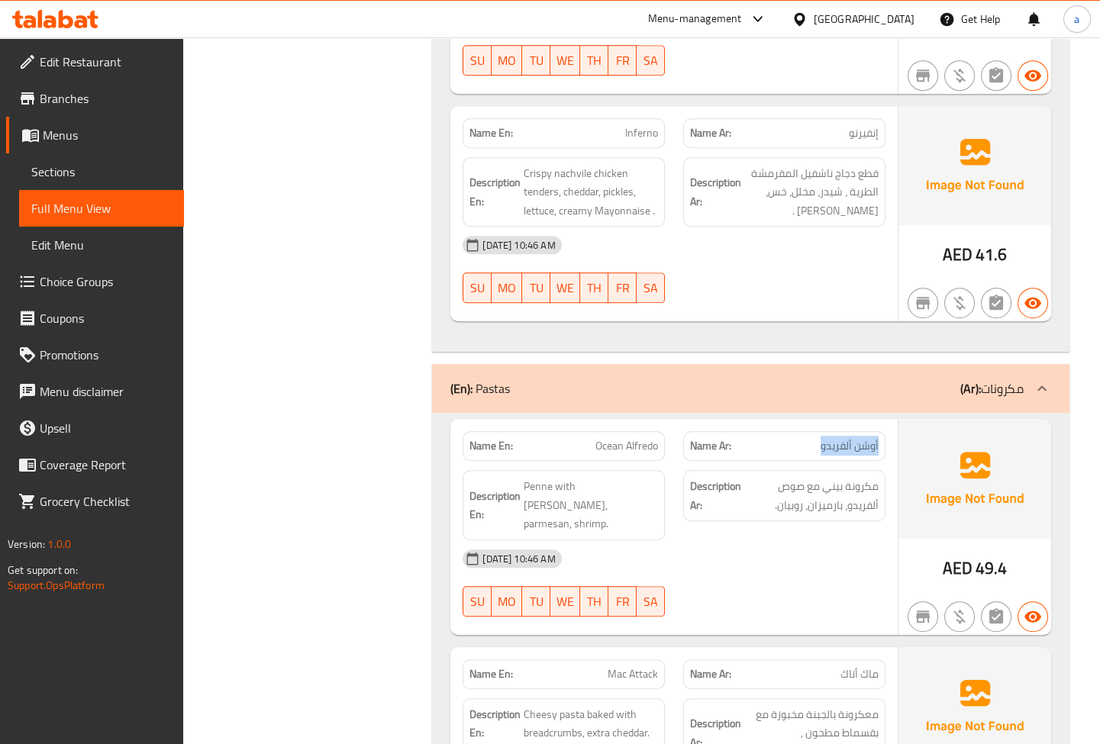
drag, startPoint x: 874, startPoint y: 425, endPoint x: 814, endPoint y: 429, distance: 59.7
click at [814, 431] on div "Name Ar: [PERSON_NAME]" at bounding box center [784, 446] width 202 height 30
drag, startPoint x: 580, startPoint y: 427, endPoint x: 674, endPoint y: 434, distance: 94.1
click at [674, 434] on div "Name En: Ocean Alfredo Name Ar: [PERSON_NAME]" at bounding box center [673, 446] width 441 height 48
drag, startPoint x: 880, startPoint y: 464, endPoint x: 845, endPoint y: 460, distance: 35.3
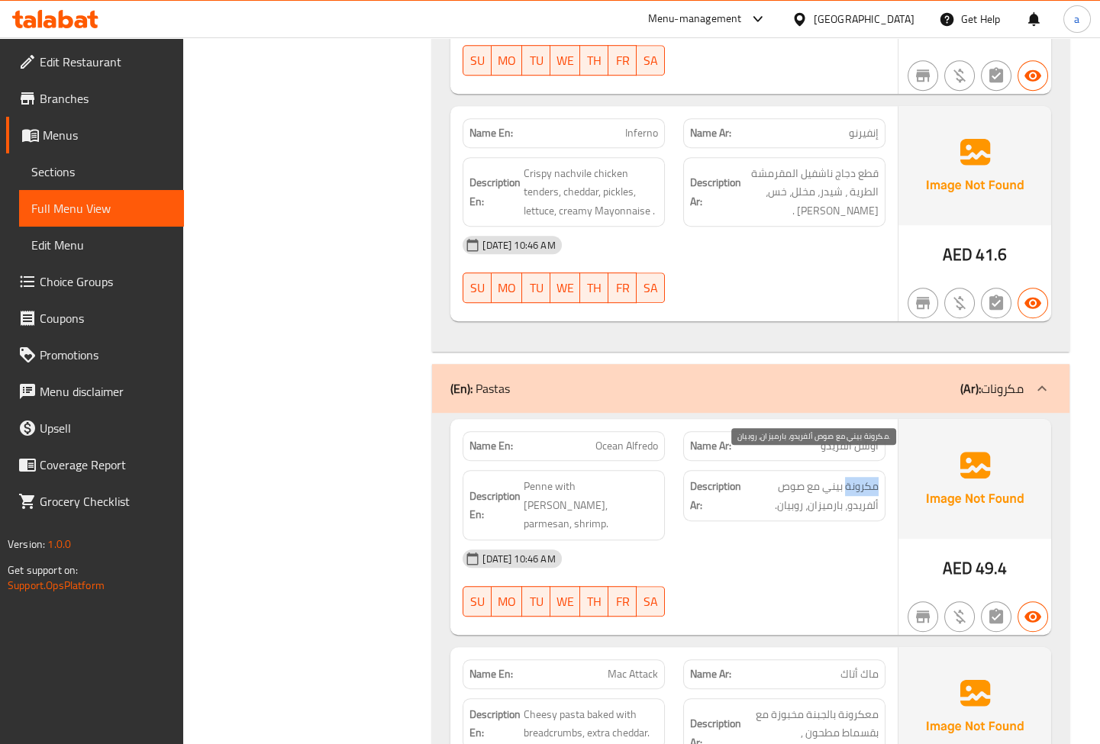
click at [845, 470] on div "Description Ar: مكرونة بيني مع صوص ألفريدو، بارميزان، روبيان." at bounding box center [784, 495] width 202 height 51
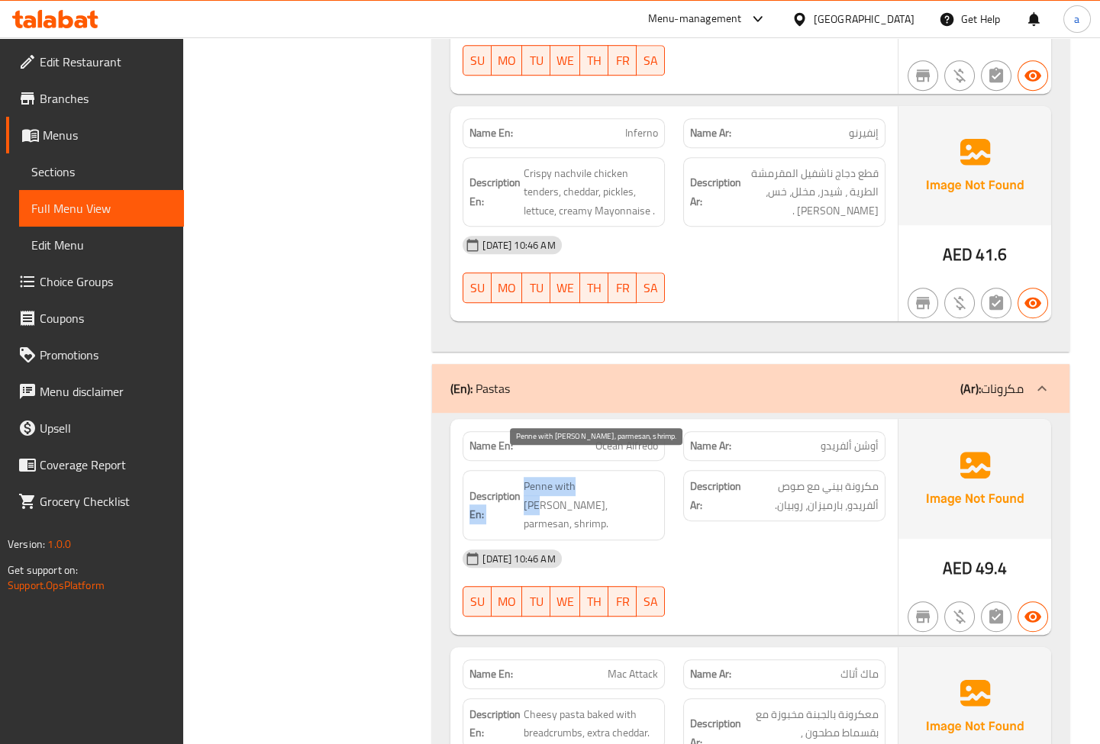
drag, startPoint x: 519, startPoint y: 467, endPoint x: 591, endPoint y: 466, distance: 71.8
click at [591, 477] on h6 "Description En: Penne with [PERSON_NAME], parmesan, shrimp." at bounding box center [563, 505] width 189 height 56
click at [592, 477] on span "Penne with [PERSON_NAME], parmesan, shrimp." at bounding box center [591, 505] width 134 height 56
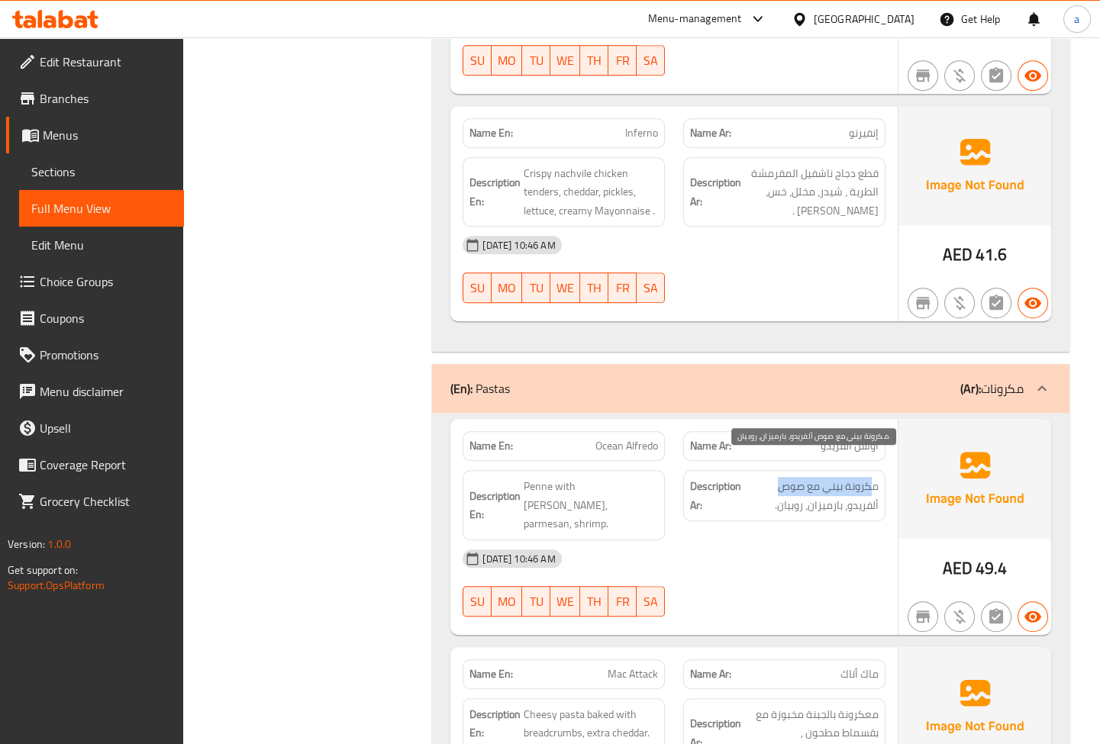
drag, startPoint x: 870, startPoint y: 464, endPoint x: 774, endPoint y: 467, distance: 96.2
click at [774, 477] on span "مكرونة بيني مع صوص ألفريدو، بارميزان، روبيان." at bounding box center [811, 495] width 134 height 37
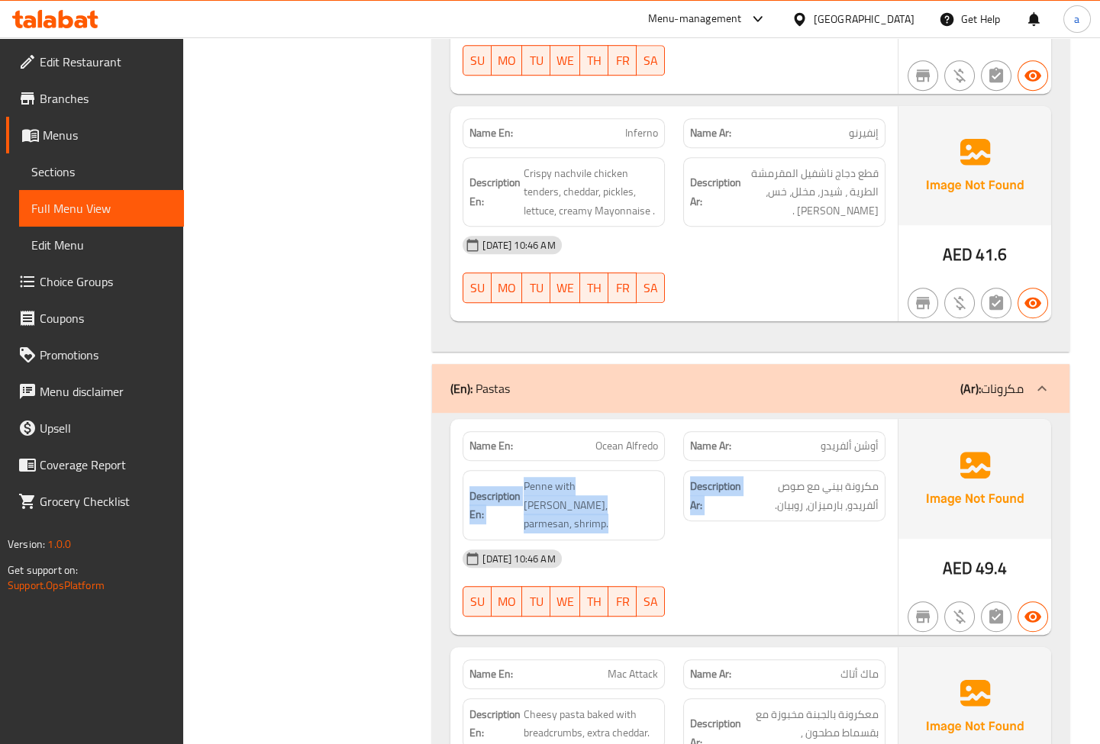
drag, startPoint x: 801, startPoint y: 417, endPoint x: 885, endPoint y: 439, distance: 85.9
click at [885, 439] on div "Name En: Ocean Alfredo Name Ar: [PERSON_NAME] Description En: Penne with [PERSO…" at bounding box center [673, 527] width 447 height 216
click at [878, 438] on span "أوشن ألفريدو" at bounding box center [849, 446] width 58 height 16
drag, startPoint x: 877, startPoint y: 433, endPoint x: 830, endPoint y: 434, distance: 46.6
click at [830, 438] on span "أوشن ألفريدو" at bounding box center [849, 446] width 58 height 16
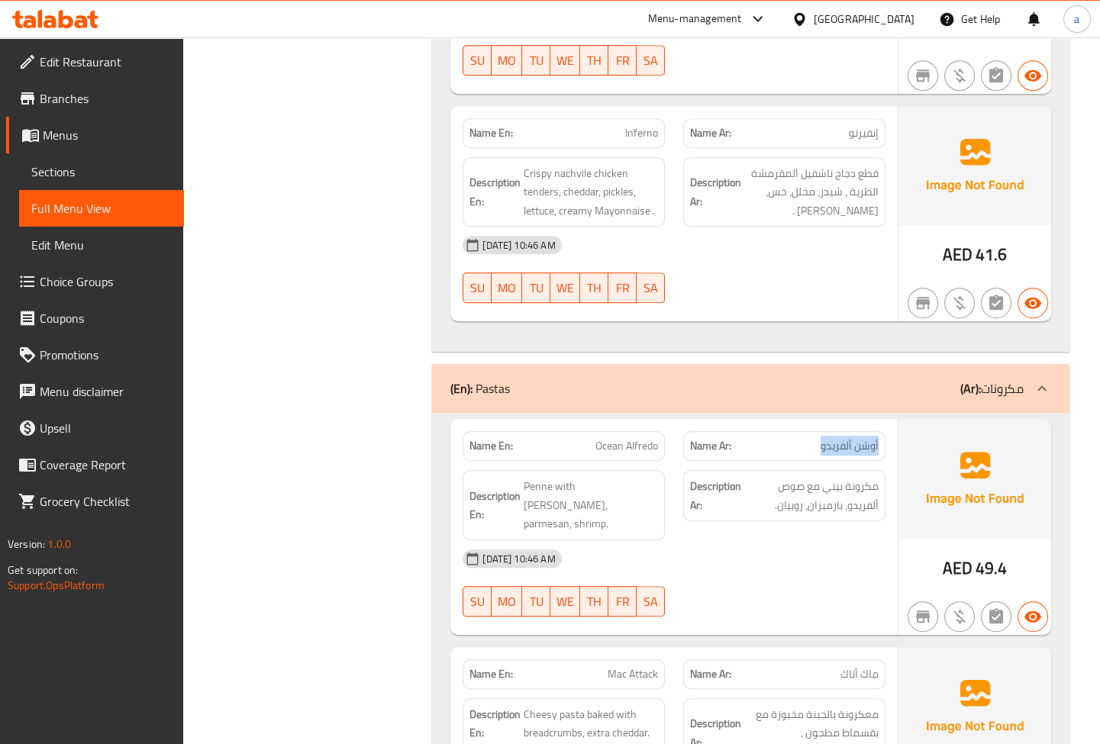
copy span "أوشن ألفريدو"
click at [76, 179] on span "Sections" at bounding box center [101, 172] width 140 height 18
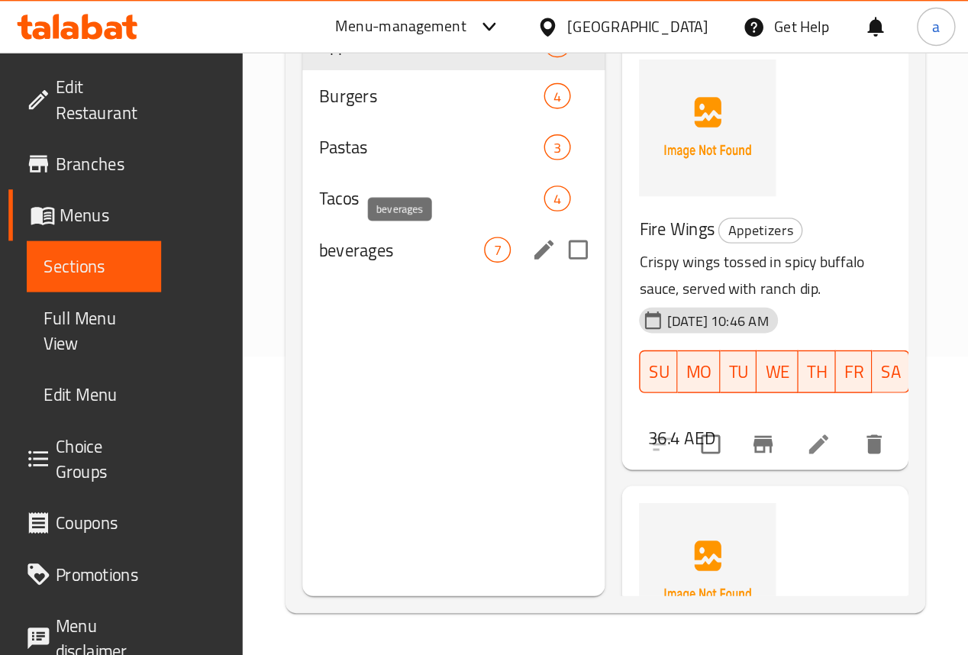
scroll to position [213, 0]
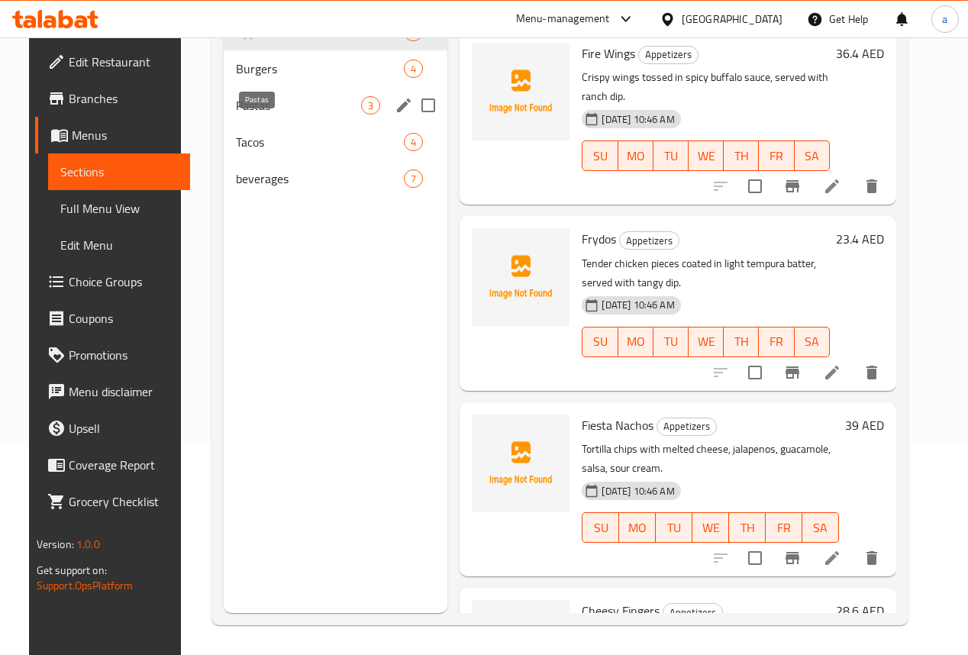
click at [256, 114] on span "Pastas" at bounding box center [299, 105] width 126 height 18
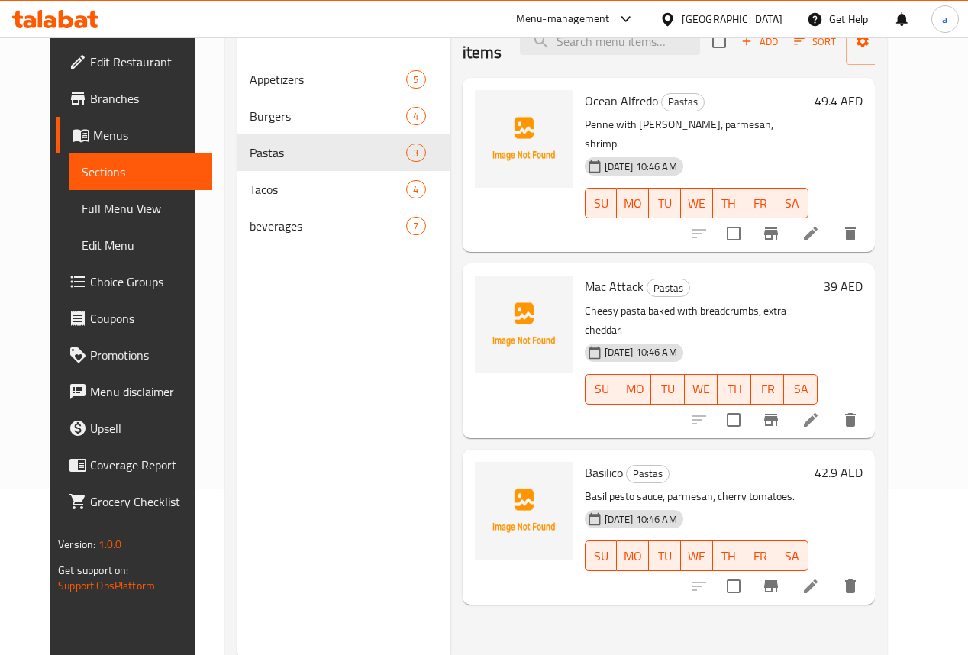
scroll to position [183, 0]
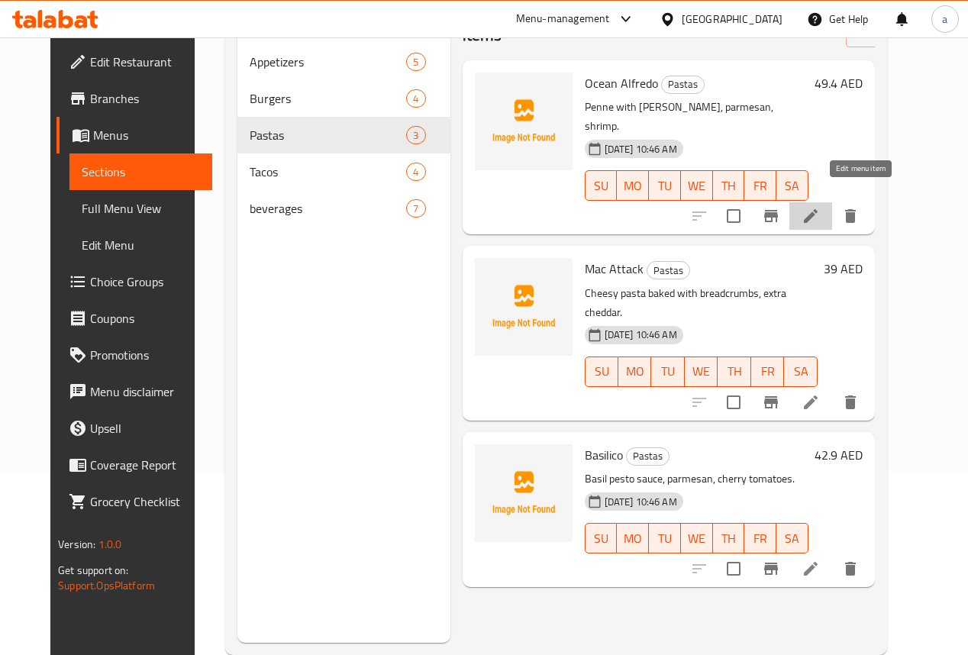
click at [817, 209] on icon at bounding box center [811, 216] width 14 height 14
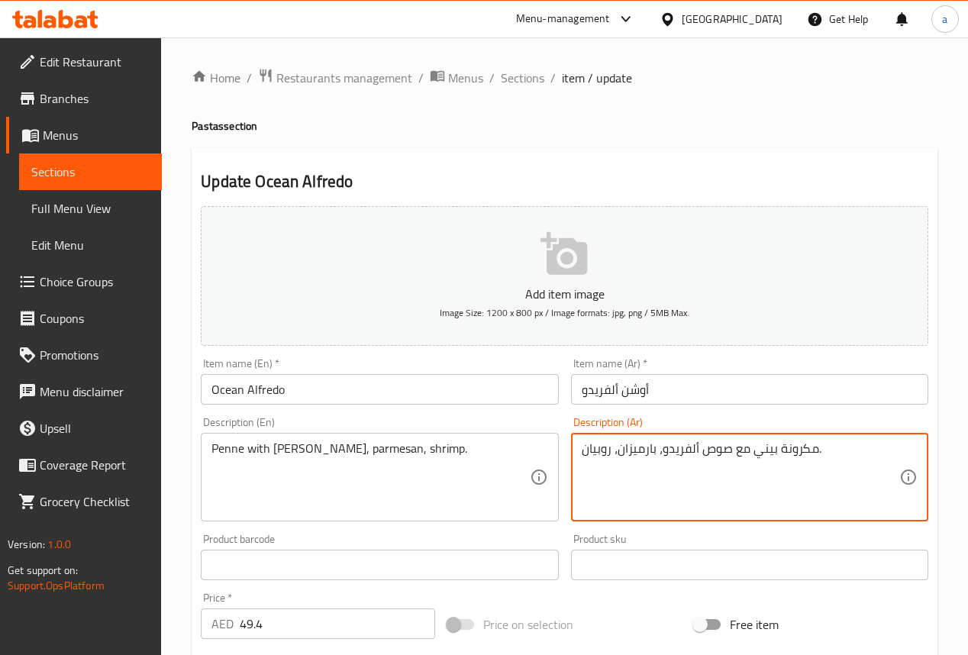
click at [803, 456] on textarea "مكرونة بيني مع صوص ألفريدو، بارميزان، روبيان." at bounding box center [741, 477] width 318 height 73
drag, startPoint x: 772, startPoint y: 450, endPoint x: 722, endPoint y: 442, distance: 50.3
click at [722, 442] on textarea "بيني مع صوص [PERSON_NAME]، [PERSON_NAME]، روبيان." at bounding box center [741, 477] width 318 height 73
click at [766, 443] on textarea "بيني مع صوص [PERSON_NAME]، [PERSON_NAME]، روبيان." at bounding box center [741, 477] width 318 height 73
drag, startPoint x: 775, startPoint y: 448, endPoint x: 716, endPoint y: 452, distance: 59.7
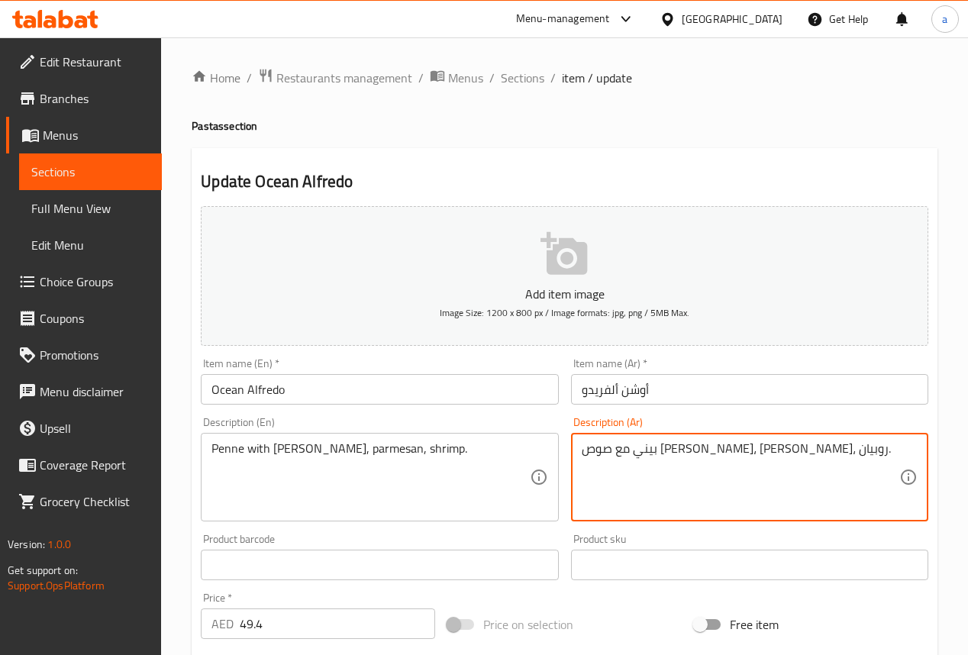
click at [716, 452] on textarea "بيني مع صوص [PERSON_NAME]، [PERSON_NAME]، روبيان." at bounding box center [741, 477] width 318 height 73
drag, startPoint x: 659, startPoint y: 450, endPoint x: 776, endPoint y: 455, distance: 116.9
click at [776, 455] on textarea "بيني مع صوص [PERSON_NAME]، [PERSON_NAME]، روبيان." at bounding box center [741, 477] width 318 height 73
click at [787, 456] on textarea "بيني مع صوص [PERSON_NAME]، [PERSON_NAME]، روبيان." at bounding box center [741, 477] width 318 height 73
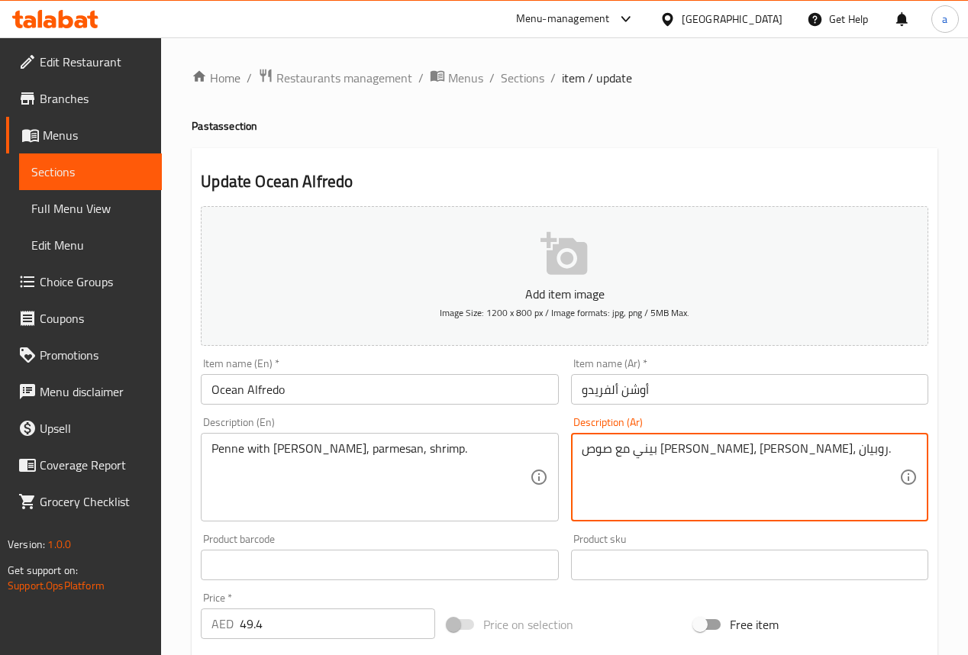
drag, startPoint x: 794, startPoint y: 453, endPoint x: 574, endPoint y: 469, distance: 220.4
click at [574, 469] on div "بيني مع صوص [PERSON_NAME]، [PERSON_NAME]، روبيان. Description (Ar)" at bounding box center [749, 477] width 357 height 89
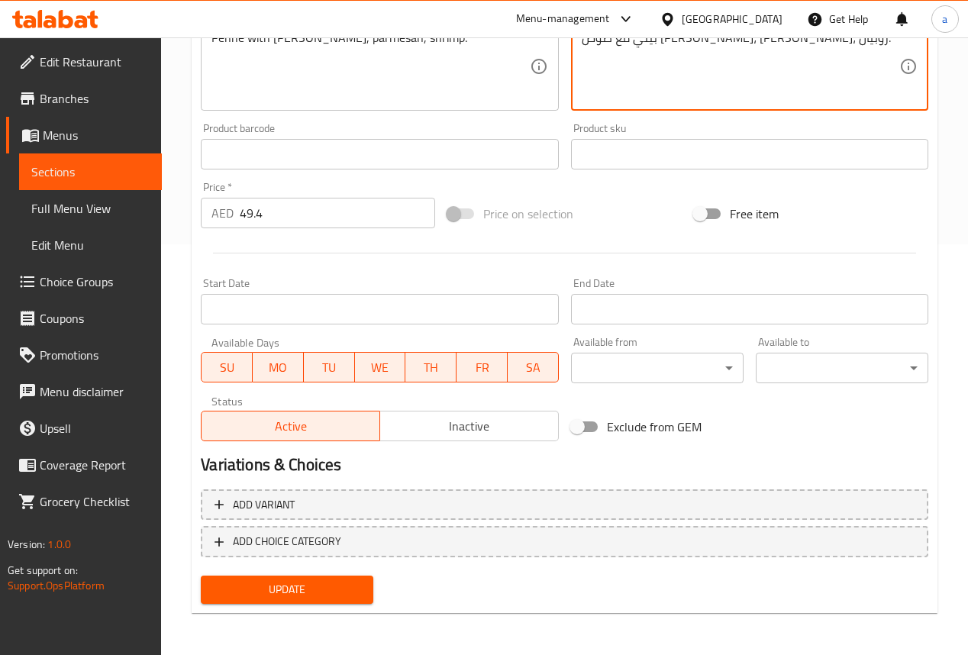
type textarea "بيني مع صوص [PERSON_NAME]، [PERSON_NAME]، روبيان."
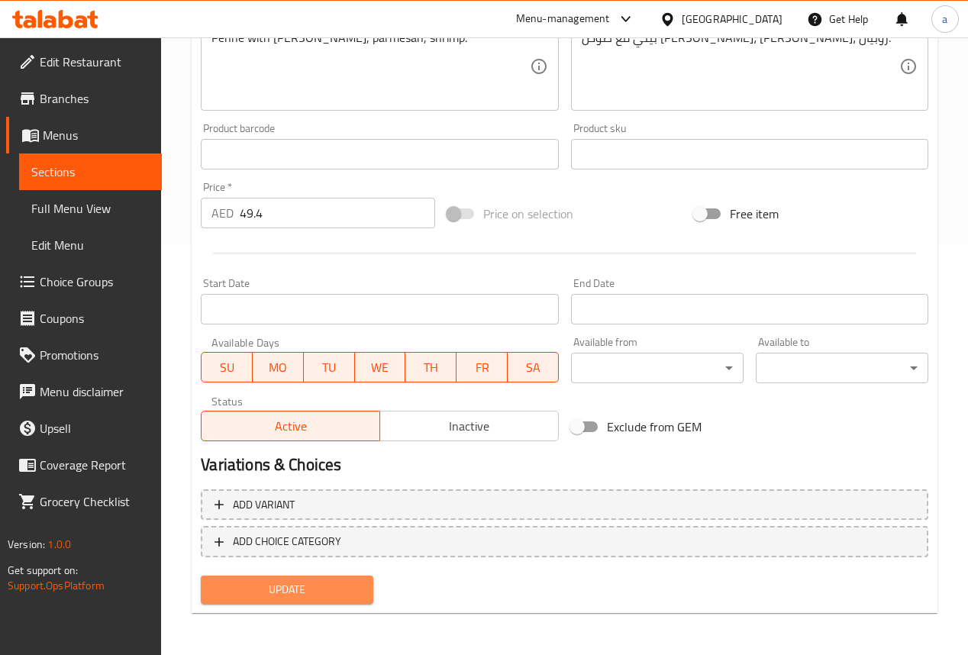
click at [350, 590] on span "Update" at bounding box center [287, 589] width 148 height 19
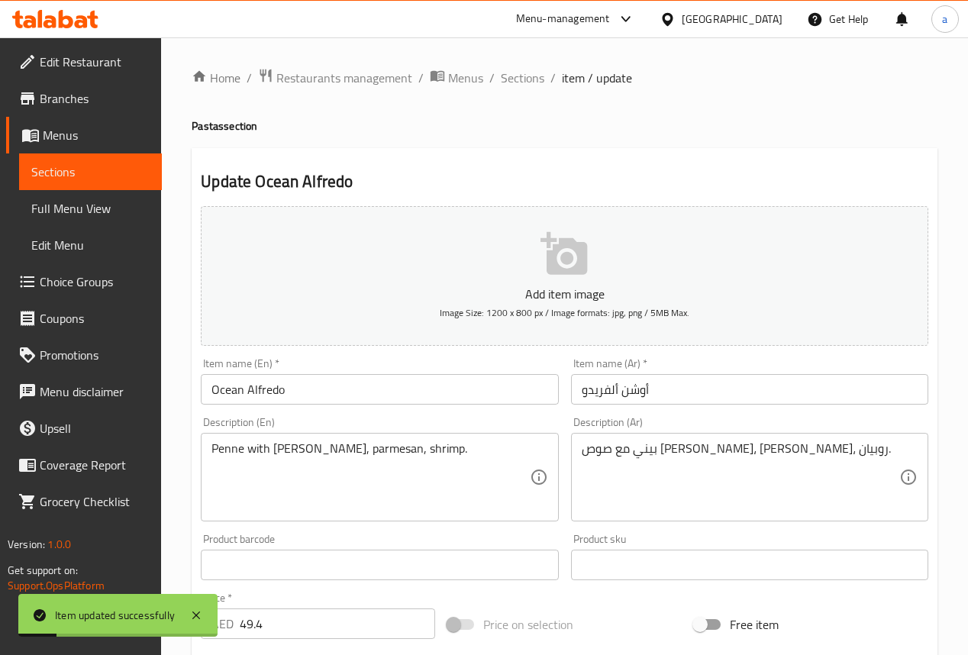
click at [92, 205] on span "Full Menu View" at bounding box center [90, 208] width 118 height 18
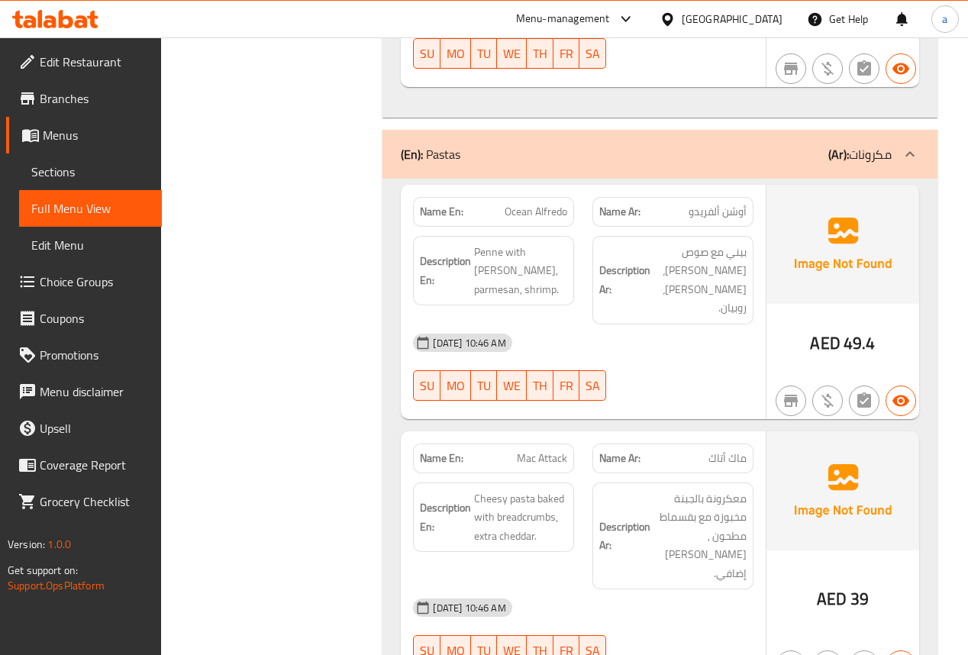
scroll to position [2442, 0]
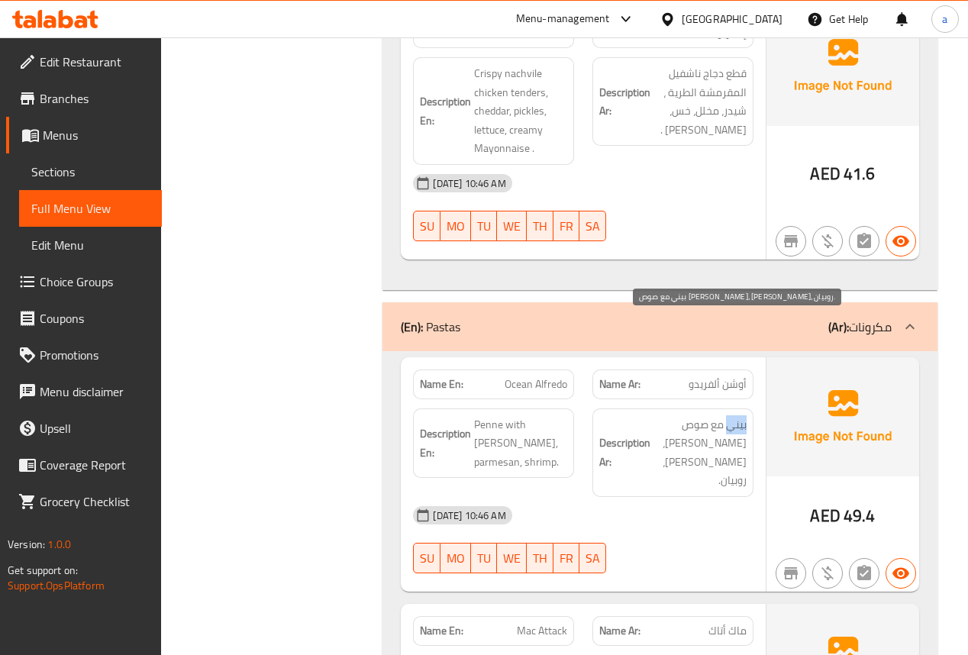
drag, startPoint x: 746, startPoint y: 321, endPoint x: 727, endPoint y: 323, distance: 19.1
click at [727, 408] on div "Description Ar: بيني مع صوص ألفريدو، بارميزان، روبيان." at bounding box center [672, 452] width 161 height 89
click at [704, 415] on span "بيني مع صوص [PERSON_NAME]، [PERSON_NAME]، روبيان." at bounding box center [699, 452] width 93 height 75
drag, startPoint x: 723, startPoint y: 325, endPoint x: 727, endPoint y: 343, distance: 18.9
click at [693, 415] on span "بيني مع صوص [PERSON_NAME]، [PERSON_NAME]، روبيان." at bounding box center [699, 452] width 93 height 75
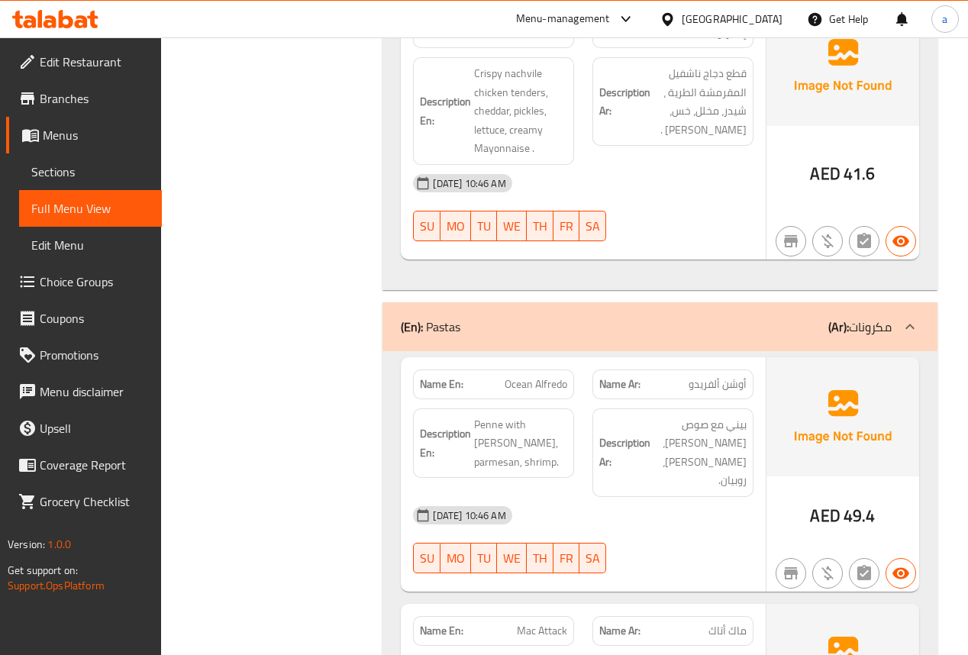
click at [728, 408] on div "Description Ar: بيني مع صوص ألفريدو، بارميزان، روبيان." at bounding box center [672, 452] width 161 height 89
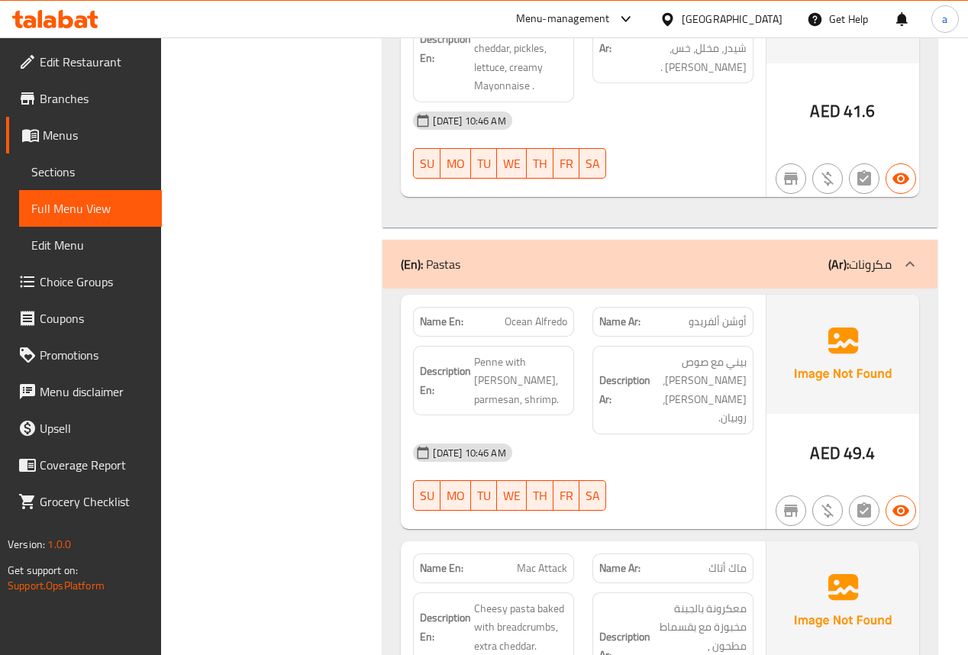
scroll to position [2565, 0]
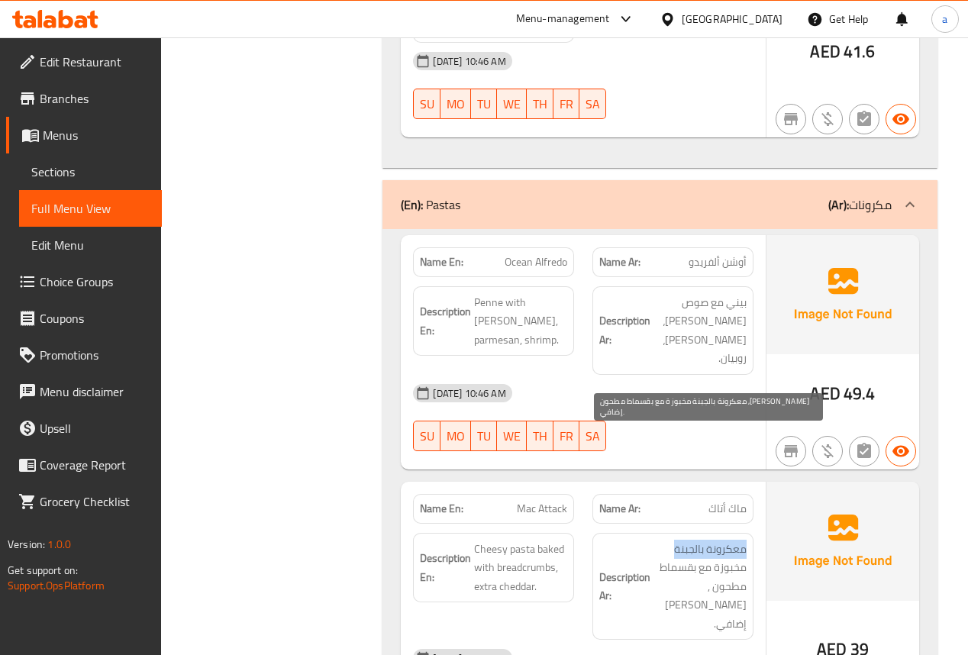
drag, startPoint x: 669, startPoint y: 427, endPoint x: 744, endPoint y: 437, distance: 76.1
click at [744, 540] on span "معكرونة بالجبنة مخبوزة مع بقسماط مطحون ,[PERSON_NAME] إضافي." at bounding box center [699, 587] width 93 height 94
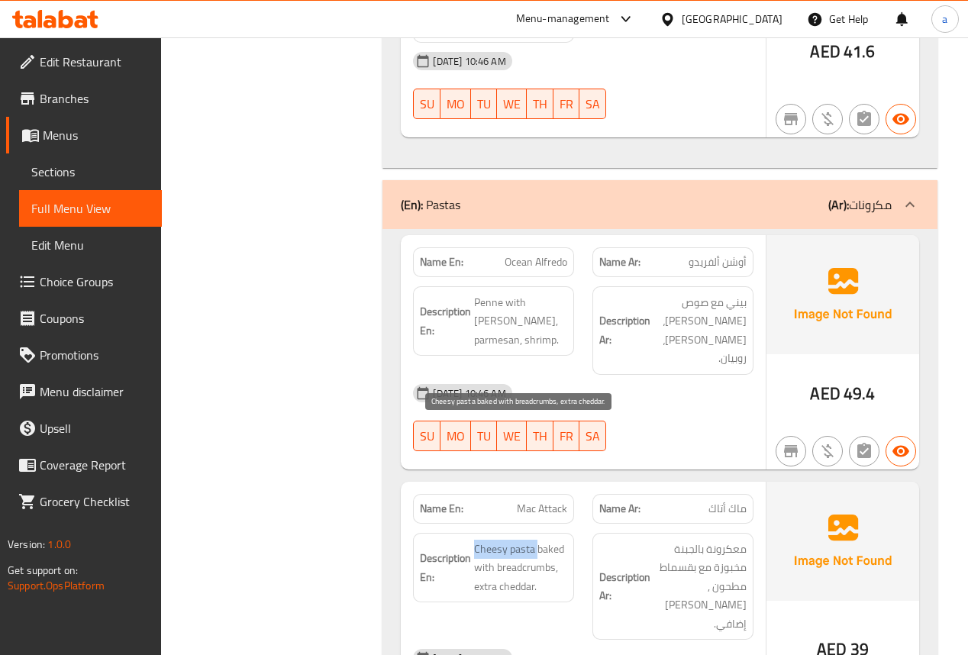
drag, startPoint x: 472, startPoint y: 427, endPoint x: 536, endPoint y: 437, distance: 65.0
click at [536, 540] on h6 "Description En: Cheesy pasta baked with breadcrumbs, extra cheddar." at bounding box center [493, 568] width 147 height 56
click at [546, 540] on span "Cheesy pasta baked with breadcrumbs, extra cheddar." at bounding box center [520, 568] width 93 height 56
drag, startPoint x: 538, startPoint y: 436, endPoint x: 559, endPoint y: 435, distance: 21.4
click at [559, 540] on span "Cheesy pasta baked with breadcrumbs, extra cheddar." at bounding box center [520, 568] width 93 height 56
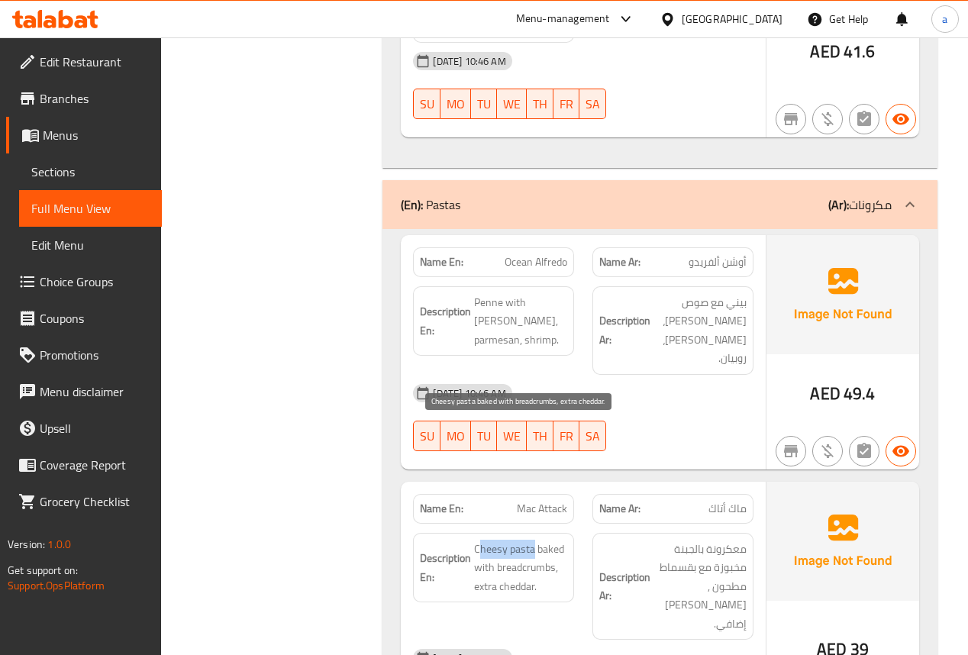
drag, startPoint x: 482, startPoint y: 430, endPoint x: 534, endPoint y: 430, distance: 52.7
click at [534, 540] on span "Cheesy pasta baked with breadcrumbs, extra cheddar." at bounding box center [520, 568] width 93 height 56
drag, startPoint x: 474, startPoint y: 427, endPoint x: 533, endPoint y: 430, distance: 58.8
click at [533, 540] on span "Cheesy pasta baked with breadcrumbs, extra cheddar." at bounding box center [520, 568] width 93 height 56
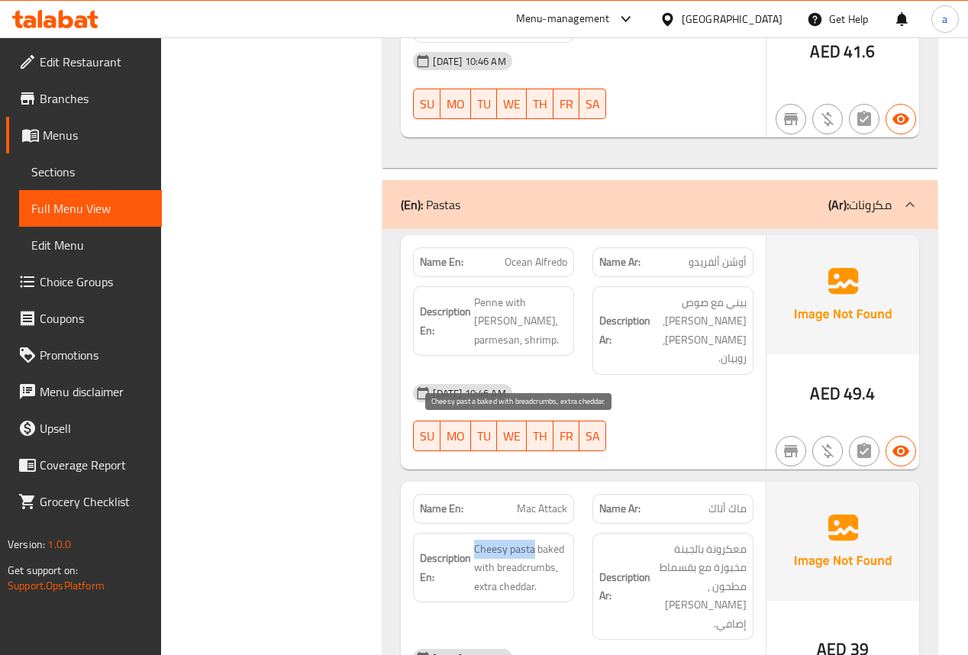
copy span "Cheesy pasta"
click at [543, 501] on span "Mac Attack" at bounding box center [542, 509] width 50 height 16
click at [532, 501] on span "Mac Attack" at bounding box center [542, 509] width 50 height 16
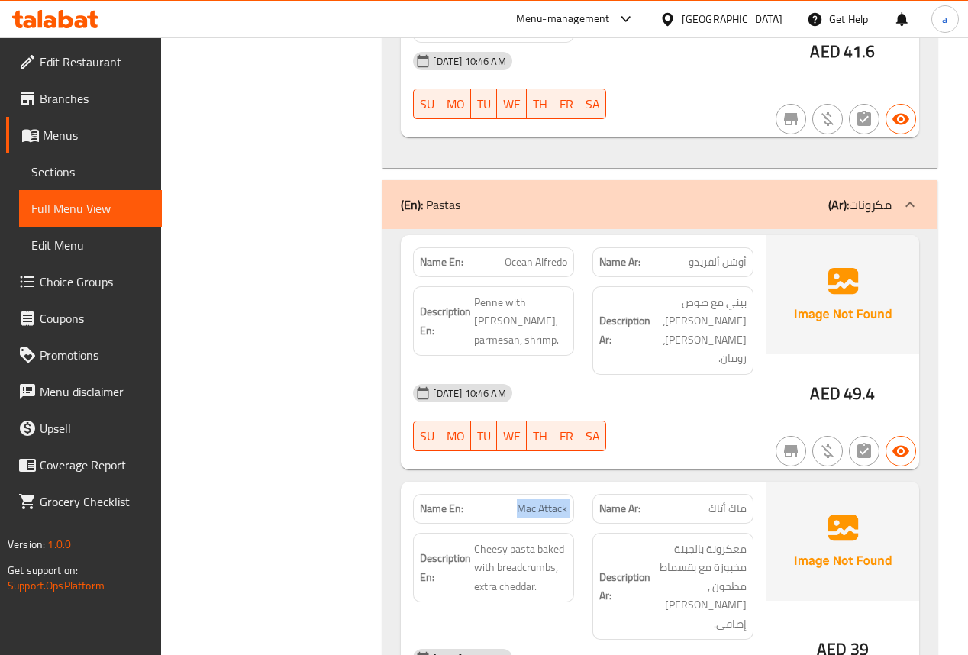
click at [532, 501] on span "Mac Attack" at bounding box center [542, 509] width 50 height 16
copy span "Mac Attack"
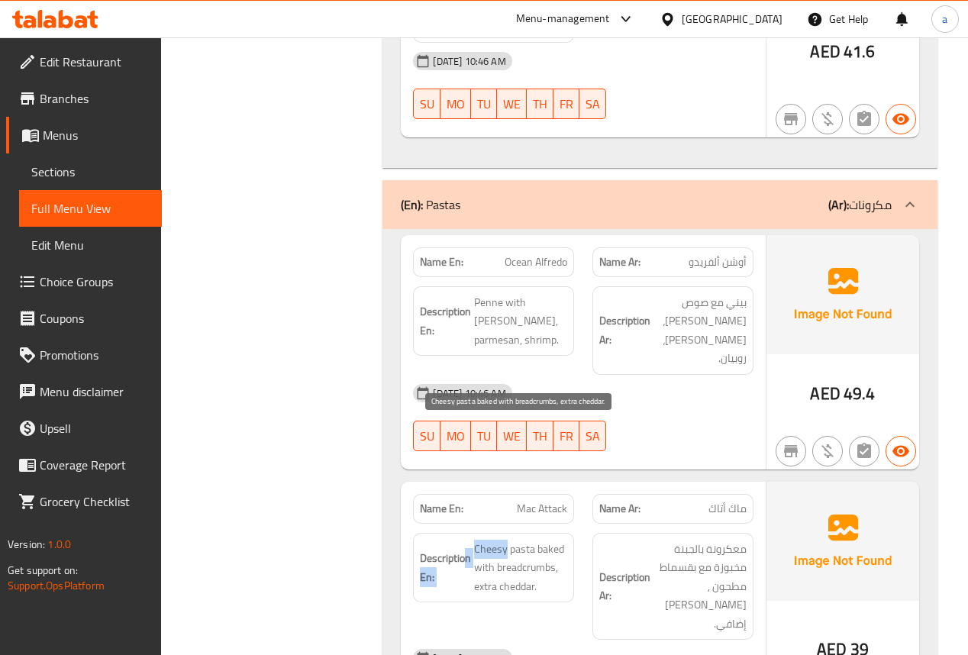
drag, startPoint x: 466, startPoint y: 432, endPoint x: 494, endPoint y: 432, distance: 28.2
click at [505, 540] on h6 "Description En: Cheesy pasta baked with breadcrumbs, extra cheddar." at bounding box center [493, 568] width 147 height 56
click at [492, 540] on span "Cheesy pasta baked with breadcrumbs, extra cheddar." at bounding box center [520, 568] width 93 height 56
copy span "Cheesy"
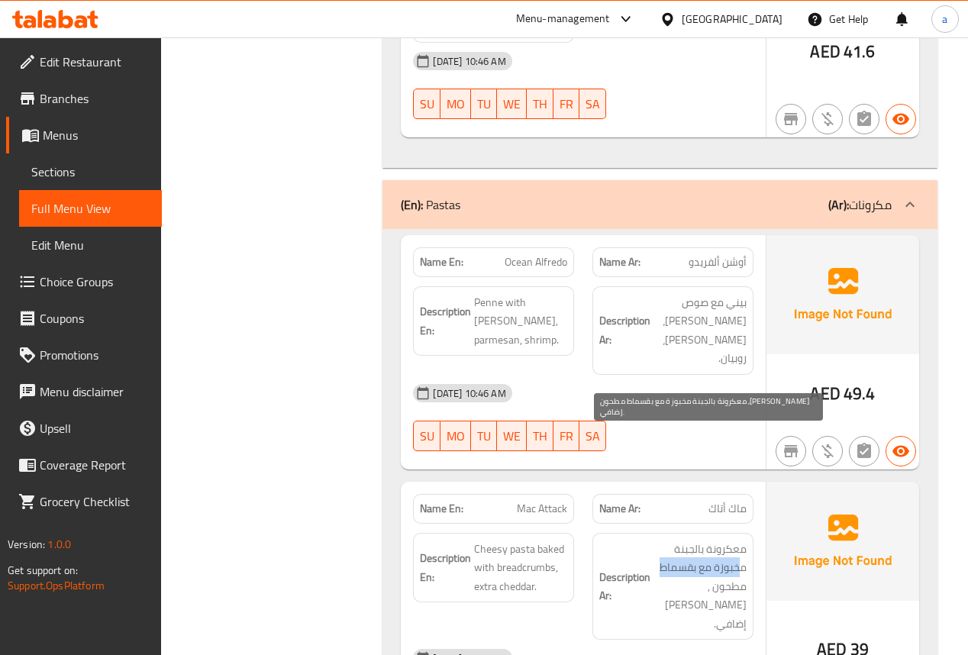
drag, startPoint x: 738, startPoint y: 450, endPoint x: 662, endPoint y: 449, distance: 76.3
click at [662, 540] on span "معكرونة بالجبنة مخبوزة مع بقسماط مطحون ,[PERSON_NAME] إضافي." at bounding box center [699, 587] width 93 height 94
drag, startPoint x: 743, startPoint y: 471, endPoint x: 714, endPoint y: 467, distance: 29.3
click at [717, 540] on span "معكرونة بالجبنة مخبوزة مع بقسماط مطحون ,[PERSON_NAME] إضافي." at bounding box center [699, 587] width 93 height 94
click at [726, 540] on span "معكرونة بالجبنة مخبوزة مع بقسماط مطحون ,[PERSON_NAME] إضافي." at bounding box center [699, 587] width 93 height 94
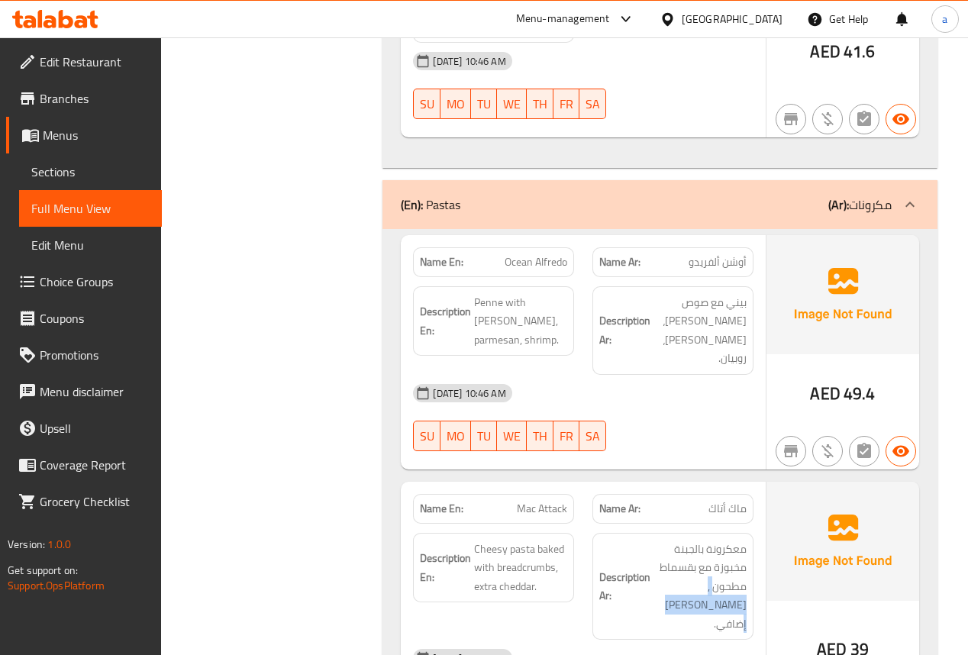
drag, startPoint x: 710, startPoint y: 471, endPoint x: 694, endPoint y: 498, distance: 31.8
click at [694, 533] on div "Description Ar: معكرونة بالجبنة مخبوزة مع بقسماط مطحون ,[PERSON_NAME] إضافي." at bounding box center [672, 587] width 161 height 108
click at [534, 501] on span "Mac Attack" at bounding box center [542, 509] width 50 height 16
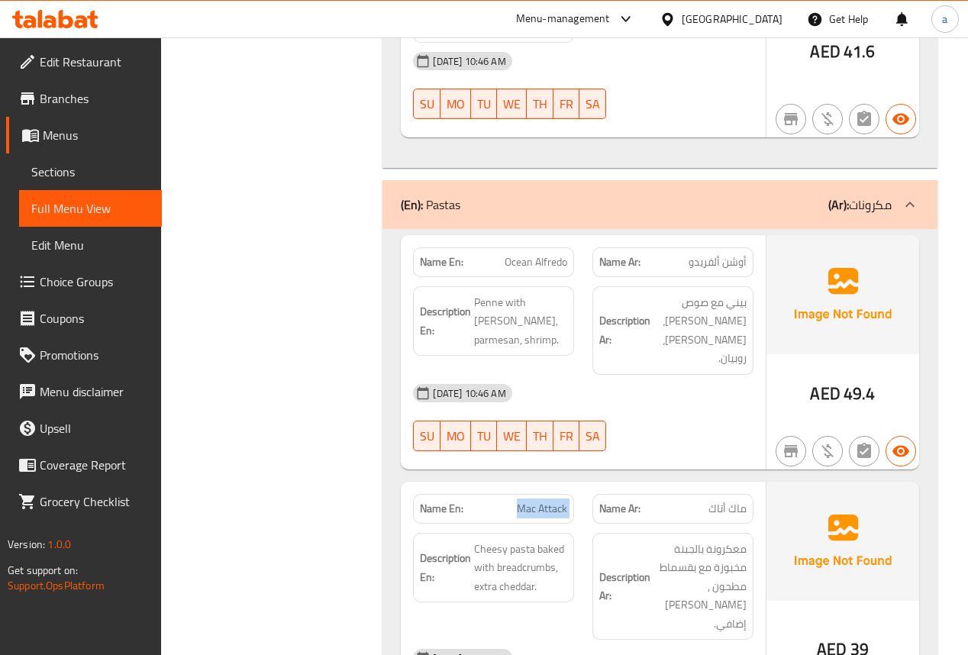
click at [534, 501] on span "Mac Attack" at bounding box center [542, 509] width 50 height 16
copy span "Mac Attack"
click at [92, 164] on span "Sections" at bounding box center [90, 172] width 118 height 18
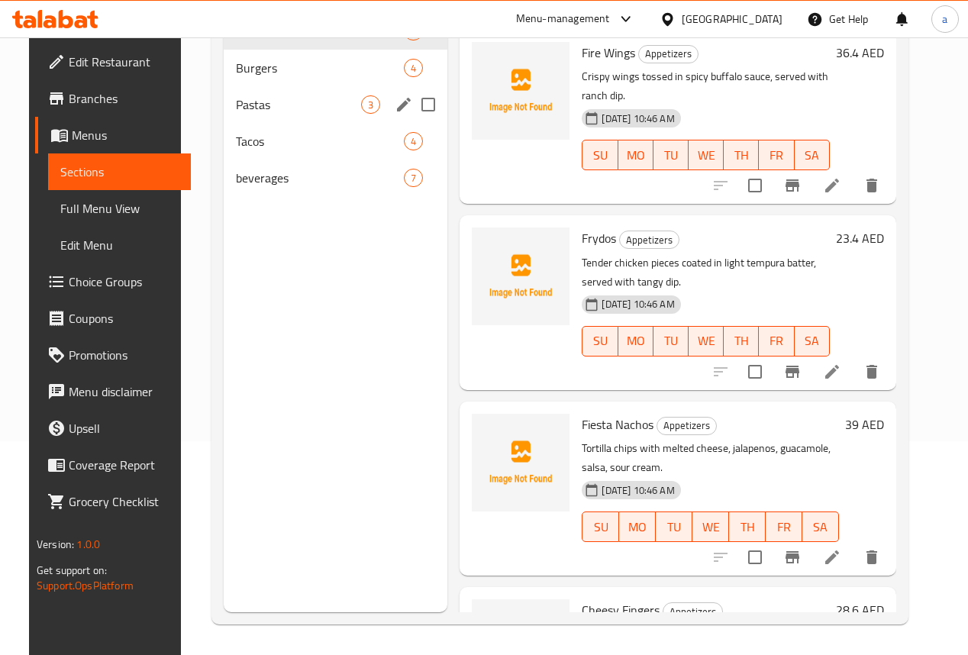
scroll to position [214, 0]
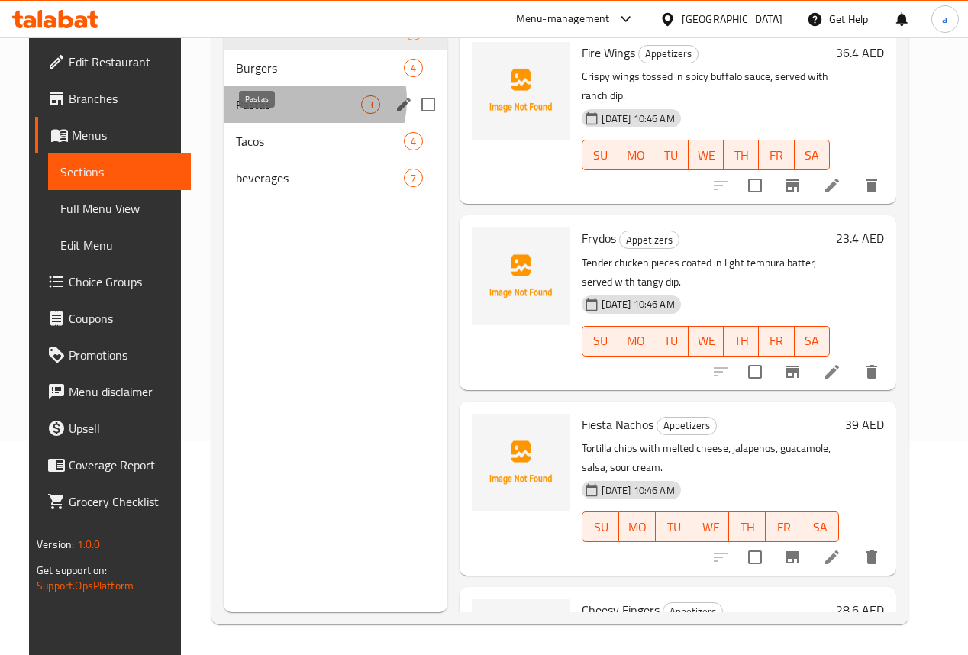
click at [286, 114] on span "Pastas" at bounding box center [299, 104] width 126 height 18
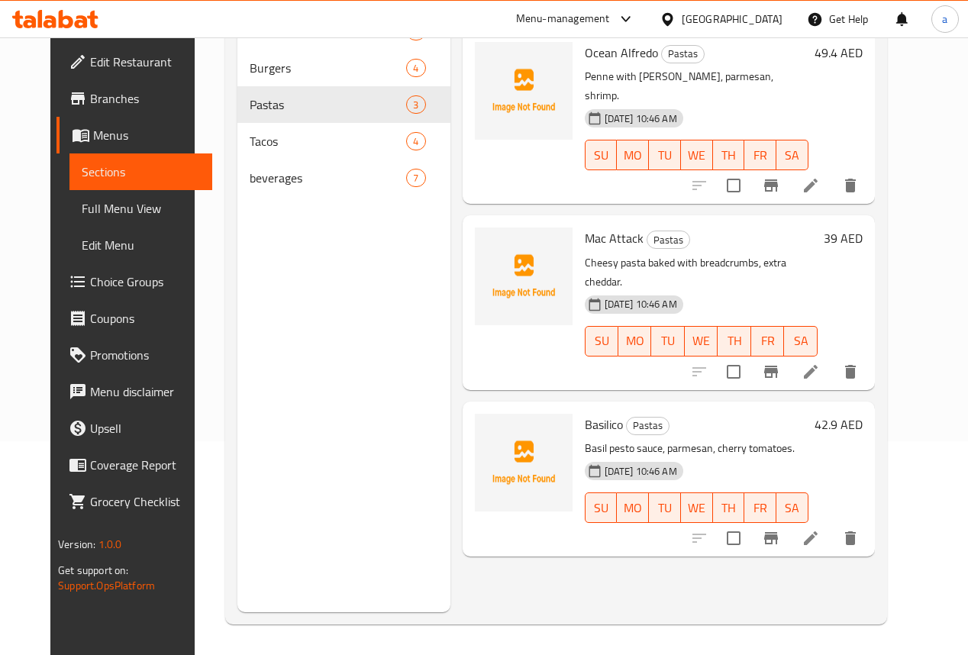
click at [820, 363] on icon at bounding box center [810, 372] width 18 height 18
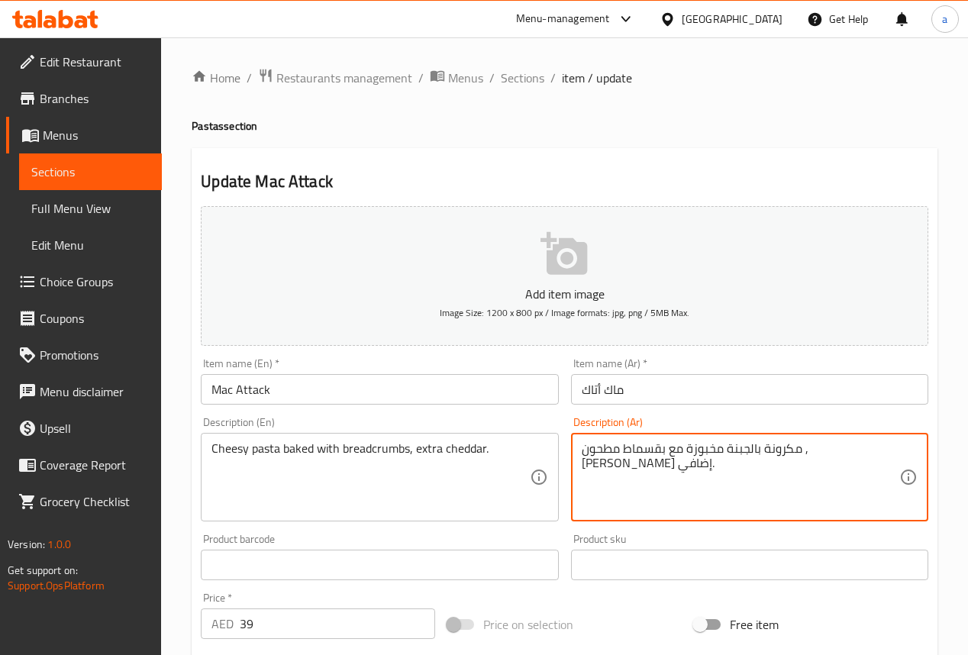
click at [656, 450] on textarea "مكرونة بالجبنة مخبوزة مع بقسماط مطحون ,[PERSON_NAME] إضافي." at bounding box center [741, 477] width 318 height 73
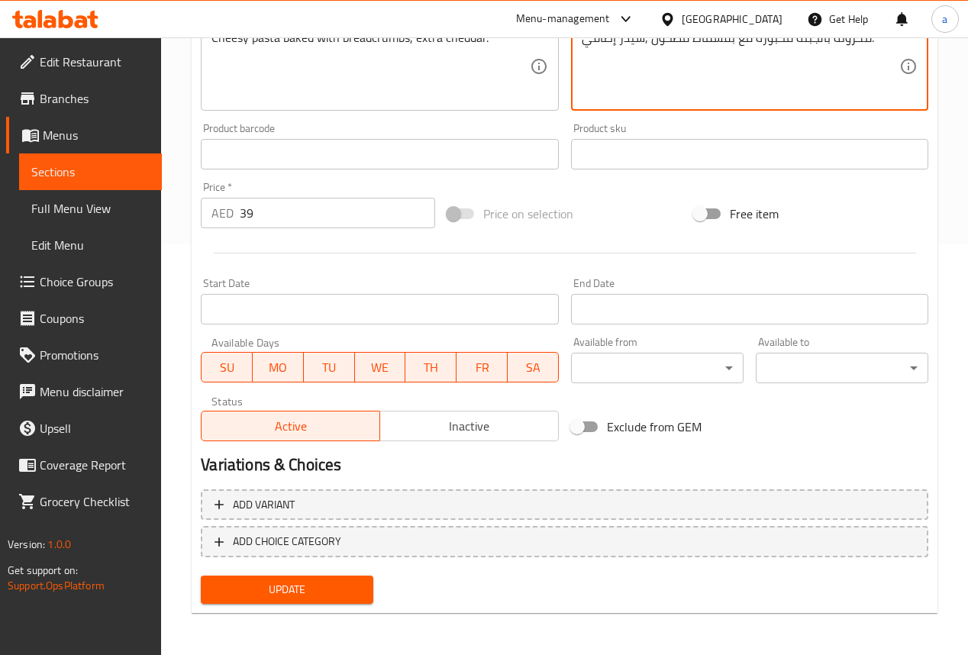
type textarea "مكرونة بالجبنة مخبوزة مع بقسماط مطحون ,شيدر إضافي."
click at [333, 587] on span "Update" at bounding box center [287, 589] width 148 height 19
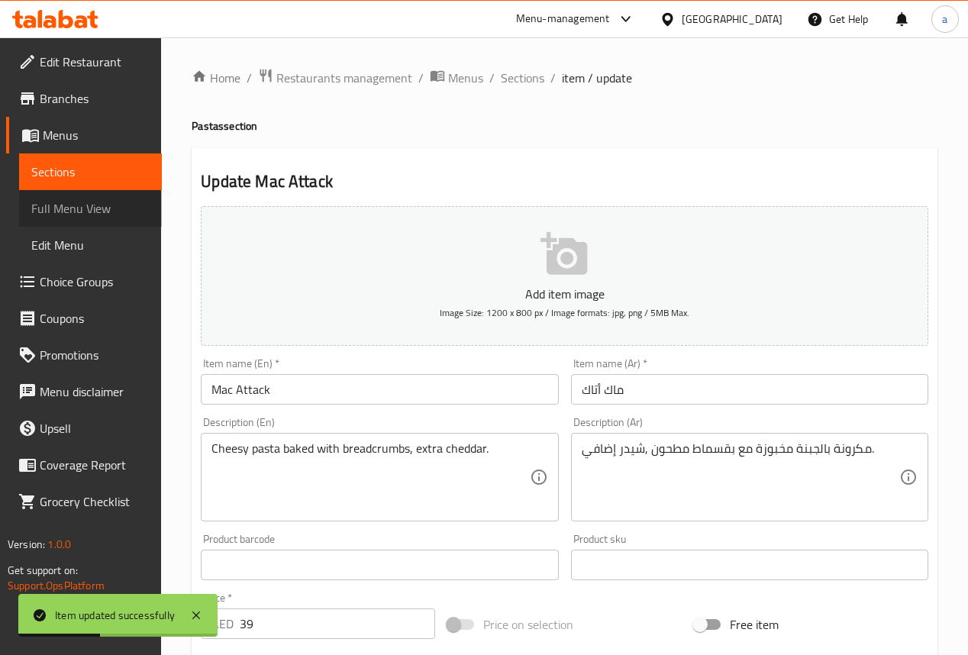
click at [101, 206] on span "Full Menu View" at bounding box center [90, 208] width 118 height 18
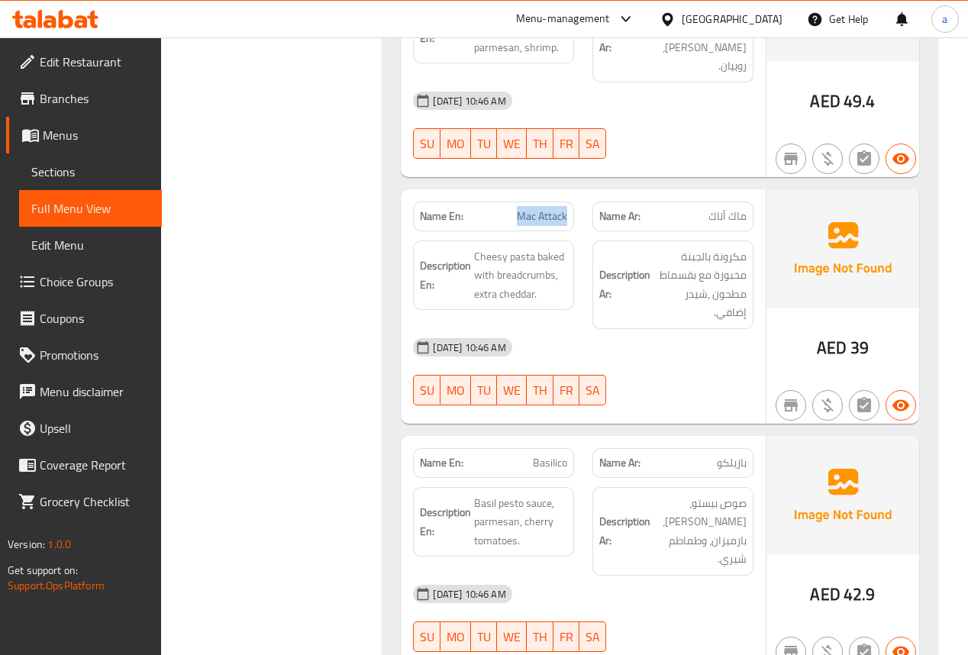
scroll to position [2871, 0]
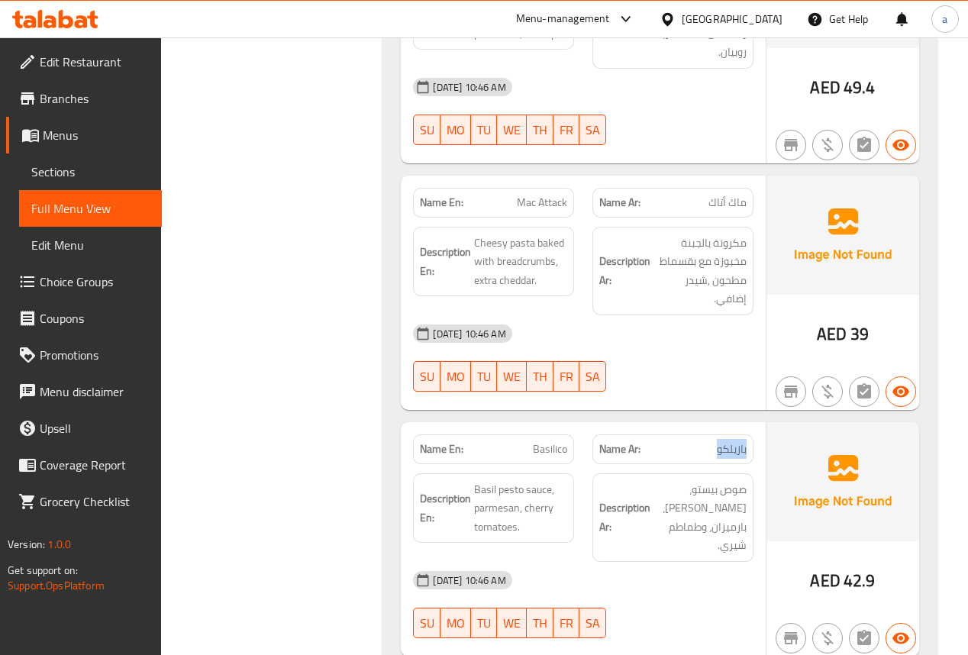
drag, startPoint x: 699, startPoint y: 340, endPoint x: 747, endPoint y: 333, distance: 48.6
click at [747, 434] on div "Name Ar: بازيلكو" at bounding box center [672, 449] width 161 height 30
drag, startPoint x: 526, startPoint y: 329, endPoint x: 608, endPoint y: 350, distance: 84.2
click at [586, 425] on div "Name En: Basilico Name Ar: بازيلكو" at bounding box center [583, 449] width 358 height 48
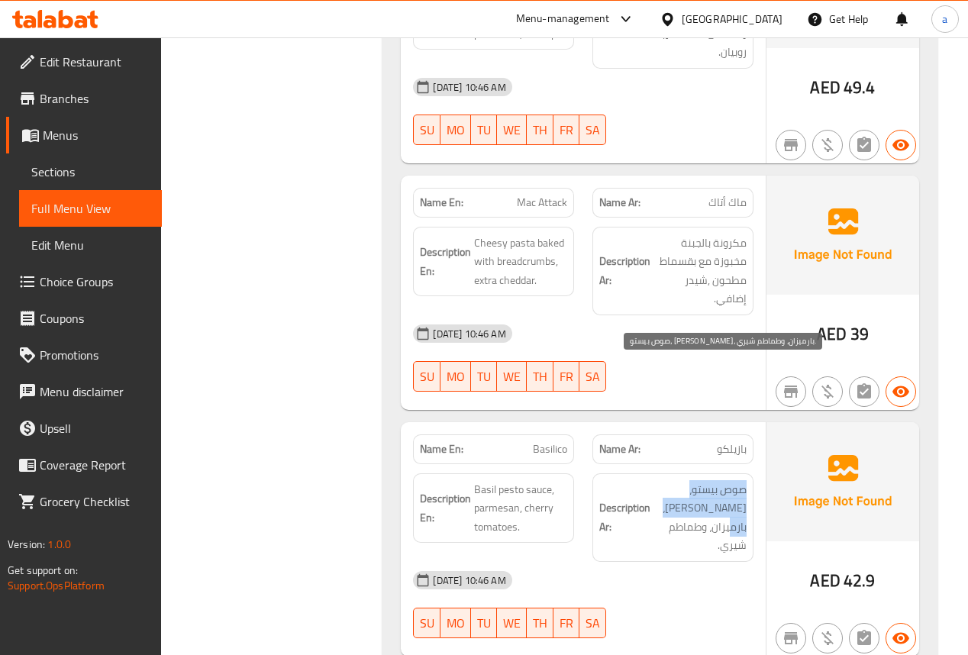
drag, startPoint x: 752, startPoint y: 372, endPoint x: 693, endPoint y: 379, distance: 59.2
click at [693, 473] on div "Description Ar: صوص بيستو، ريحان، بارميزان، وطماطم شيري." at bounding box center [672, 517] width 161 height 89
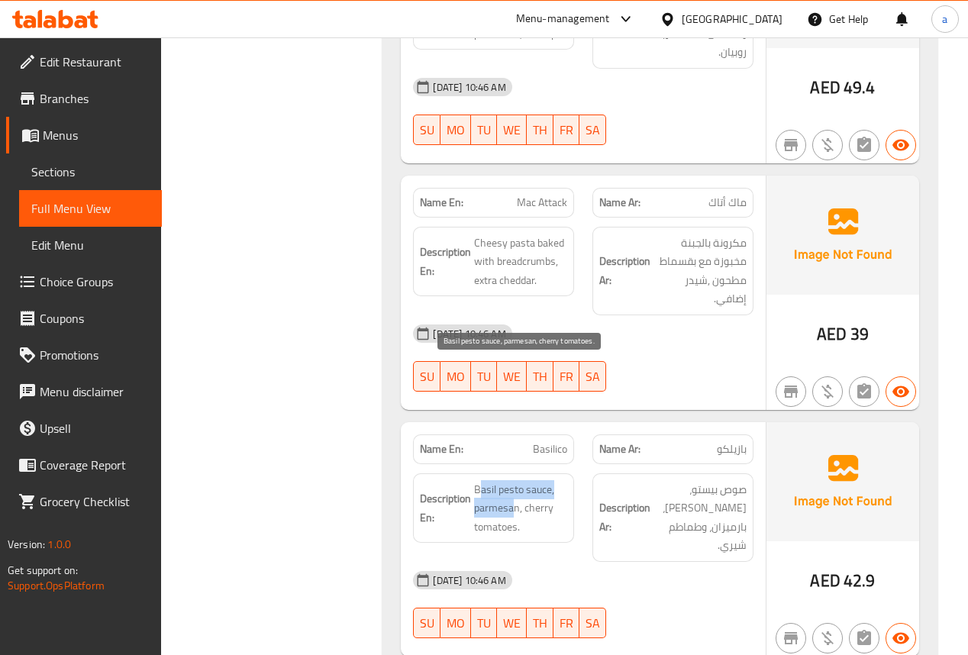
drag, startPoint x: 482, startPoint y: 376, endPoint x: 515, endPoint y: 379, distance: 33.0
click at [515, 480] on span "Basil pesto sauce, parmesan, cherry tomatoes." at bounding box center [520, 508] width 93 height 56
click at [481, 480] on span "Basil pesto sauce, parmesan, cherry tomatoes." at bounding box center [520, 508] width 93 height 56
drag, startPoint x: 472, startPoint y: 366, endPoint x: 553, endPoint y: 369, distance: 81.0
click at [553, 480] on h6 "Description En: Basil pesto sauce, parmesan, cherry tomatoes." at bounding box center [493, 508] width 147 height 56
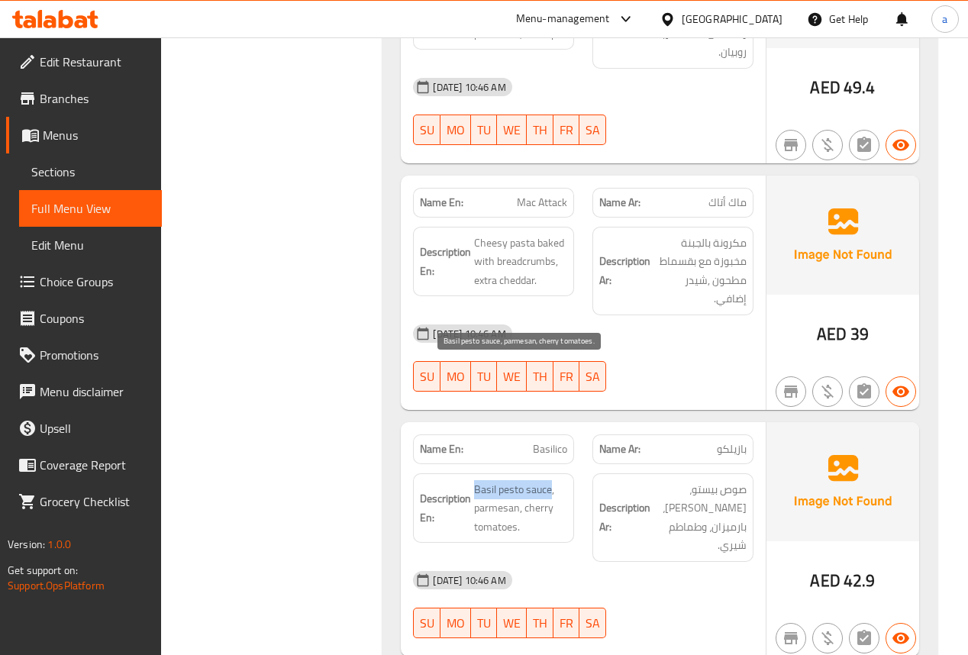
click at [476, 480] on span "Basil pesto sauce, parmesan, cherry tomatoes." at bounding box center [520, 508] width 93 height 56
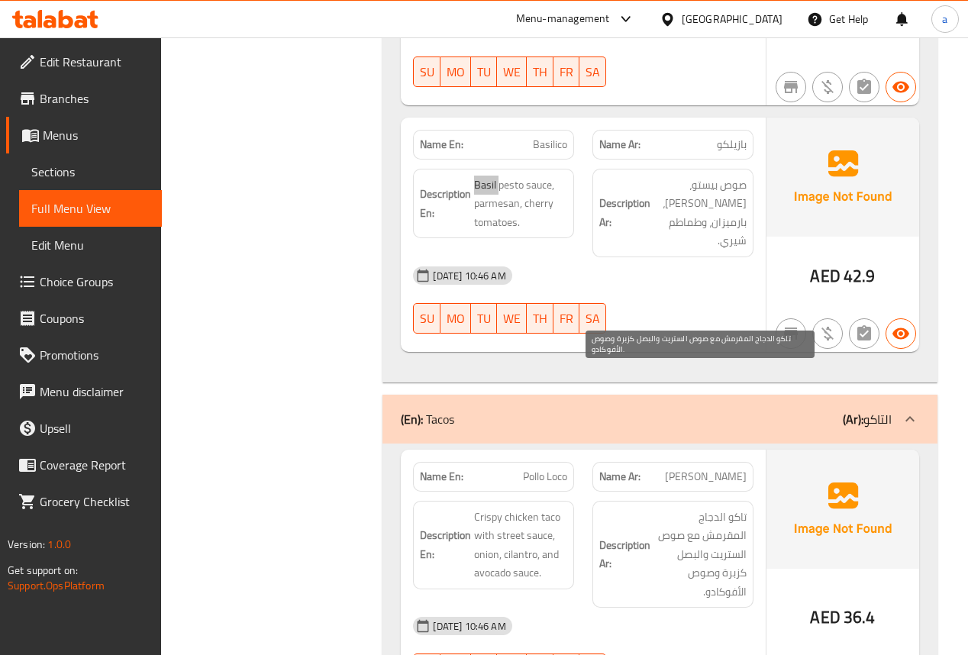
scroll to position [3176, 0]
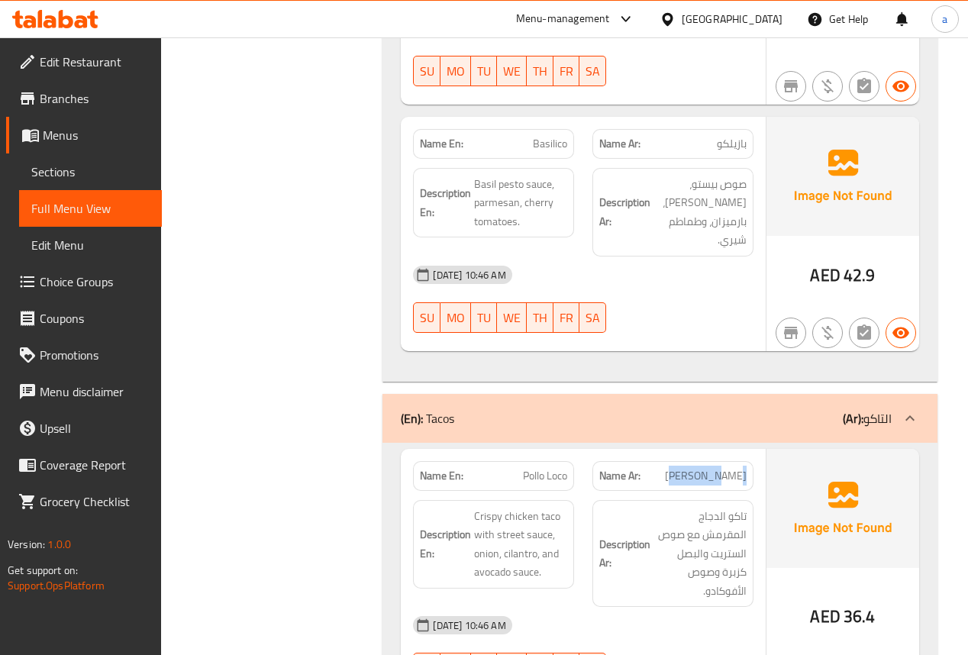
drag, startPoint x: 706, startPoint y: 334, endPoint x: 759, endPoint y: 343, distance: 54.1
click at [759, 452] on div "Name Ar: [PERSON_NAME]" at bounding box center [672, 476] width 179 height 48
drag, startPoint x: 519, startPoint y: 339, endPoint x: 592, endPoint y: 354, distance: 74.8
click at [577, 452] on div "Name En: Pollo Loco" at bounding box center [493, 476] width 179 height 48
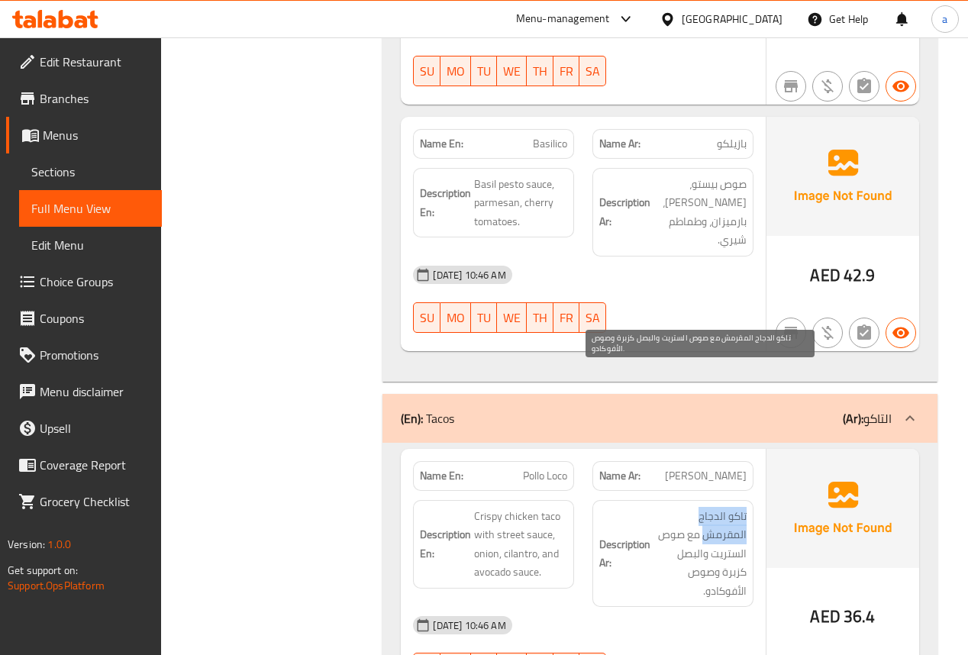
drag, startPoint x: 746, startPoint y: 376, endPoint x: 640, endPoint y: 385, distance: 106.5
click at [650, 500] on div "Description Ar: تاكو الدجاج المقرمش مع صوص الستريت والبصل كزبرة وصوص الأفوكادو." at bounding box center [672, 554] width 161 height 108
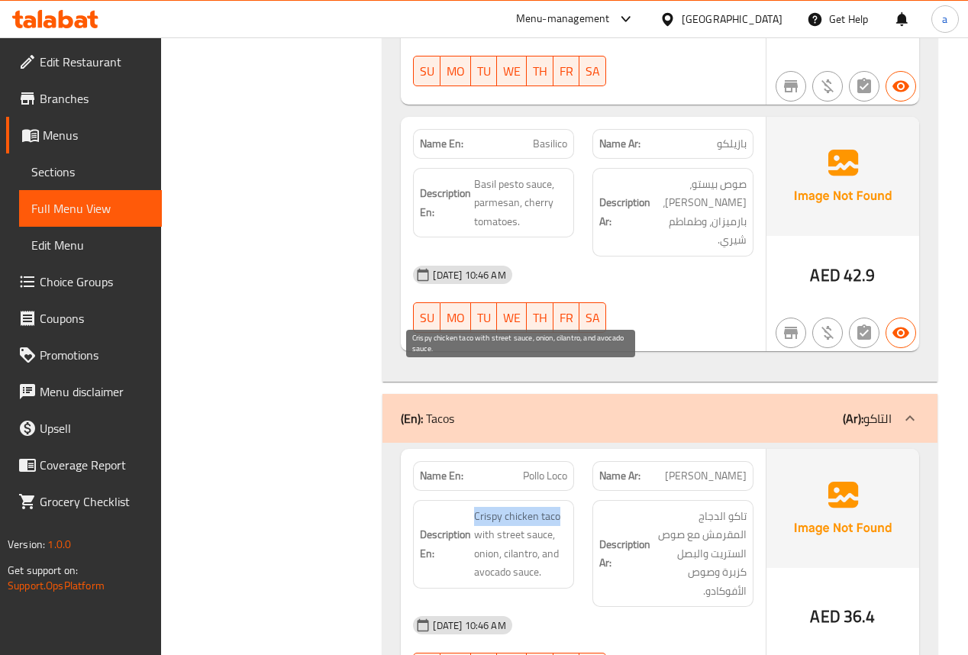
drag, startPoint x: 470, startPoint y: 382, endPoint x: 557, endPoint y: 379, distance: 87.1
click at [557, 507] on h6 "Description En: Crispy chicken taco with street sauce, onion, cilantro, and avo…" at bounding box center [493, 544] width 147 height 75
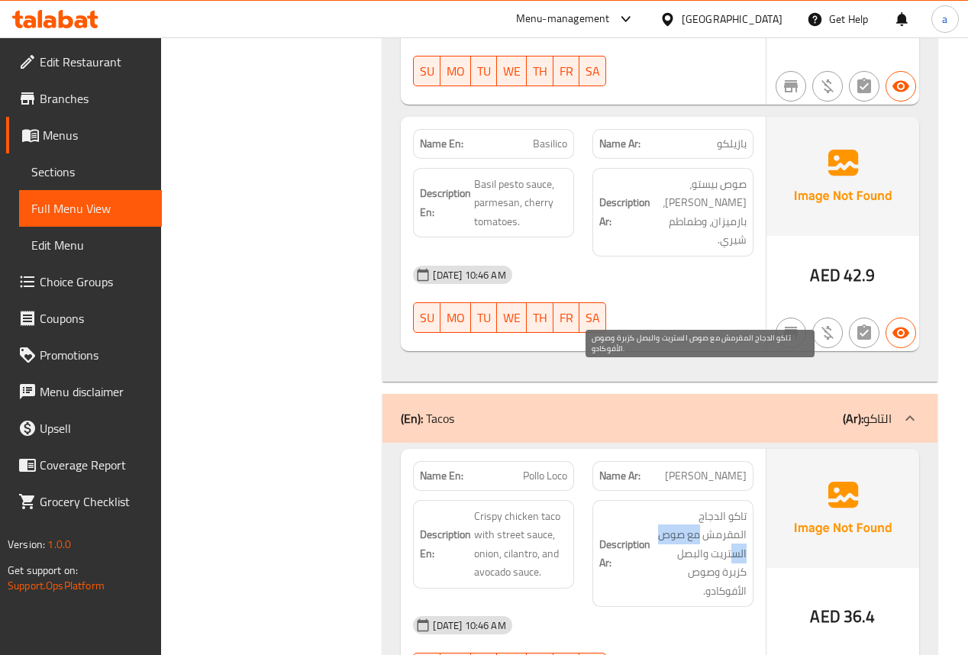
drag, startPoint x: 751, startPoint y: 397, endPoint x: 689, endPoint y: 402, distance: 62.1
click at [689, 500] on div "Description Ar: تاكو الدجاج المقرمش مع صوص الستريت والبصل كزبرة وصوص الأفوكادو." at bounding box center [672, 554] width 161 height 108
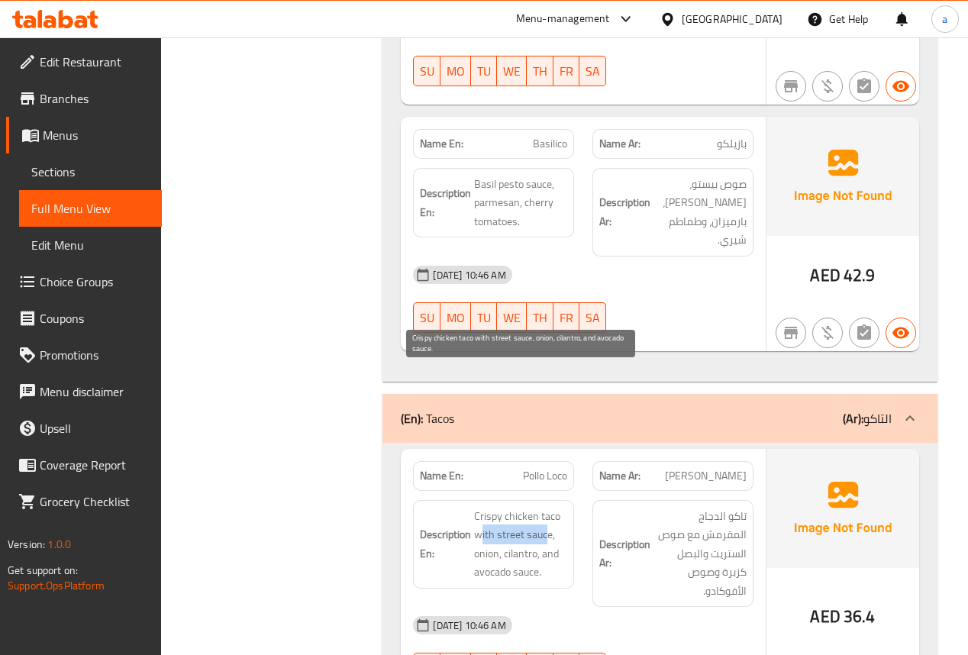
drag, startPoint x: 479, startPoint y: 394, endPoint x: 544, endPoint y: 395, distance: 64.9
click at [544, 507] on span "Crispy chicken taco with street sauce, onion, cilantro, and avocado sauce." at bounding box center [520, 544] width 93 height 75
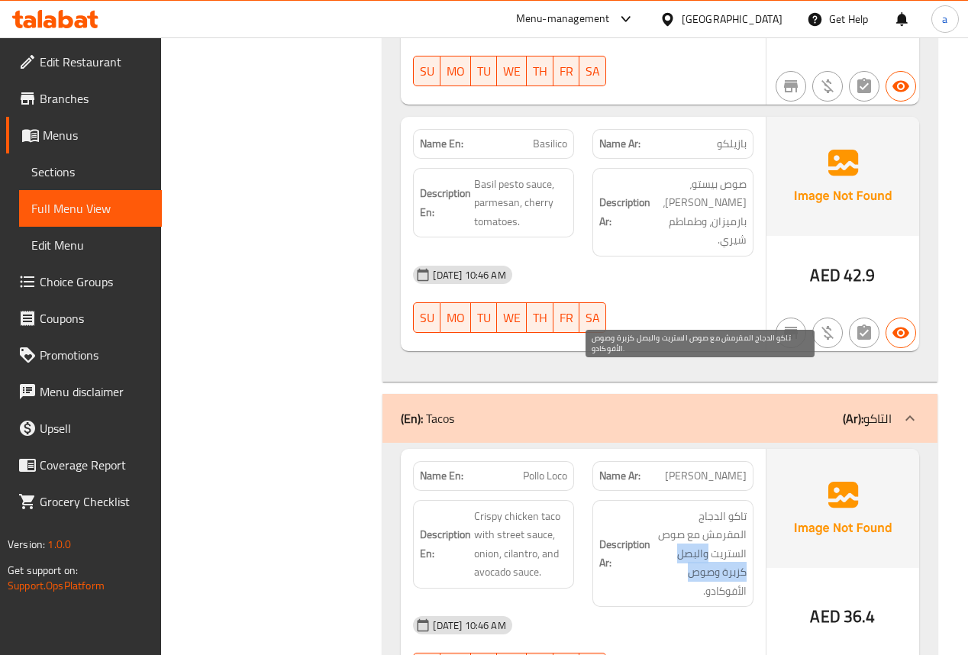
drag, startPoint x: 745, startPoint y: 416, endPoint x: 655, endPoint y: 414, distance: 90.1
click at [656, 507] on span "تاكو الدجاج المقرمش مع صوص الستريت والبصل كزبرة وصوص الأفوكادو." at bounding box center [699, 554] width 93 height 94
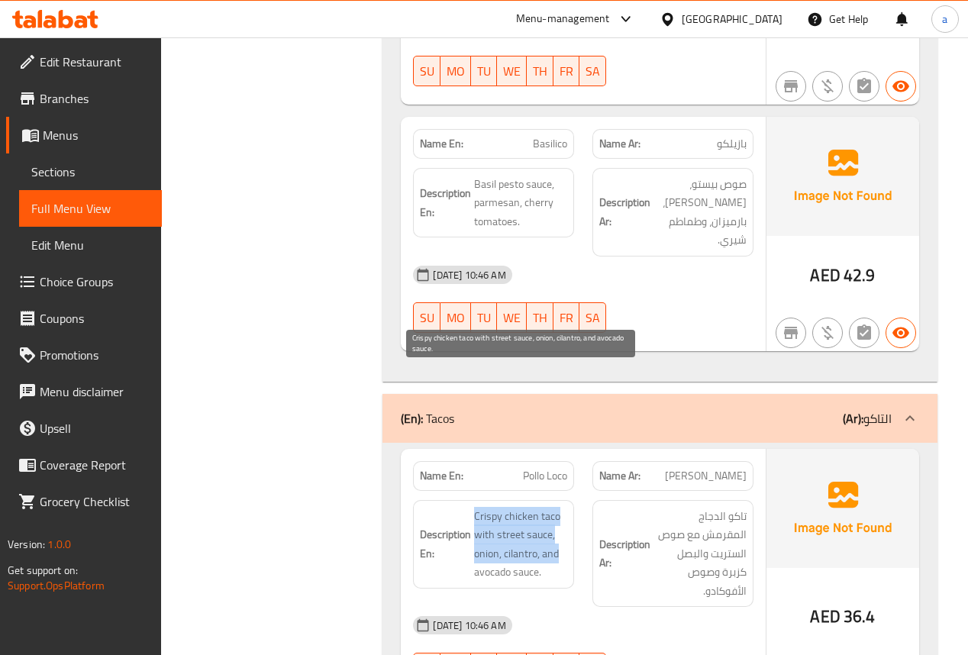
drag, startPoint x: 461, startPoint y: 416, endPoint x: 564, endPoint y: 421, distance: 103.2
click at [564, 507] on h6 "Description En: Crispy chicken taco with street sauce, onion, cilantro, and avo…" at bounding box center [493, 544] width 147 height 75
drag, startPoint x: 491, startPoint y: 434, endPoint x: 537, endPoint y: 438, distance: 46.0
click at [537, 507] on span "Crispy chicken taco with street sauce, onion, cilantro, and avocado sauce." at bounding box center [520, 544] width 93 height 75
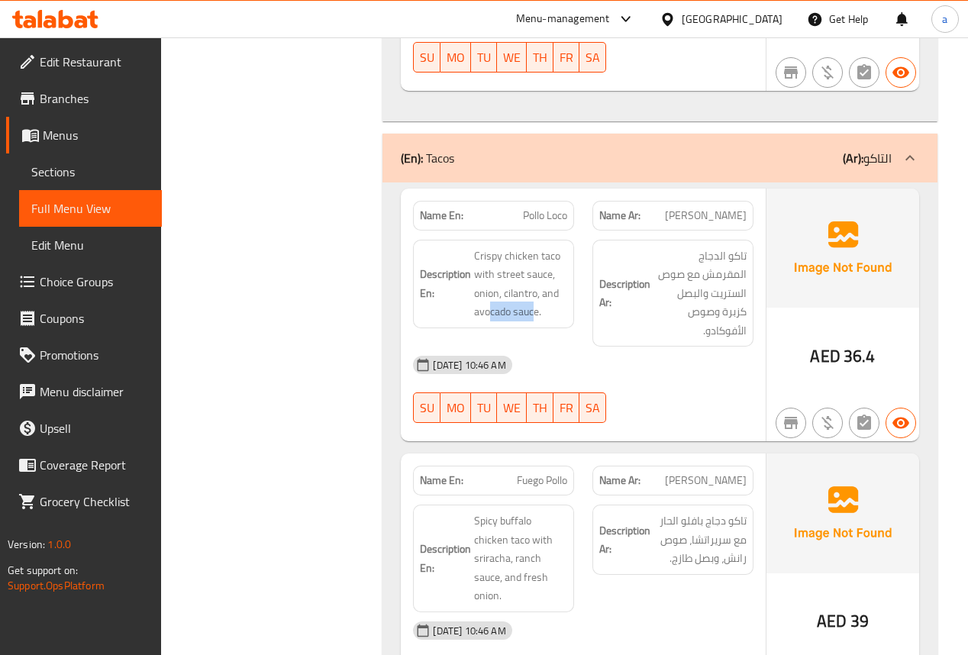
scroll to position [3481, 0]
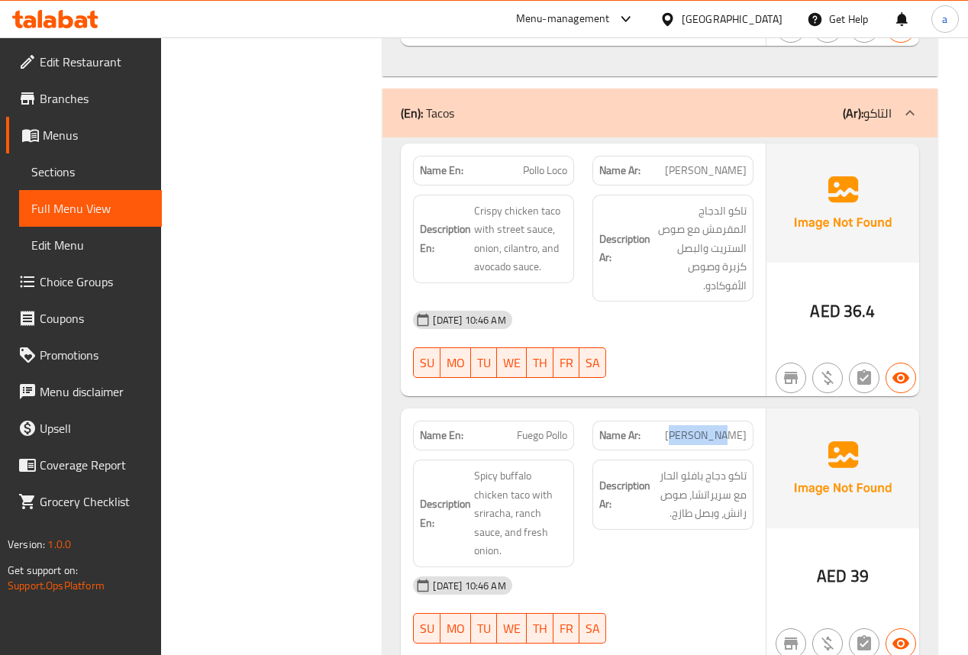
drag, startPoint x: 711, startPoint y: 285, endPoint x: 743, endPoint y: 290, distance: 32.4
click at [743, 421] on div "Name Ar: [PERSON_NAME]" at bounding box center [672, 436] width 161 height 30
drag, startPoint x: 511, startPoint y: 271, endPoint x: 559, endPoint y: 276, distance: 49.1
click at [559, 427] on p "Name En: Fuego Pollo" at bounding box center [493, 435] width 147 height 16
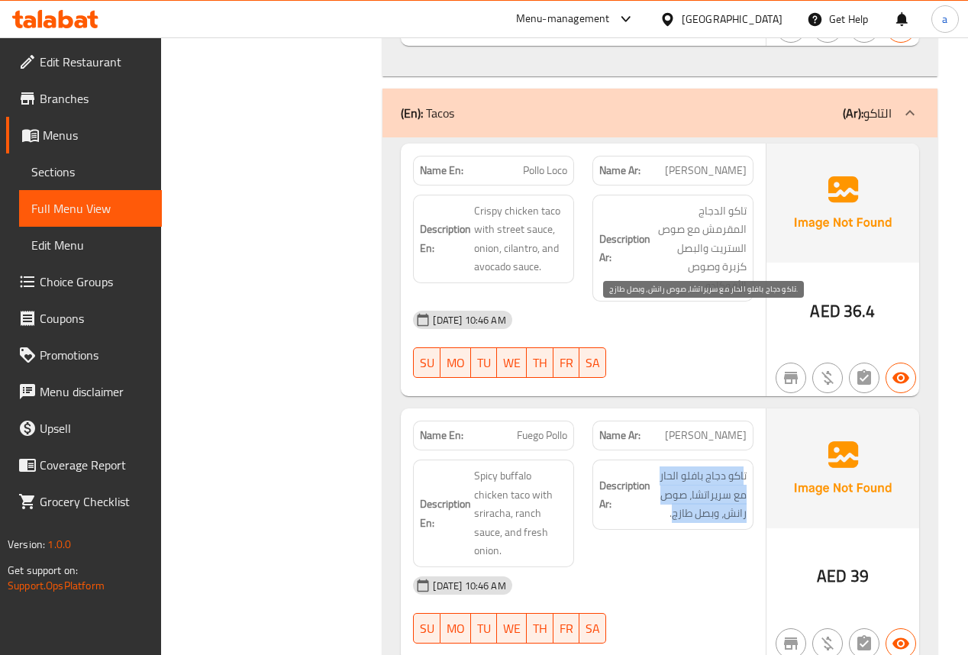
drag, startPoint x: 671, startPoint y: 351, endPoint x: 743, endPoint y: 318, distance: 79.2
click at [743, 466] on span "تاكو دجاج بافلو الحار مع سريراتشا، صوص رانش، وبصل طازج." at bounding box center [699, 494] width 93 height 56
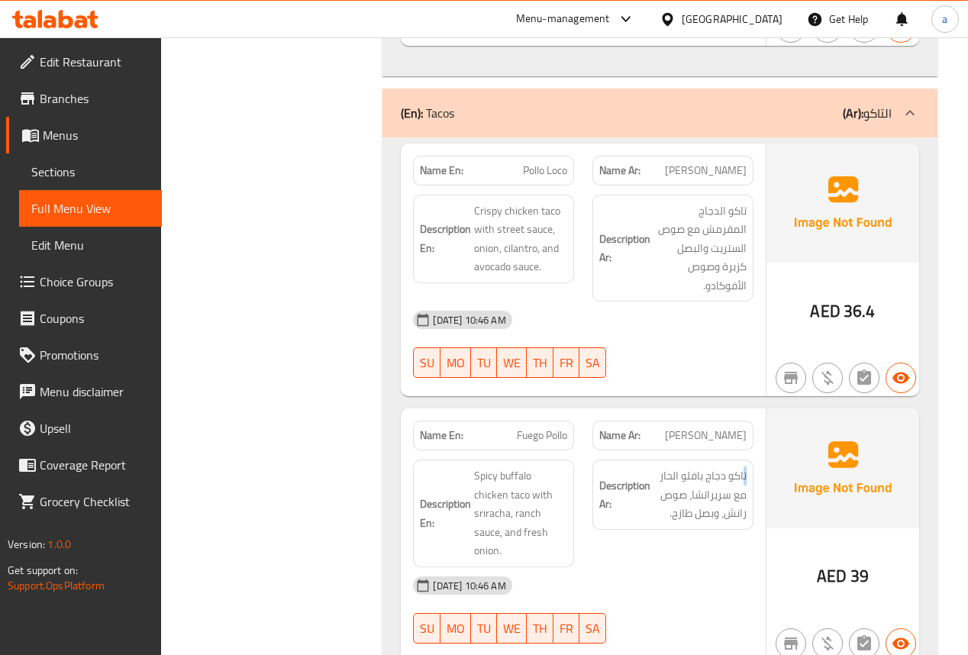
click at [742, 459] on div "Description Ar: تاكو دجاج بافلو الحار مع سريراتشا، صوص رانش، وبصل طازج." at bounding box center [672, 494] width 161 height 70
click at [671, 466] on span "تاكو دجاج بافلو الحار مع سريراتشا، صوص رانش، وبصل طازج." at bounding box center [699, 494] width 93 height 56
drag, startPoint x: 662, startPoint y: 316, endPoint x: 730, endPoint y: 323, distance: 69.0
click at [730, 466] on span "تاكو دجاج بافلو الحار مع سريراتشا، صوص رانش، وبصل طازج." at bounding box center [699, 494] width 93 height 56
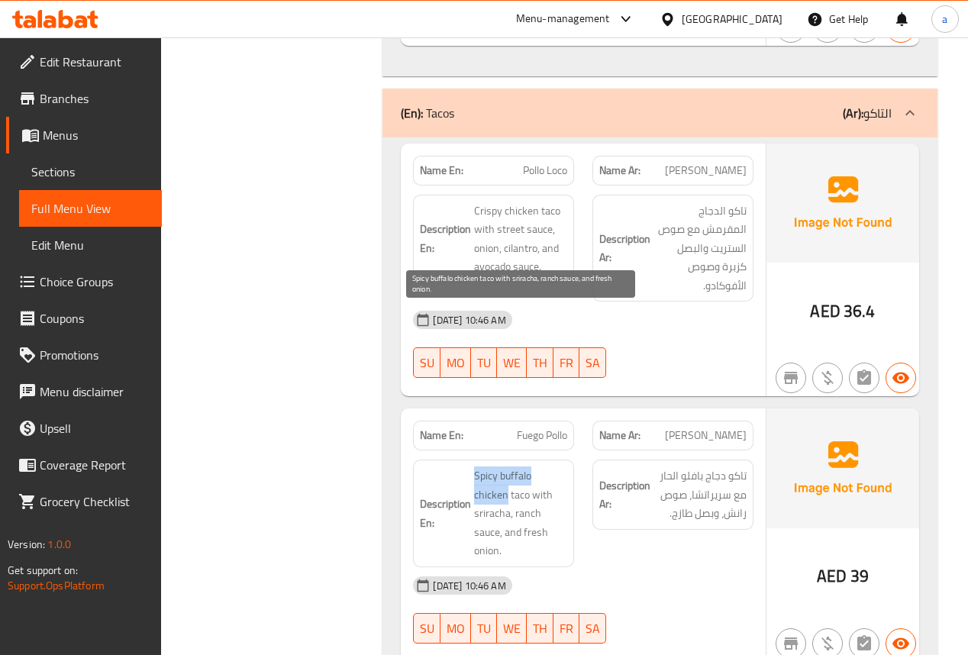
drag, startPoint x: 472, startPoint y: 315, endPoint x: 580, endPoint y: 321, distance: 107.8
click at [580, 450] on div "Description En: Spicy buffalo chicken taco with sriracha, ranch sauce, and fres…" at bounding box center [493, 513] width 179 height 126
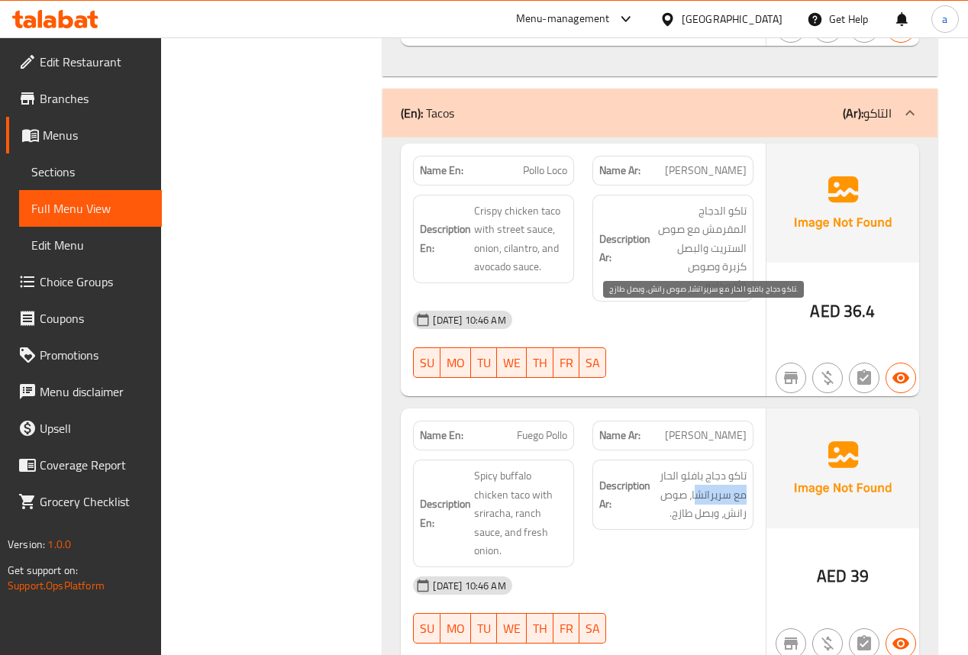
drag, startPoint x: 746, startPoint y: 337, endPoint x: 669, endPoint y: 339, distance: 77.9
click at [690, 459] on div "Description Ar: تاكو دجاج بافلو الحار مع سريراتشا، صوص رانش، وبصل طازج." at bounding box center [672, 494] width 161 height 70
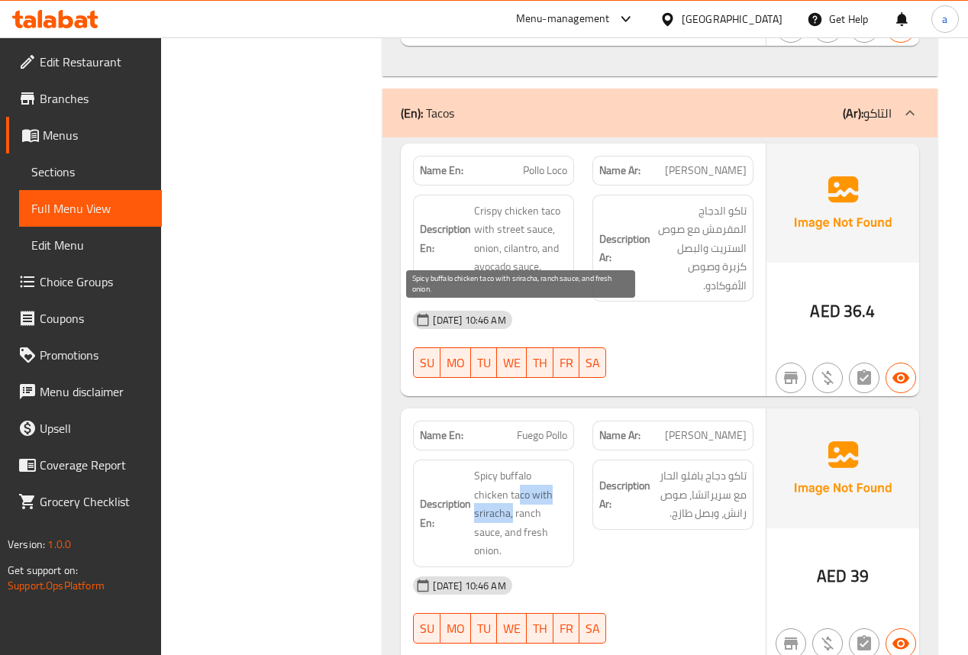
drag, startPoint x: 483, startPoint y: 340, endPoint x: 556, endPoint y: 340, distance: 72.5
click at [556, 466] on span "Spicy buffalo chicken taco with sriracha, ranch sauce, and fresh onion." at bounding box center [520, 513] width 93 height 94
click at [495, 466] on span "Spicy buffalo chicken taco with sriracha, ranch sauce, and fresh onion." at bounding box center [520, 513] width 93 height 94
drag, startPoint x: 470, startPoint y: 354, endPoint x: 546, endPoint y: 362, distance: 76.7
click at [546, 466] on h6 "Description En: Spicy buffalo chicken taco with sriracha, ranch sauce, and fres…" at bounding box center [493, 513] width 147 height 94
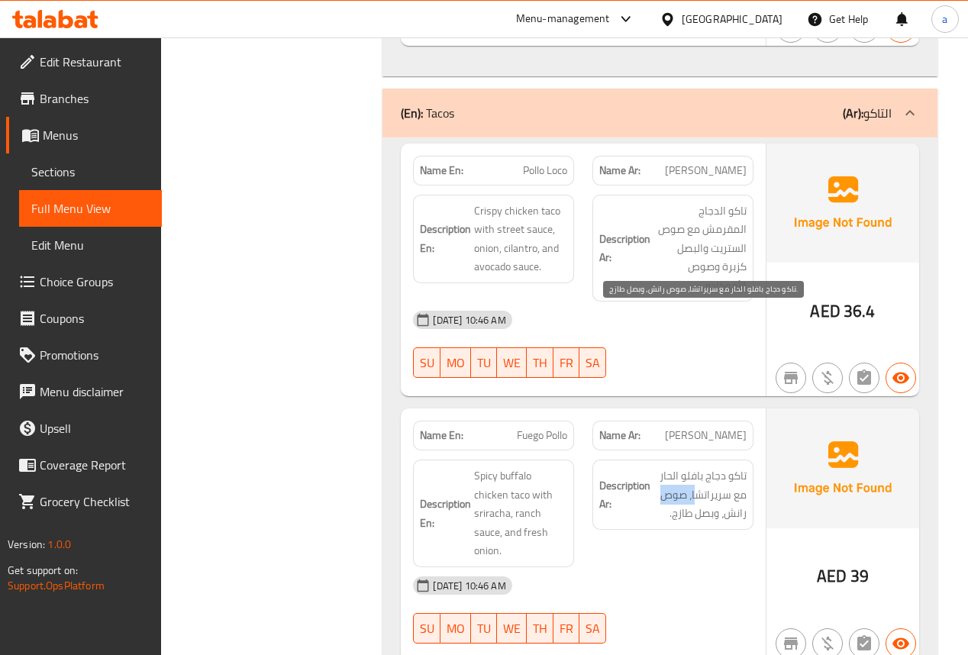
drag, startPoint x: 694, startPoint y: 335, endPoint x: 665, endPoint y: 333, distance: 29.1
click at [665, 466] on span "تاكو دجاج بافلو الحار مع سريراتشا، صوص رانش، وبصل طازج." at bounding box center [699, 494] width 93 height 56
drag, startPoint x: 721, startPoint y: 356, endPoint x: 666, endPoint y: 356, distance: 55.7
click at [666, 466] on span "تاكو دجاج بافلو الحار مع سريراتشا، صوص رانش، وبصل طازج." at bounding box center [699, 494] width 93 height 56
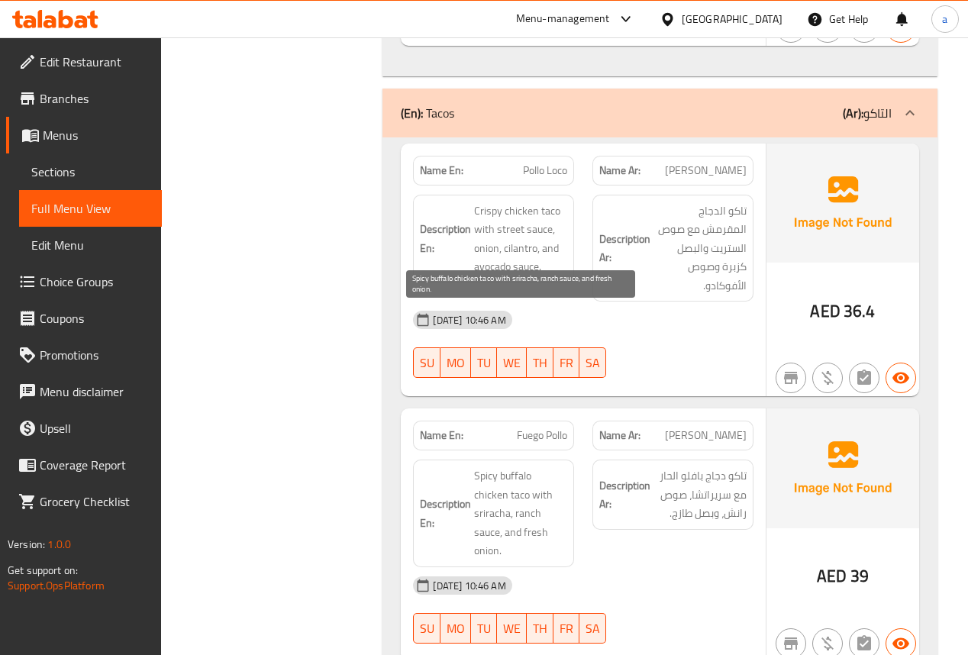
click at [538, 466] on span "Spicy buffalo chicken taco with sriracha, ranch sauce, and fresh onion." at bounding box center [520, 513] width 93 height 94
drag, startPoint x: 476, startPoint y: 375, endPoint x: 546, endPoint y: 372, distance: 70.3
click at [538, 466] on span "Spicy buffalo chicken taco with sriracha, ranch sauce, and fresh onion." at bounding box center [520, 513] width 93 height 94
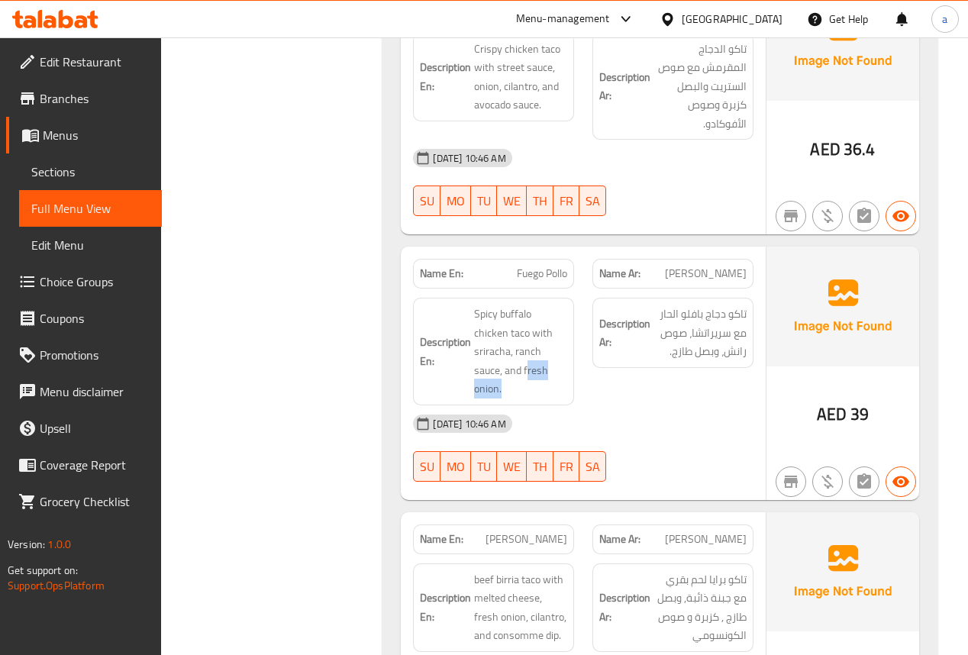
scroll to position [3664, 0]
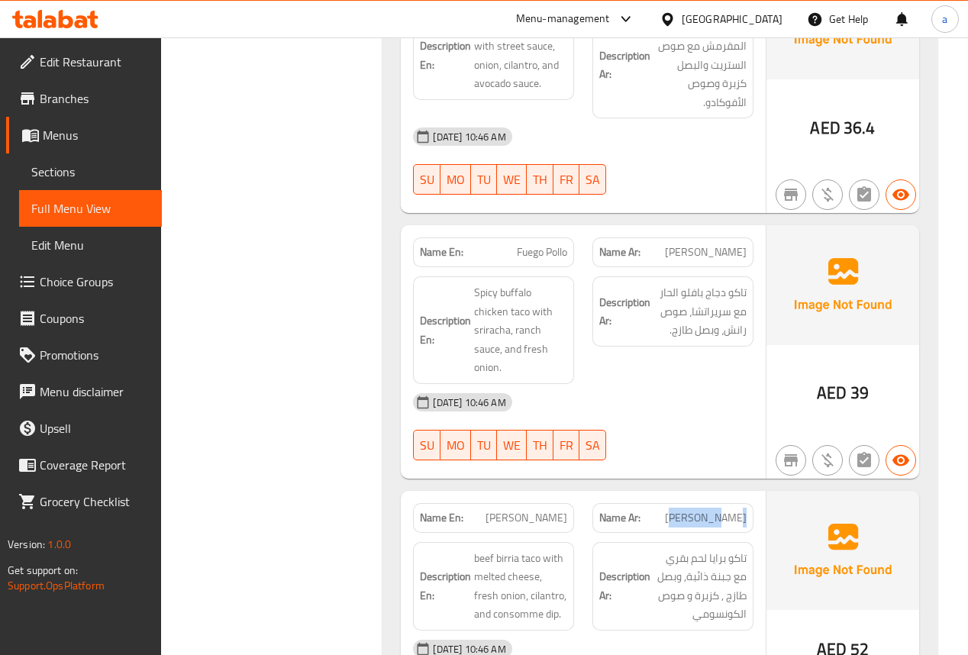
drag, startPoint x: 684, startPoint y: 339, endPoint x: 750, endPoint y: 343, distance: 66.6
click at [752, 503] on div "Name Ar: [PERSON_NAME]" at bounding box center [672, 518] width 161 height 30
drag, startPoint x: 509, startPoint y: 342, endPoint x: 614, endPoint y: 339, distance: 105.4
click at [612, 494] on div "Name En: [PERSON_NAME] Name Ar: [PERSON_NAME]" at bounding box center [583, 518] width 358 height 48
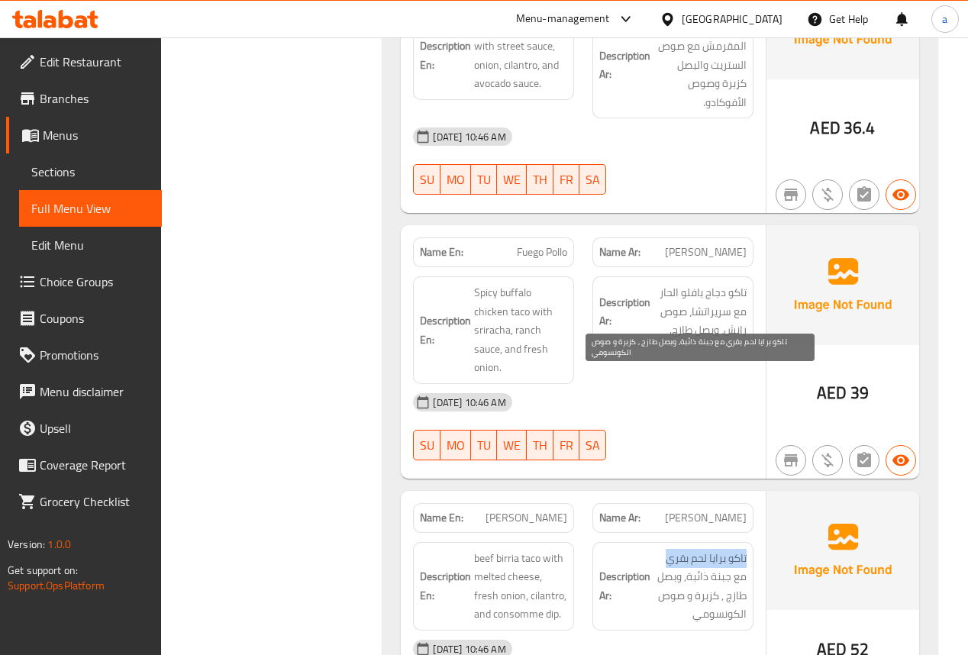
drag, startPoint x: 746, startPoint y: 380, endPoint x: 664, endPoint y: 372, distance: 82.8
click at [664, 542] on div "Description Ar: تاكو برايا لحم بقري مع جبنة ذائبة, وبصل طازج , كزبرة و صوص الكو…" at bounding box center [672, 586] width 161 height 89
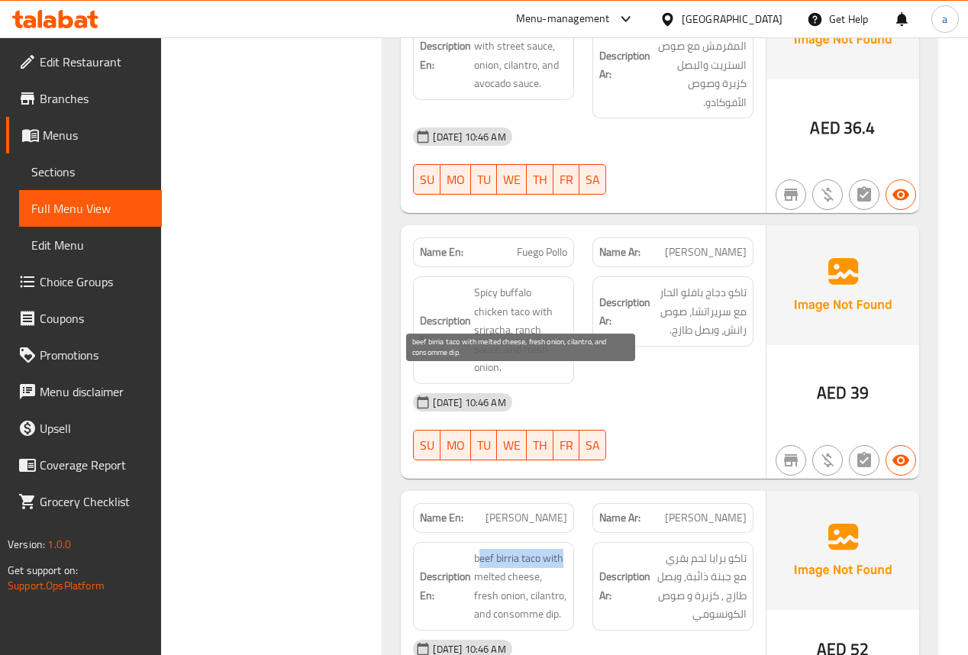
drag, startPoint x: 474, startPoint y: 382, endPoint x: 580, endPoint y: 386, distance: 106.2
click at [579, 533] on div "Description En: beef birria taco with melted cheese, fresh onion, cilantro, and…" at bounding box center [493, 586] width 179 height 107
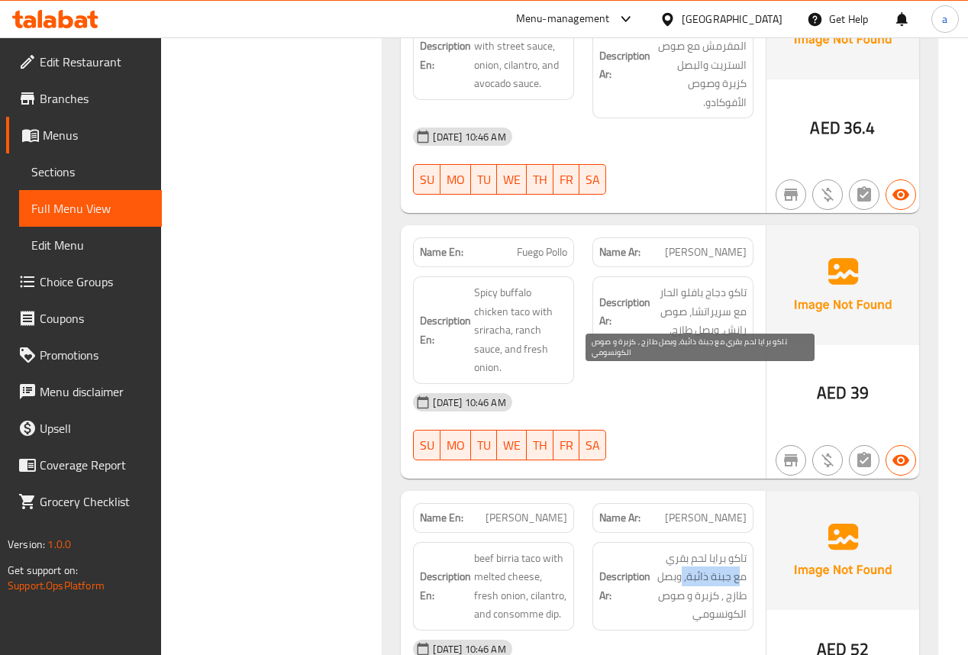
drag, startPoint x: 741, startPoint y: 397, endPoint x: 682, endPoint y: 398, distance: 59.6
click at [682, 549] on span "تاكو برايا لحم بقري مع جبنة ذائبة, وبصل طازج , كزبرة و صوص الكونسومي" at bounding box center [699, 586] width 93 height 75
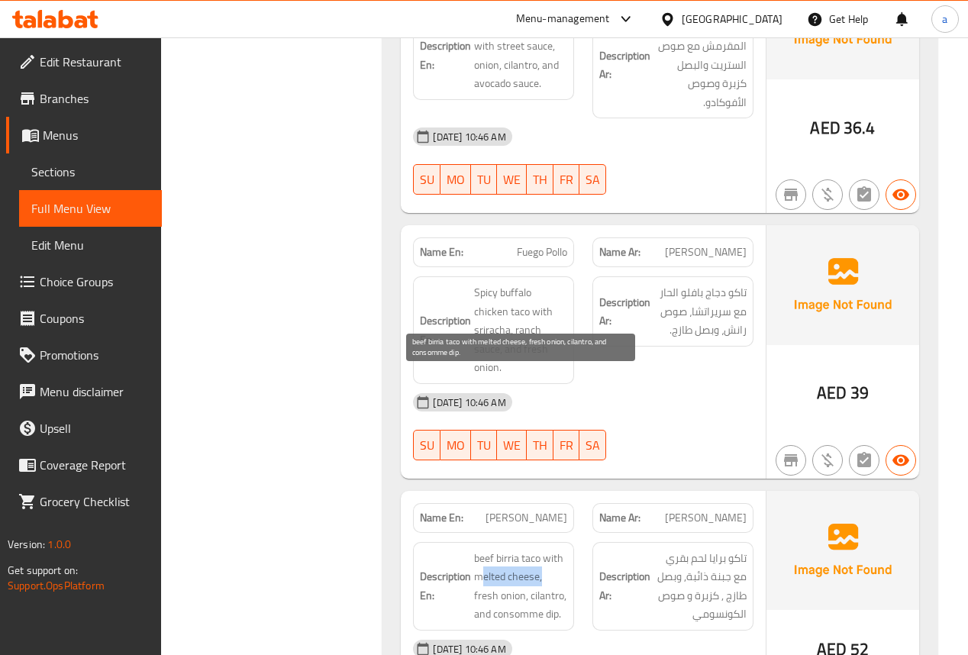
drag, startPoint x: 515, startPoint y: 405, endPoint x: 541, endPoint y: 407, distance: 26.1
click at [541, 549] on span "beef birria taco with melted cheese, fresh onion, cilantro, and consomme dip." at bounding box center [520, 586] width 93 height 75
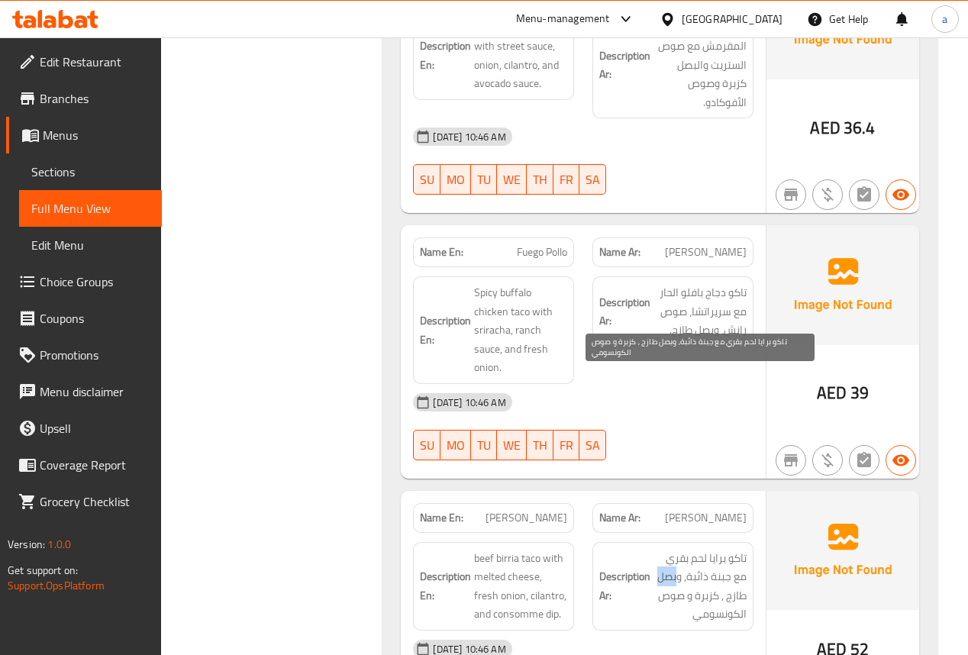
drag, startPoint x: 676, startPoint y: 397, endPoint x: 657, endPoint y: 397, distance: 19.1
click at [657, 549] on span "تاكو برايا لحم بقري مع جبنة ذائبة, وبصل طازج , كزبرة و صوص الكونسومي" at bounding box center [699, 586] width 93 height 75
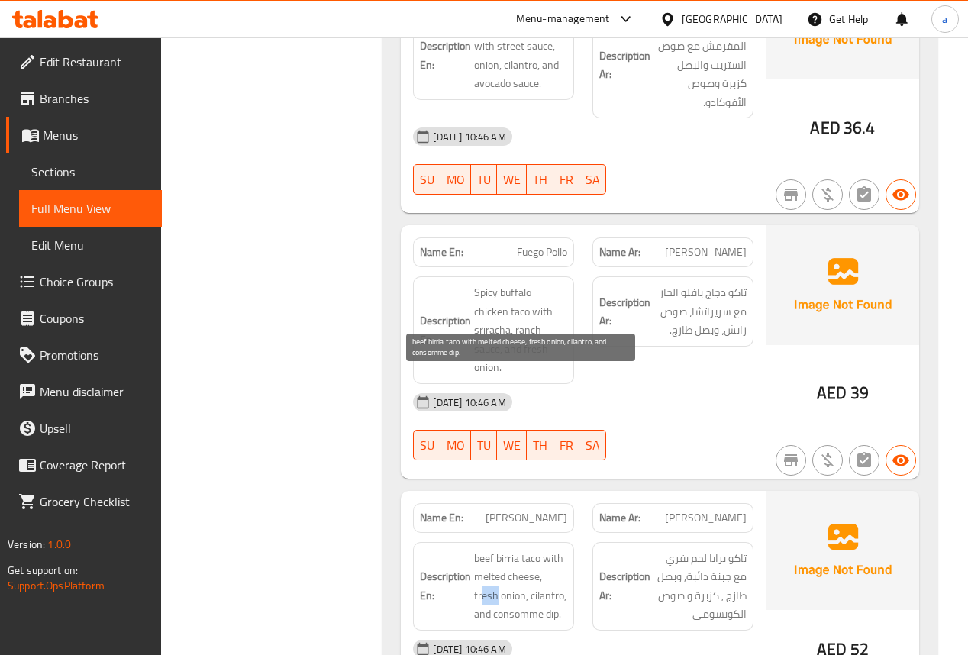
drag, startPoint x: 548, startPoint y: 402, endPoint x: 559, endPoint y: 403, distance: 10.7
click at [559, 549] on span "beef birria taco with melted cheese, fresh onion, cilantro, and consomme dip." at bounding box center [520, 586] width 93 height 75
drag, startPoint x: 502, startPoint y: 421, endPoint x: 537, endPoint y: 418, distance: 35.2
click at [537, 549] on span "beef birria taco with melted cheese, fresh onion, cilantro, and consomme dip." at bounding box center [520, 586] width 93 height 75
drag, startPoint x: 543, startPoint y: 416, endPoint x: 559, endPoint y: 417, distance: 15.3
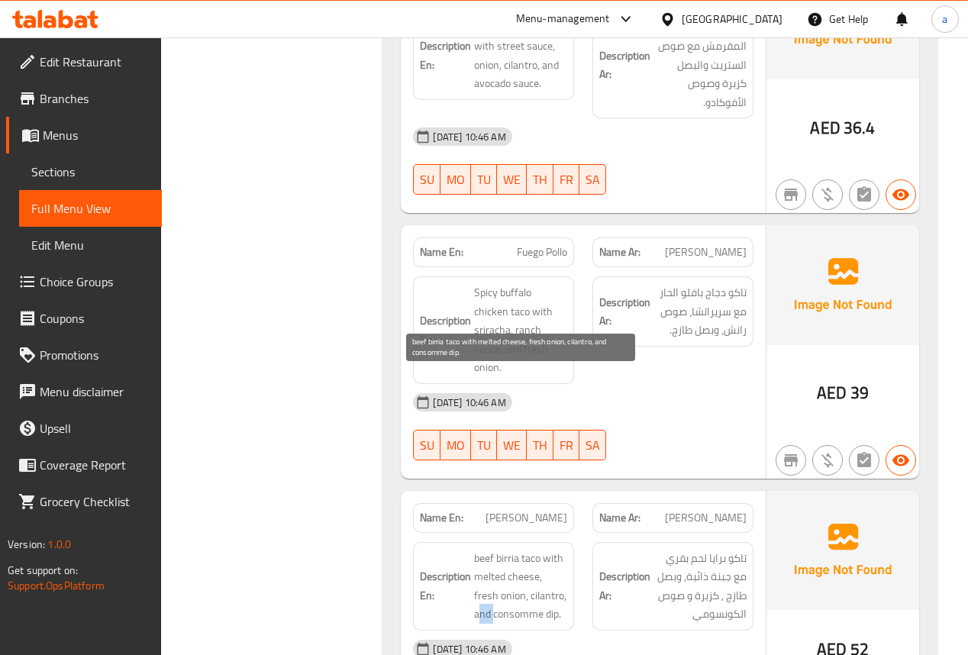
click at [559, 549] on span "beef birria taco with melted cheese, fresh onion, cilantro, and consomme dip." at bounding box center [520, 586] width 93 height 75
drag
click at [526, 549] on span "beef birria taco with melted cheese, fresh onion, cilantro, and consomme dip." at bounding box center [520, 586] width 93 height 75
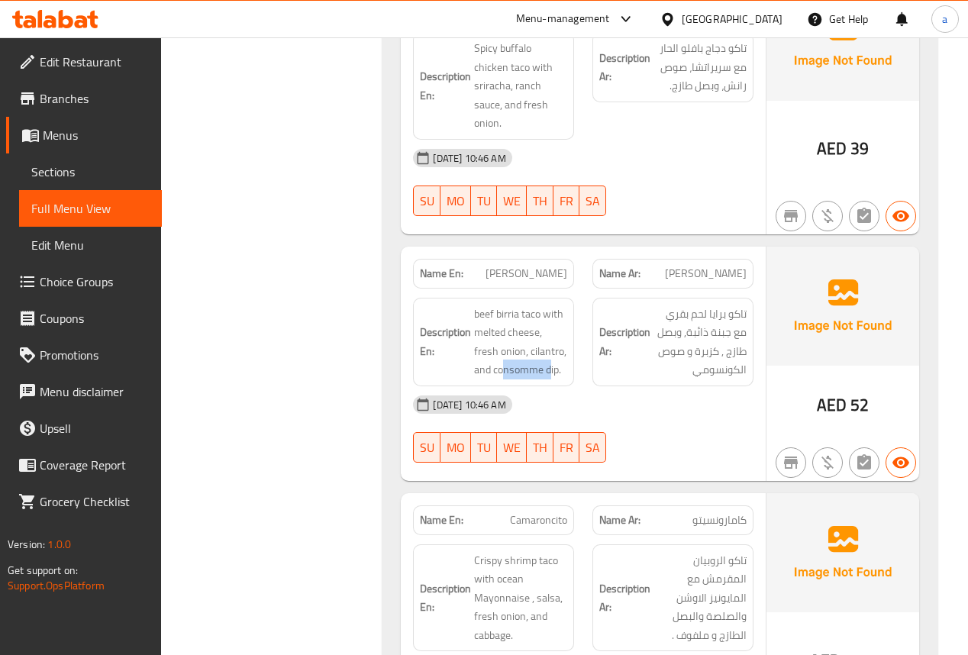
scroll to position [3970, 0]
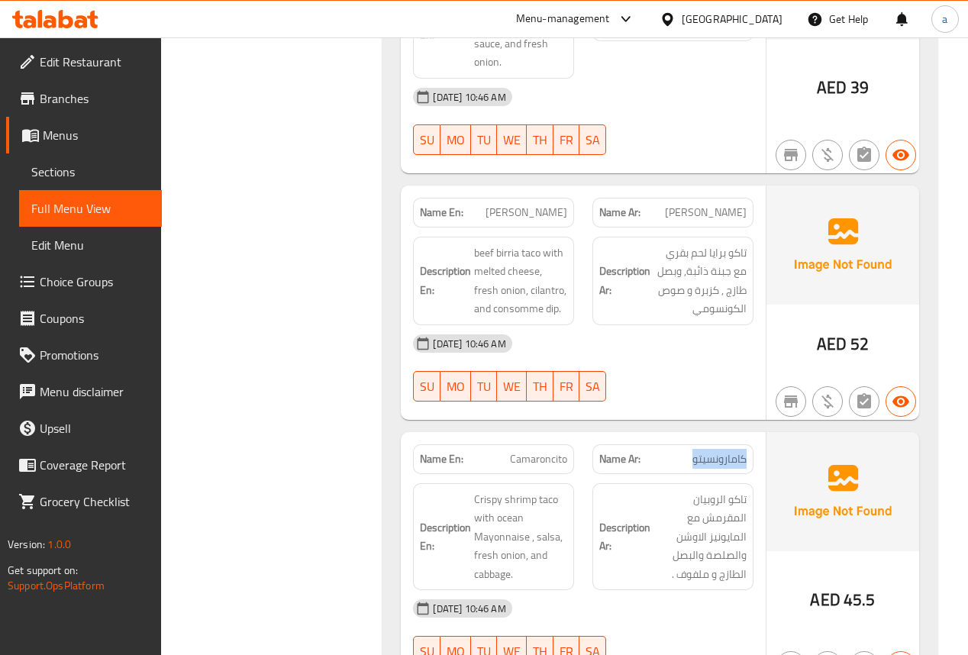
drag, startPoint x: 745, startPoint y: 281, endPoint x: 657, endPoint y: 293, distance: 88.6
click at [672, 444] on div "Name Ar: كامارونسيتو" at bounding box center [672, 459] width 161 height 30
click at [577, 435] on div "Name En: Camaroncito" at bounding box center [493, 459] width 179 height 48
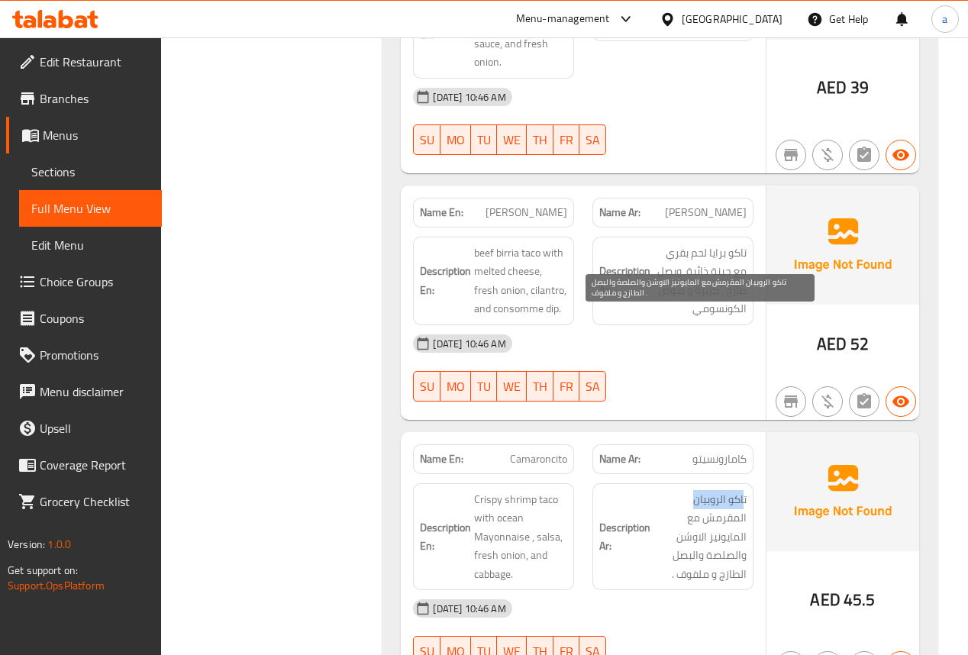
drag, startPoint x: 744, startPoint y: 321, endPoint x: 687, endPoint y: 316, distance: 57.4
click at [687, 490] on span "تاكو الروبيان المقرمش مع المايونيز الاوشن والصلصة والبصل الطازج و ملفوف ." at bounding box center [699, 537] width 93 height 94
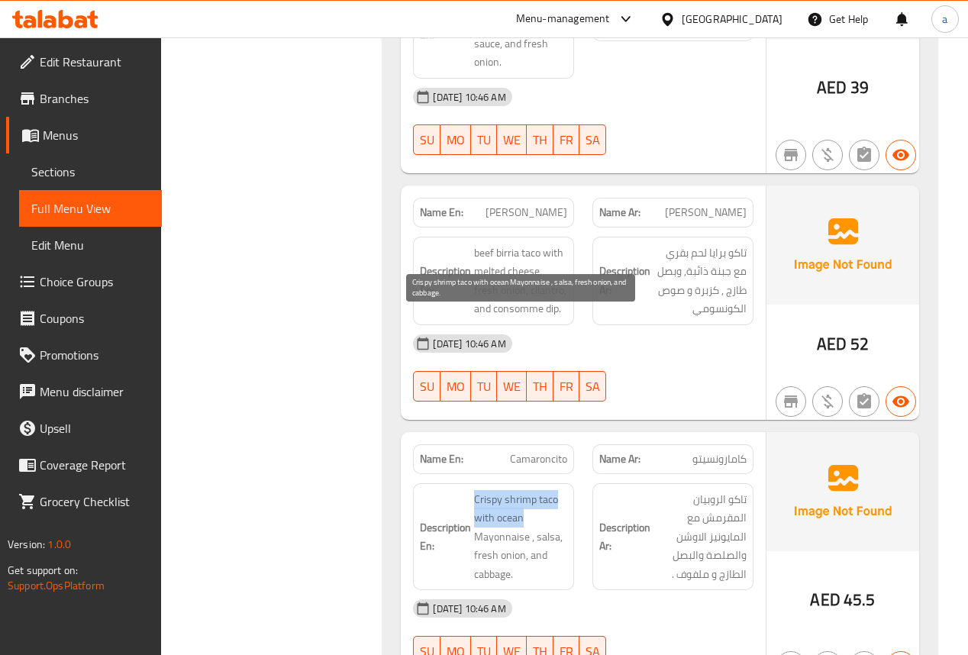
click at [554, 490] on span "Crispy shrimp taco with ocean Mayonnaise , salsa, fresh onion, and cabbage." at bounding box center [520, 537] width 93 height 94
drag, startPoint x: 476, startPoint y: 360, endPoint x: 522, endPoint y: 360, distance: 45.8
click at [522, 490] on span "Crispy shrimp taco with ocean Mayonnaise , salsa, fresh onion, and cabbage." at bounding box center [520, 537] width 93 height 94
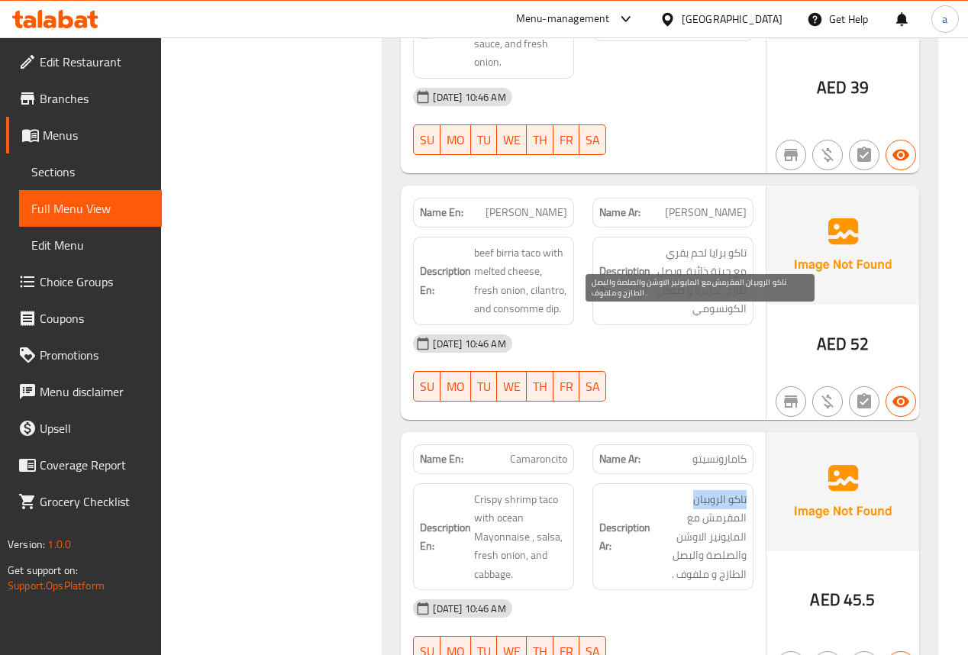
drag, startPoint x: 744, startPoint y: 318, endPoint x: 679, endPoint y: 324, distance: 65.1
click at [679, 474] on div "Description Ar: تاكو الروبيان المقرمش مع المايونيز الاوشن والصلصة والبصل الطازج…" at bounding box center [672, 537] width 179 height 126
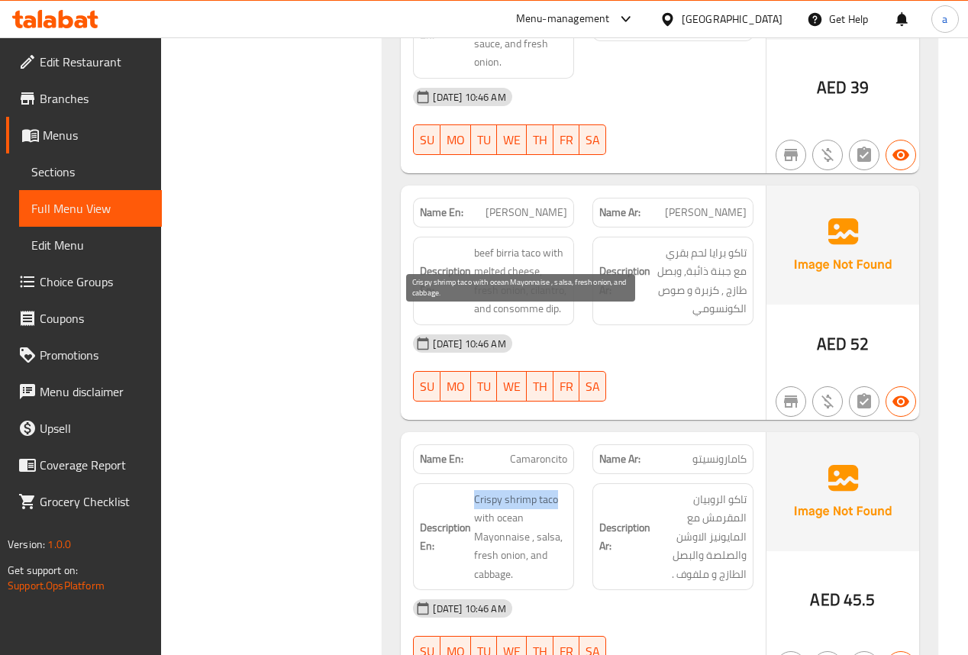
drag, startPoint x: 466, startPoint y: 324, endPoint x: 563, endPoint y: 330, distance: 97.8
click at [563, 490] on h6 "Description En: Crispy shrimp taco with ocean Mayonnaise , salsa, fresh onion, …" at bounding box center [493, 537] width 147 height 94
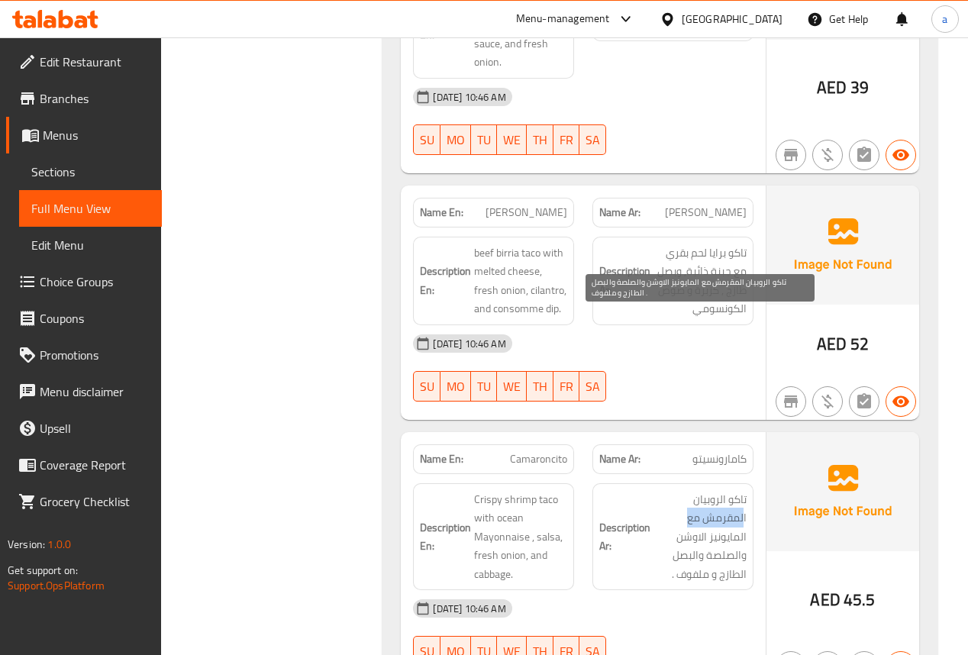
drag, startPoint x: 745, startPoint y: 343, endPoint x: 678, endPoint y: 343, distance: 67.2
click at [678, 490] on span "تاكو الروبيان المقرمش مع المايونيز الاوشن والصلصة والبصل الطازج و ملفوف ." at bounding box center [699, 537] width 93 height 94
drag, startPoint x: 678, startPoint y: 360, endPoint x: 746, endPoint y: 359, distance: 68.7
click at [746, 483] on div "Description Ar: تاكو الروبيان المقرمش مع المايونيز الاوشن والصلصة والبصل الطازج…" at bounding box center [672, 537] width 161 height 108
drag, startPoint x: 747, startPoint y: 378, endPoint x: 704, endPoint y: 376, distance: 43.6
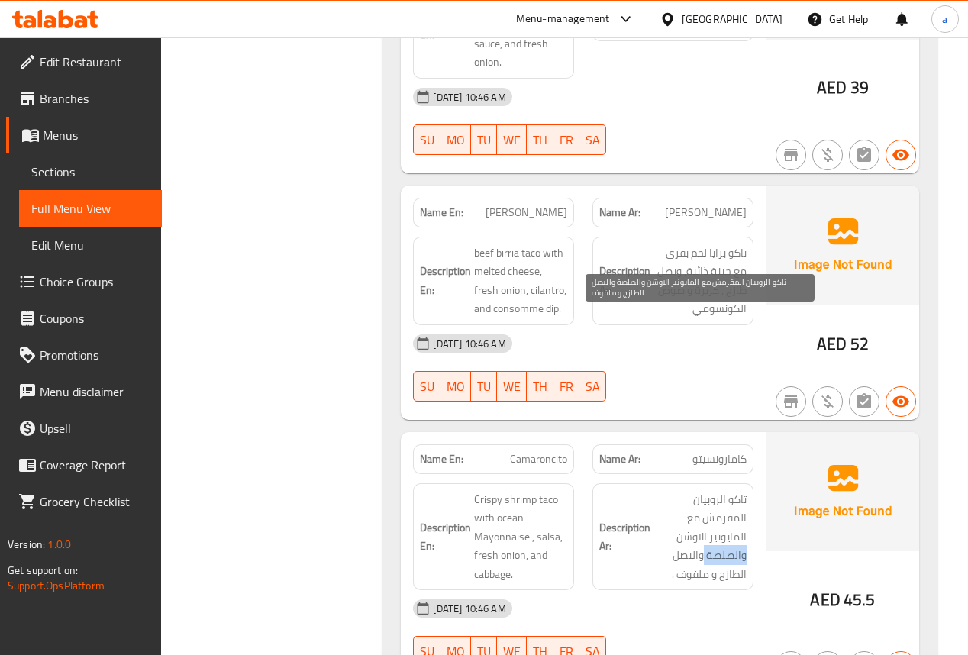
click at [704, 483] on div "Description Ar: تاكو الروبيان المقرمش مع المايونيز الاوشن والصلصة والبصل الطازج…" at bounding box center [672, 537] width 161 height 108
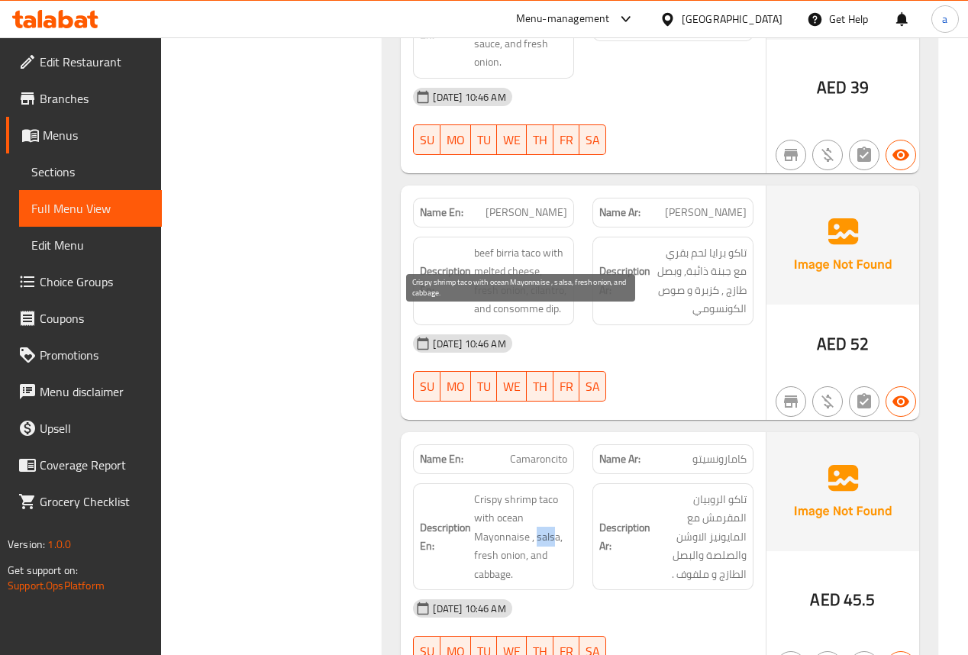
drag, startPoint x: 536, startPoint y: 363, endPoint x: 551, endPoint y: 359, distance: 15.9
click at [551, 490] on span "Crispy shrimp taco with ocean Mayonnaise , salsa, fresh onion, and cabbage." at bounding box center [520, 537] width 93 height 94
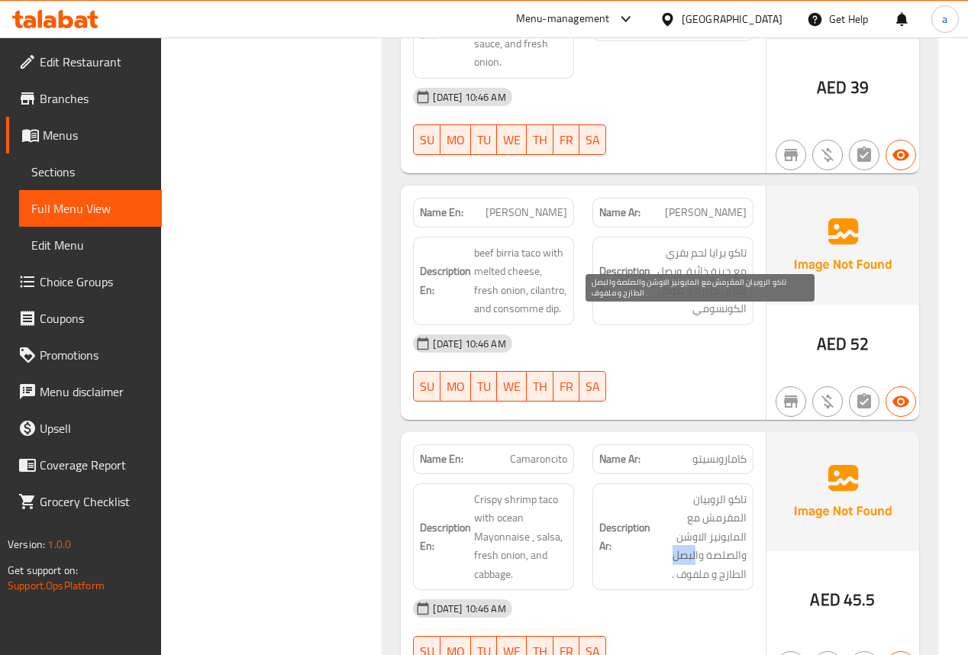
drag, startPoint x: 698, startPoint y: 376, endPoint x: 664, endPoint y: 376, distance: 33.6
click at [664, 490] on span "تاكو الروبيان المقرمش مع المايونيز الاوشن والصلصة والبصل الطازج و ملفوف ." at bounding box center [699, 537] width 93 height 94
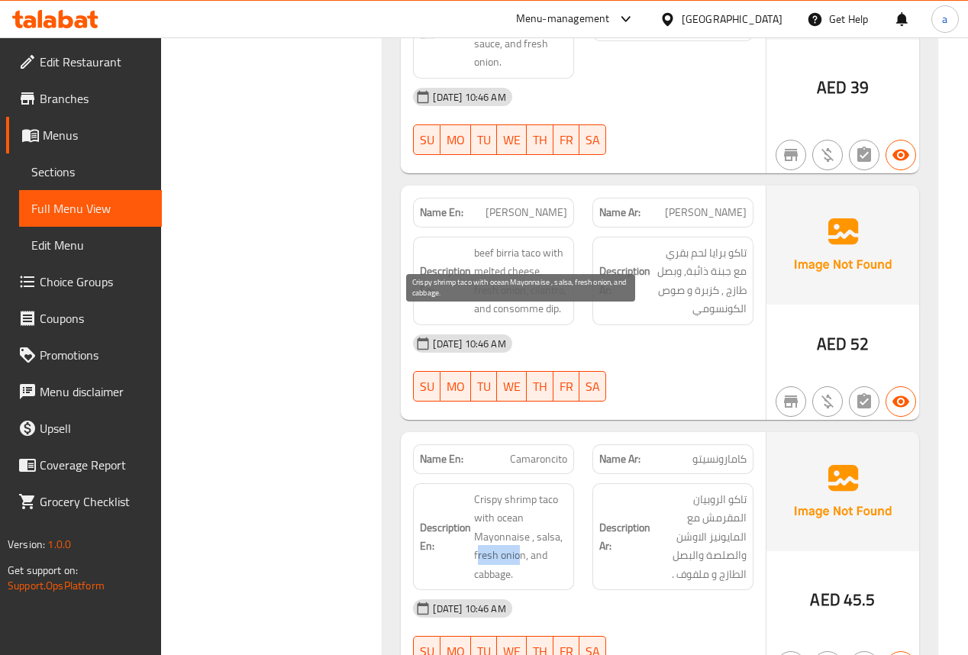
drag, startPoint x: 478, startPoint y: 374, endPoint x: 521, endPoint y: 382, distance: 44.2
click at [521, 490] on span "Crispy shrimp taco with ocean Mayonnaise , salsa, fresh onion, and cabbage." at bounding box center [520, 537] width 93 height 94
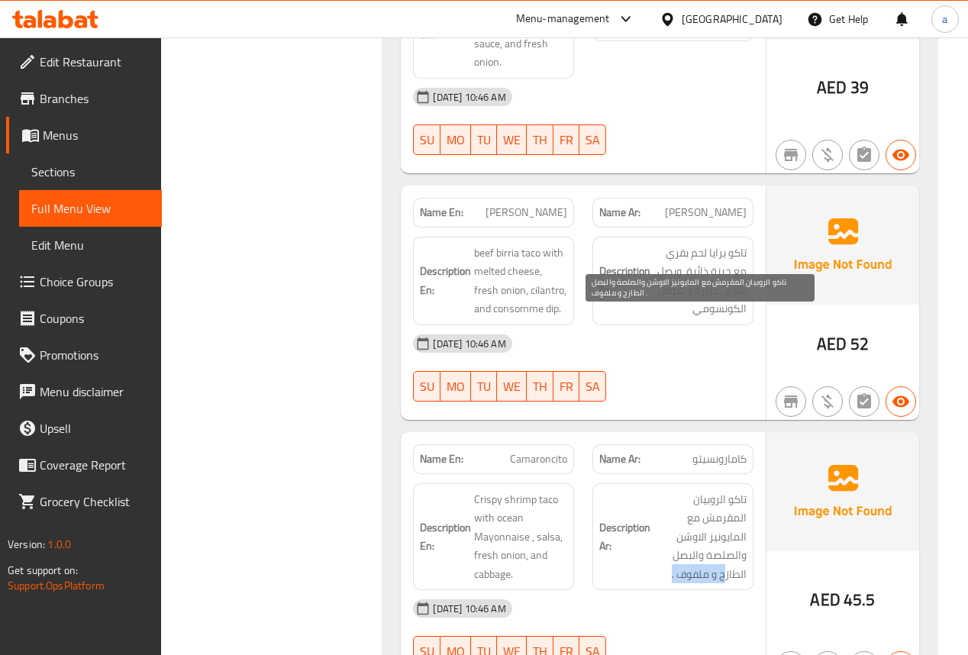
drag, startPoint x: 724, startPoint y: 394, endPoint x: 669, endPoint y: 389, distance: 55.1
click at [669, 490] on span "تاكو الروبيان المقرمش مع المايونيز الاوشن والصلصة والبصل الطازج و ملفوف ." at bounding box center [699, 537] width 93 height 94
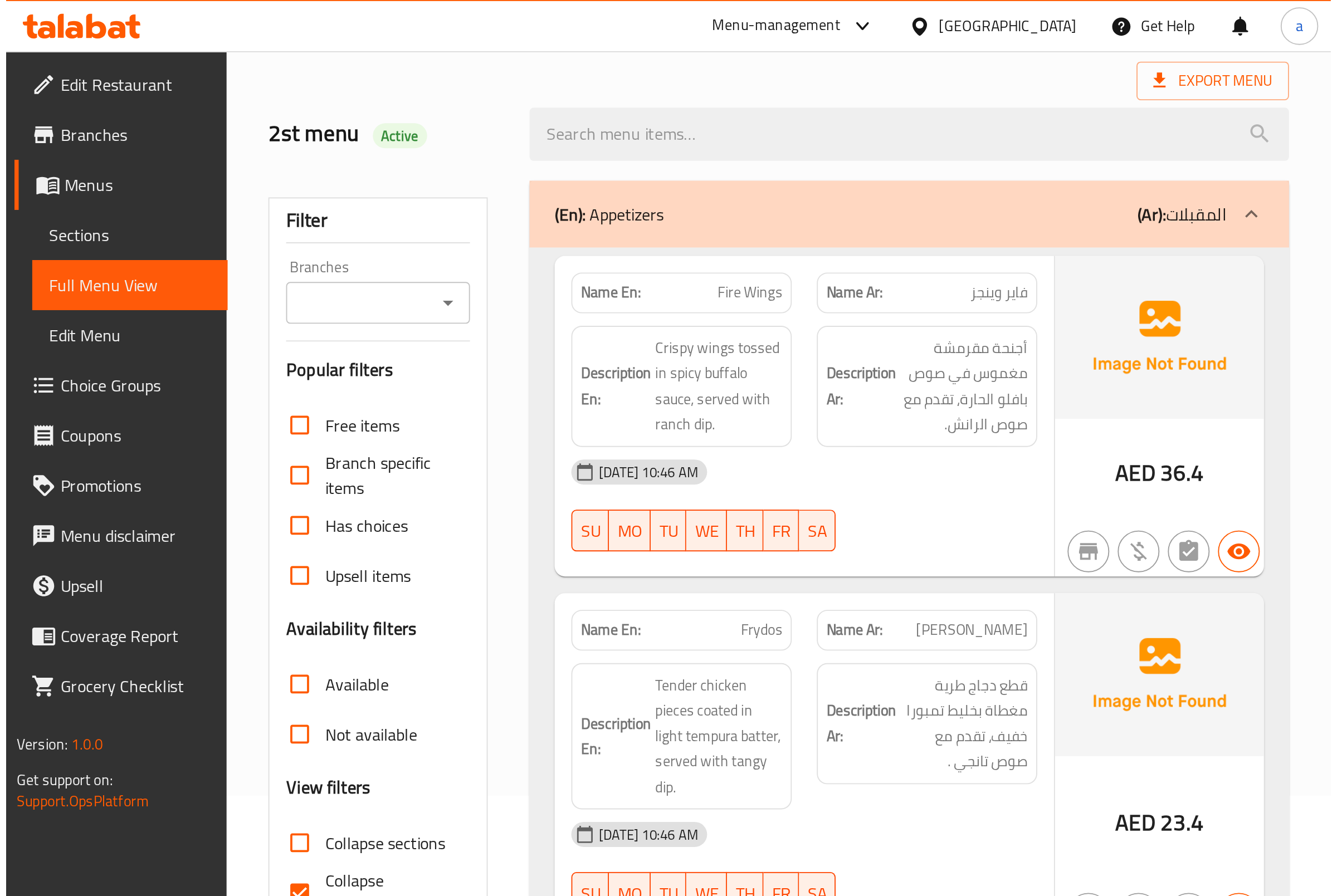
scroll to position [0, 0]
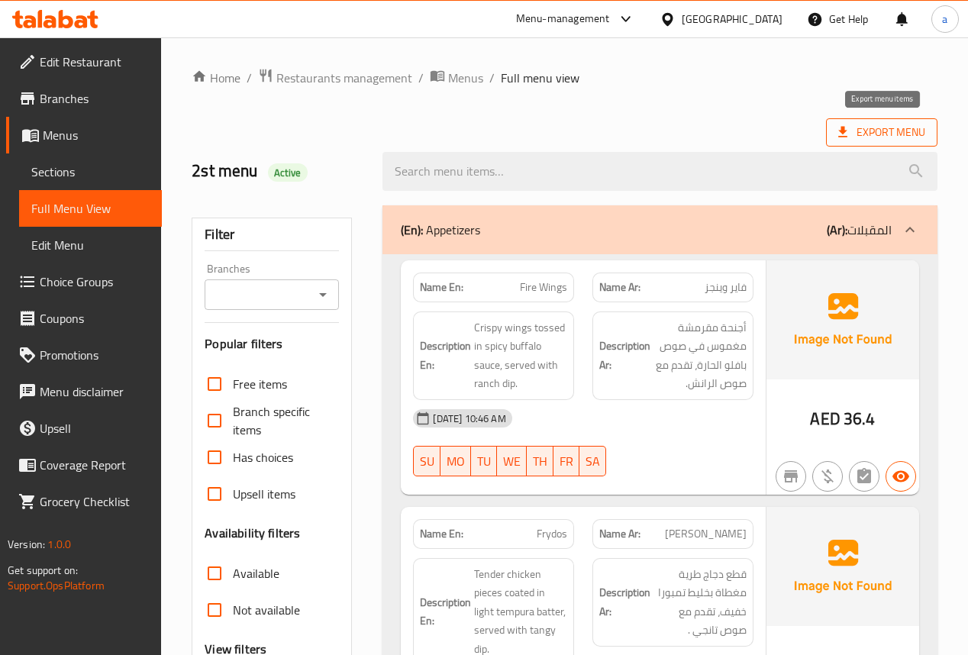
click at [878, 133] on span "Export Menu" at bounding box center [881, 132] width 87 height 19
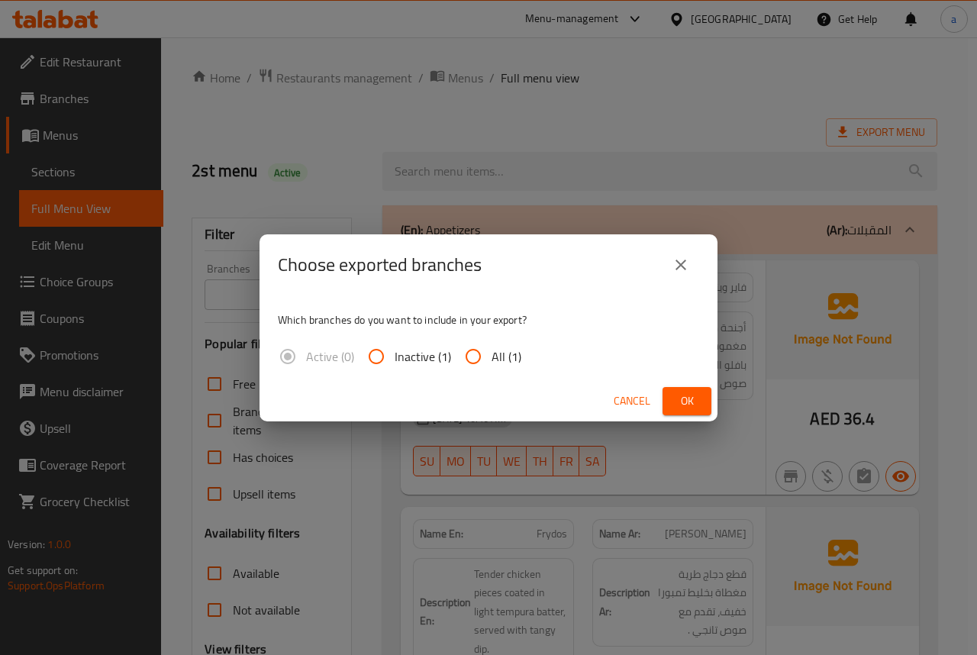
click at [492, 353] on span "All (1)" at bounding box center [507, 356] width 30 height 18
click at [490, 353] on input "All (1)" at bounding box center [473, 356] width 37 height 37
radio input "true"
click at [697, 397] on span "Ok" at bounding box center [687, 401] width 24 height 19
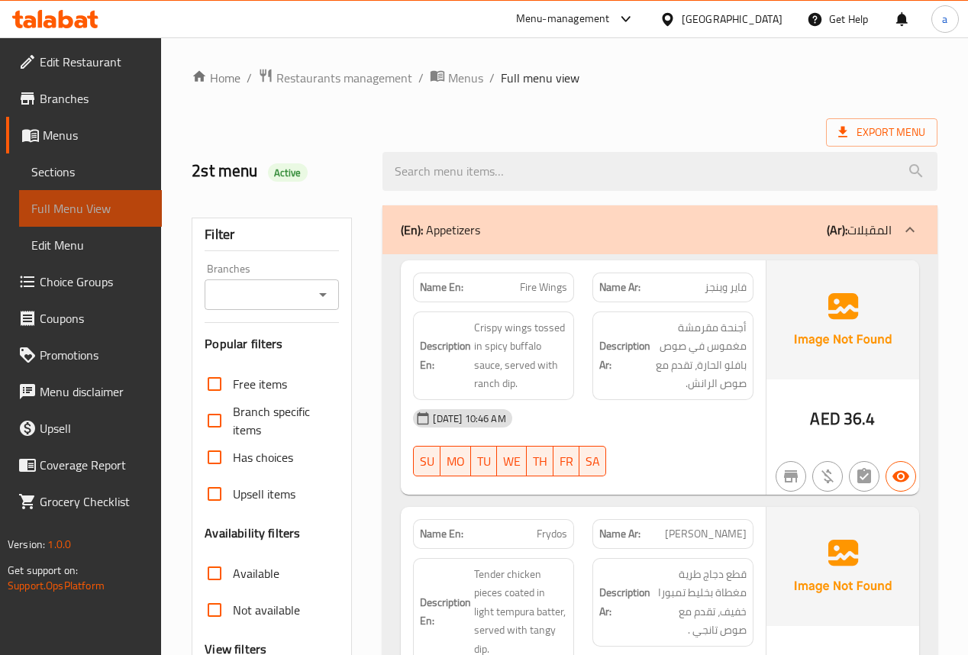
click at [113, 214] on span "Full Menu View" at bounding box center [90, 208] width 118 height 18
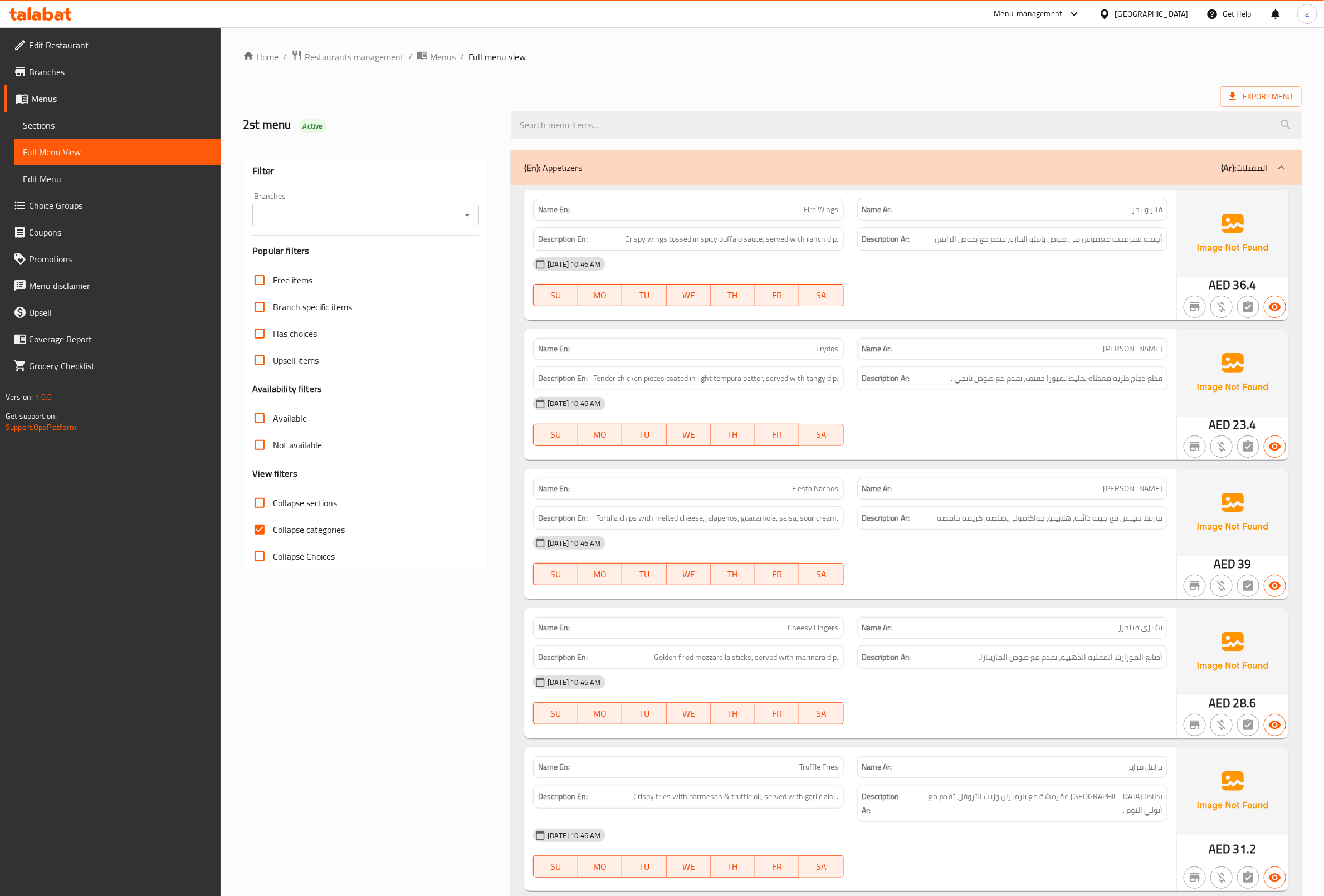
click at [309, 532] on span "Collapse categories" at bounding box center [309, 530] width 72 height 13
click at [273, 532] on input "Collapse categories" at bounding box center [259, 530] width 27 height 27
checkbox input "false"
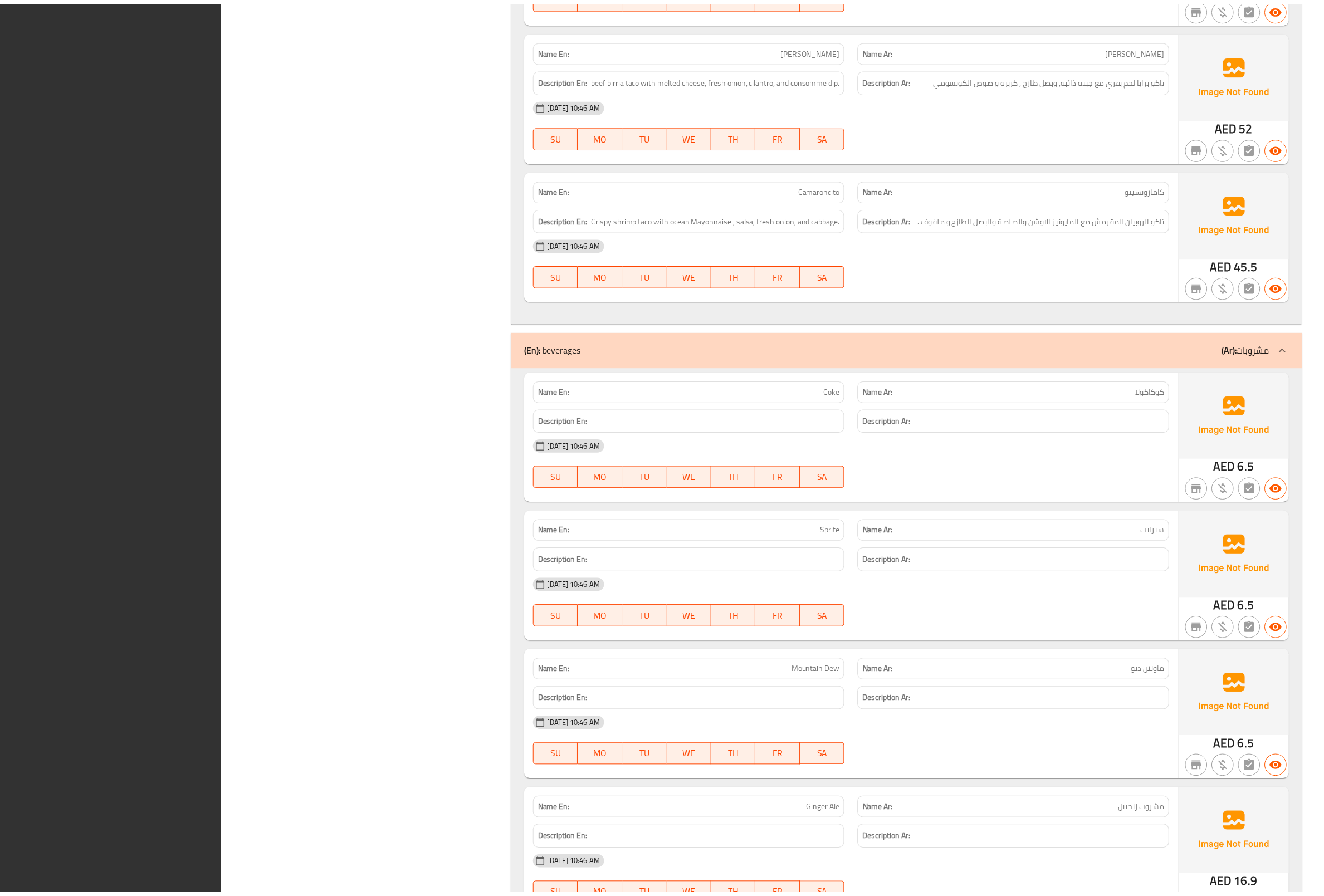
scroll to position [2826, 0]
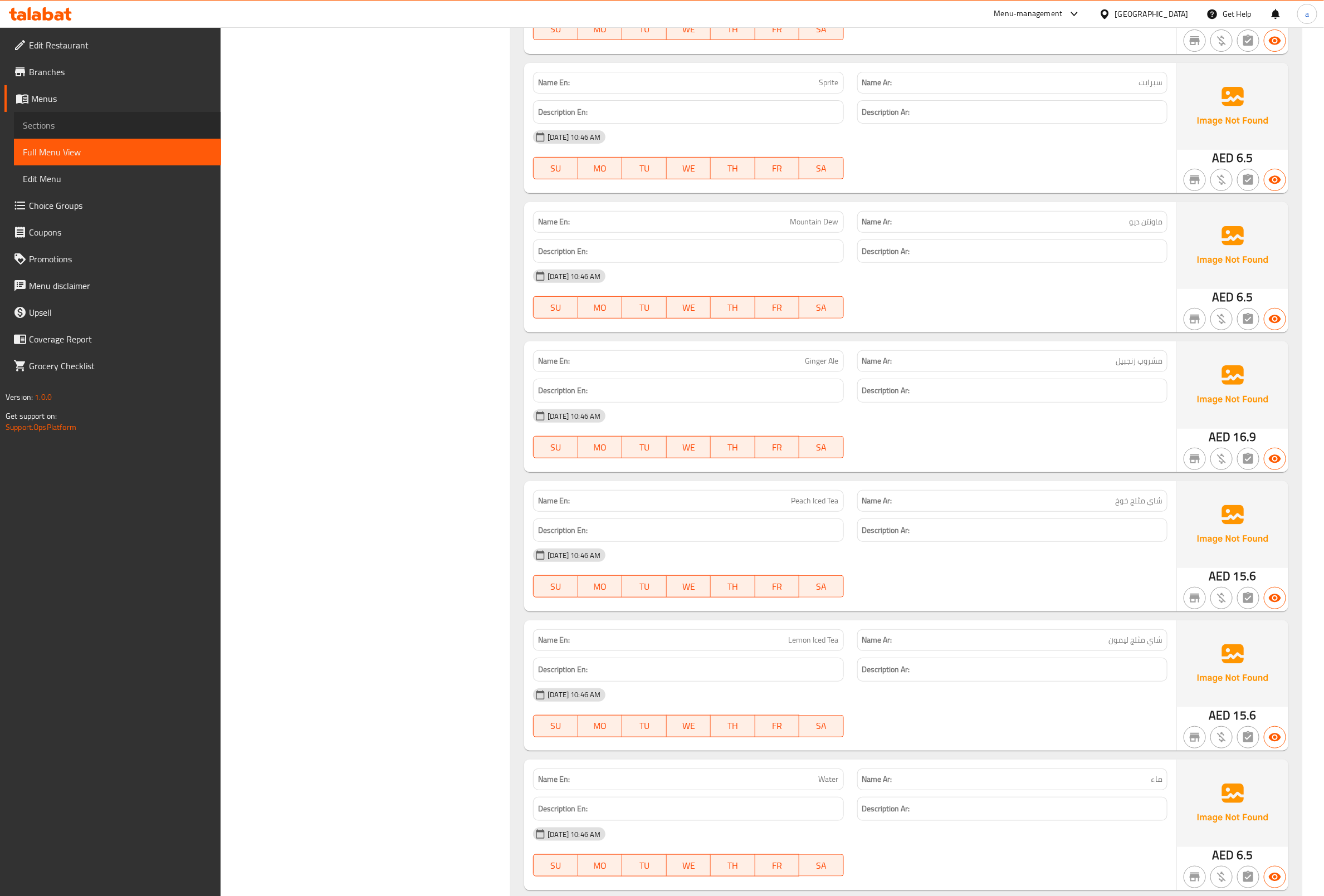
click at [121, 123] on span "Sections" at bounding box center [118, 125] width 190 height 13
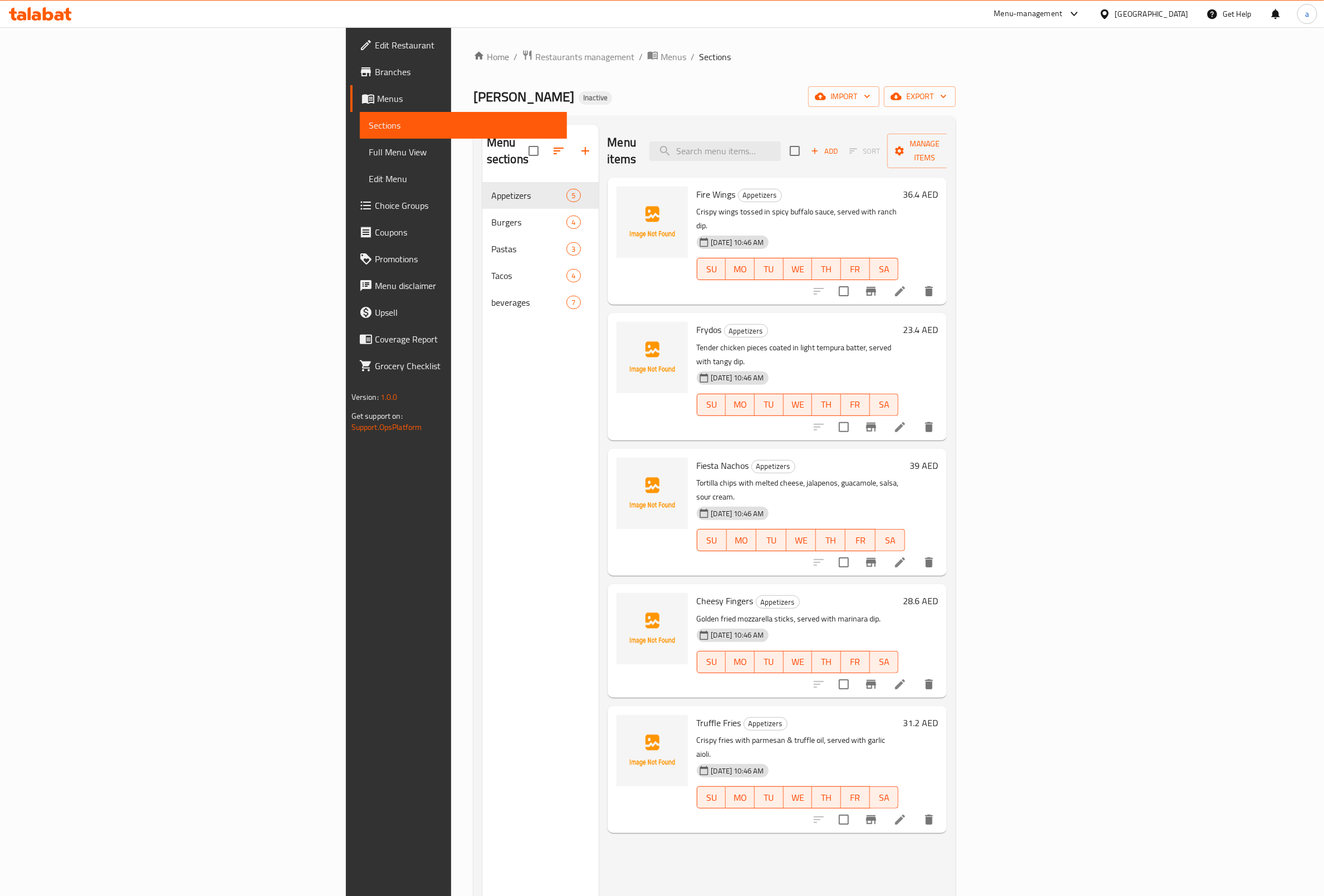
click at [377, 92] on span "Menus" at bounding box center [468, 99] width 181 height 13
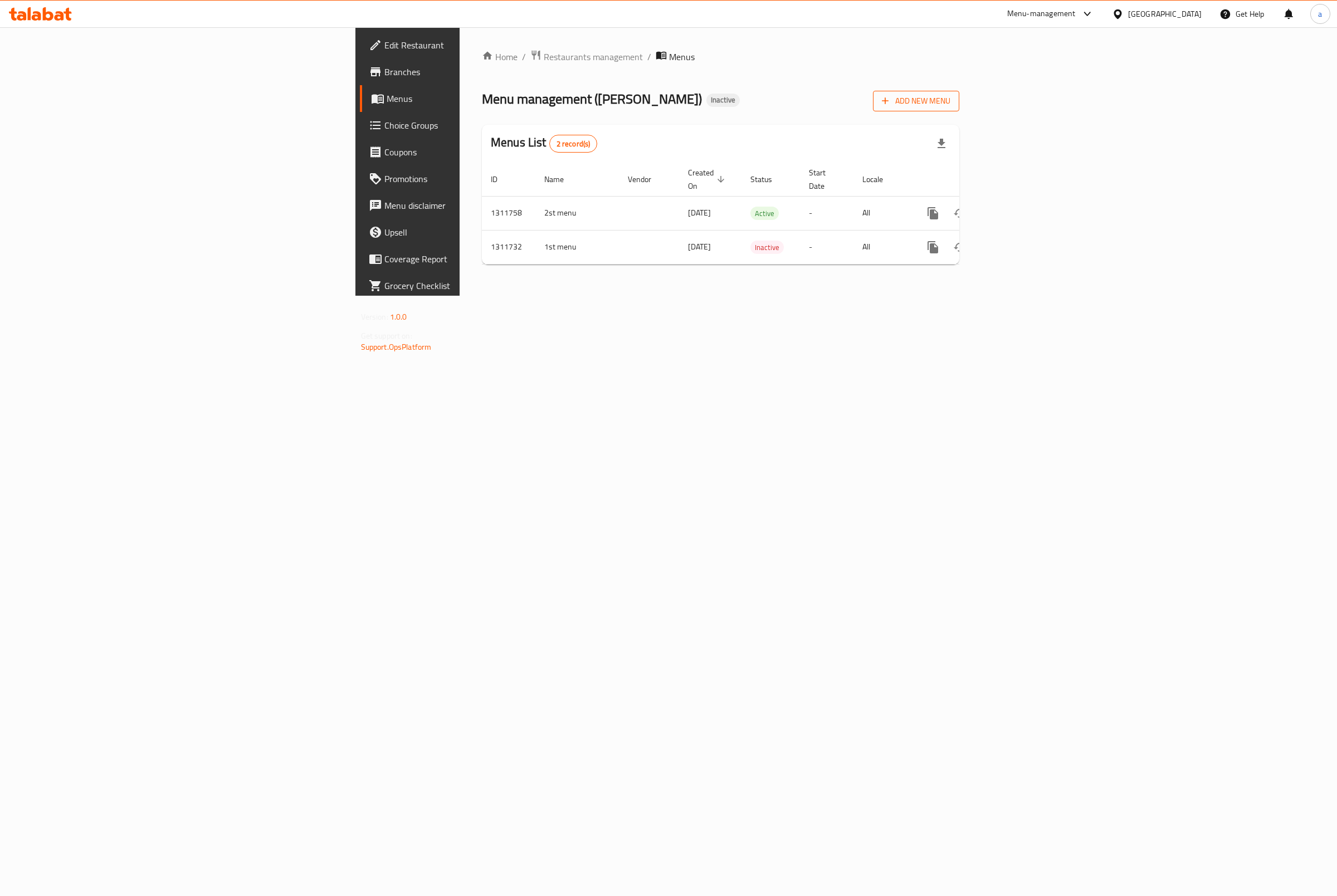
click at [959, 97] on button "Add New Menu" at bounding box center [916, 101] width 86 height 20
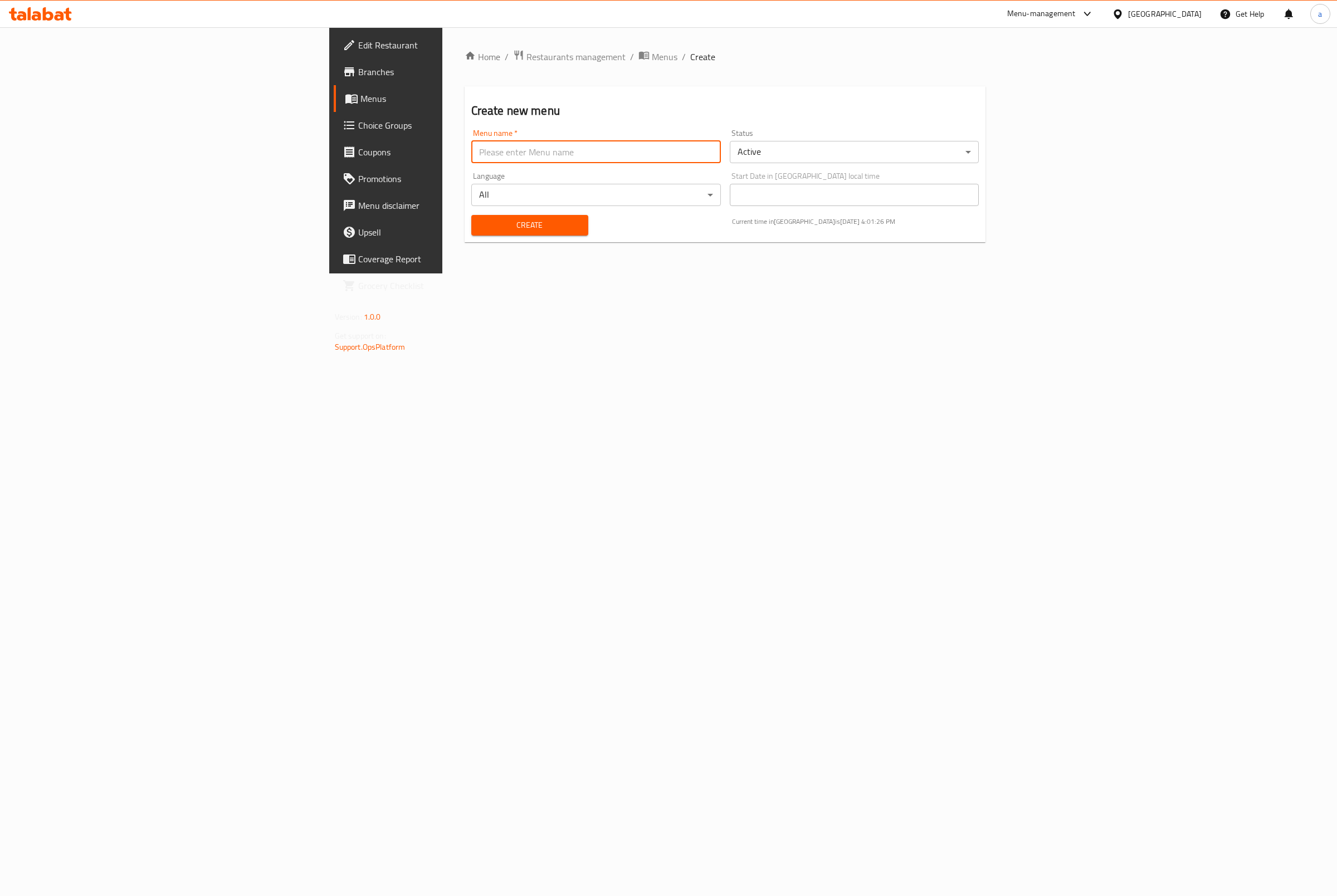
click at [569, 155] on input "text" at bounding box center [596, 152] width 250 height 23
type input "3st menu"
click at [480, 224] on span "Create" at bounding box center [530, 225] width 99 height 14
click at [334, 105] on link "Menus" at bounding box center [443, 99] width 219 height 27
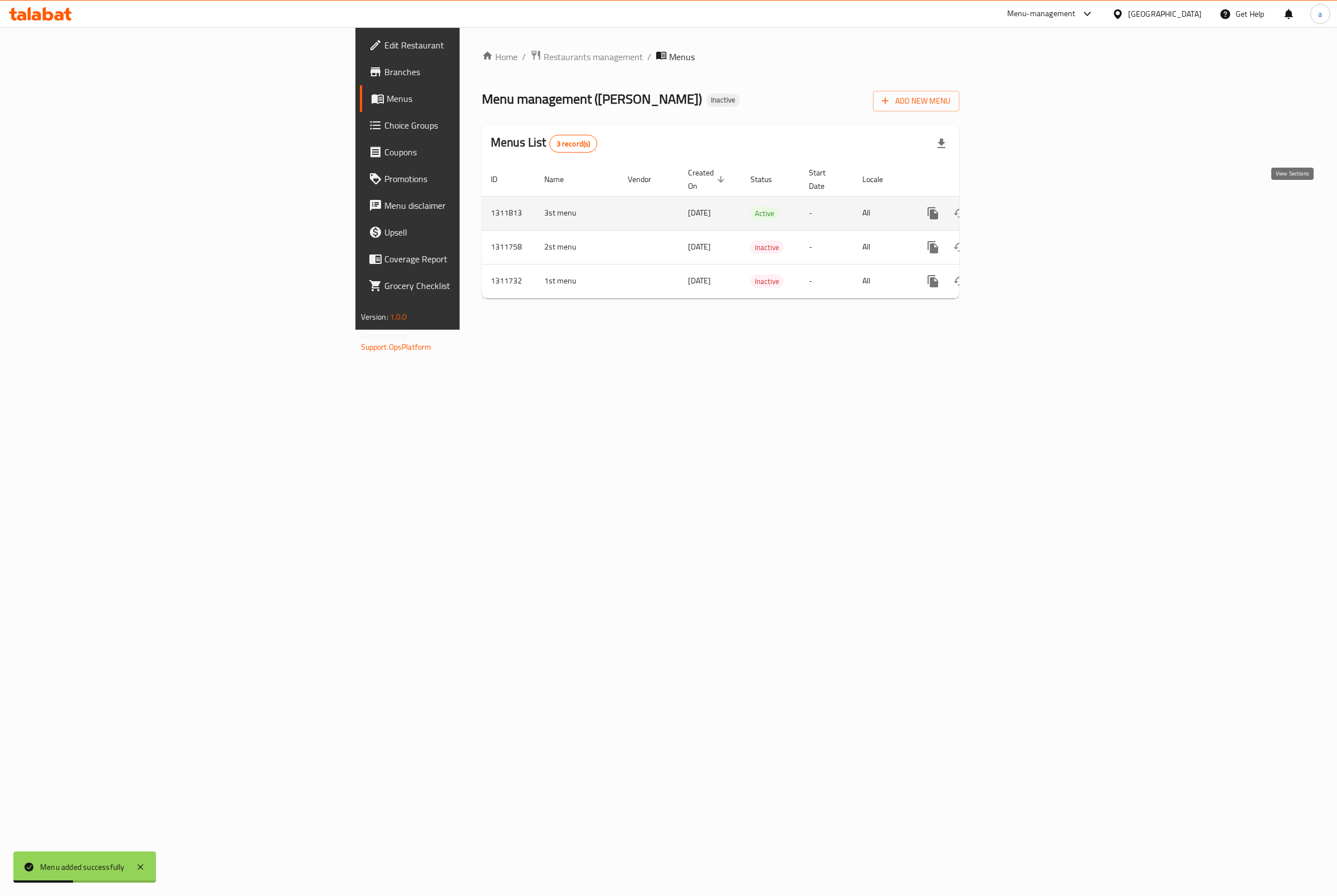
click at [980, 206] on icon "enhanced table" at bounding box center [1013, 213] width 13 height 13
